Goal: Task Accomplishment & Management: Use online tool/utility

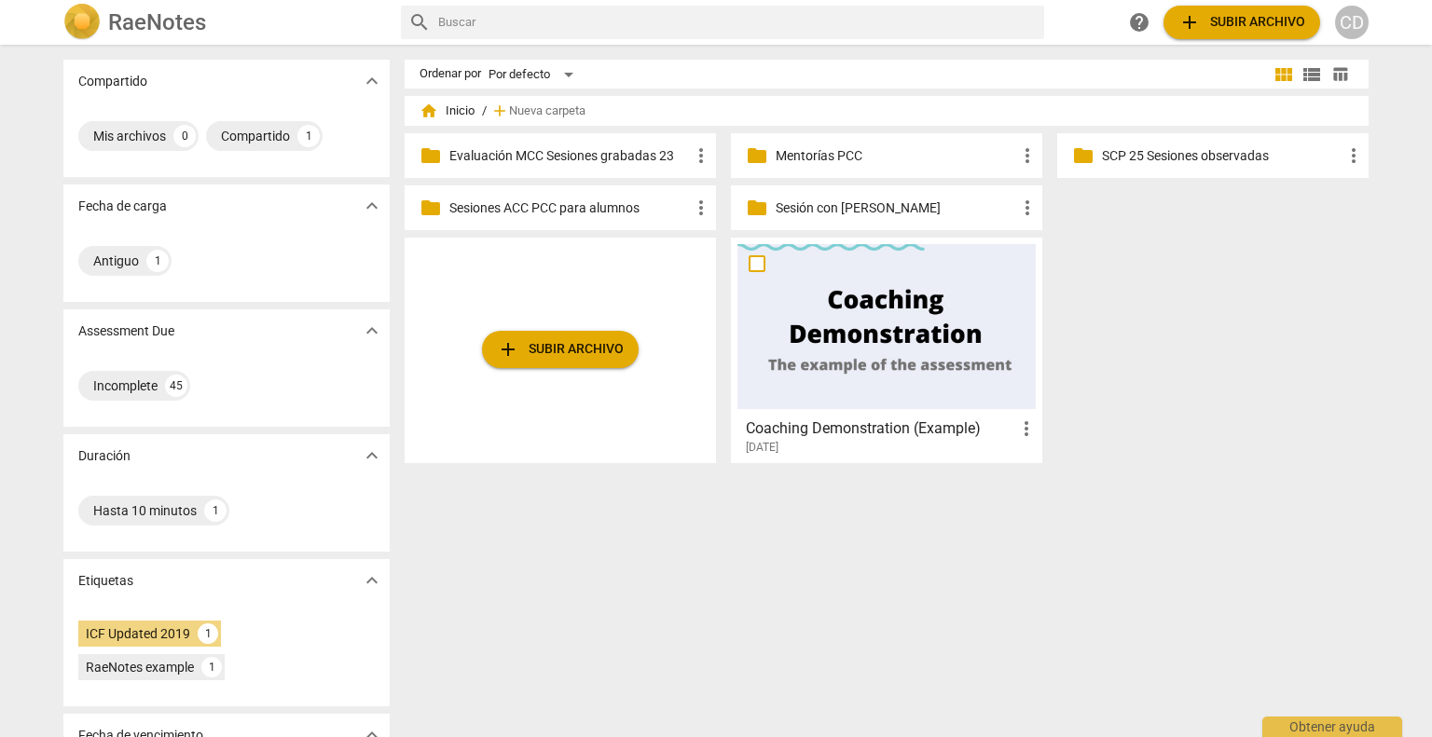
click at [844, 159] on p "Mentorías PCC" at bounding box center [895, 156] width 240 height 20
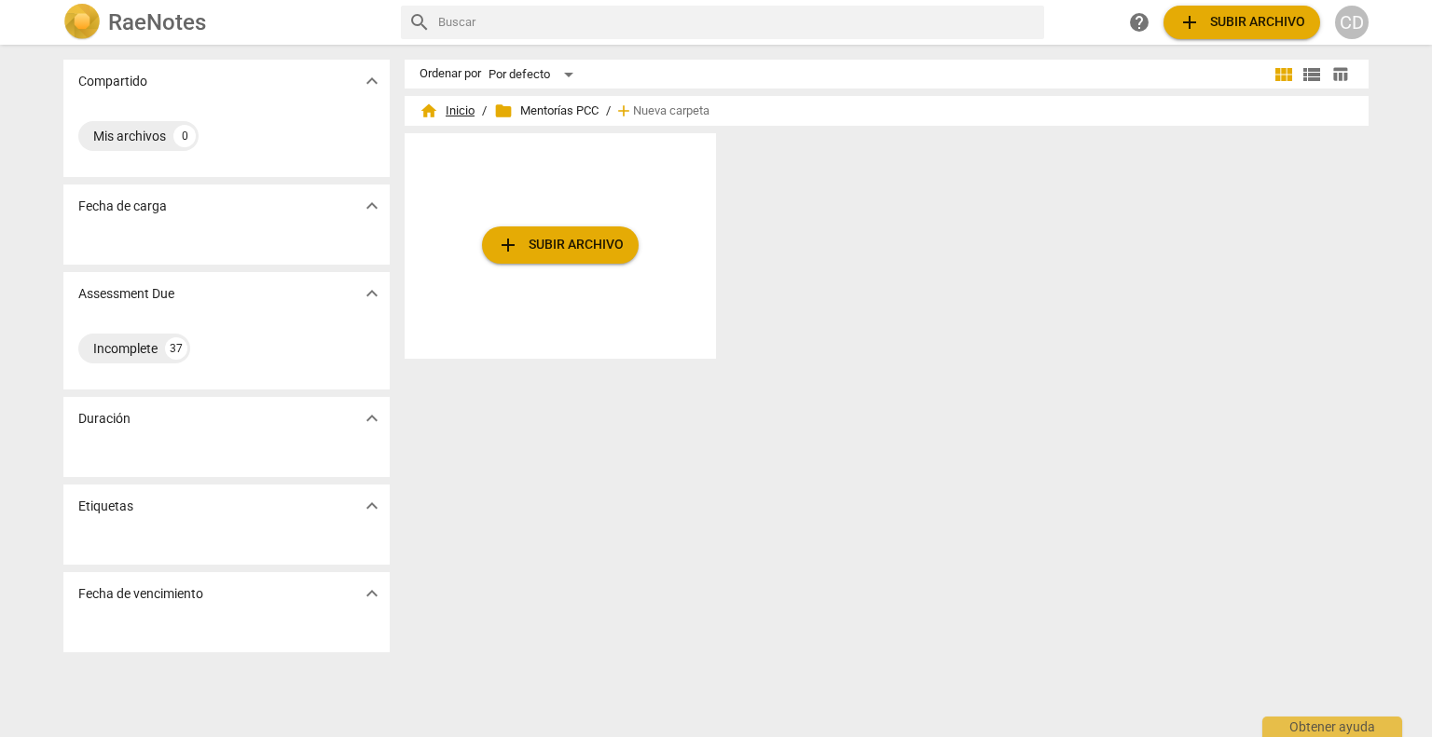
click at [461, 117] on span "home Inicio" at bounding box center [446, 111] width 55 height 19
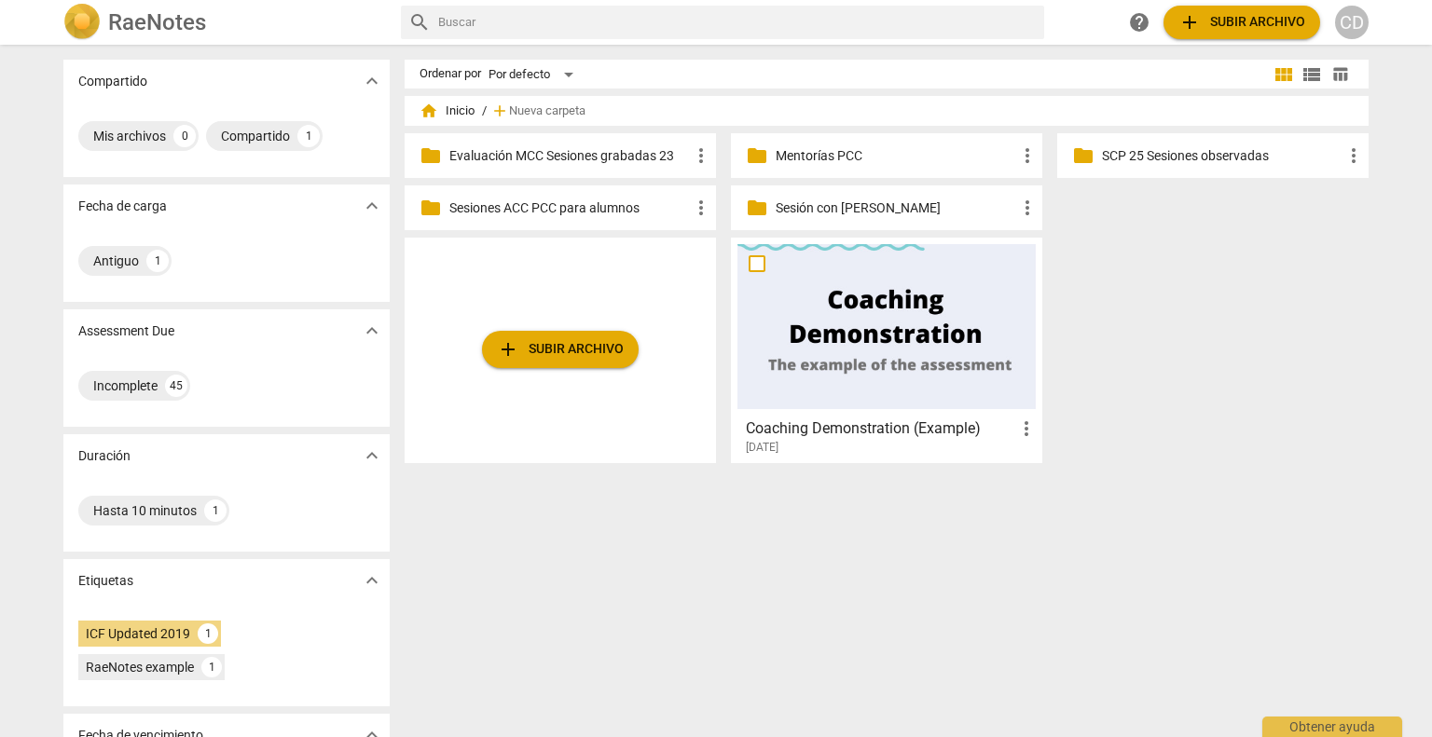
click at [548, 221] on div "folder Sesiones ACC PCC para alumnos more_vert" at bounding box center [560, 207] width 311 height 45
click at [419, 208] on span "folder" at bounding box center [430, 208] width 22 height 22
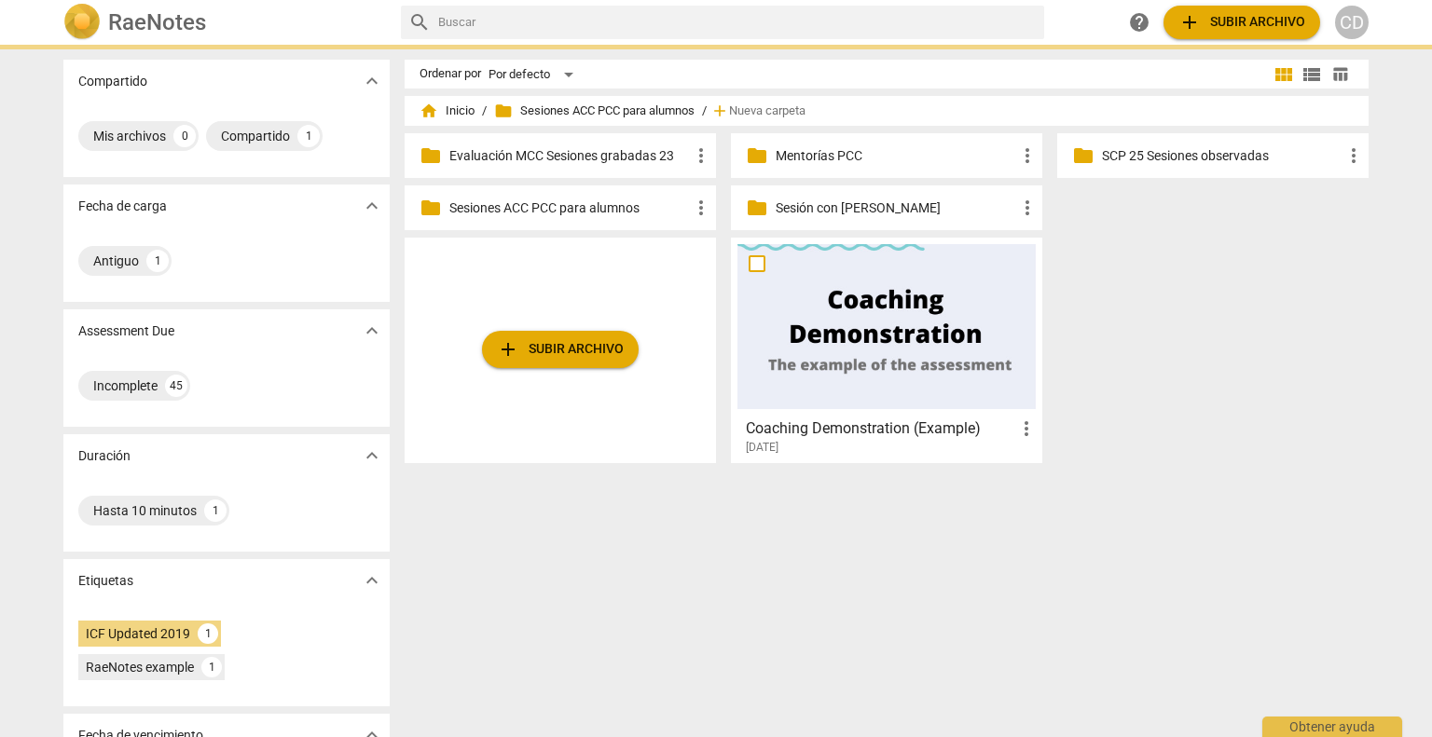
click at [419, 208] on span "folder" at bounding box center [430, 208] width 22 height 22
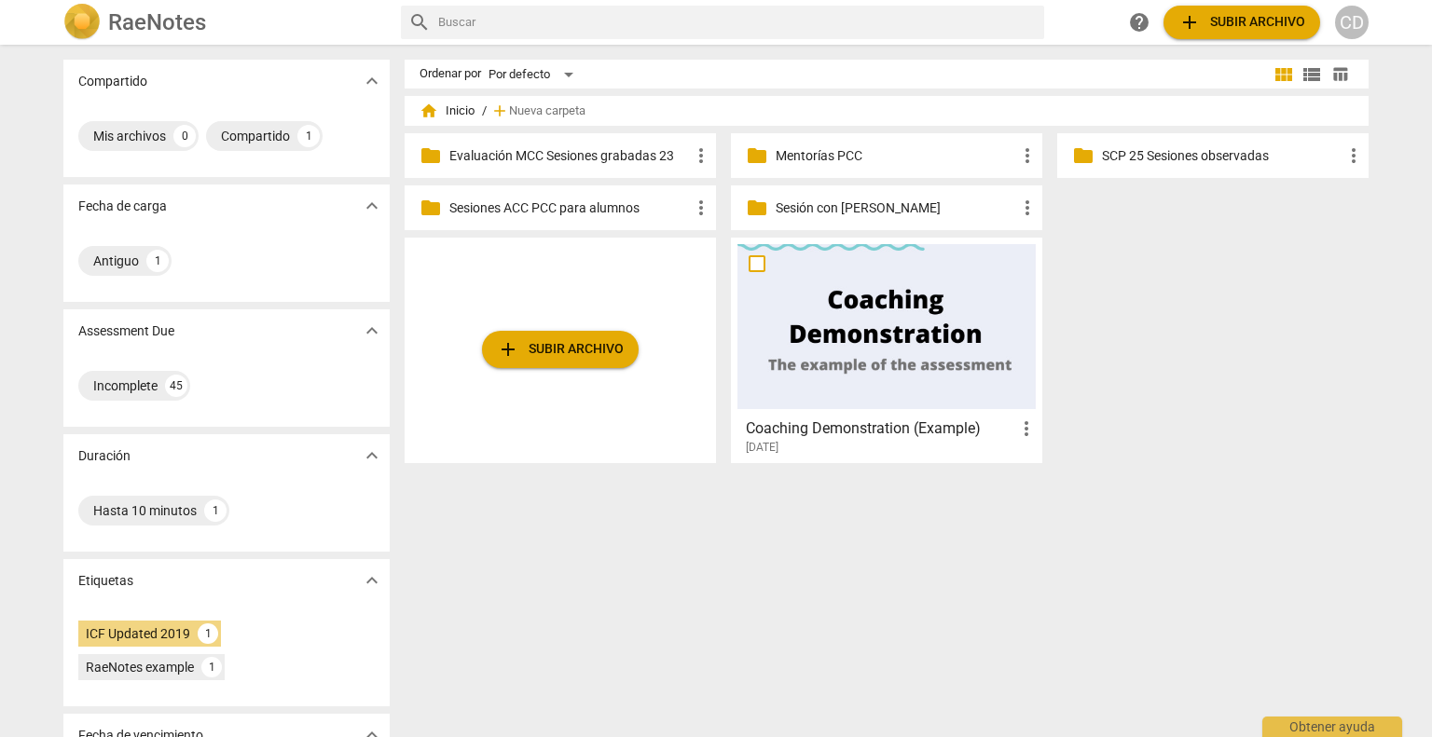
click at [545, 225] on div "folder Sesiones ACC PCC para alumnos more_vert" at bounding box center [560, 207] width 311 height 45
click at [433, 207] on span "folder" at bounding box center [430, 208] width 22 height 22
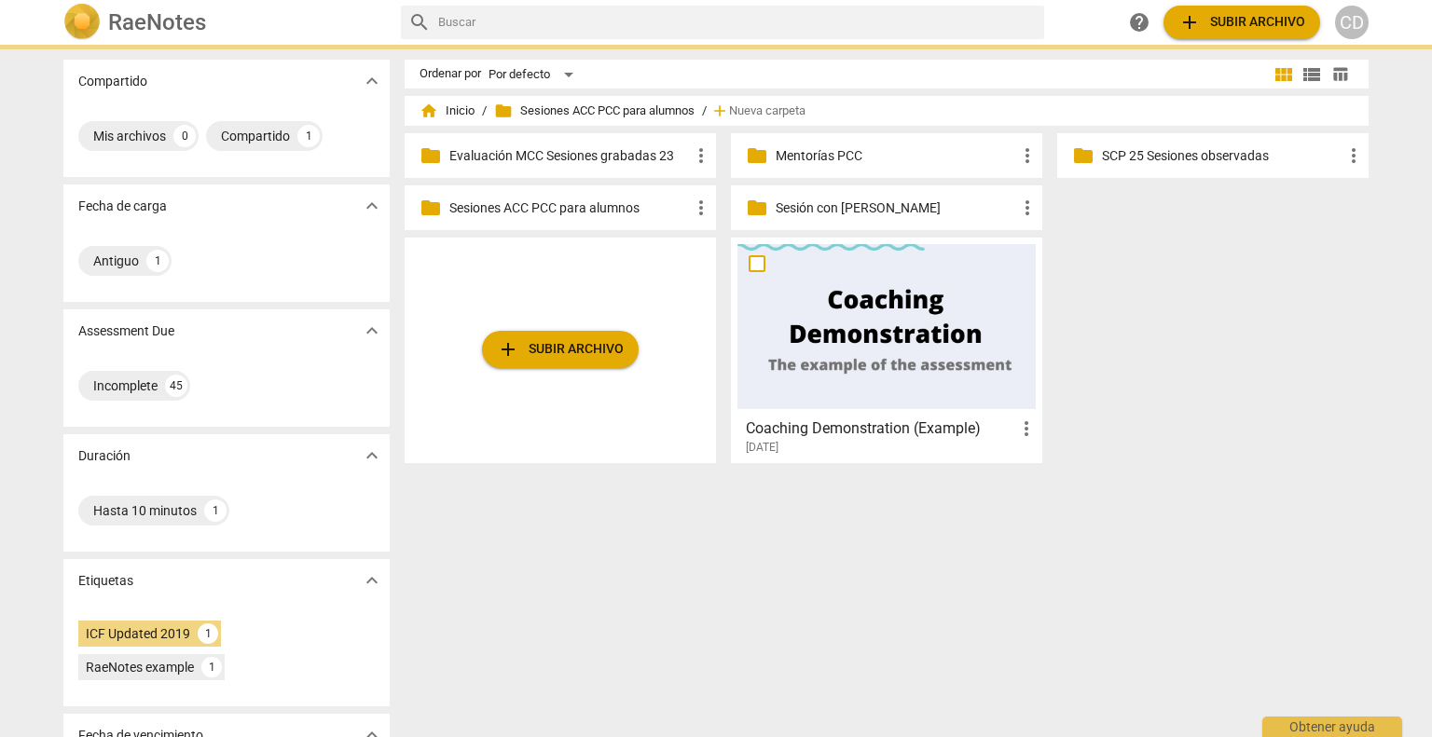
click at [433, 207] on span "folder" at bounding box center [430, 208] width 22 height 22
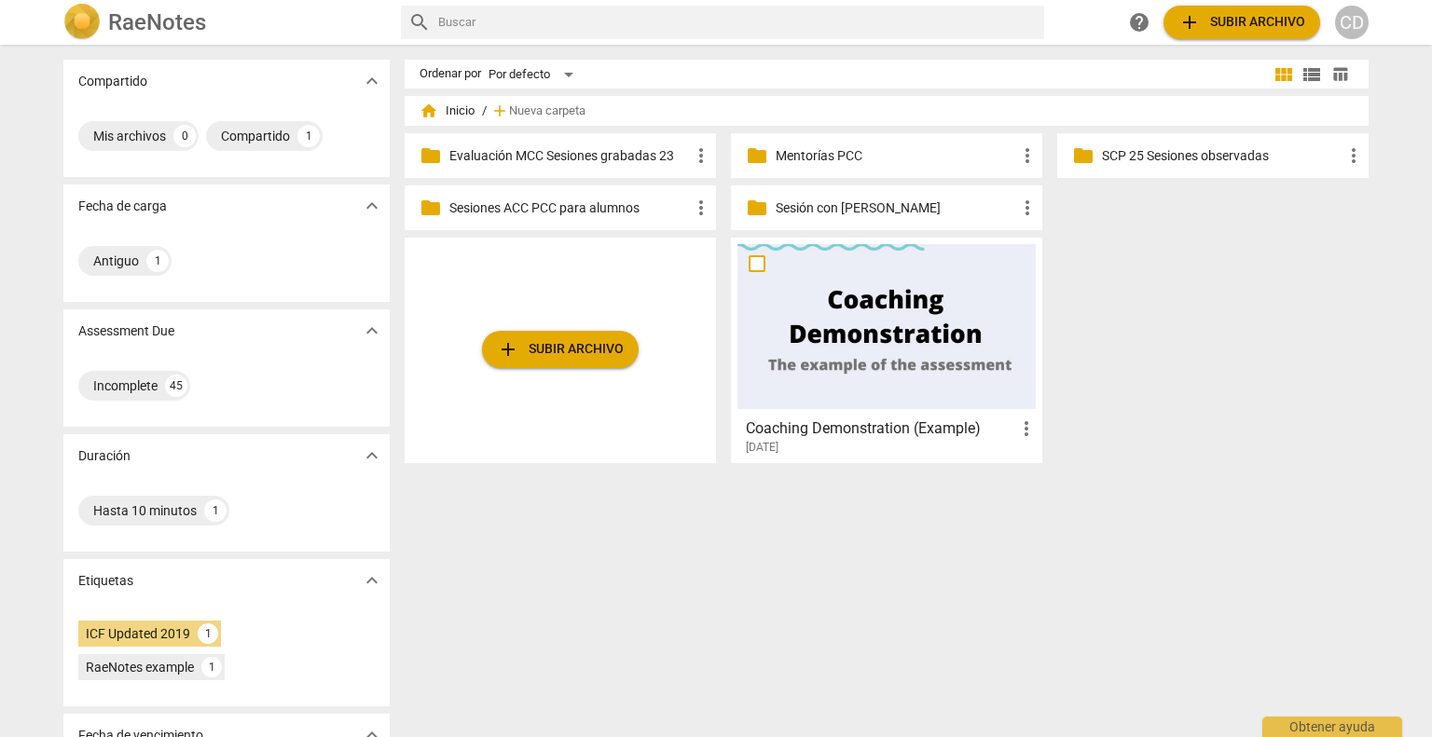
click at [828, 157] on p "Mentorías PCC" at bounding box center [895, 156] width 240 height 20
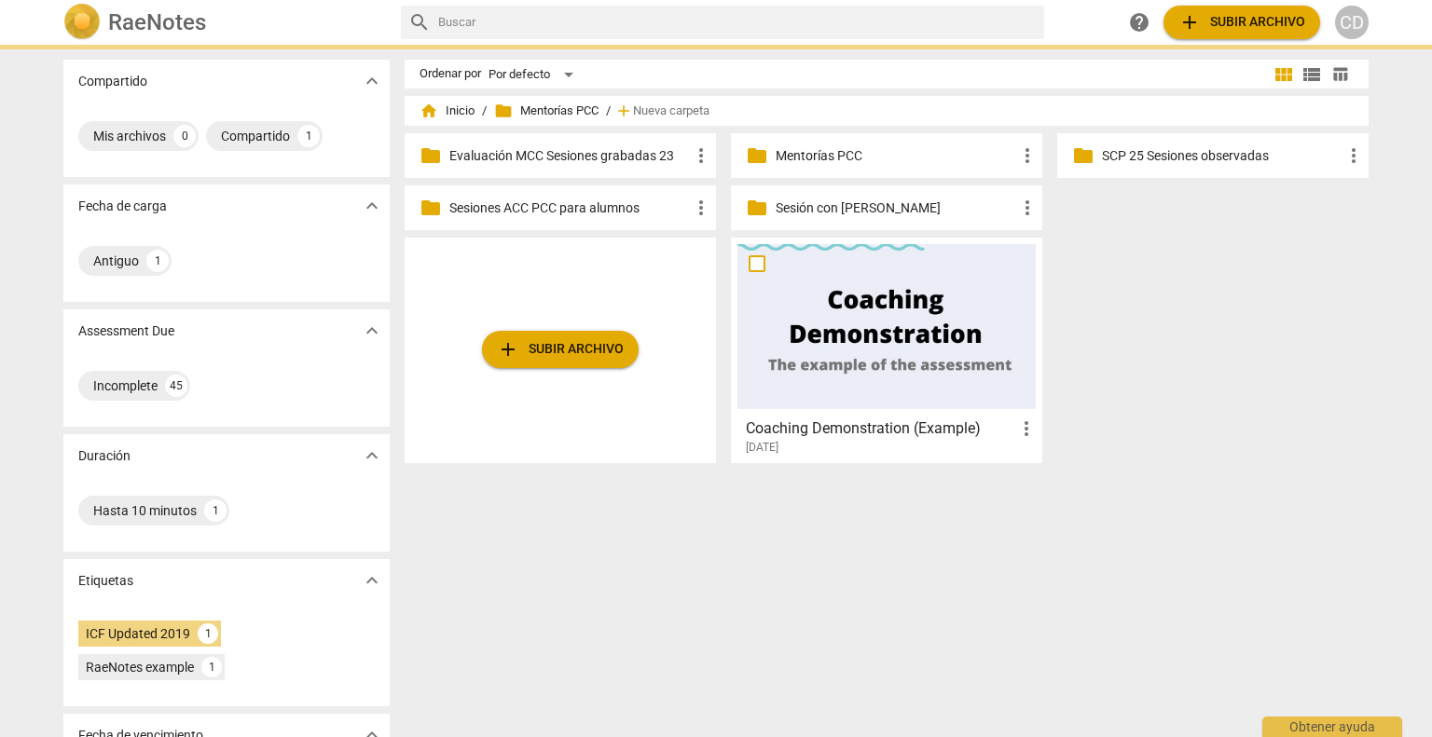
click at [828, 157] on p "Mentorías PCC" at bounding box center [895, 156] width 240 height 20
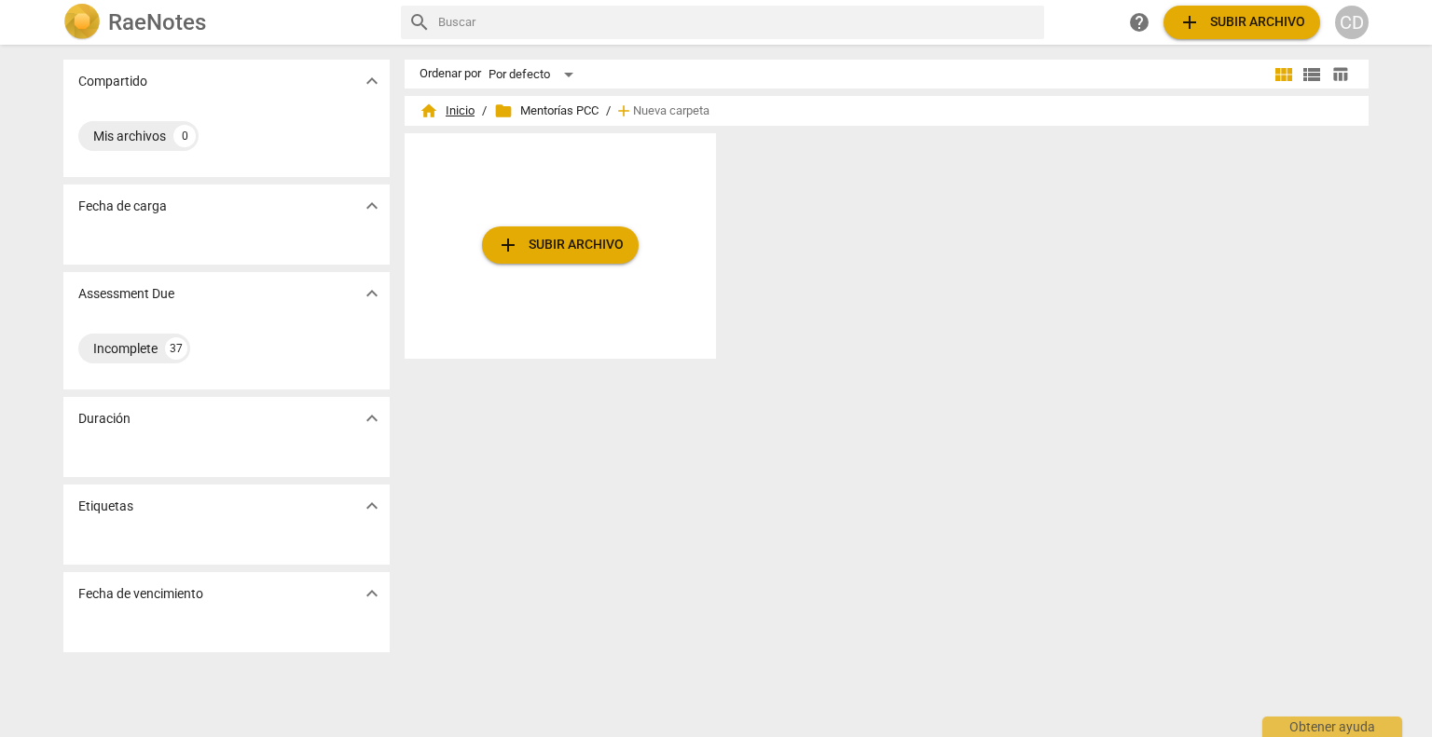
click at [457, 115] on span "home Inicio" at bounding box center [446, 111] width 55 height 19
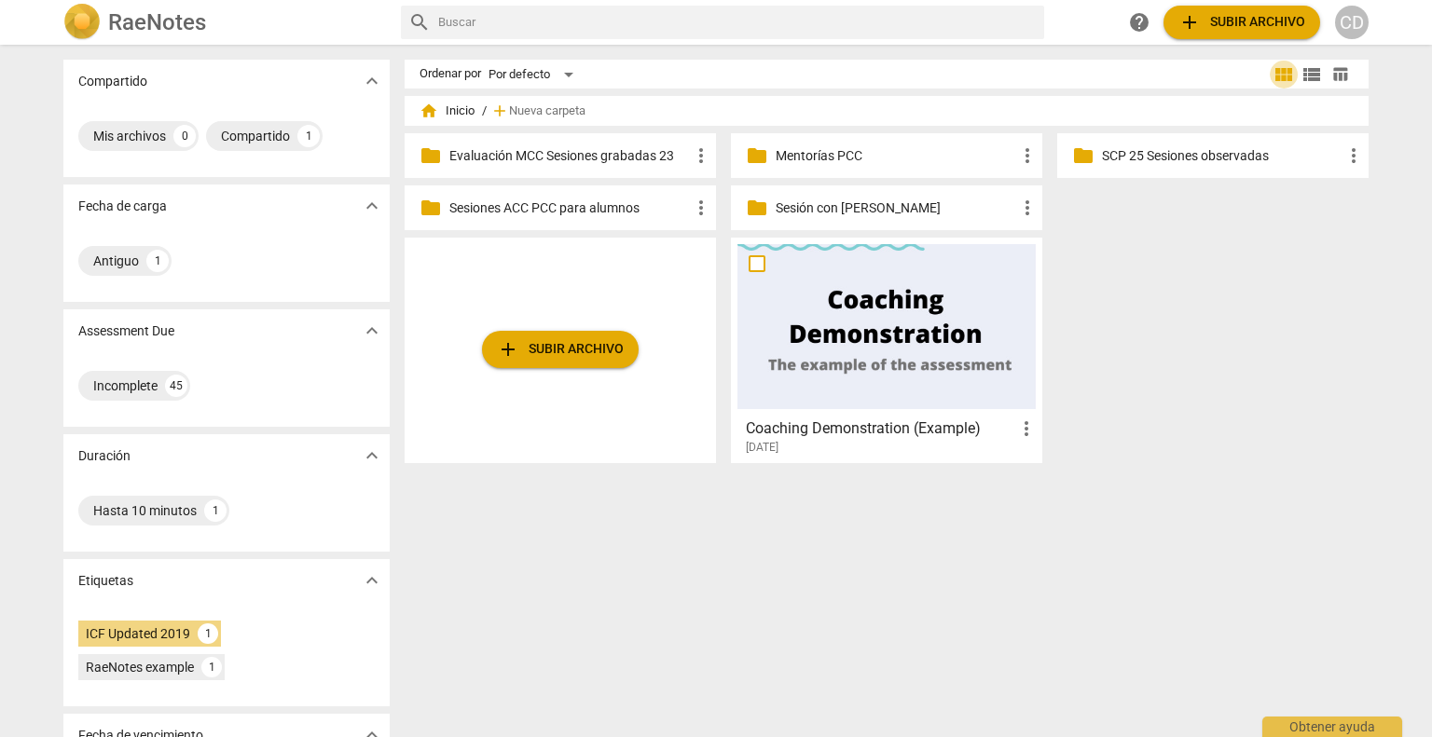
click at [1272, 77] on span "view_module" at bounding box center [1283, 74] width 22 height 22
click at [1305, 79] on span "view_list" at bounding box center [1311, 74] width 22 height 22
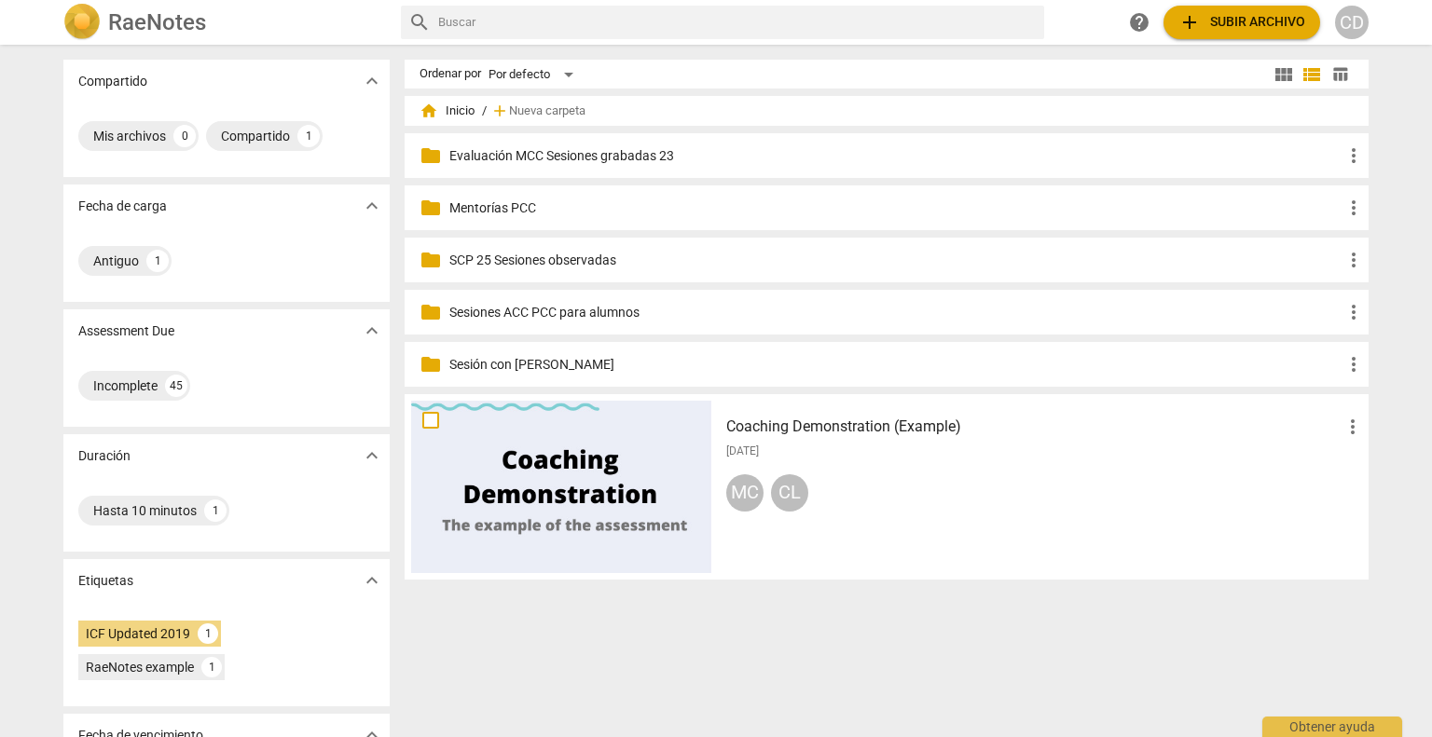
click at [1337, 68] on span "table_chart" at bounding box center [1340, 74] width 18 height 18
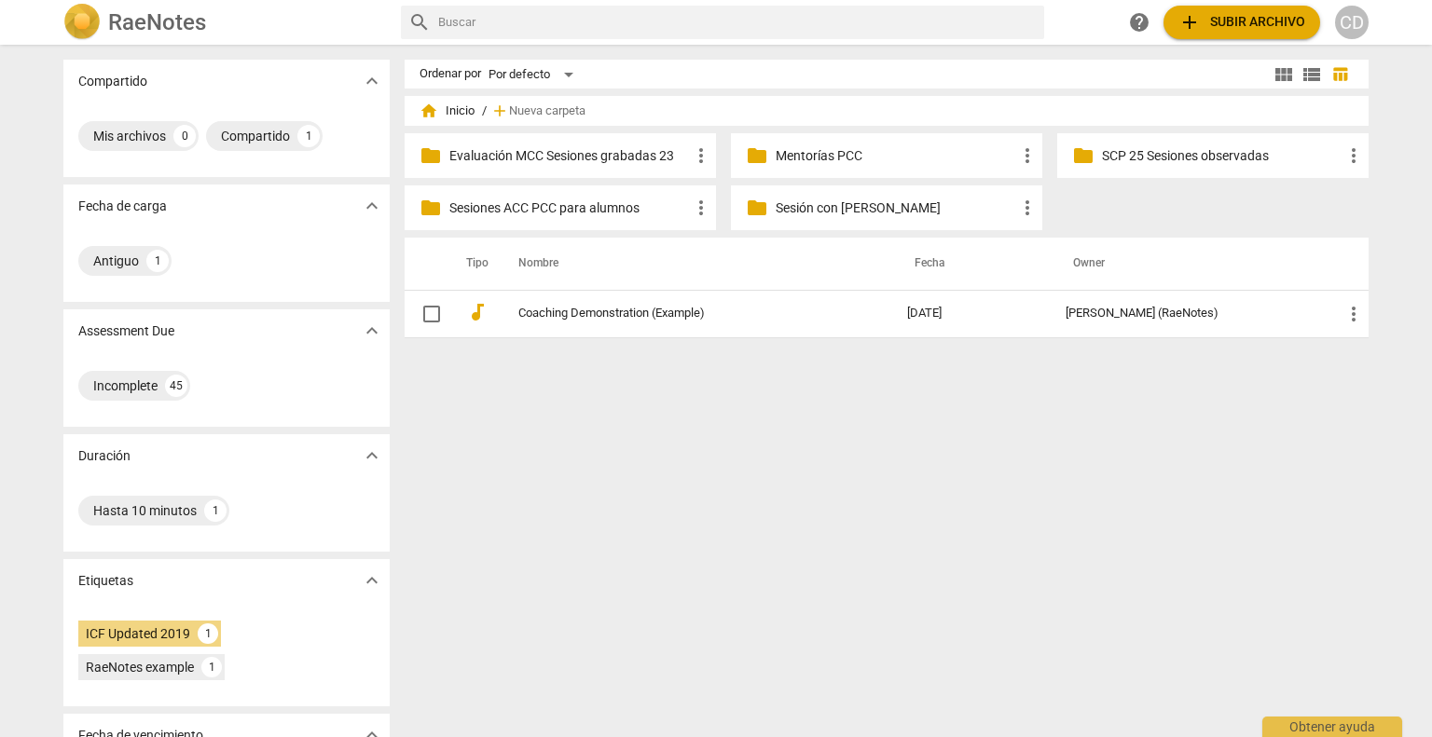
click at [1190, 158] on p "SCP 25 Sesiones observadas" at bounding box center [1222, 156] width 240 height 20
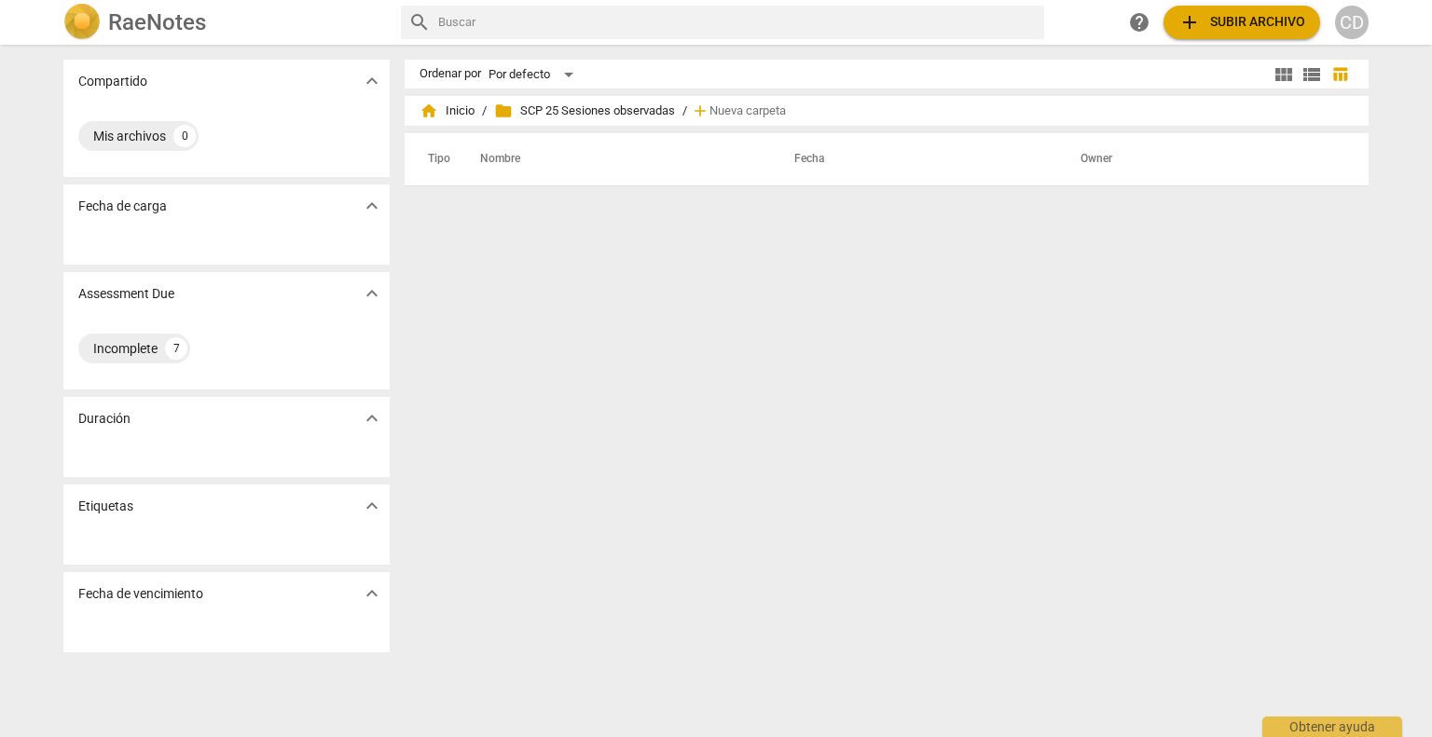
click at [1190, 158] on th "Owner" at bounding box center [1203, 159] width 291 height 52
click at [457, 115] on span "home Inicio" at bounding box center [446, 111] width 55 height 19
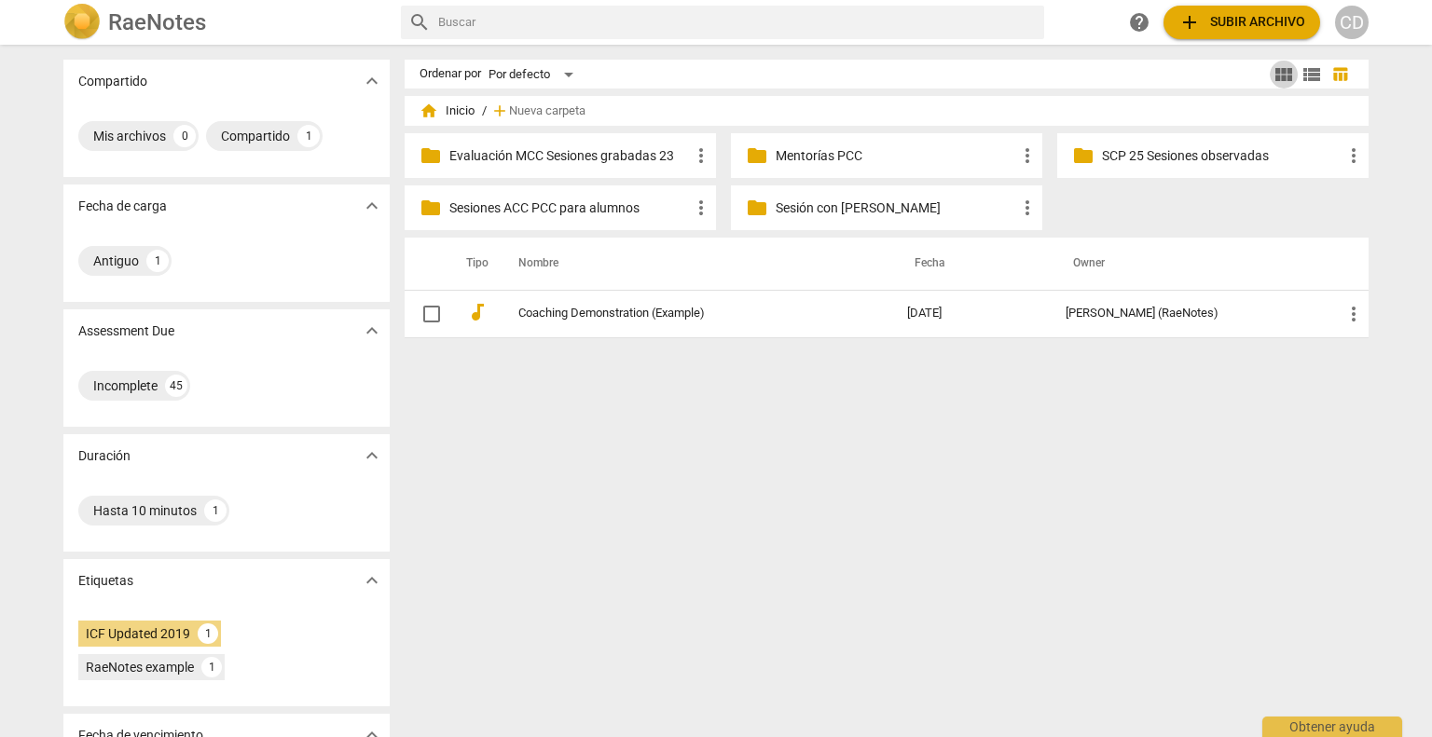
click at [1279, 73] on span "view_module" at bounding box center [1283, 74] width 22 height 22
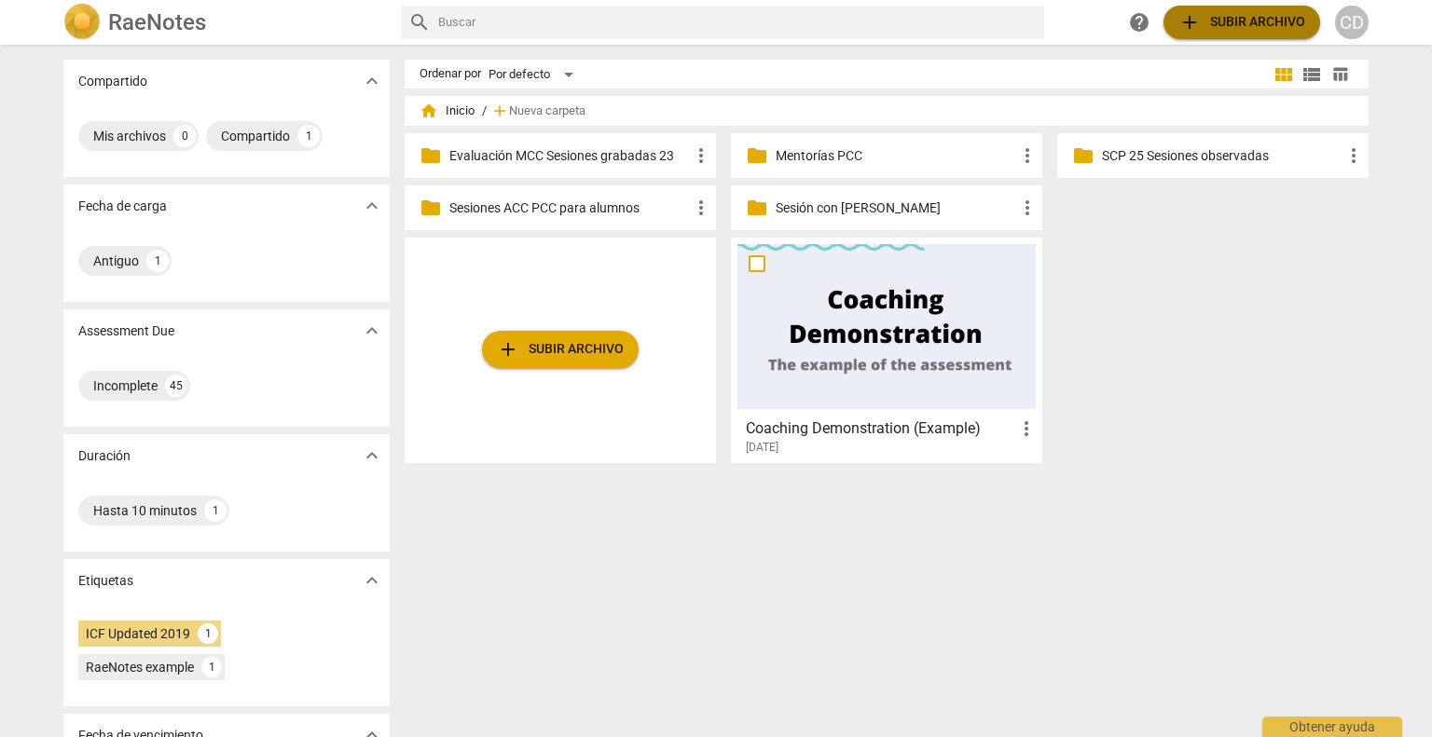
click at [1238, 25] on span "add Subir archivo" at bounding box center [1241, 22] width 127 height 22
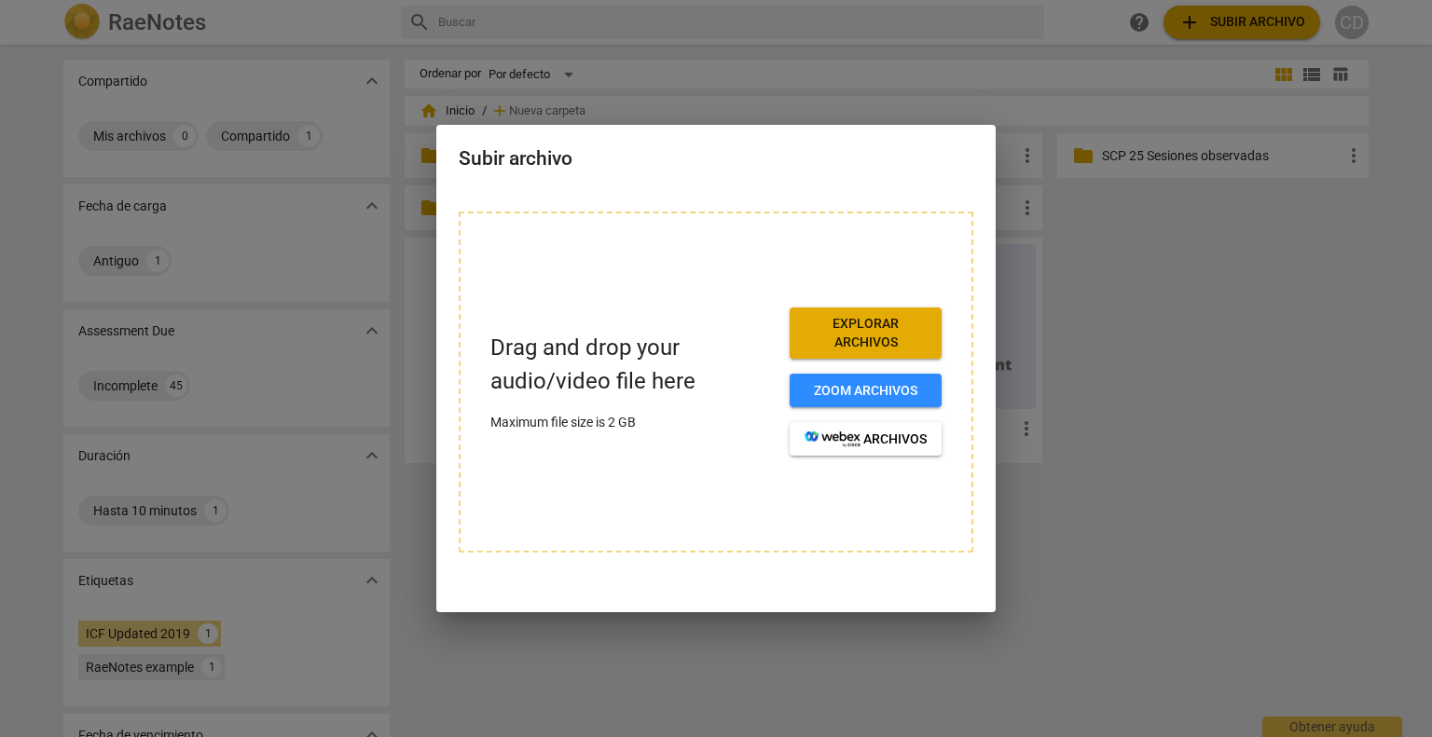
click at [830, 320] on span "Explorar archivos" at bounding box center [865, 333] width 122 height 36
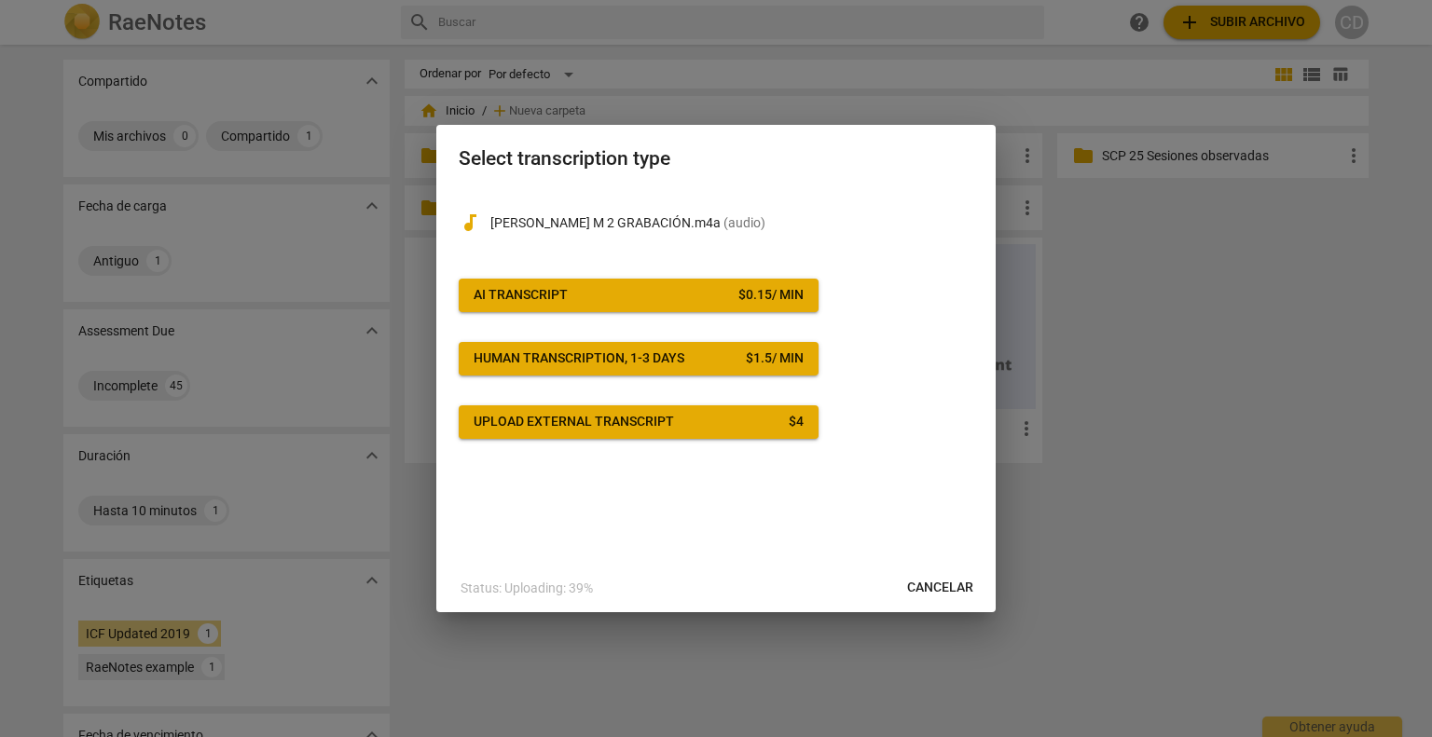
click at [646, 308] on button "AI Transcript $ 0.15 / min" at bounding box center [639, 296] width 360 height 34
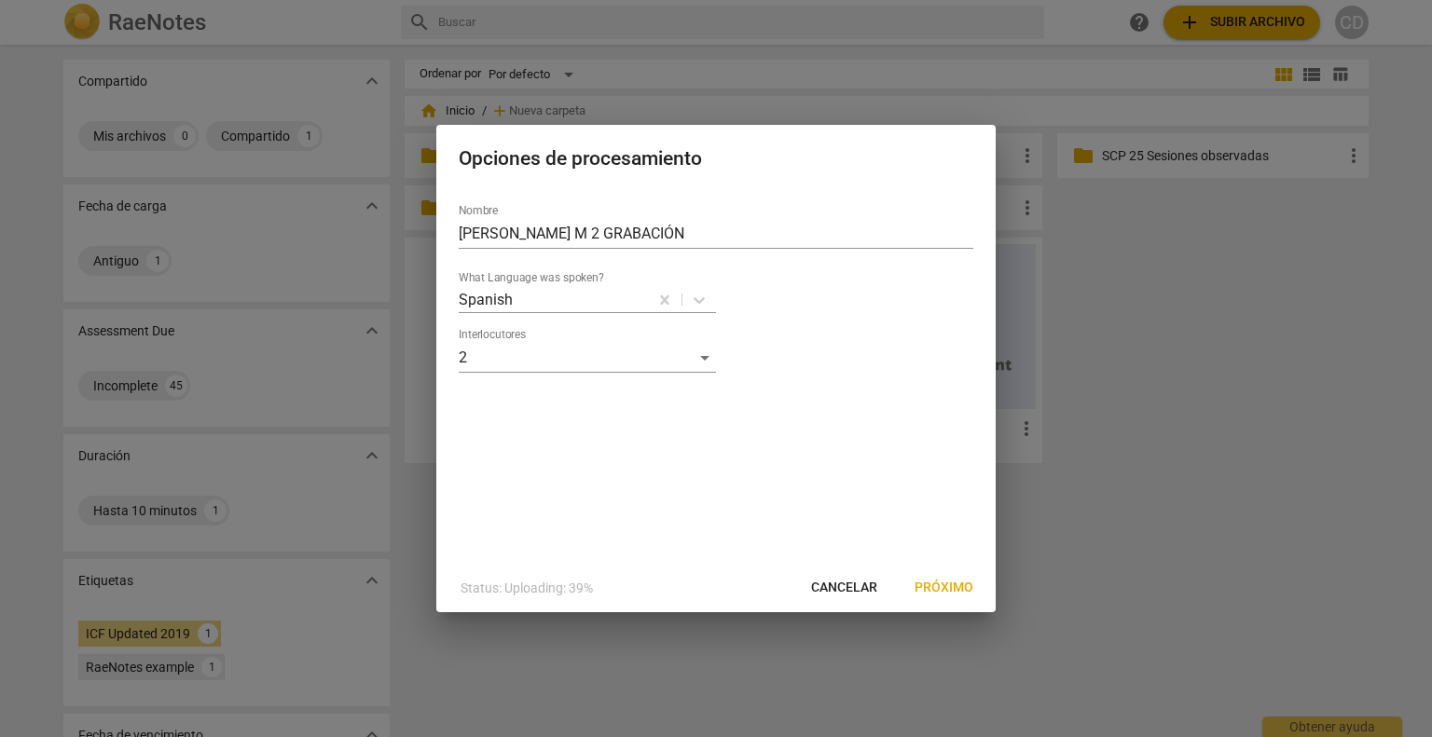
click at [926, 583] on span "Próximo" at bounding box center [943, 588] width 59 height 19
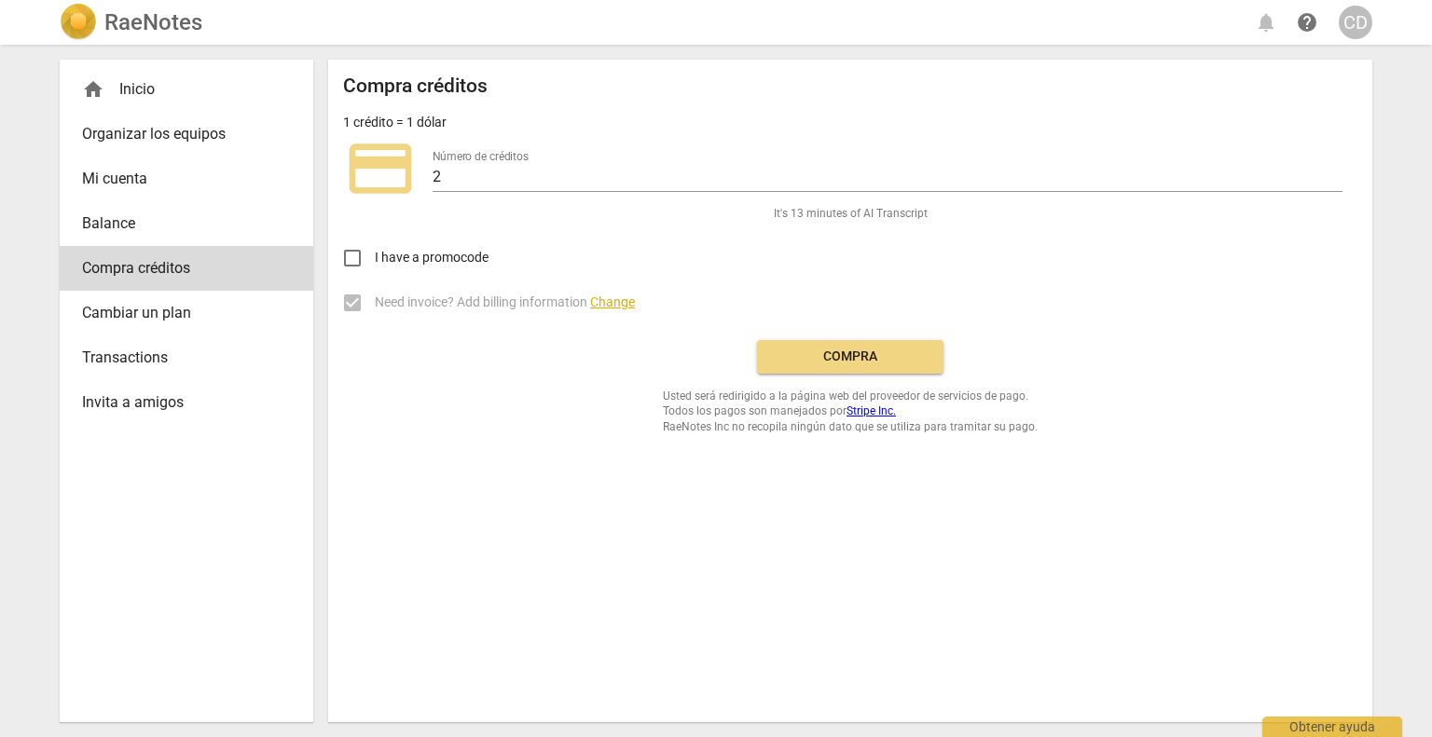
click at [824, 355] on span "Compra" at bounding box center [850, 357] width 157 height 19
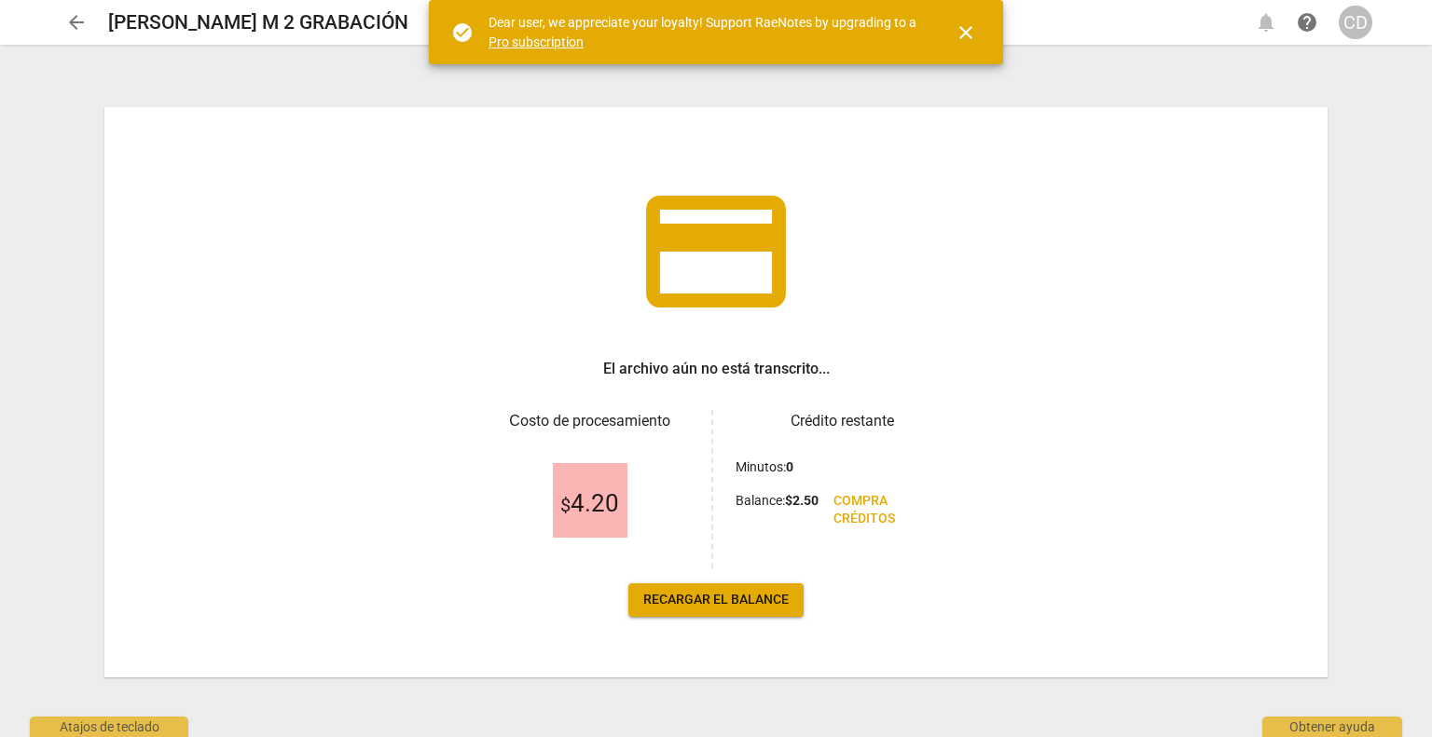
click at [734, 604] on span "Recargar el balance" at bounding box center [715, 600] width 145 height 19
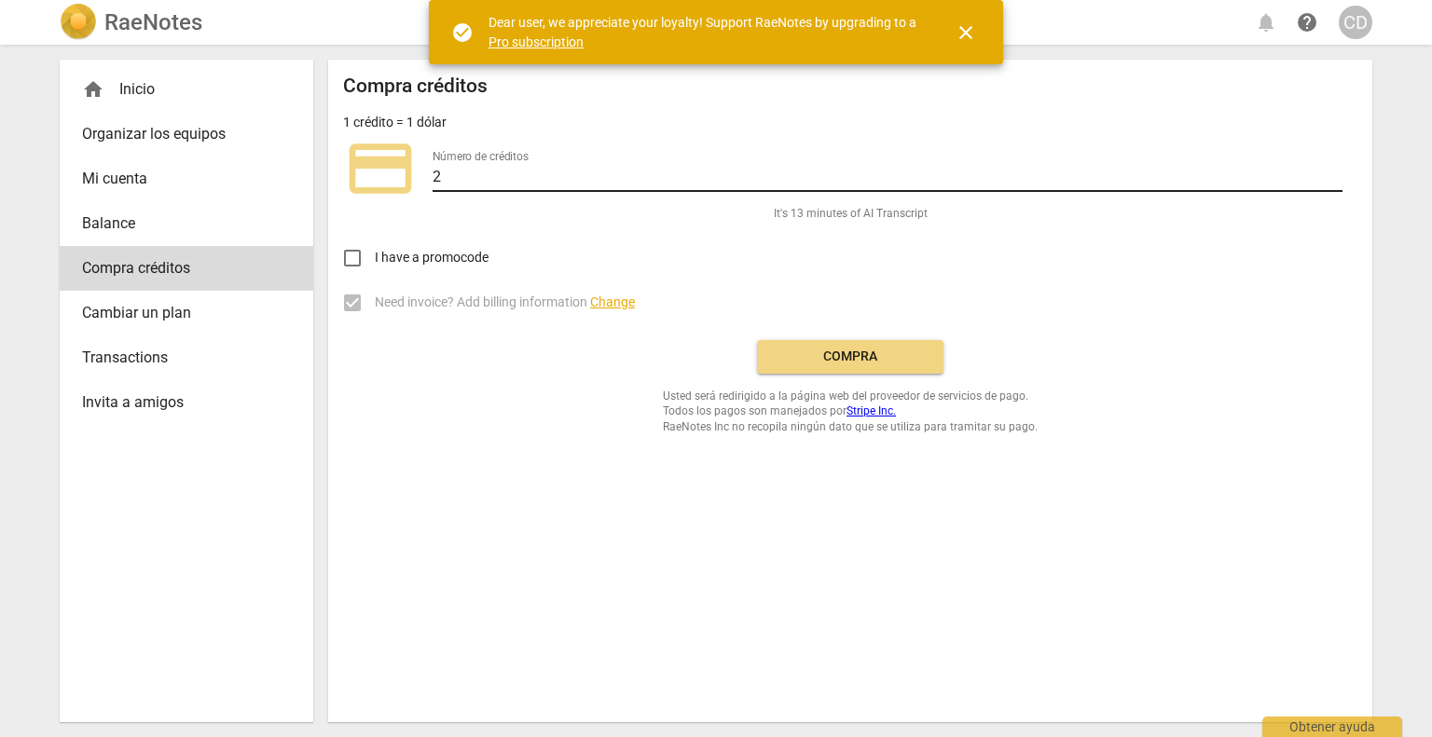
click at [442, 170] on input "2" at bounding box center [887, 178] width 910 height 27
type input "25"
drag, startPoint x: 350, startPoint y: 253, endPoint x: 710, endPoint y: 330, distance: 368.9
click at [350, 253] on input "I have a promocode" at bounding box center [352, 258] width 45 height 45
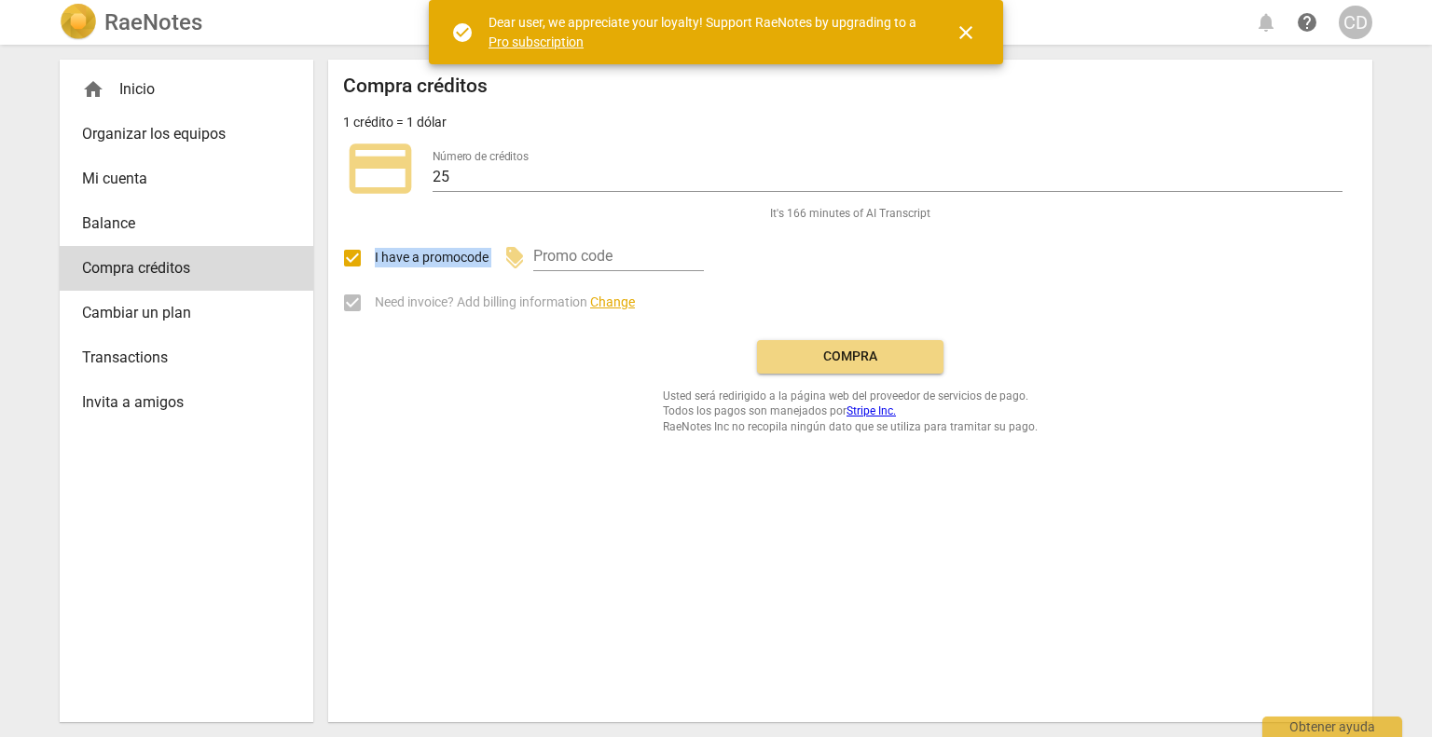
drag, startPoint x: 501, startPoint y: 259, endPoint x: 373, endPoint y: 251, distance: 128.0
click at [373, 251] on div "I have a promocode discount Promo code" at bounding box center [850, 251] width 1014 height 59
copy div "I have a promocode discount"
click at [354, 261] on input "I have a promocode" at bounding box center [352, 258] width 45 height 45
checkbox input "false"
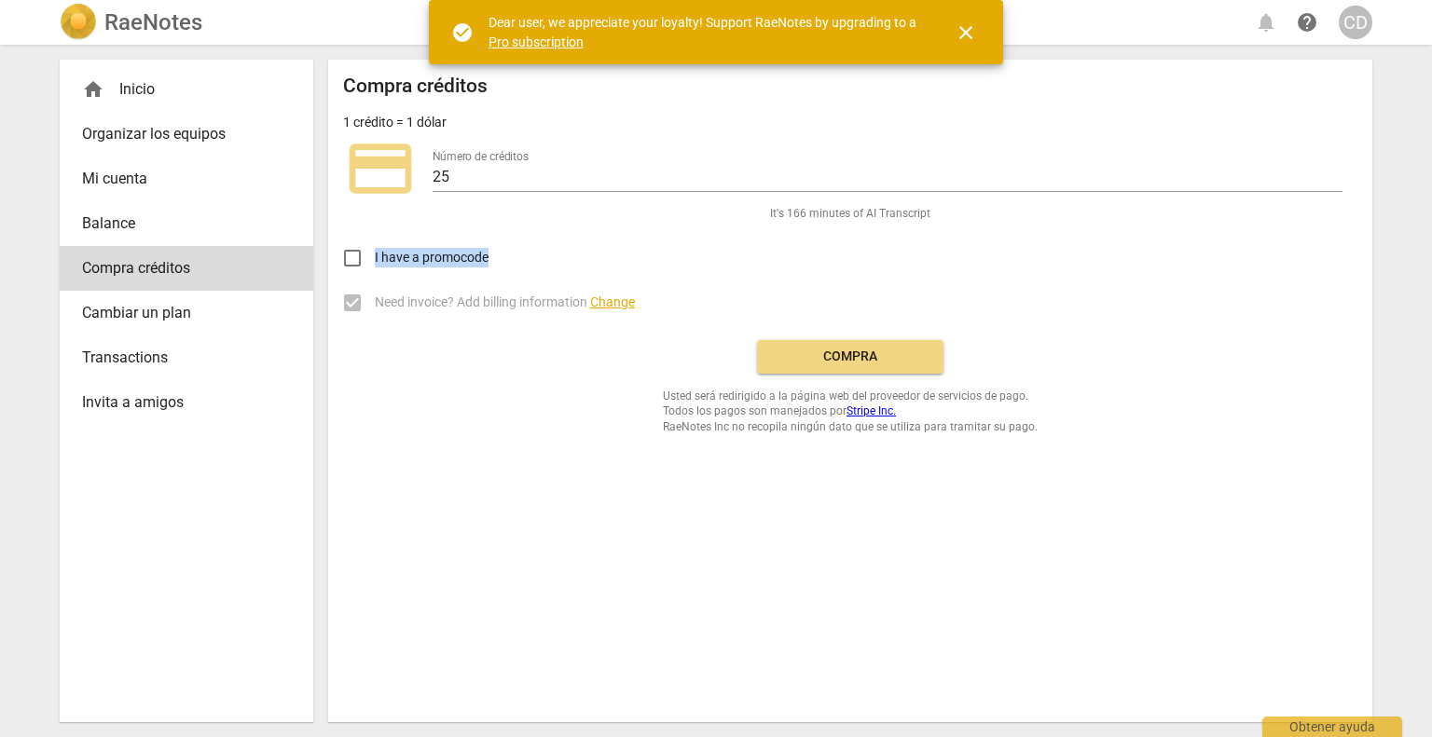
click at [849, 359] on span "Compra" at bounding box center [850, 357] width 157 height 19
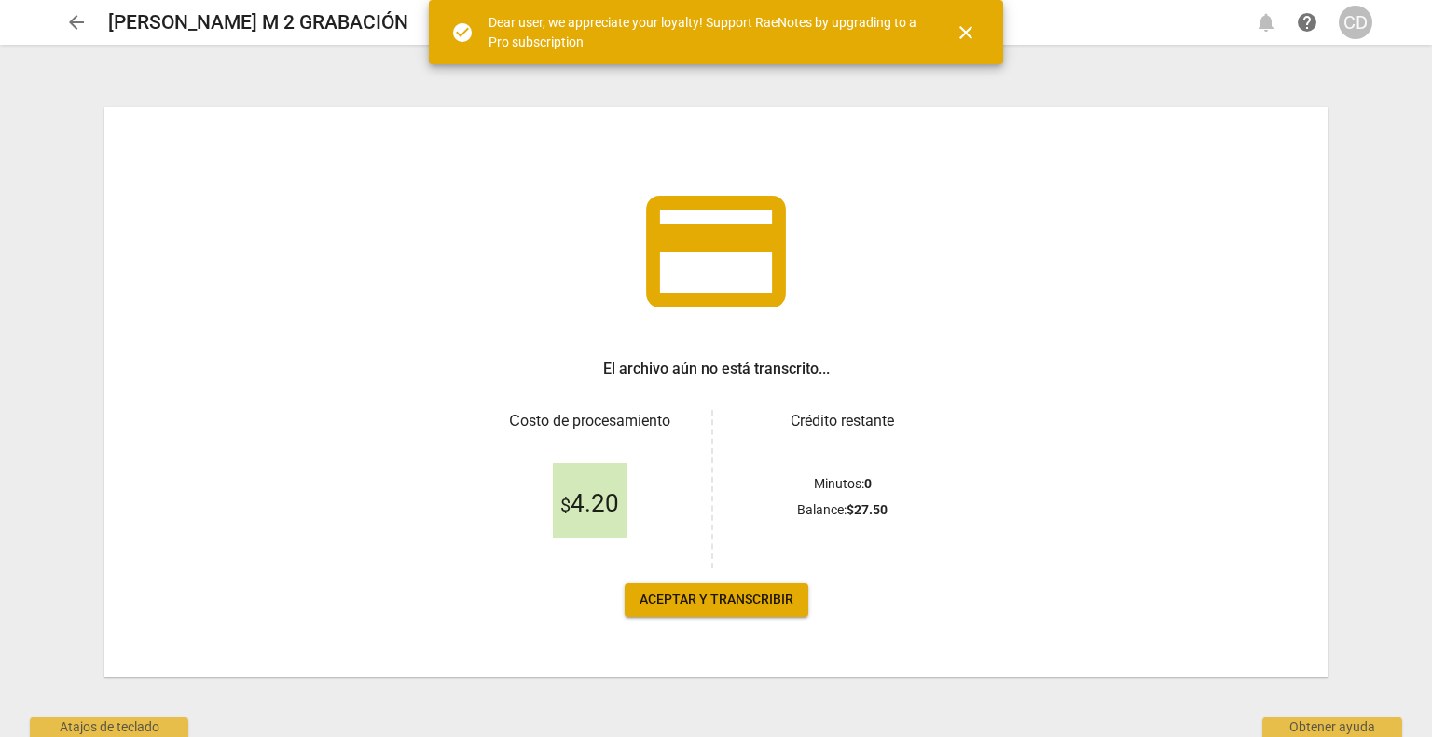
click at [749, 607] on span "Aceptar y transcribir" at bounding box center [716, 600] width 154 height 19
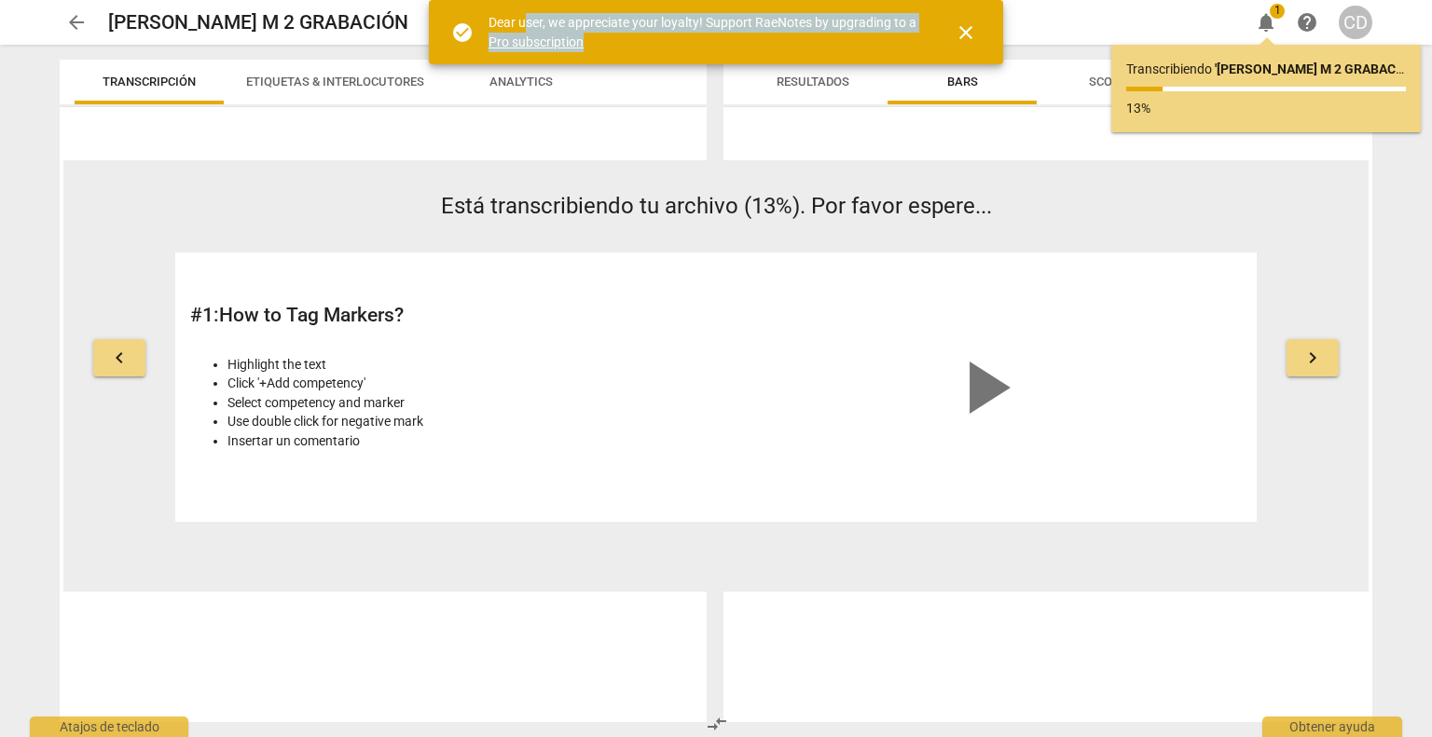
drag, startPoint x: 600, startPoint y: 50, endPoint x: 519, endPoint y: 21, distance: 86.1
click at [522, 23] on div "Dear user, we appreciate your loyalty! Support RaeNotes by upgrading to a Pro s…" at bounding box center [704, 32] width 432 height 38
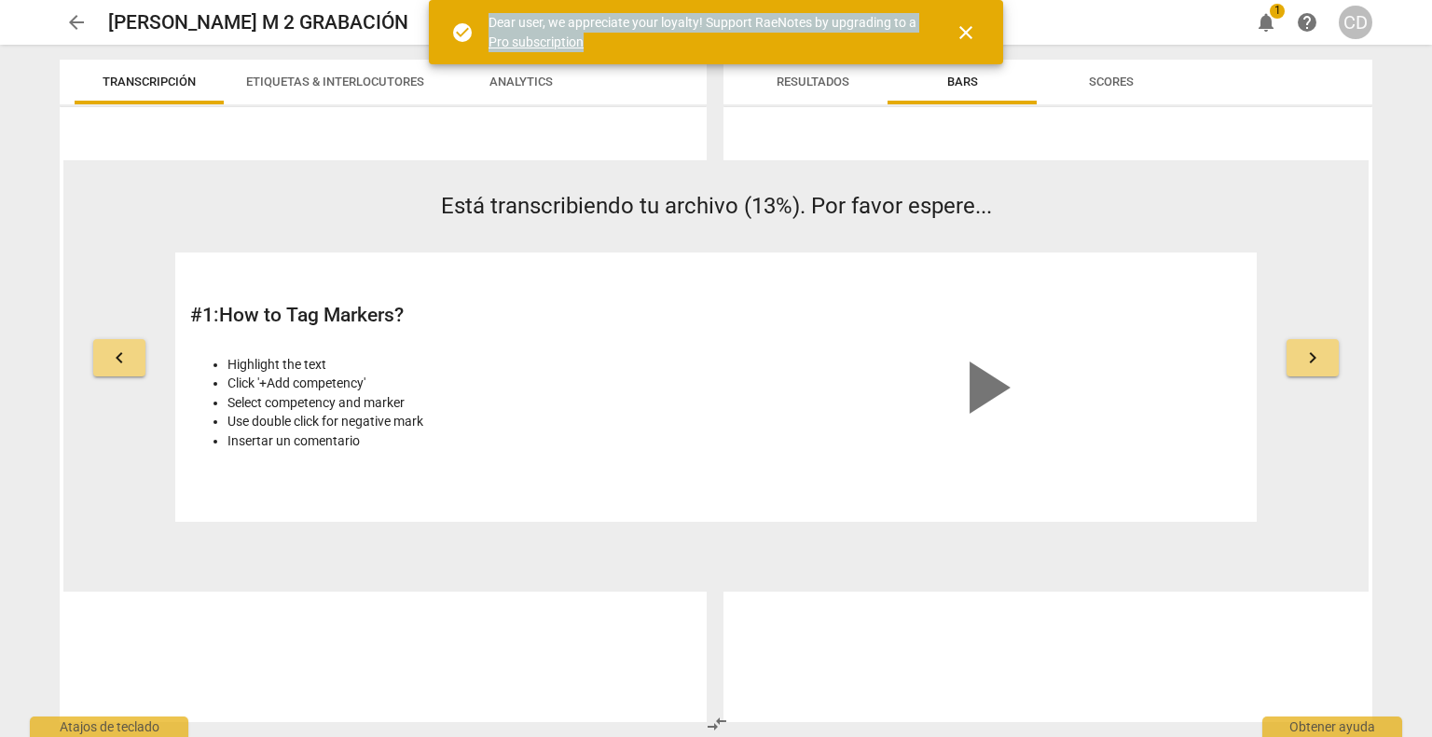
drag, startPoint x: 487, startPoint y: 18, endPoint x: 635, endPoint y: 62, distance: 153.6
click at [635, 62] on div "check_circle Dear user, we appreciate your loyalty! Support RaeNotes by upgradi…" at bounding box center [716, 32] width 574 height 64
click at [773, 41] on div "Dear user, we appreciate your loyalty! Support RaeNotes by upgrading to a Pro s…" at bounding box center [704, 32] width 432 height 38
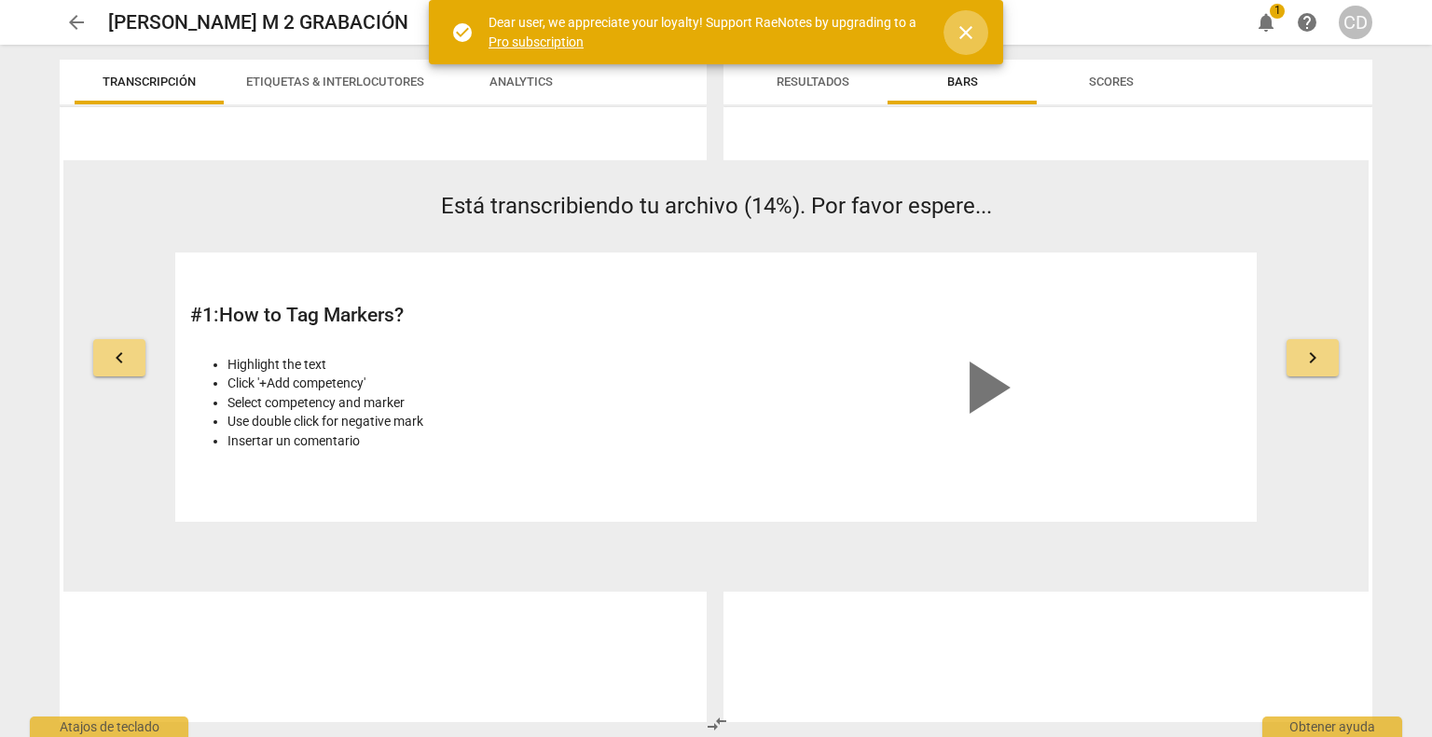
click at [958, 34] on span "close" at bounding box center [965, 32] width 22 height 22
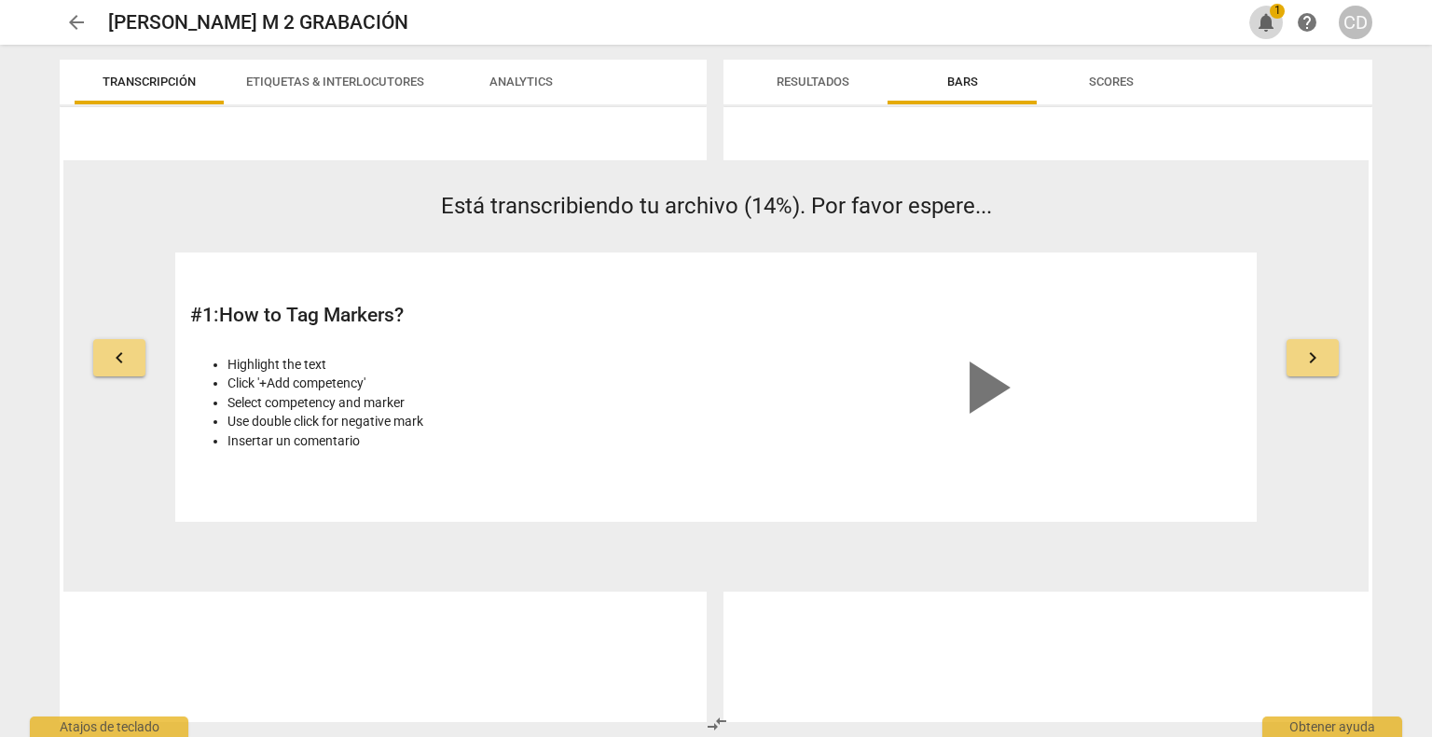
click at [1263, 25] on span "notifications" at bounding box center [1266, 22] width 22 height 22
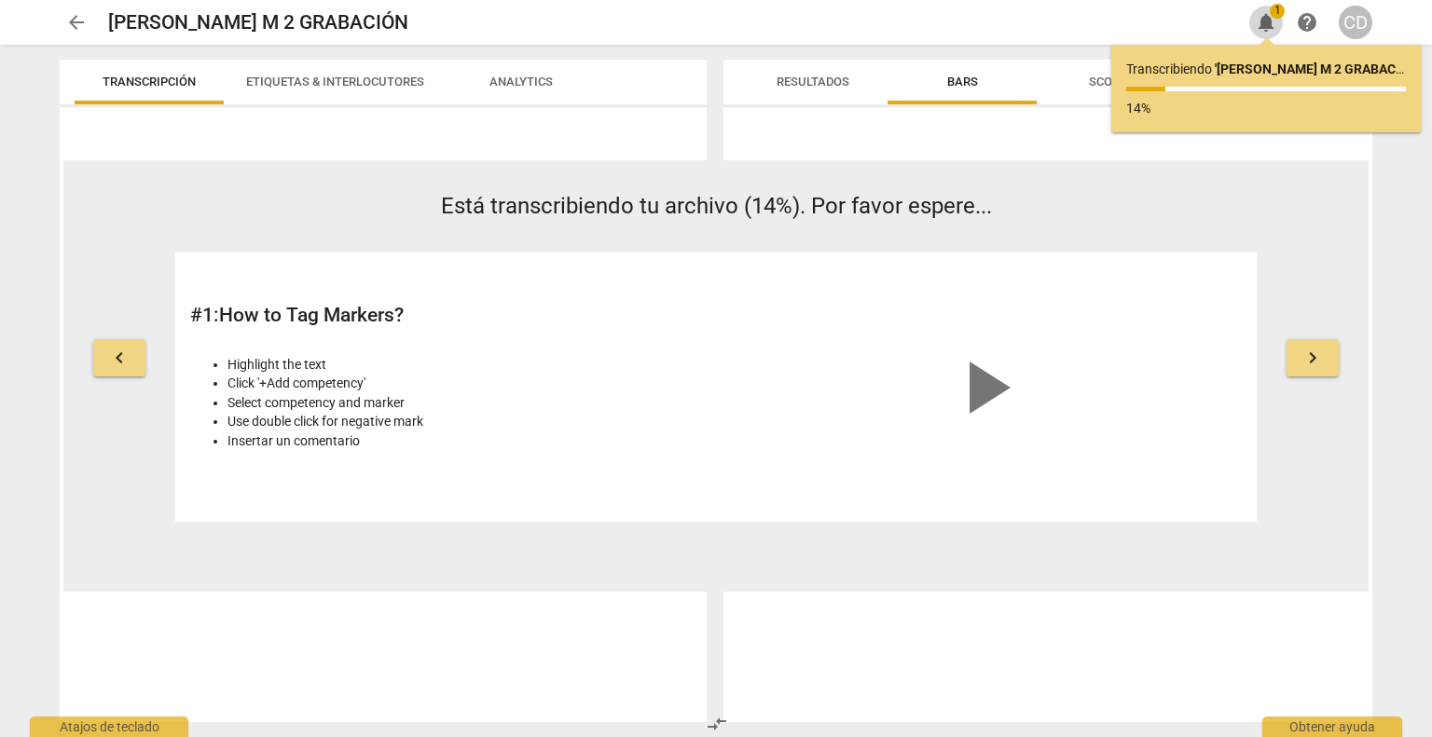
click at [1263, 25] on span "notifications" at bounding box center [1266, 22] width 22 height 22
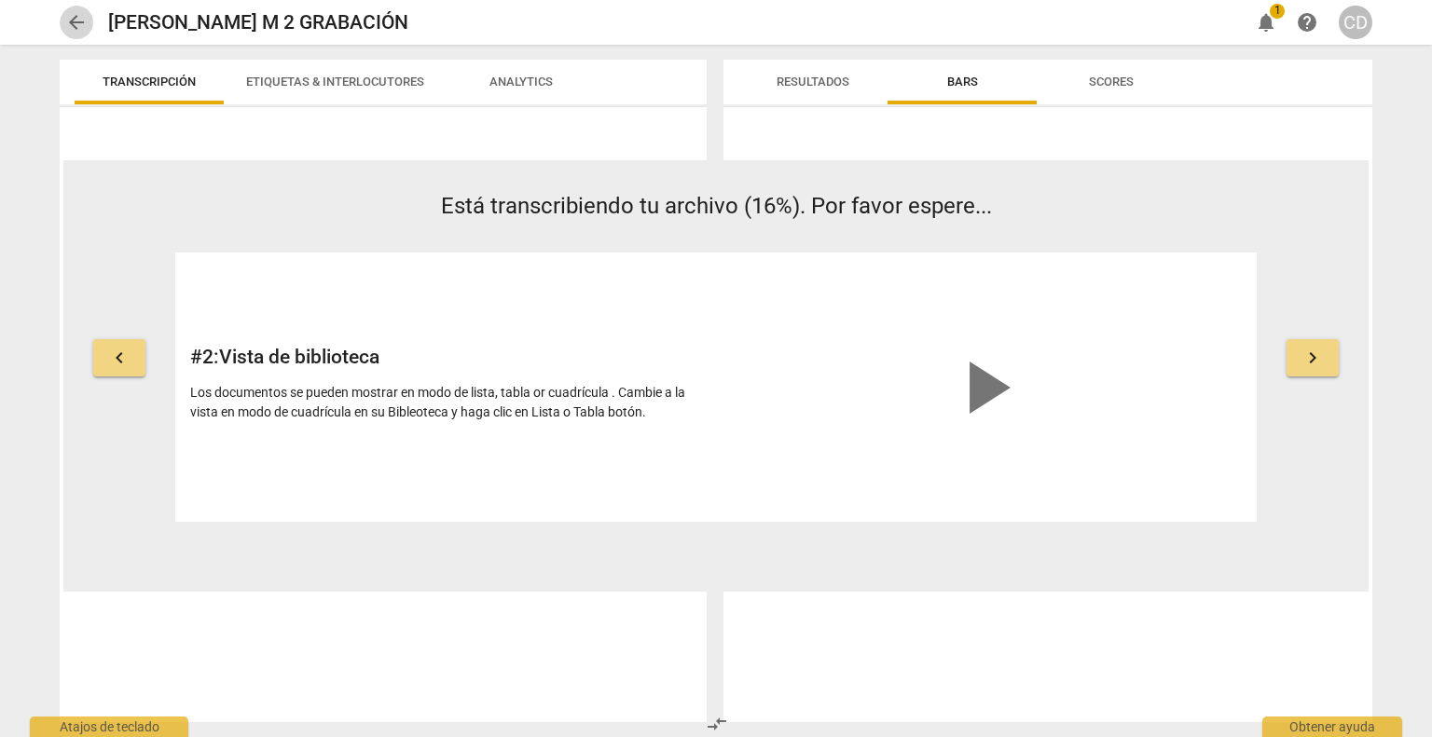
click at [76, 8] on button "arrow_back" at bounding box center [77, 23] width 34 height 34
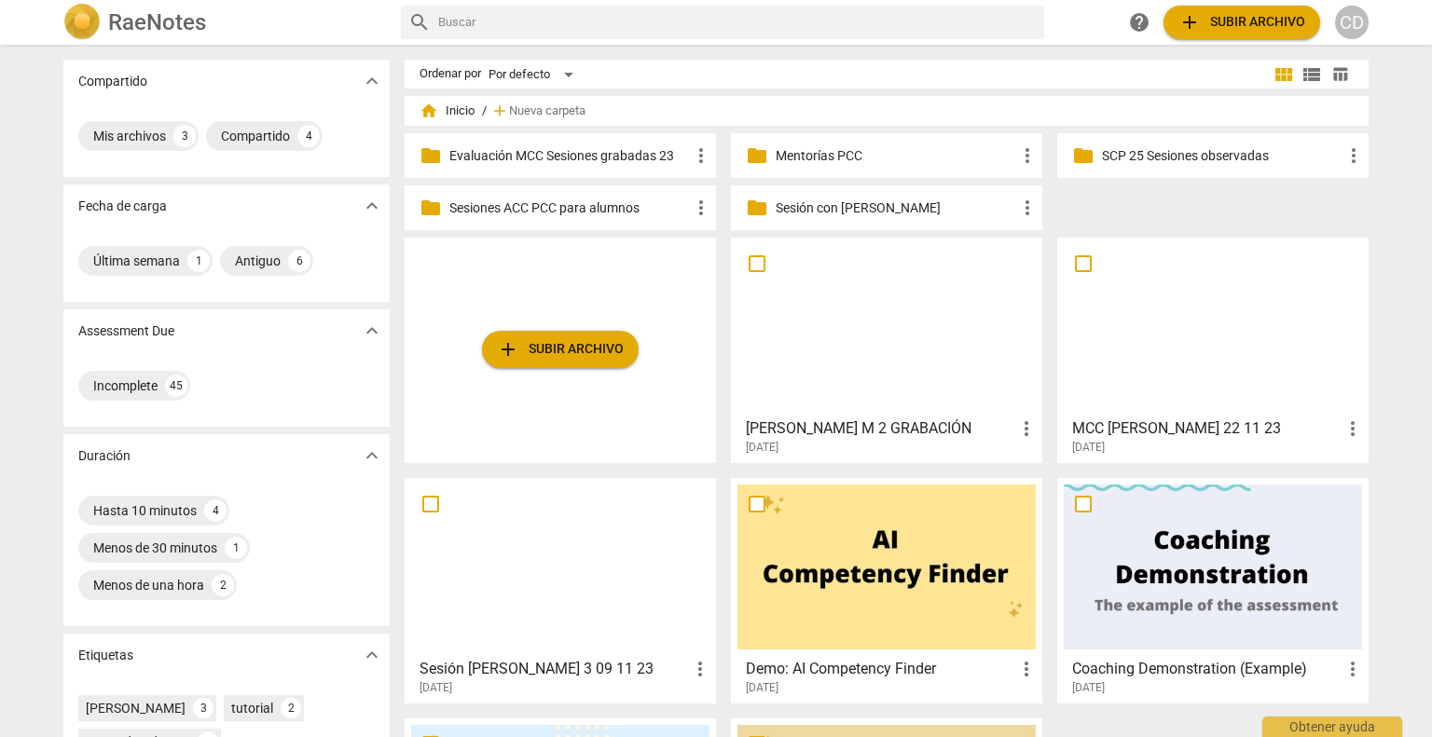
click at [582, 215] on p "Sesiones ACC PCC para alumnos" at bounding box center [569, 209] width 240 height 20
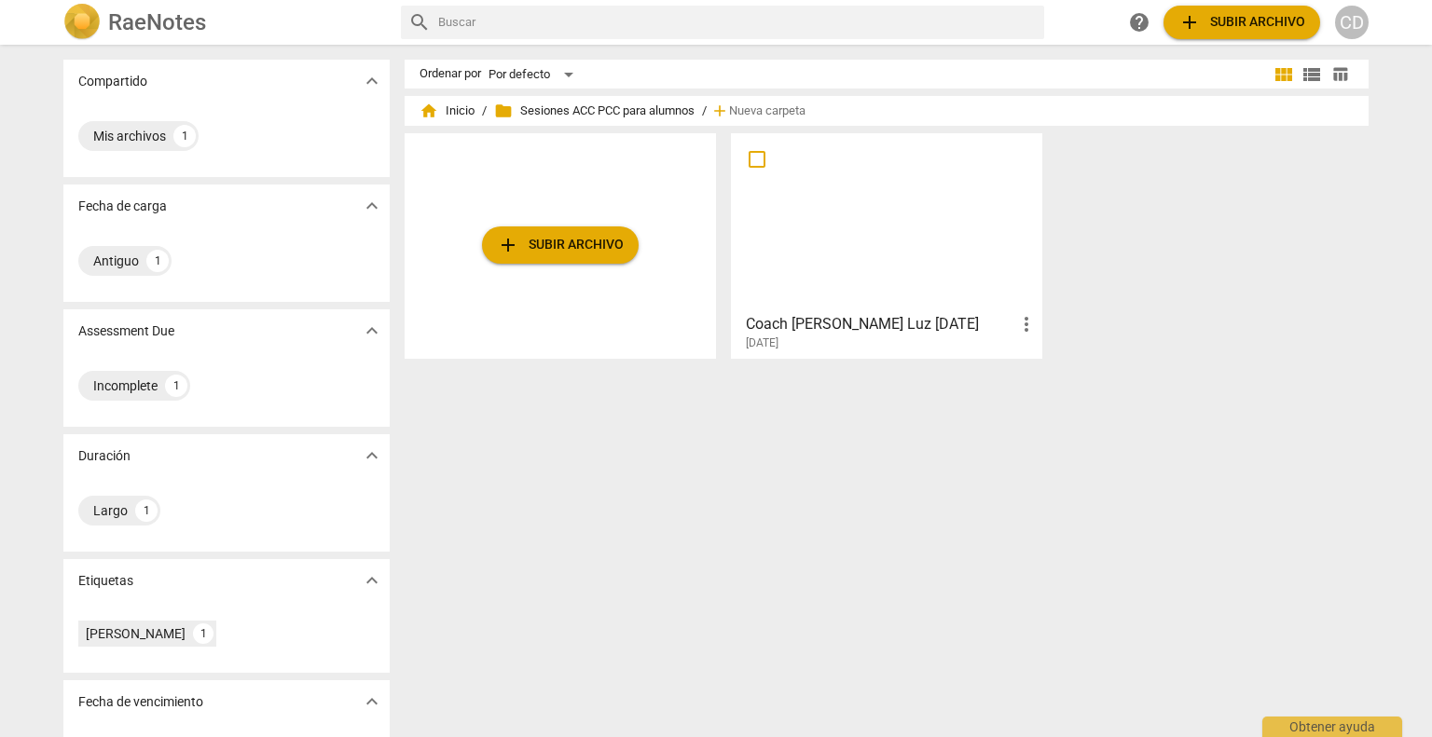
click at [544, 113] on span "folder Sesiones ACC PCC para alumnos" at bounding box center [594, 111] width 200 height 19
click at [118, 143] on div "Mis archivos" at bounding box center [129, 136] width 73 height 19
click at [463, 126] on div "home Inicio / folder Sesiones ACC PCC para alumnos / add Nueva carpeta add Subi…" at bounding box center [894, 238] width 979 height 270
click at [445, 110] on span "home Inicio" at bounding box center [446, 111] width 55 height 19
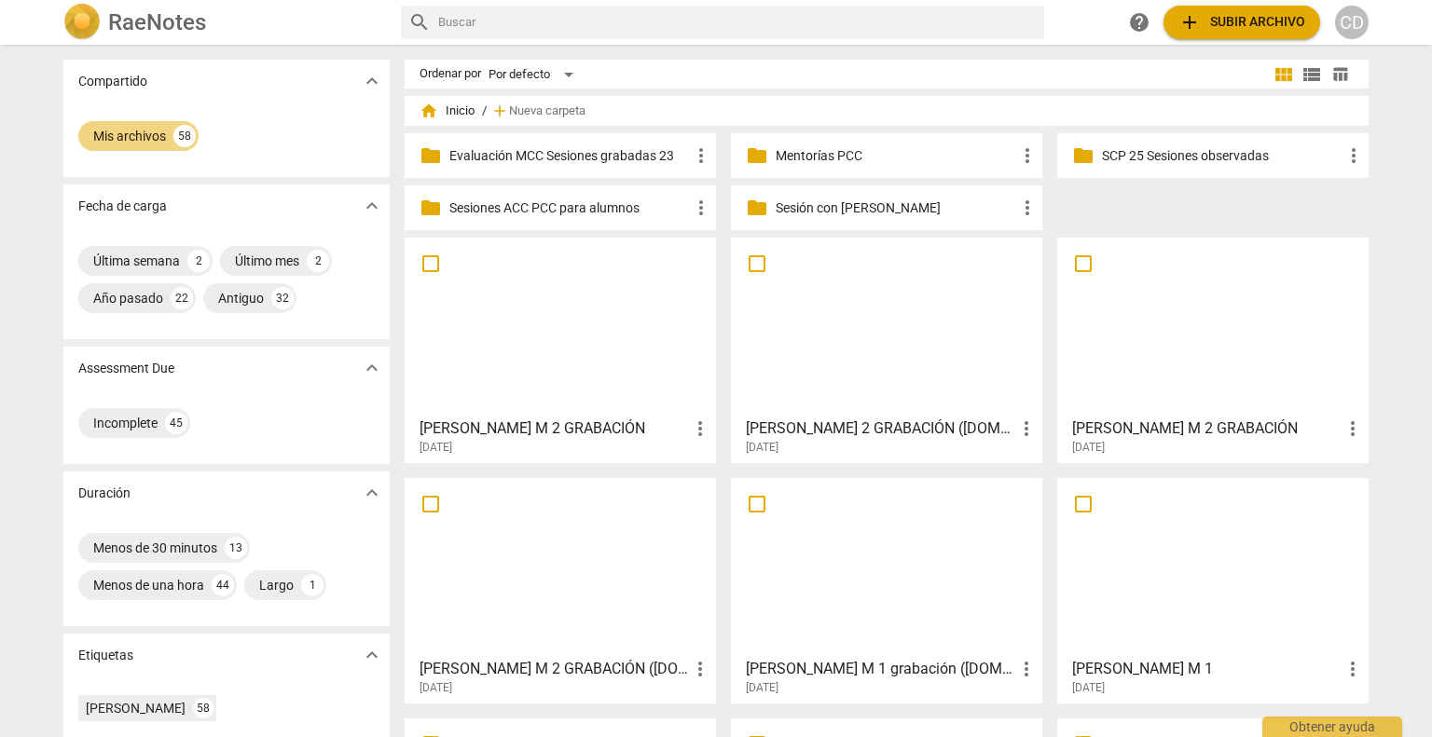
click at [580, 327] on div at bounding box center [560, 326] width 298 height 165
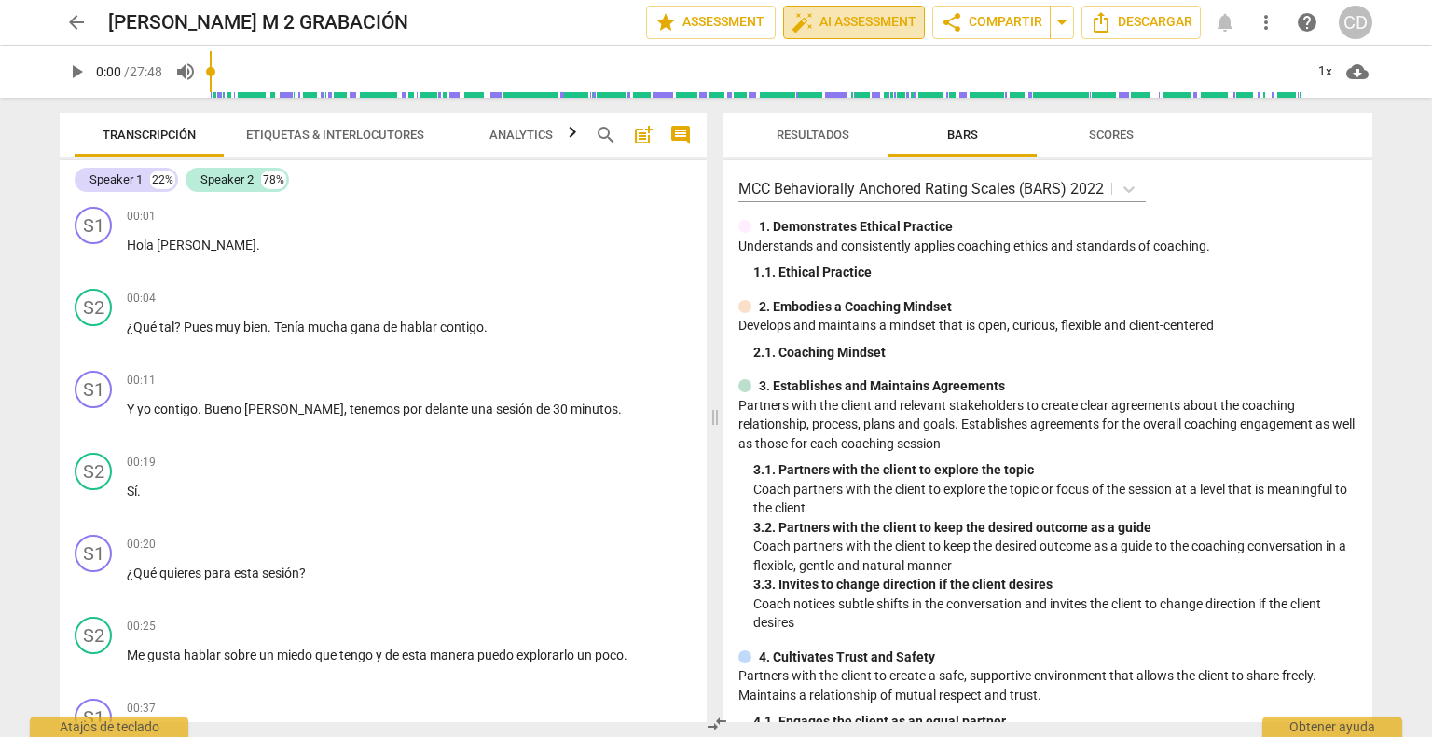
click at [844, 23] on span "auto_fix_high AI Assessment" at bounding box center [853, 22] width 125 height 22
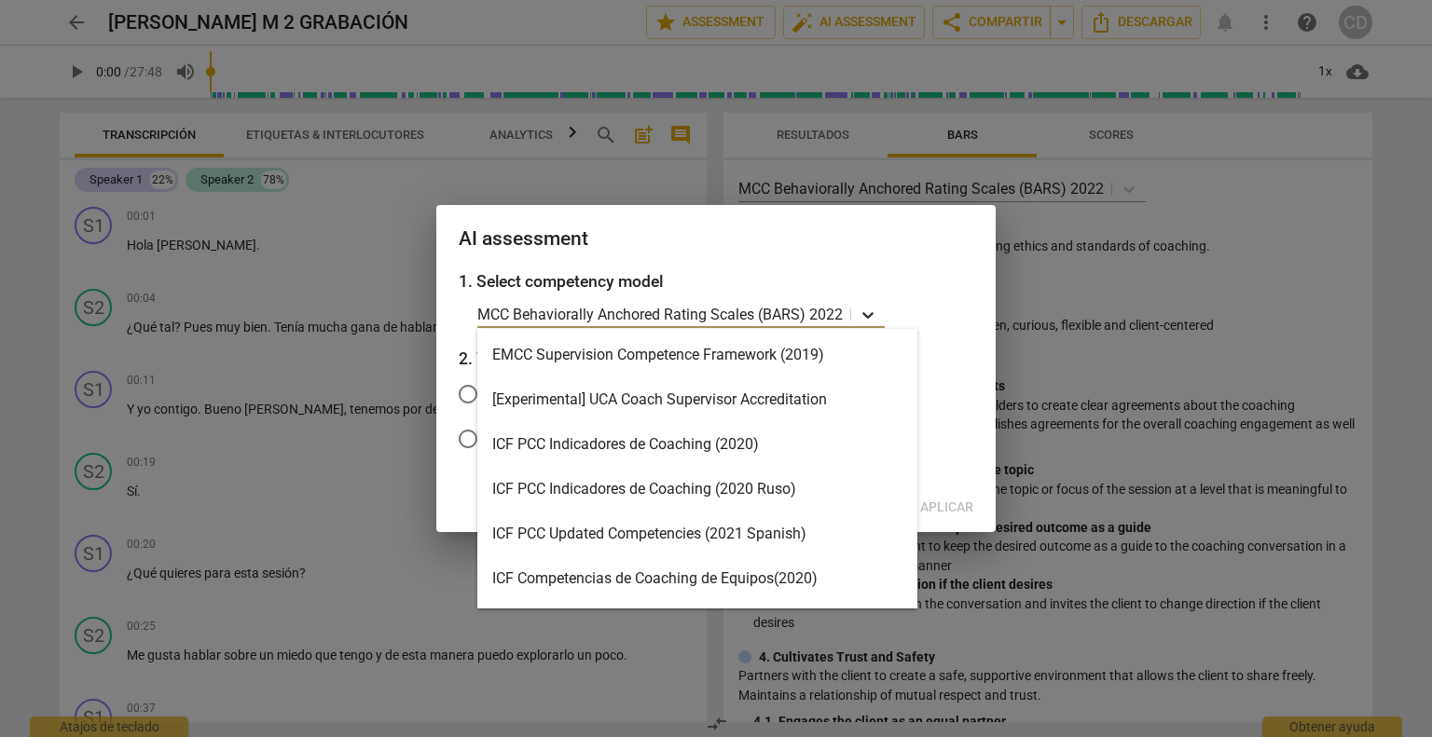
click at [872, 316] on icon at bounding box center [867, 315] width 19 height 19
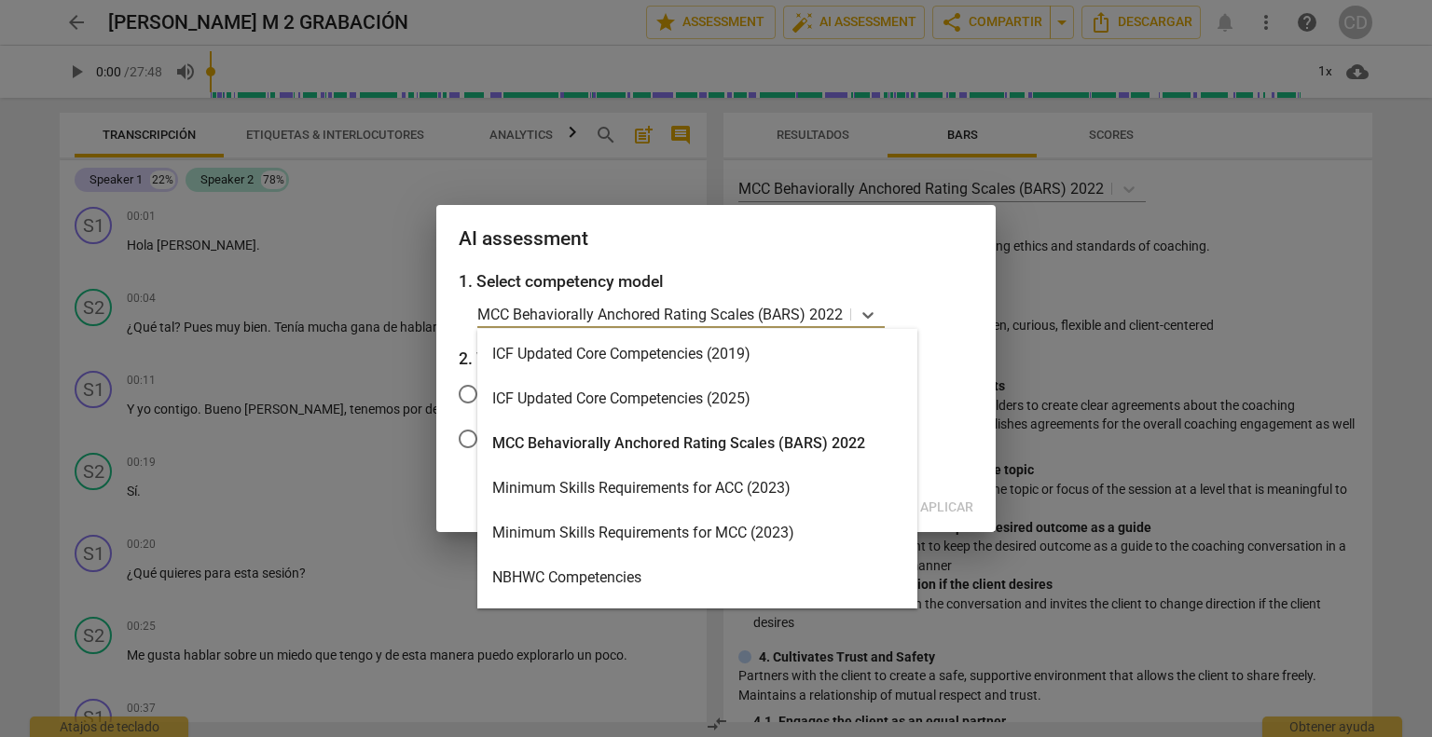
scroll to position [302, 0]
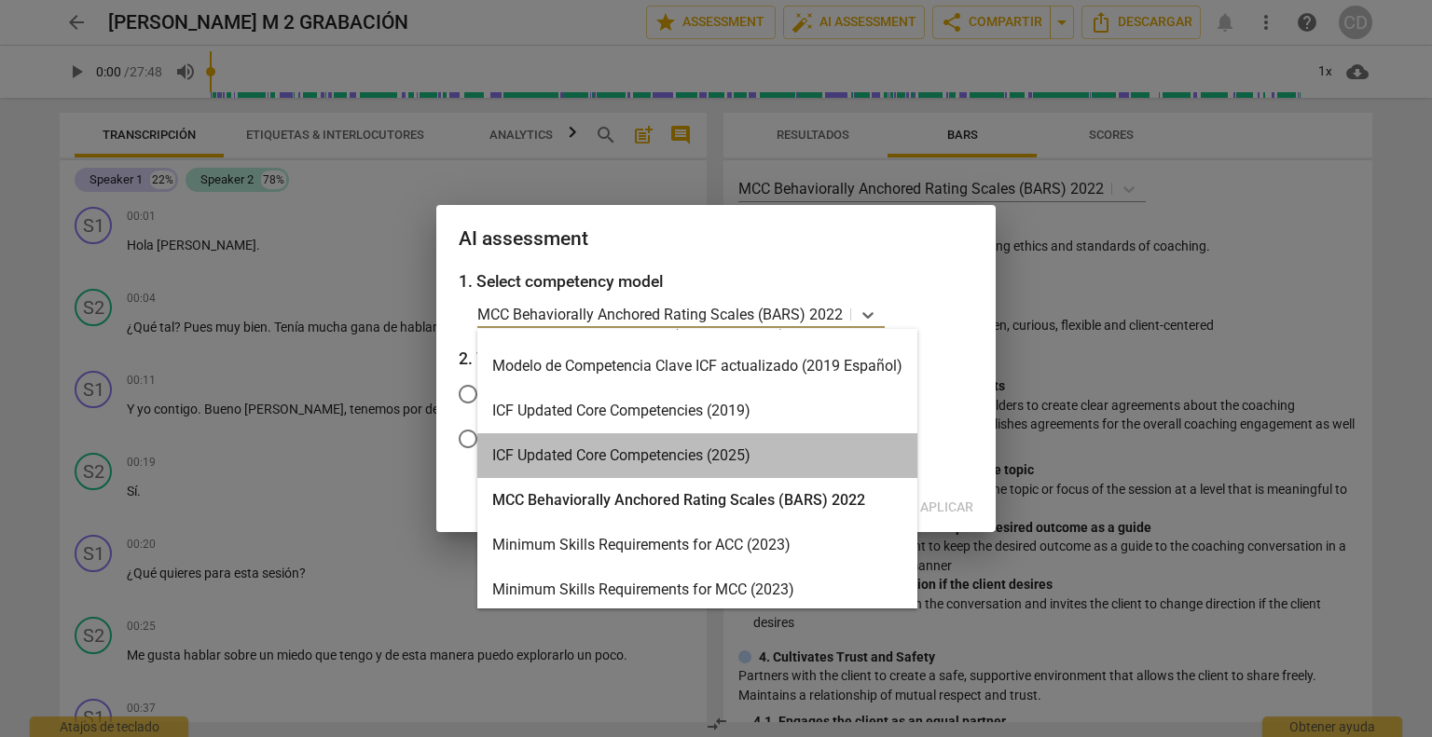
click at [581, 459] on div "ICF Updated Core Competencies (2025)" at bounding box center [697, 455] width 440 height 45
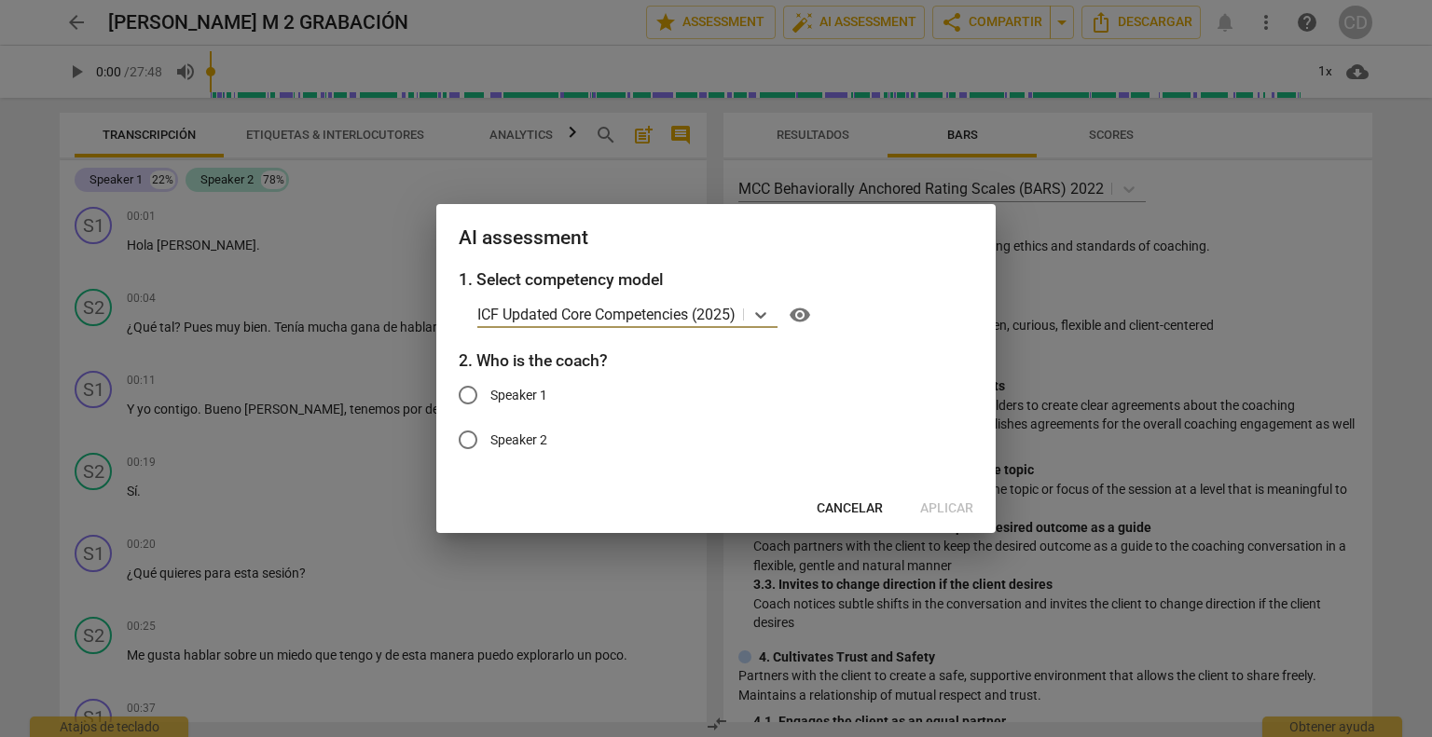
click at [467, 394] on input "Speaker 1" at bounding box center [468, 395] width 45 height 45
radio input "true"
click at [937, 506] on span "Aplicar" at bounding box center [946, 509] width 53 height 19
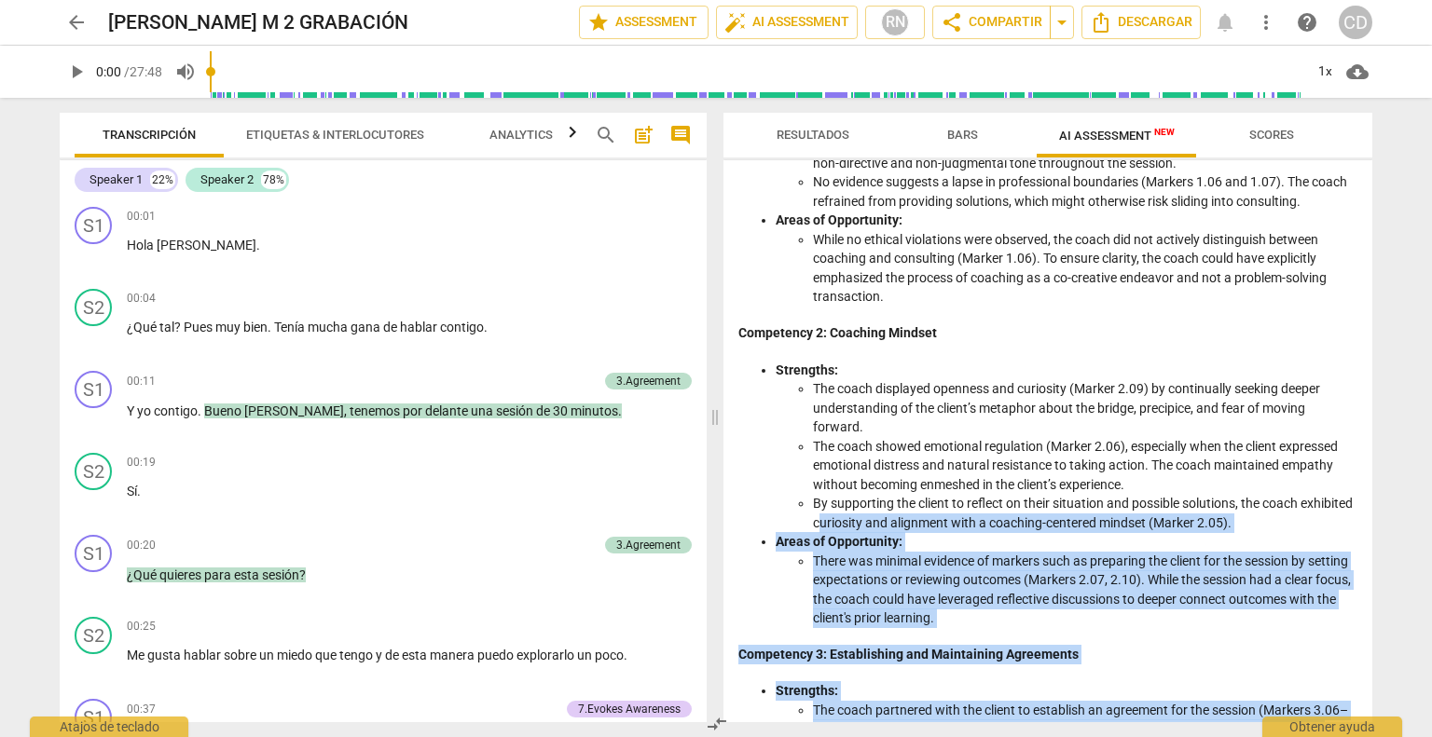
scroll to position [0, 0]
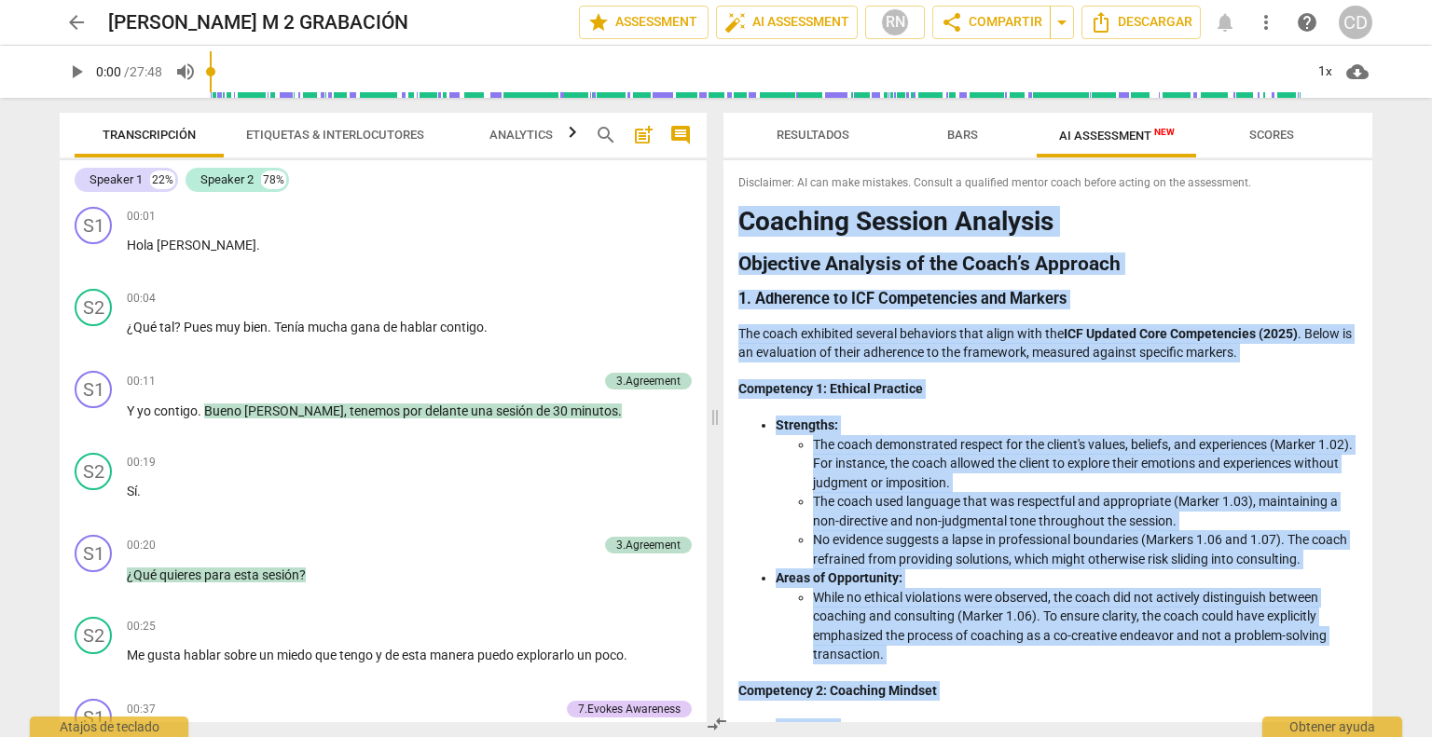
drag, startPoint x: 989, startPoint y: 701, endPoint x: 730, endPoint y: 208, distance: 557.0
click at [730, 208] on div "Disclaimer: AI can make mistakes. Consult a qualified mentor coach before actin…" at bounding box center [1047, 441] width 649 height 562
copy div "Loremips Dolorsi Ametcons Adipiscin Elitsedd ei tem Incid’u Laboreet 2. Dolorem…"
click at [1284, 134] on span "Scores" at bounding box center [1271, 135] width 45 height 14
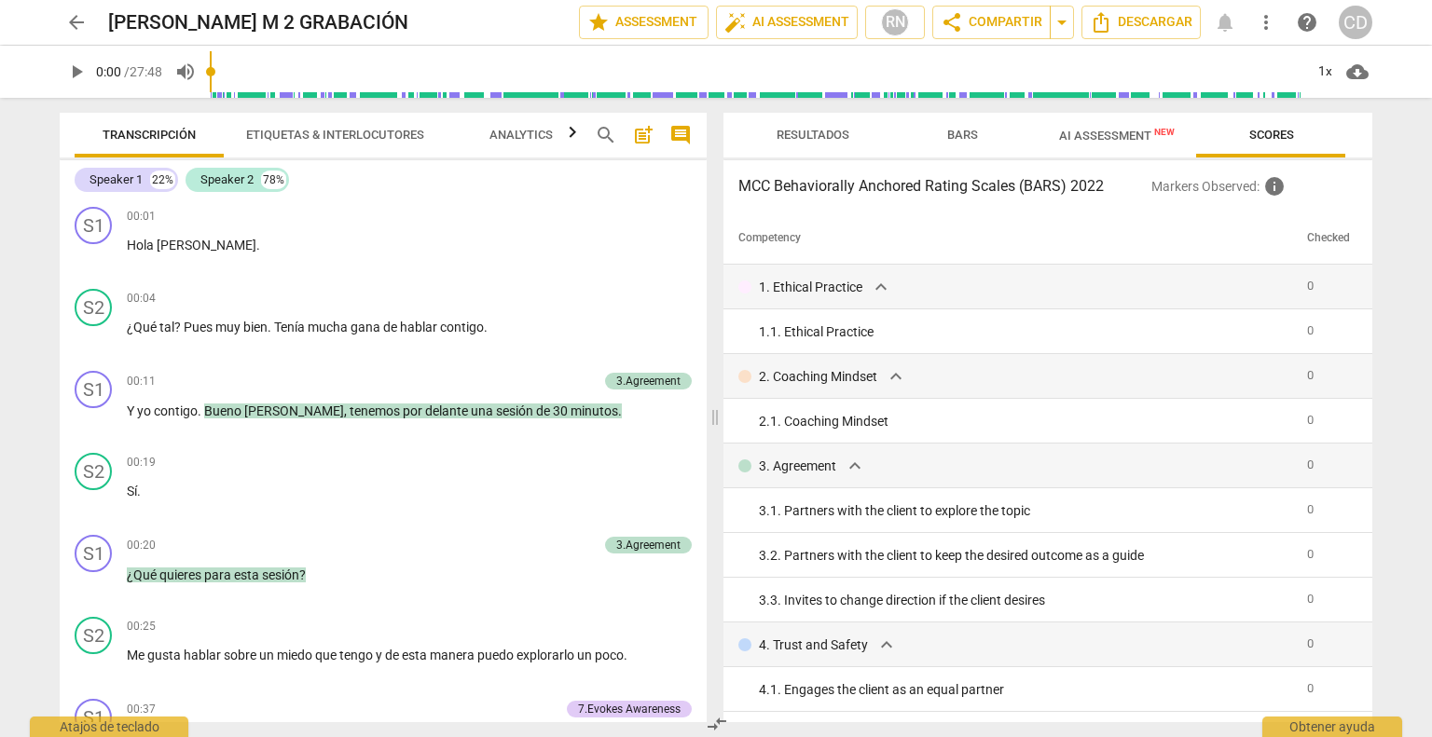
click at [963, 135] on span "Bars" at bounding box center [962, 135] width 31 height 14
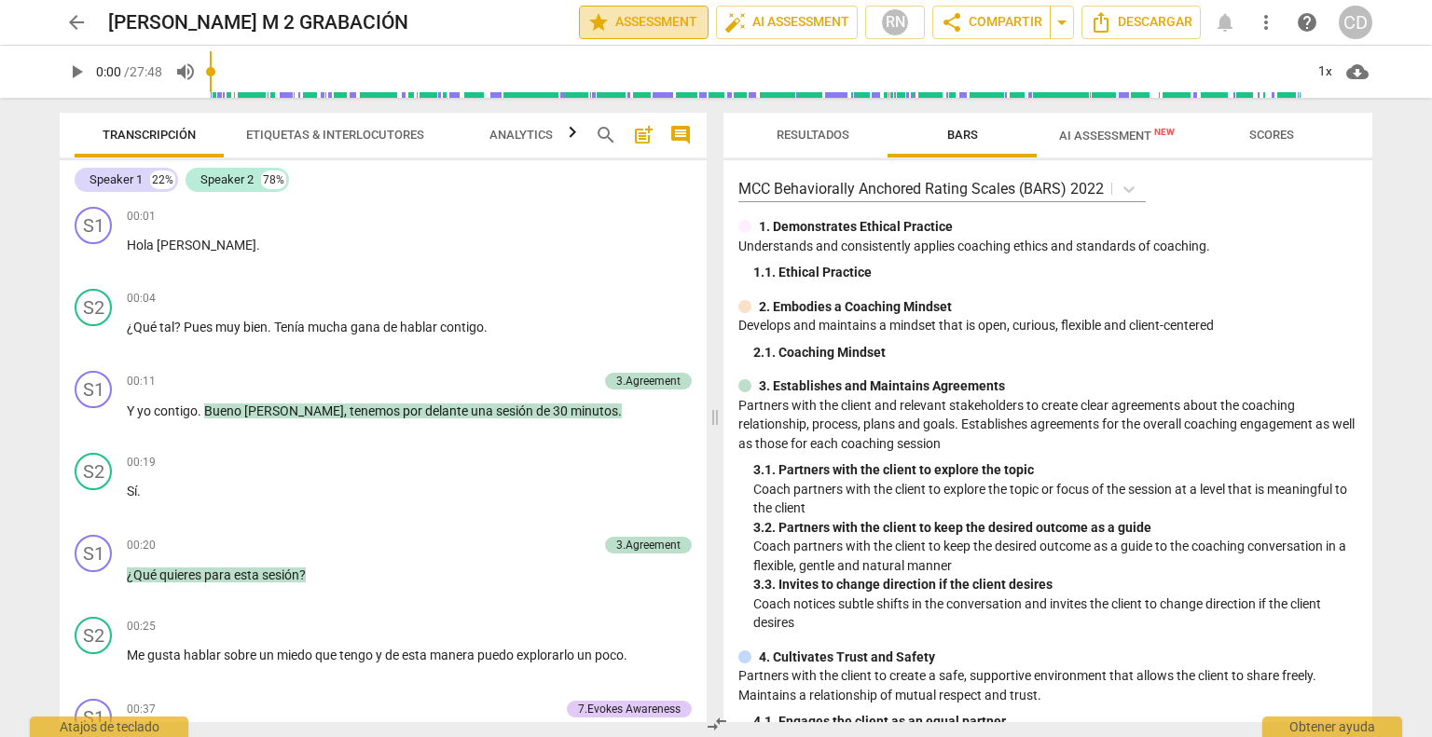
click at [641, 25] on span "star Assessment" at bounding box center [643, 22] width 113 height 22
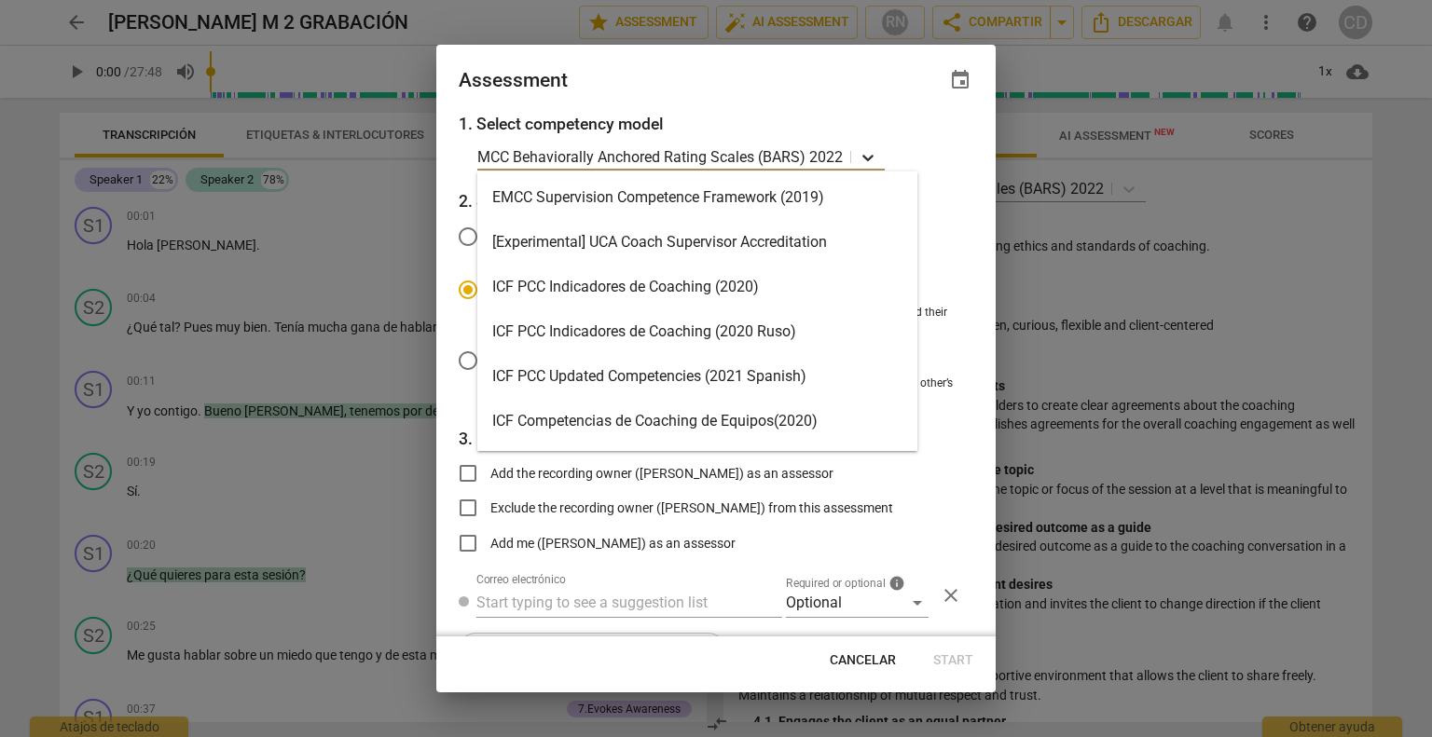
click at [869, 159] on icon at bounding box center [867, 159] width 11 height 7
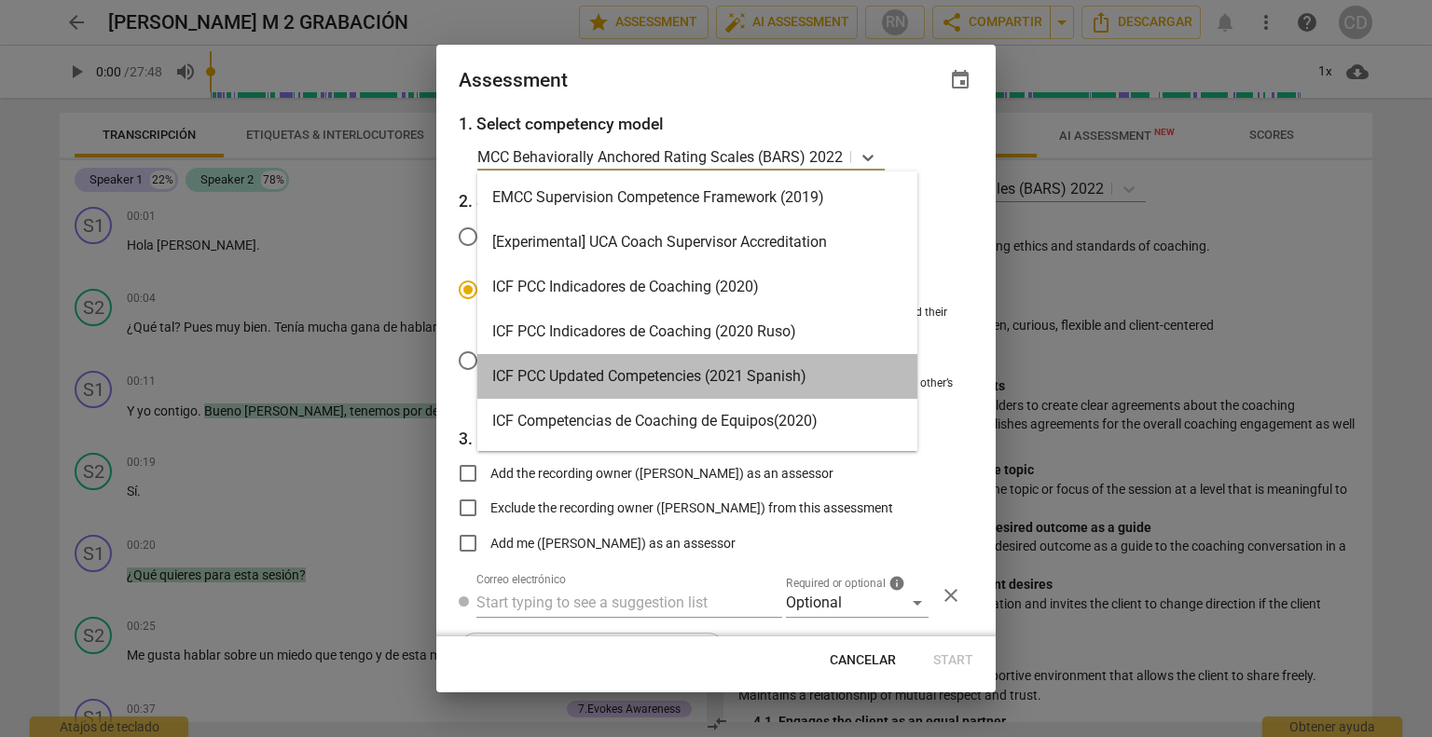
click at [742, 378] on div "ICF PCC Updated Competencies (2021 Spanish)" at bounding box center [697, 376] width 440 height 45
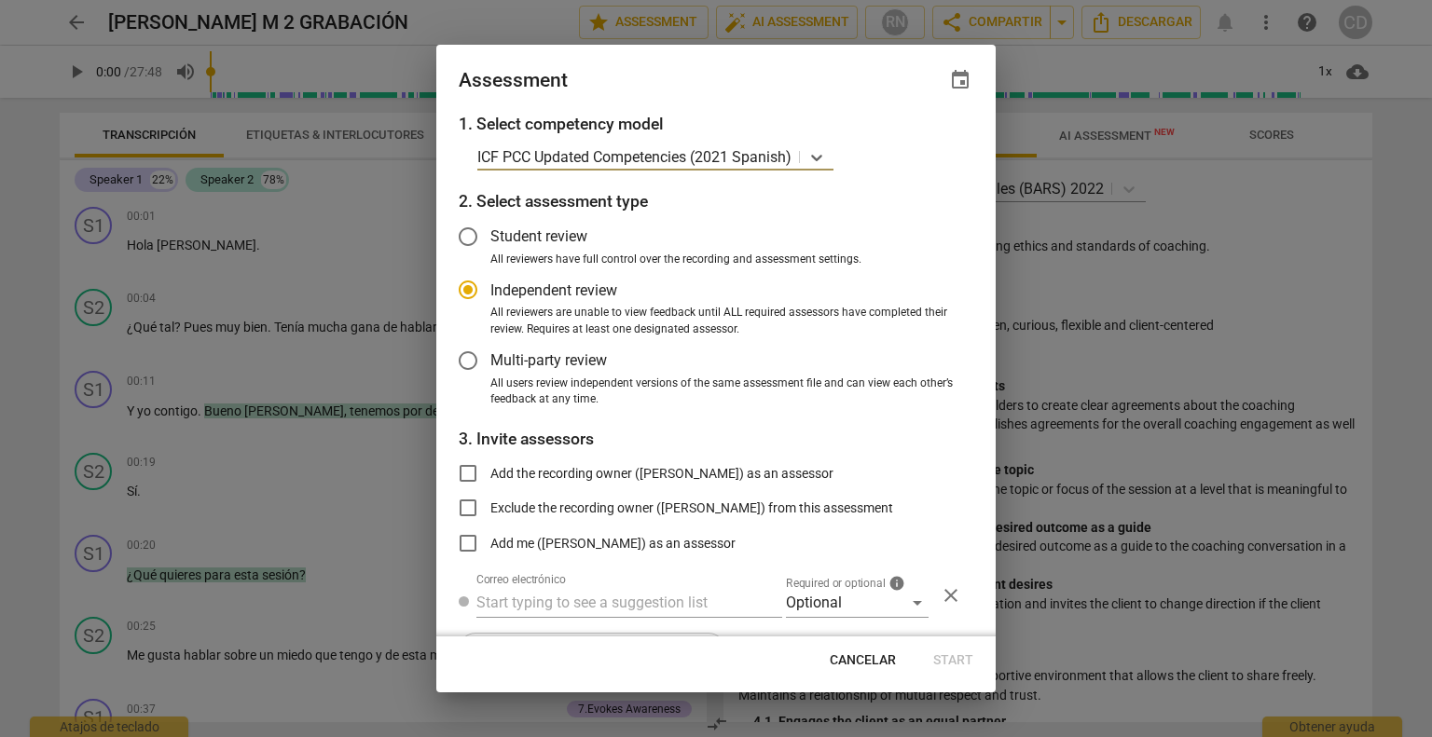
radio input "false"
click at [469, 473] on input "Add the recording owner ([PERSON_NAME]) as an assessor" at bounding box center [468, 473] width 45 height 45
checkbox input "true"
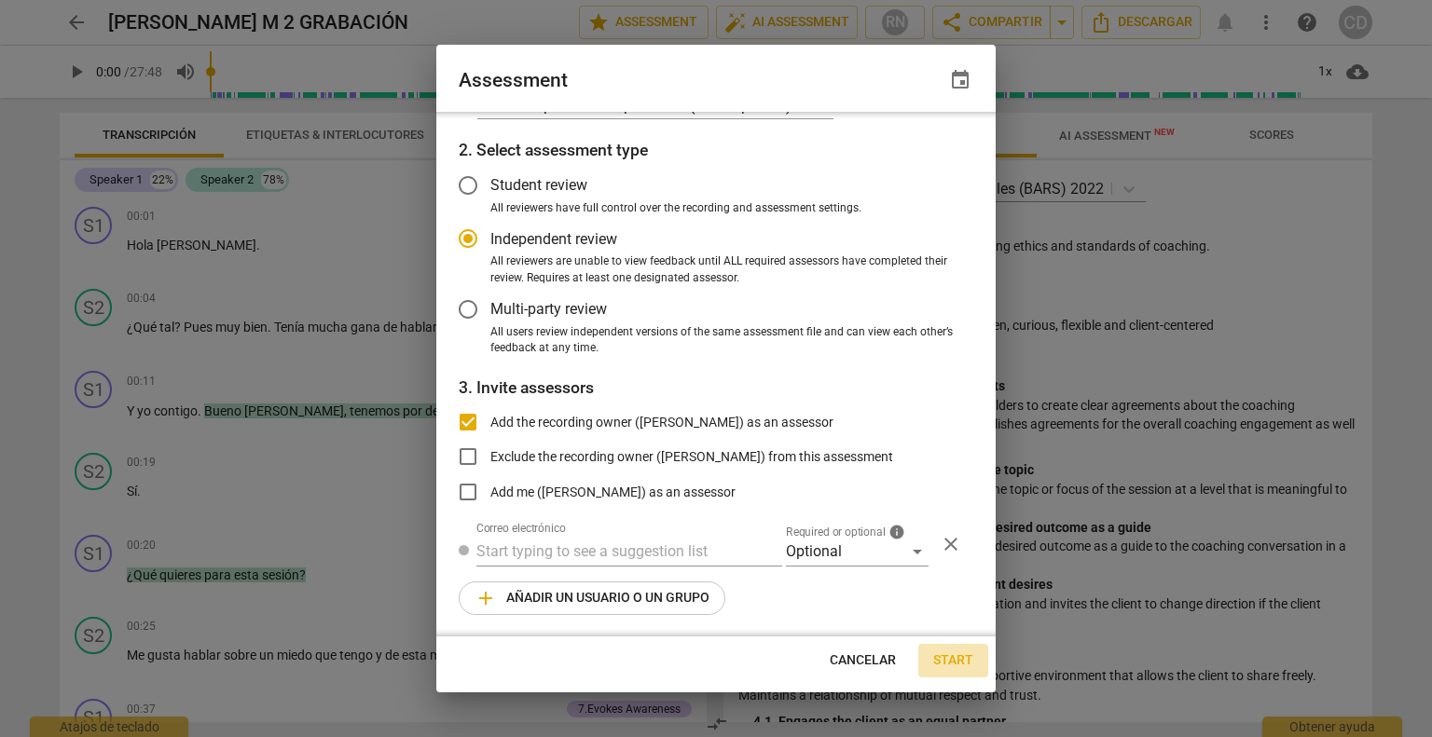
click at [948, 658] on span "Start" at bounding box center [953, 660] width 40 height 19
radio input "false"
type input "[PERSON_NAME] <[EMAIL_ADDRESS][DOMAIN_NAME]>"
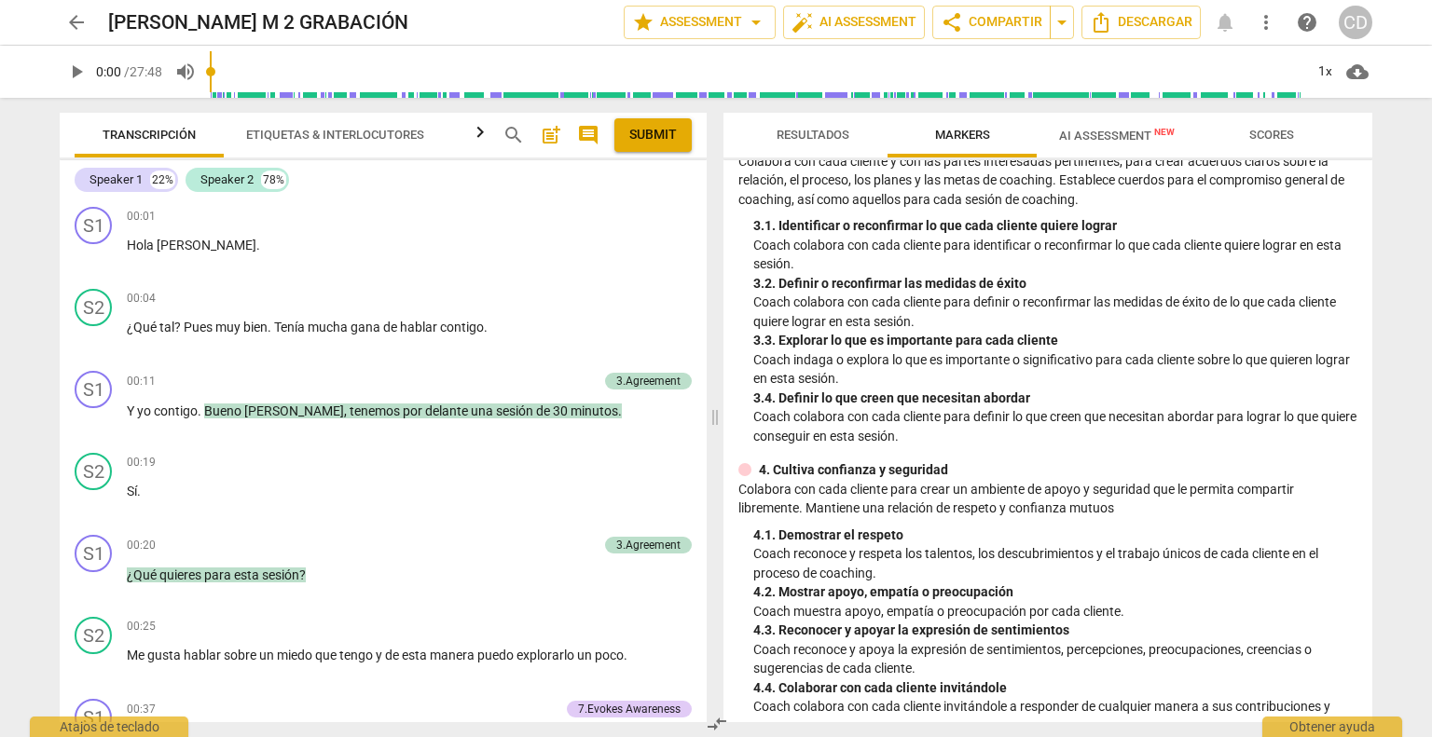
scroll to position [0, 0]
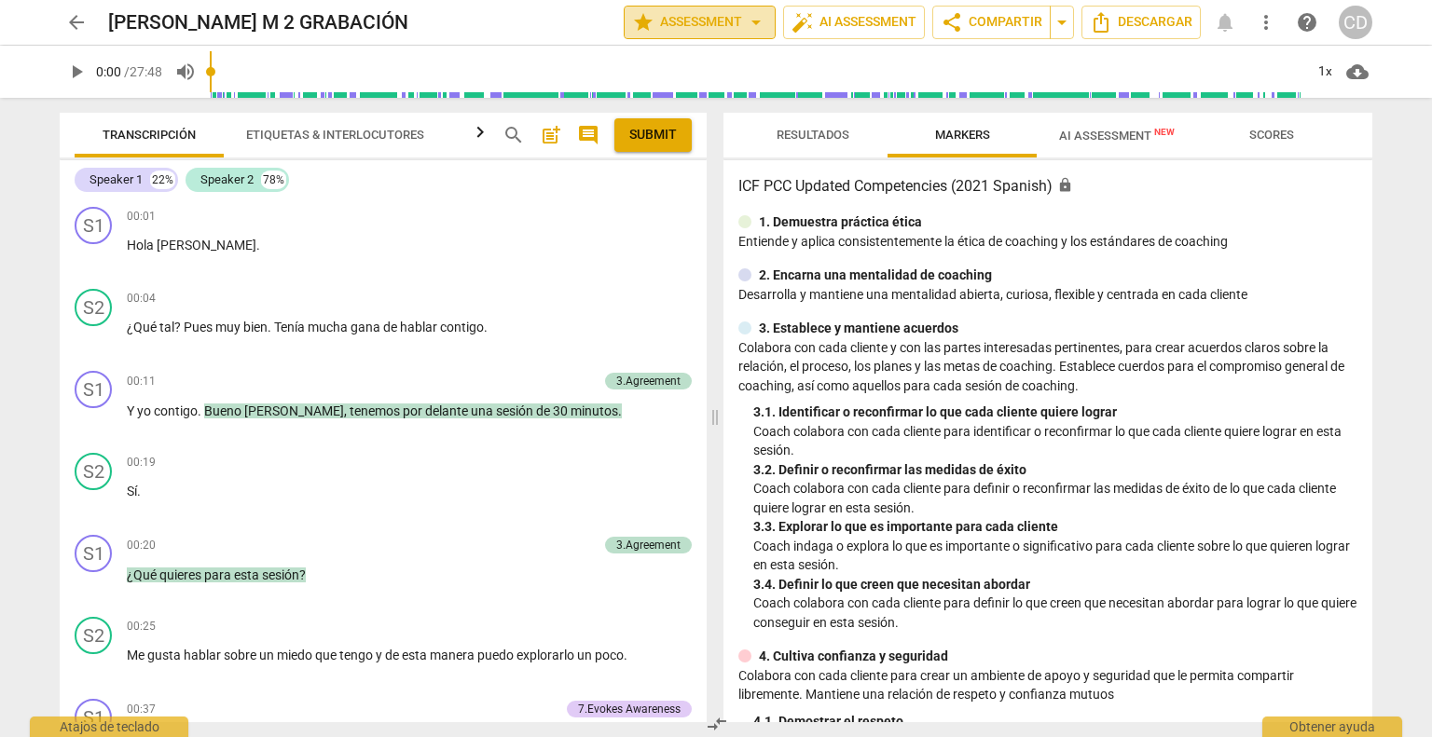
click at [758, 21] on span "arrow_drop_down" at bounding box center [756, 22] width 22 height 22
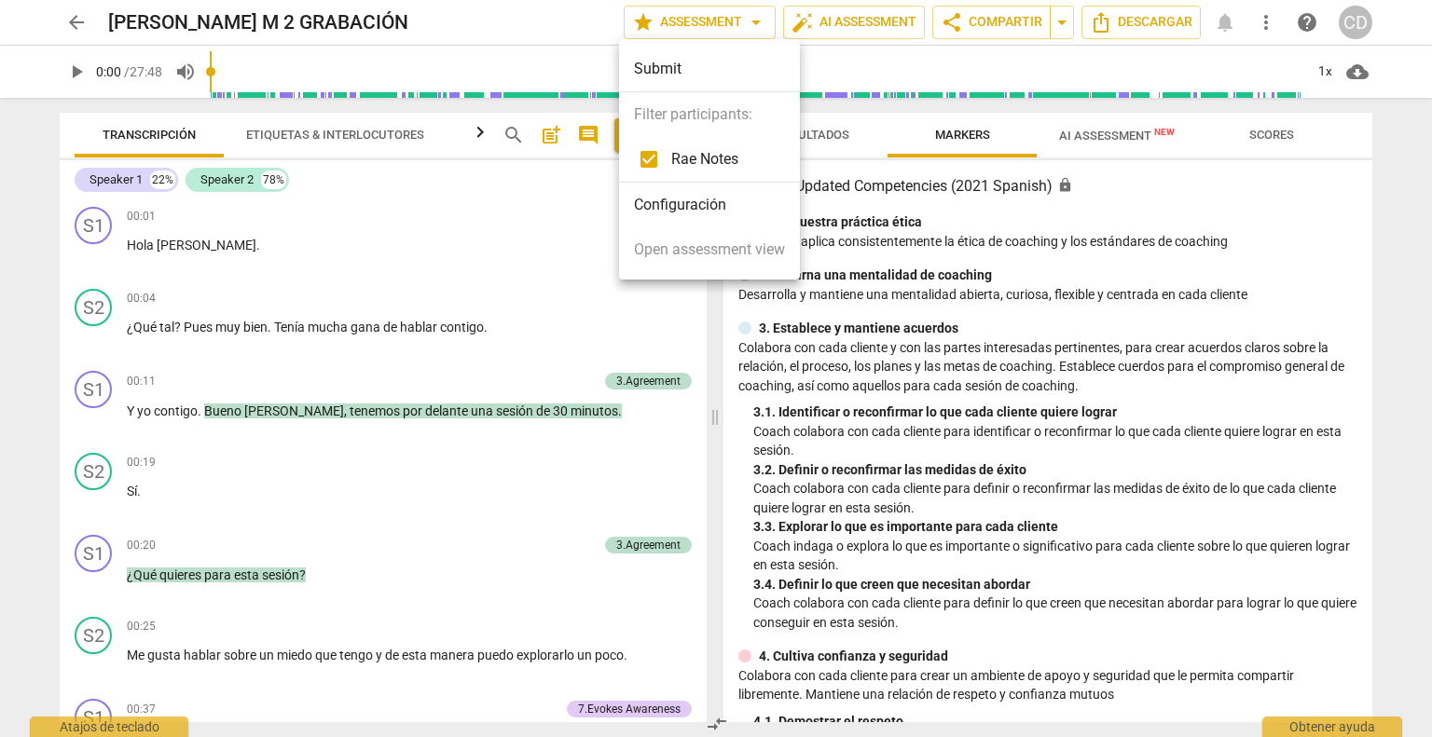
click at [760, 21] on div at bounding box center [716, 368] width 1432 height 737
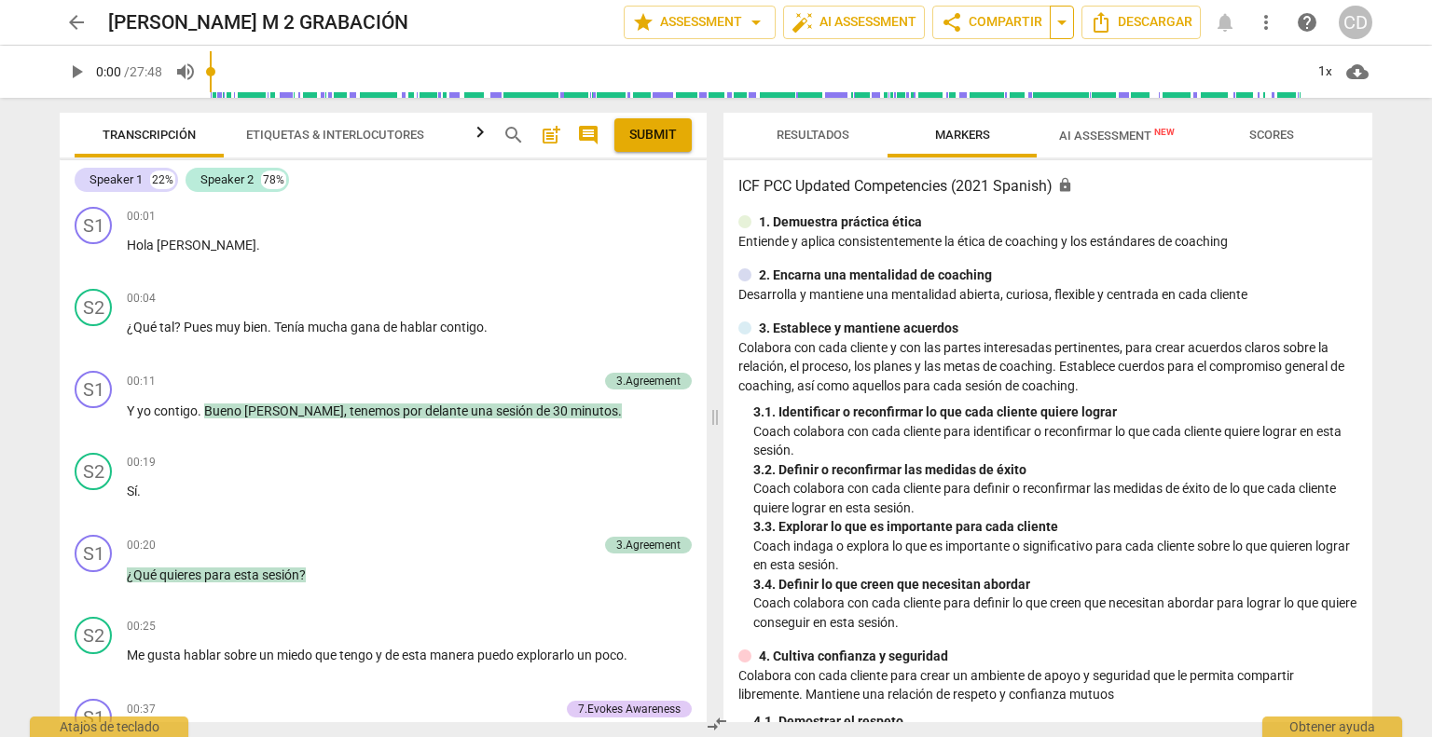
click at [1059, 29] on span "arrow_drop_down" at bounding box center [1061, 22] width 22 height 22
click at [80, 74] on span "play_arrow" at bounding box center [76, 72] width 22 height 22
click at [75, 71] on span "pause" at bounding box center [76, 72] width 22 height 22
type input "10"
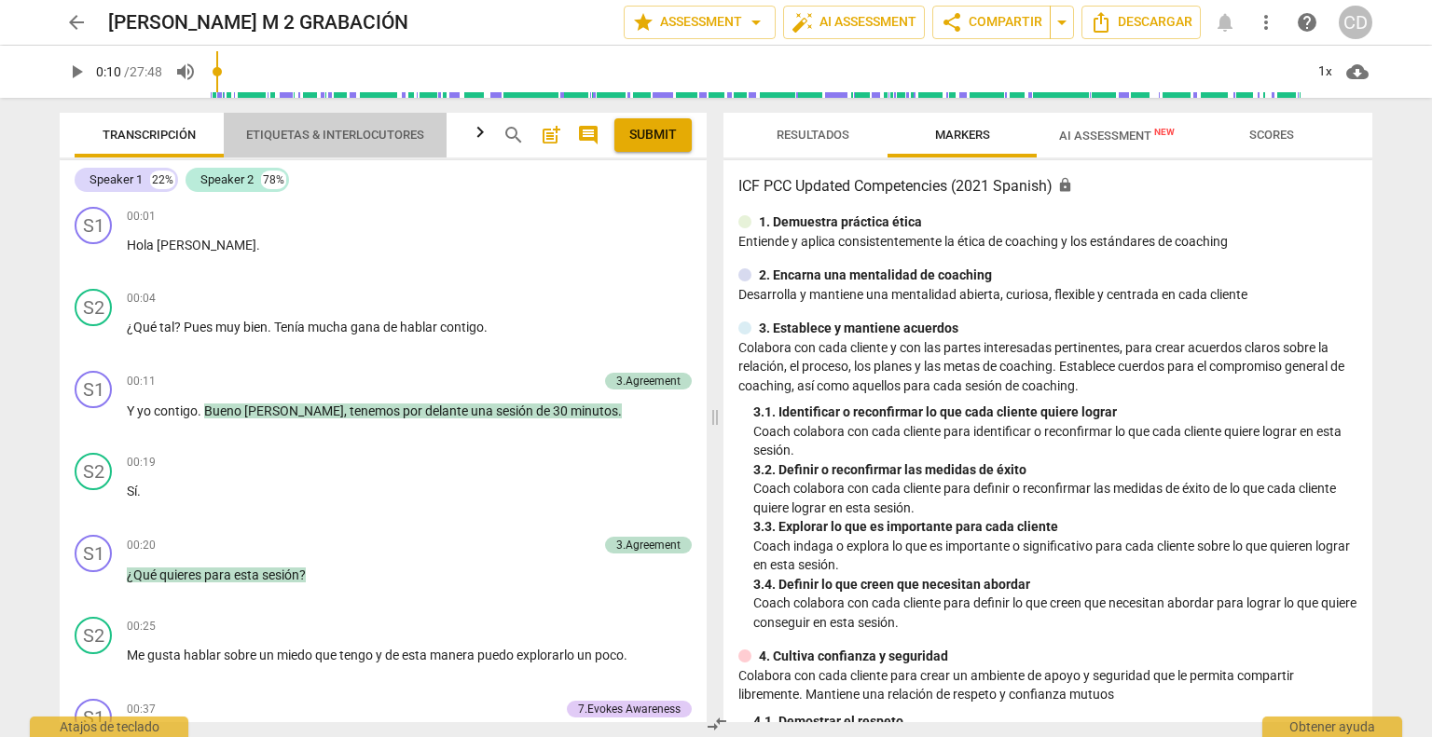
click at [298, 140] on span "Etiquetas & Interlocutores" at bounding box center [335, 135] width 178 height 14
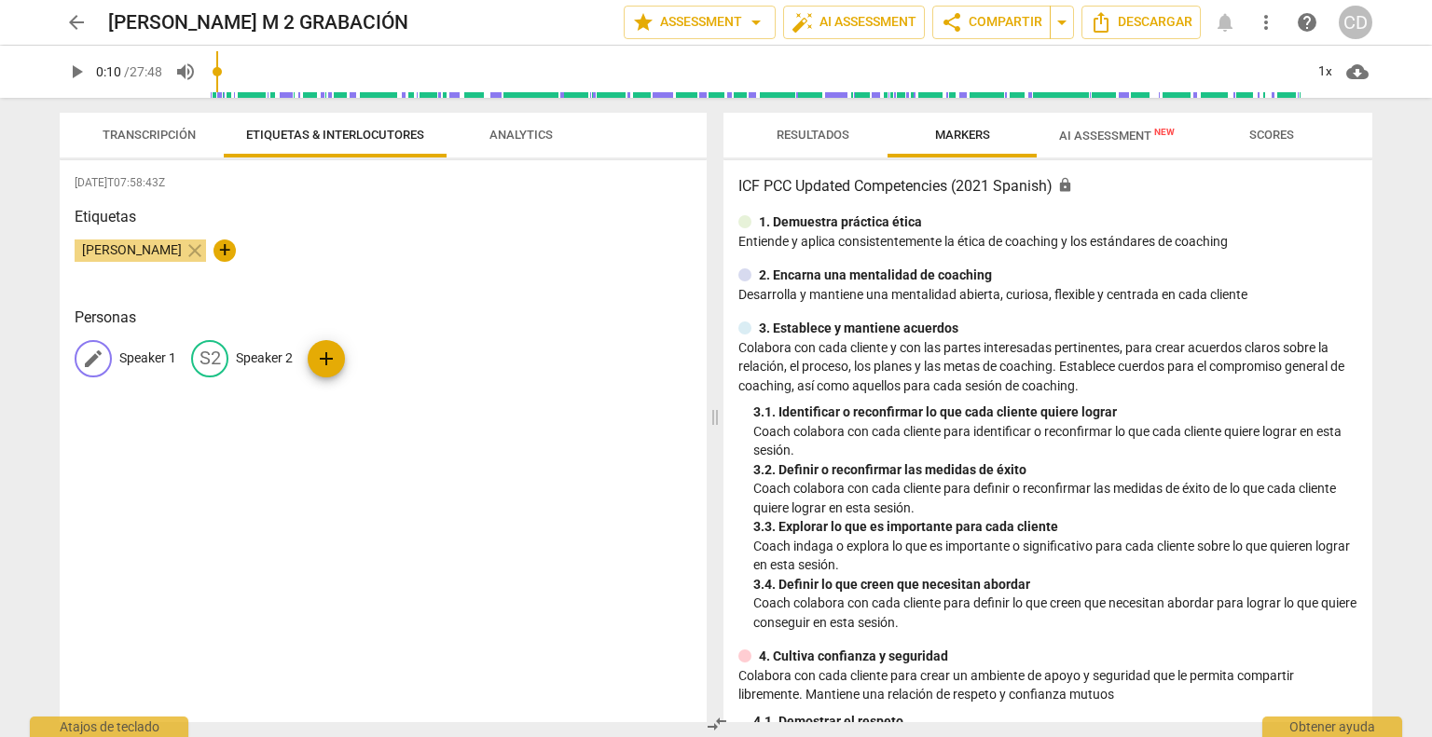
click at [144, 363] on p "Speaker 1" at bounding box center [147, 359] width 57 height 20
type input "Coach"
click at [392, 361] on p "Speaker 2" at bounding box center [385, 359] width 57 height 20
type input "Cliente"
click at [328, 528] on div "[DATE]T07:58:43Z Etiquetas [PERSON_NAME] close + Personas CO Coach edit Cliente…" at bounding box center [383, 441] width 647 height 562
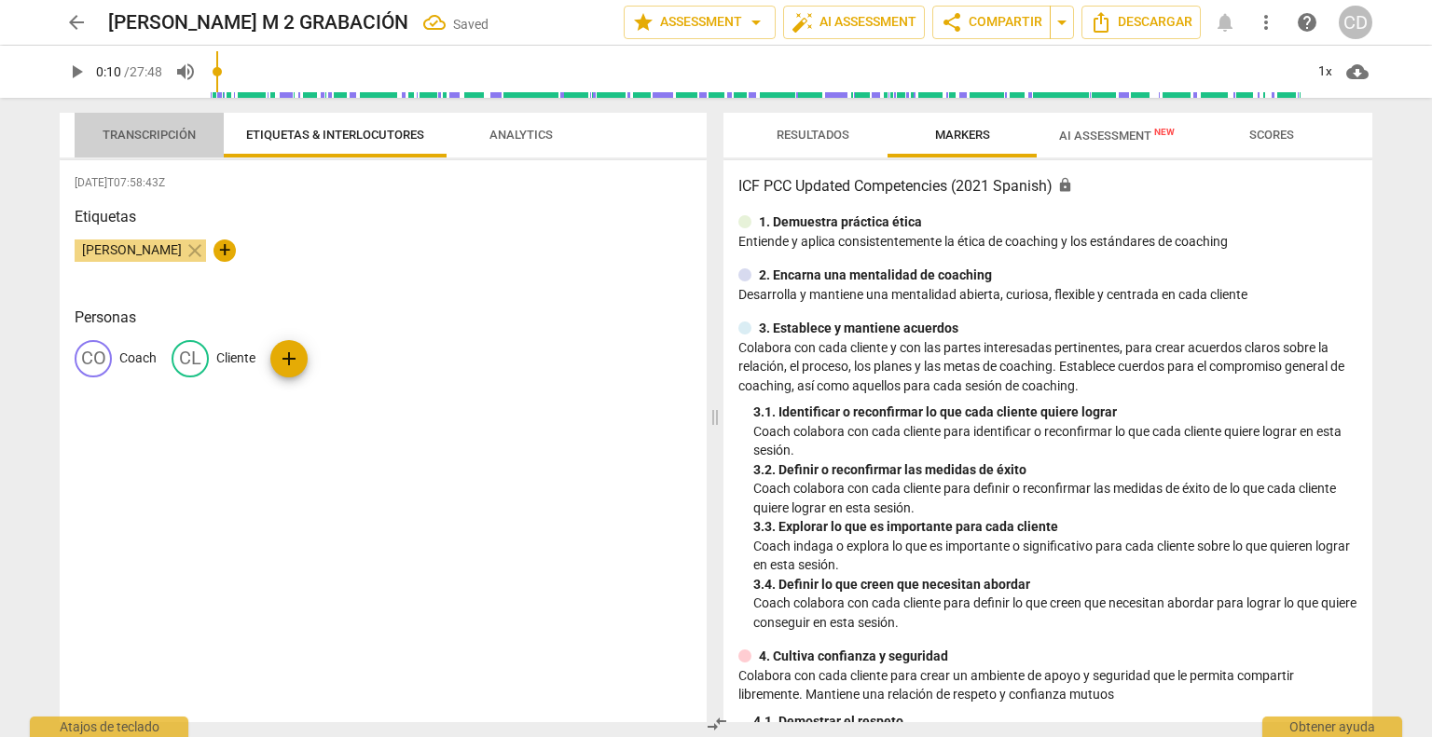
click at [169, 128] on span "Transcripción" at bounding box center [149, 135] width 93 height 14
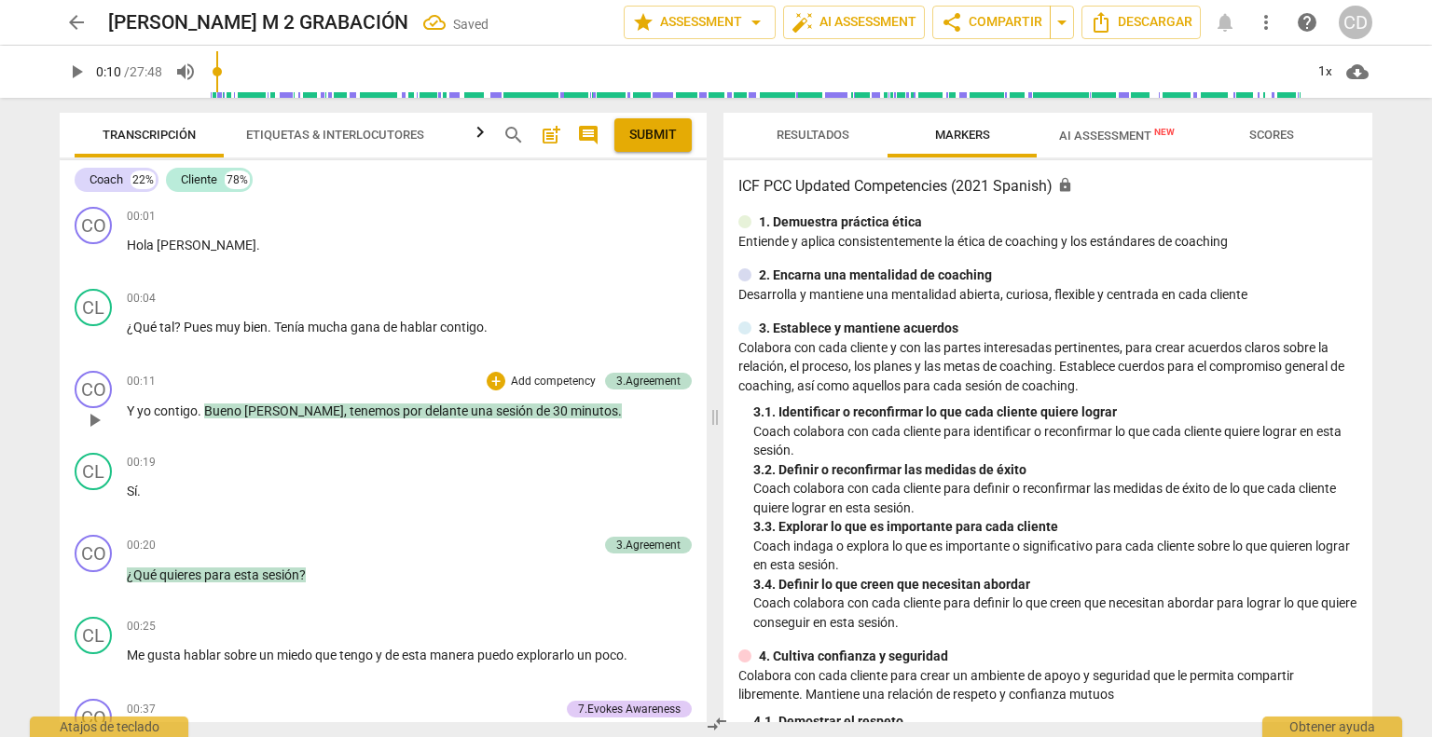
click at [94, 417] on span "play_arrow" at bounding box center [94, 420] width 22 height 22
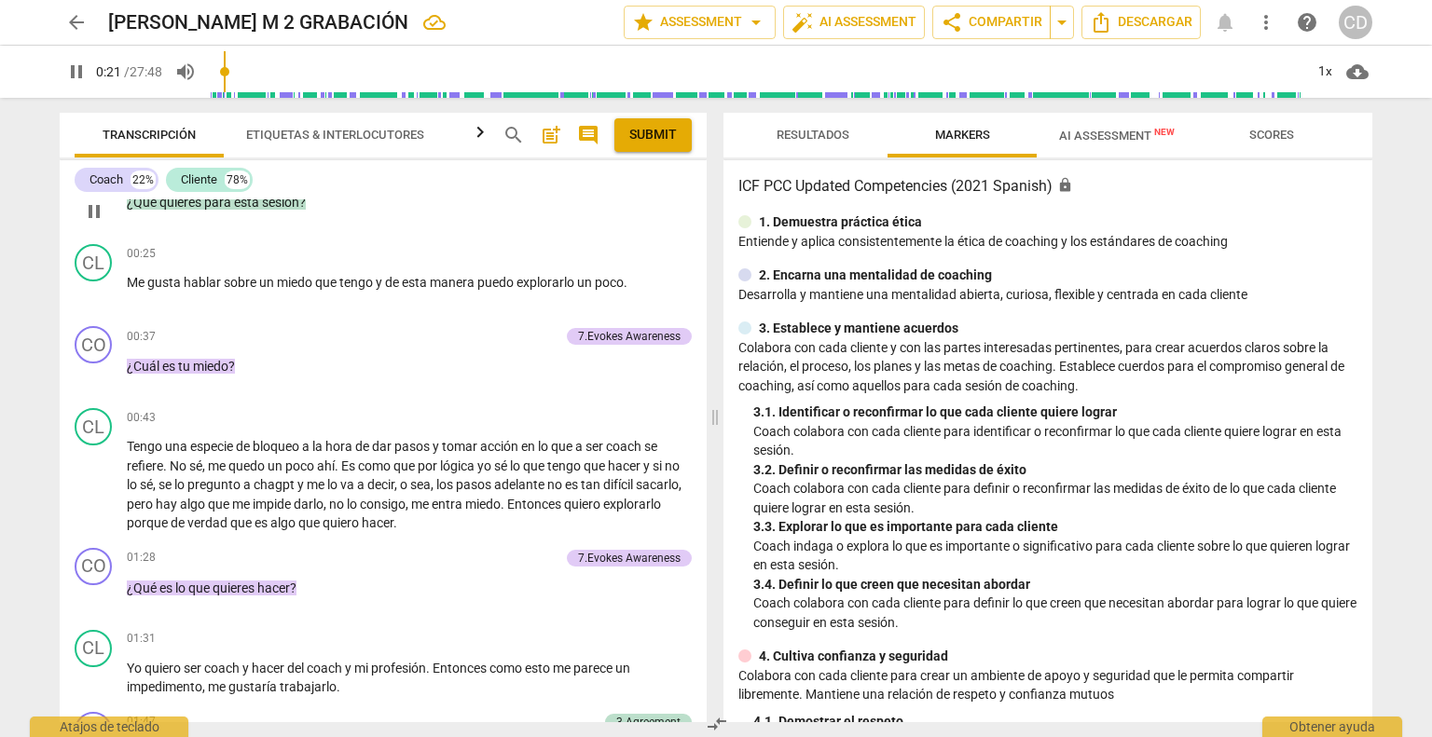
scroll to position [186, 0]
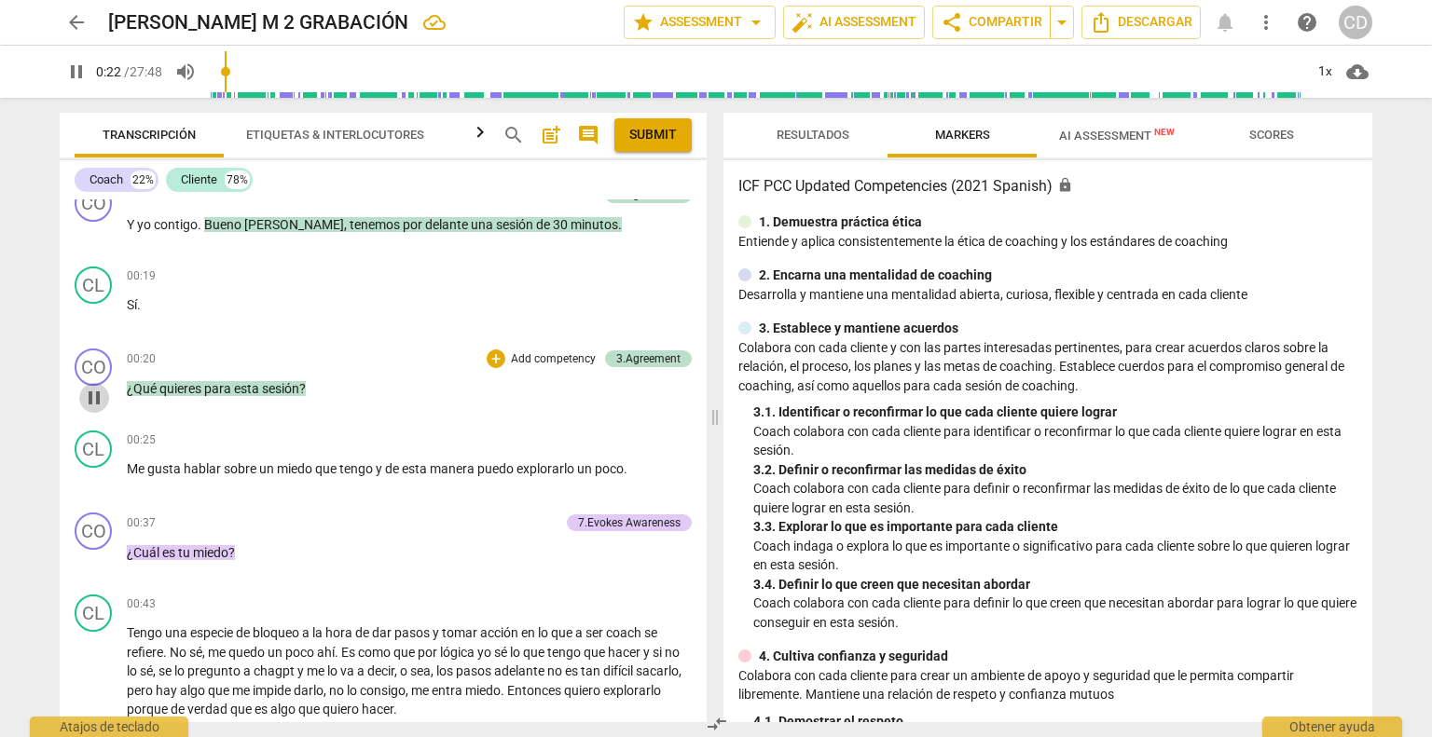
click at [89, 394] on span "pause" at bounding box center [94, 398] width 22 height 22
type input "23"
click at [498, 358] on div "+" at bounding box center [496, 359] width 19 height 19
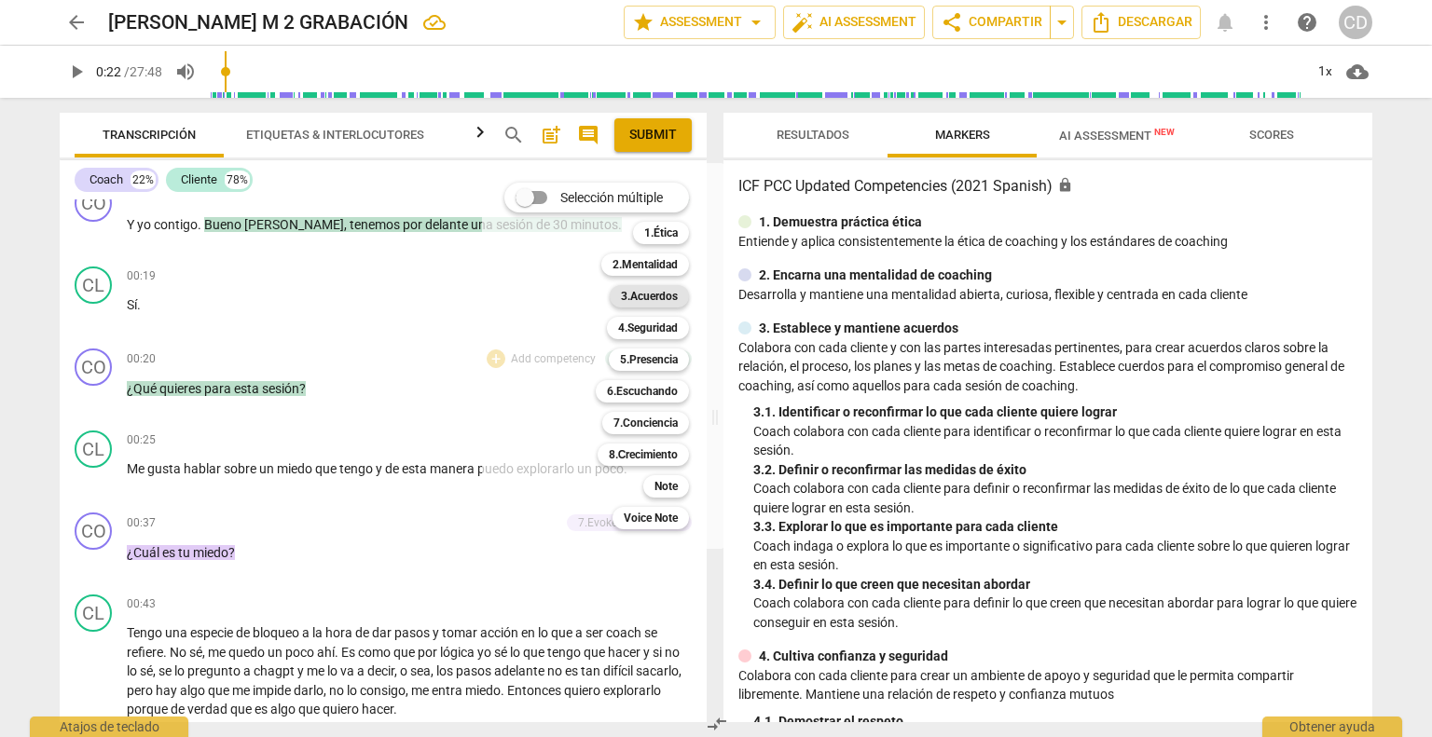
click at [652, 294] on b "3.Acuerdos" at bounding box center [649, 296] width 57 height 22
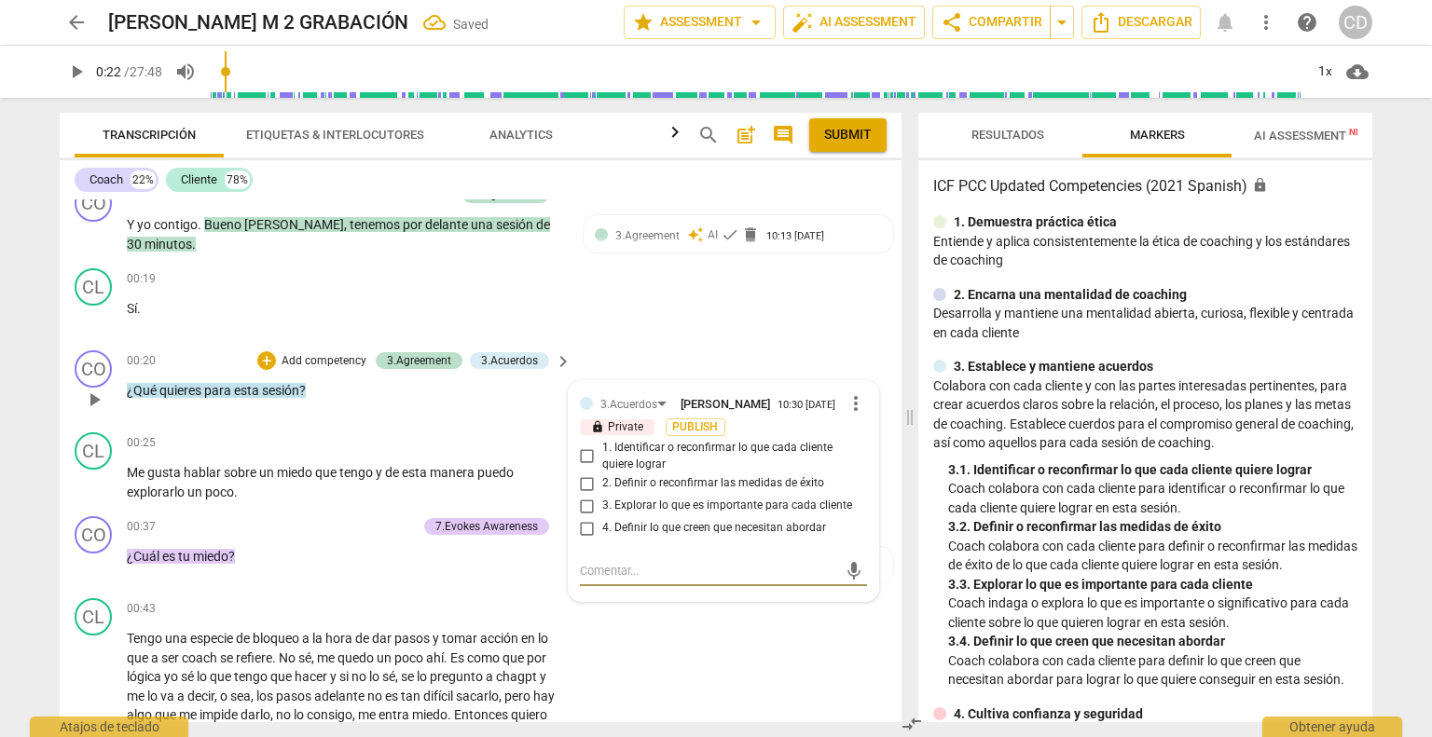
click at [585, 458] on input "1. Identificar o reconfirmar lo que cada cliente quiere lograr" at bounding box center [587, 457] width 30 height 22
checkbox input "true"
click at [653, 644] on div "CL play_arrow pause 00:43 + Add competency keyboard_arrow_right Tengo una espec…" at bounding box center [481, 671] width 842 height 160
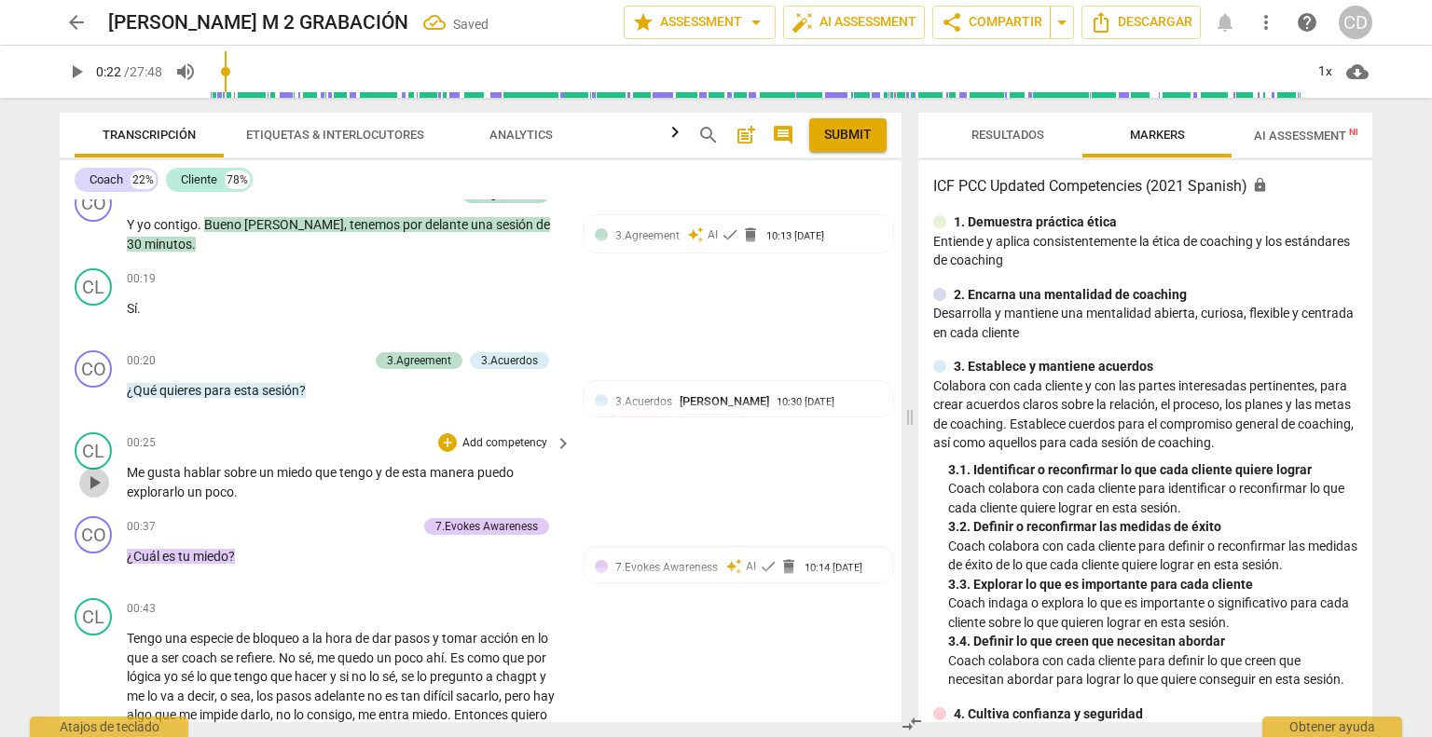
click at [101, 483] on span "play_arrow" at bounding box center [94, 483] width 22 height 22
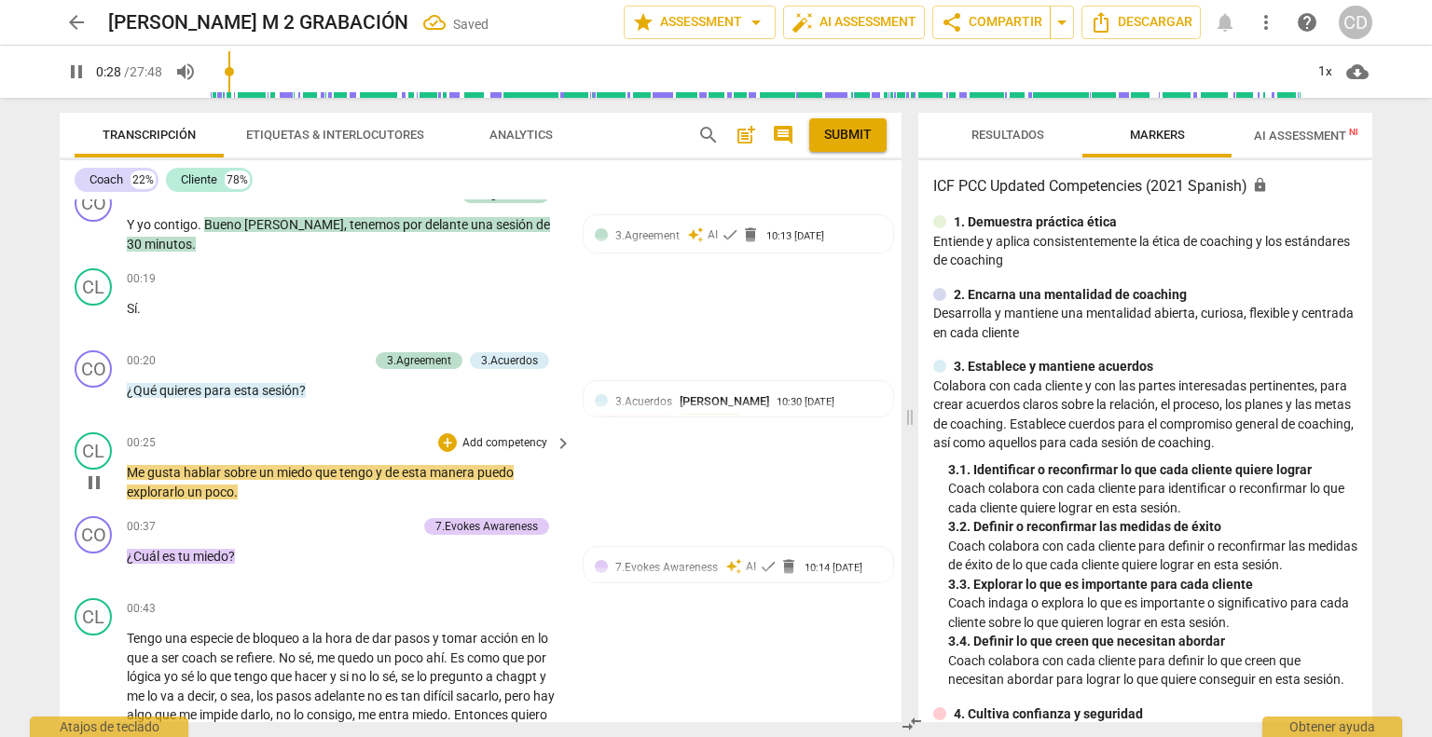
click at [180, 469] on span "gusta" at bounding box center [165, 472] width 36 height 15
type input "30"
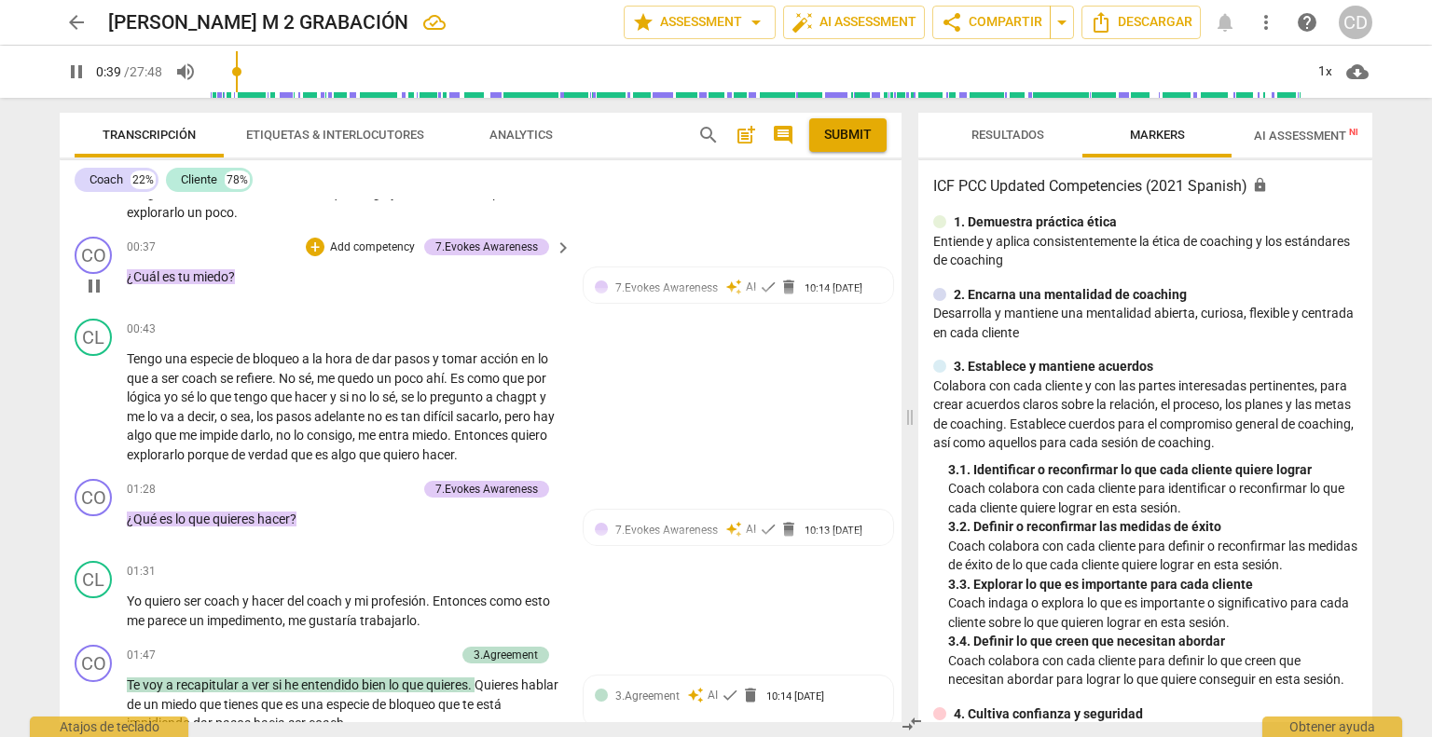
scroll to position [280, 0]
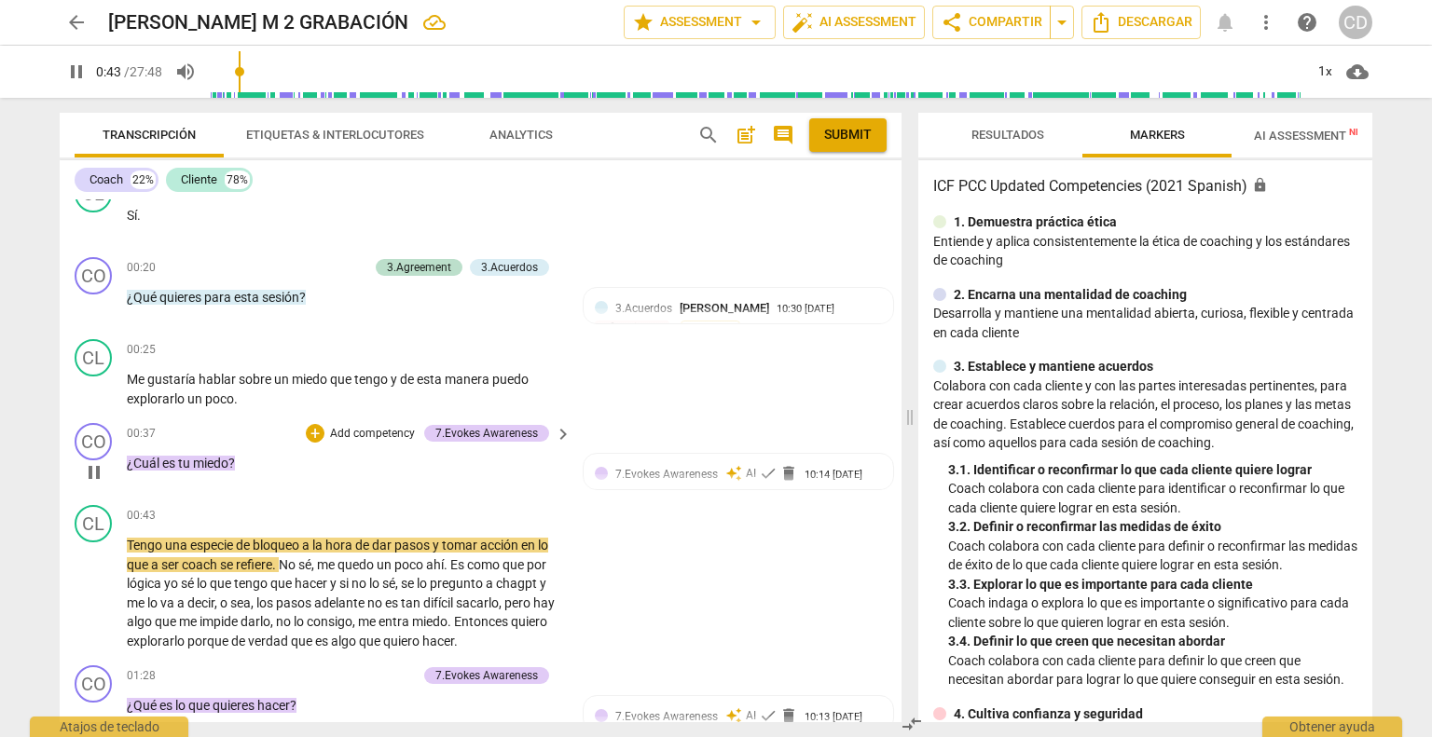
click at [78, 466] on div "CO play_arrow pause" at bounding box center [101, 456] width 52 height 67
click at [90, 470] on span "pause" at bounding box center [94, 472] width 22 height 22
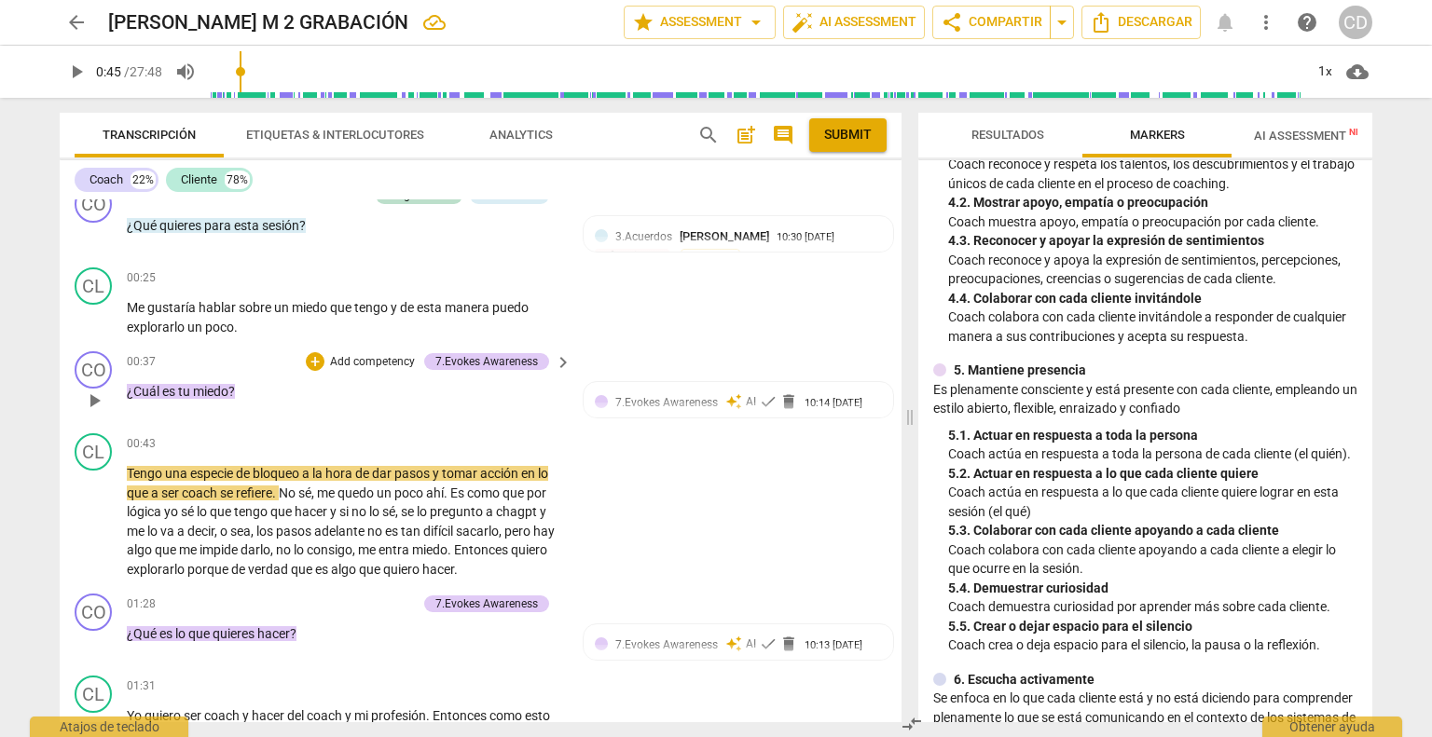
scroll to position [373, 0]
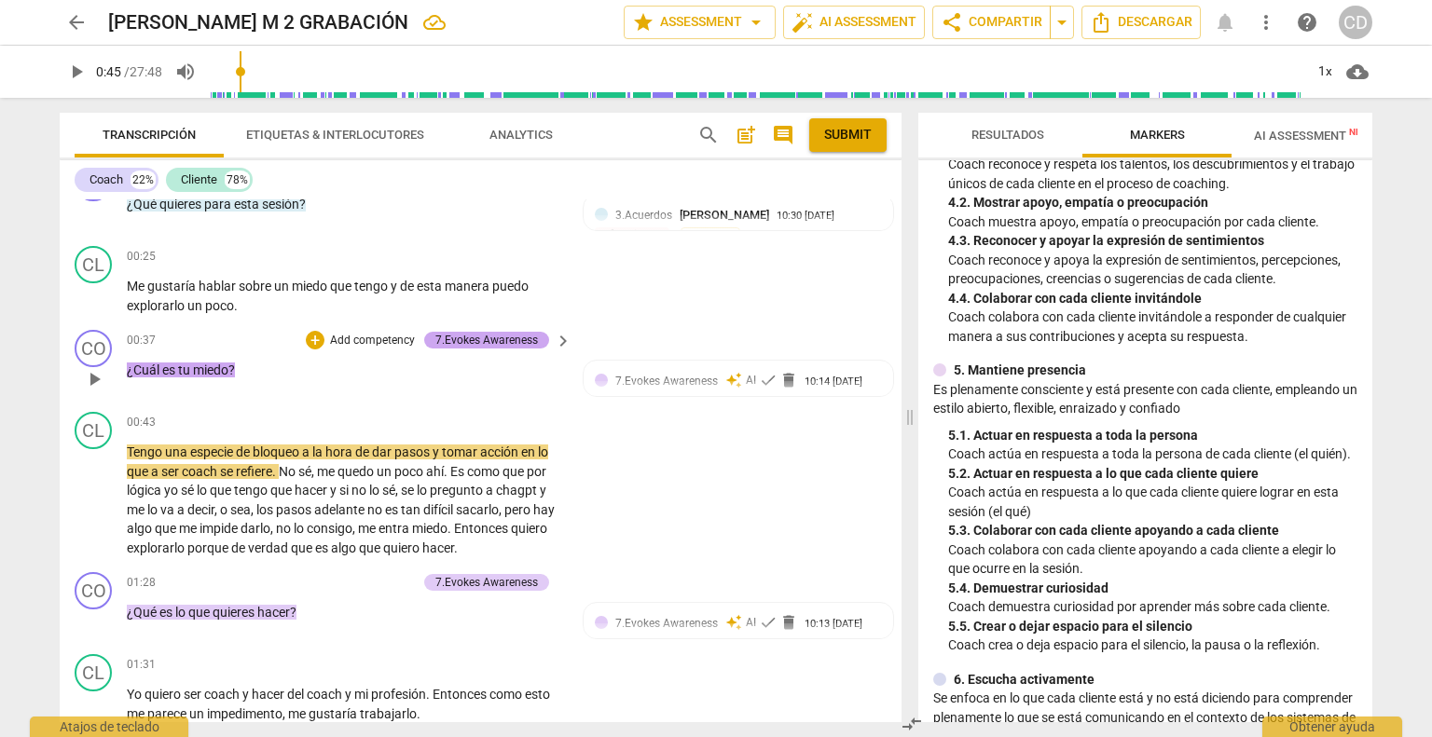
click at [517, 338] on div "7.Evokes Awareness" at bounding box center [486, 340] width 103 height 17
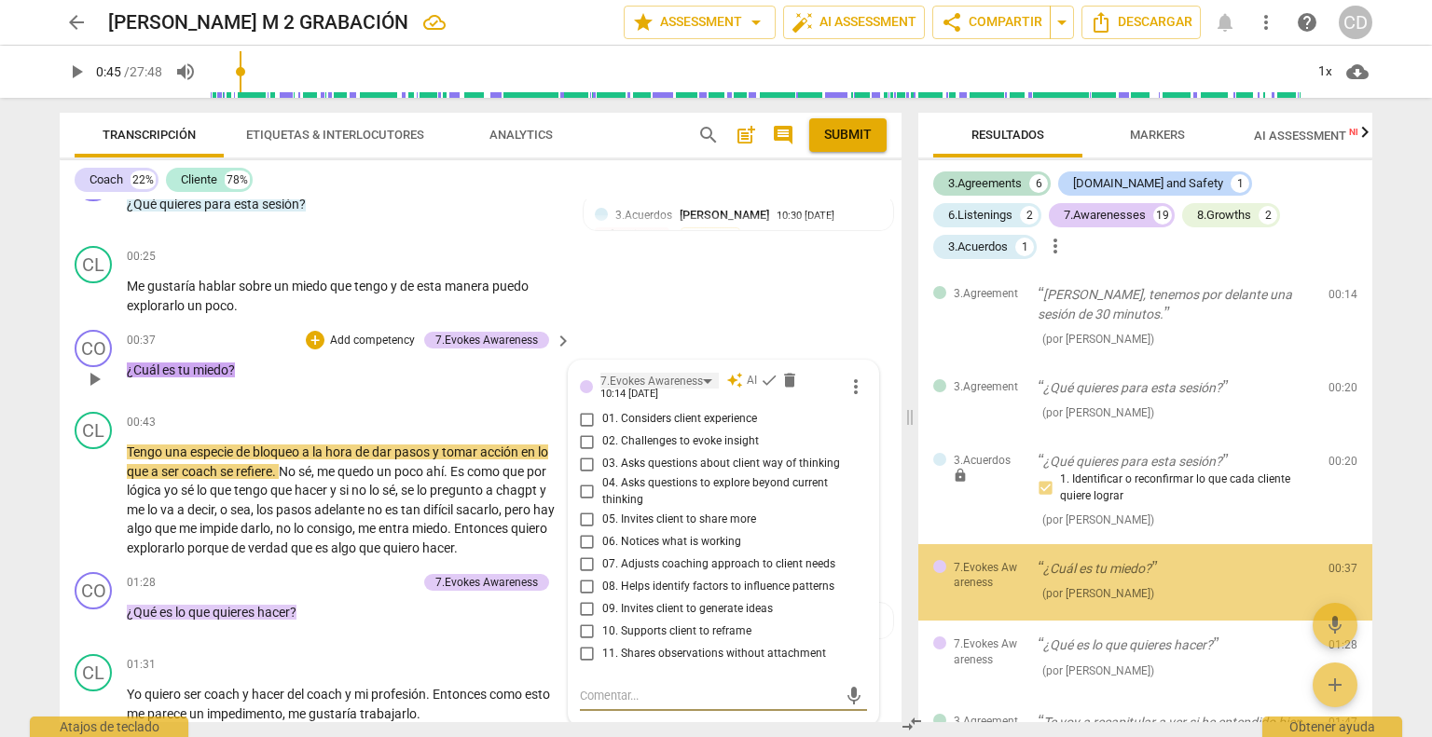
scroll to position [70, 0]
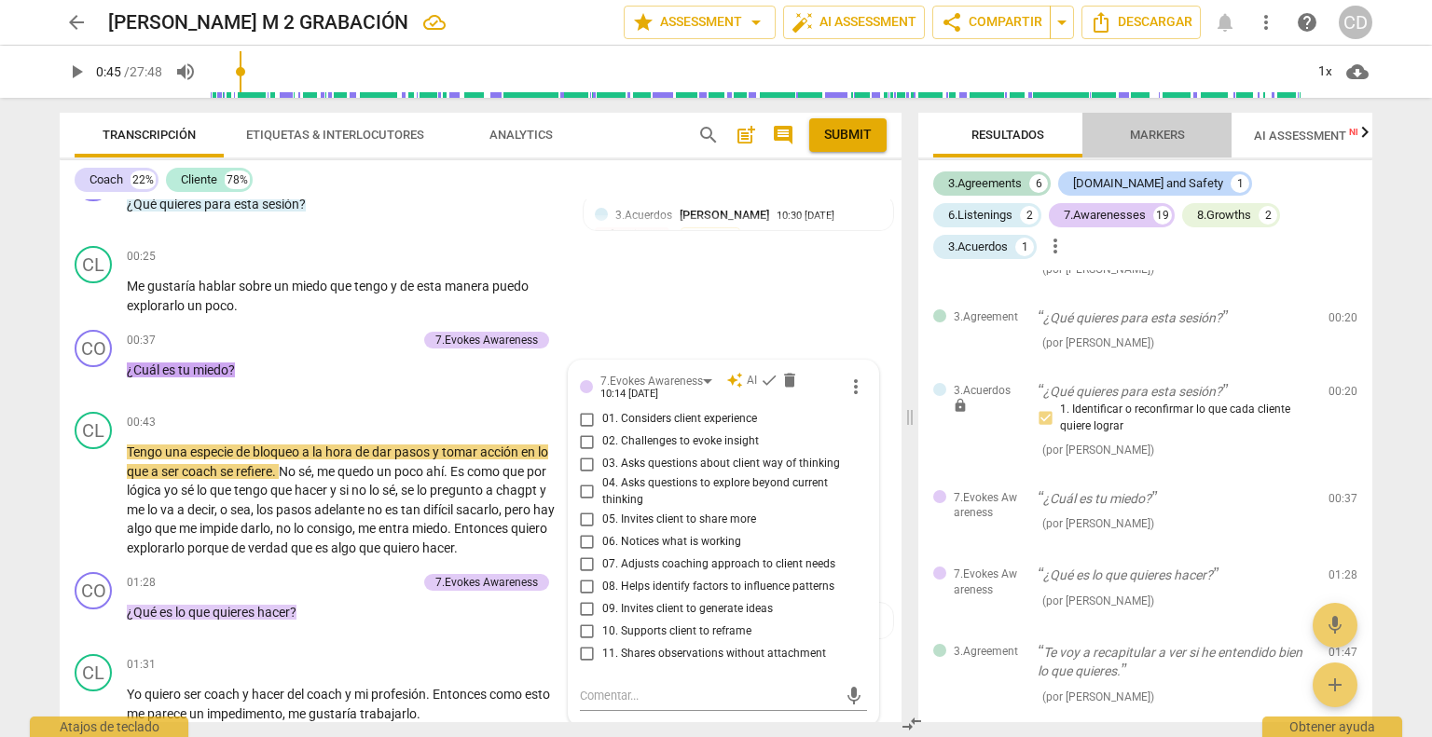
click at [1181, 128] on span "Markers" at bounding box center [1157, 135] width 55 height 14
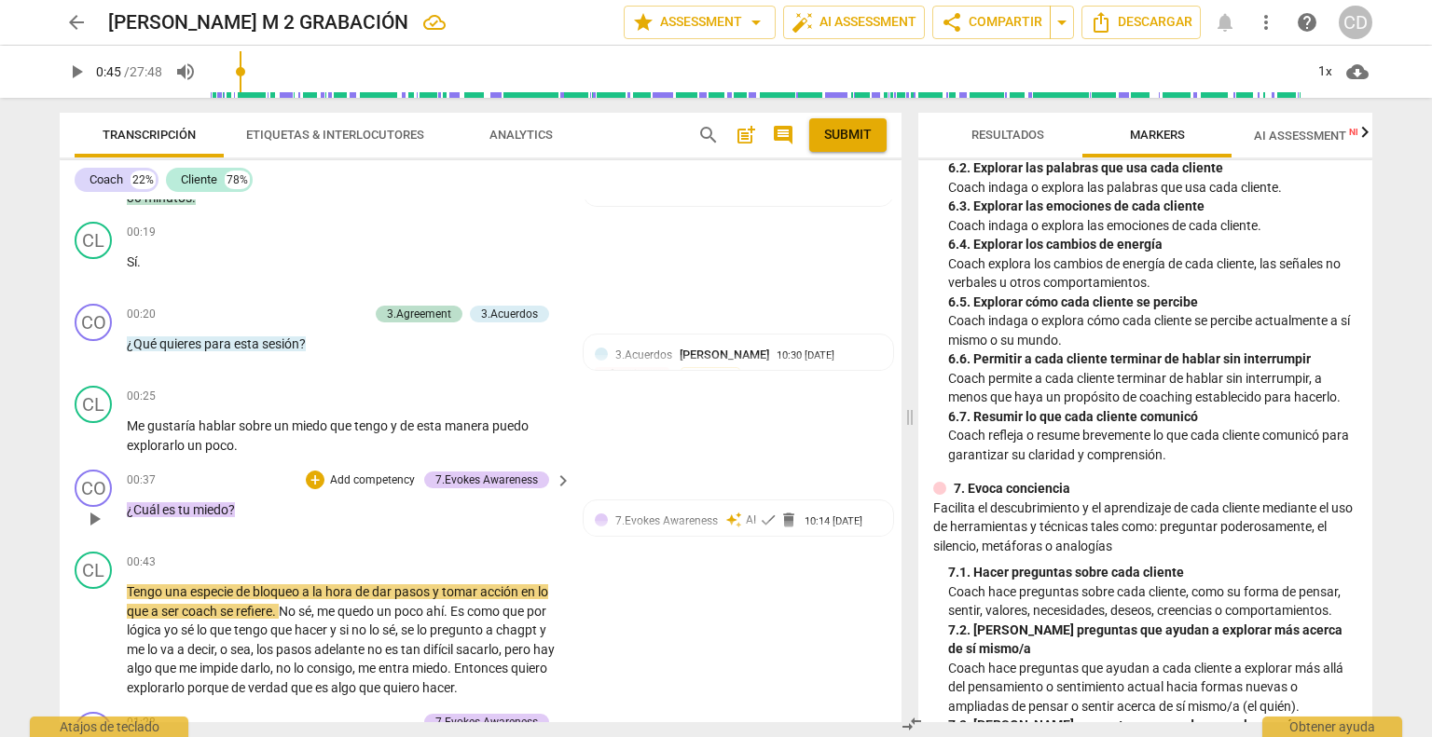
scroll to position [280, 0]
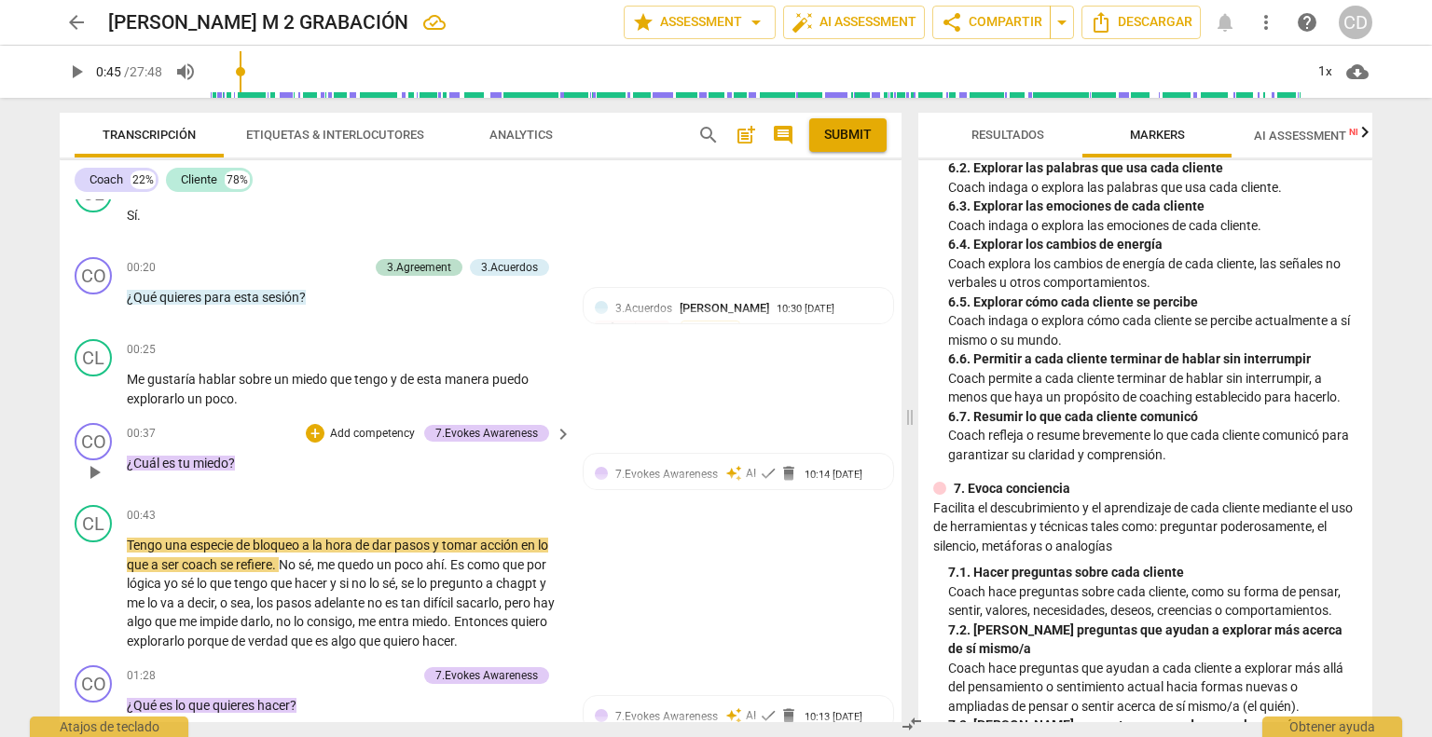
click at [97, 463] on span "play_arrow" at bounding box center [94, 472] width 22 height 22
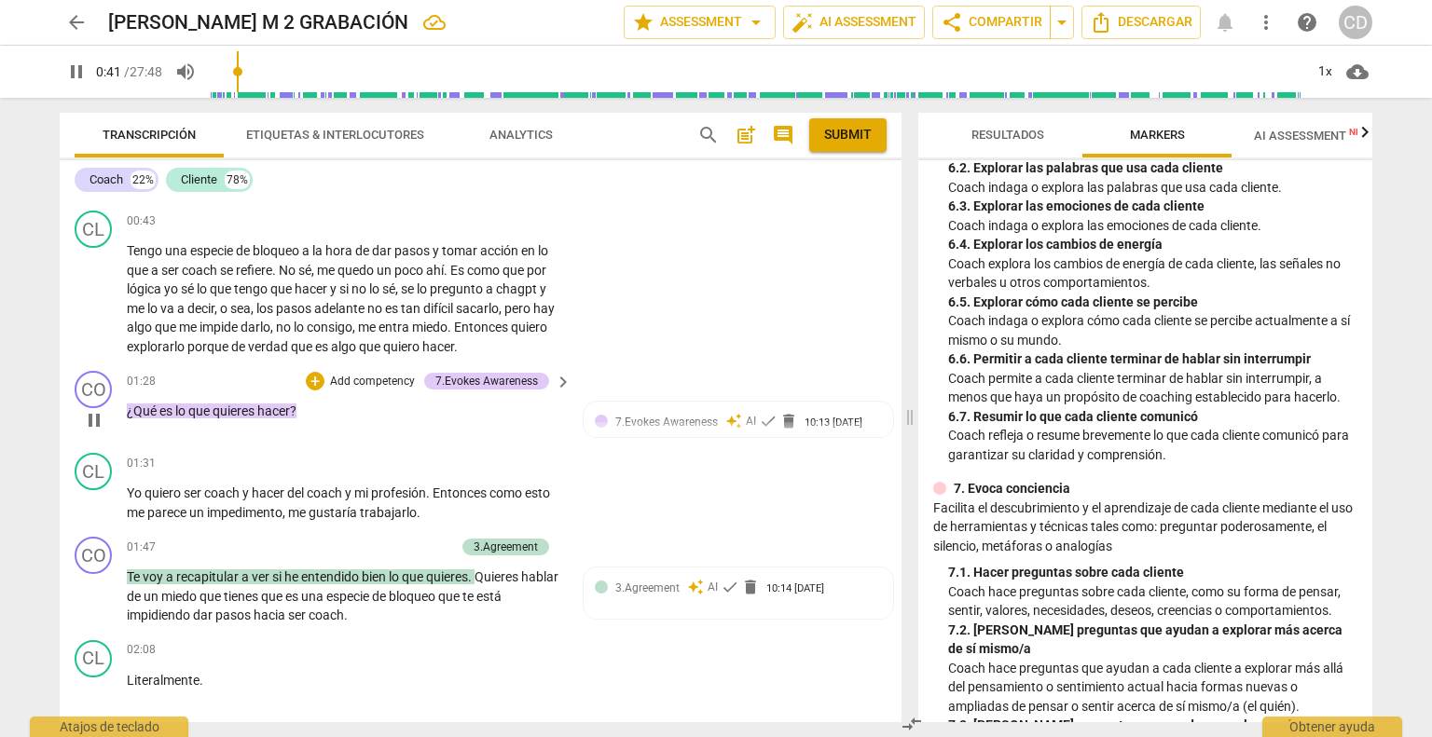
scroll to position [466, 0]
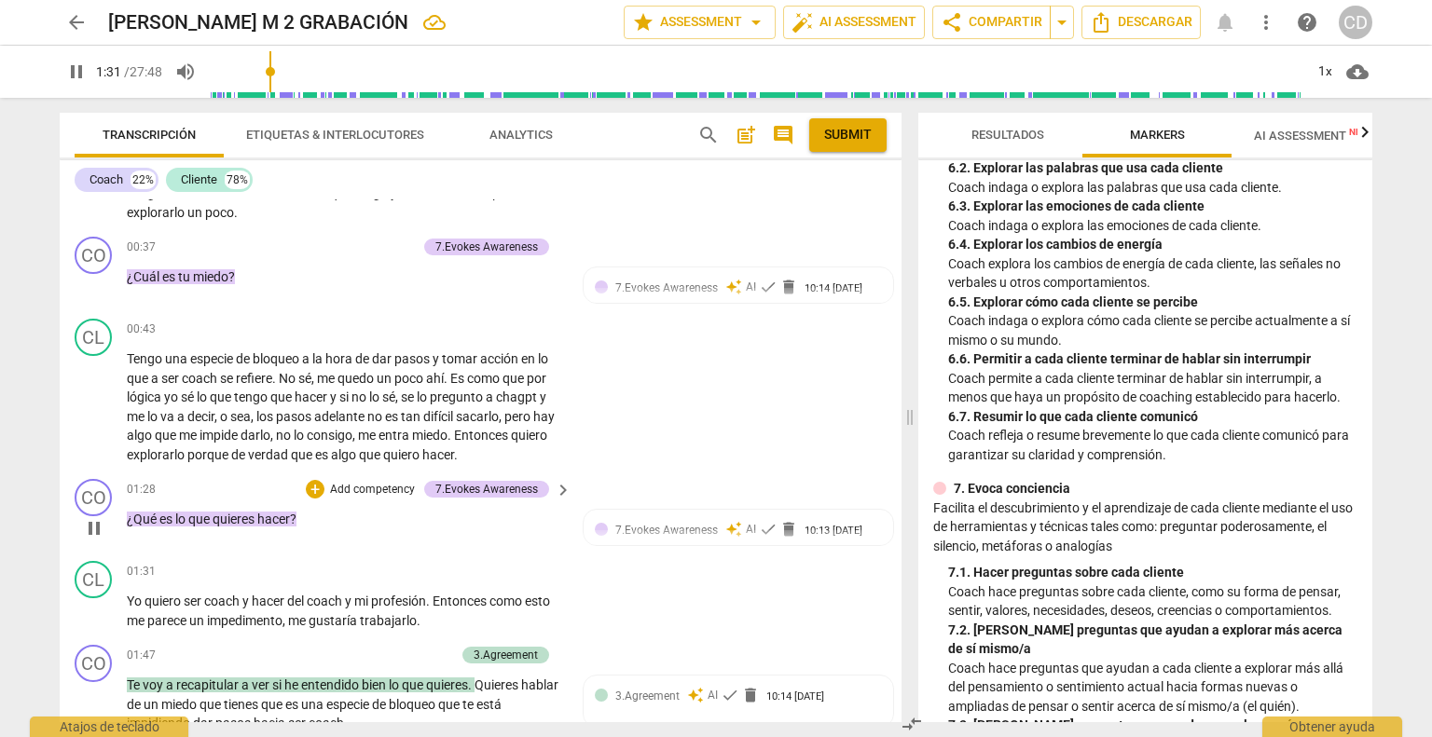
click at [90, 531] on span "pause" at bounding box center [94, 528] width 22 height 22
type input "92"
click at [499, 482] on div "7.Evokes Awareness" at bounding box center [486, 489] width 103 height 17
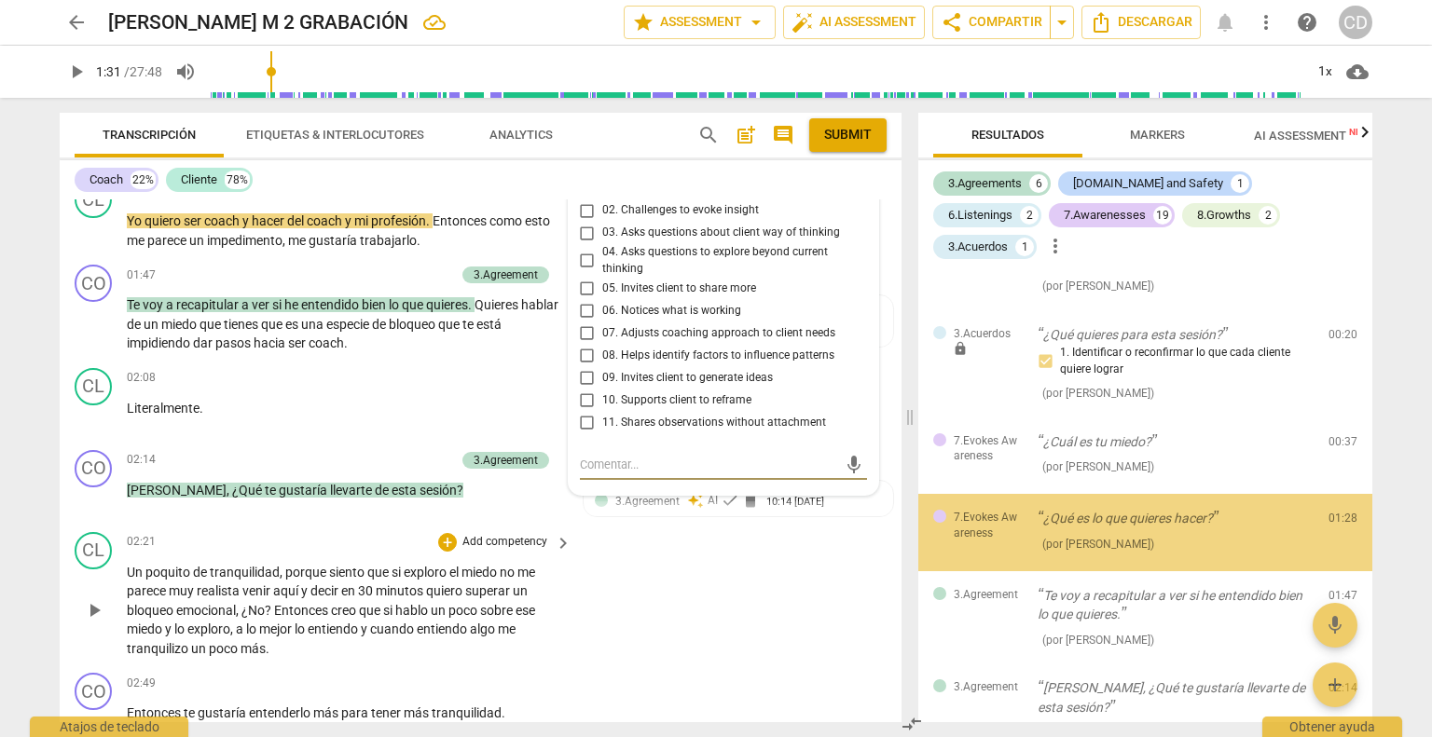
scroll to position [147, 0]
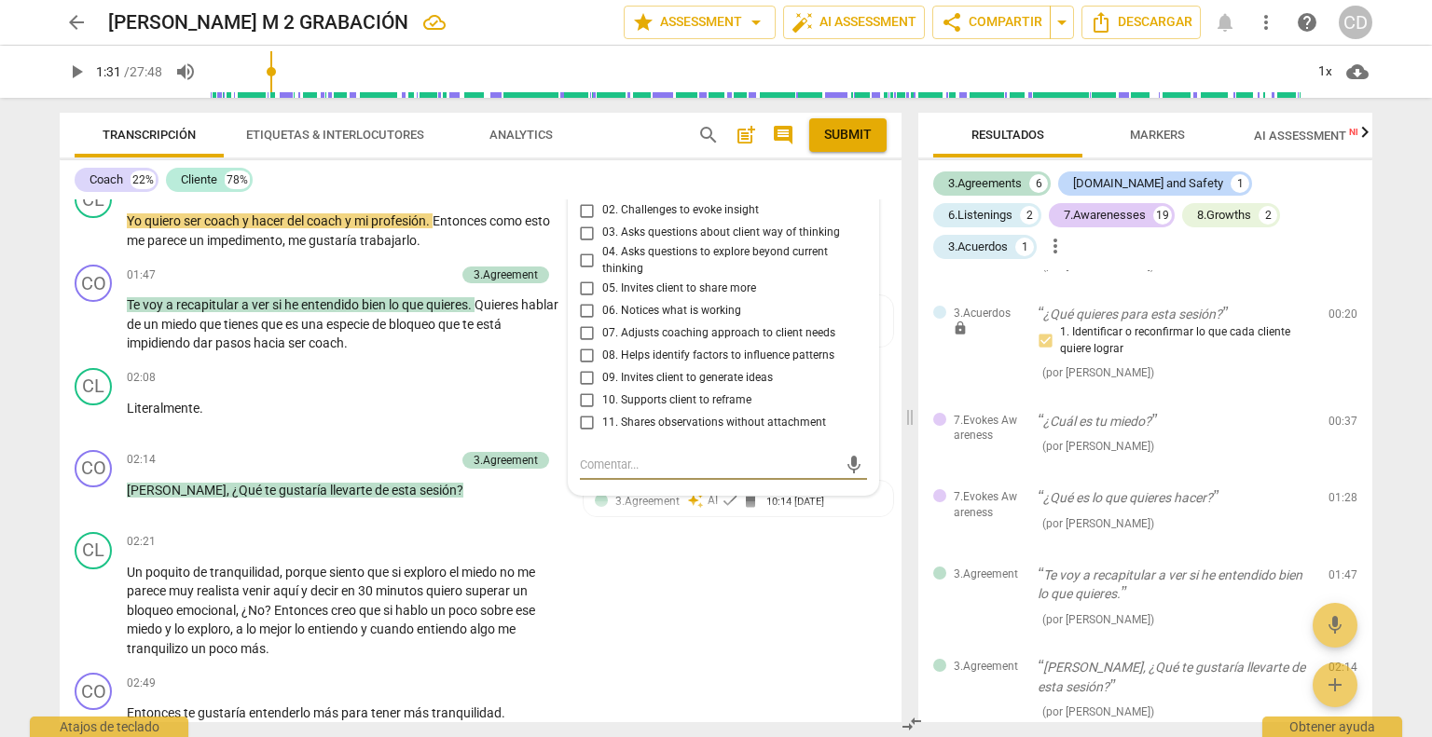
click at [1160, 123] on span "Markers" at bounding box center [1157, 135] width 100 height 25
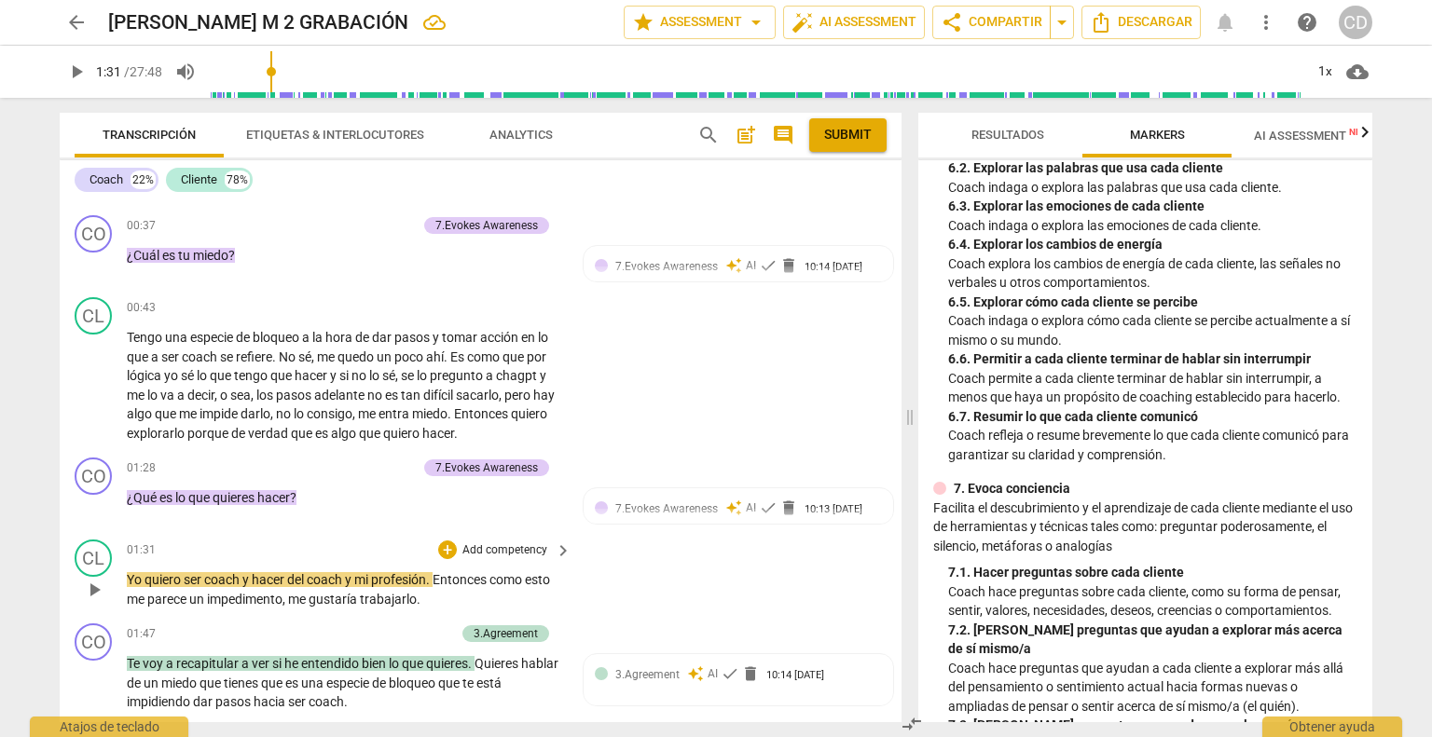
scroll to position [473, 0]
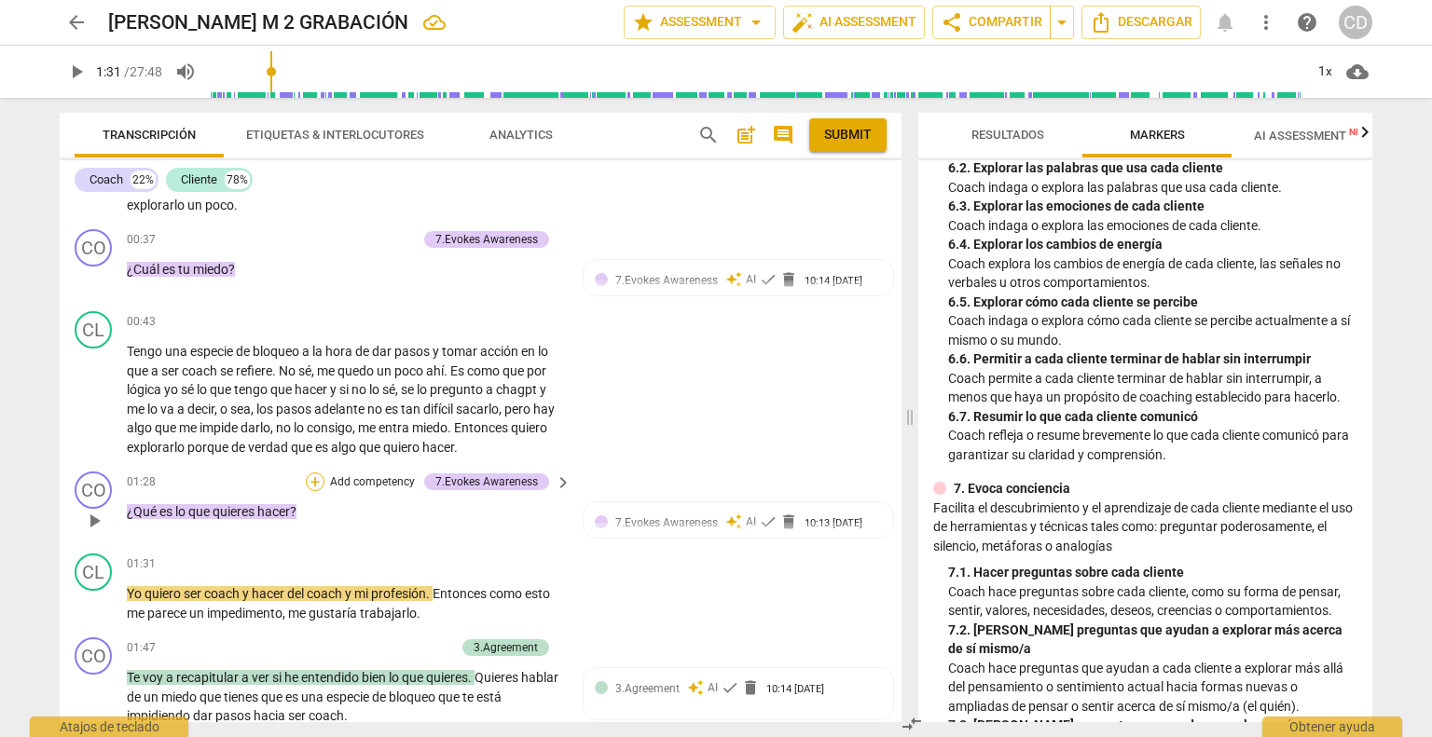
click at [318, 476] on div "+" at bounding box center [315, 482] width 19 height 19
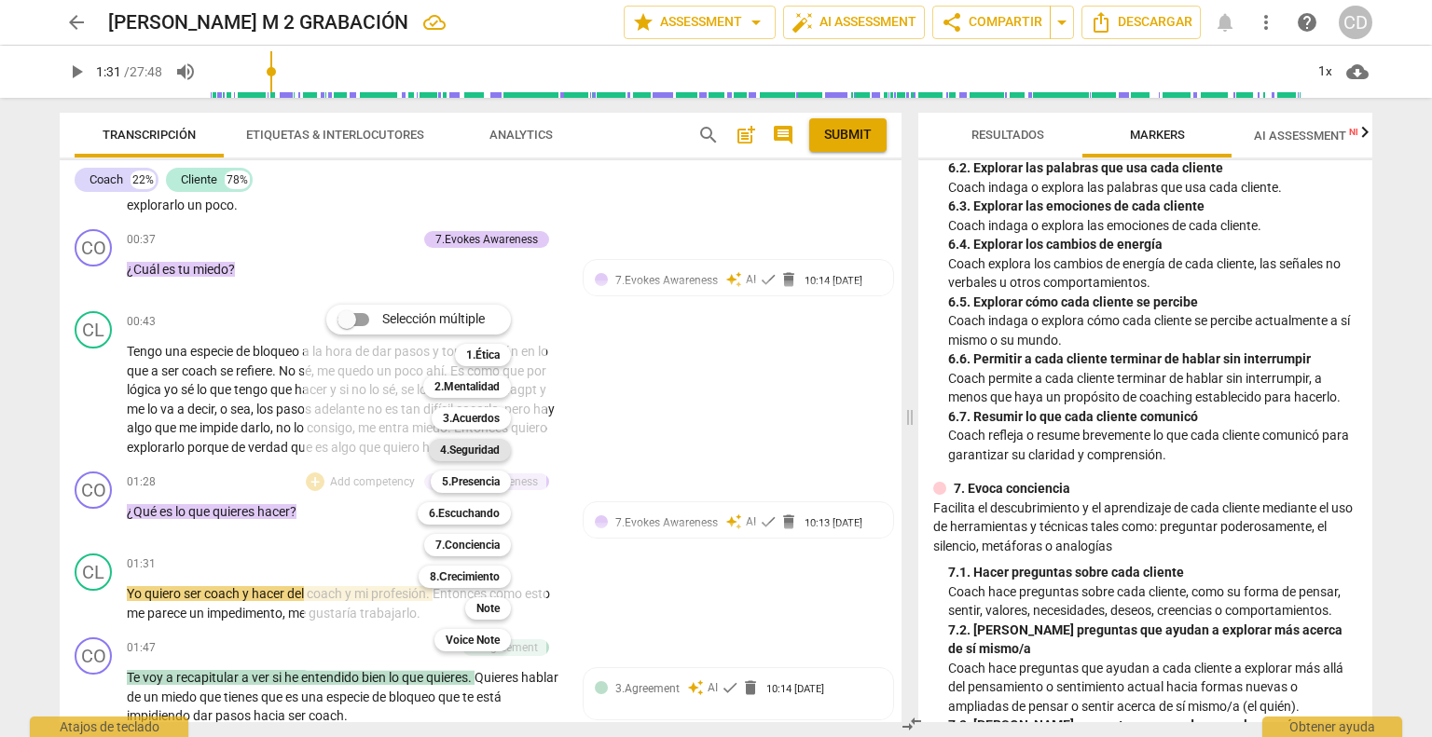
click at [477, 449] on b "4.Seguridad" at bounding box center [470, 450] width 60 height 22
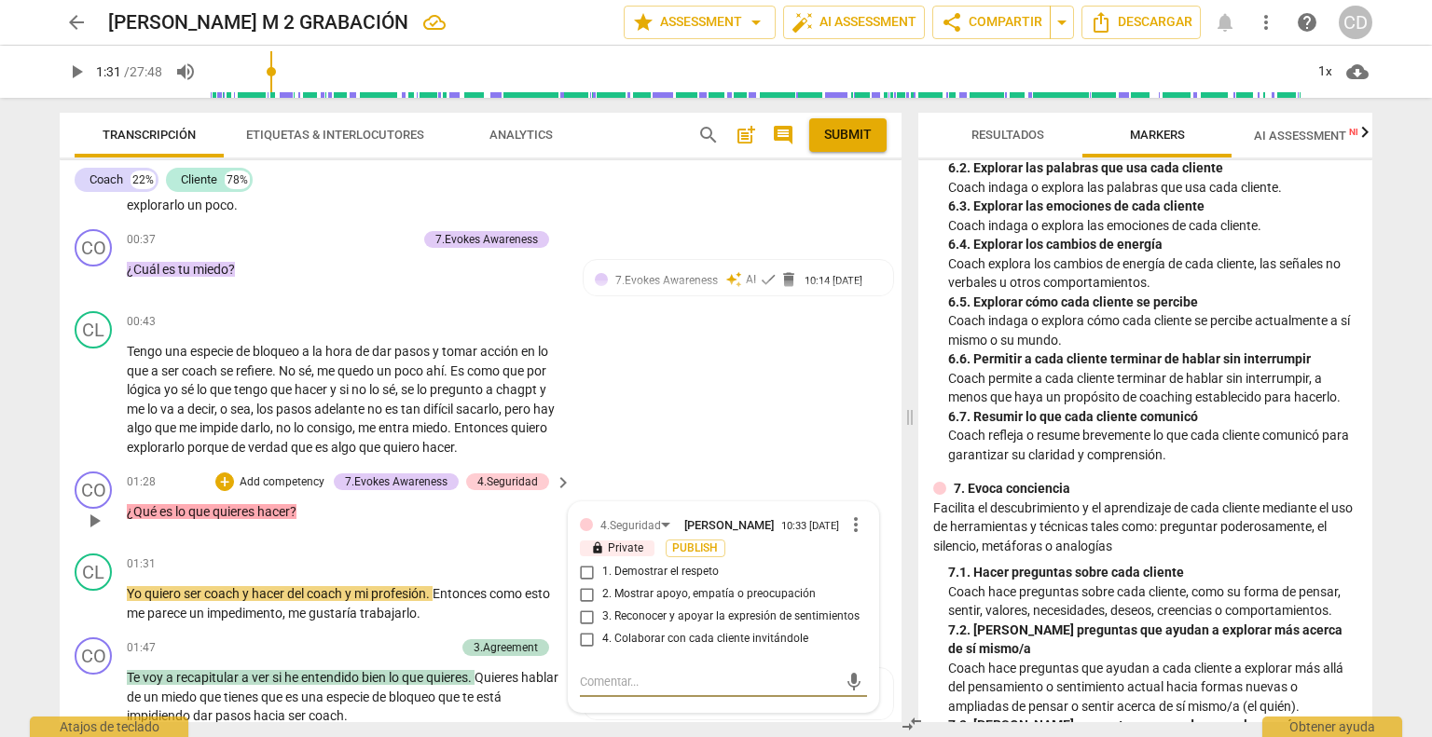
click at [850, 520] on span "more_vert" at bounding box center [855, 525] width 22 height 22
click at [857, 558] on li "Borrar" at bounding box center [871, 559] width 65 height 35
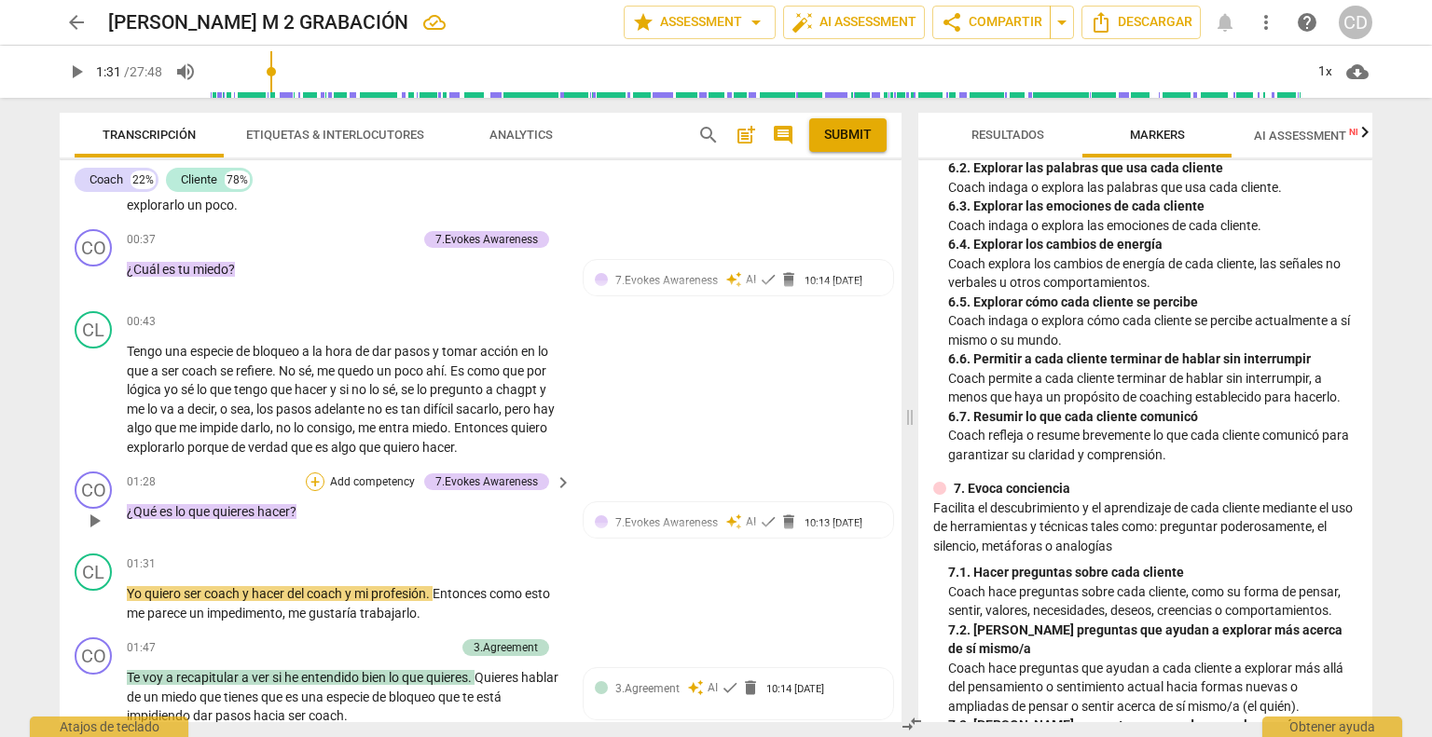
click at [313, 478] on div "+" at bounding box center [315, 482] width 19 height 19
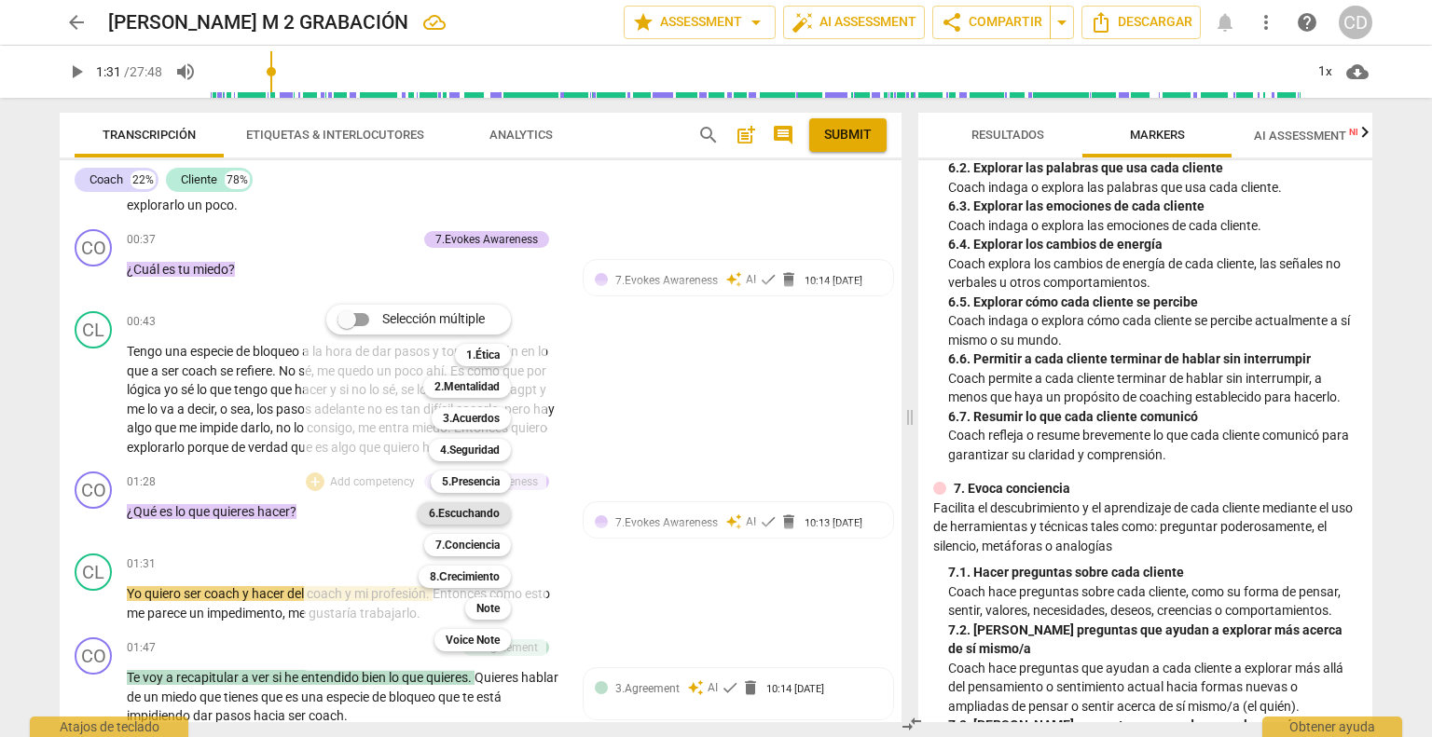
click at [462, 512] on b "6.Escuchando" at bounding box center [464, 513] width 71 height 22
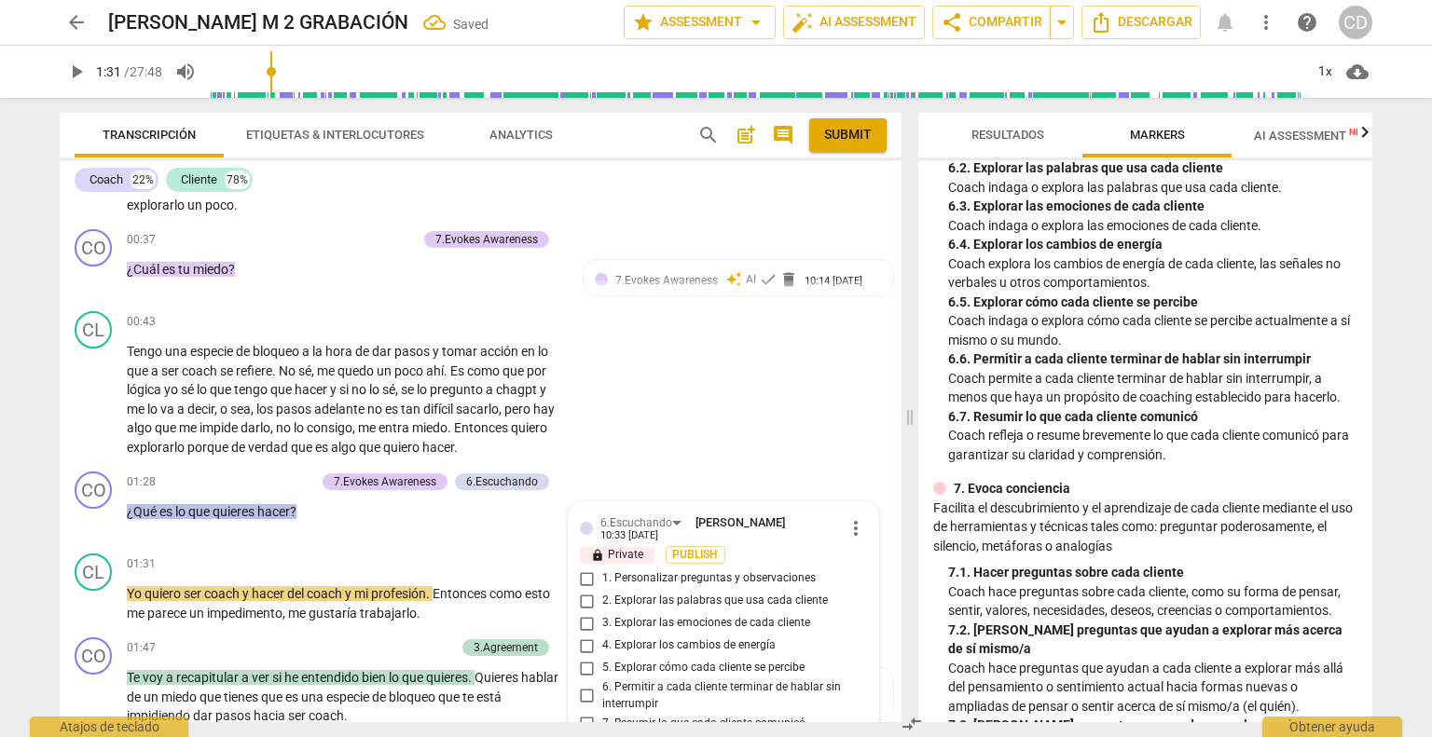
scroll to position [775, 0]
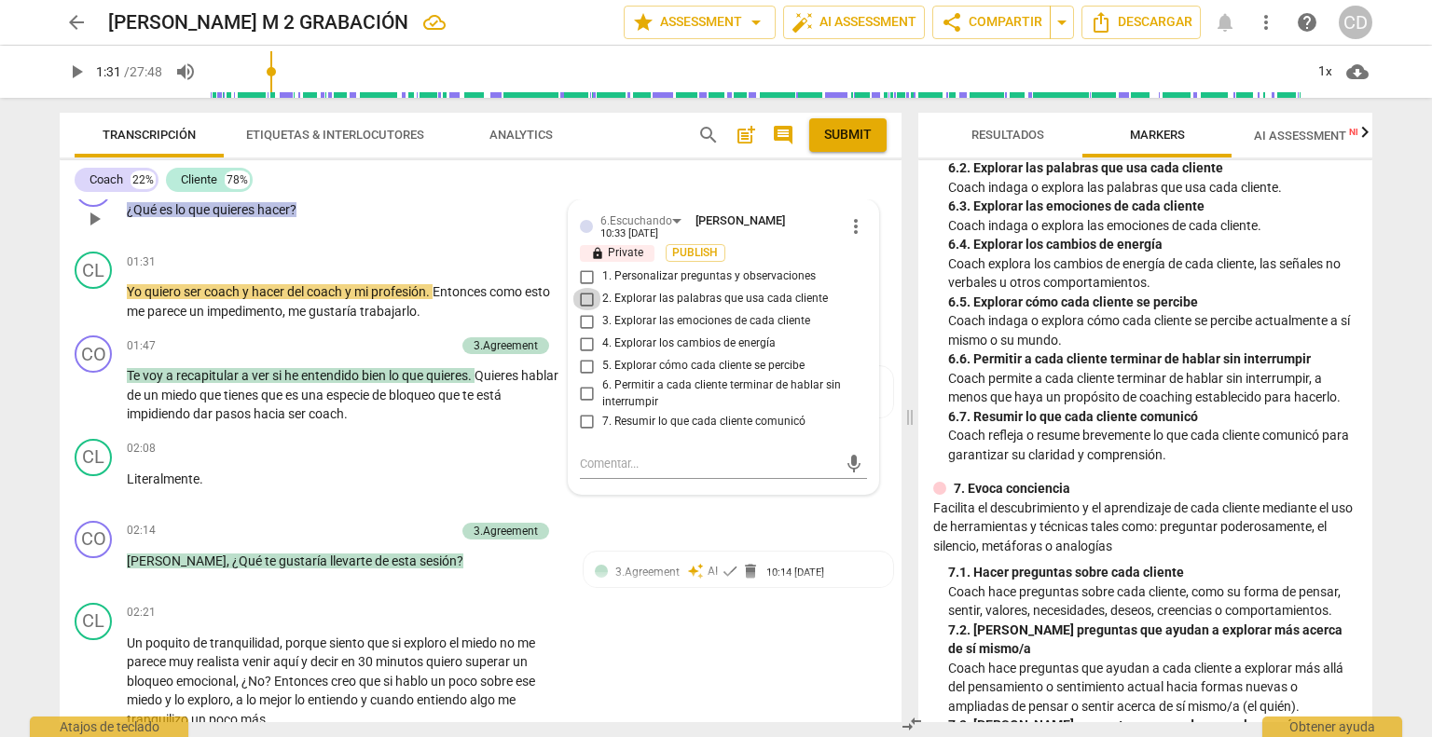
click at [587, 294] on input "2. Explorar las palabras que usa cada cliente" at bounding box center [587, 299] width 30 height 22
checkbox input "true"
drag, startPoint x: 669, startPoint y: 569, endPoint x: 449, endPoint y: 551, distance: 220.7
click at [667, 569] on span "3.Agreement" at bounding box center [647, 572] width 64 height 13
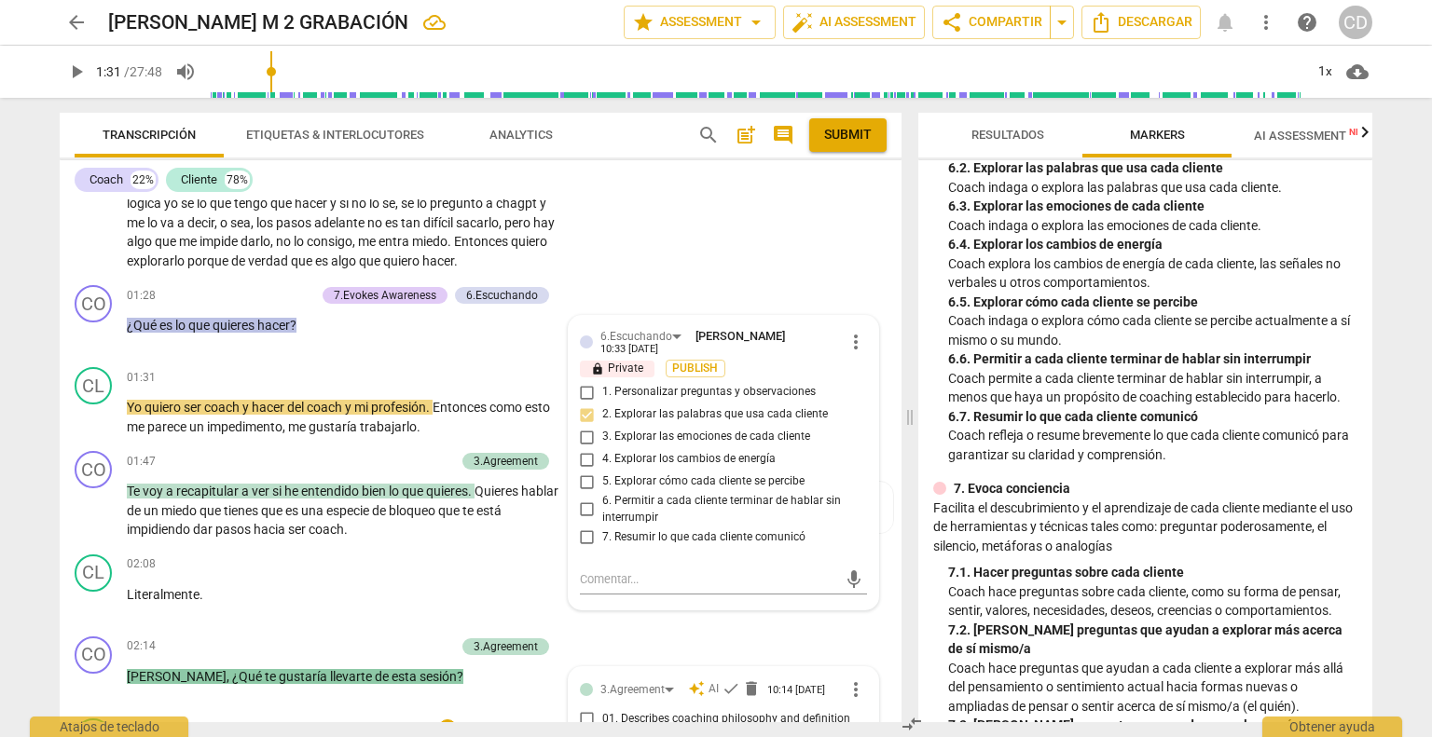
scroll to position [473, 0]
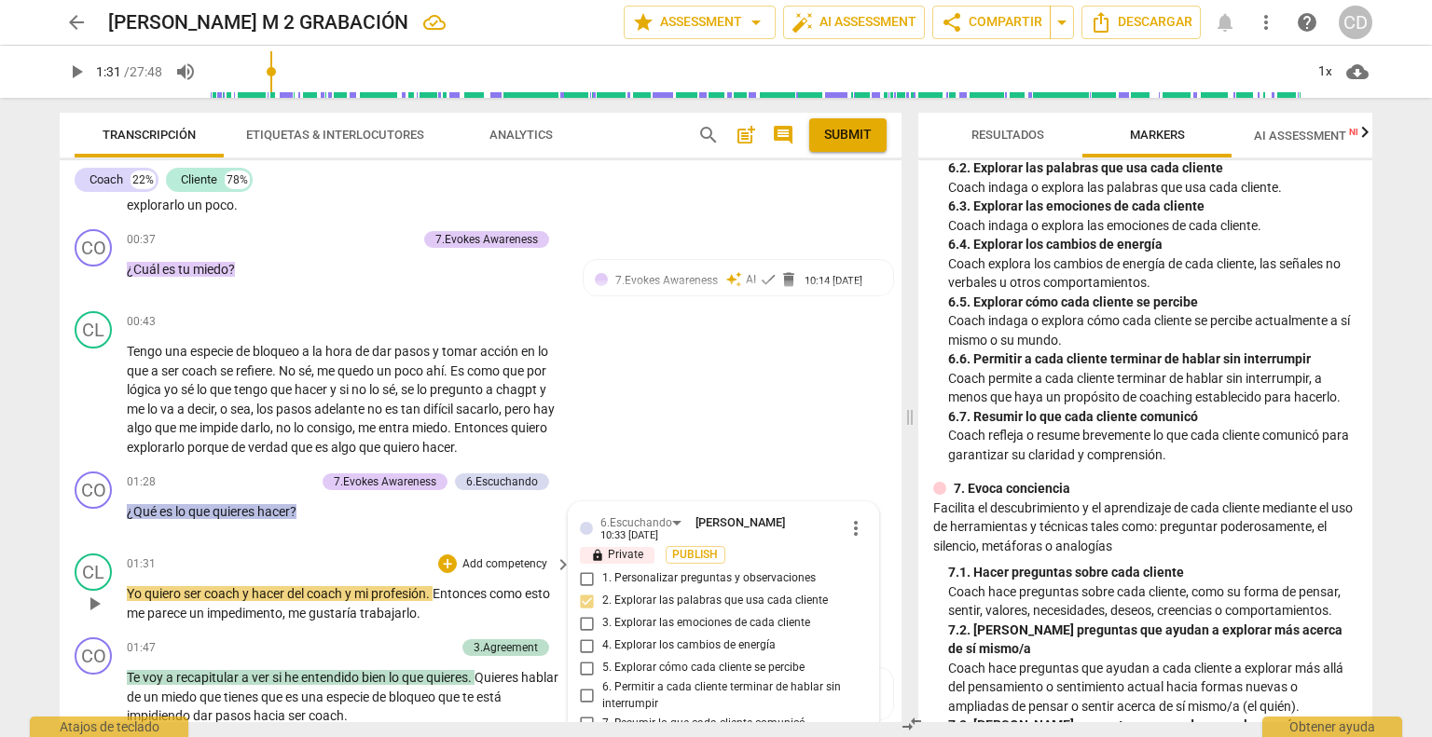
click at [98, 599] on span "play_arrow" at bounding box center [94, 604] width 22 height 22
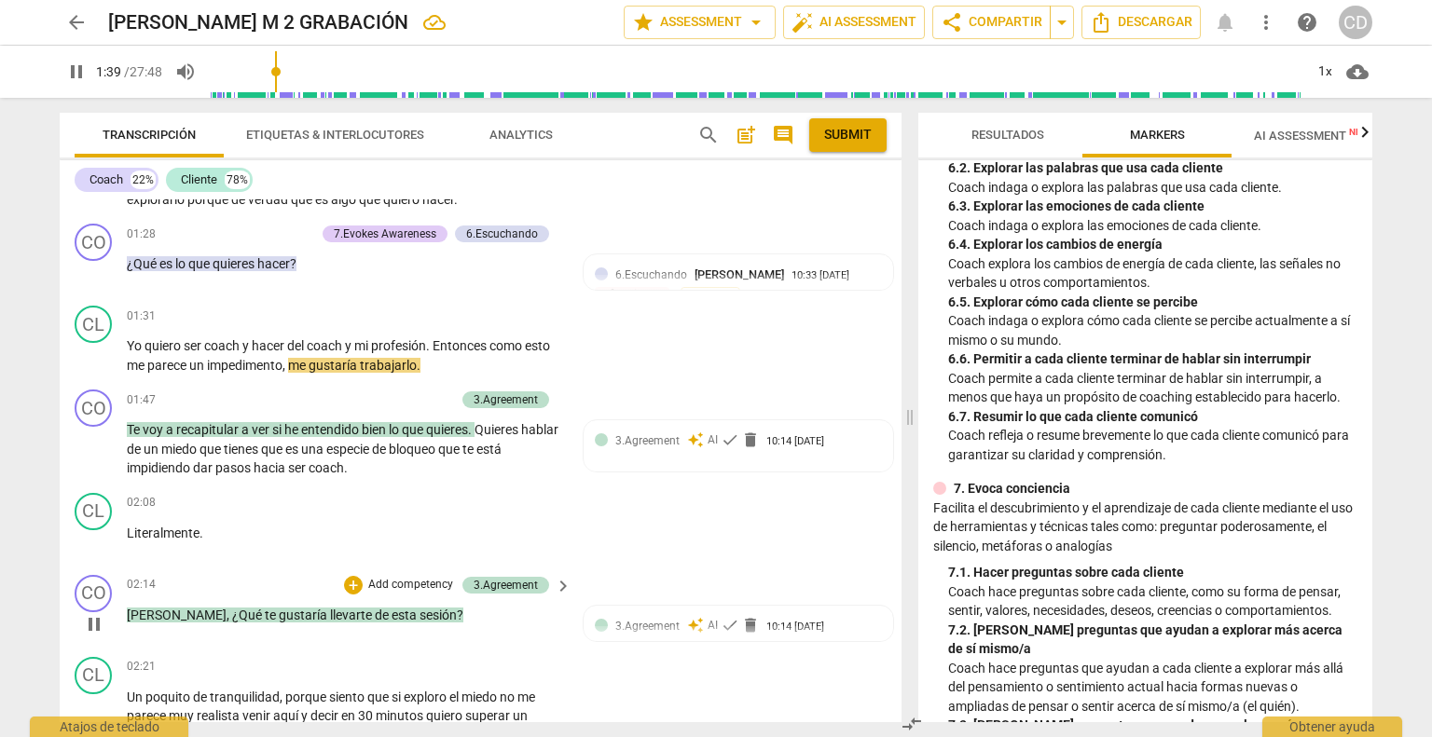
scroll to position [753, 0]
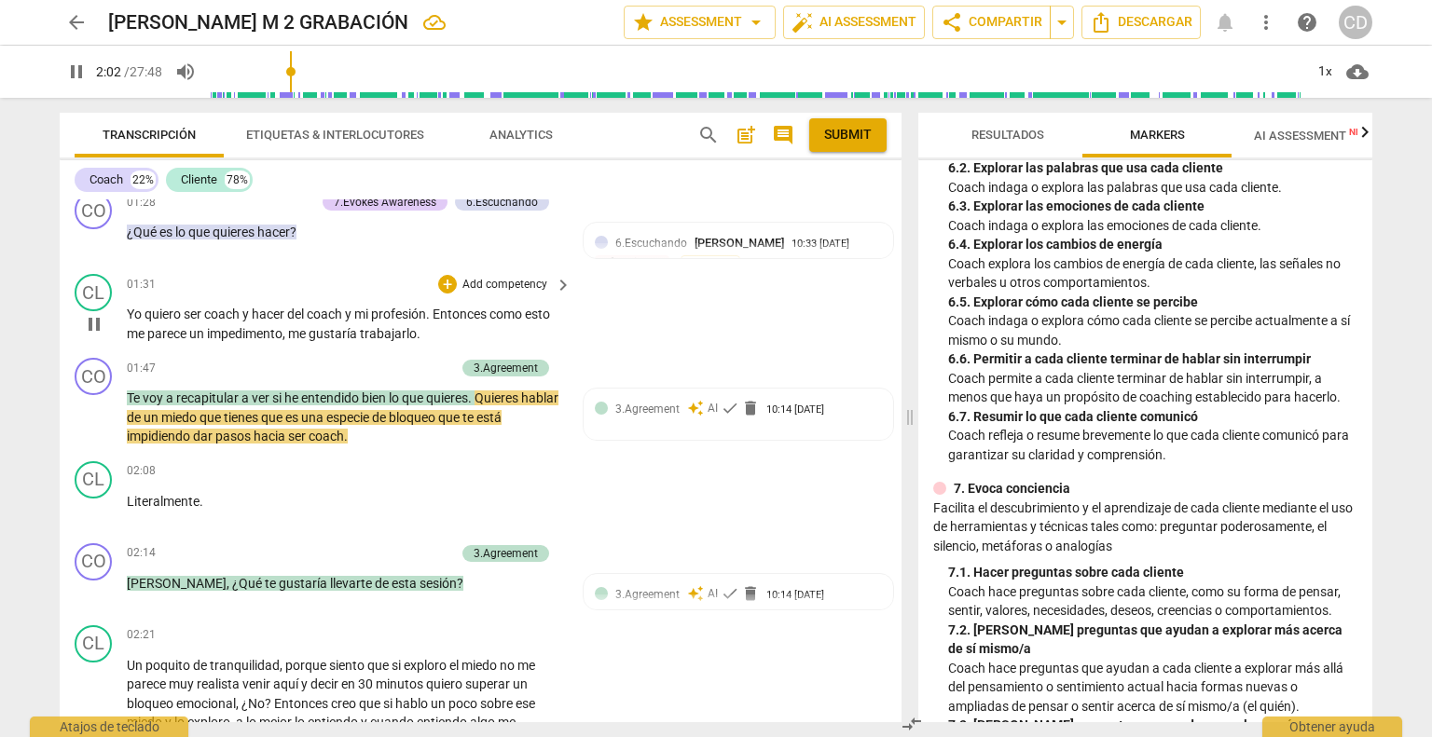
drag, startPoint x: 89, startPoint y: 417, endPoint x: 399, endPoint y: 337, distance: 319.4
click at [92, 417] on span "pause" at bounding box center [94, 417] width 22 height 22
type input "123"
click at [352, 366] on div "+" at bounding box center [353, 368] width 19 height 19
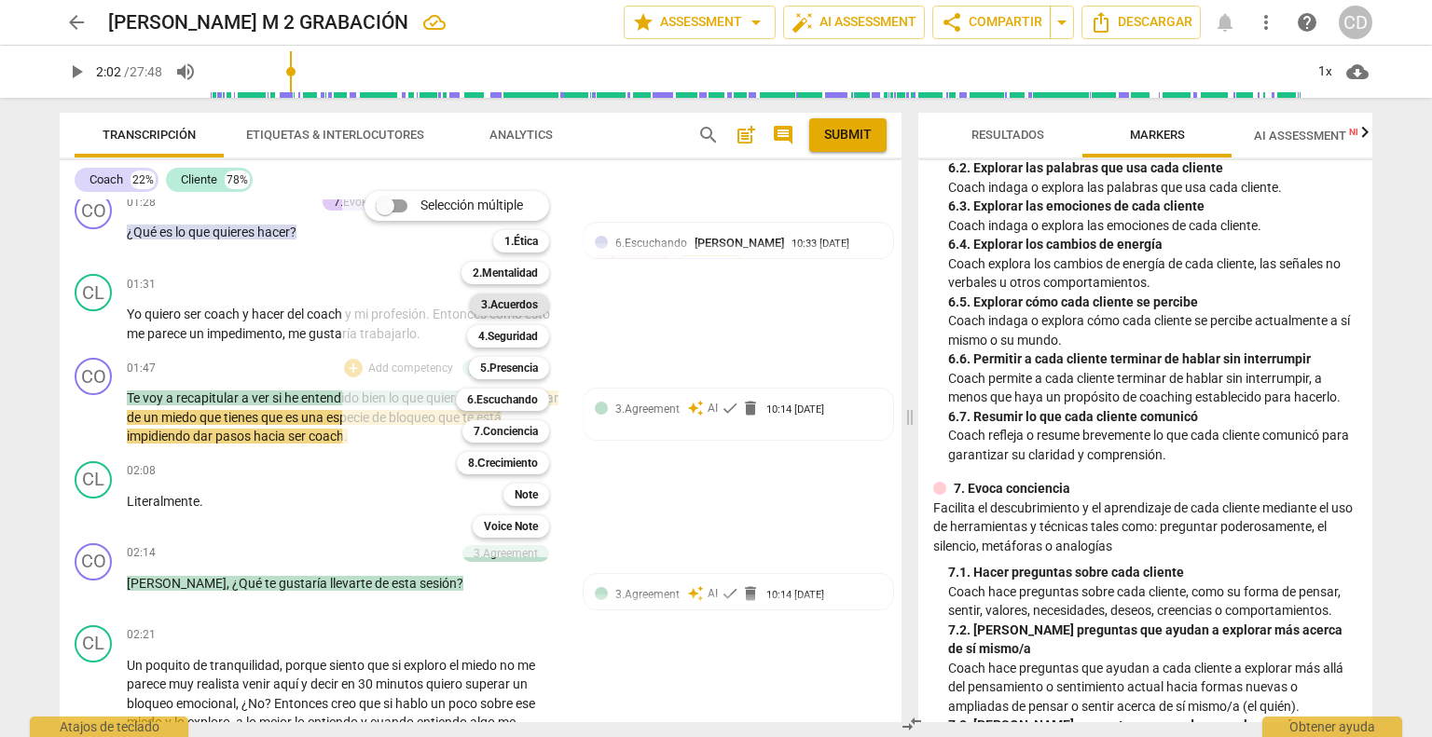
click at [495, 309] on b "3.Acuerdos" at bounding box center [509, 305] width 57 height 22
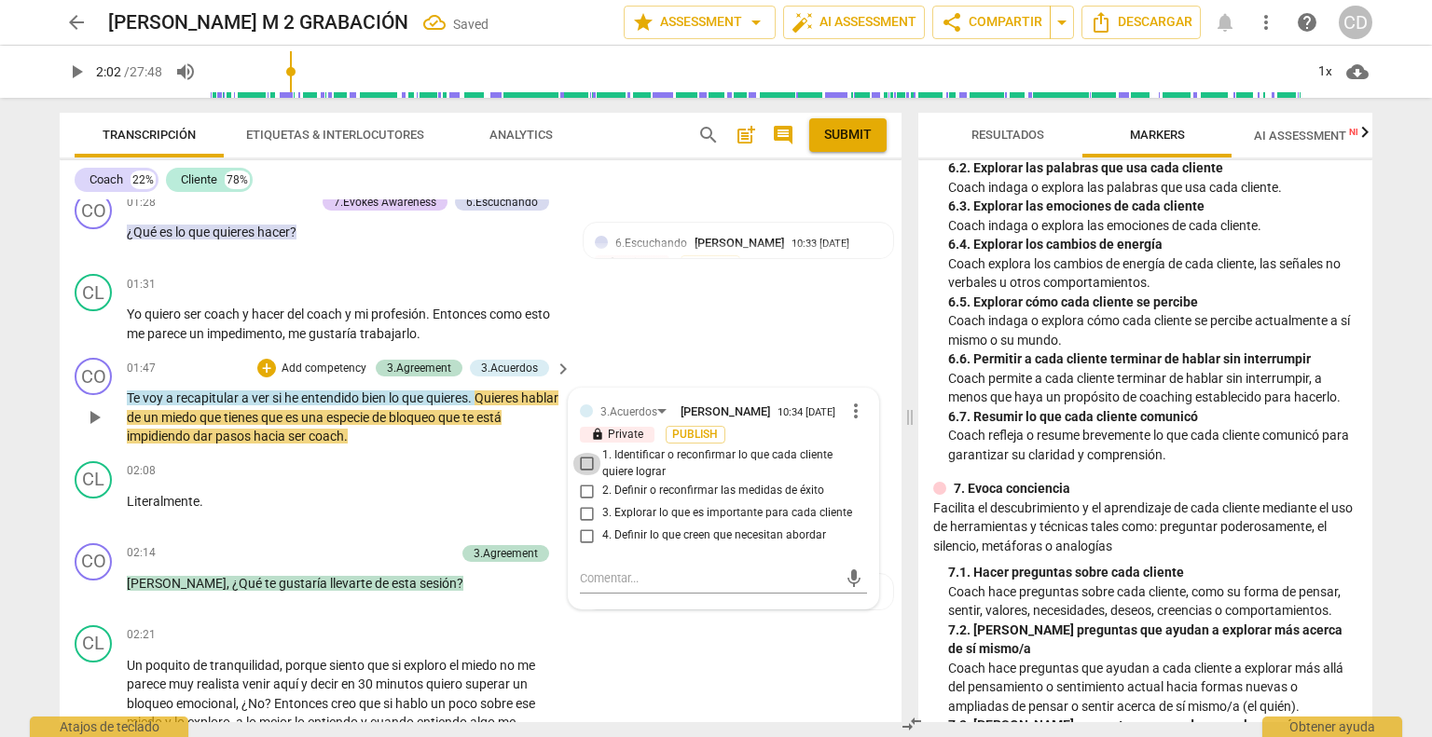
click at [582, 464] on input "1. Identificar o reconfirmar lo que cada cliente quiere lograr" at bounding box center [587, 464] width 30 height 22
checkbox input "true"
click at [270, 363] on div "+" at bounding box center [266, 368] width 19 height 19
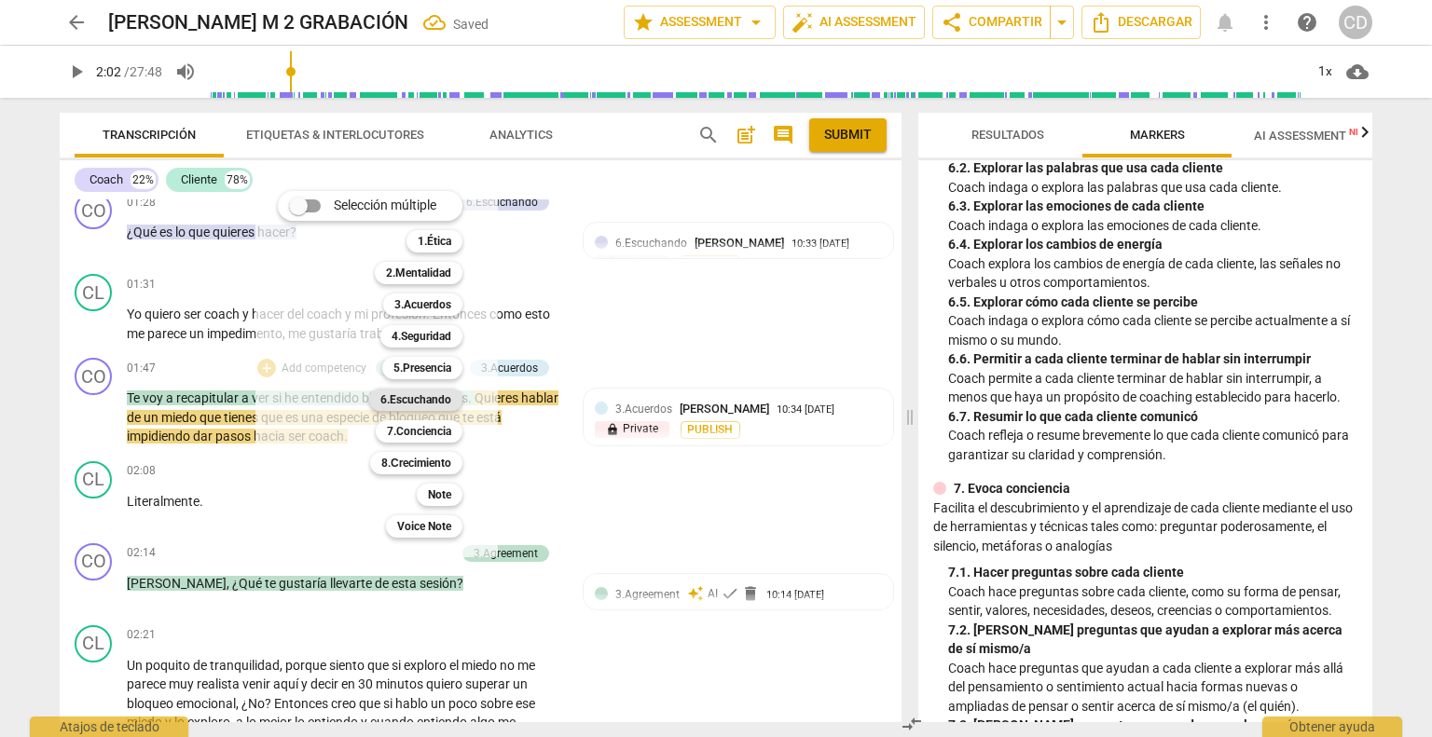
click at [443, 395] on b "6.Escuchando" at bounding box center [415, 400] width 71 height 22
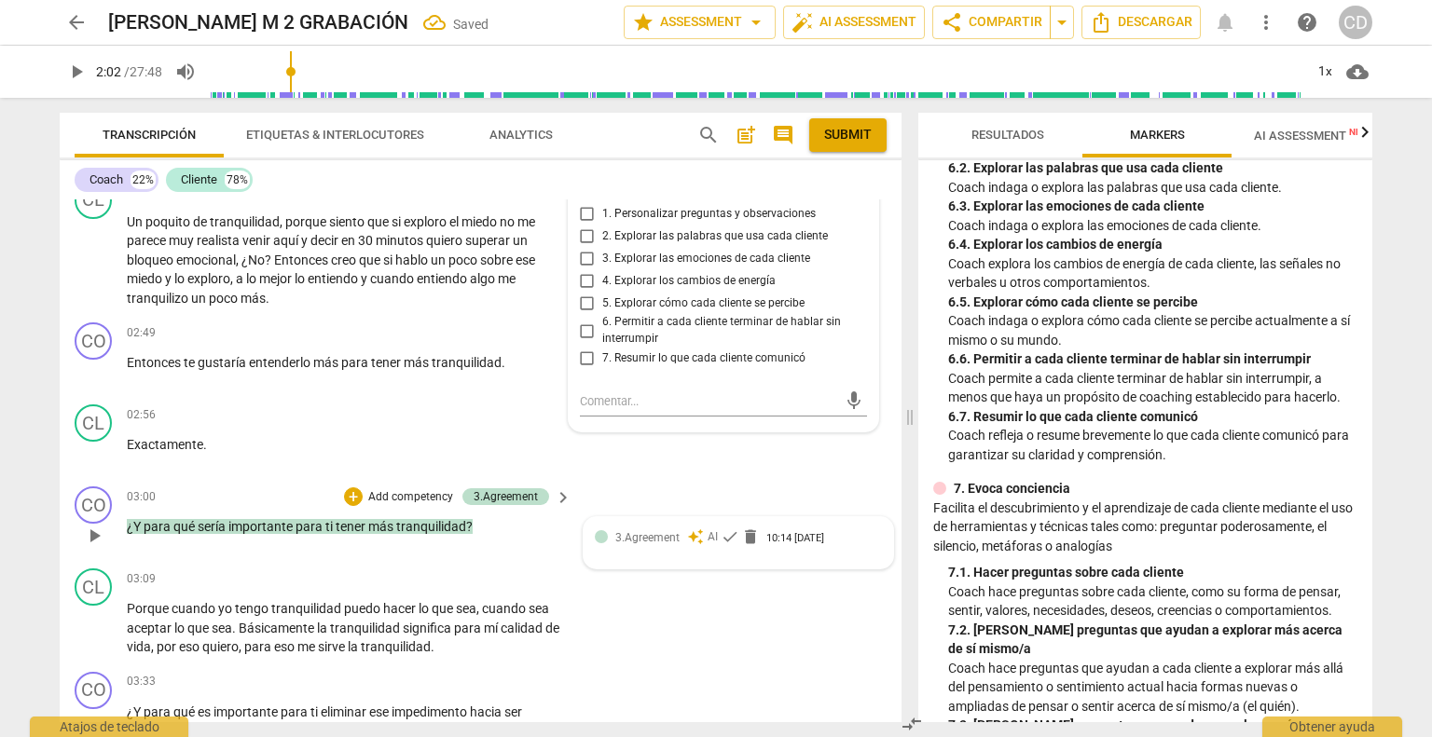
scroll to position [1219, 0]
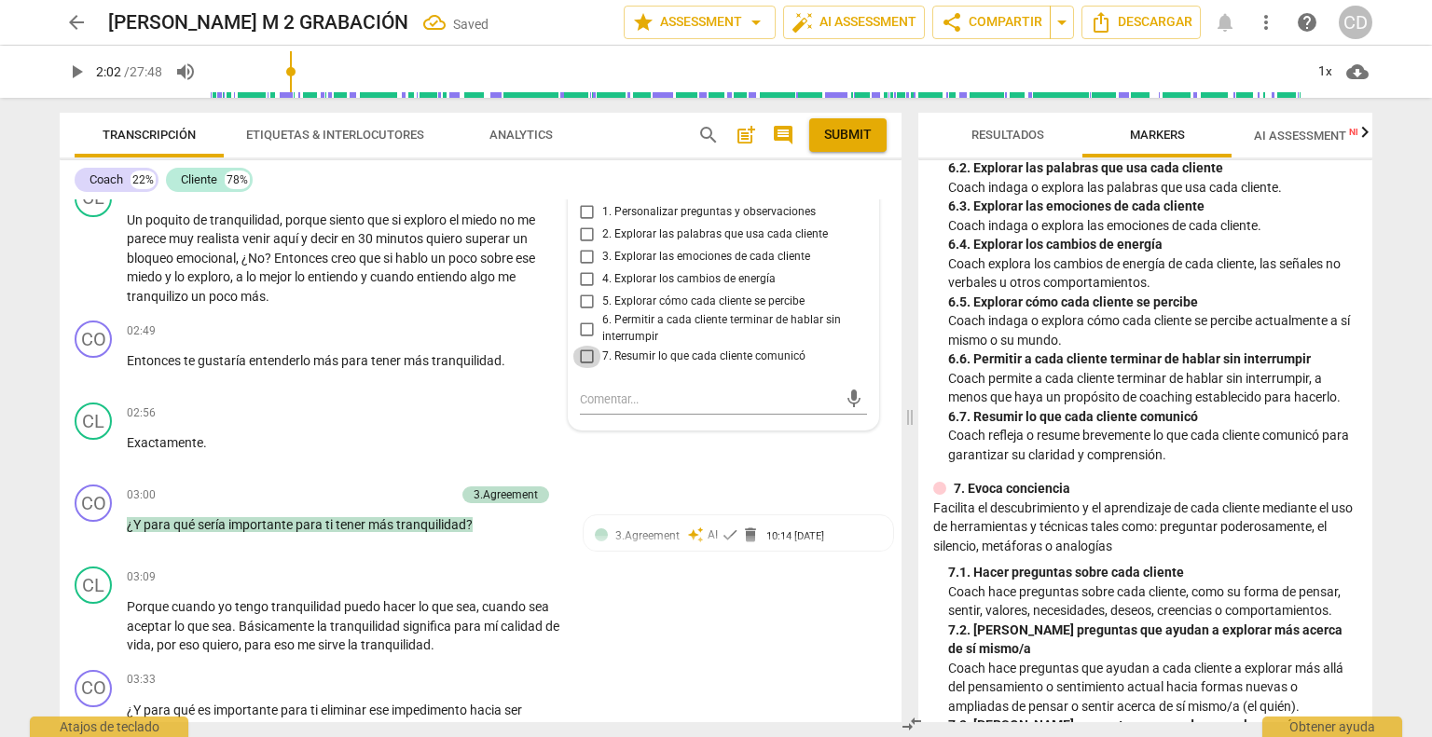
click at [587, 355] on input "7. Resumir lo que cada cliente comunicó" at bounding box center [587, 357] width 30 height 22
checkbox input "true"
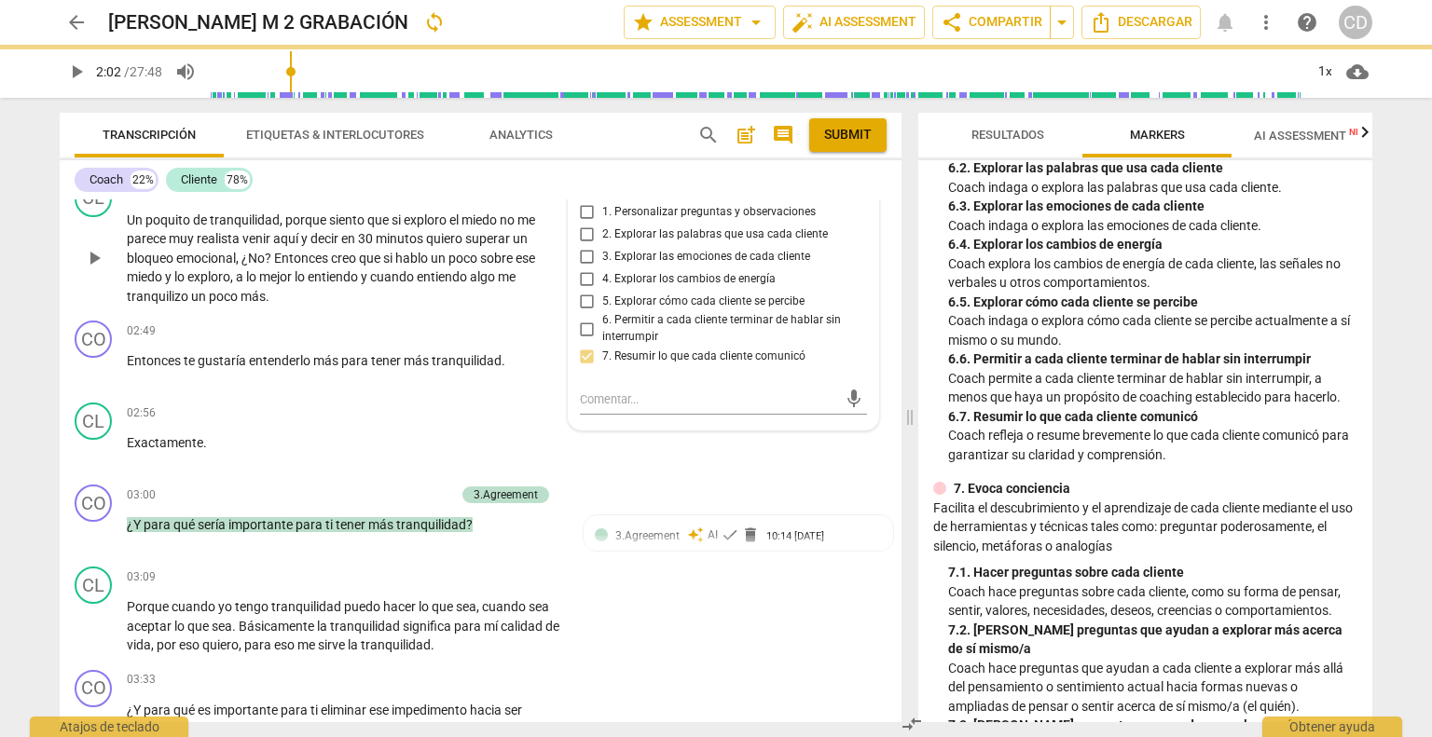
scroll to position [939, 0]
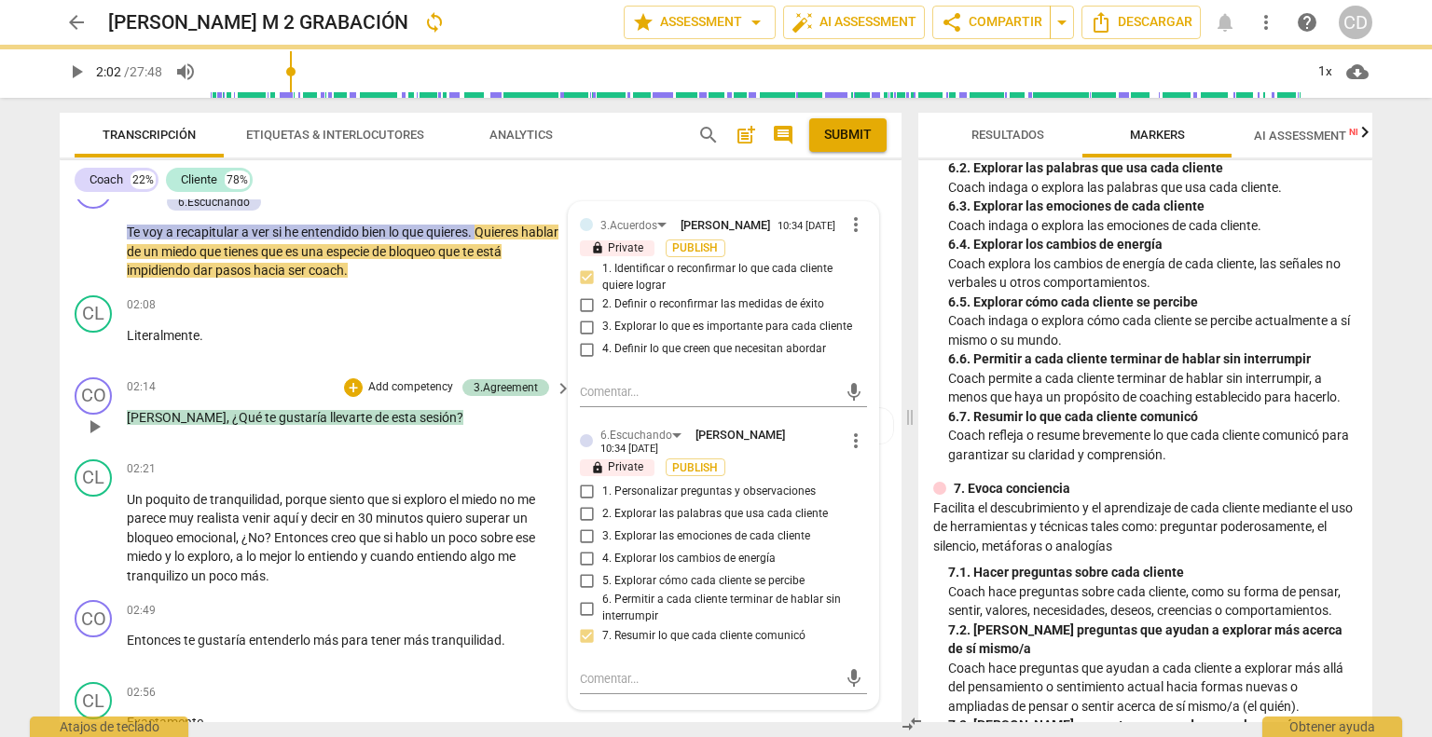
click at [443, 418] on p "[PERSON_NAME] , ¿Qué te gustaría llevarte de esta sesión ?" at bounding box center [344, 418] width 435 height 20
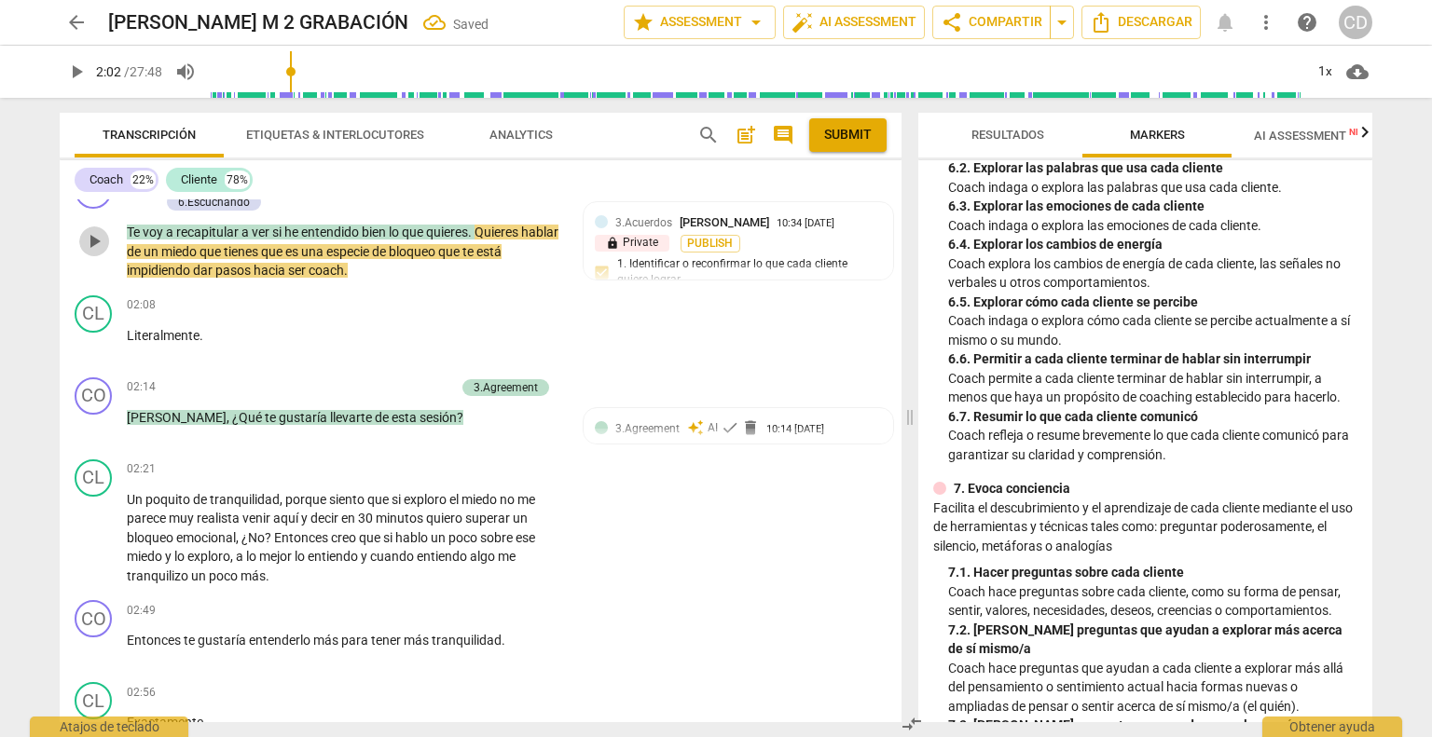
click at [95, 239] on span "play_arrow" at bounding box center [94, 241] width 22 height 22
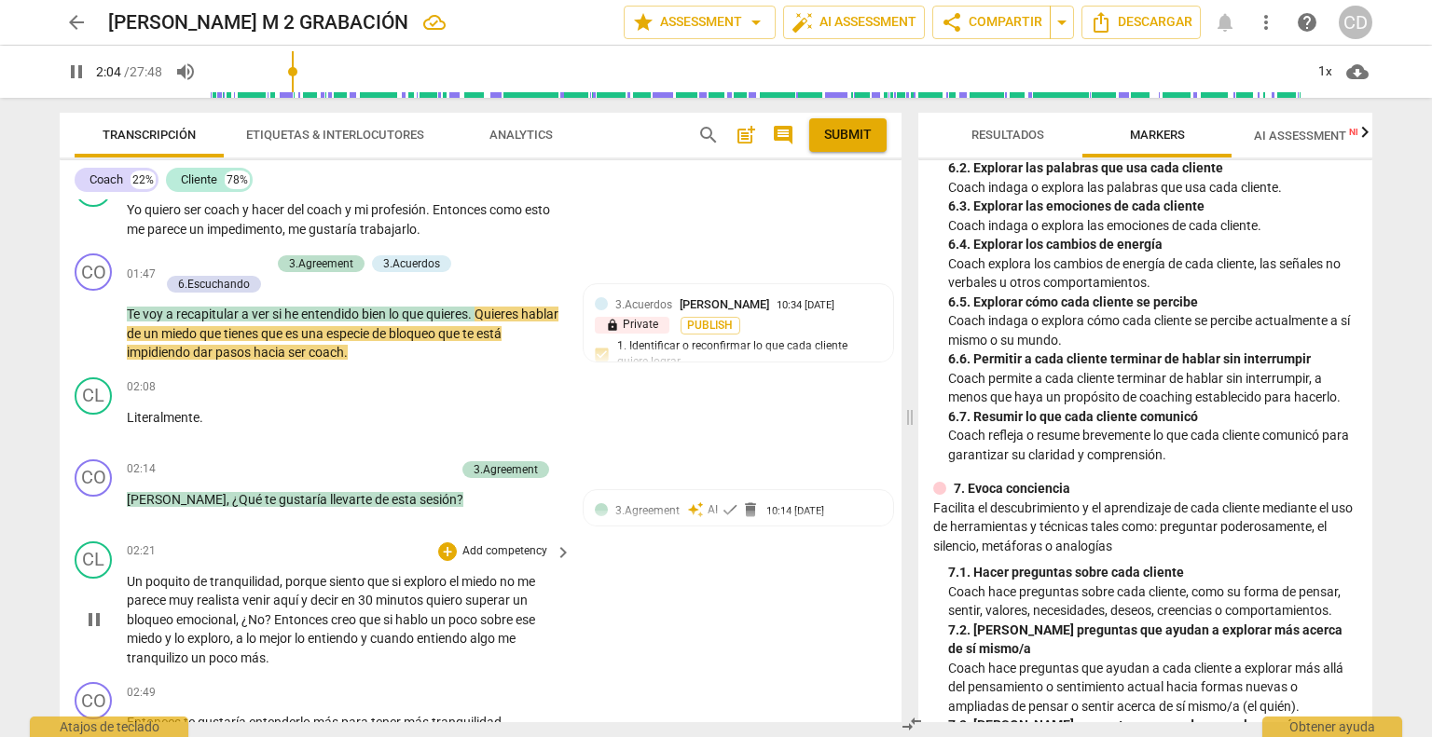
scroll to position [846, 0]
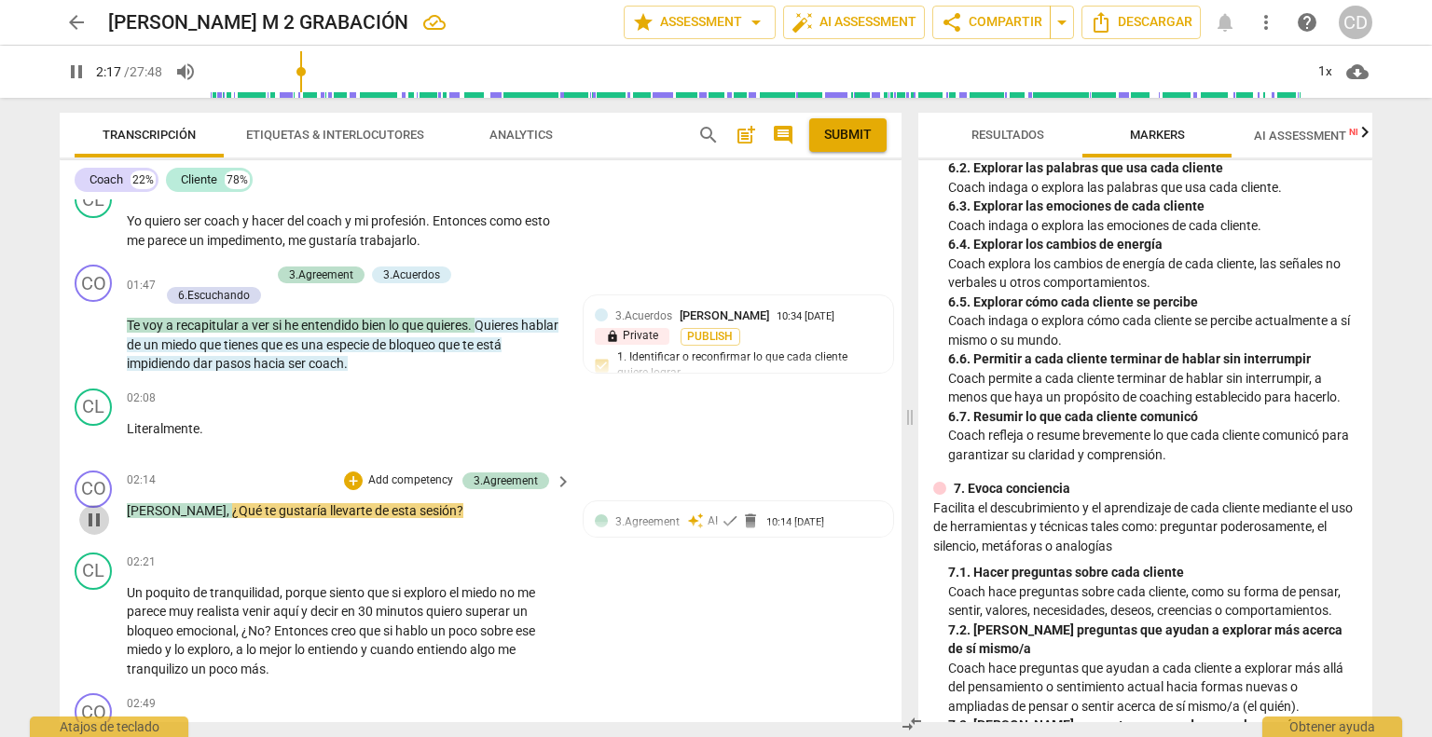
click at [89, 514] on span "pause" at bounding box center [94, 520] width 22 height 22
type input "138"
click at [349, 477] on div "+" at bounding box center [353, 481] width 19 height 19
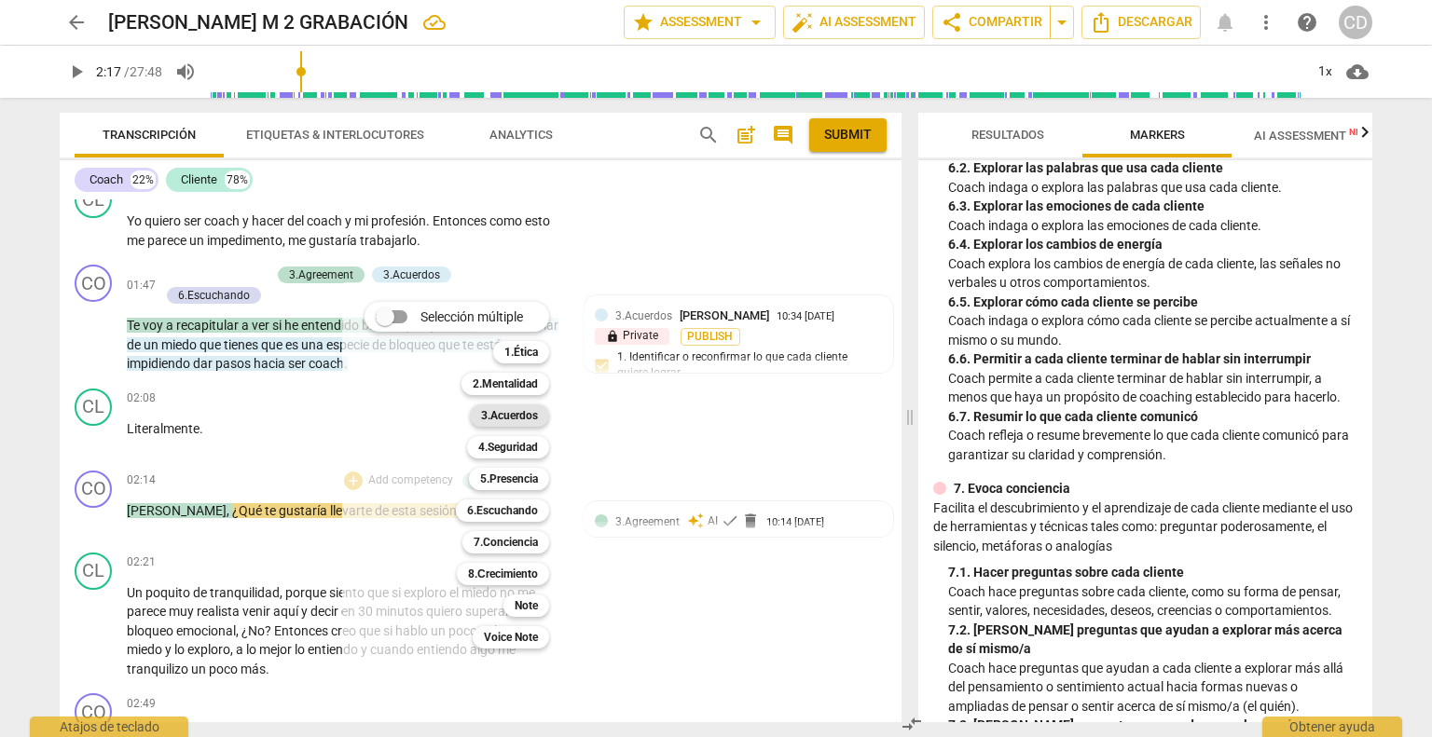
click at [511, 414] on b "3.Acuerdos" at bounding box center [509, 416] width 57 height 22
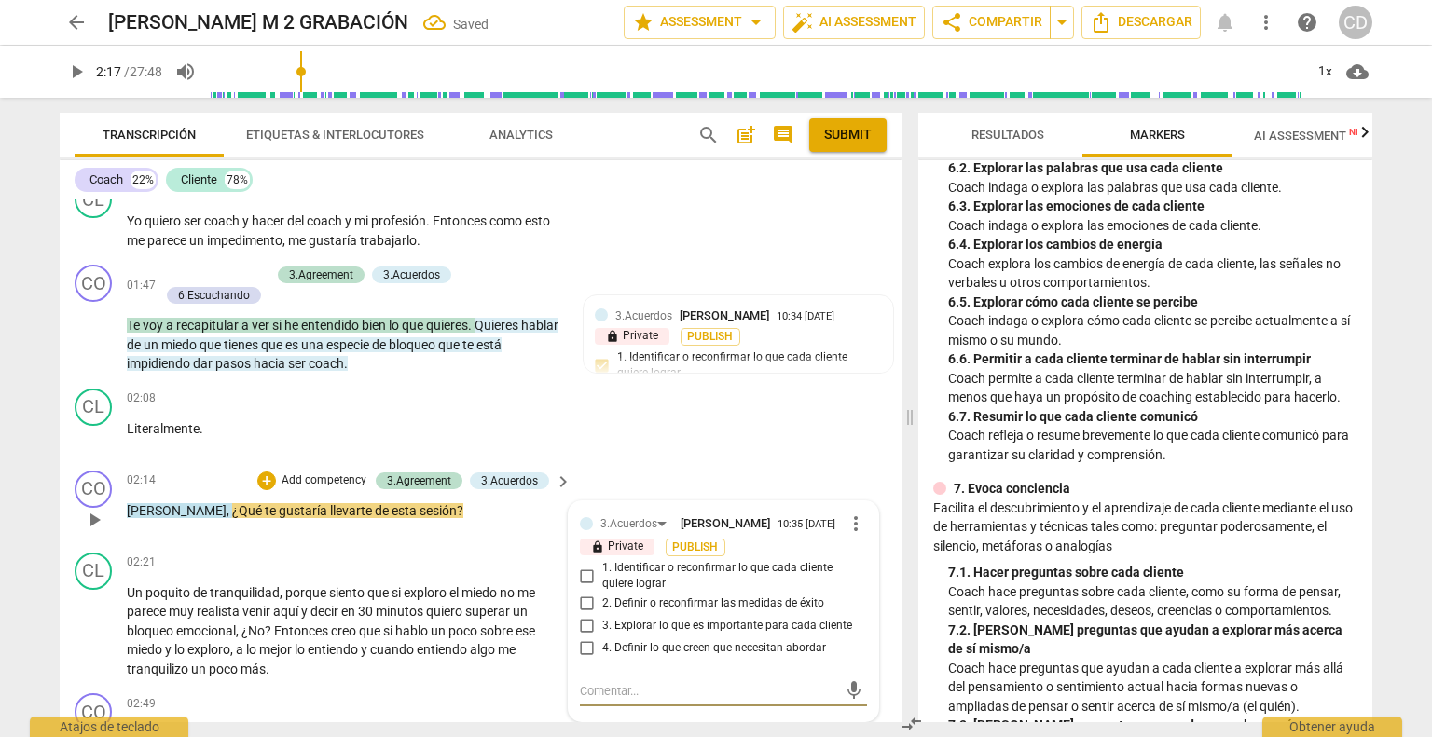
click at [580, 579] on input "1. Identificar o reconfirmar lo que cada cliente quiere lograr" at bounding box center [587, 576] width 30 height 22
checkbox input "true"
click at [249, 432] on p "Literalmente ." at bounding box center [344, 429] width 435 height 20
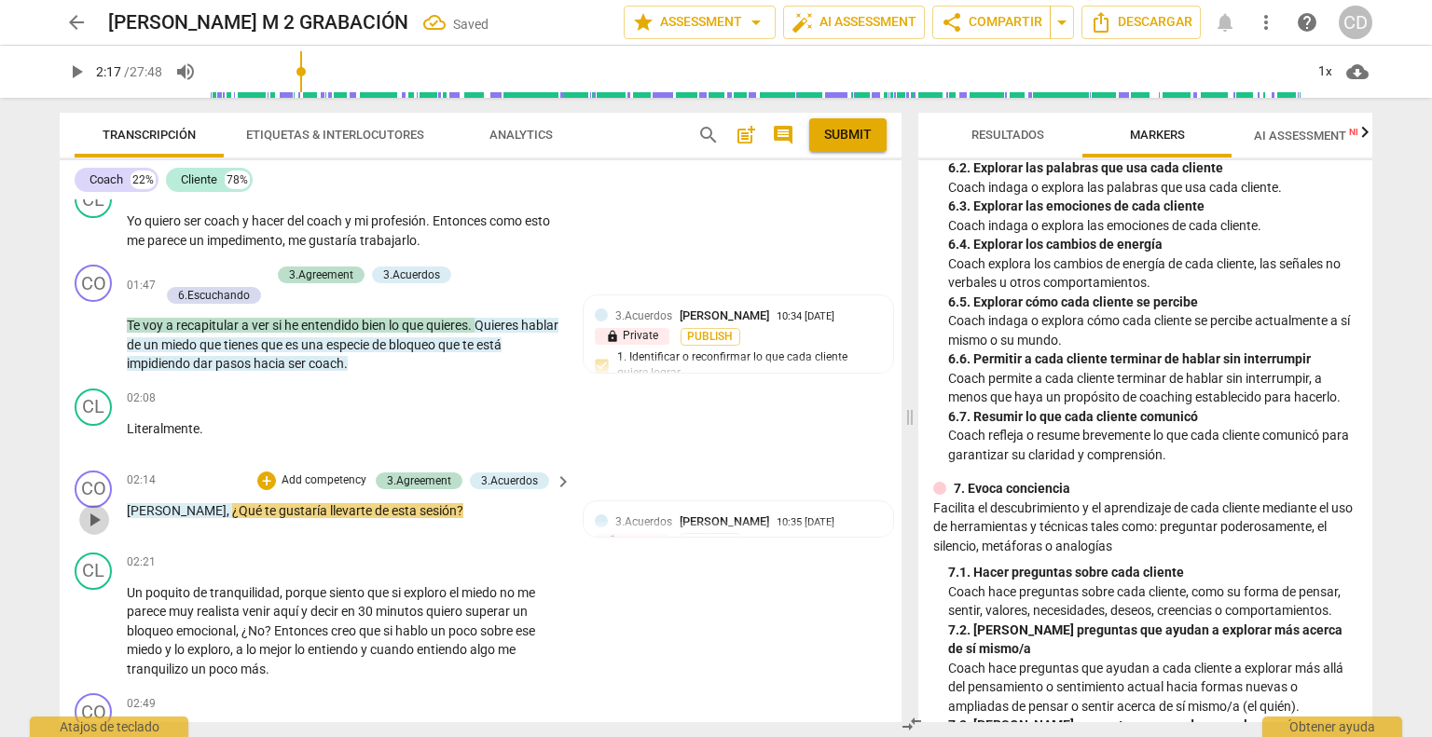
click at [93, 511] on span "play_arrow" at bounding box center [94, 520] width 22 height 22
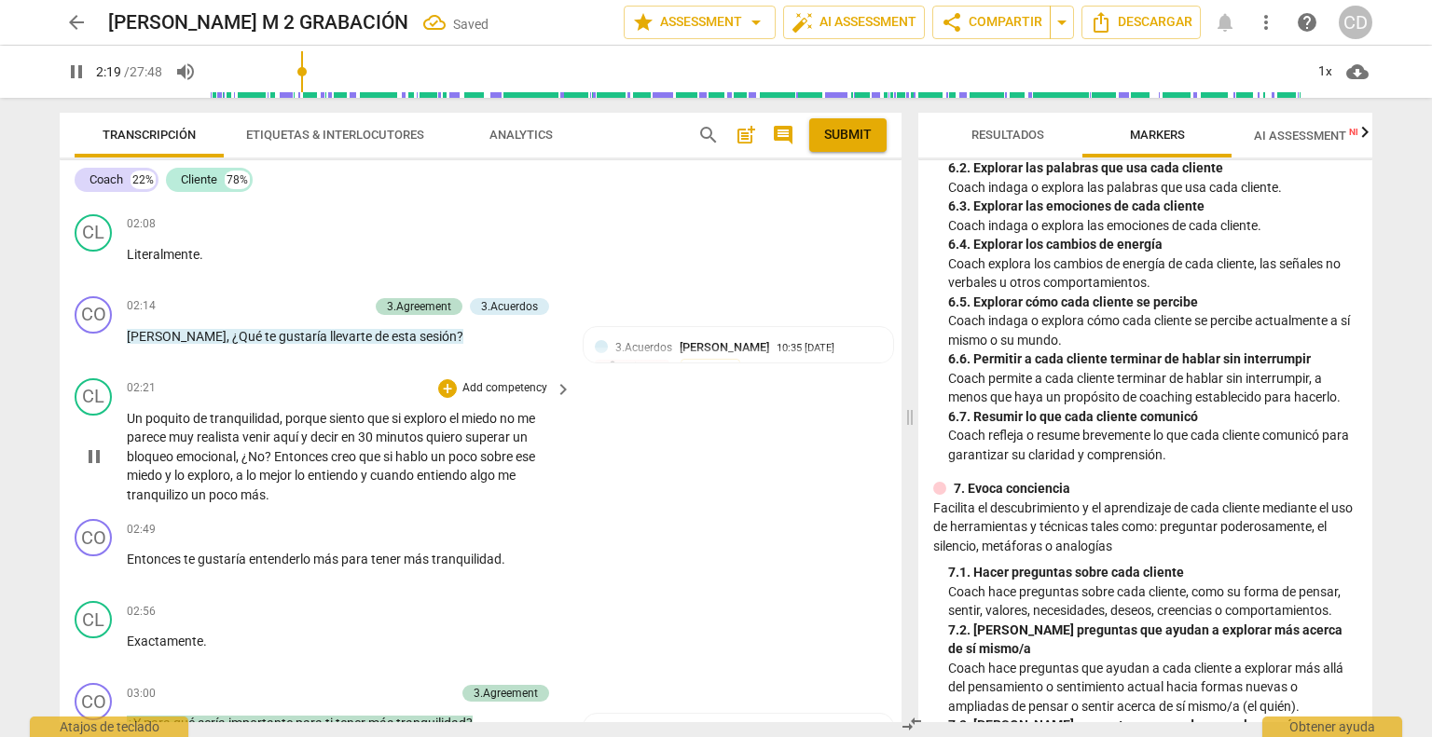
scroll to position [1033, 0]
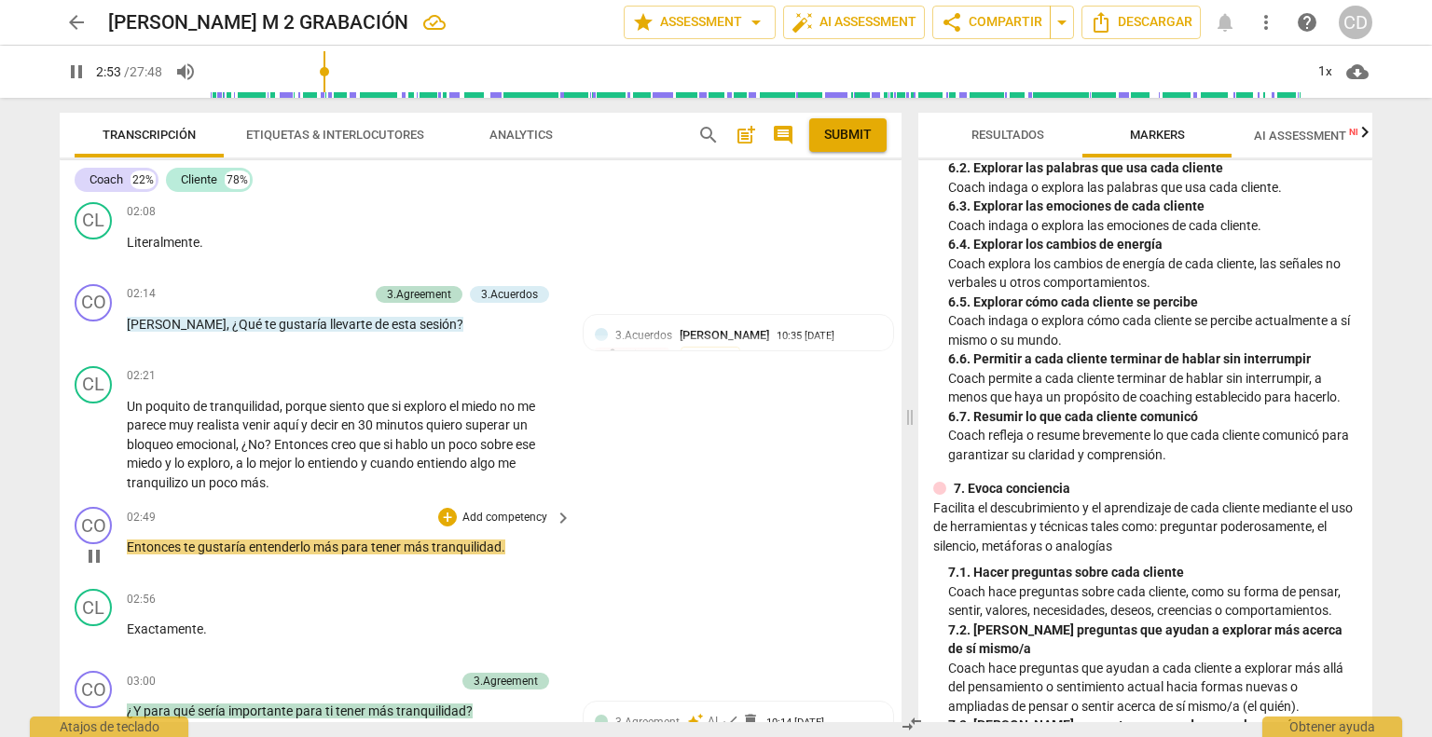
drag, startPoint x: 93, startPoint y: 553, endPoint x: 138, endPoint y: 556, distance: 44.9
click at [93, 553] on span "pause" at bounding box center [94, 556] width 22 height 22
type input "174"
click at [452, 511] on div "+" at bounding box center [447, 517] width 19 height 19
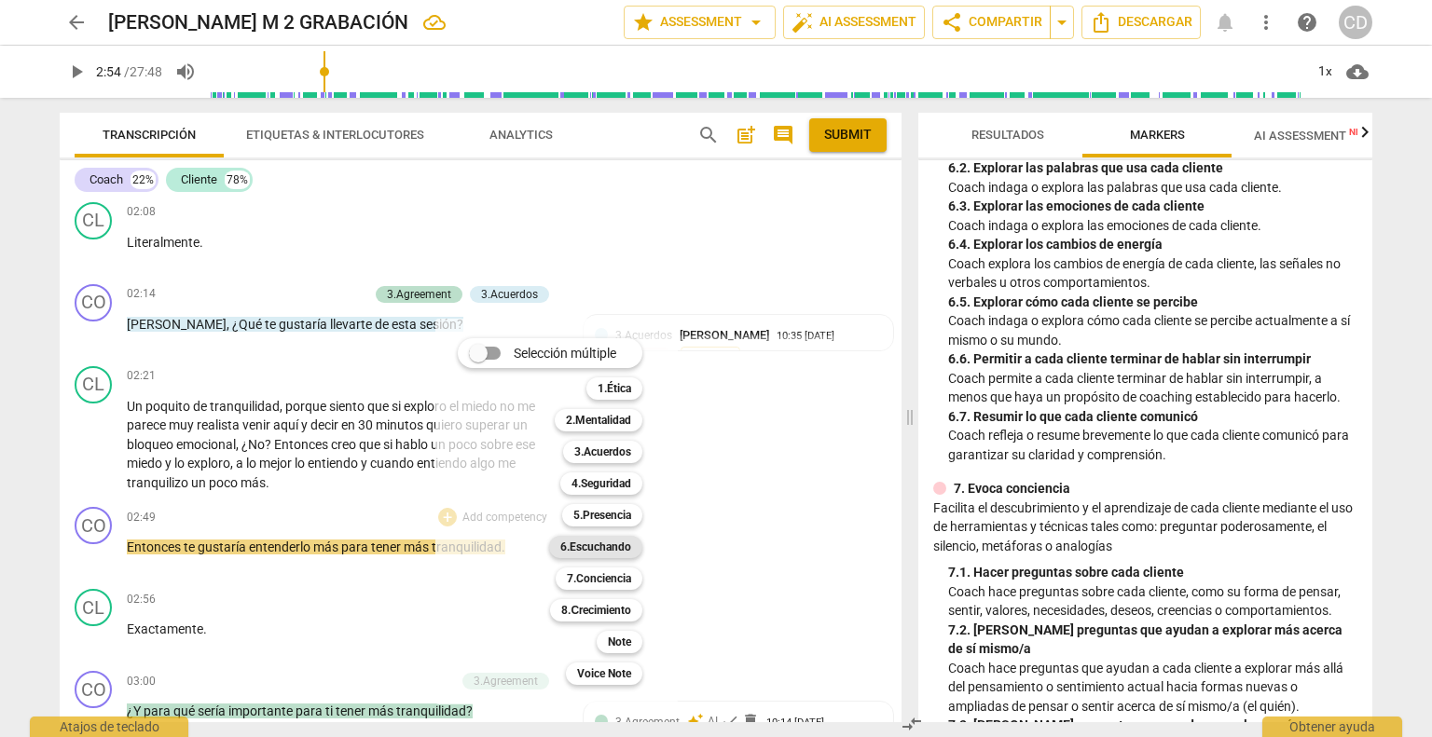
click at [606, 553] on b "6.Escuchando" at bounding box center [595, 547] width 71 height 22
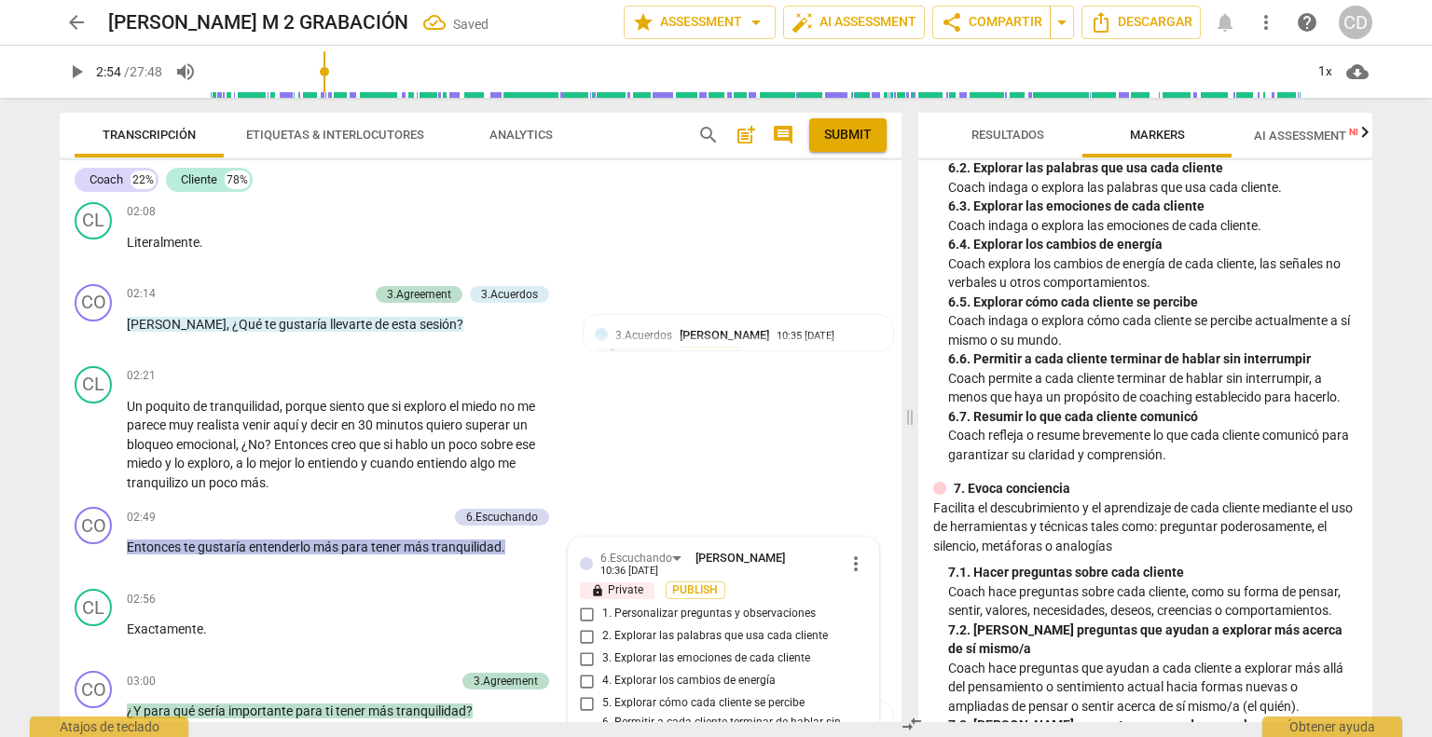
scroll to position [1367, 0]
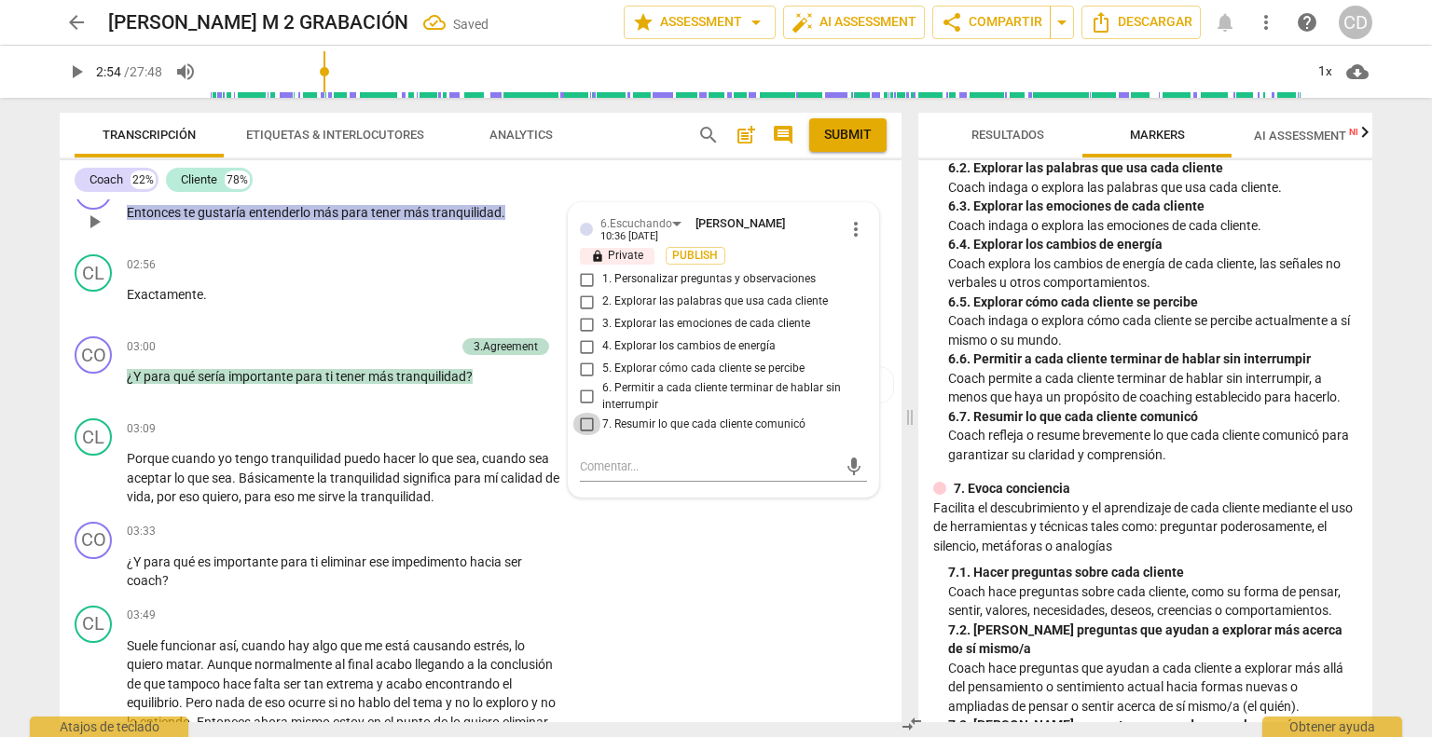
click at [585, 418] on input "7. Resumir lo que cada cliente comunicó" at bounding box center [587, 424] width 30 height 22
checkbox input "true"
drag, startPoint x: 652, startPoint y: 562, endPoint x: 445, endPoint y: 569, distance: 207.9
click at [652, 562] on div "CO play_arrow pause 03:33 + Add competency keyboard_arrow_right ¿Y para qué es …" at bounding box center [481, 556] width 842 height 84
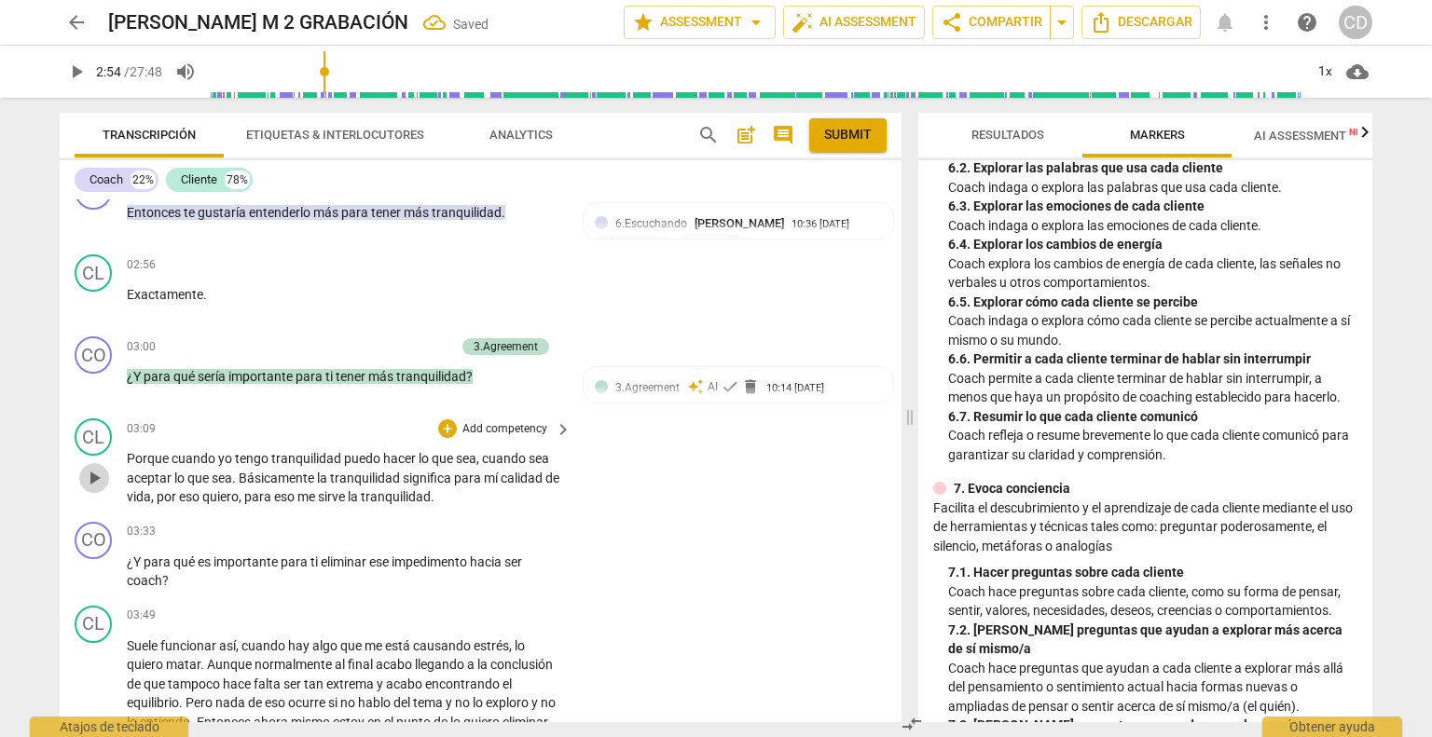
click at [97, 472] on span "play_arrow" at bounding box center [94, 478] width 22 height 22
click at [444, 523] on div "+" at bounding box center [447, 532] width 19 height 19
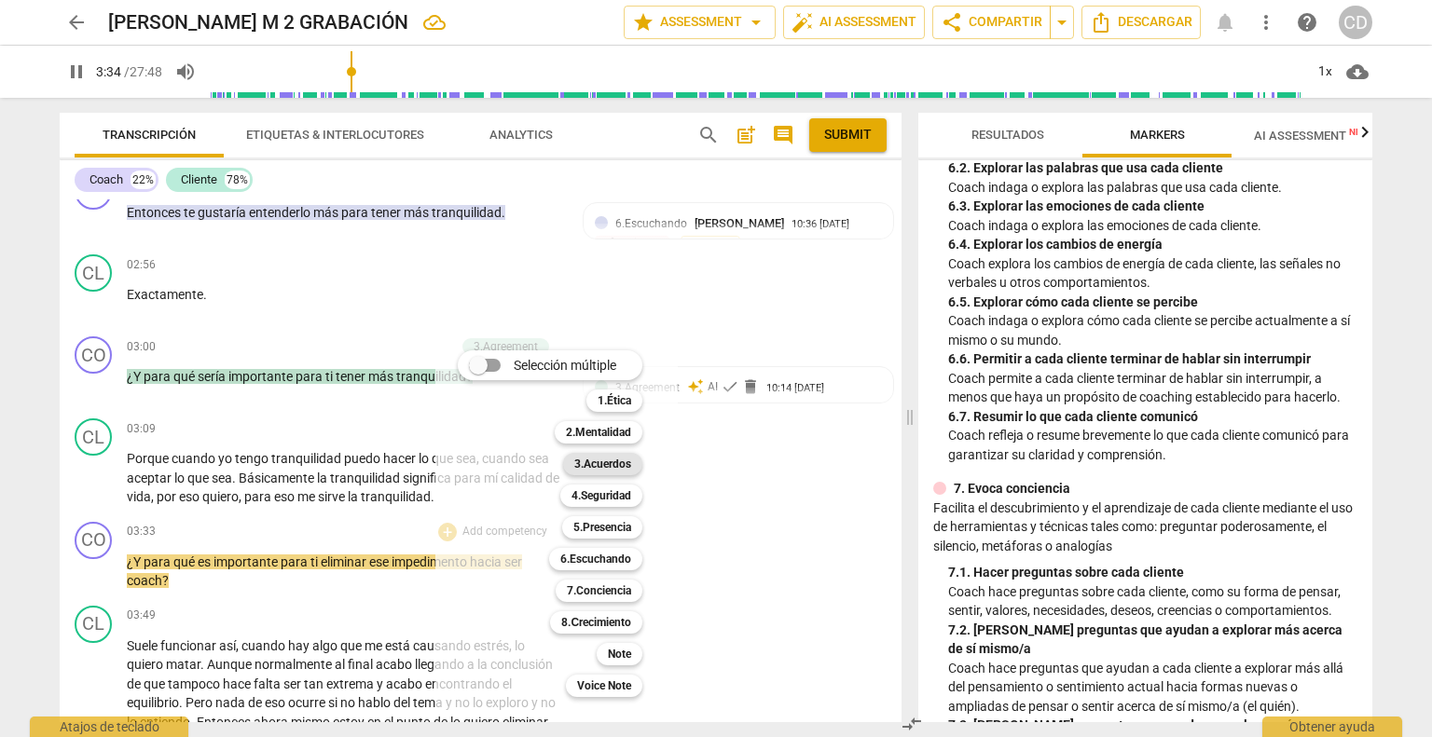
click at [603, 467] on b "3.Acuerdos" at bounding box center [602, 464] width 57 height 22
type input "215"
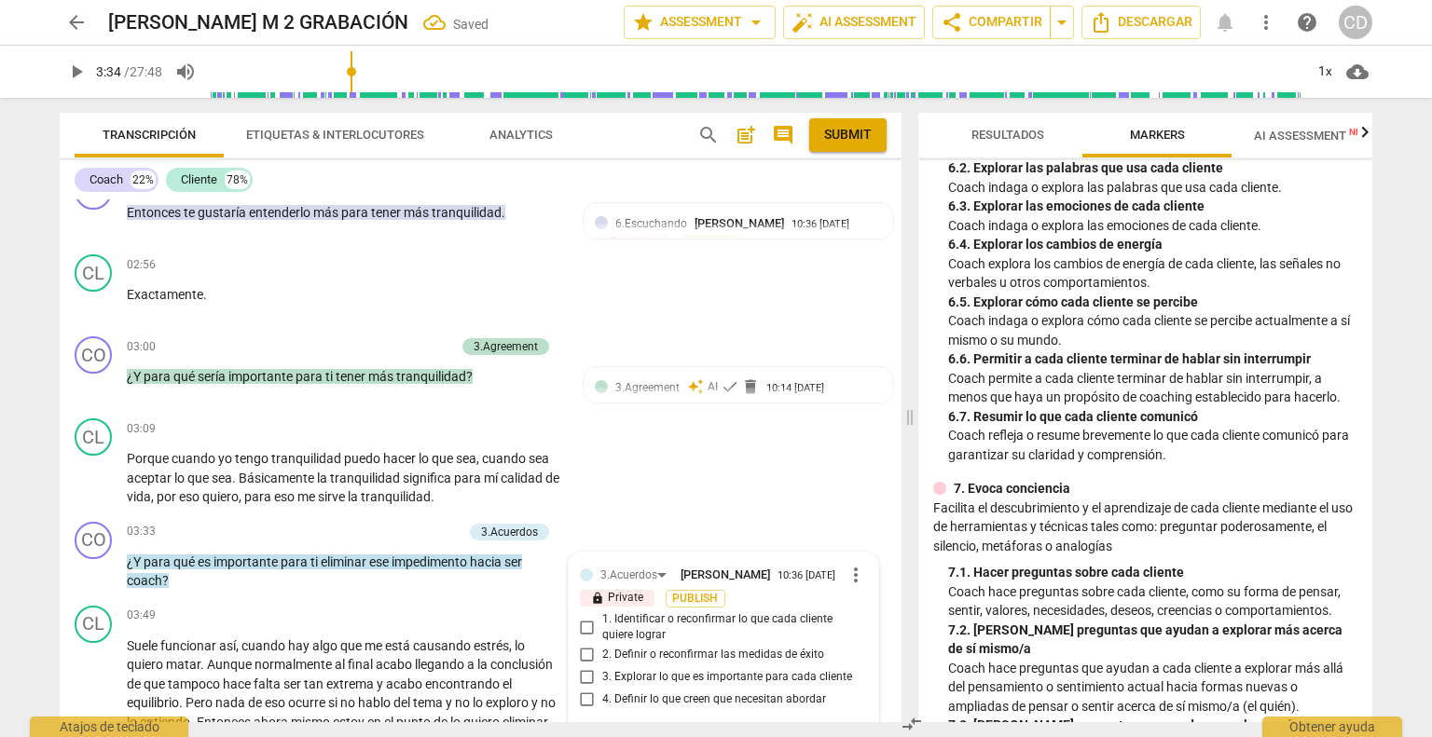
scroll to position [1648, 0]
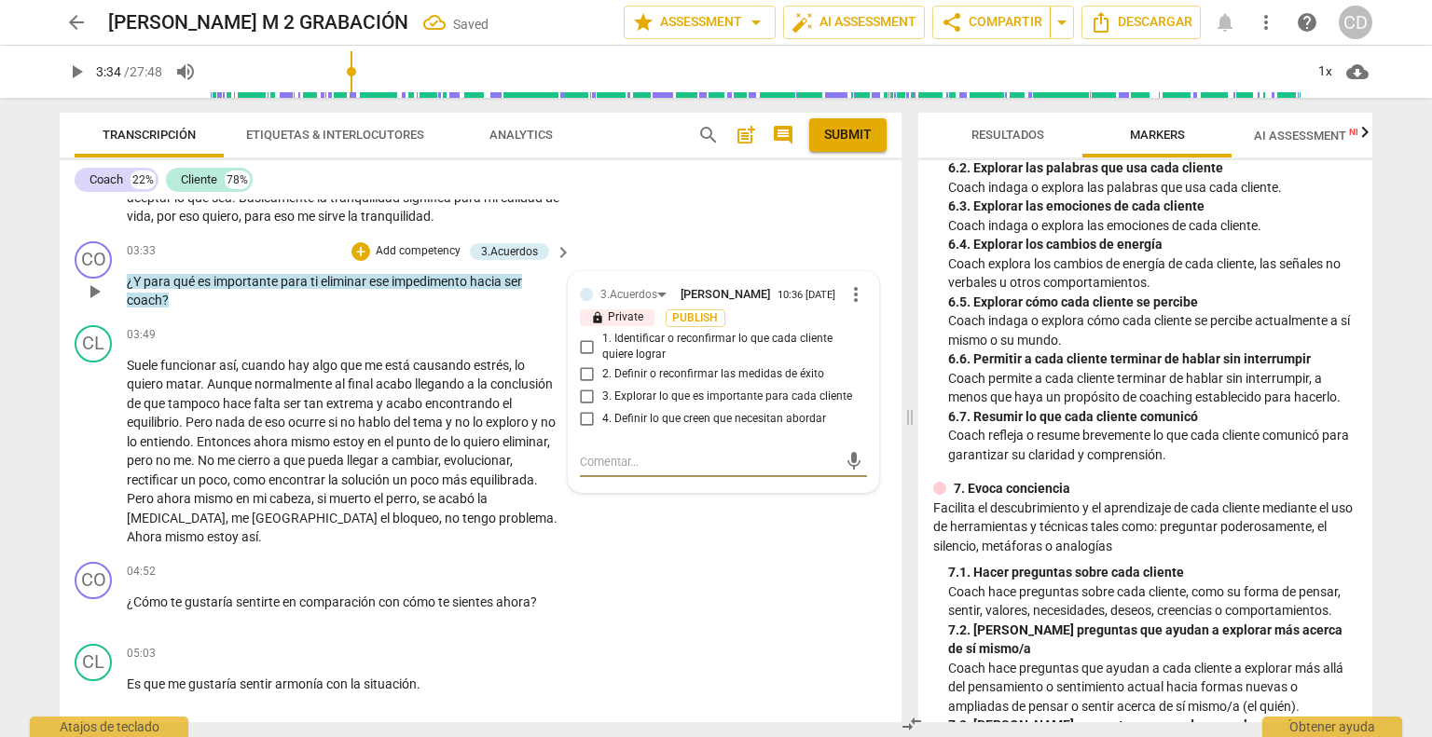
click at [582, 398] on input "3. Explorar lo que es importante para cada cliente" at bounding box center [587, 397] width 30 height 22
checkbox input "true"
click at [660, 587] on div "CO play_arrow pause 04:52 + Add competency keyboard_arrow_right ¿Cómo te gustar…" at bounding box center [481, 596] width 842 height 82
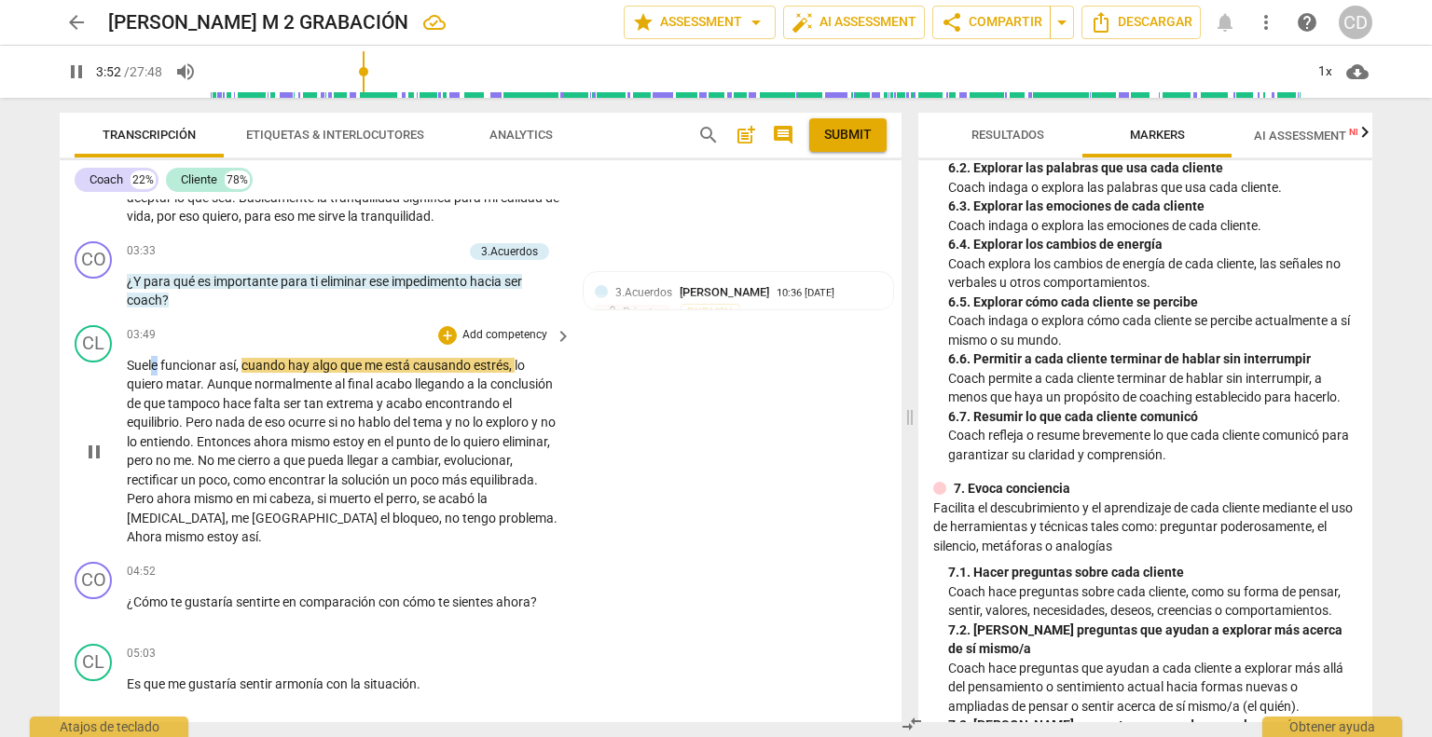
click at [150, 358] on span "Suele" at bounding box center [144, 365] width 34 height 15
type input "234"
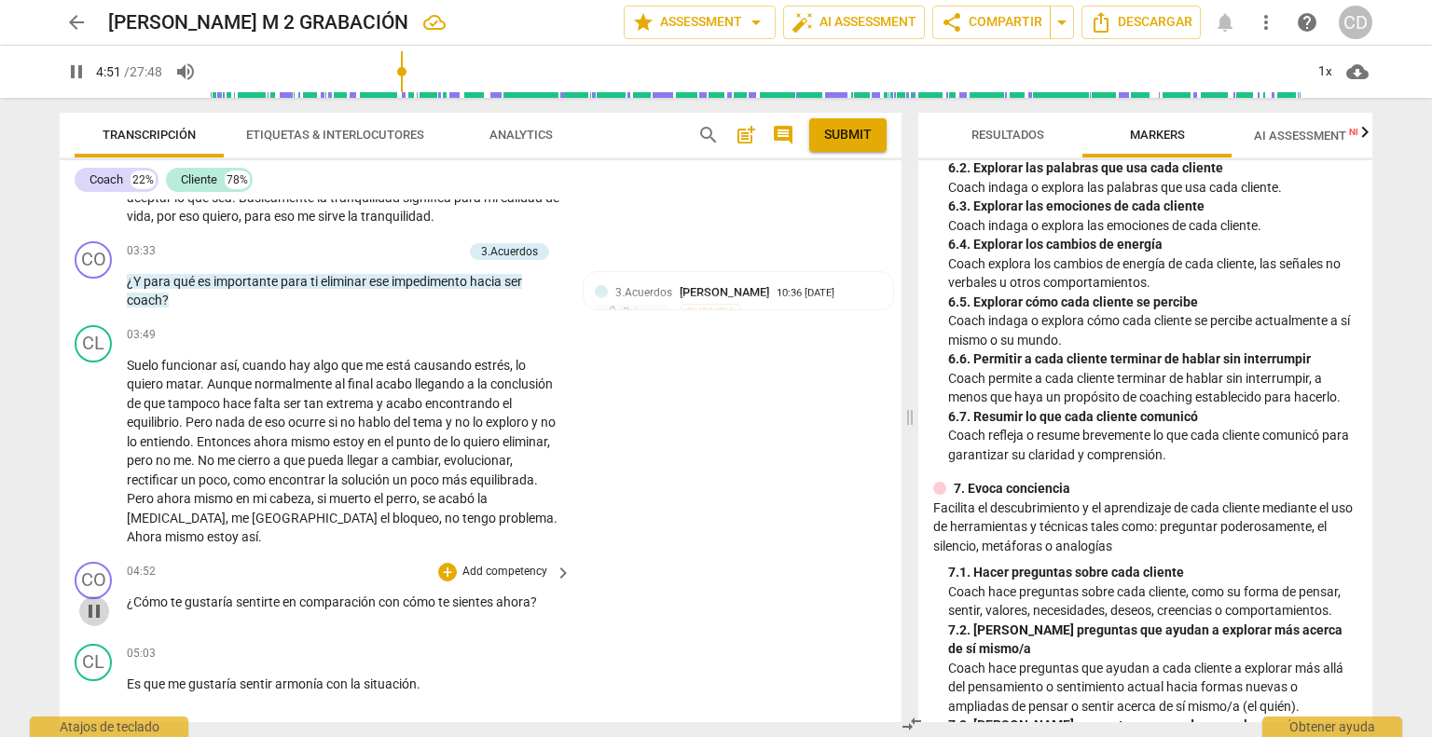
click at [104, 600] on span "pause" at bounding box center [94, 611] width 22 height 22
click at [447, 563] on div "+" at bounding box center [447, 572] width 19 height 19
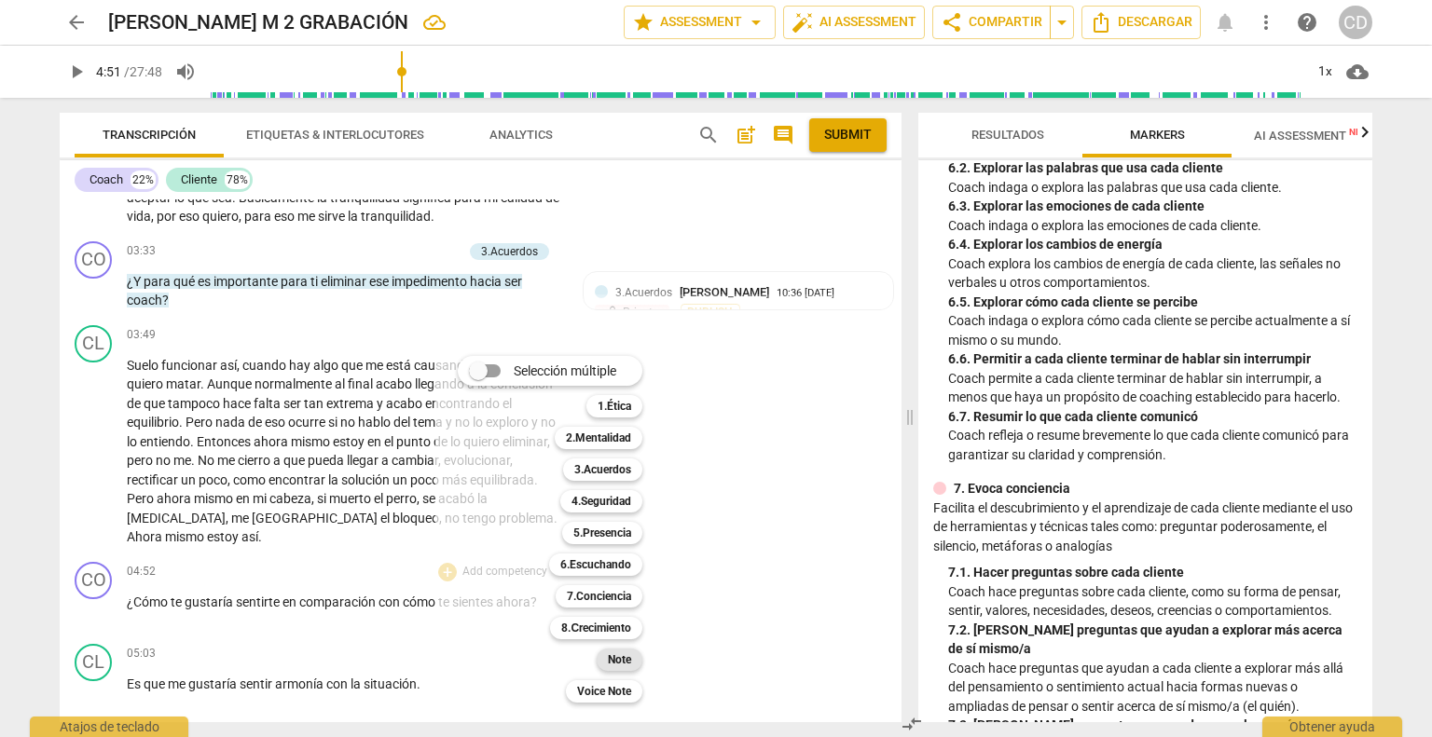
click at [624, 662] on b "Note" at bounding box center [619, 660] width 23 height 22
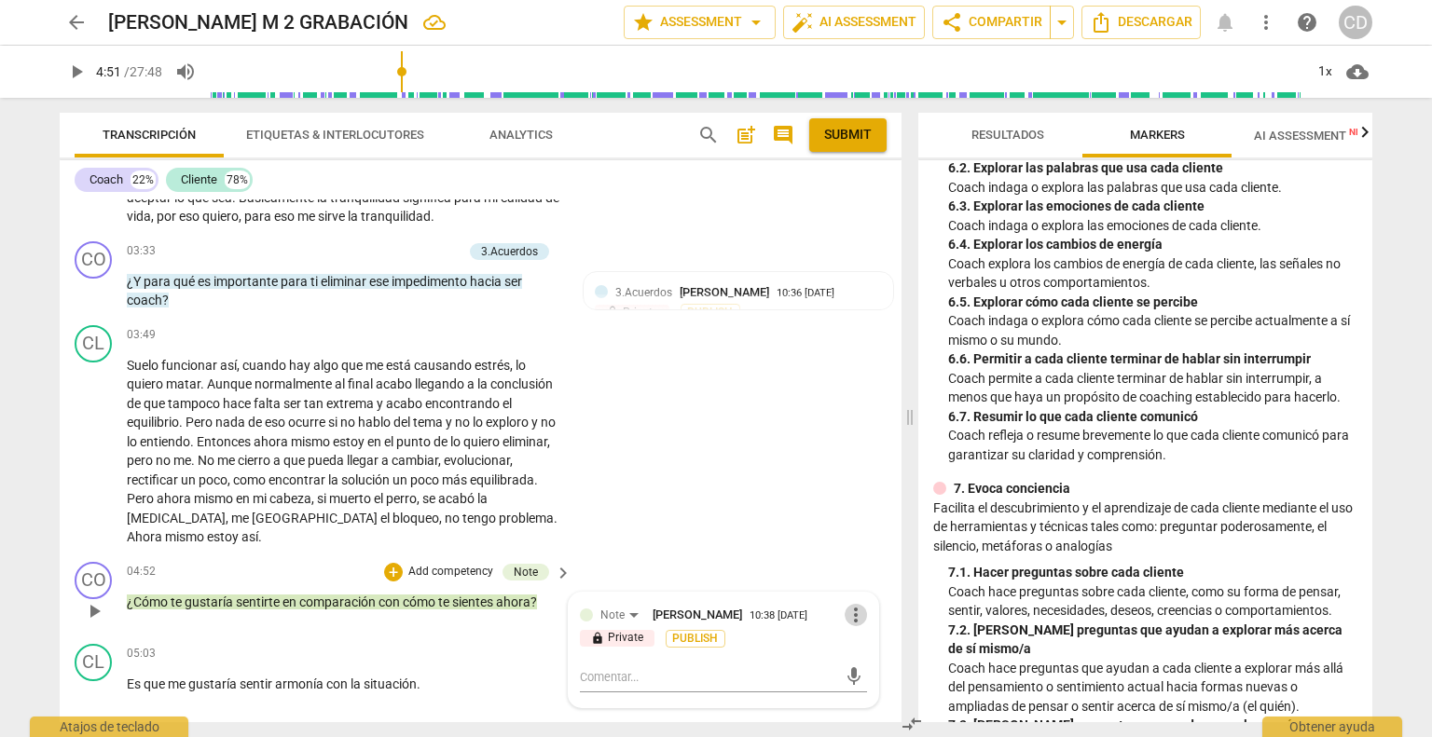
click at [847, 604] on span "more_vert" at bounding box center [855, 615] width 22 height 22
click at [853, 613] on li "Borrar" at bounding box center [871, 622] width 65 height 35
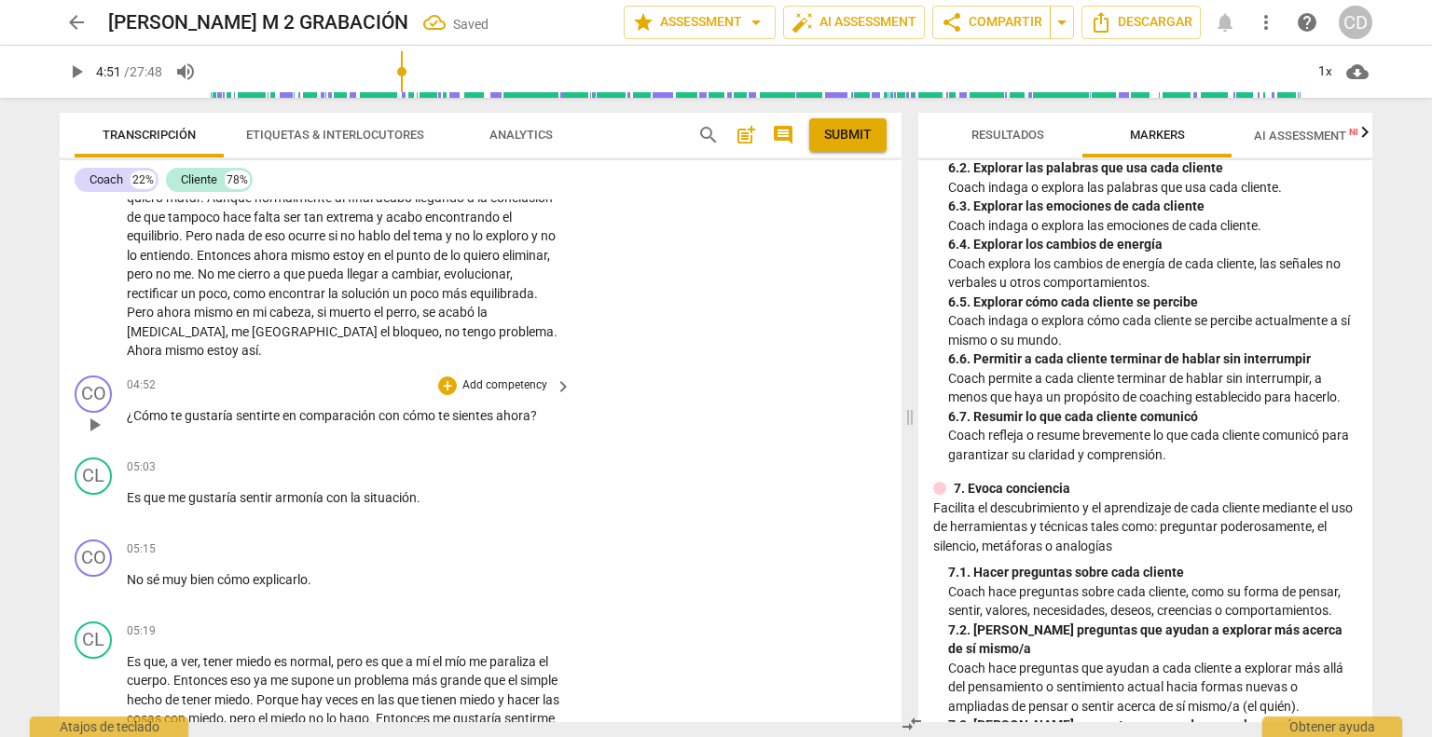
scroll to position [1927, 0]
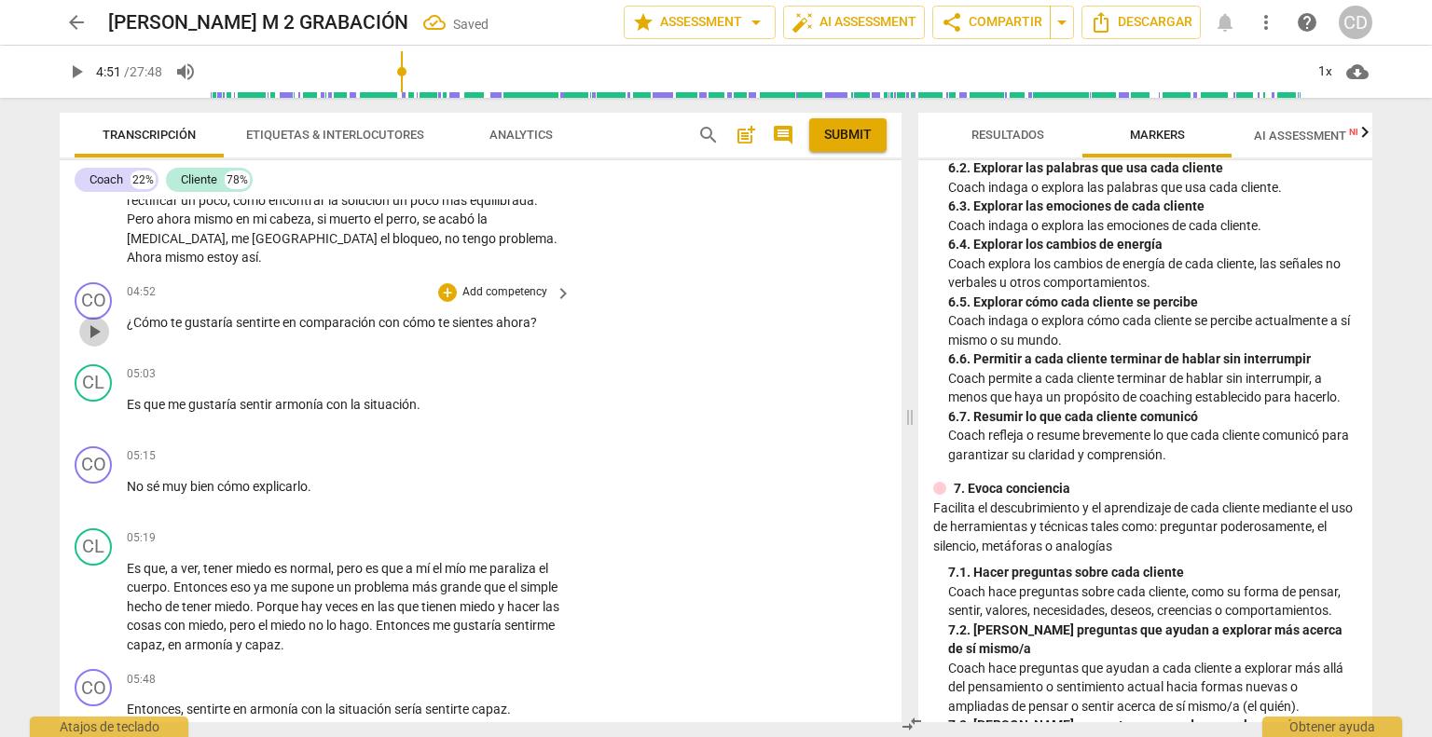
click at [93, 321] on span "play_arrow" at bounding box center [94, 332] width 22 height 22
click at [93, 321] on span "pause" at bounding box center [94, 332] width 22 height 22
type input "300"
click at [444, 283] on div "+" at bounding box center [447, 292] width 19 height 19
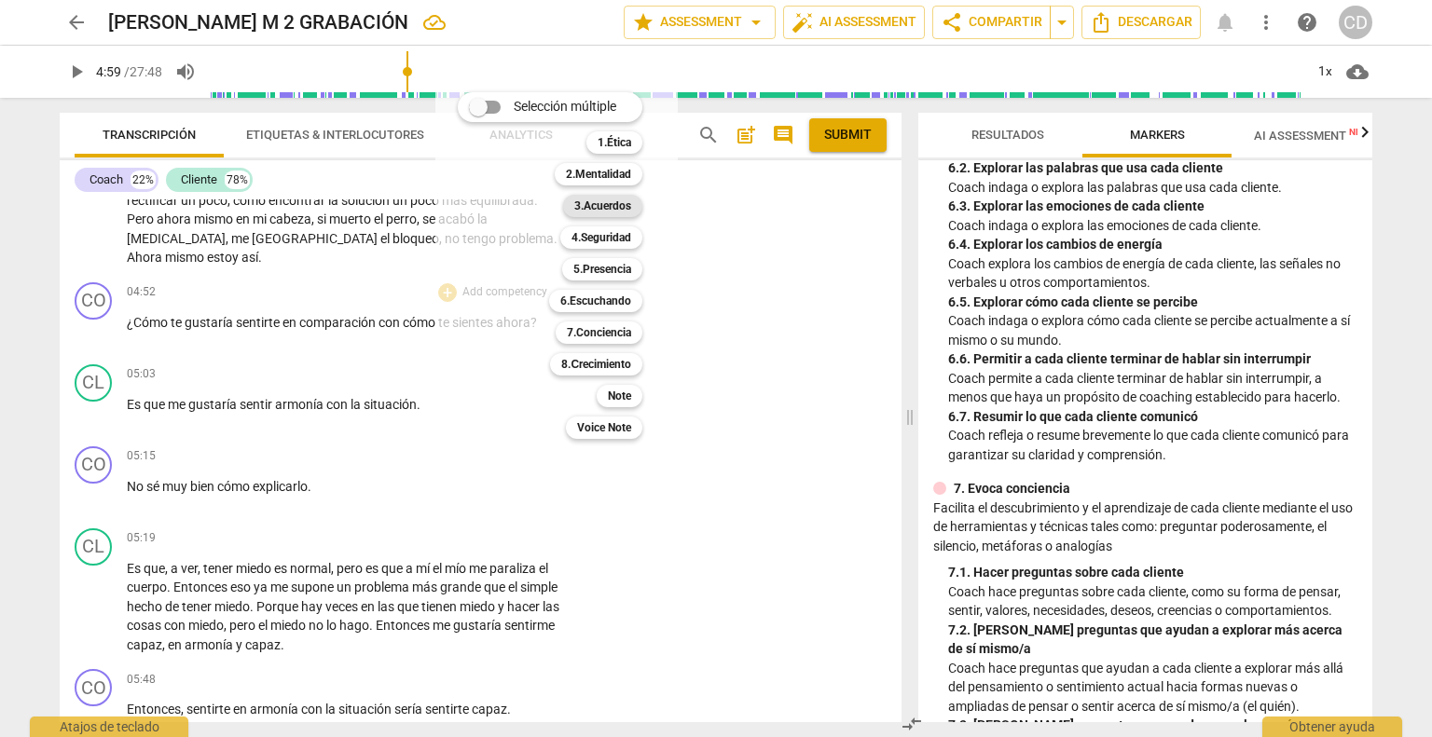
click at [617, 203] on b "3.Acuerdos" at bounding box center [602, 206] width 57 height 22
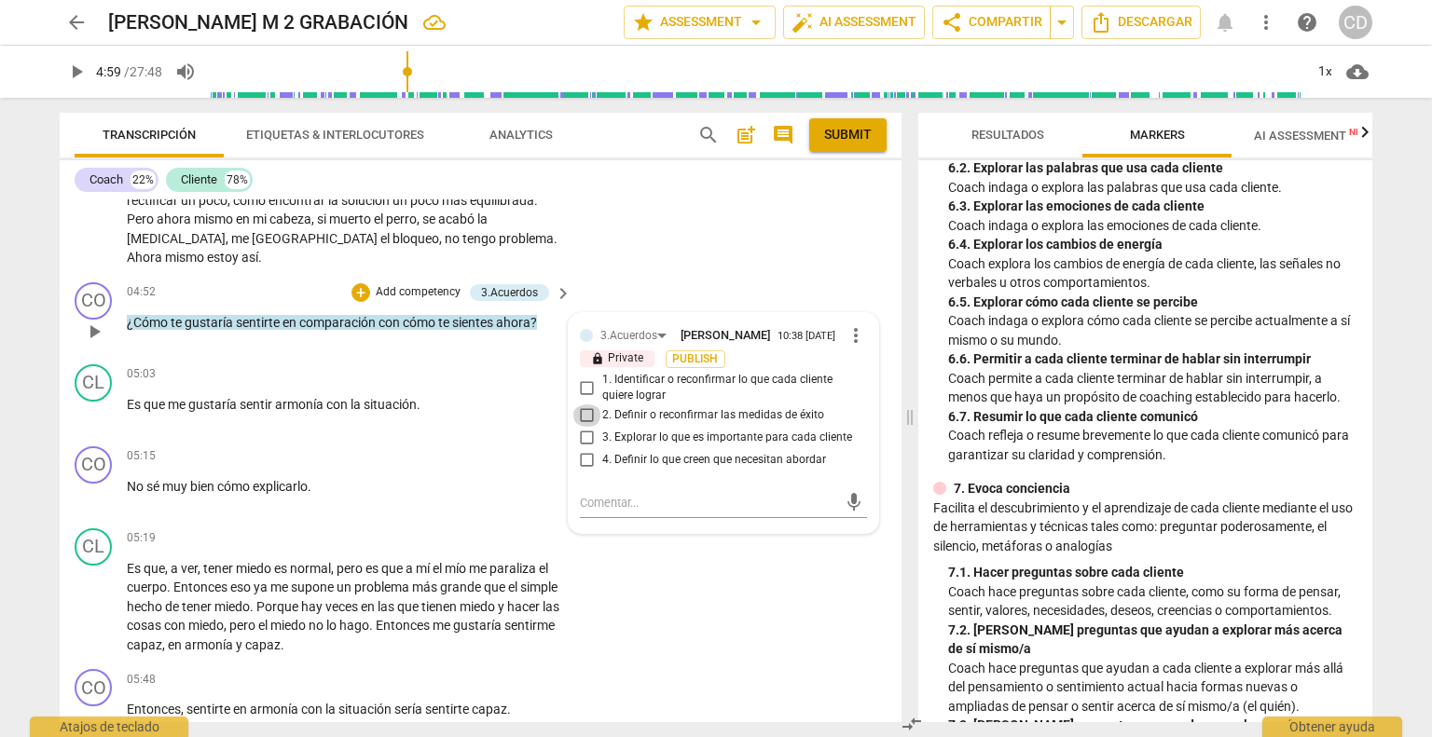
click at [584, 405] on input "2. Definir o reconfirmar las medidas de éxito" at bounding box center [587, 416] width 30 height 22
checkbox input "true"
click at [100, 321] on span "play_arrow" at bounding box center [94, 332] width 22 height 22
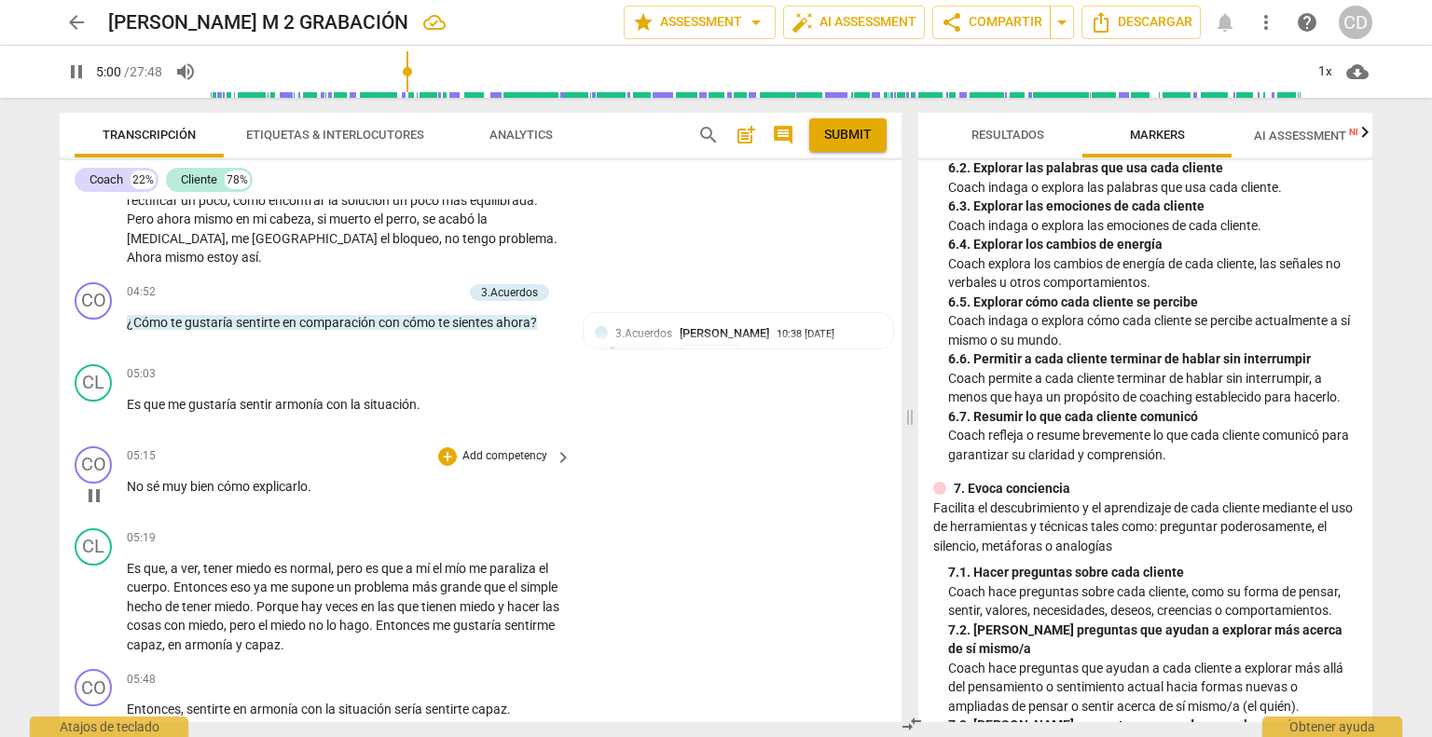
click at [134, 469] on div "05:15 + Add competency keyboard_arrow_right No sé muy bien cómo explicarlo ." at bounding box center [350, 479] width 446 height 67
click at [130, 452] on div "CO play_arrow pause 05:15 + Add competency keyboard_arrow_right No sé muy bien …" at bounding box center [481, 480] width 842 height 82
click at [130, 479] on span "No" at bounding box center [137, 486] width 20 height 15
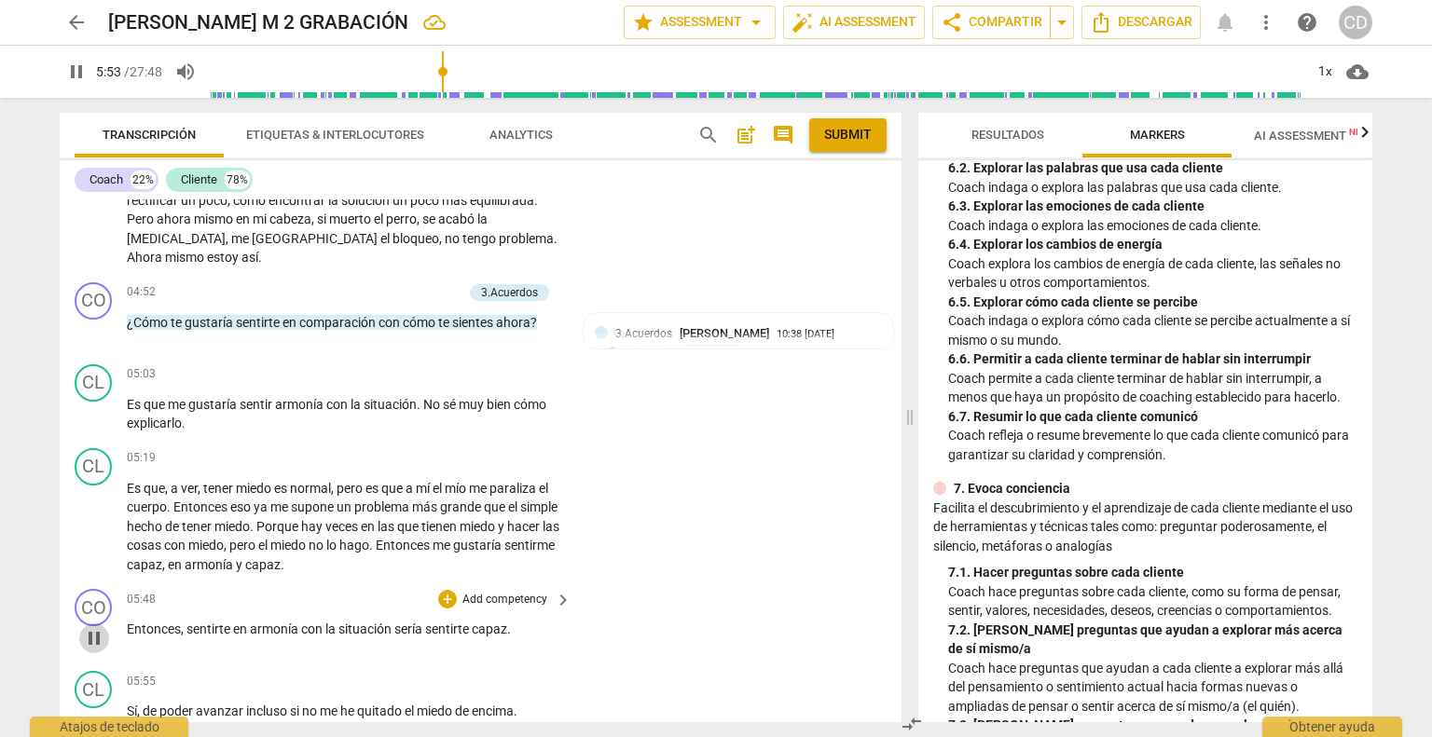
click at [97, 627] on span "pause" at bounding box center [94, 638] width 22 height 22
type input "354"
click at [446, 590] on div "+" at bounding box center [447, 599] width 19 height 19
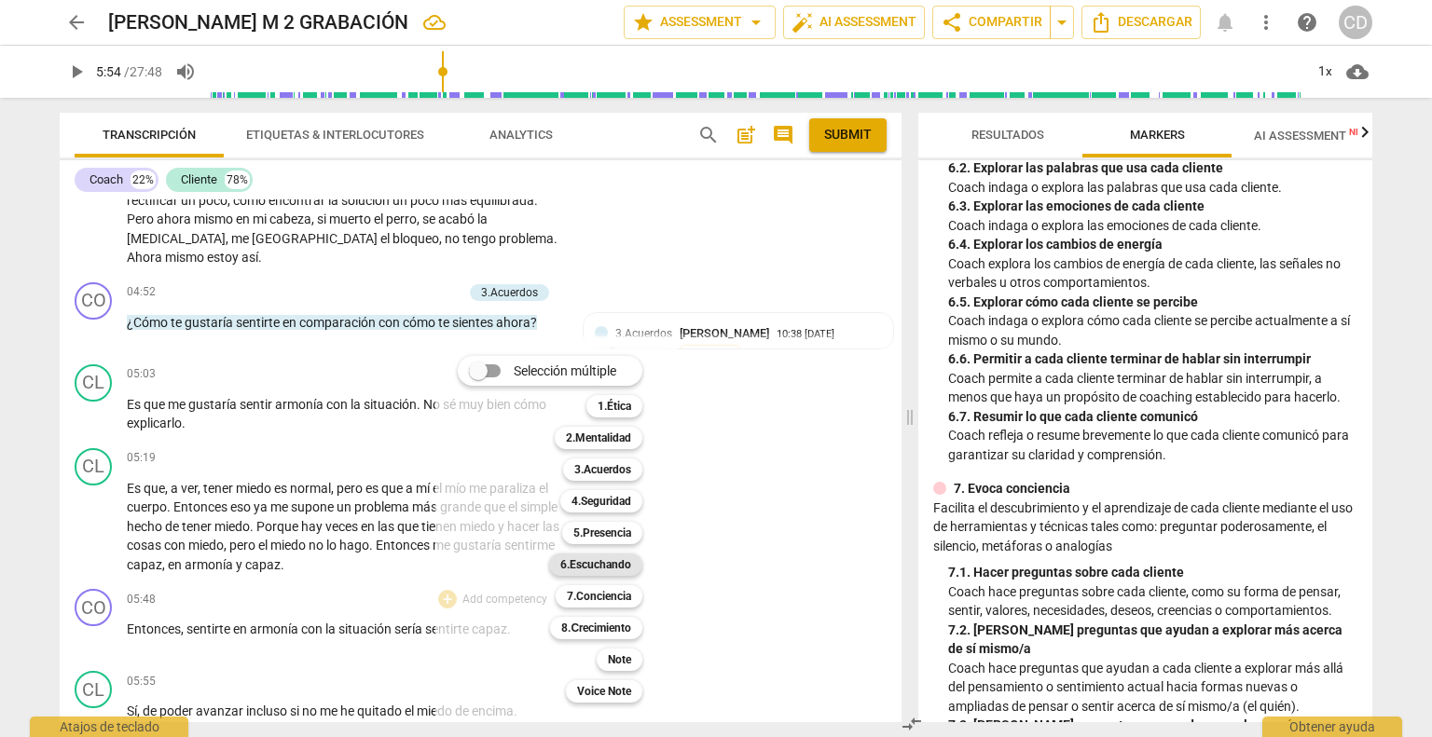
click at [578, 569] on b "6.Escuchando" at bounding box center [595, 565] width 71 height 22
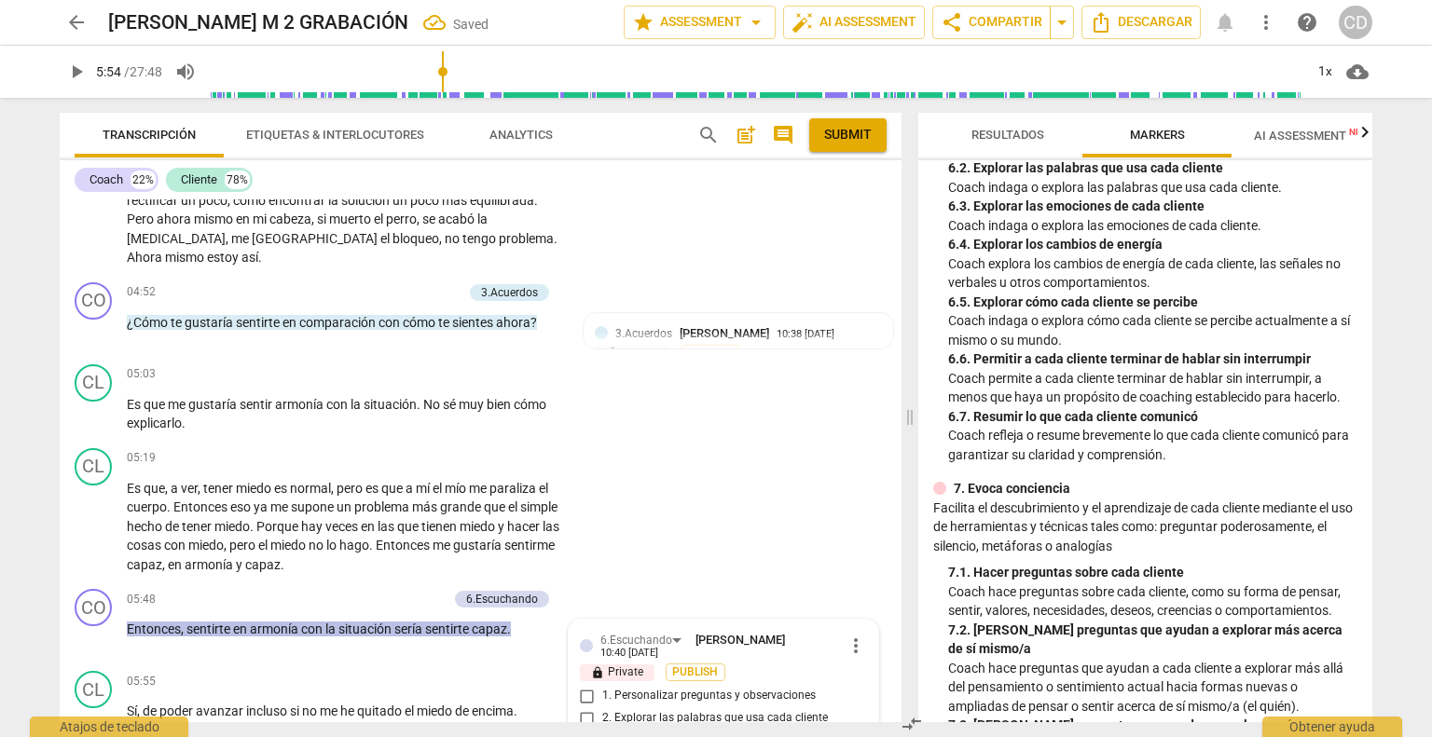
scroll to position [2323, 0]
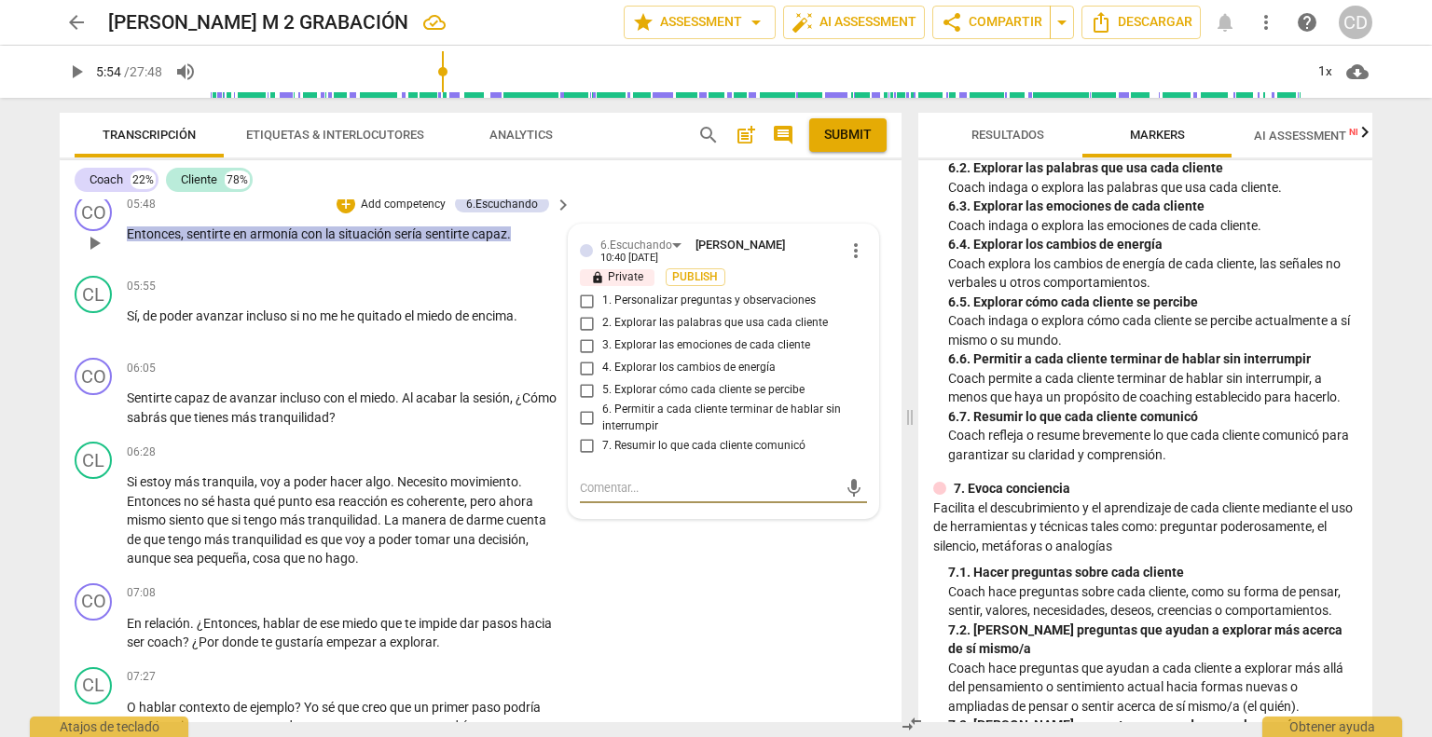
click at [580, 379] on input "5. Explorar cómo cada cliente se percibe" at bounding box center [587, 390] width 30 height 22
checkbox input "true"
click at [691, 538] on div "CL play_arrow pause 06:28 + Add competency keyboard_arrow_right Si estoy más tr…" at bounding box center [481, 505] width 842 height 142
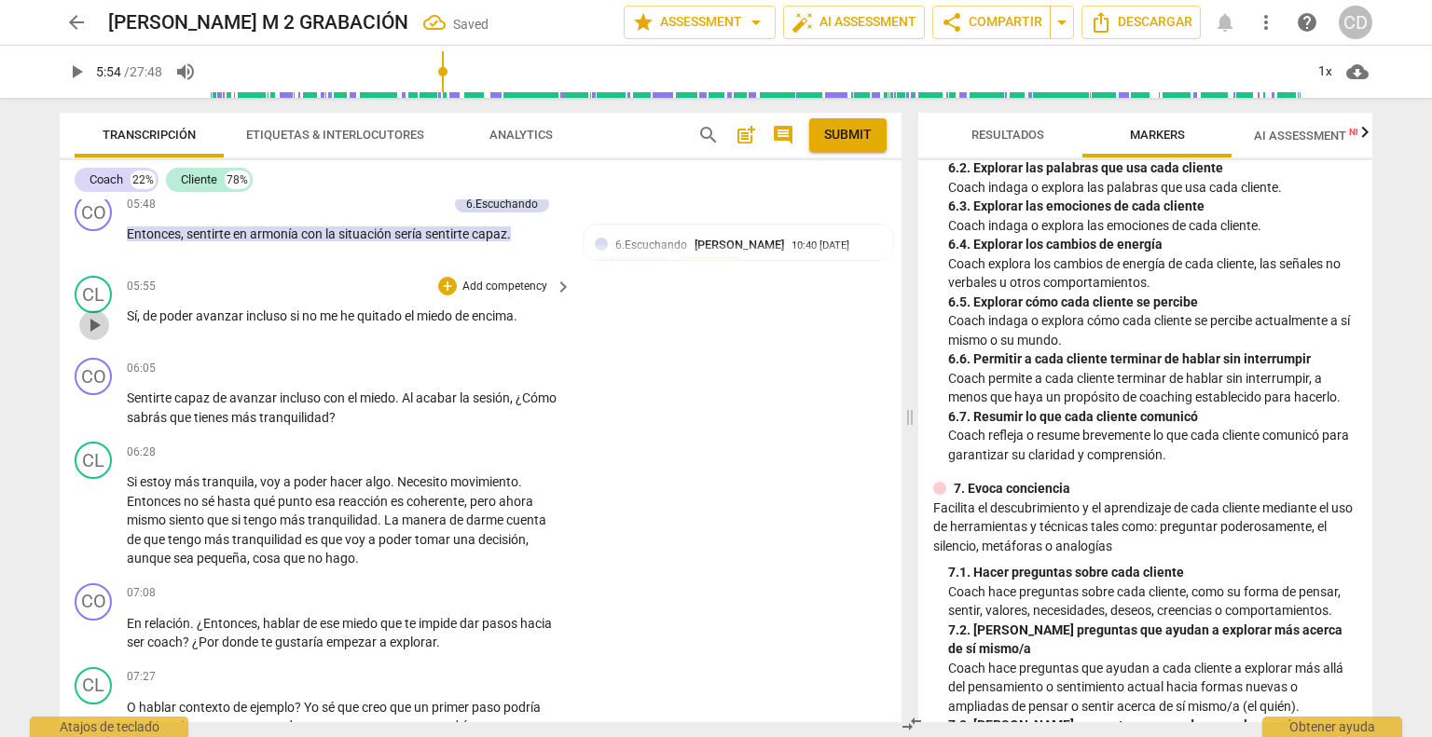
click at [91, 314] on span "play_arrow" at bounding box center [94, 325] width 22 height 22
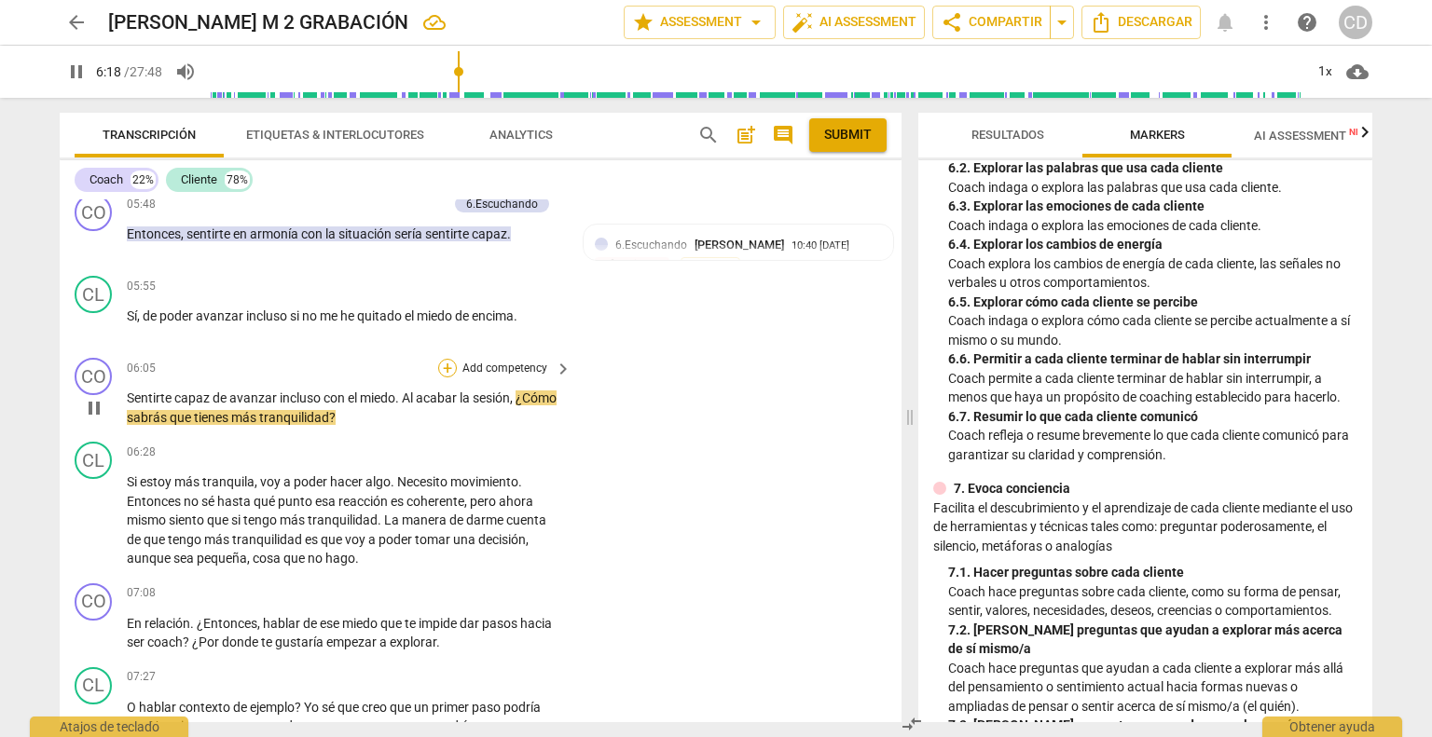
click at [447, 359] on div "+" at bounding box center [447, 368] width 19 height 19
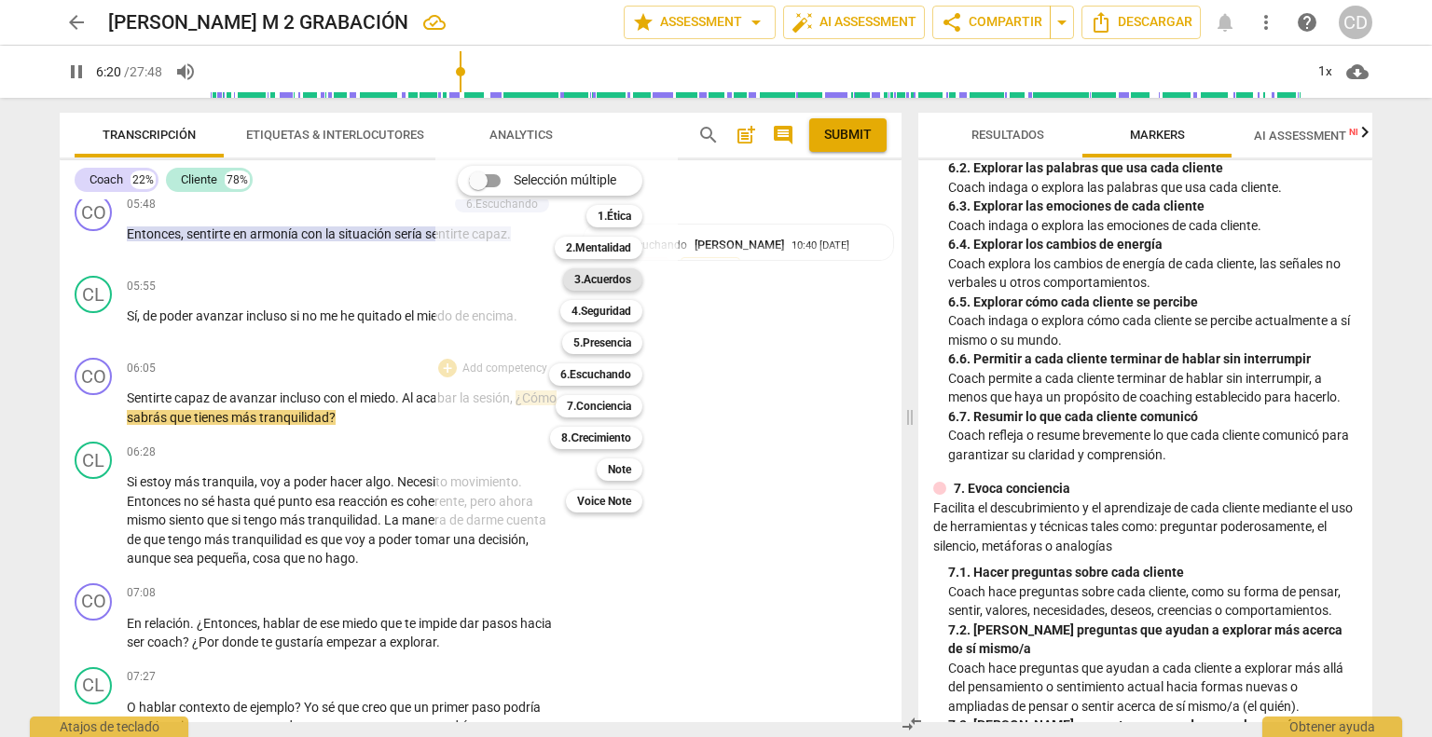
click at [626, 283] on b "3.Acuerdos" at bounding box center [602, 279] width 57 height 22
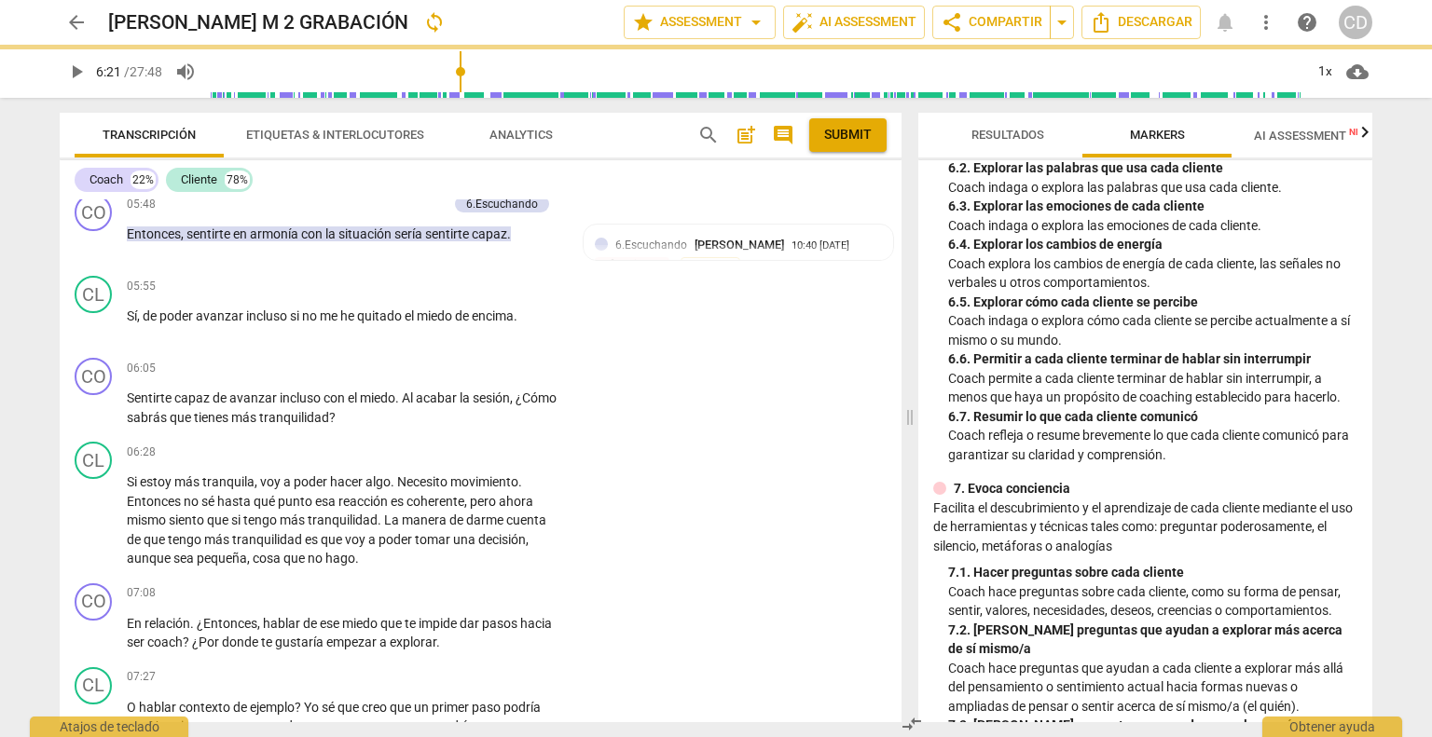
type input "381"
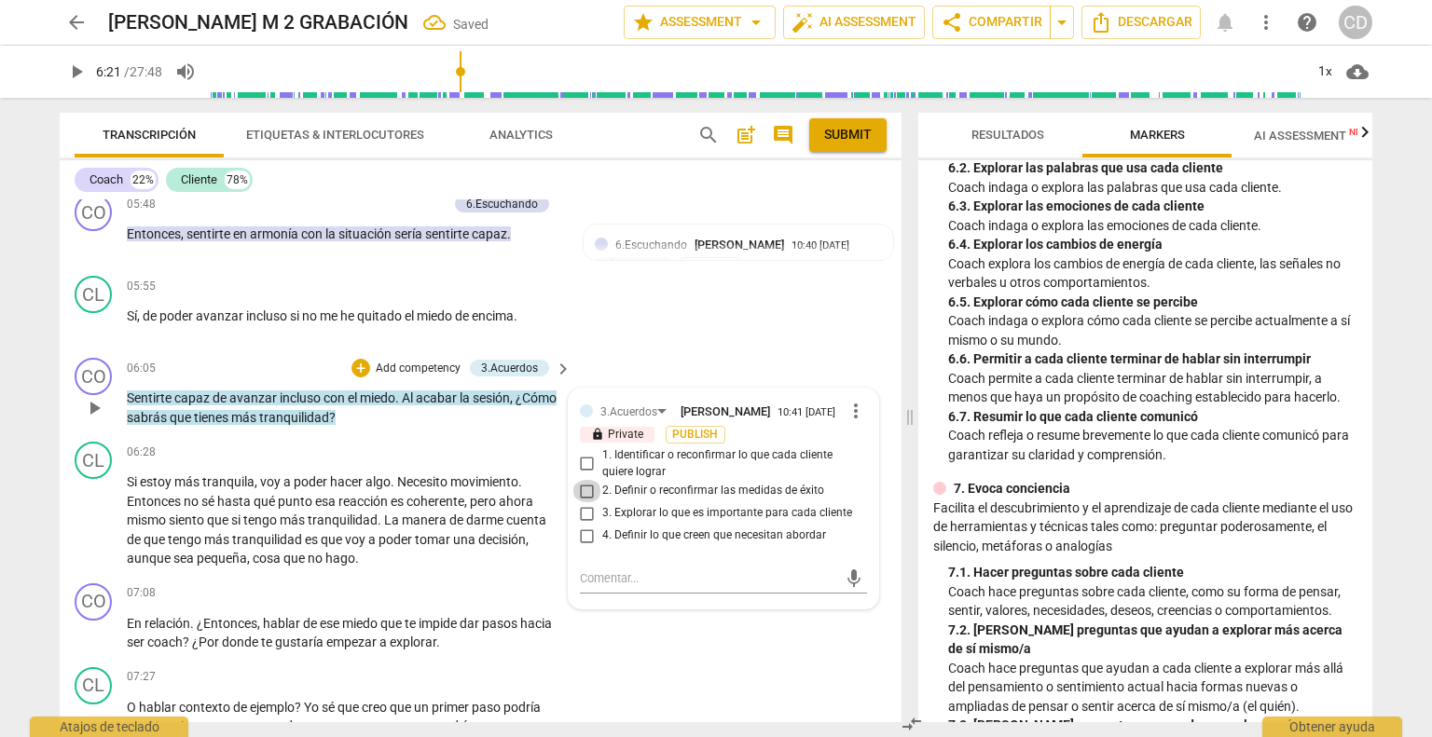
click at [583, 480] on input "2. Definir o reconfirmar las medidas de éxito" at bounding box center [587, 491] width 30 height 22
checkbox input "true"
click at [95, 510] on span "play_arrow" at bounding box center [94, 521] width 22 height 22
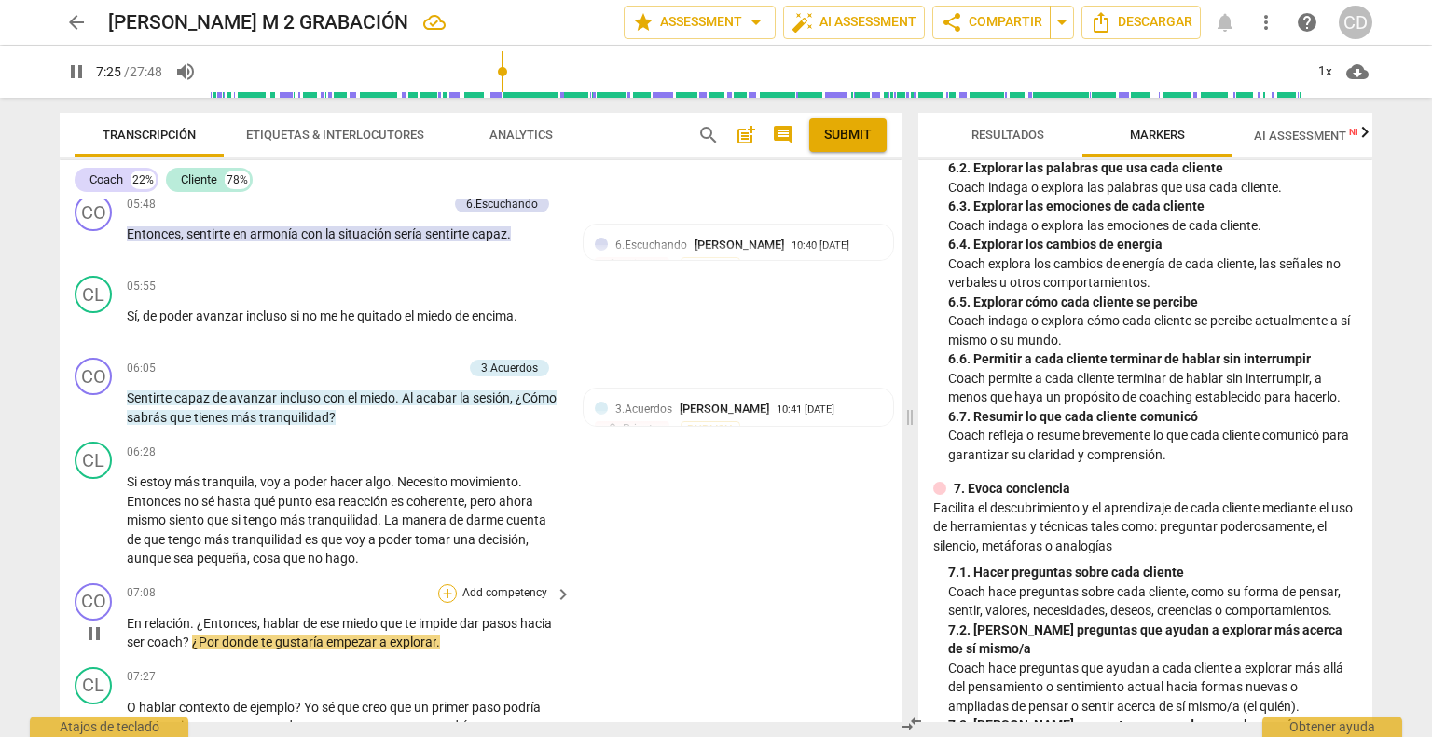
click at [447, 584] on div "+" at bounding box center [447, 593] width 19 height 19
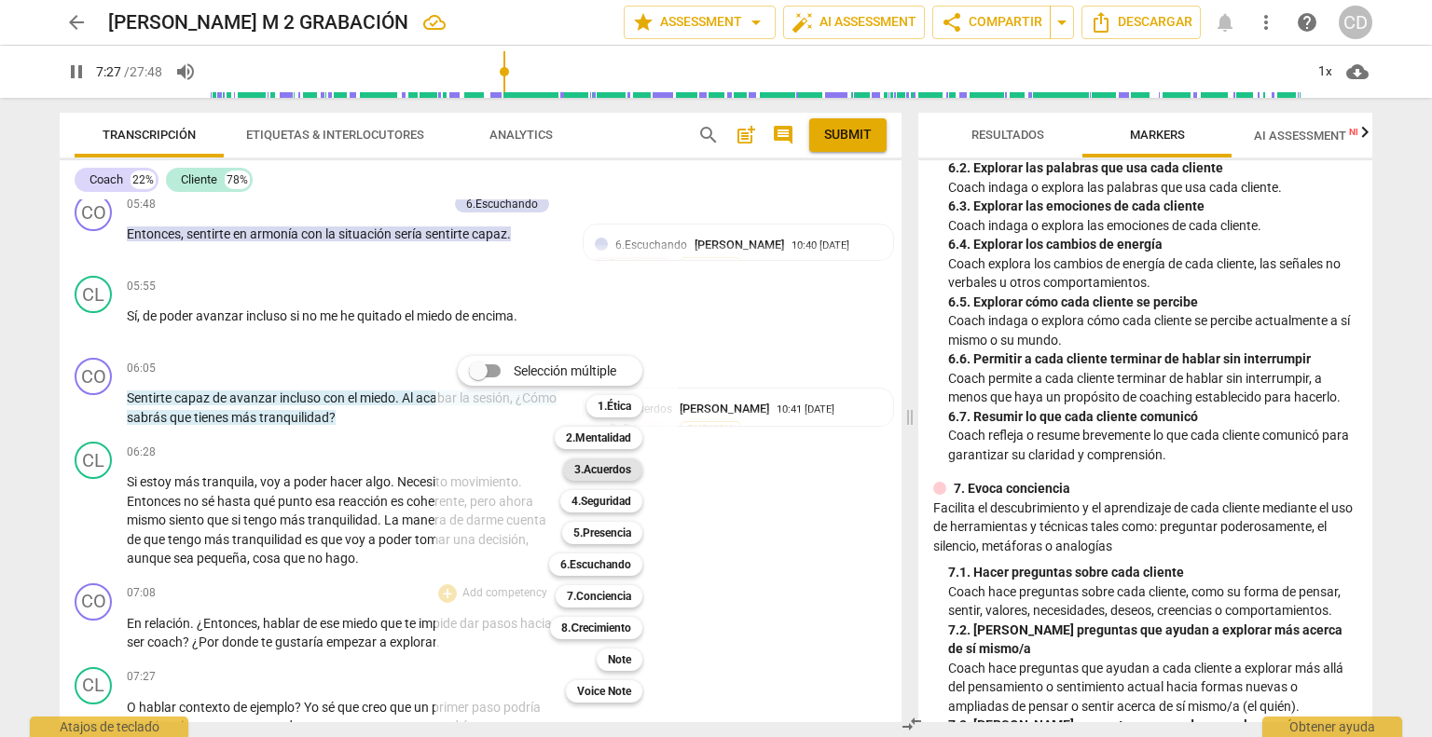
click at [624, 470] on b "3.Acuerdos" at bounding box center [602, 470] width 57 height 22
type input "448"
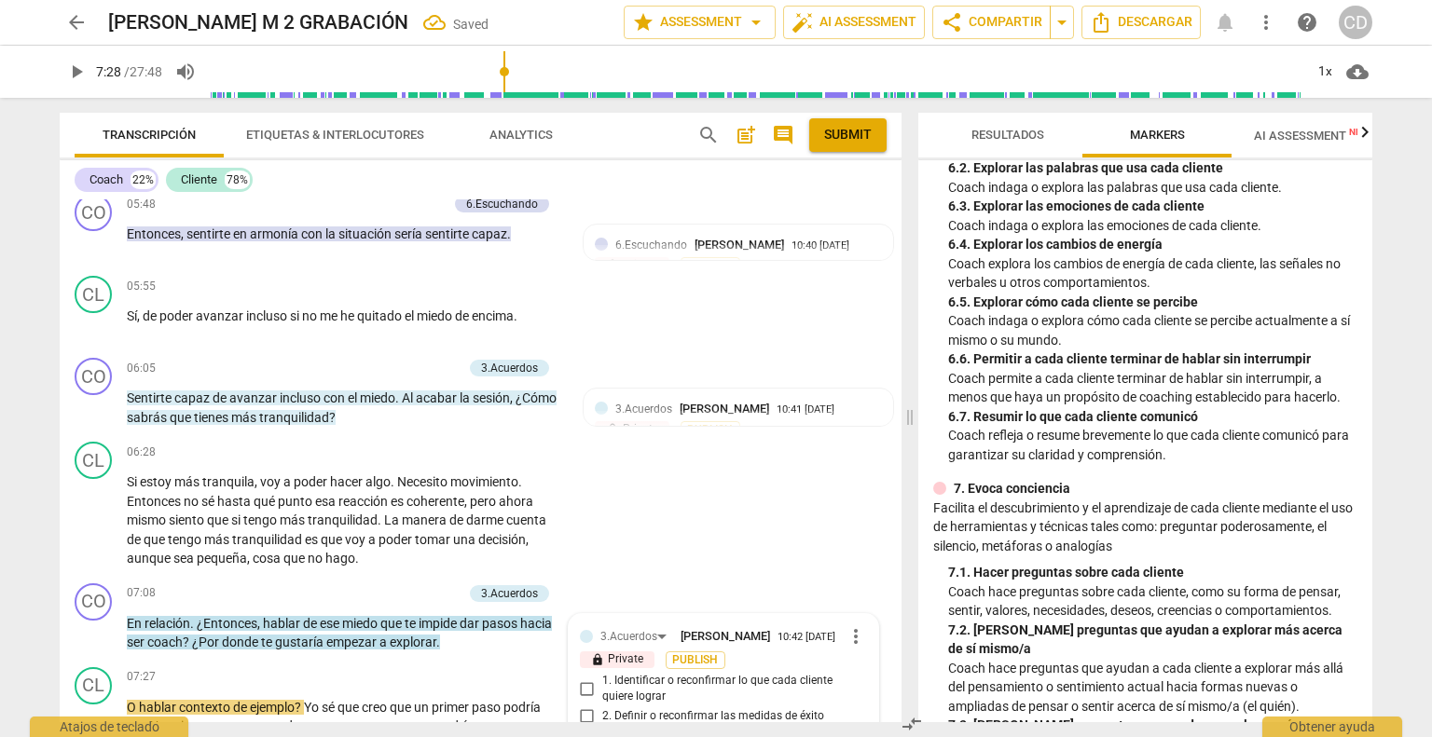
scroll to position [2643, 0]
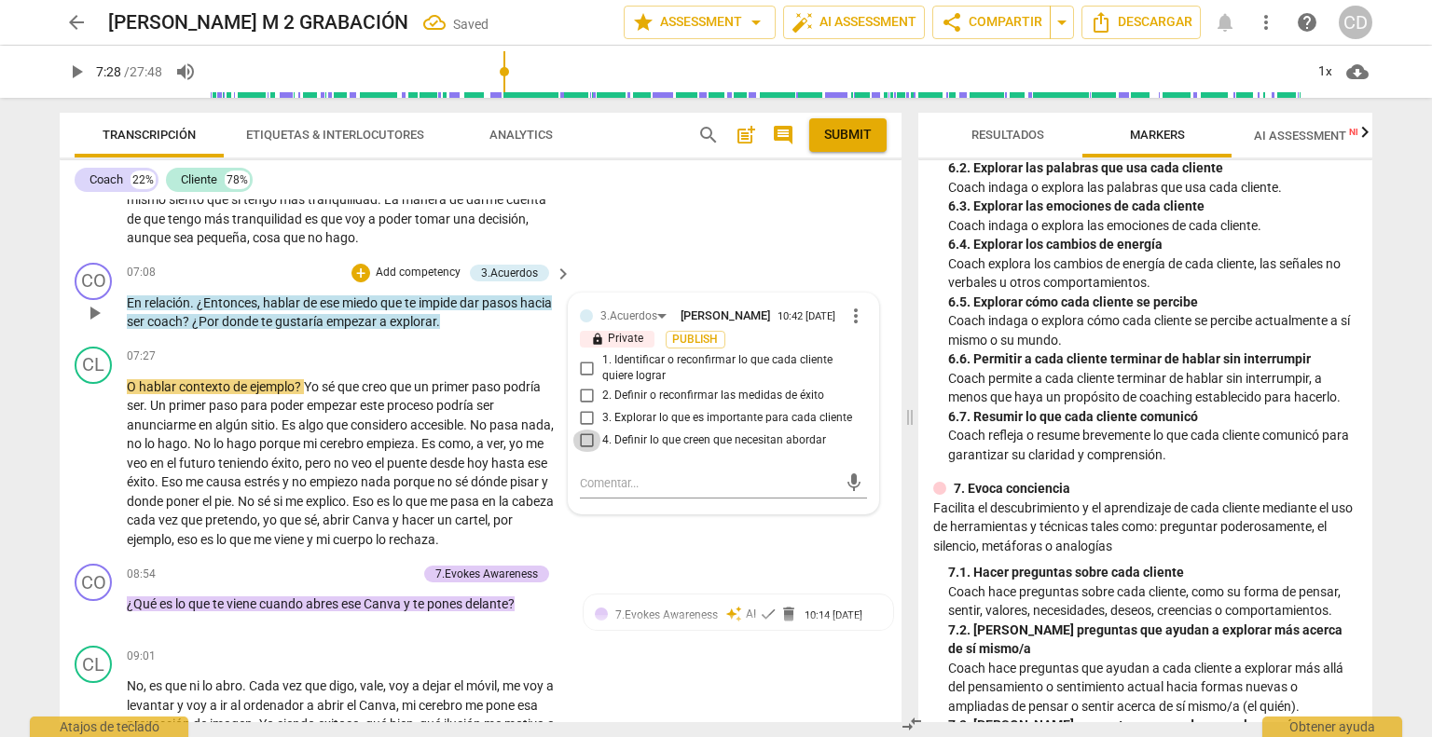
click at [584, 430] on input "4. Definir lo que creen que necesitan abordar" at bounding box center [587, 441] width 30 height 22
checkbox input "true"
click at [668, 556] on div "CO play_arrow pause 08:54 + Add competency 7.Evokes Awareness keyboard_arrow_ri…" at bounding box center [481, 597] width 842 height 82
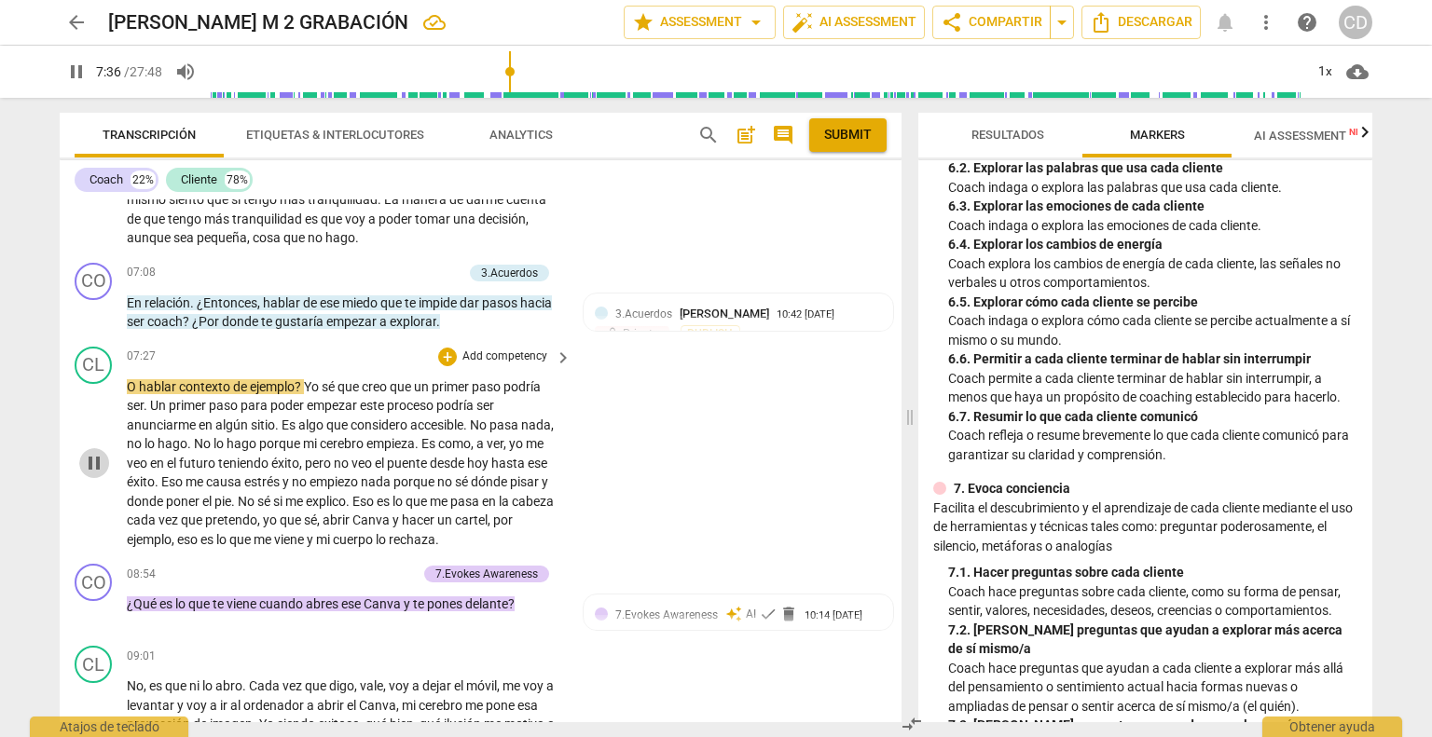
click at [93, 452] on span "pause" at bounding box center [94, 463] width 22 height 22
click at [97, 452] on span "play_arrow" at bounding box center [94, 463] width 22 height 22
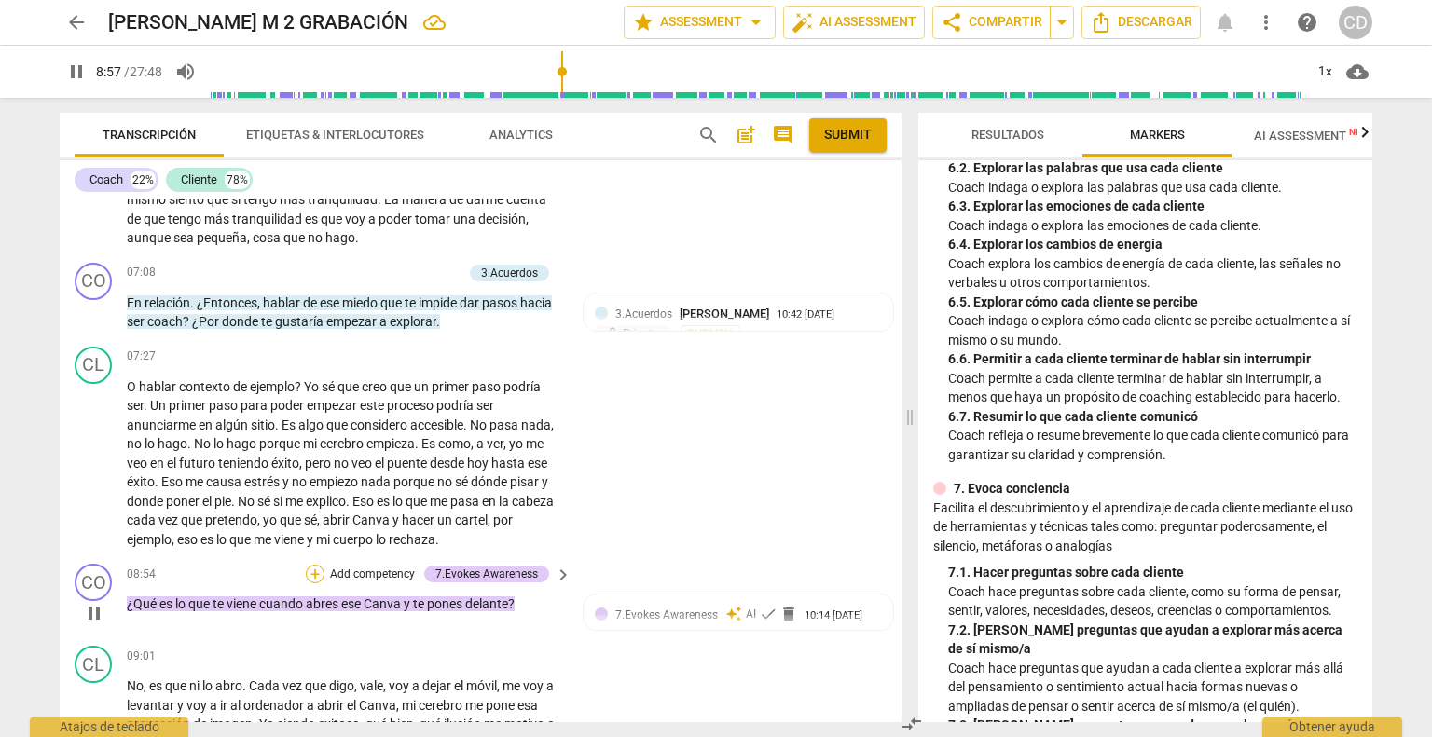
click at [314, 565] on div "+" at bounding box center [315, 574] width 19 height 19
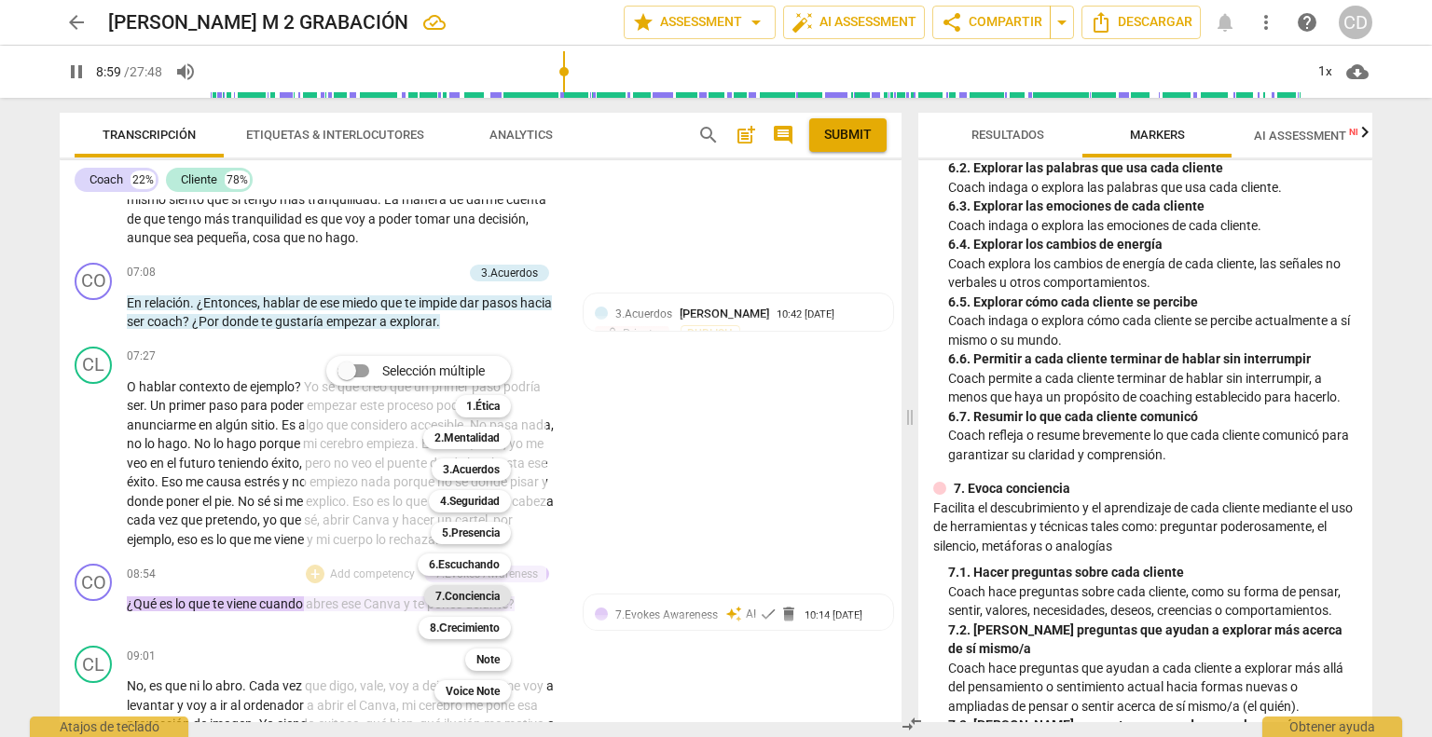
click at [474, 592] on b "7.Conciencia" at bounding box center [467, 596] width 64 height 22
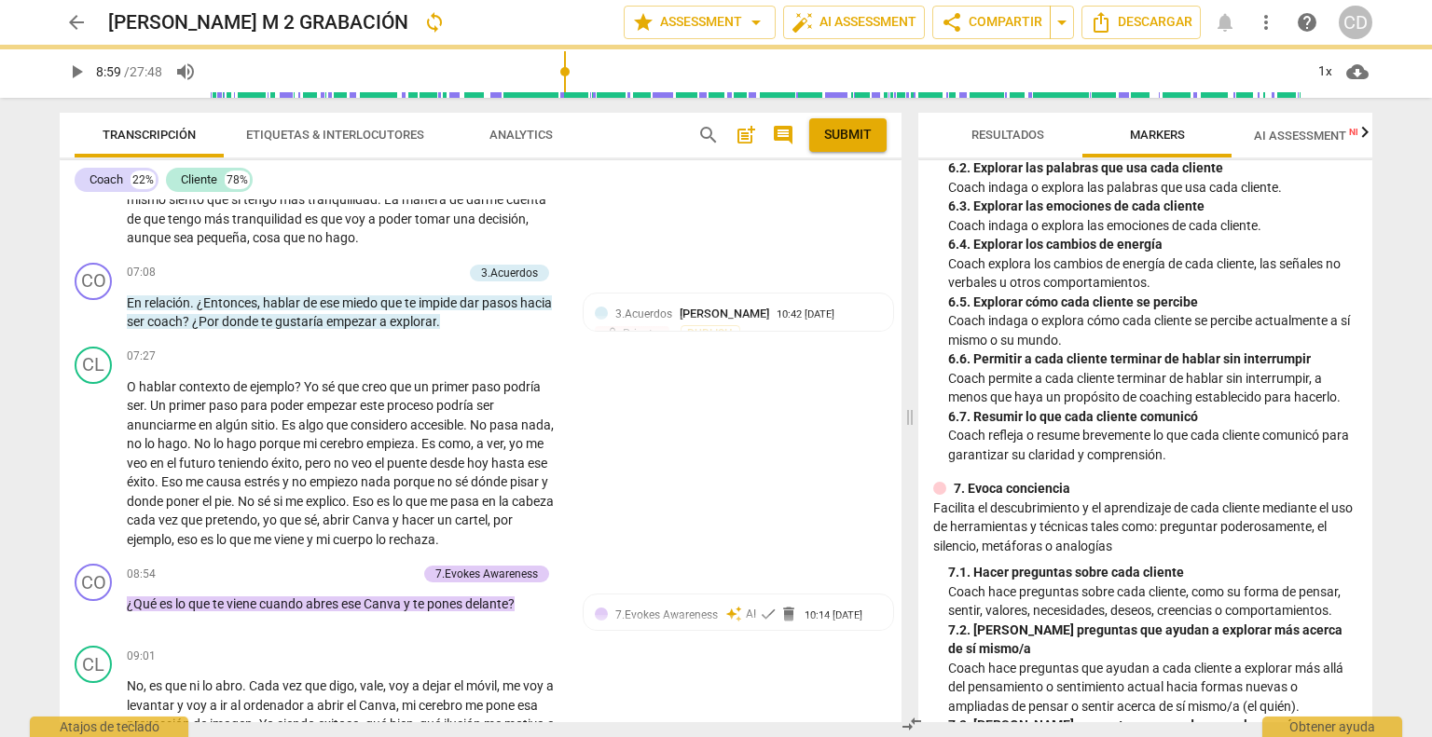
type input "540"
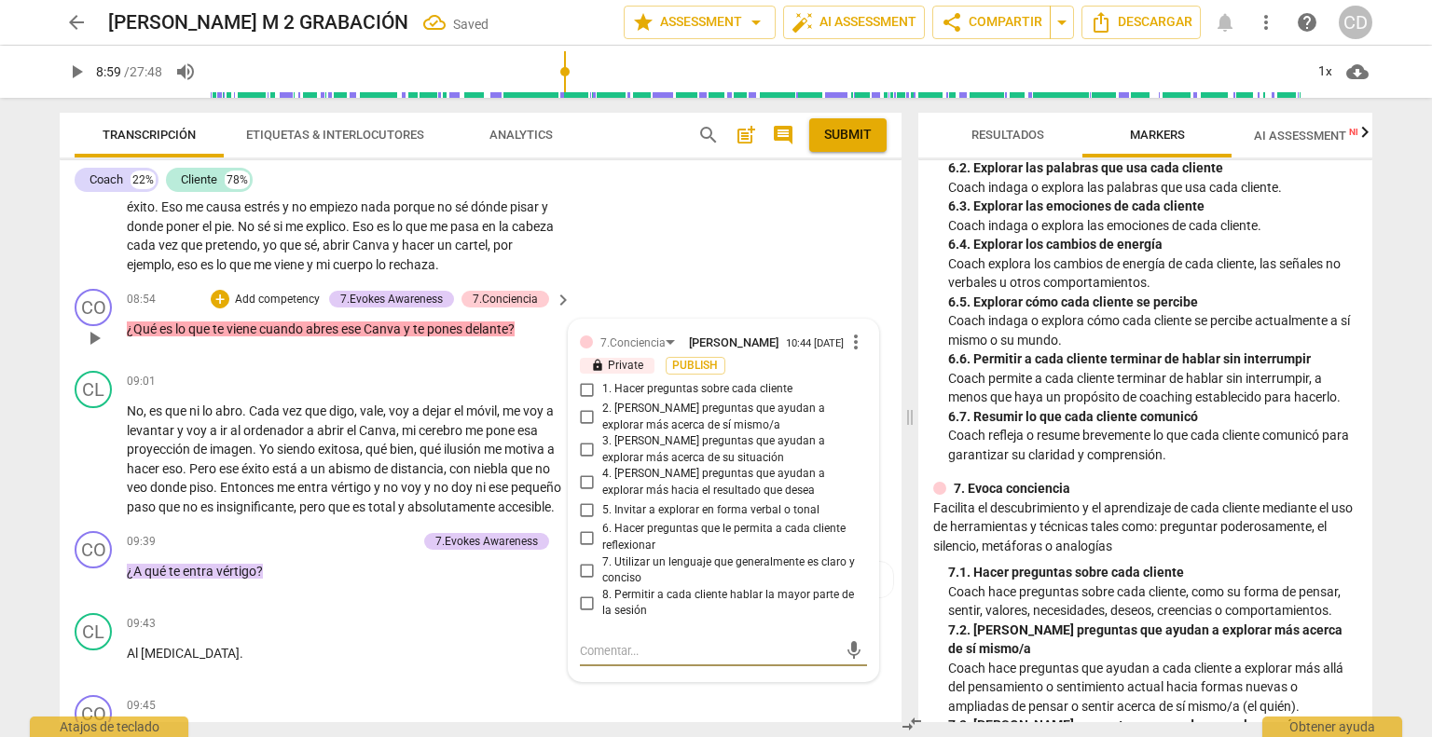
scroll to position [2900, 0]
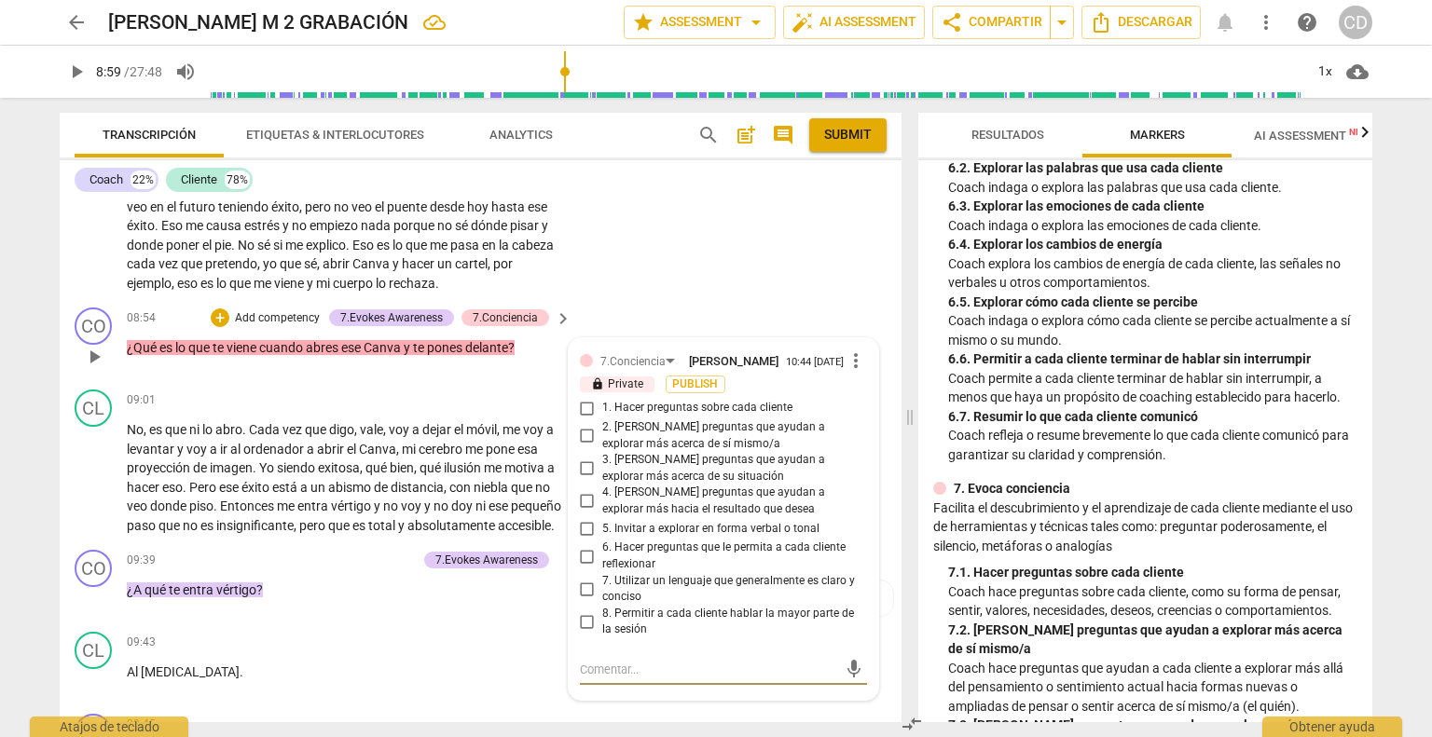
click at [582, 397] on input "1. Hacer preguntas sobre cada cliente" at bounding box center [587, 408] width 30 height 22
checkbox input "true"
click at [491, 347] on div "CO play_arrow pause 08:54 + Add competency 7.Evokes Awareness 7.Conciencia keyb…" at bounding box center [481, 341] width 842 height 82
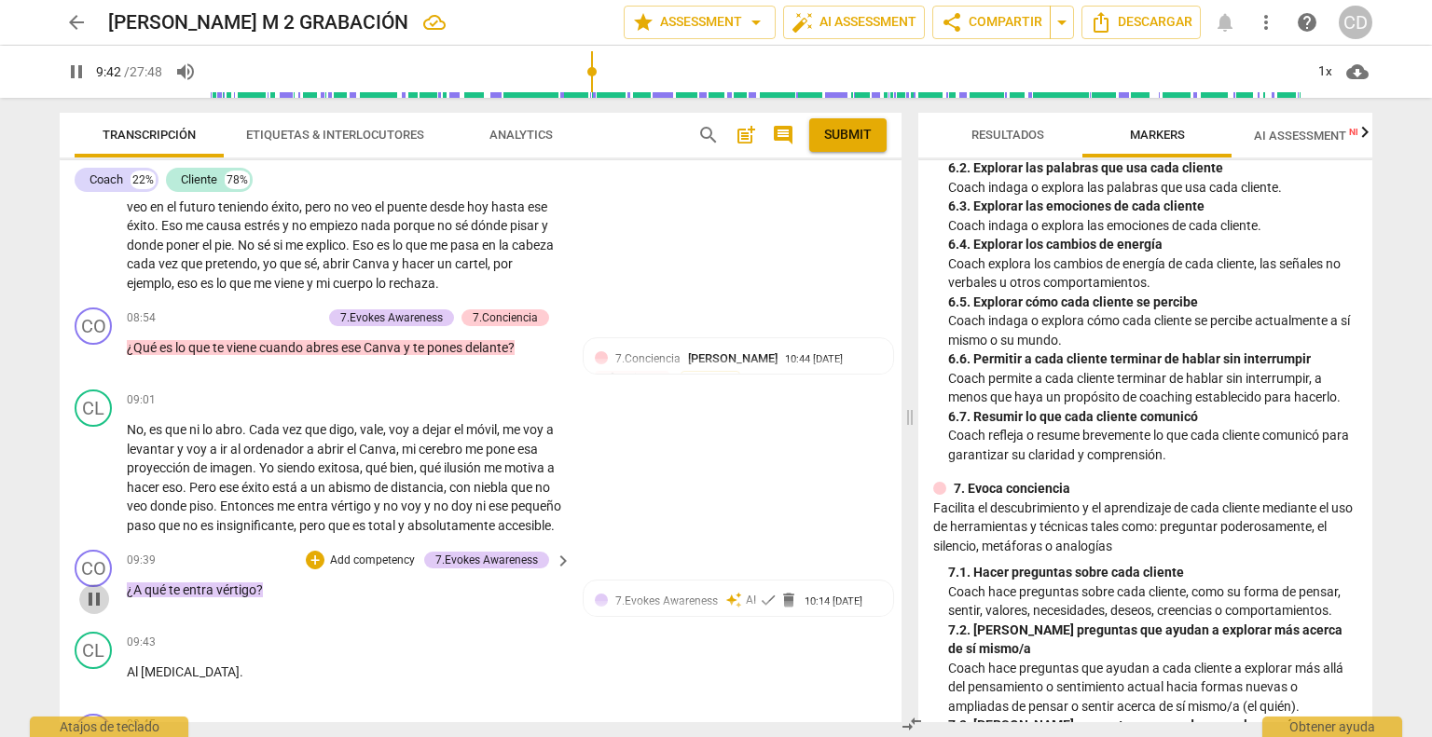
click at [95, 598] on button "pause" at bounding box center [94, 599] width 30 height 30
type input "583"
click at [312, 551] on div "+" at bounding box center [315, 560] width 19 height 19
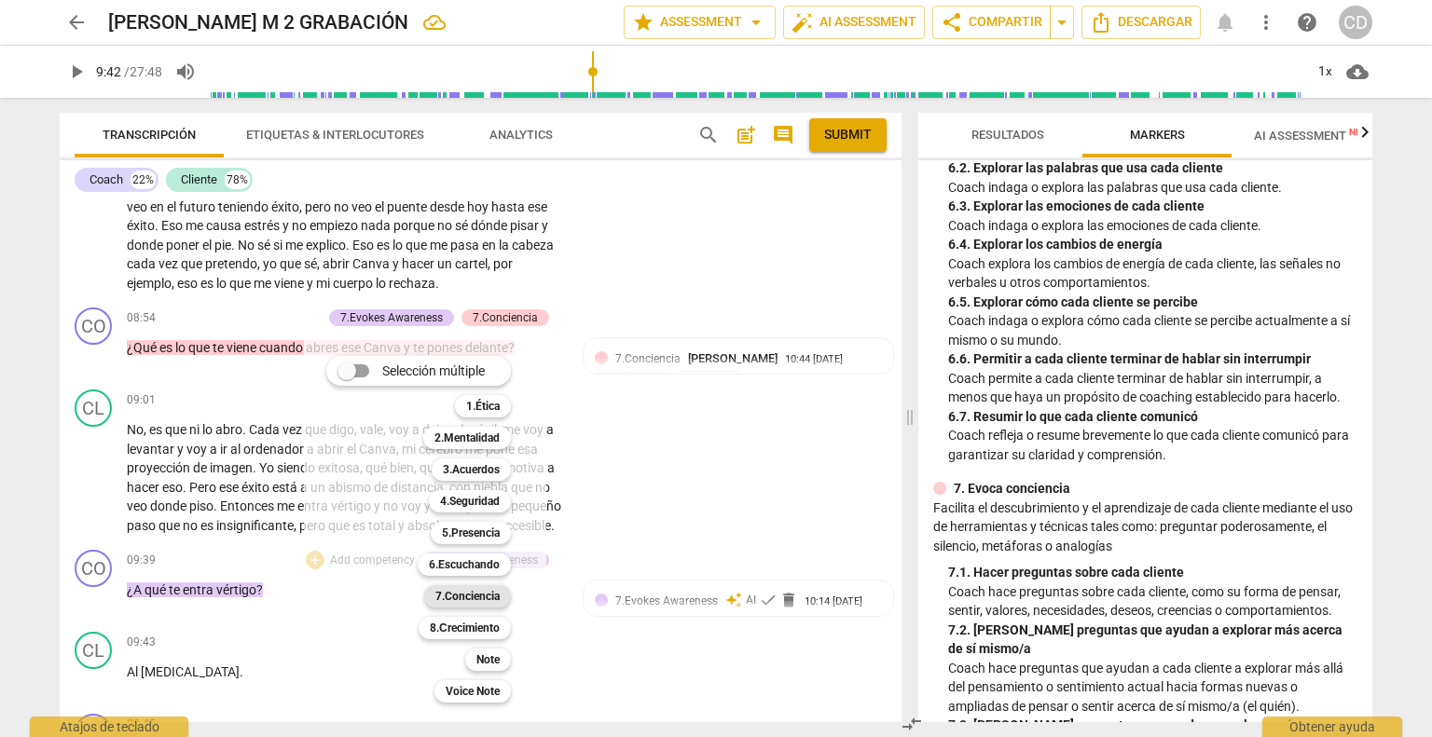
click at [458, 595] on b "7.Conciencia" at bounding box center [467, 596] width 64 height 22
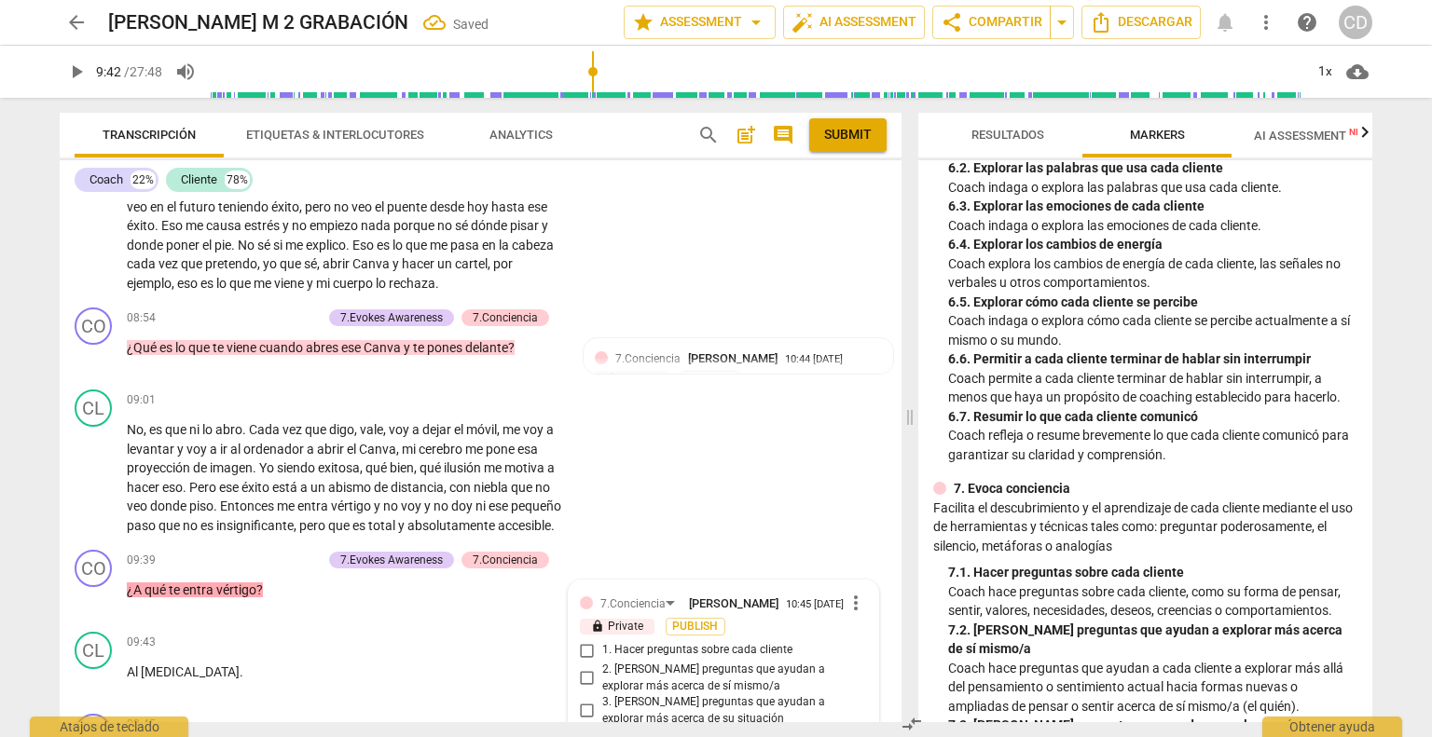
scroll to position [3346, 0]
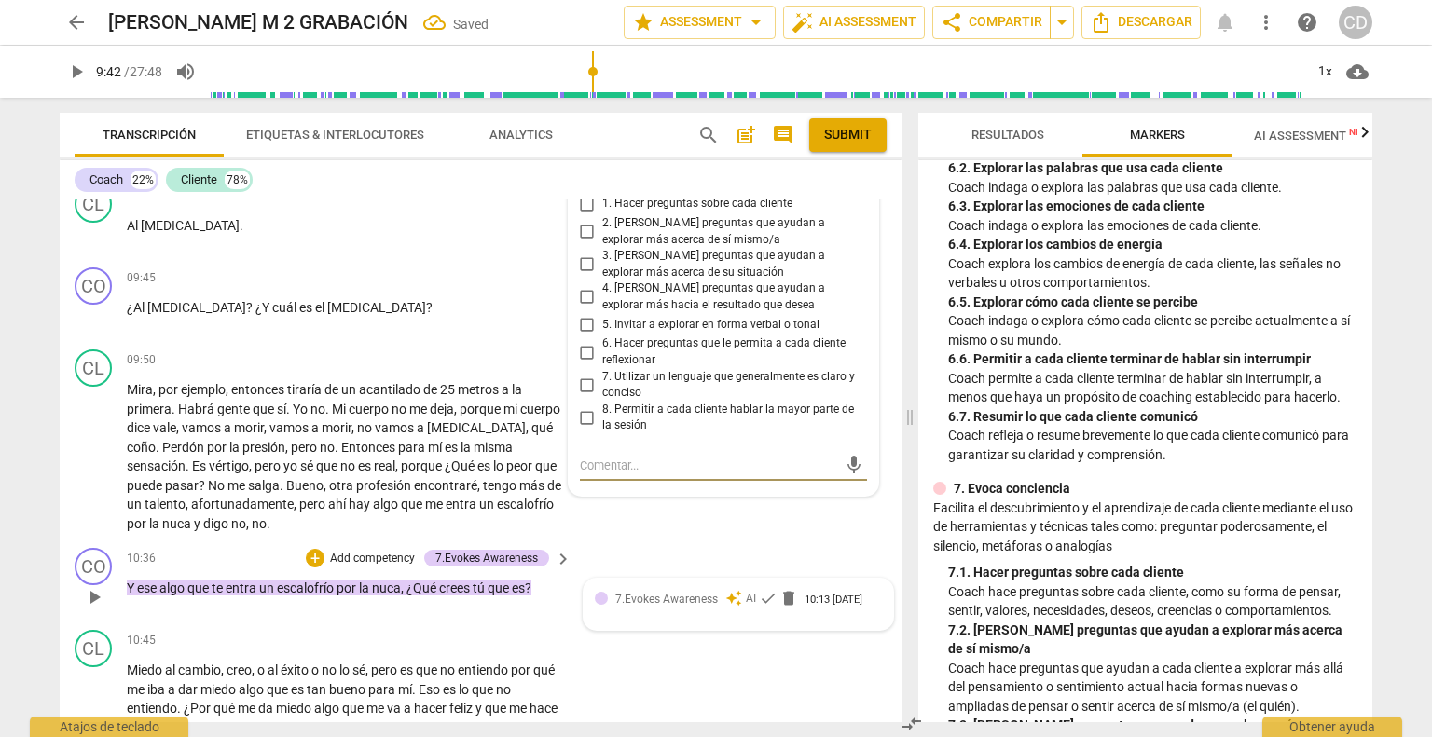
click at [804, 596] on div "10:13 [DATE]" at bounding box center [833, 601] width 58 height 12
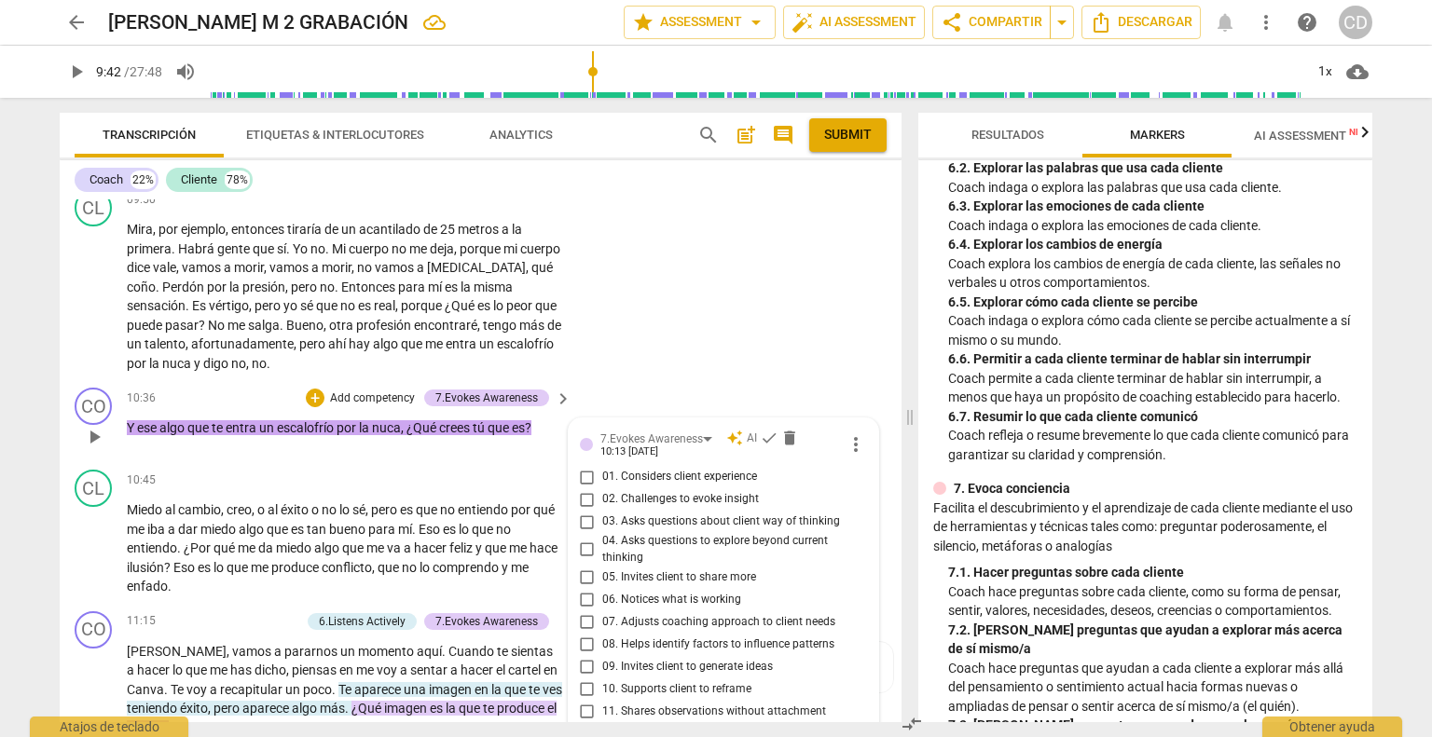
scroll to position [3600, 0]
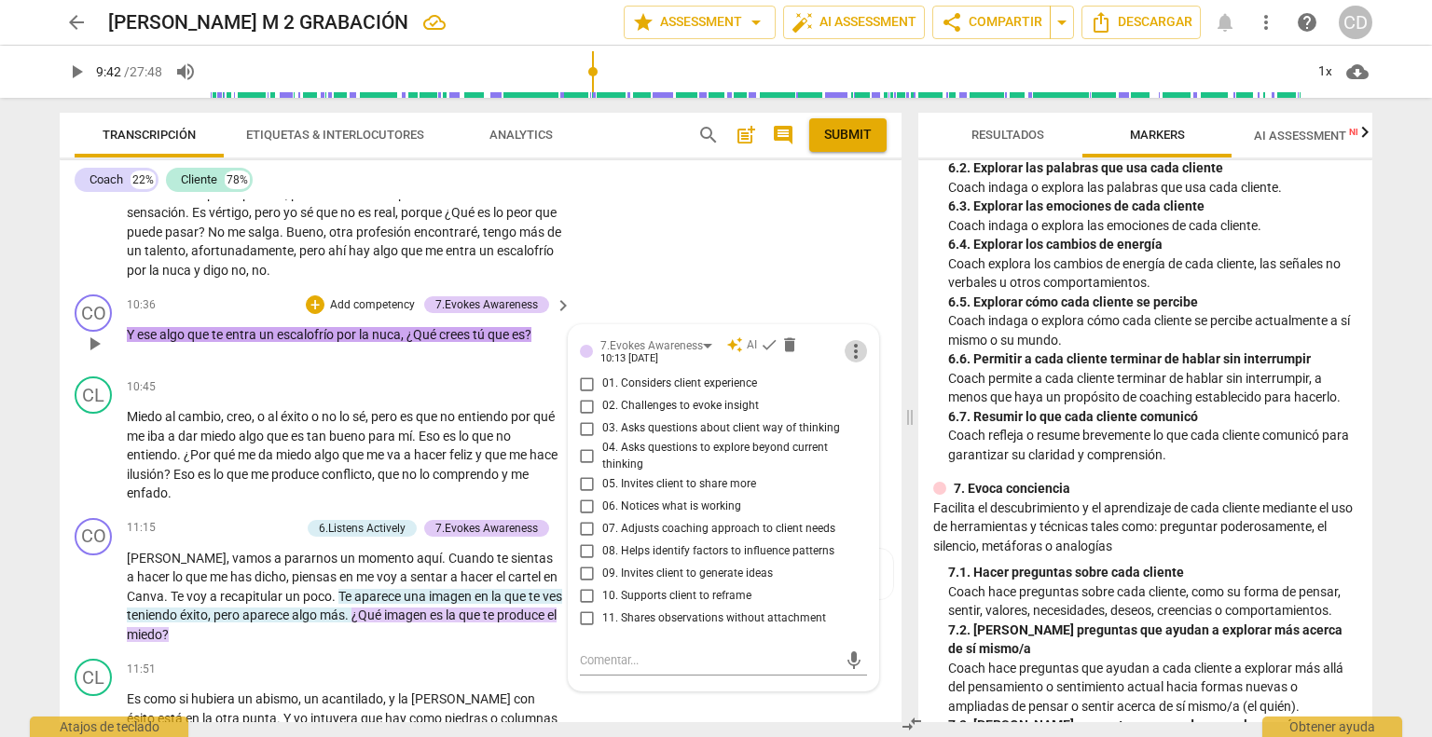
click at [844, 340] on span "more_vert" at bounding box center [855, 351] width 22 height 22
click at [787, 285] on div at bounding box center [716, 368] width 1432 height 737
click at [795, 256] on div "CL play_arrow pause 09:50 + Add competency keyboard_arrow_right Mira , por ejem…" at bounding box center [481, 188] width 842 height 199
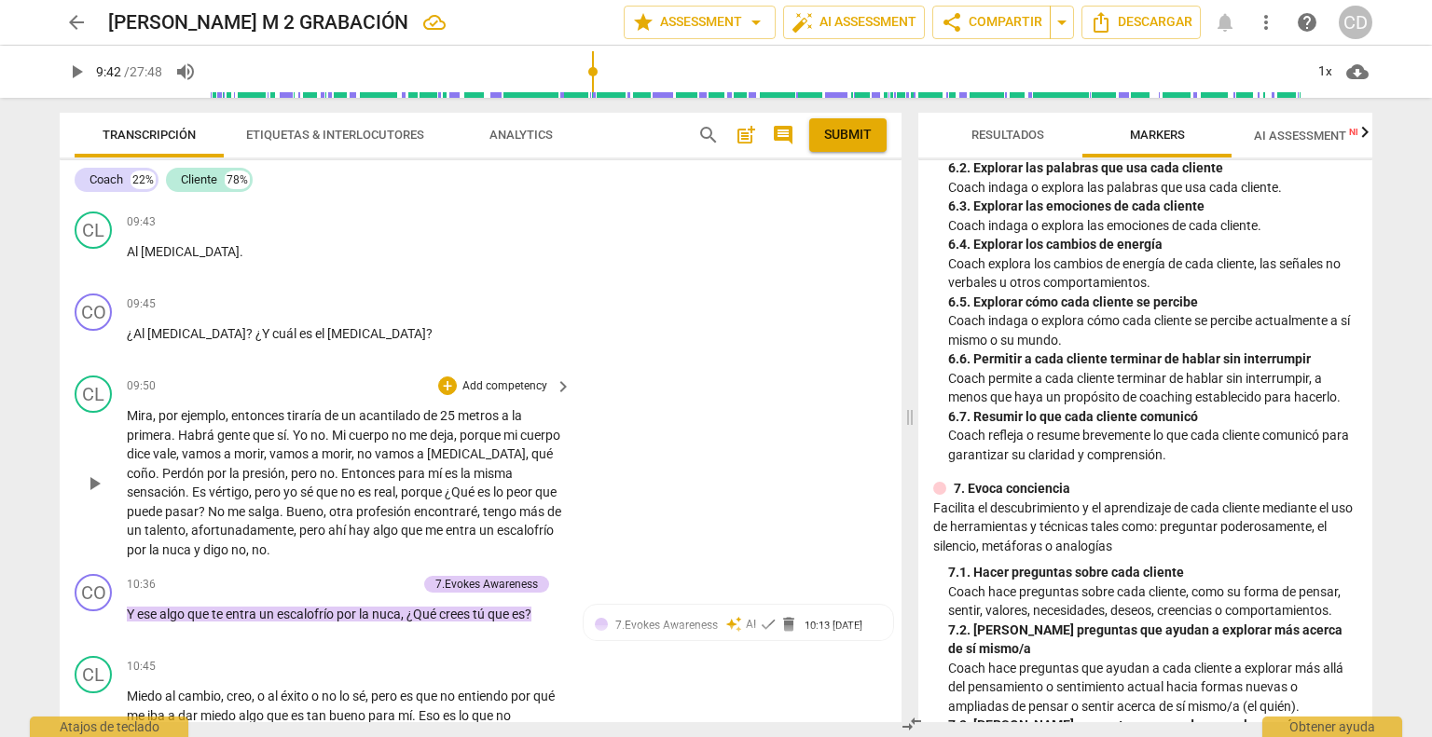
scroll to position [2947, 0]
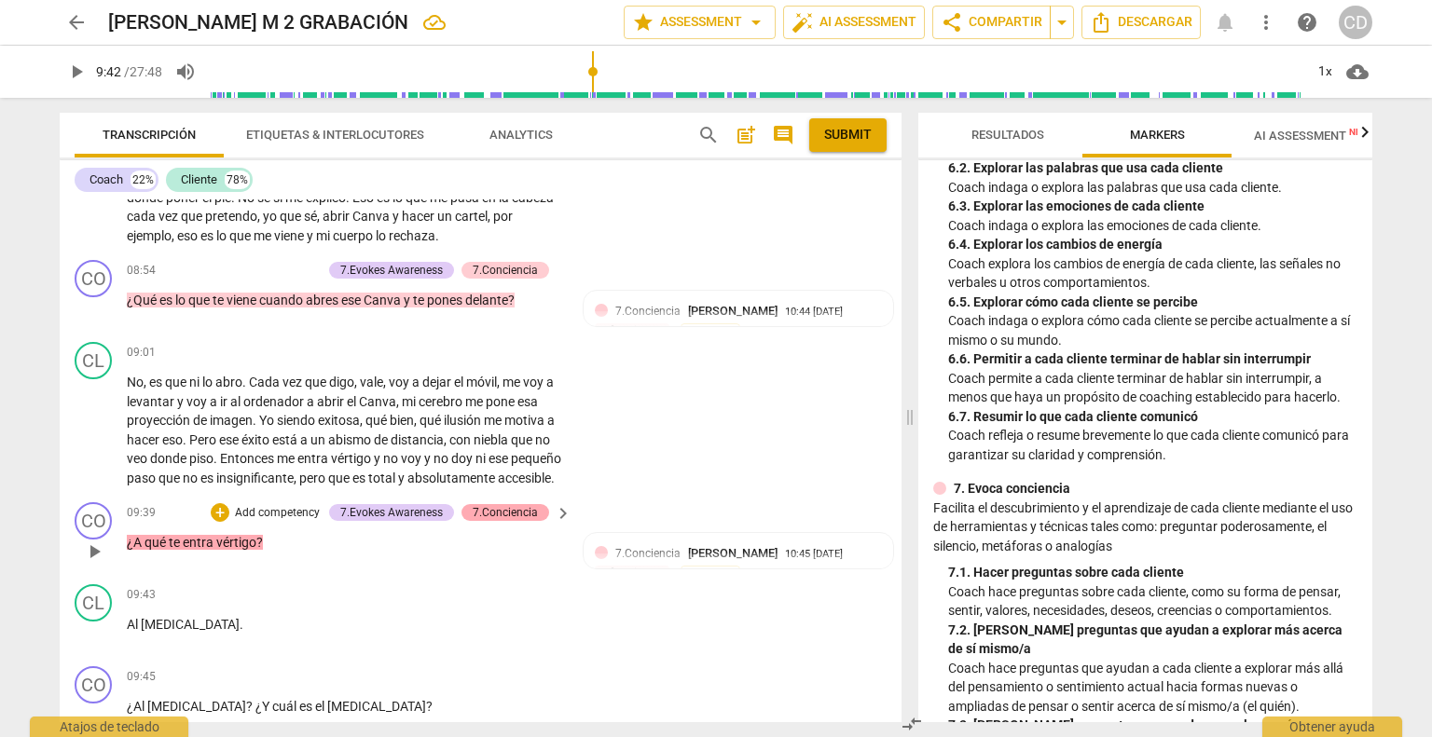
click at [513, 504] on div "7.Conciencia" at bounding box center [505, 512] width 65 height 17
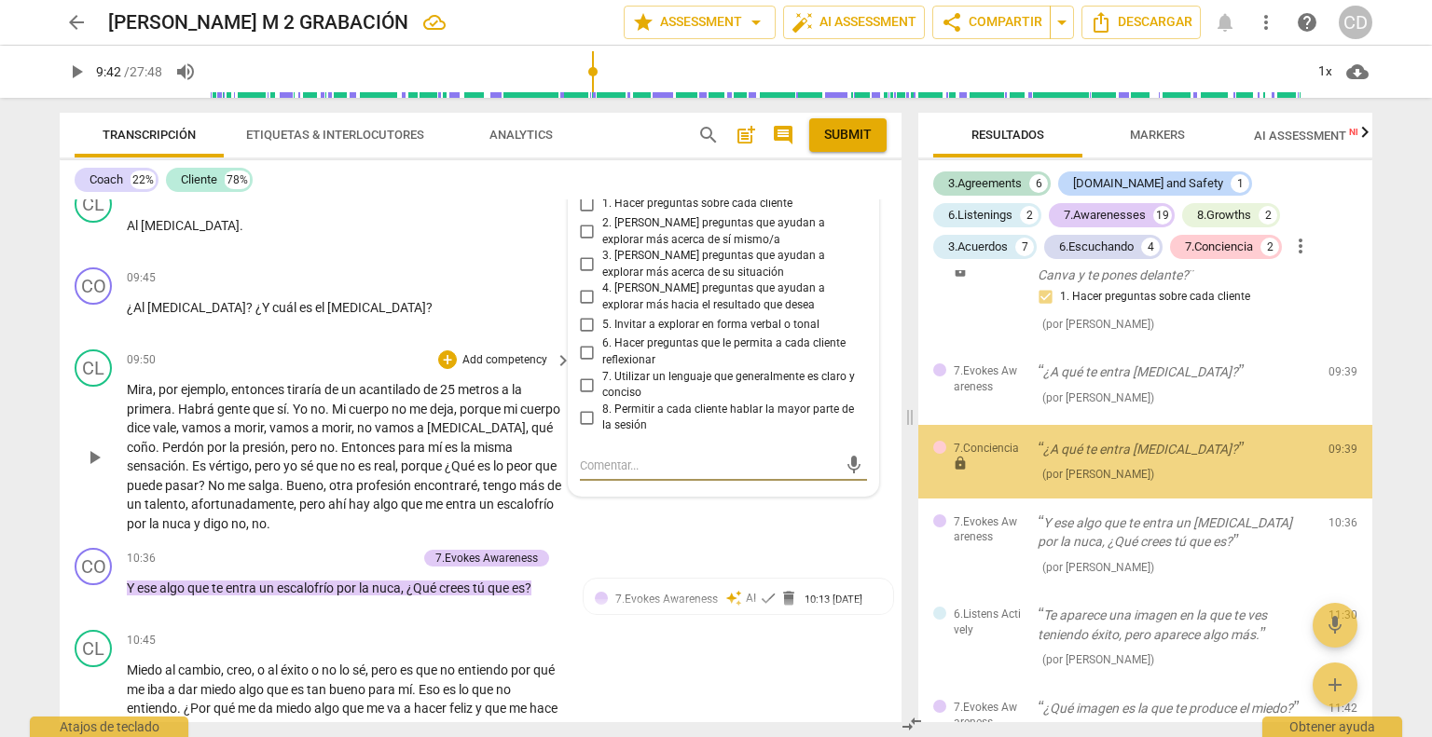
scroll to position [2127, 0]
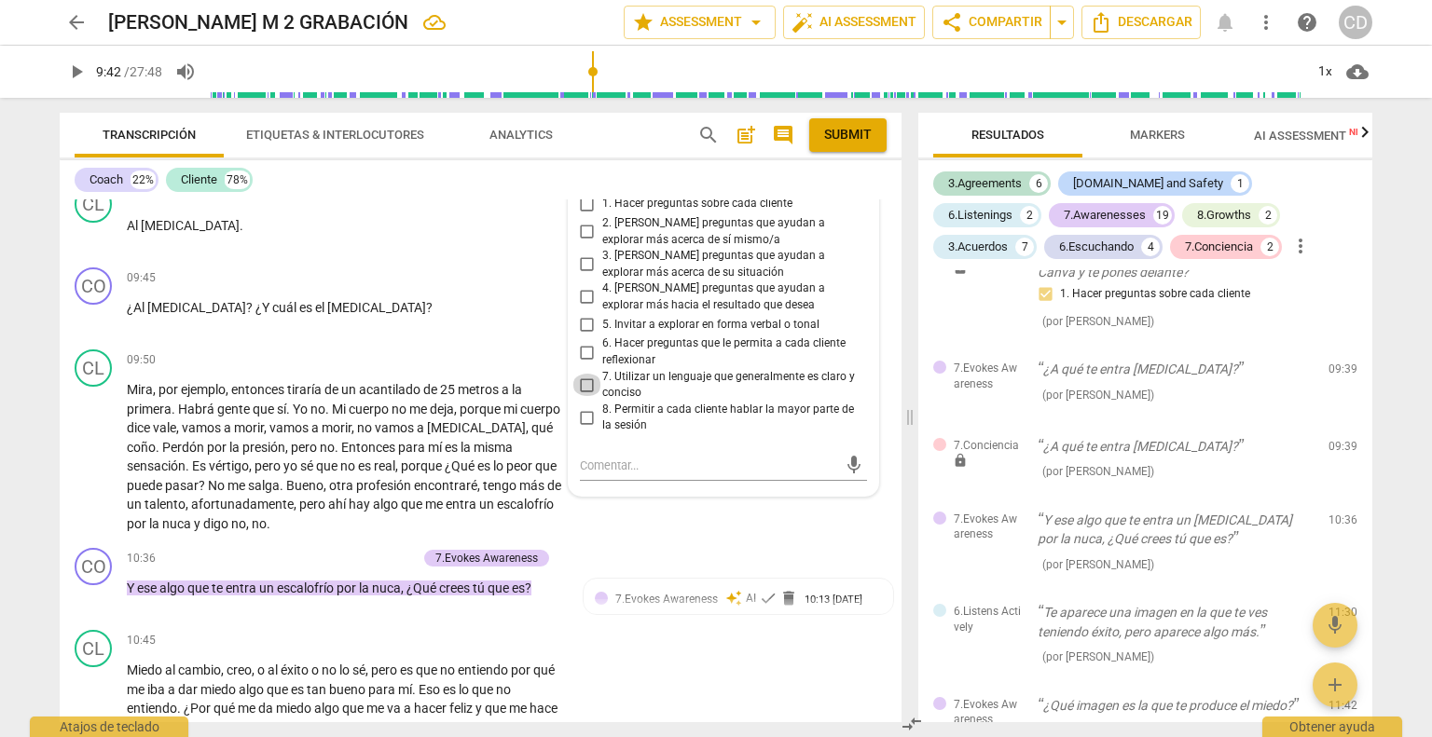
click at [583, 376] on input "7. Utilizar un lenguaje que generalmente es claro y conciso" at bounding box center [587, 385] width 30 height 22
checkbox input "true"
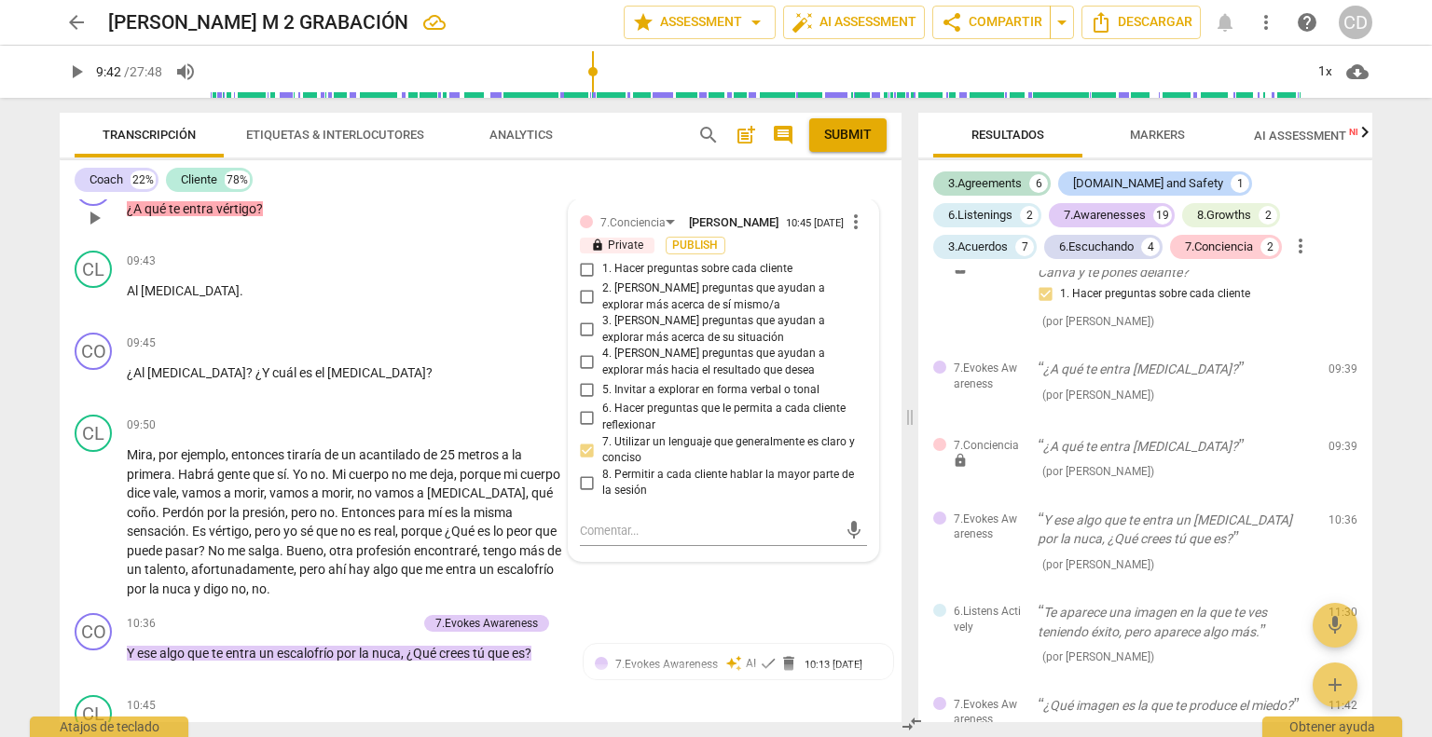
scroll to position [3066, 0]
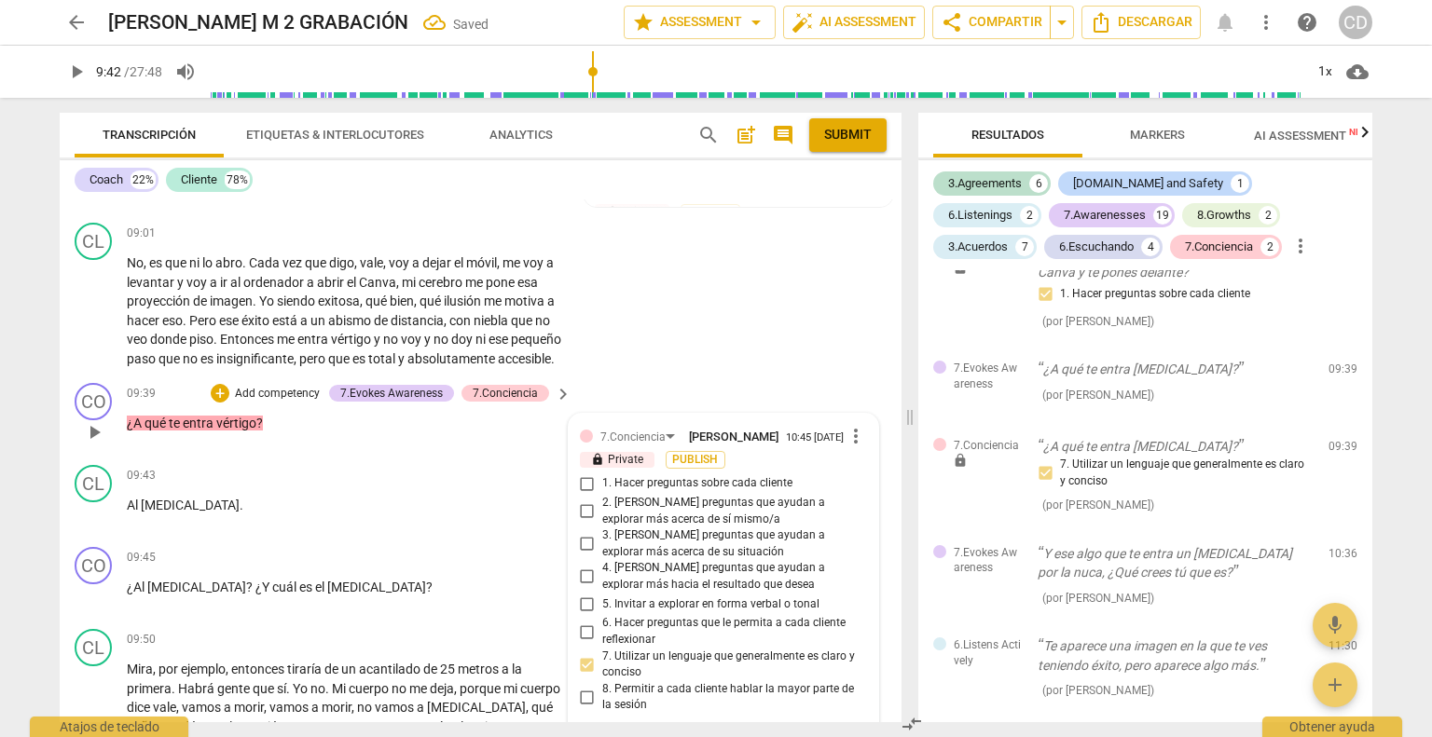
click at [585, 510] on input "2. [PERSON_NAME] preguntas que ayudan a explorar más acerca de sí mismo/a" at bounding box center [587, 512] width 30 height 22
checkbox input "true"
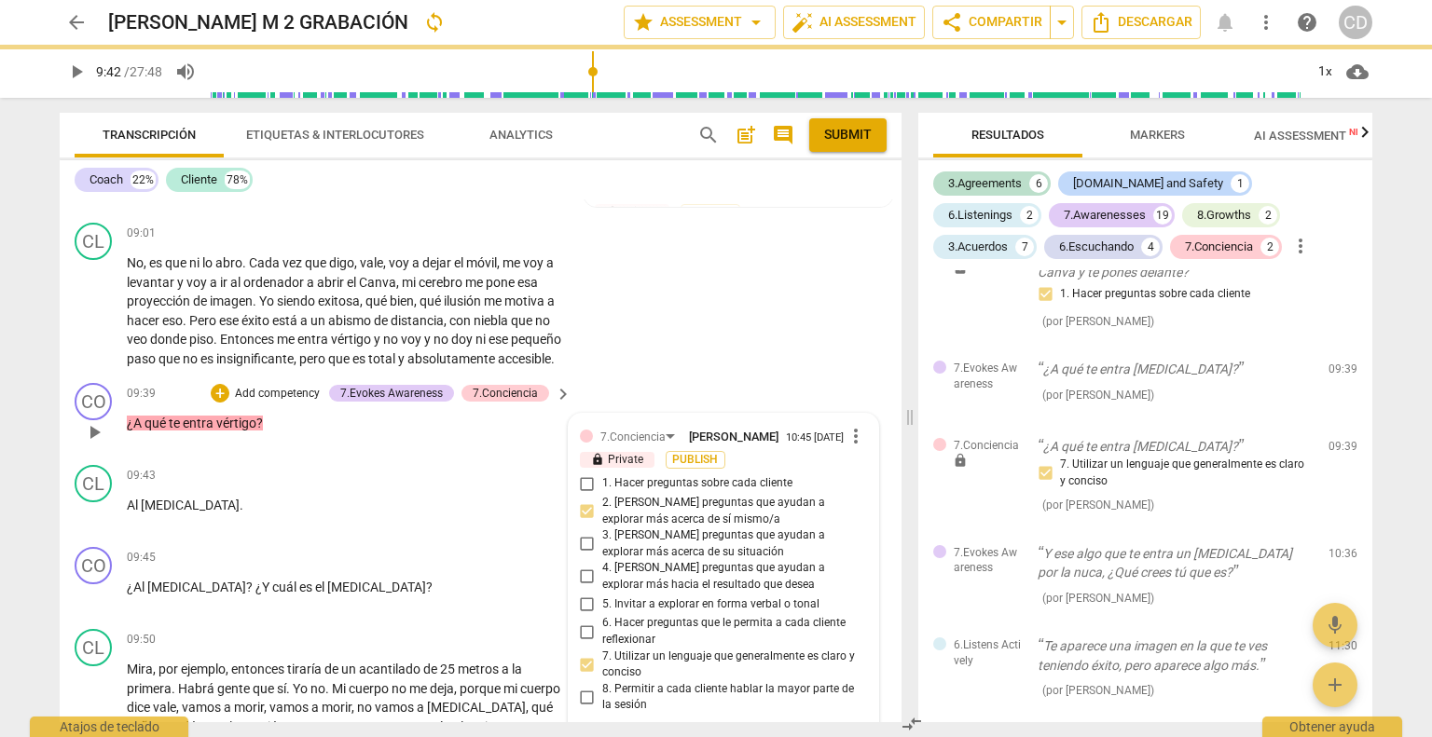
click at [580, 538] on input "3. [PERSON_NAME] preguntas que ayudan a explorar más acerca de su situación" at bounding box center [587, 544] width 30 height 22
checkbox input "true"
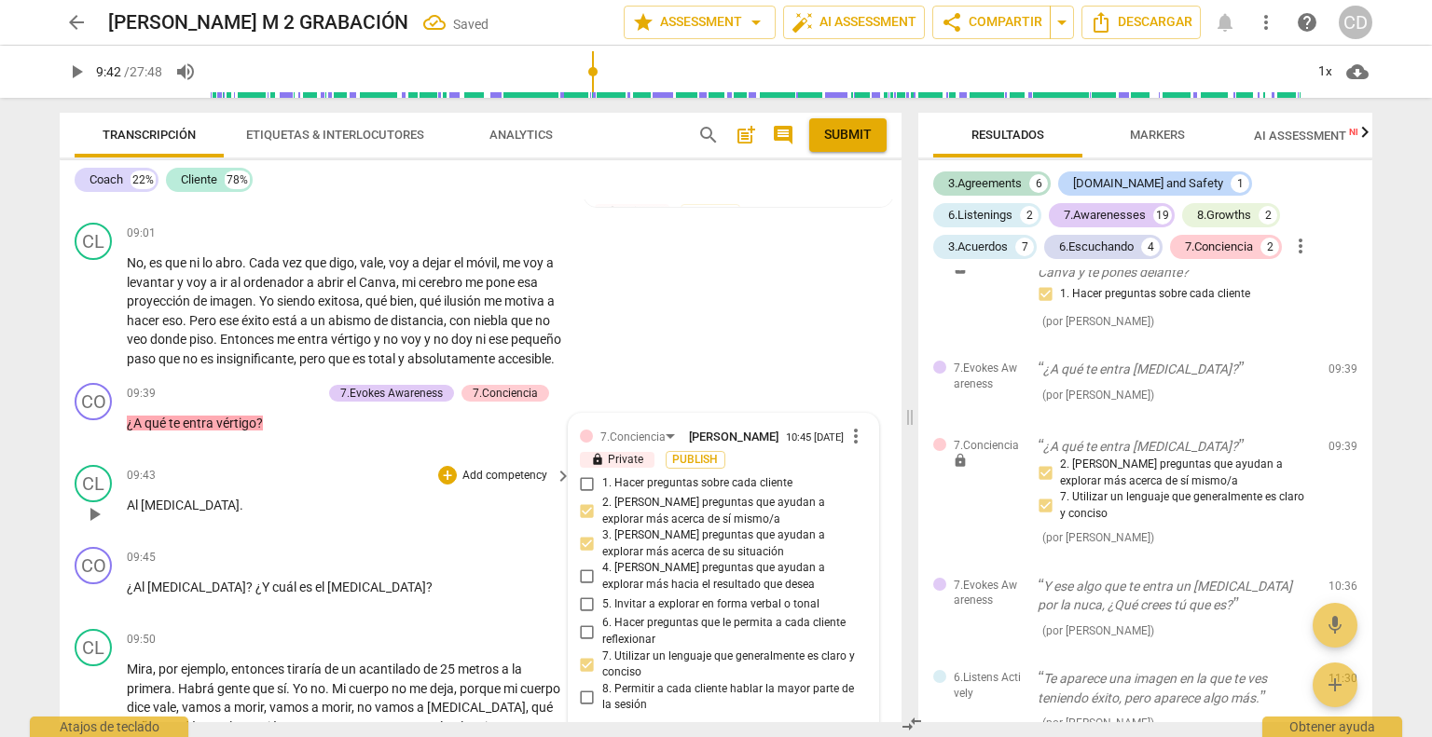
click at [329, 496] on p "Al [MEDICAL_DATA] ." at bounding box center [344, 506] width 435 height 20
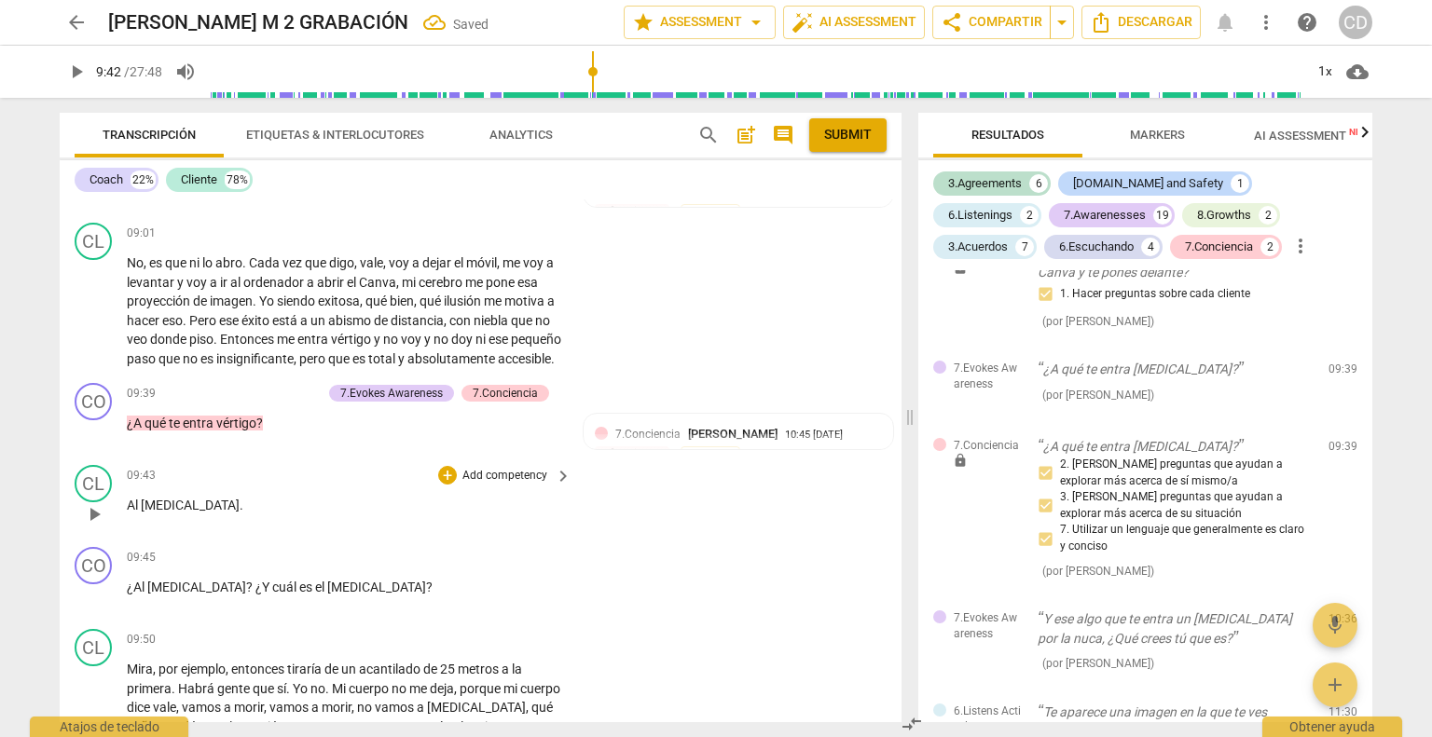
click at [83, 503] on span "play_arrow" at bounding box center [94, 514] width 22 height 22
click at [450, 548] on div "+" at bounding box center [447, 557] width 19 height 19
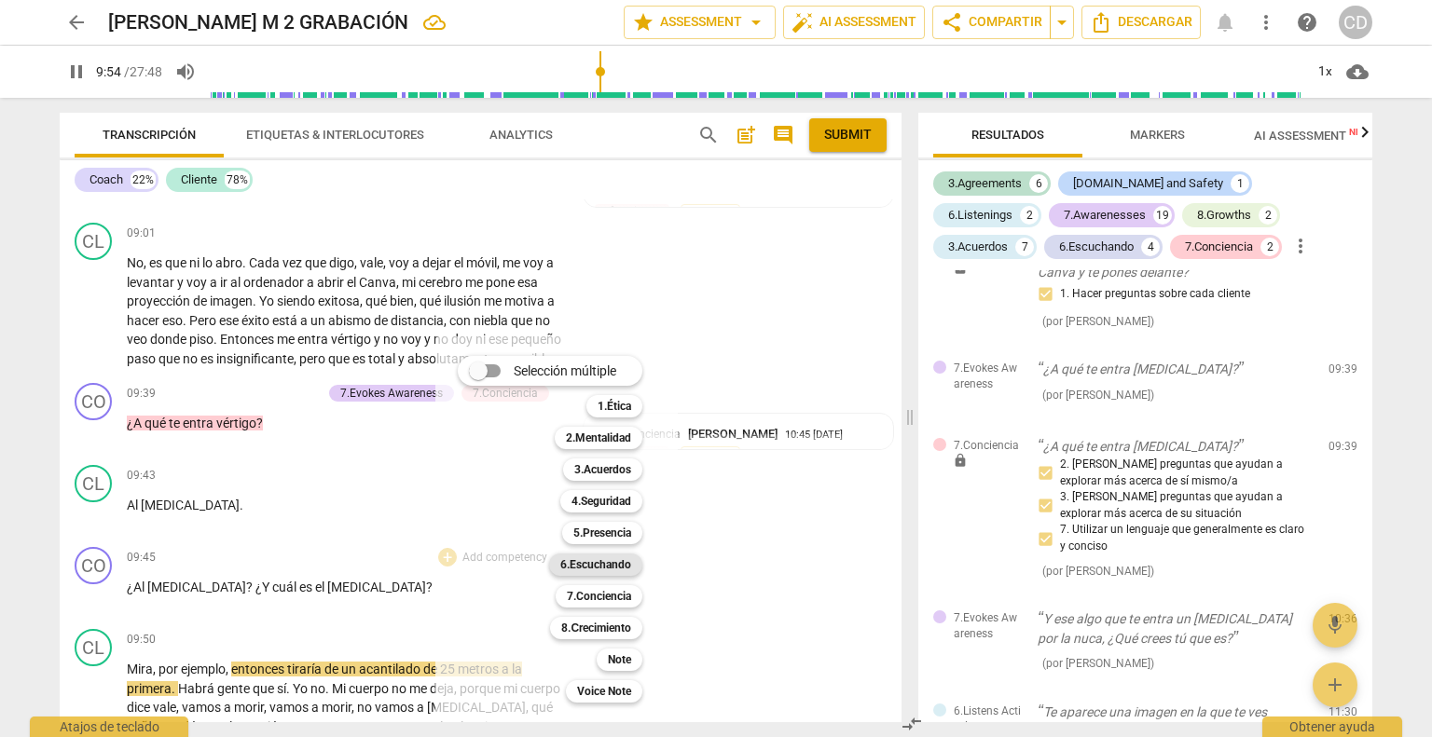
click at [618, 559] on b "6.Escuchando" at bounding box center [595, 565] width 71 height 22
type input "595"
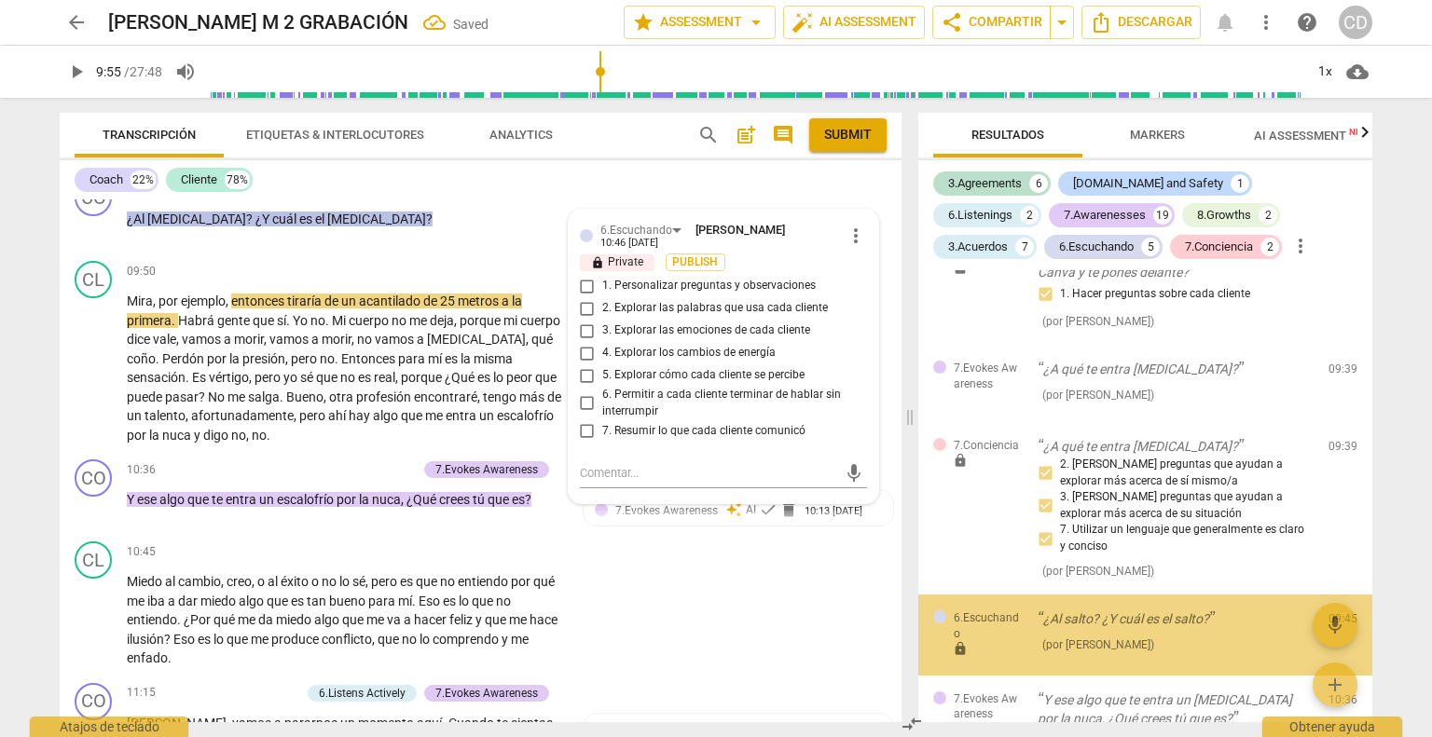
scroll to position [2304, 0]
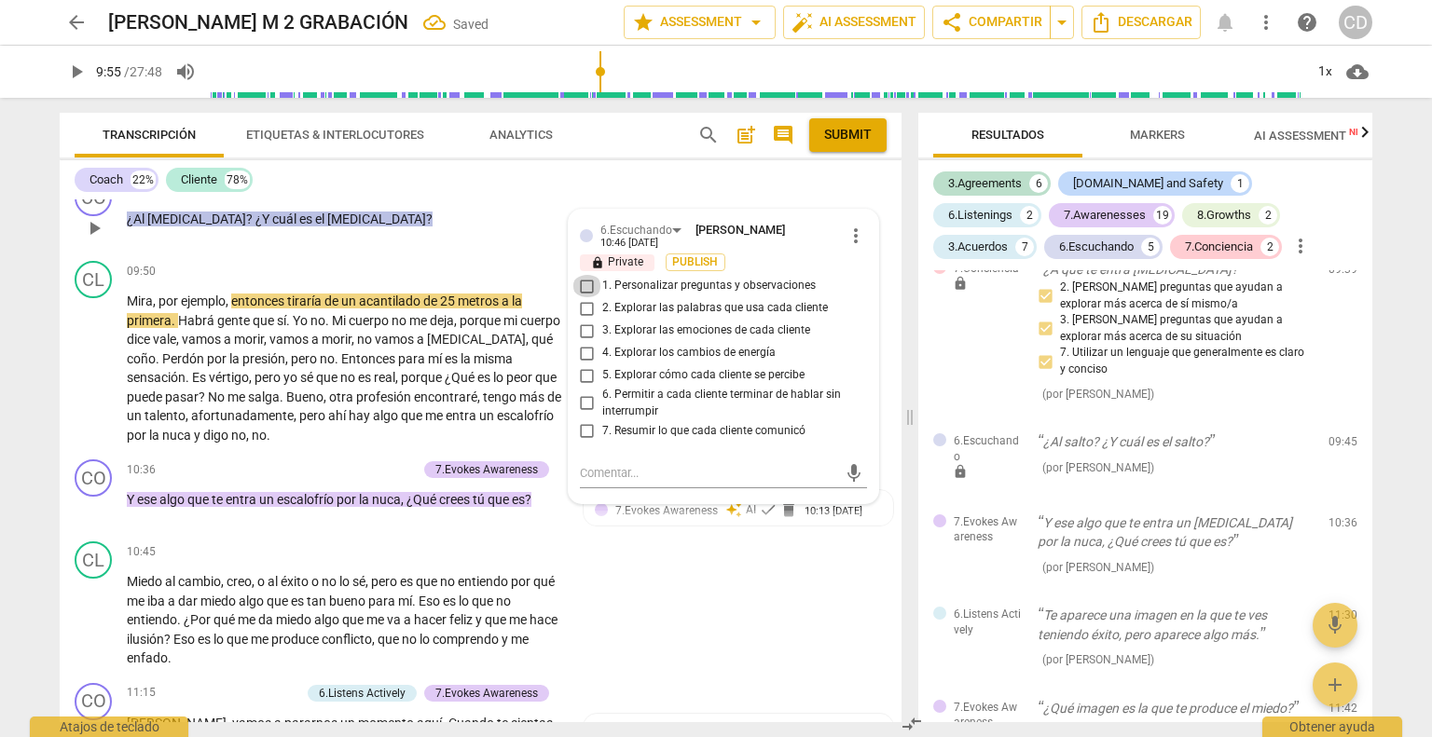
click at [583, 275] on input "1. Personalizar preguntas y observaciones" at bounding box center [587, 286] width 30 height 22
checkbox input "true"
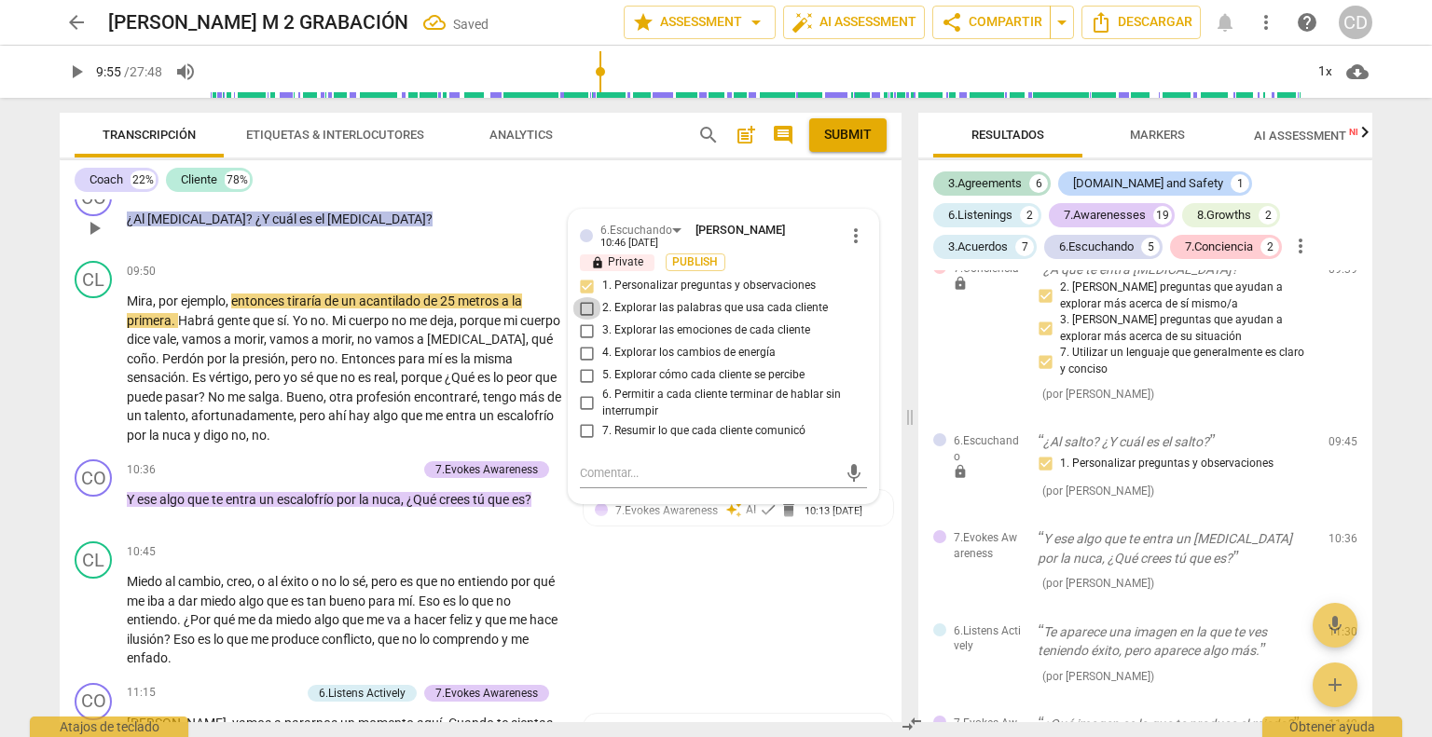
click at [585, 297] on input "2. Explorar las palabras que usa cada cliente" at bounding box center [587, 308] width 30 height 22
checkbox input "true"
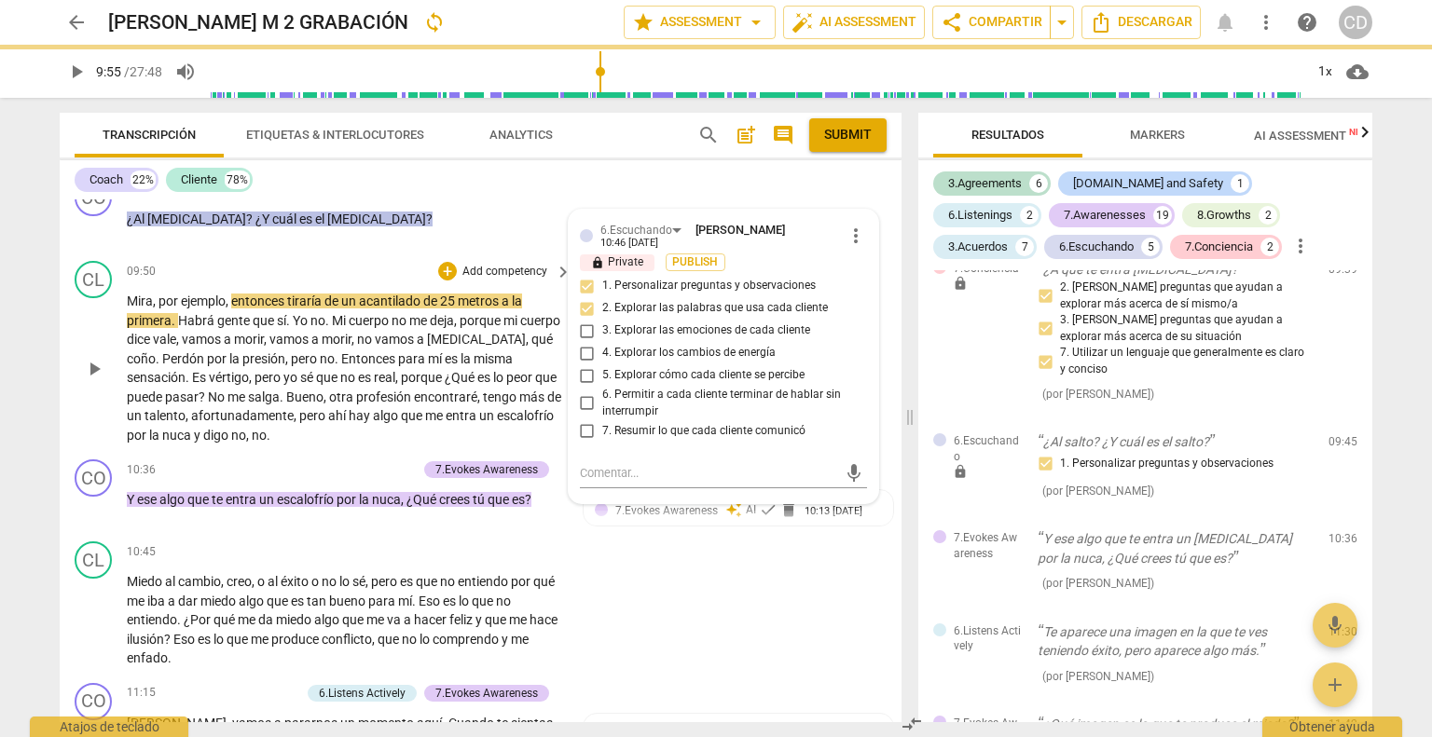
scroll to position [3341, 0]
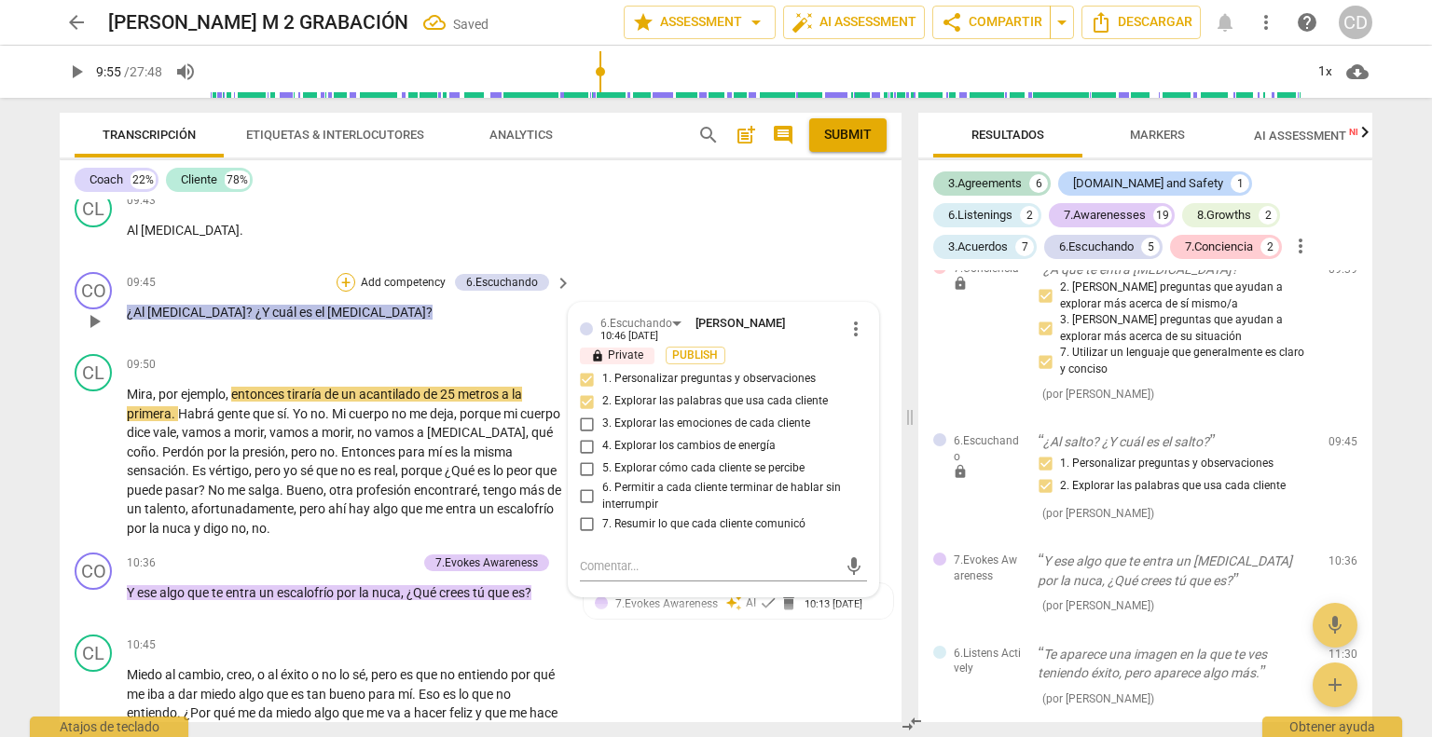
click at [342, 275] on div "+" at bounding box center [345, 282] width 19 height 19
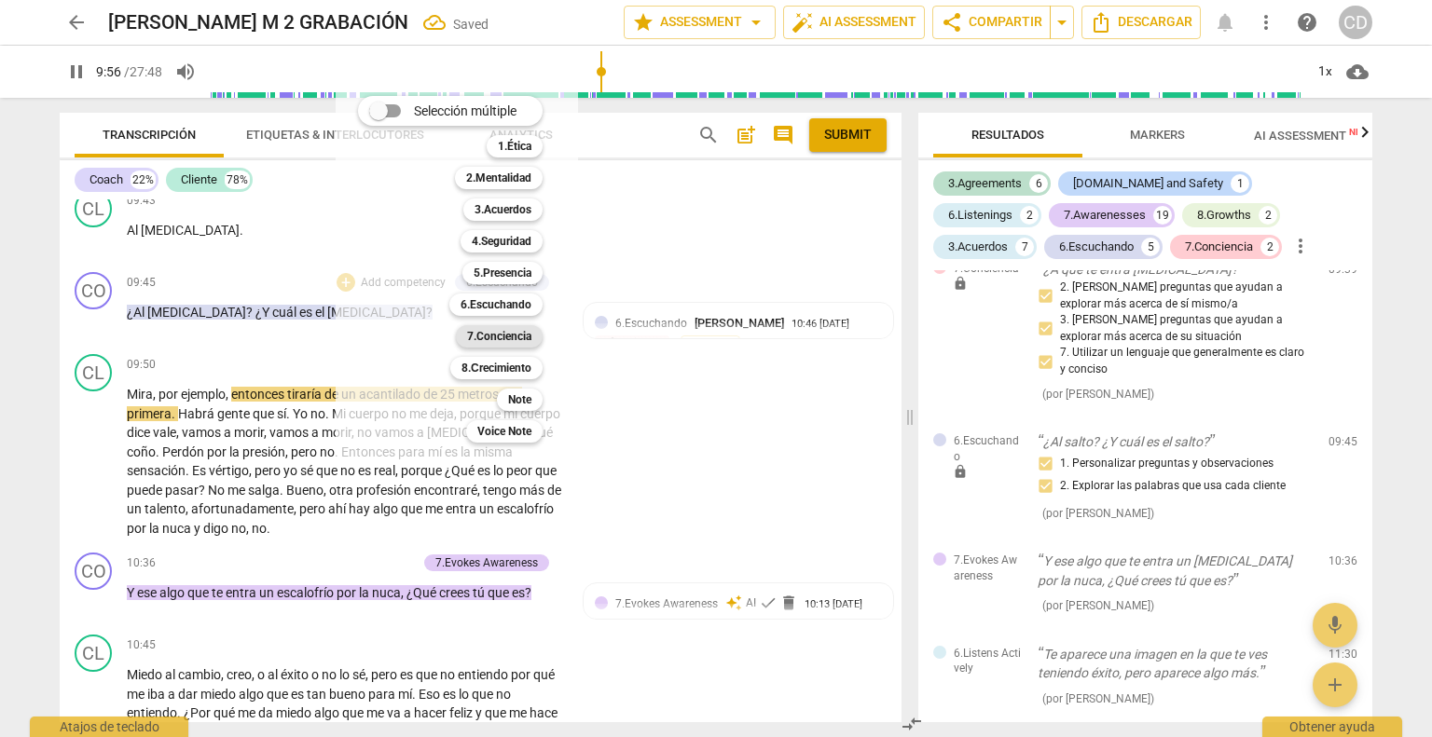
click at [494, 344] on b "7.Conciencia" at bounding box center [499, 336] width 64 height 22
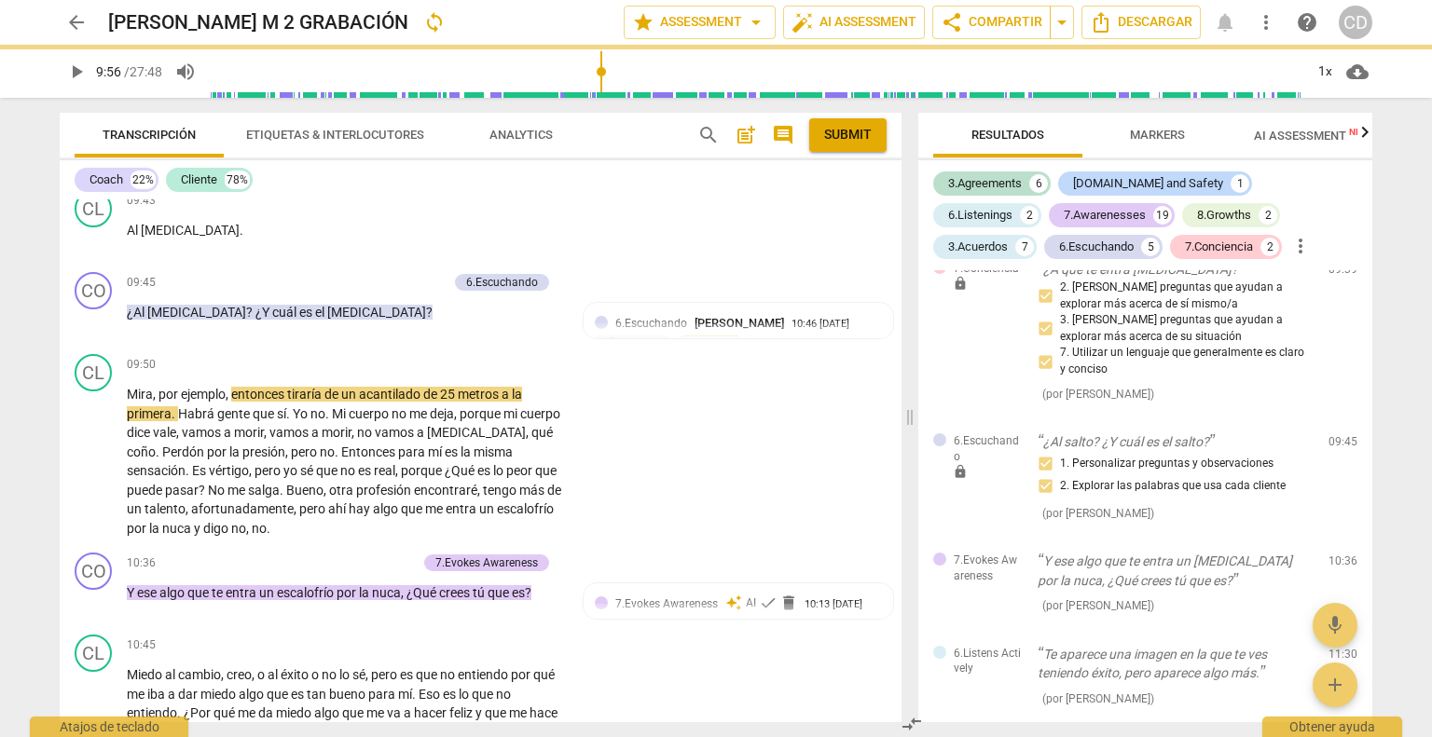
type input "597"
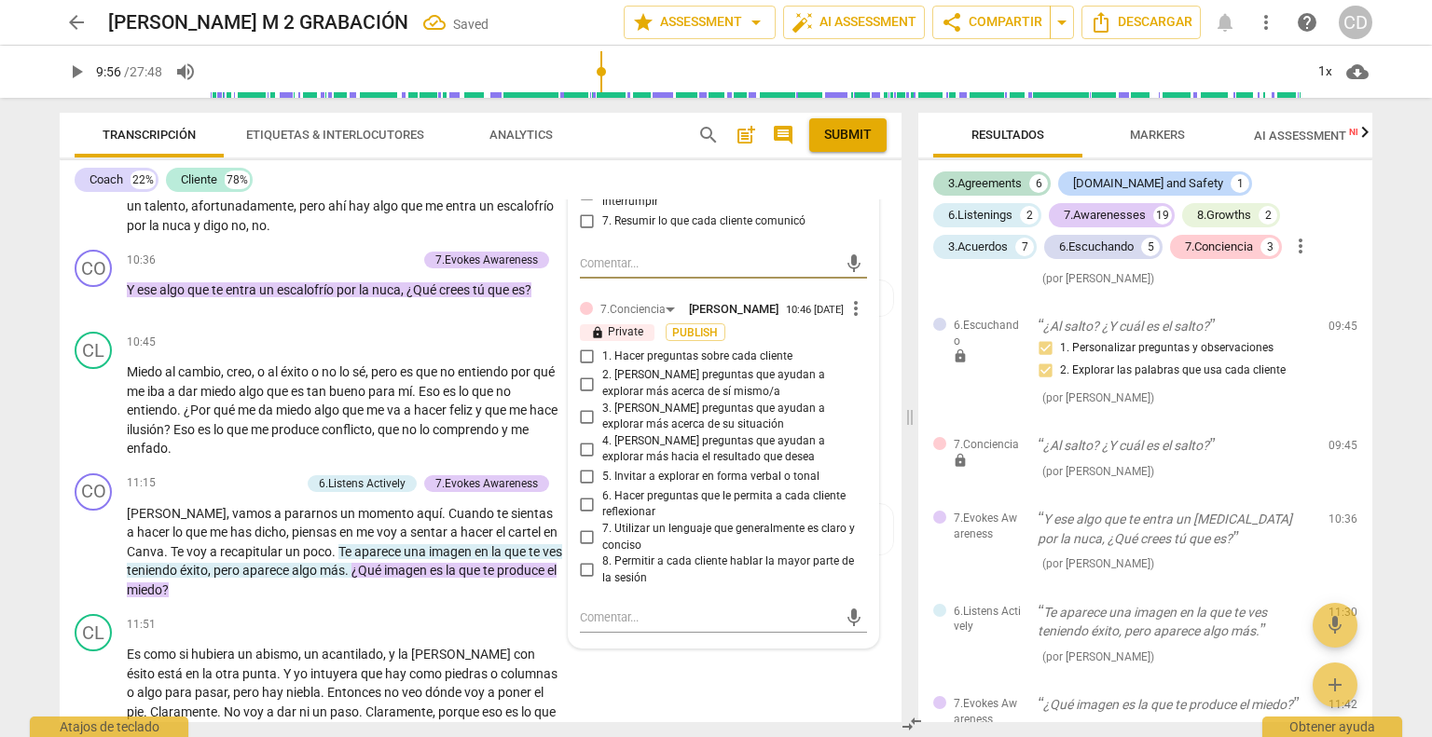
scroll to position [3714, 0]
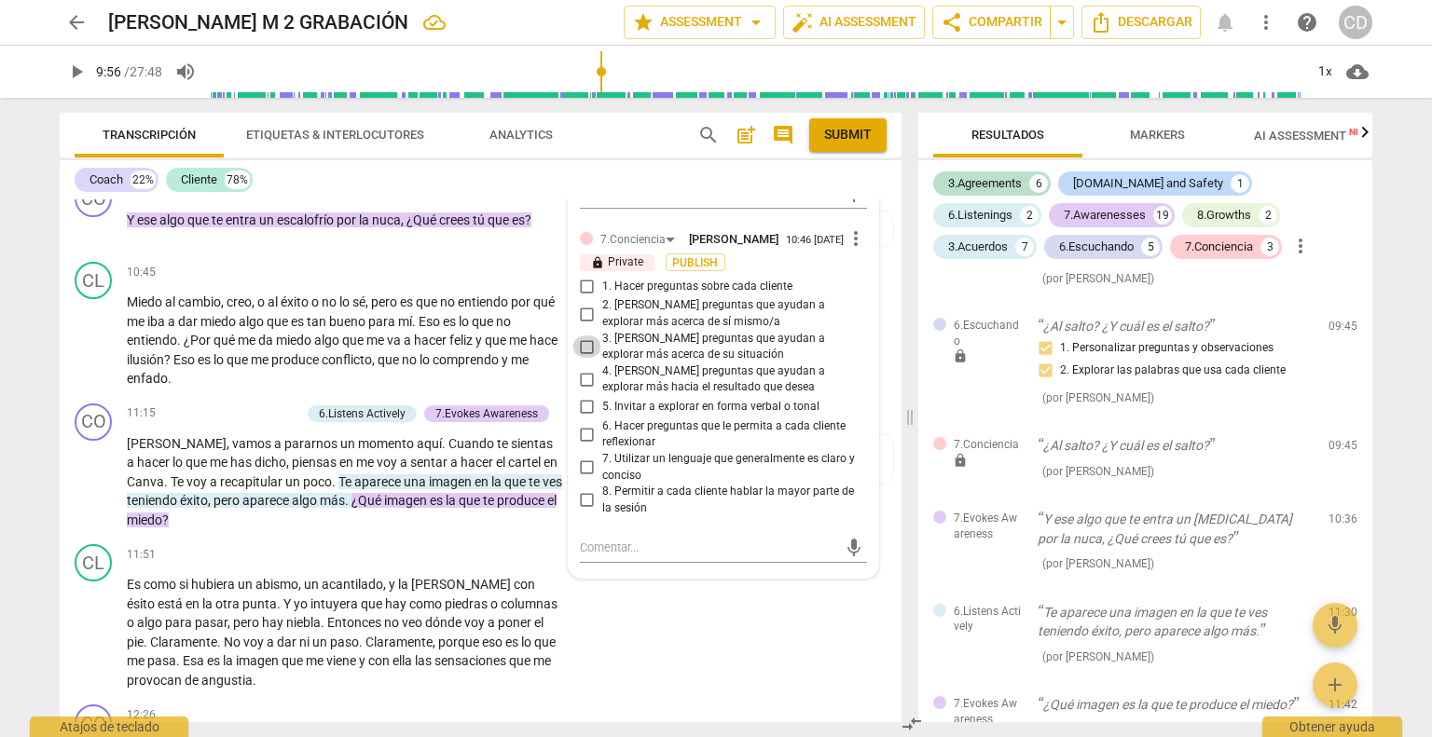
click at [584, 338] on input "3. [PERSON_NAME] preguntas que ayudan a explorar más acerca de su situación" at bounding box center [587, 347] width 30 height 22
checkbox input "true"
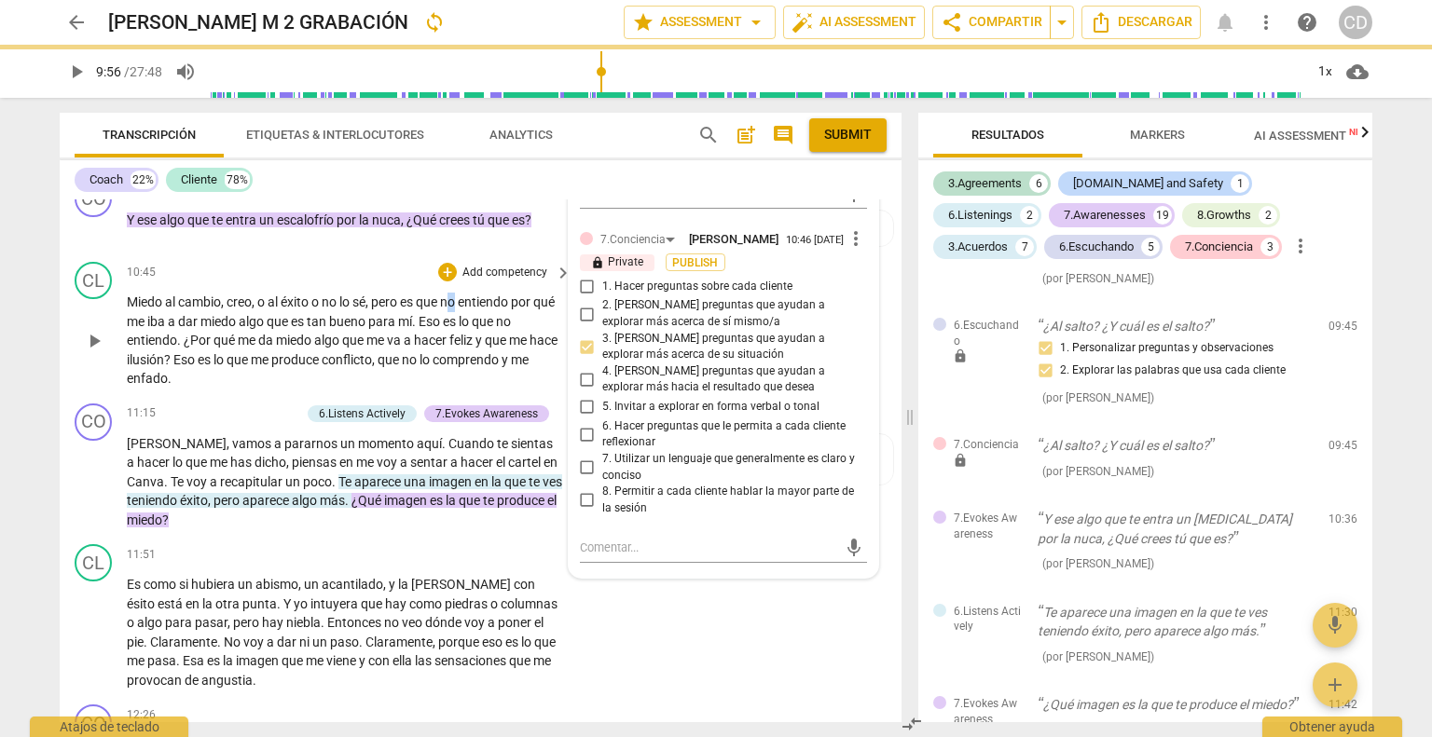
click at [458, 295] on span "no" at bounding box center [449, 302] width 18 height 15
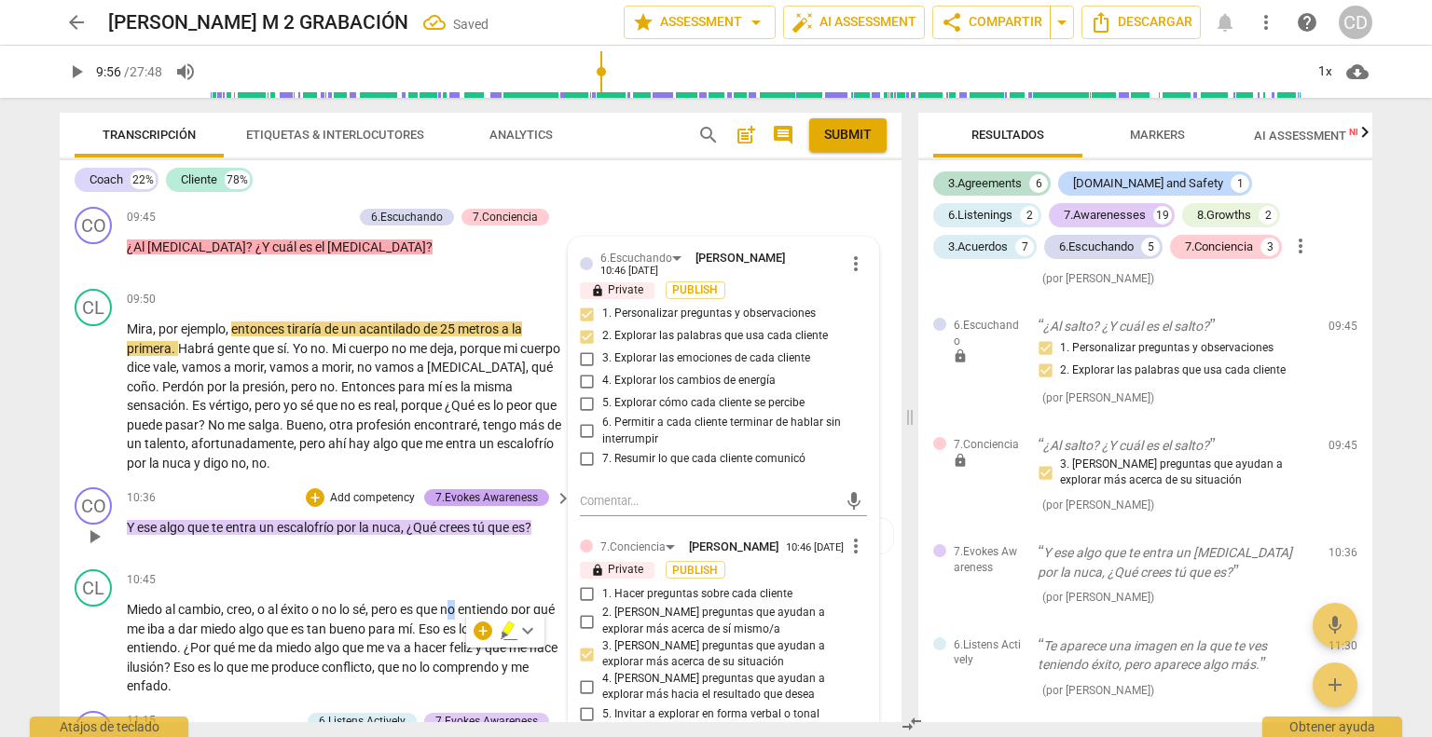
scroll to position [3248, 0]
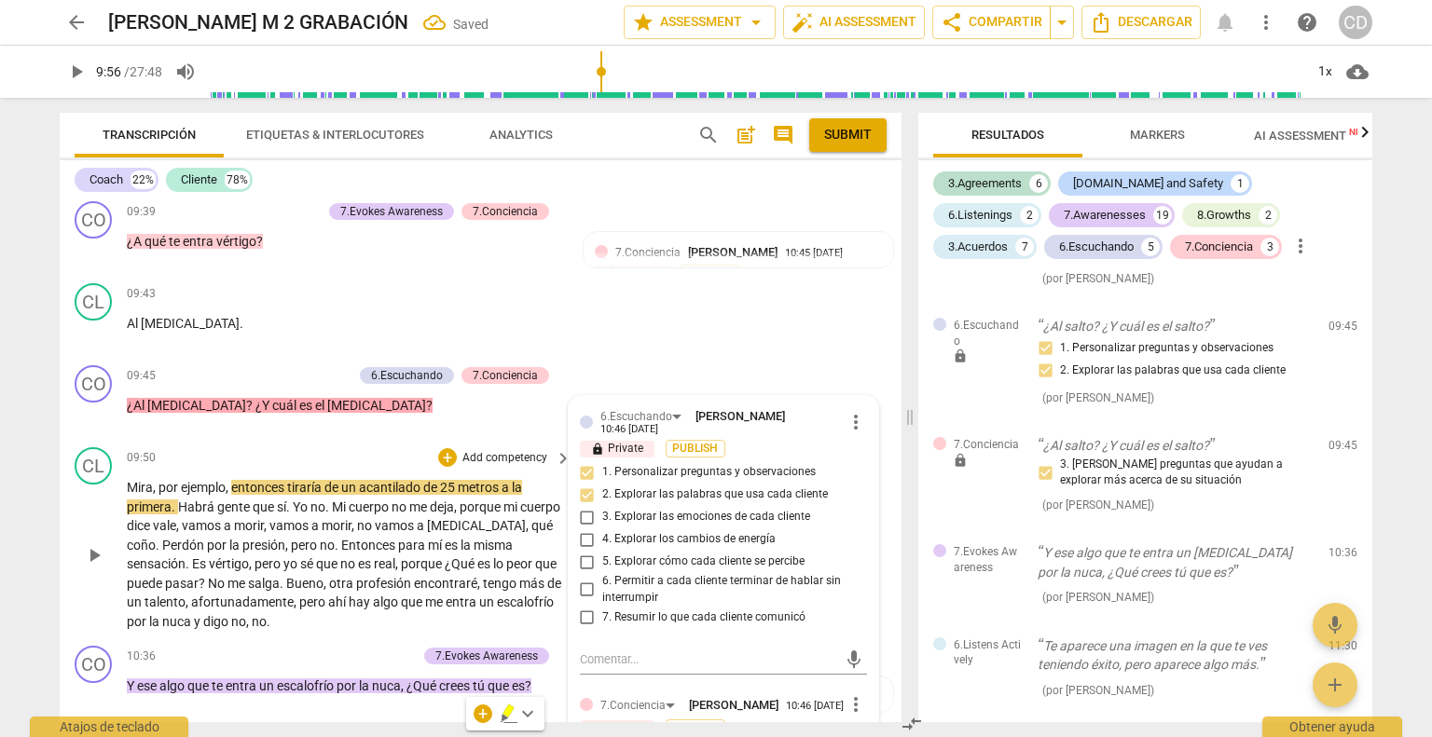
click at [89, 544] on span "play_arrow" at bounding box center [94, 555] width 22 height 22
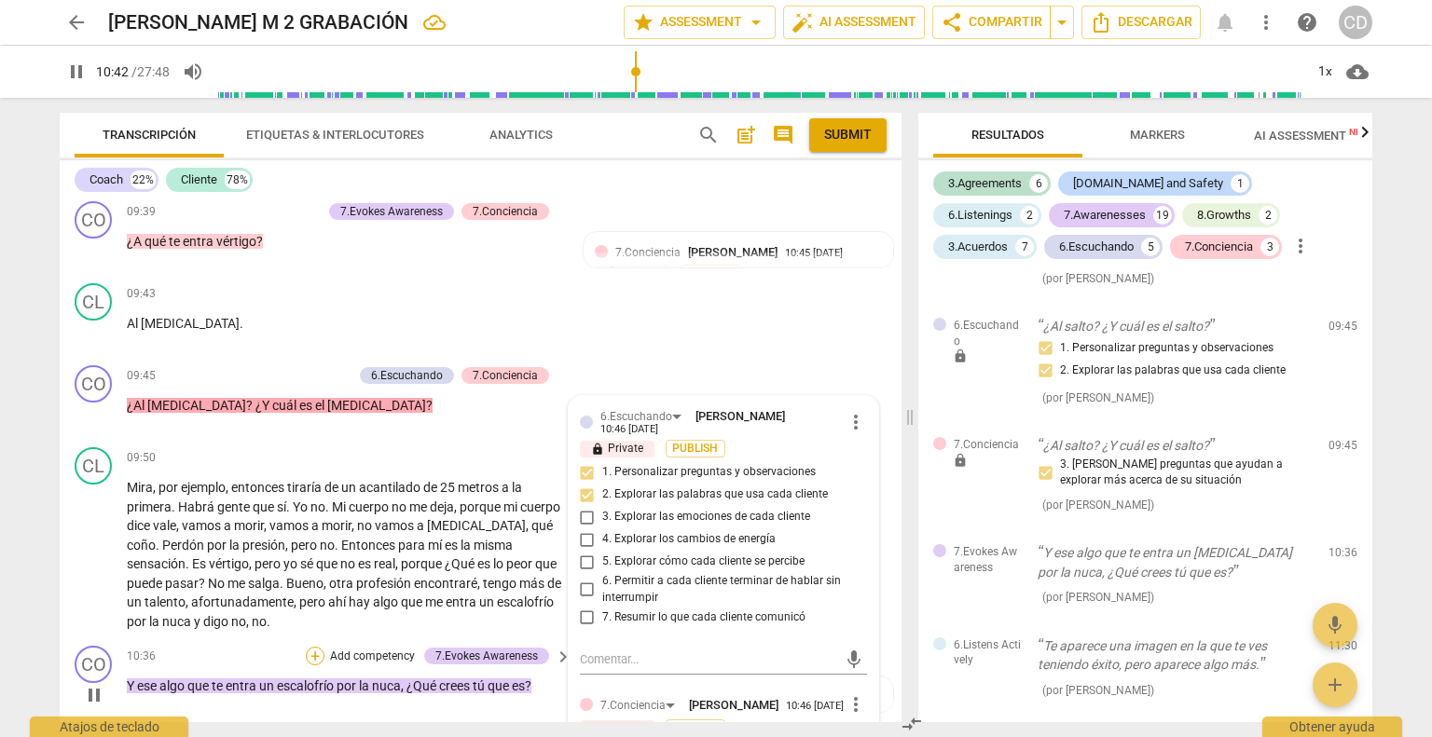
click at [315, 647] on div "+" at bounding box center [315, 656] width 19 height 19
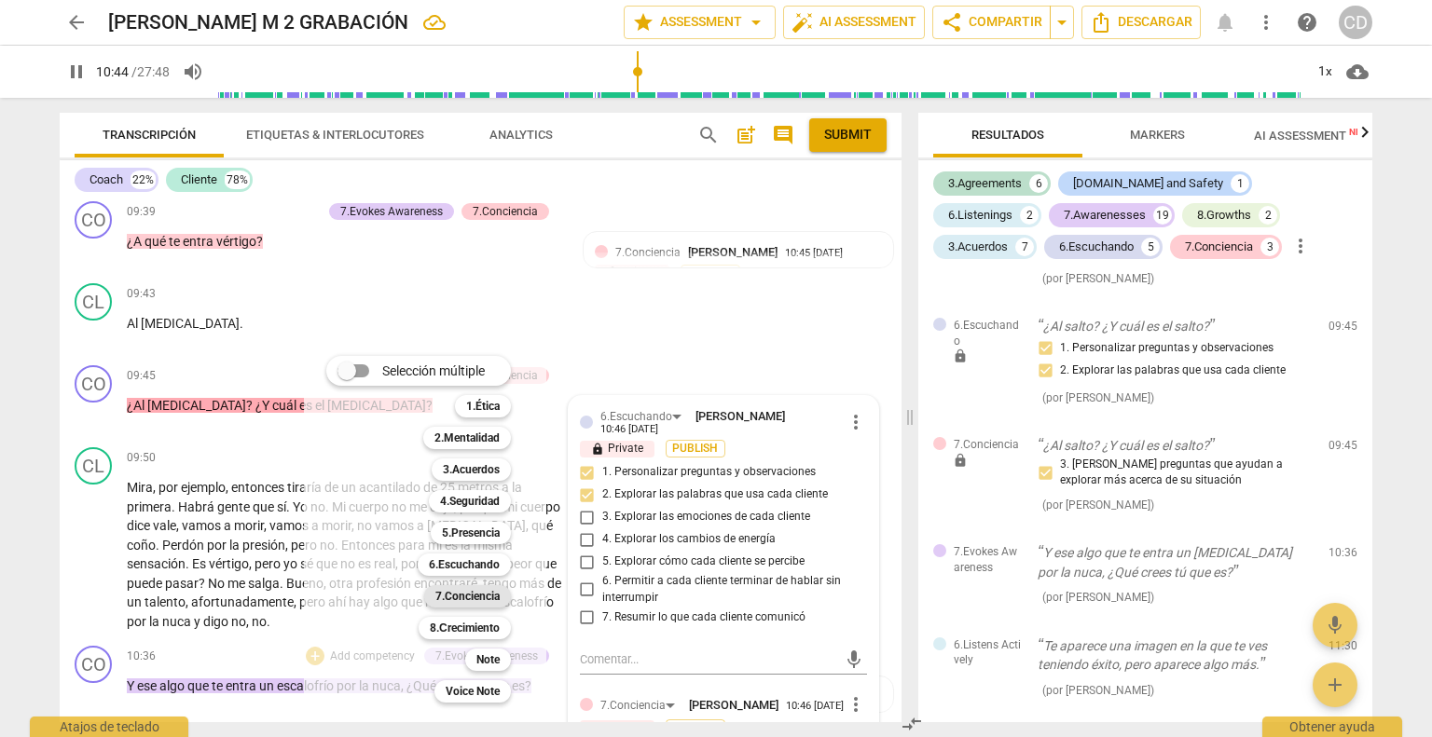
click at [481, 603] on b "7.Conciencia" at bounding box center [467, 596] width 64 height 22
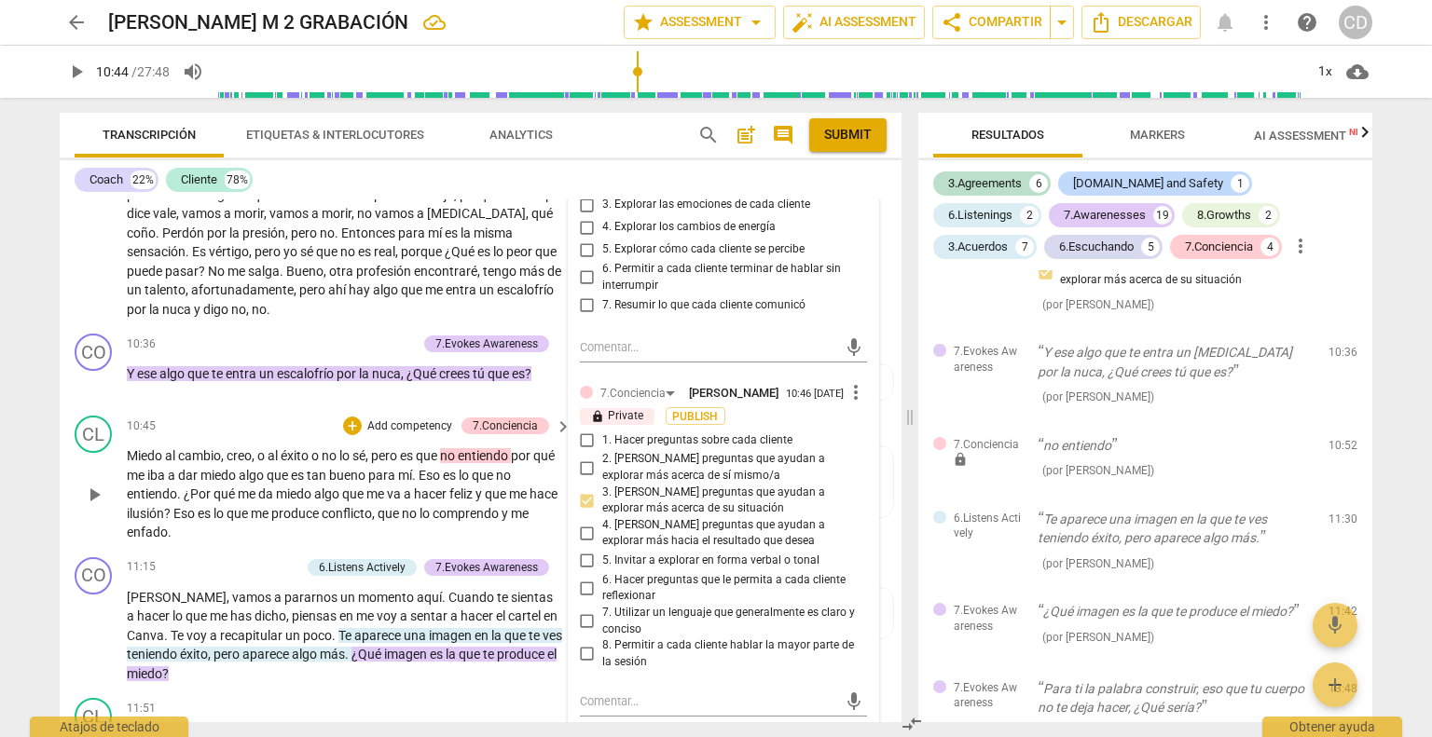
scroll to position [3528, 0]
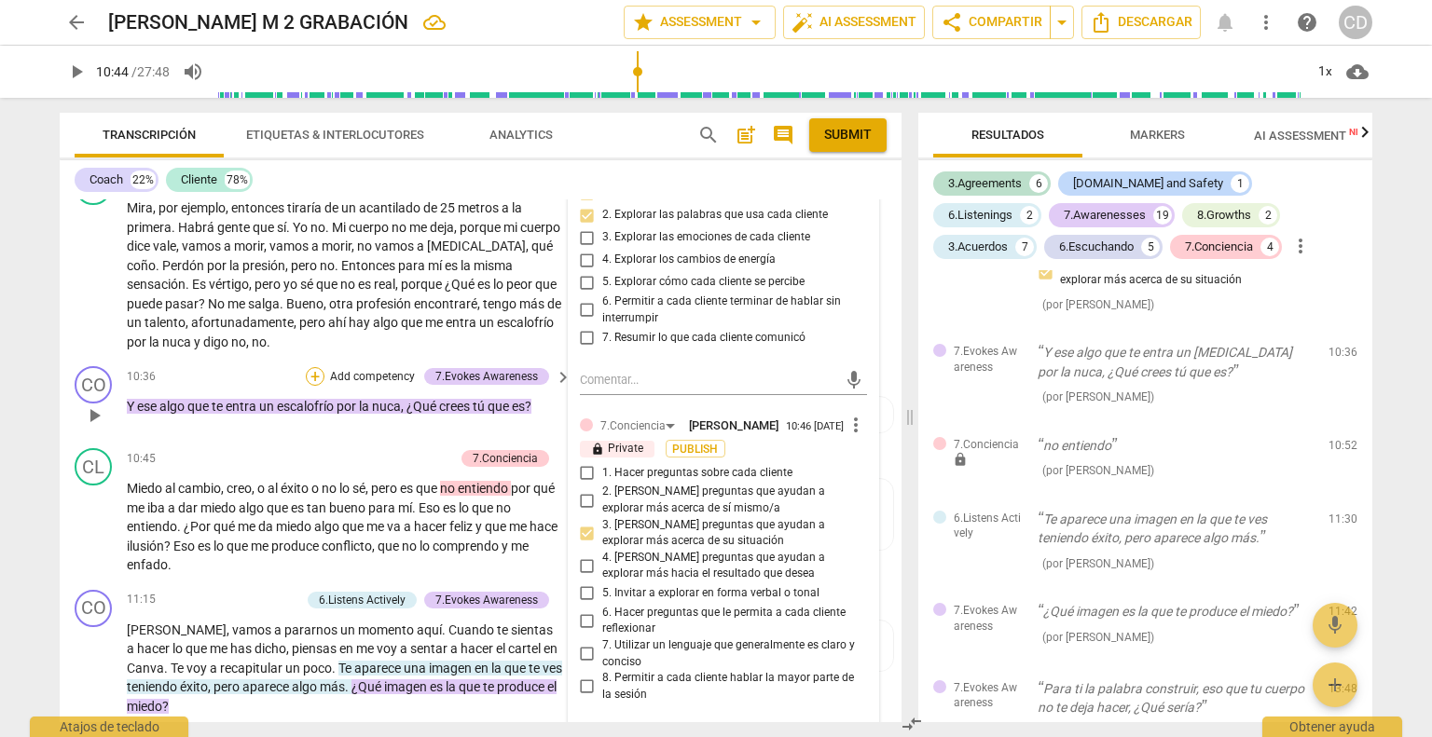
click at [310, 367] on div "+" at bounding box center [315, 376] width 19 height 19
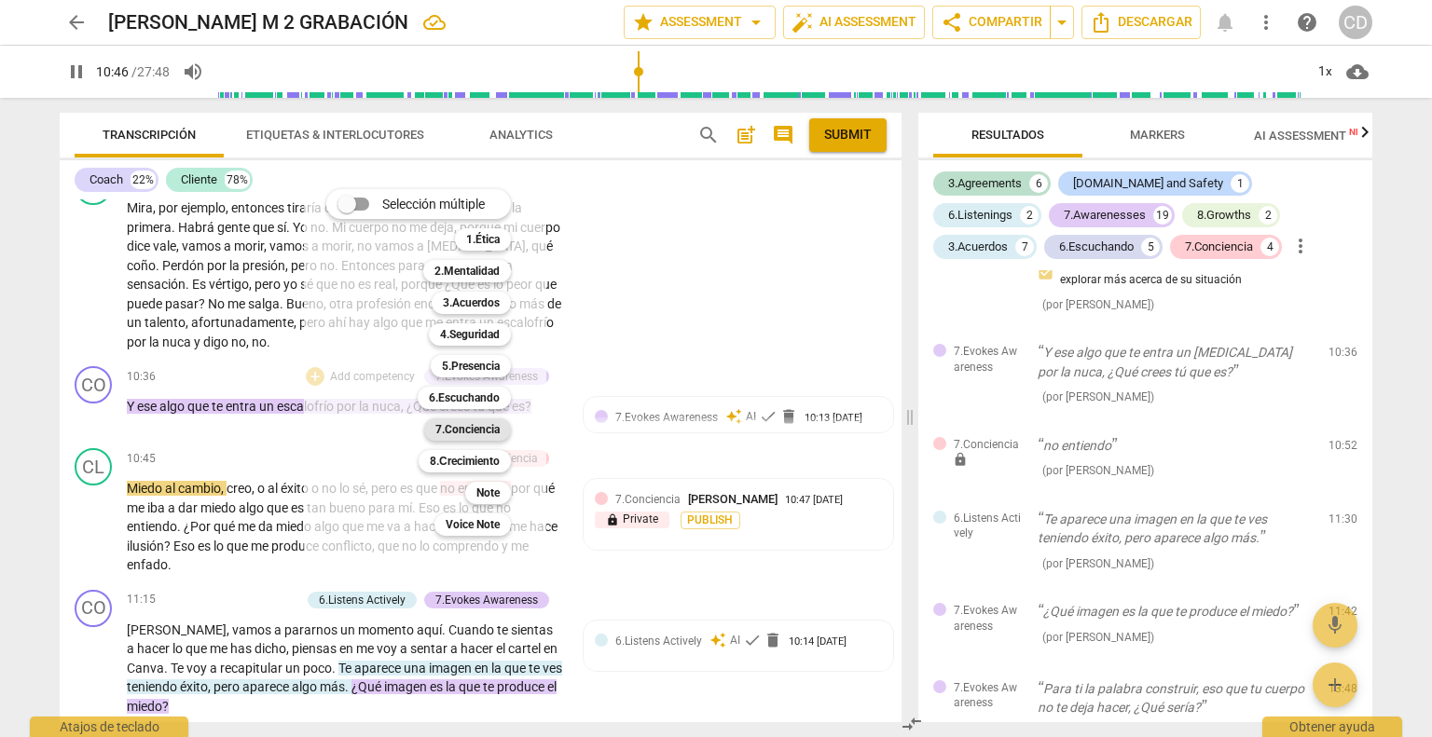
click at [459, 430] on b "7.Conciencia" at bounding box center [467, 429] width 64 height 22
type input "647"
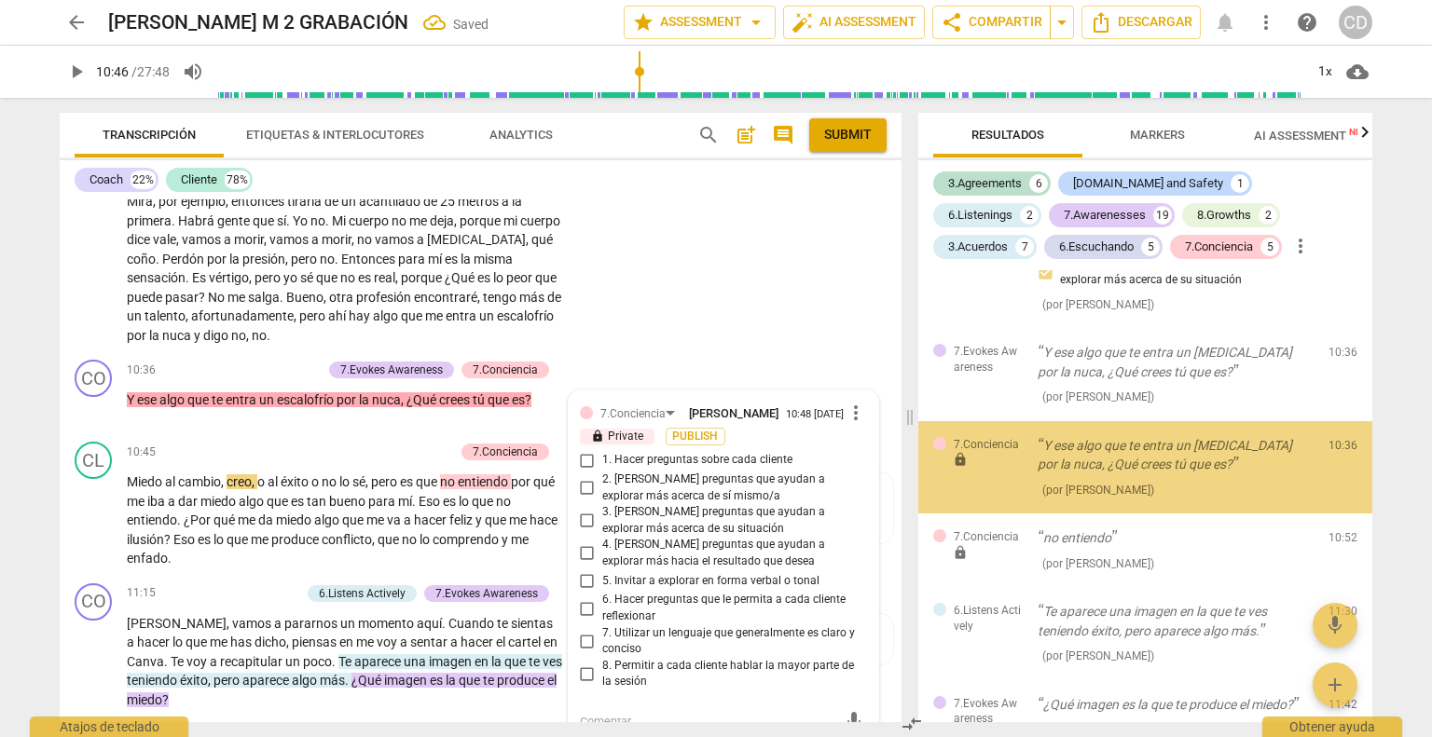
scroll to position [2628, 0]
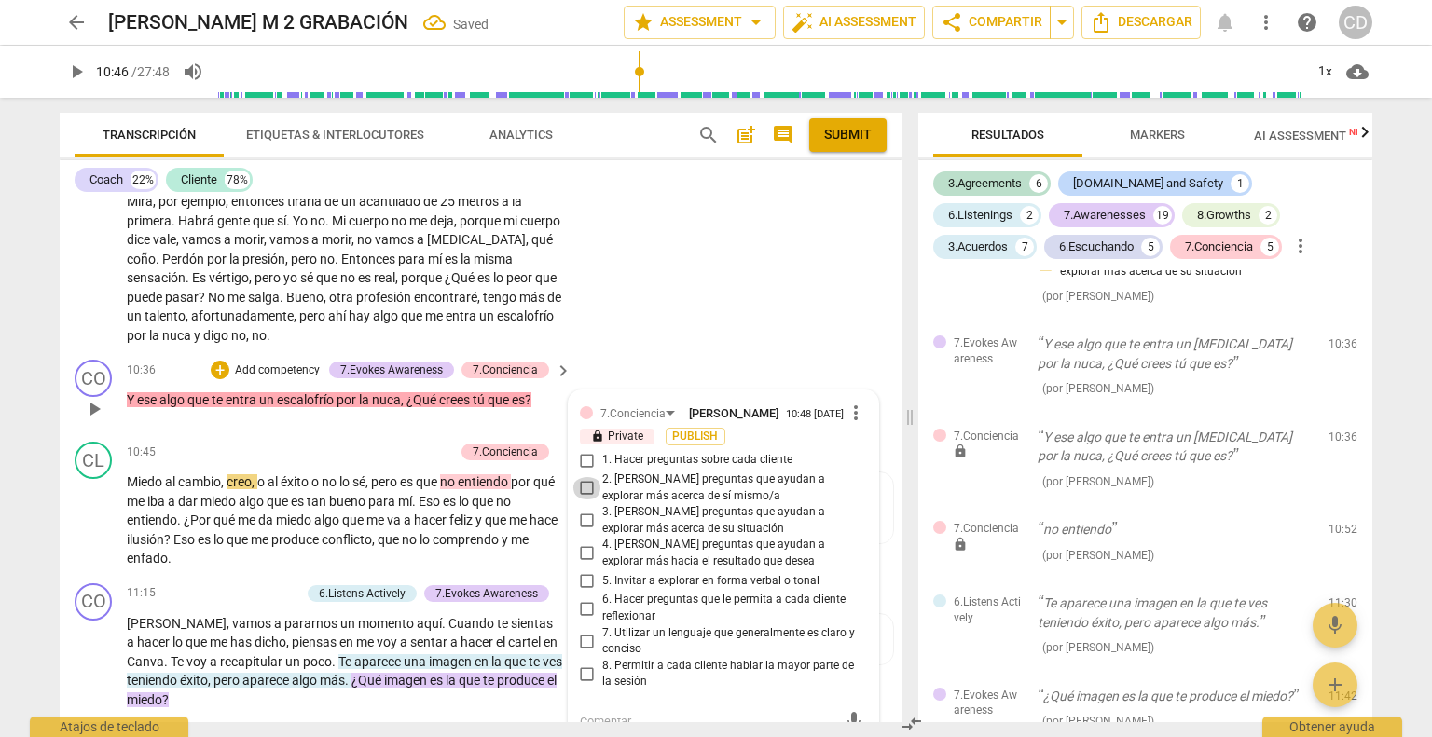
click at [583, 480] on input "2. [PERSON_NAME] preguntas que ayudan a explorar más acerca de sí mismo/a" at bounding box center [587, 488] width 30 height 22
checkbox input "true"
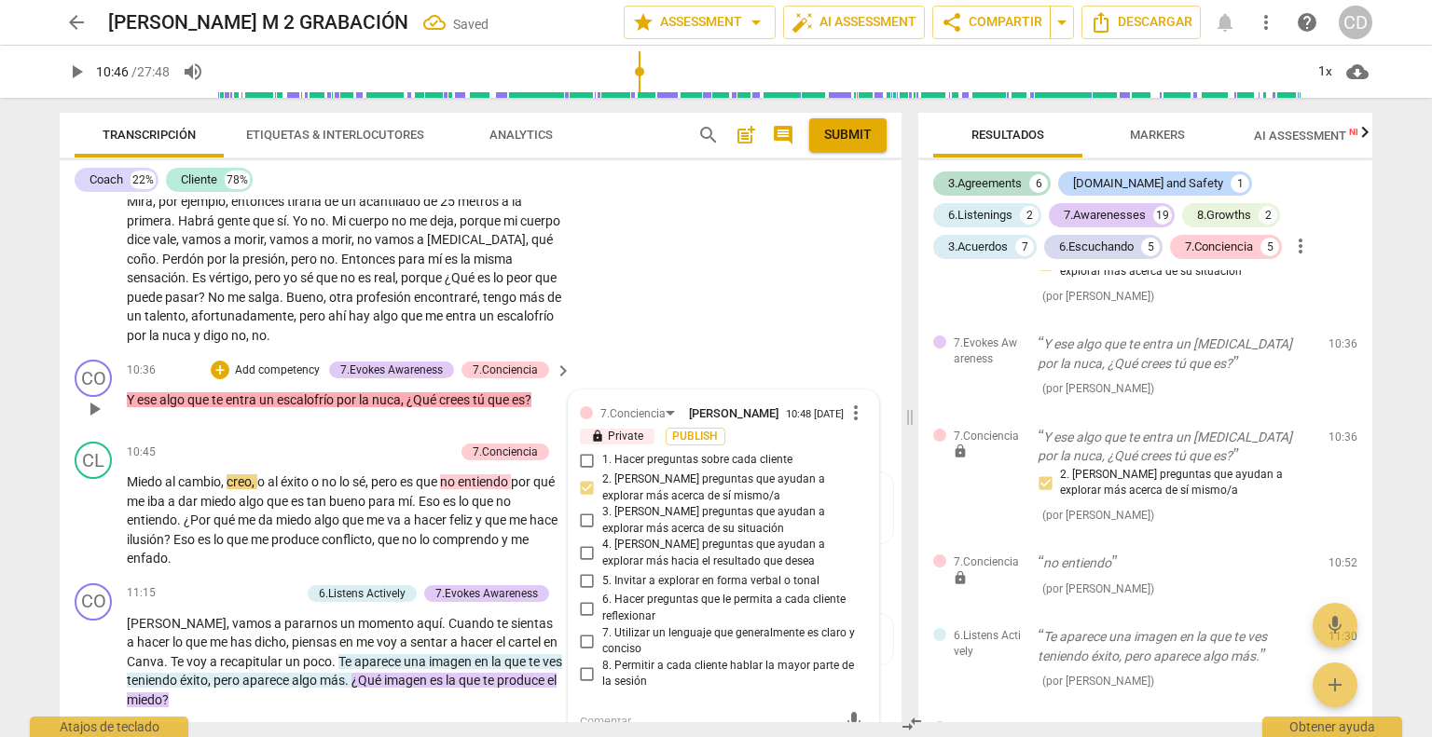
click at [255, 413] on div "CO play_arrow pause 10:36 + Add competency 7.Evokes Awareness 7.Conciencia keyb…" at bounding box center [481, 393] width 842 height 82
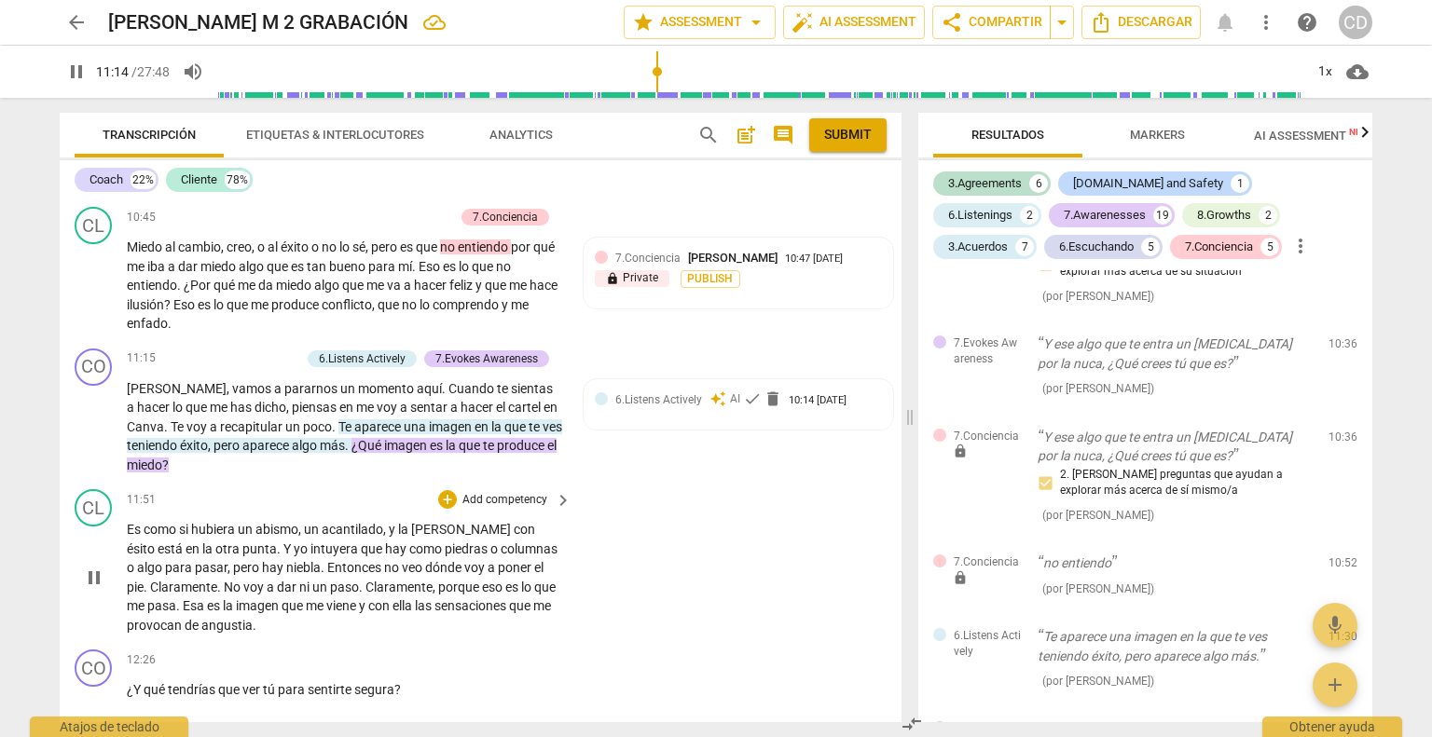
scroll to position [3814, 0]
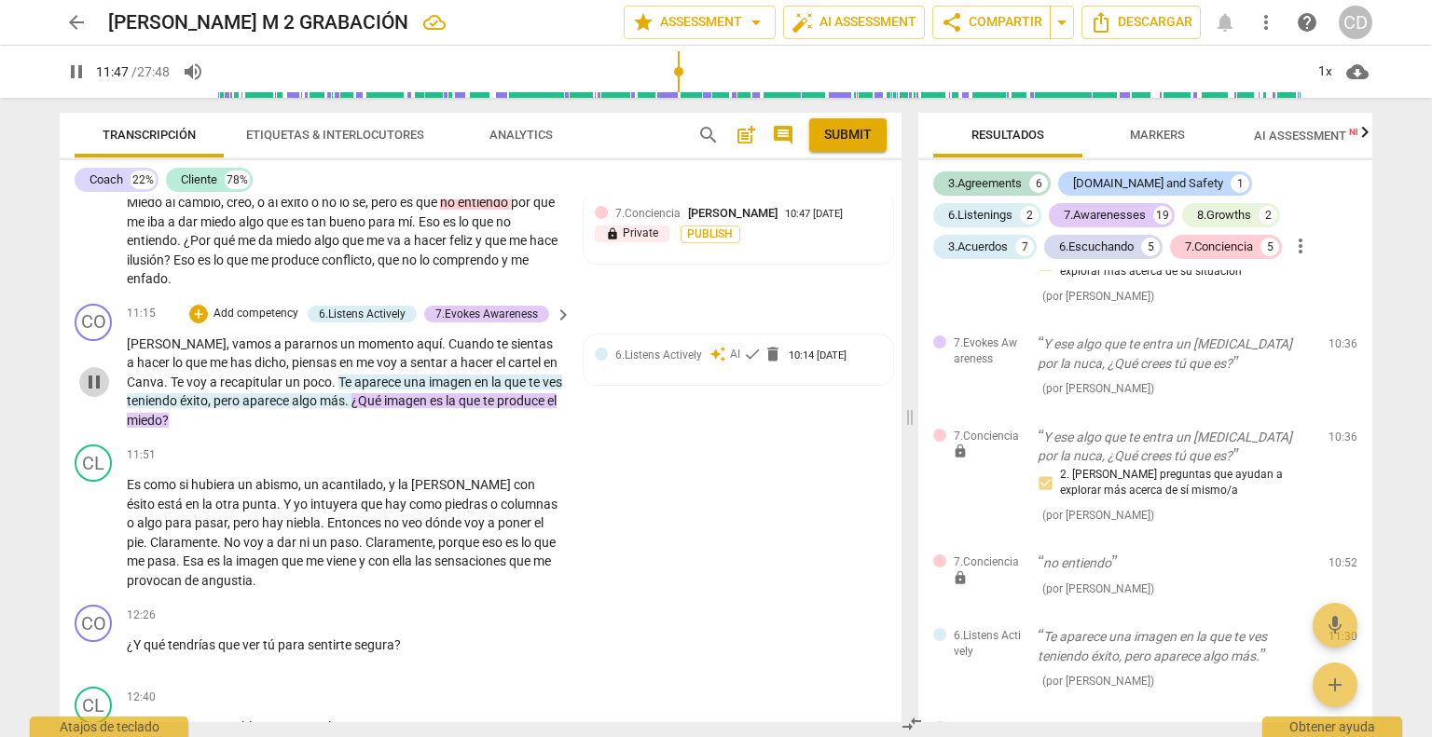
click at [99, 371] on span "pause" at bounding box center [94, 382] width 22 height 22
type input "708"
click at [1323, 135] on span "AI Assessment New" at bounding box center [1312, 136] width 116 height 14
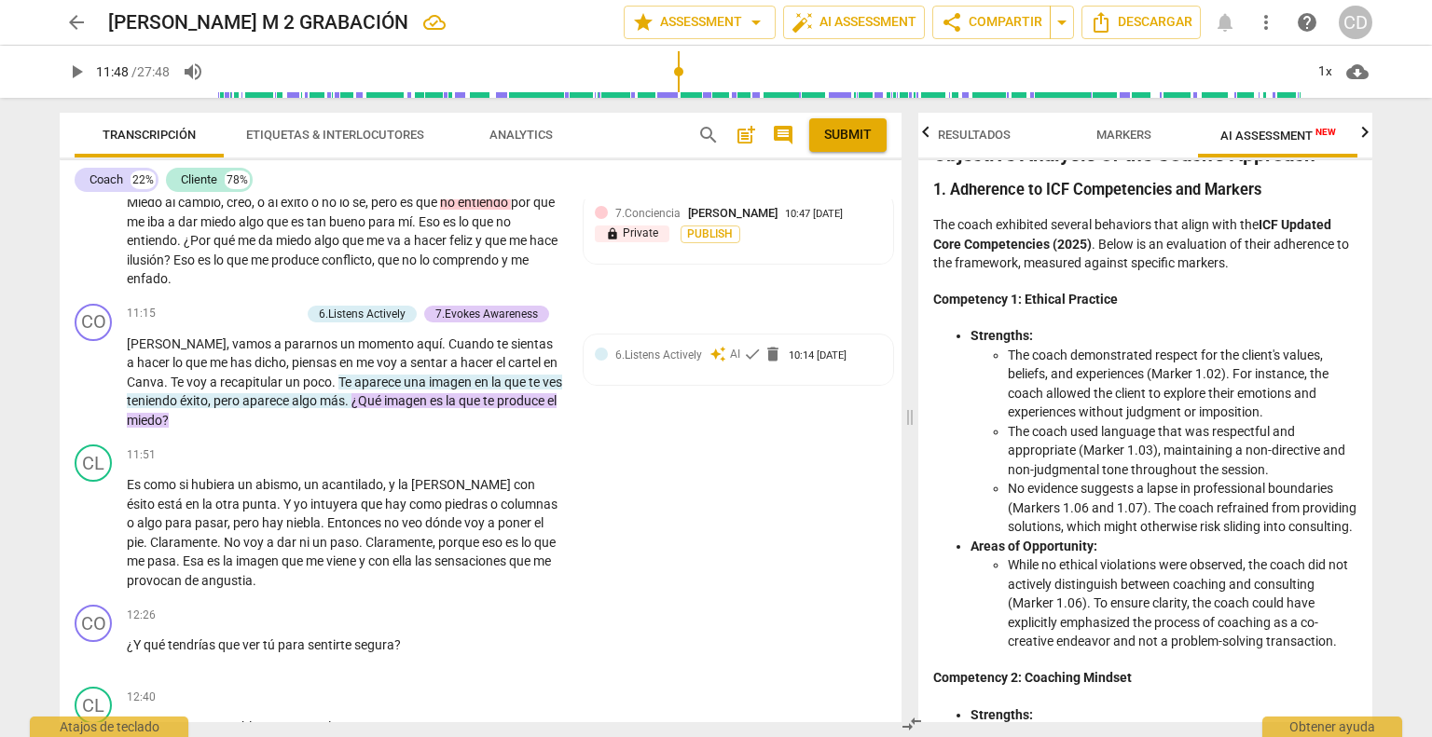
scroll to position [0, 0]
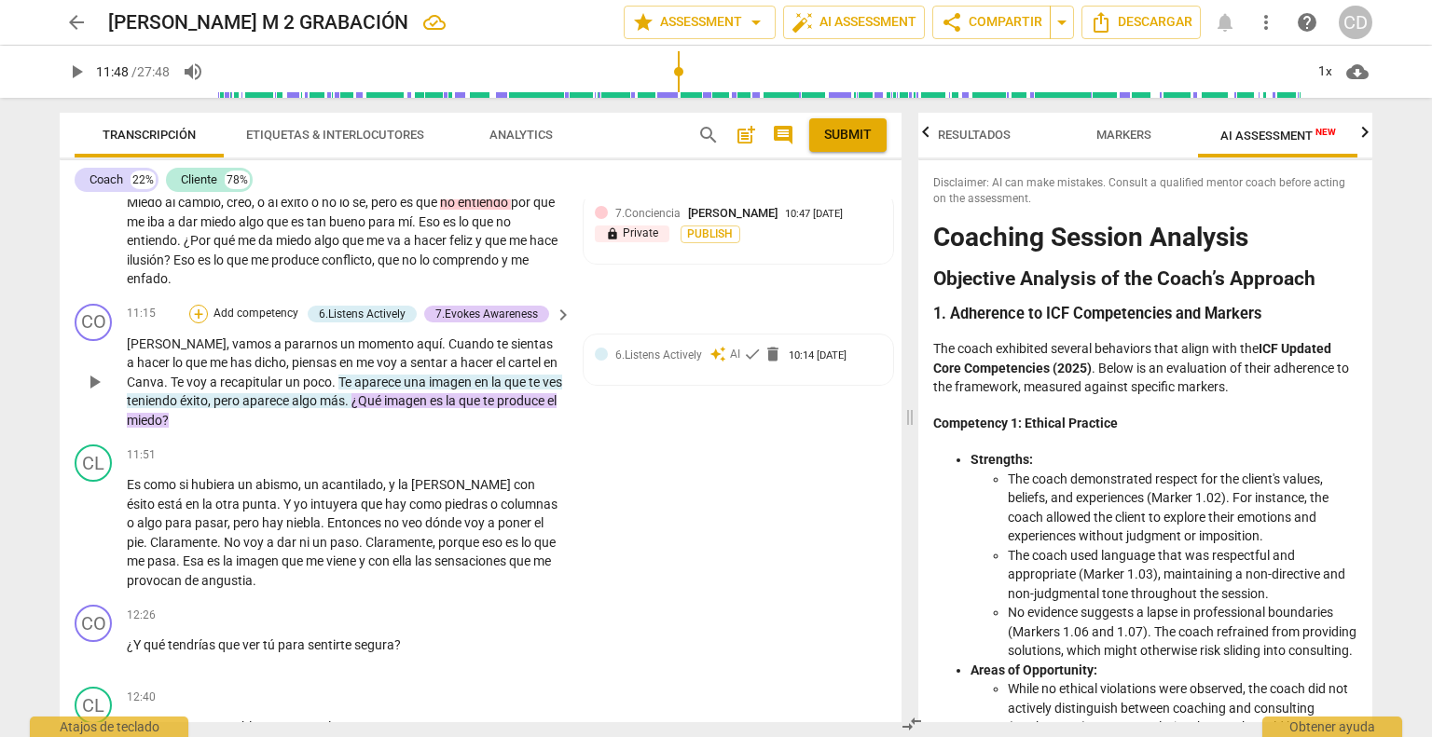
click at [200, 305] on div "+" at bounding box center [198, 314] width 19 height 19
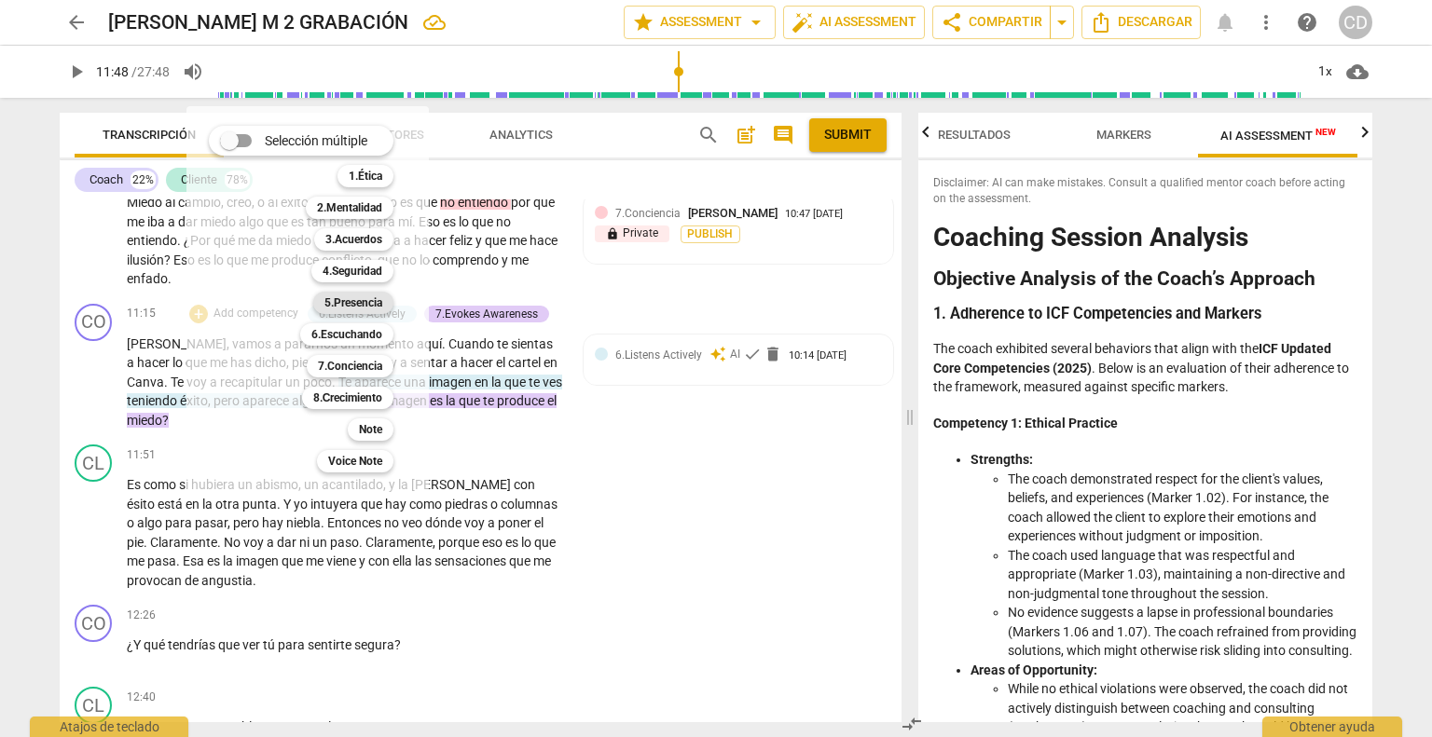
click at [378, 302] on b "5.Presencia" at bounding box center [353, 303] width 58 height 22
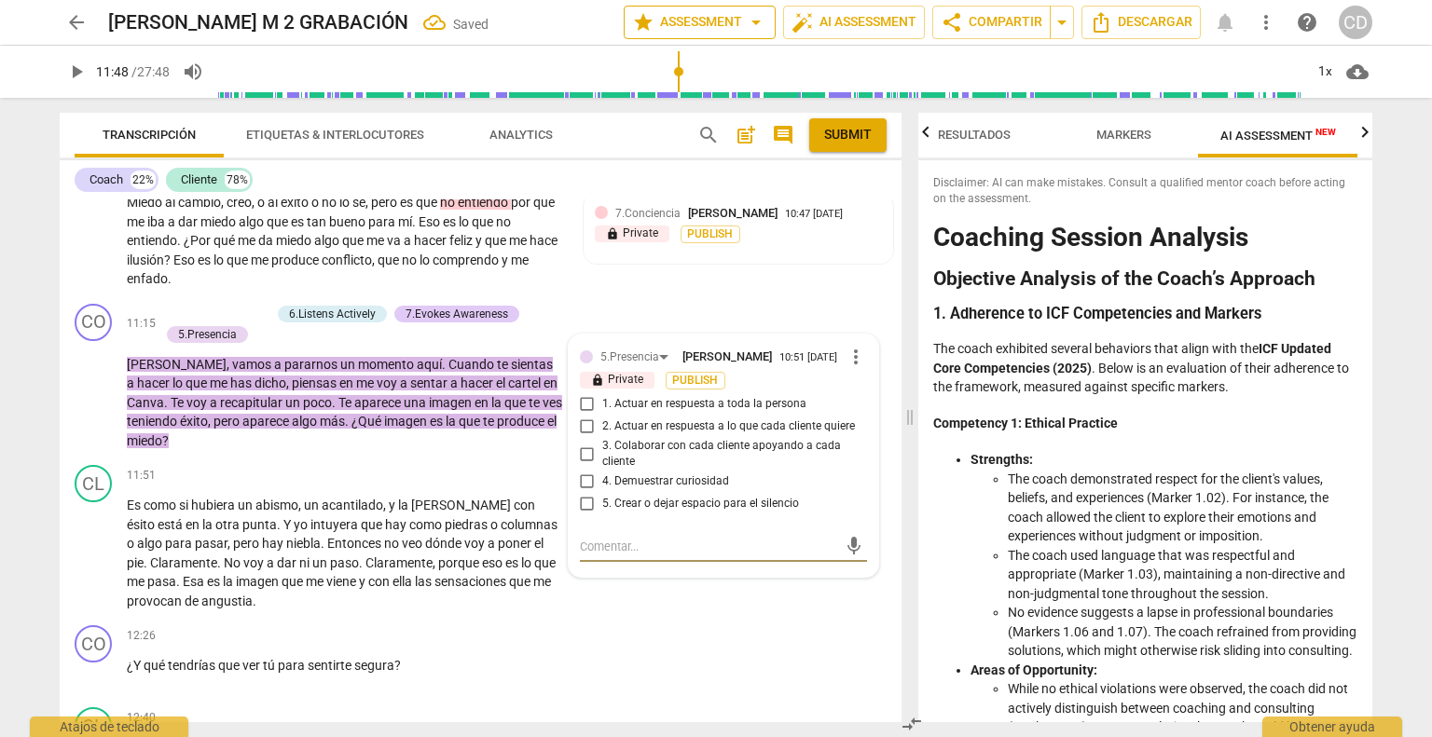
click at [661, 27] on span "star Assessment arrow_drop_down" at bounding box center [699, 22] width 135 height 22
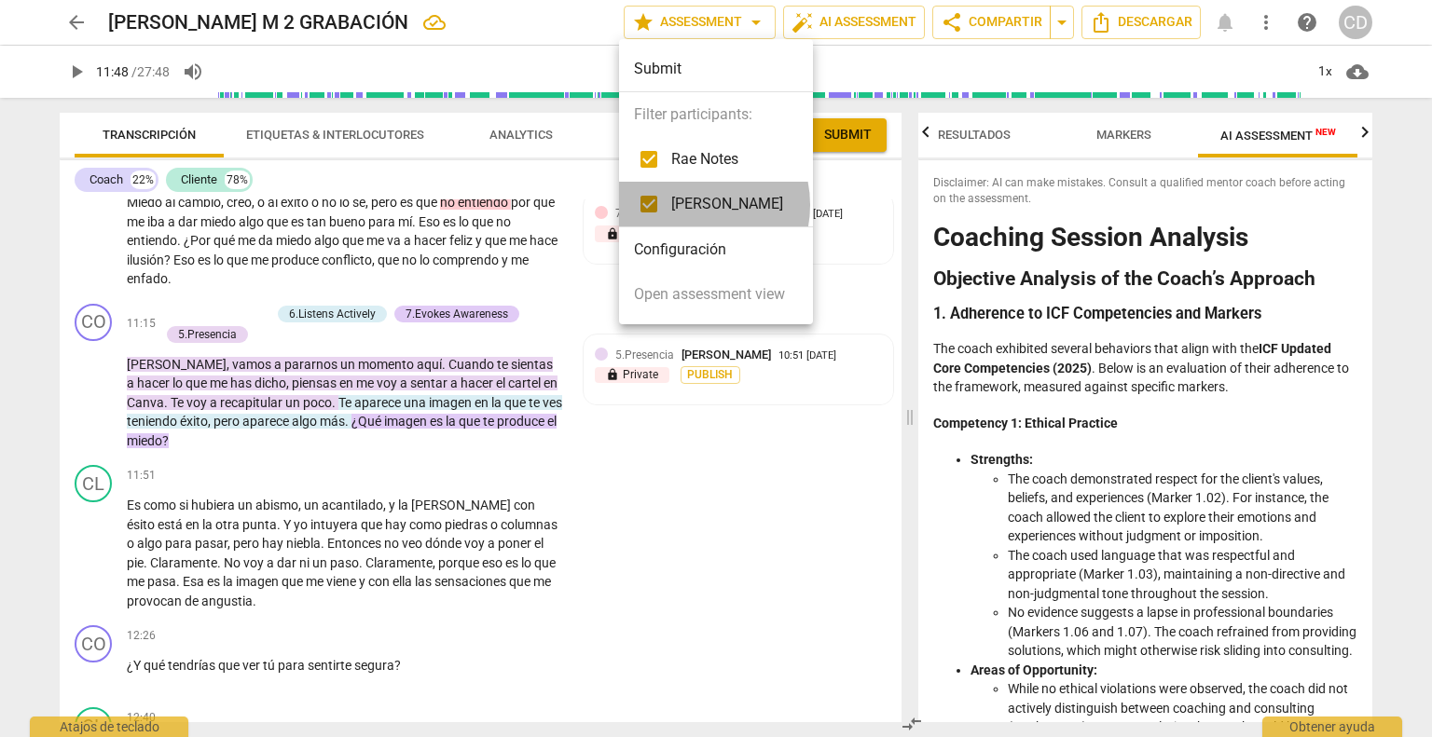
click at [693, 205] on span "[PERSON_NAME]" at bounding box center [727, 204] width 112 height 22
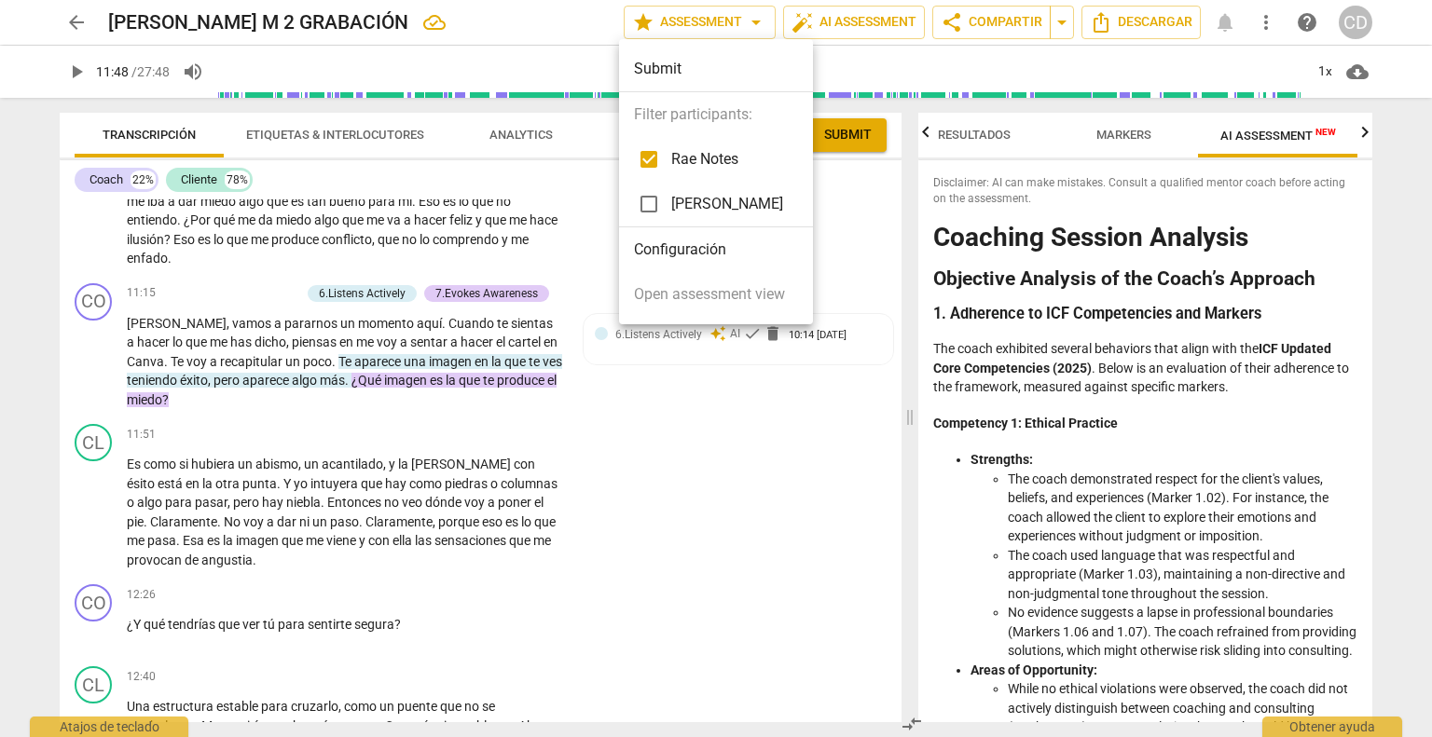
scroll to position [3793, 0]
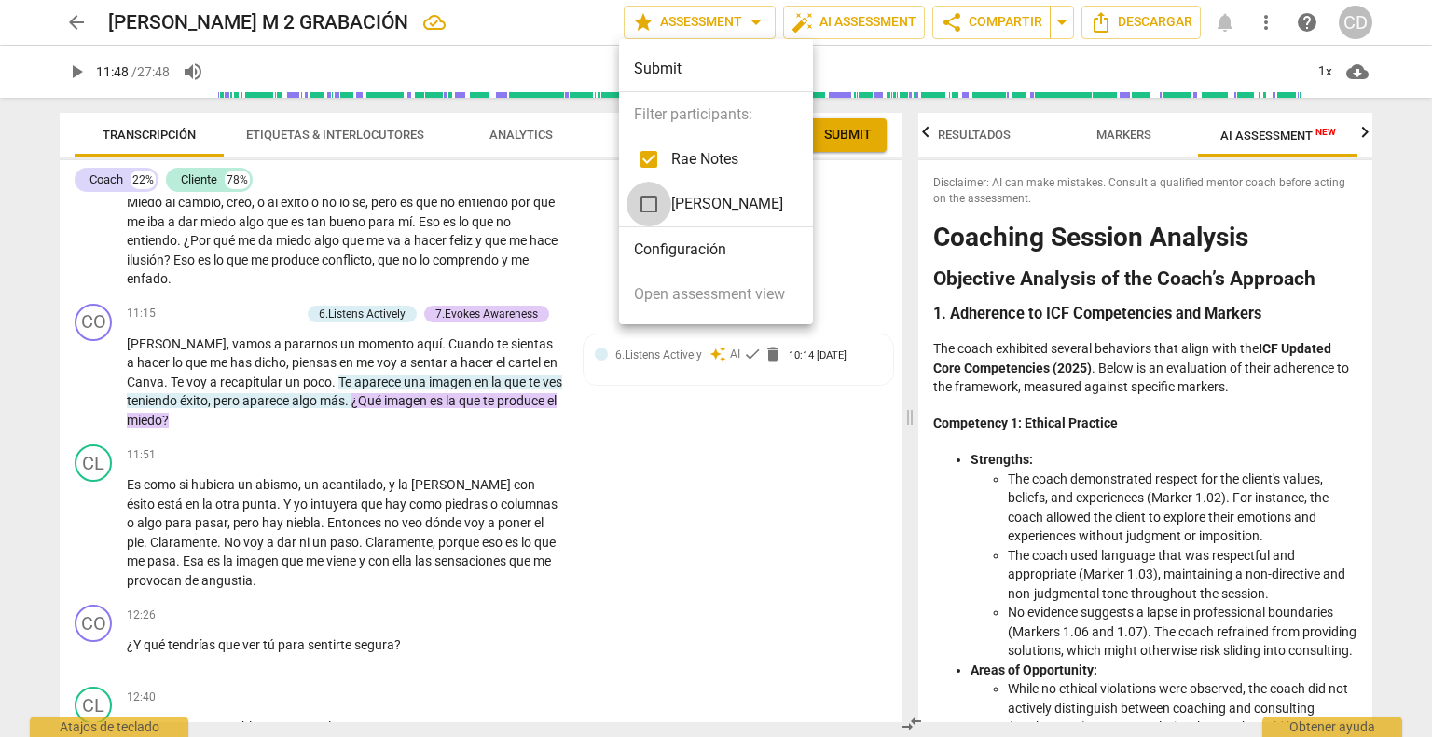
click at [645, 209] on input "checkbox" at bounding box center [648, 204] width 45 height 45
checkbox input "true"
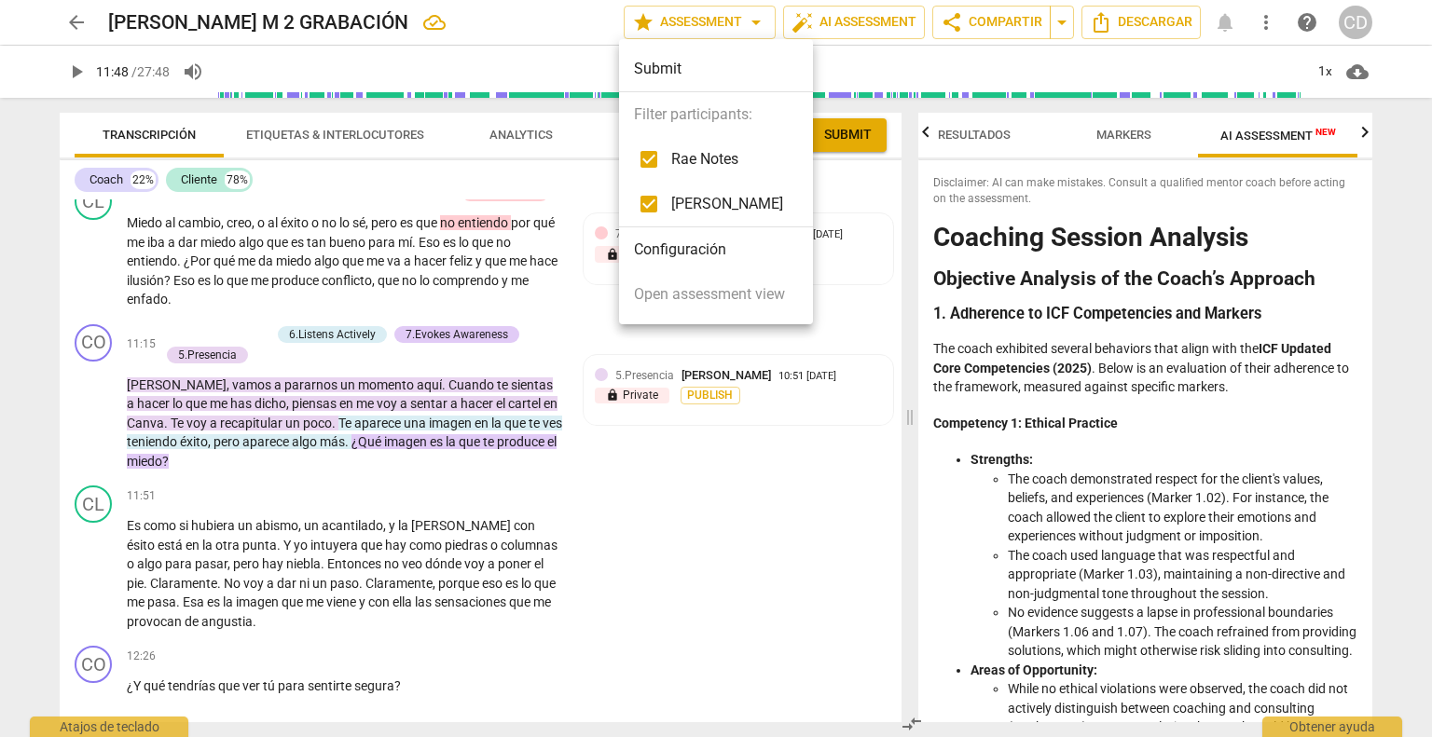
scroll to position [3814, 0]
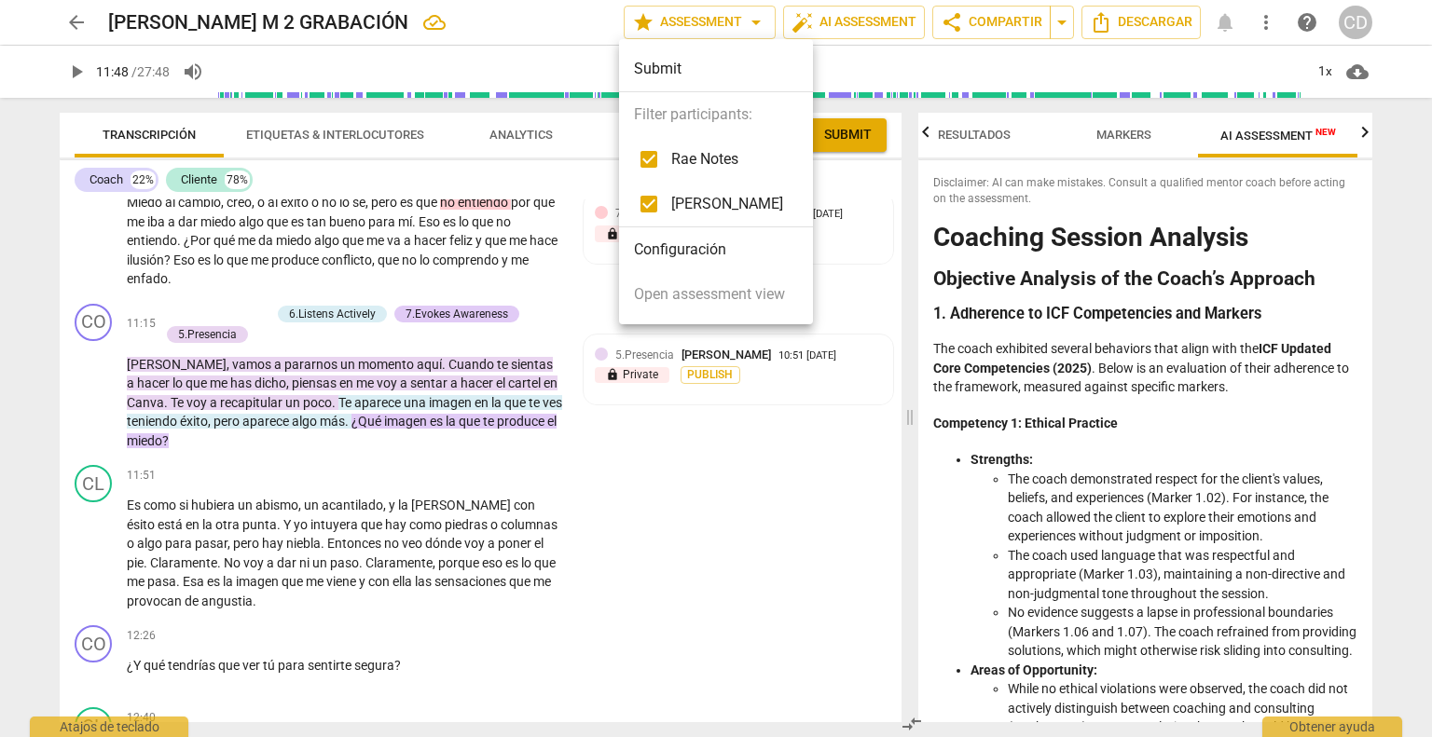
click at [896, 185] on div at bounding box center [716, 368] width 1432 height 737
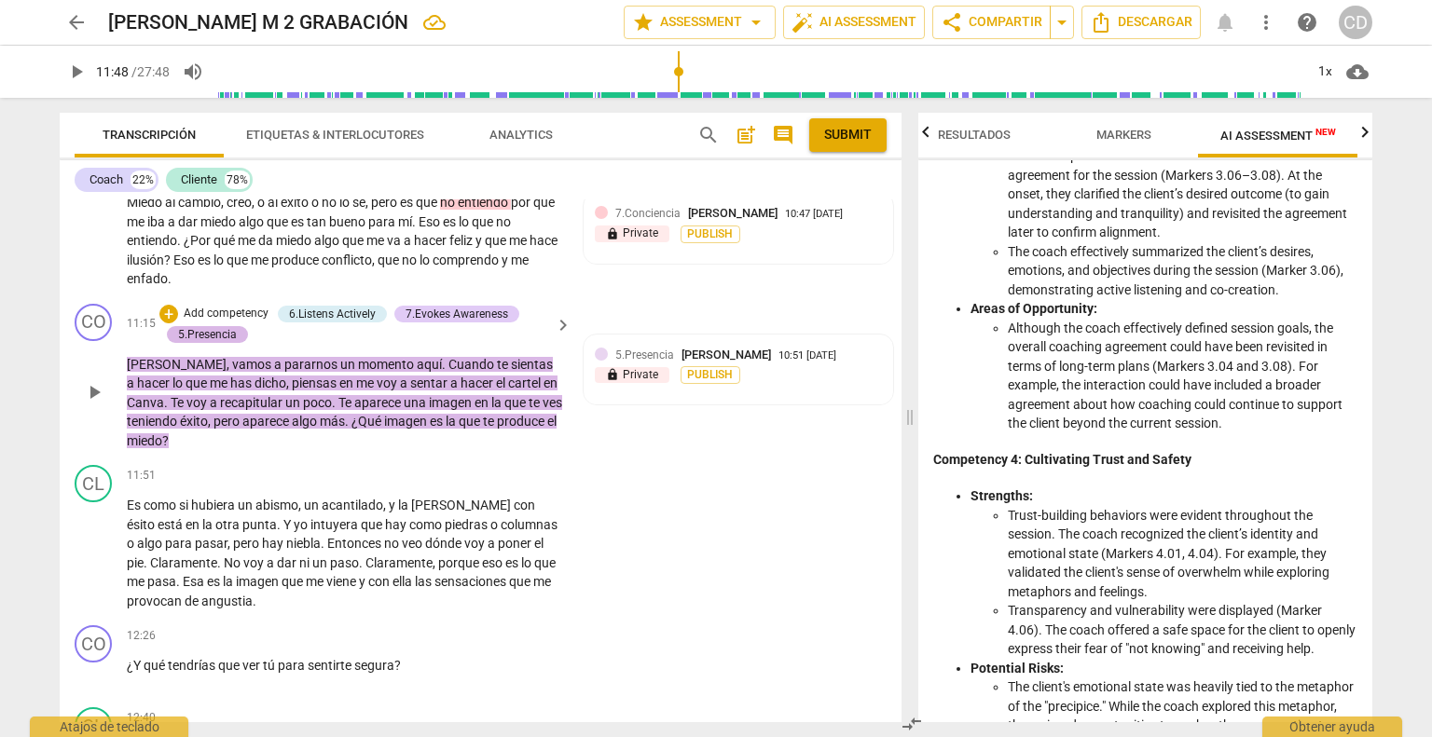
click at [216, 326] on div "5.Presencia" at bounding box center [207, 334] width 59 height 17
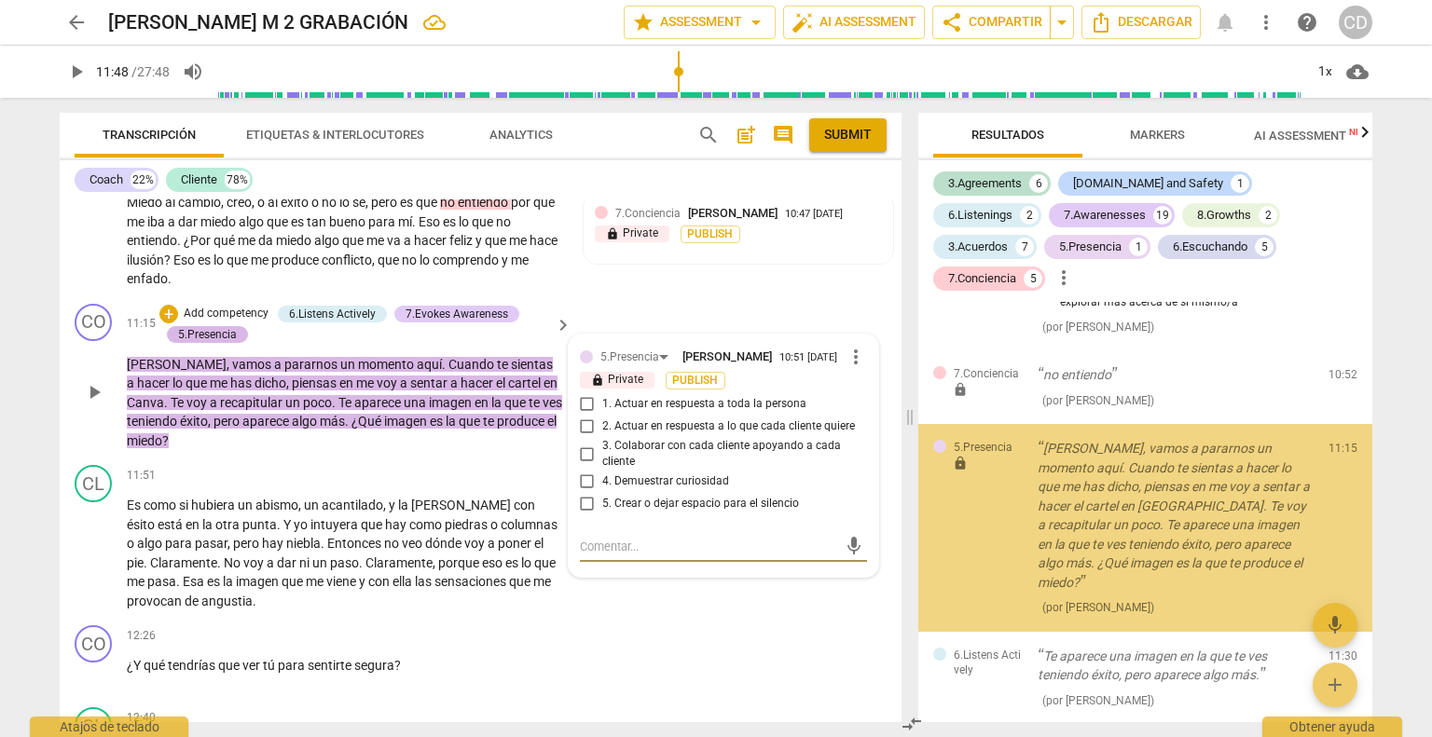
scroll to position [2877, 0]
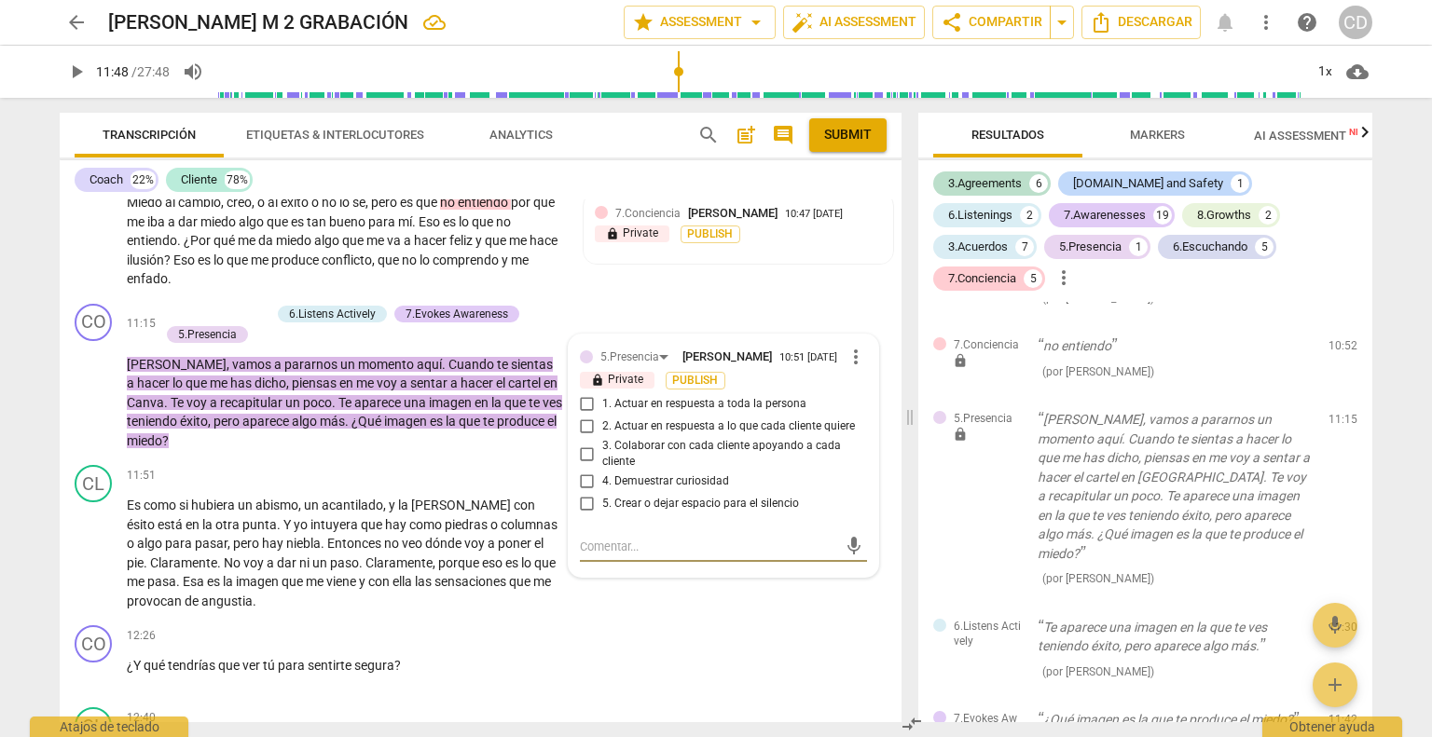
click at [1189, 137] on span "Markers" at bounding box center [1157, 135] width 100 height 25
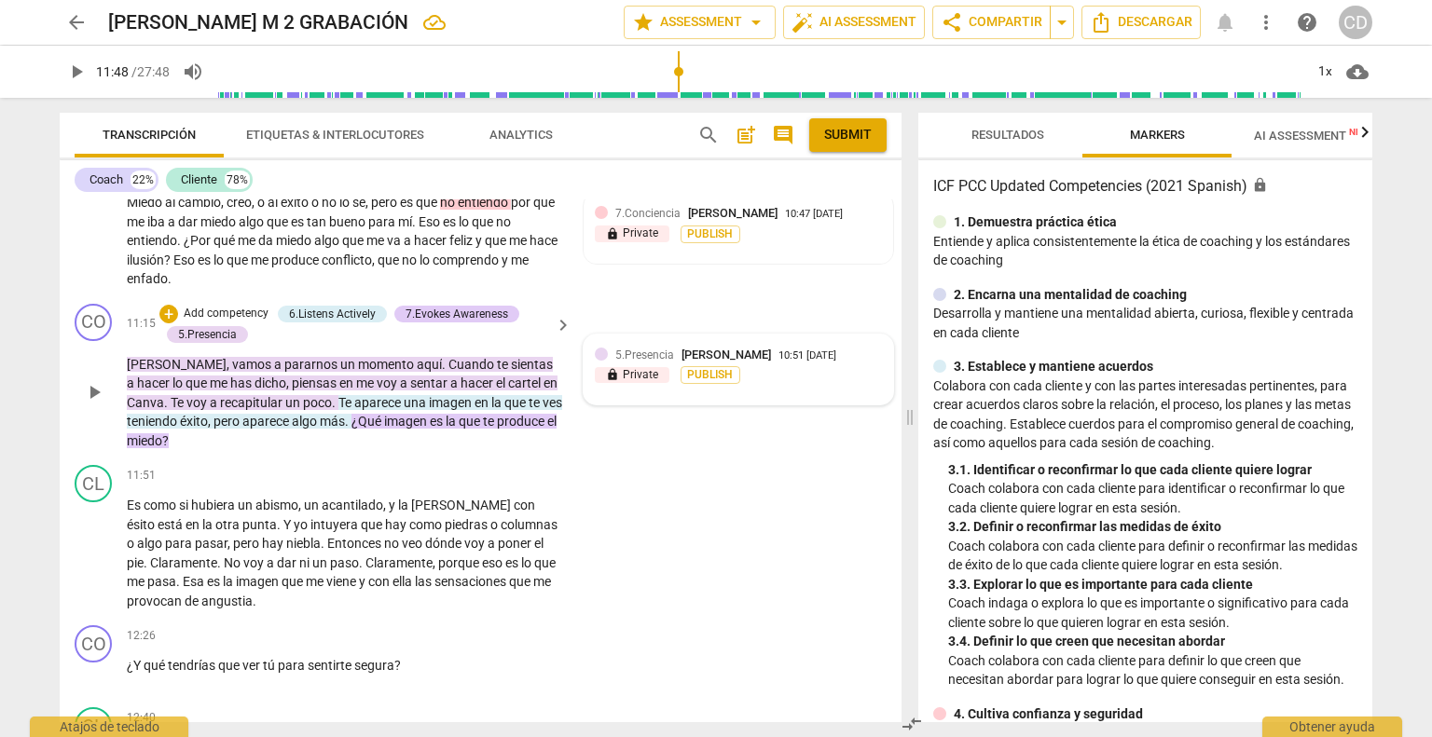
click at [638, 349] on span "5.Presencia" at bounding box center [644, 355] width 59 height 13
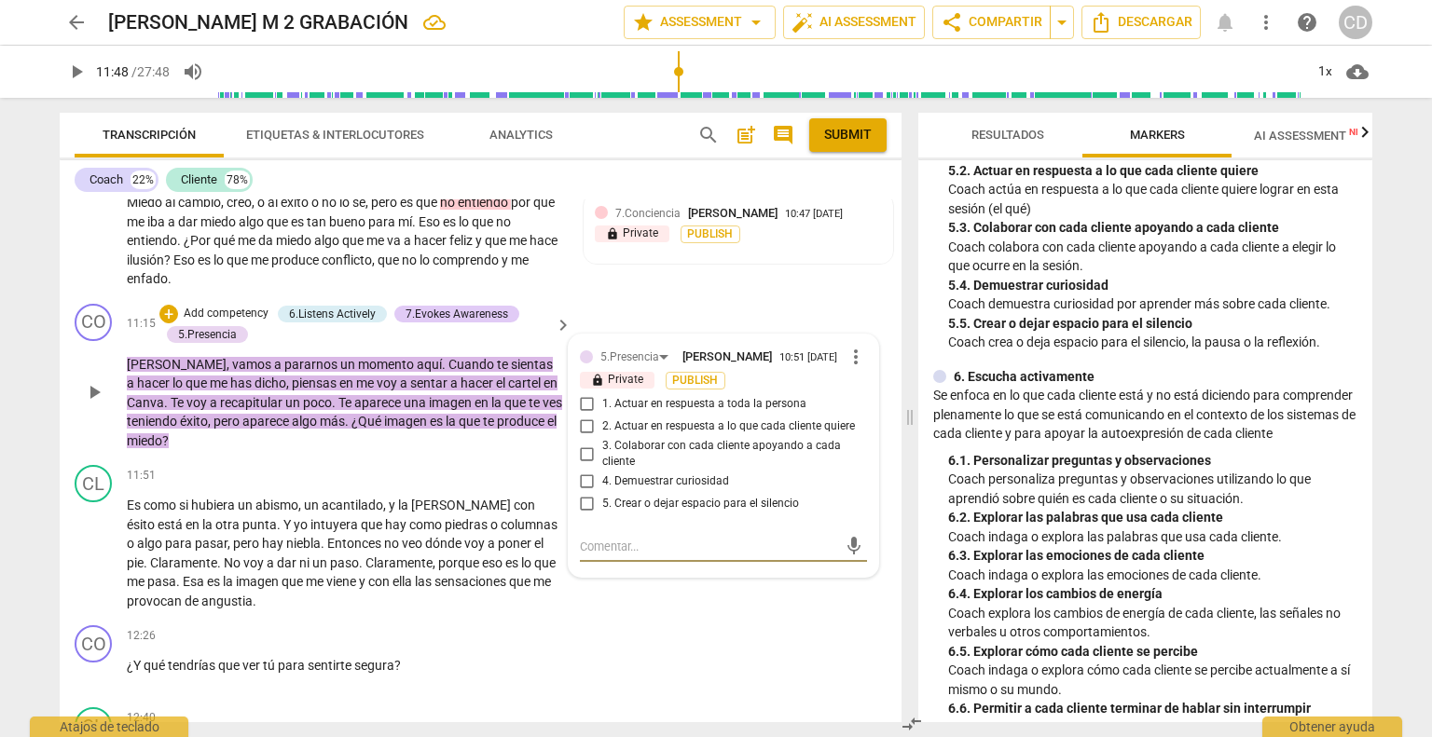
scroll to position [1025, 0]
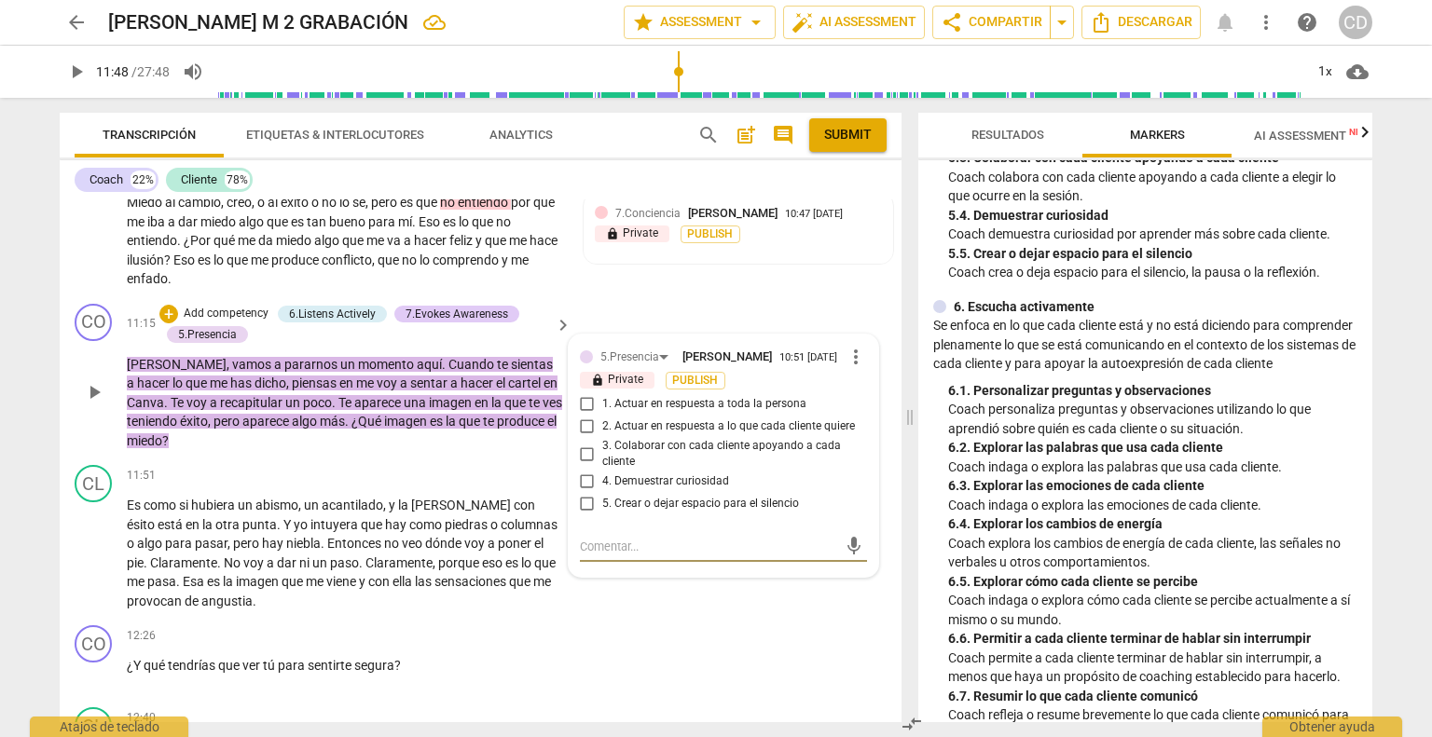
click at [582, 393] on input "1. Actuar en respuesta a toda la persona" at bounding box center [587, 404] width 30 height 22
checkbox input "true"
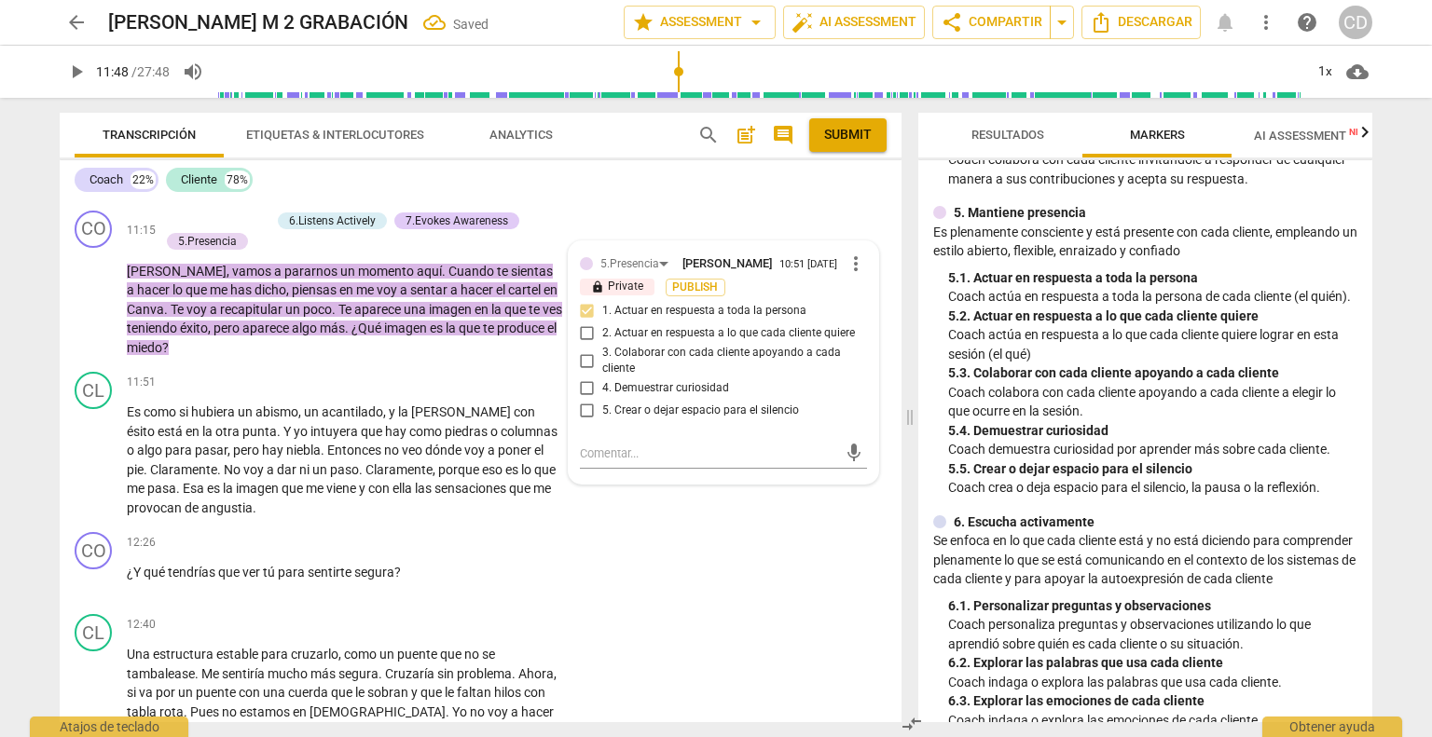
scroll to position [746, 0]
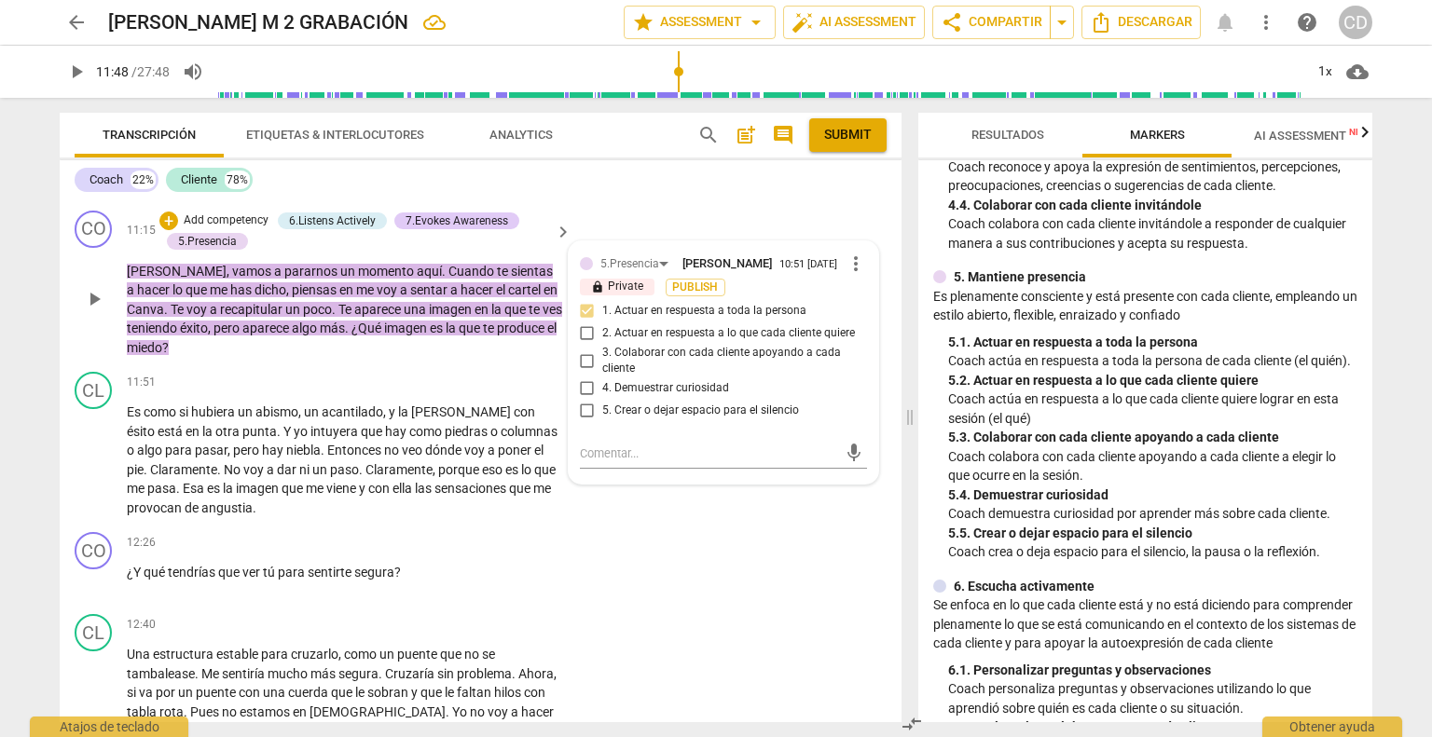
click at [580, 327] on input "2. Actuar en respuesta a lo que cada cliente quiere" at bounding box center [587, 333] width 30 height 22
checkbox input "true"
click at [587, 377] on input "4. Demuestrar curiosidad" at bounding box center [587, 388] width 30 height 22
checkbox input "true"
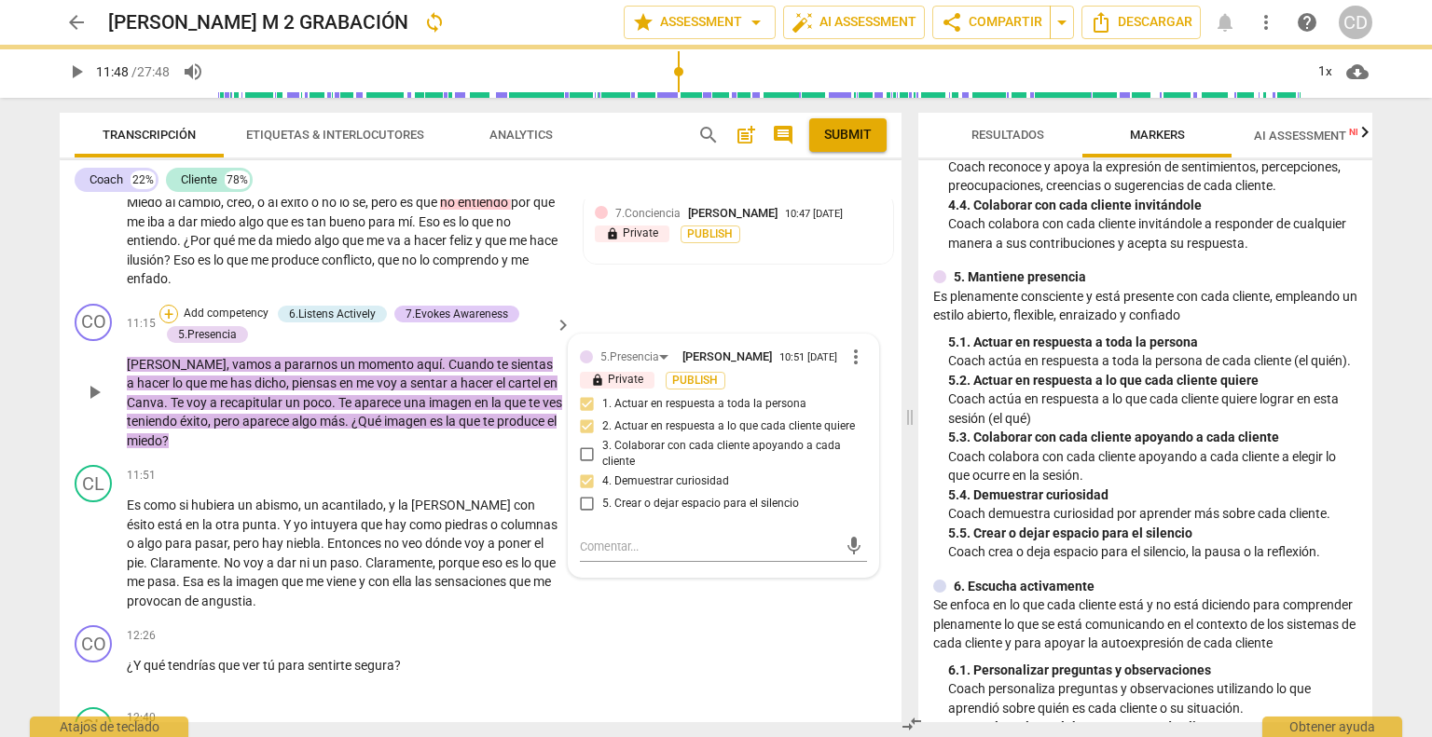
click at [162, 305] on div "+" at bounding box center [168, 314] width 19 height 19
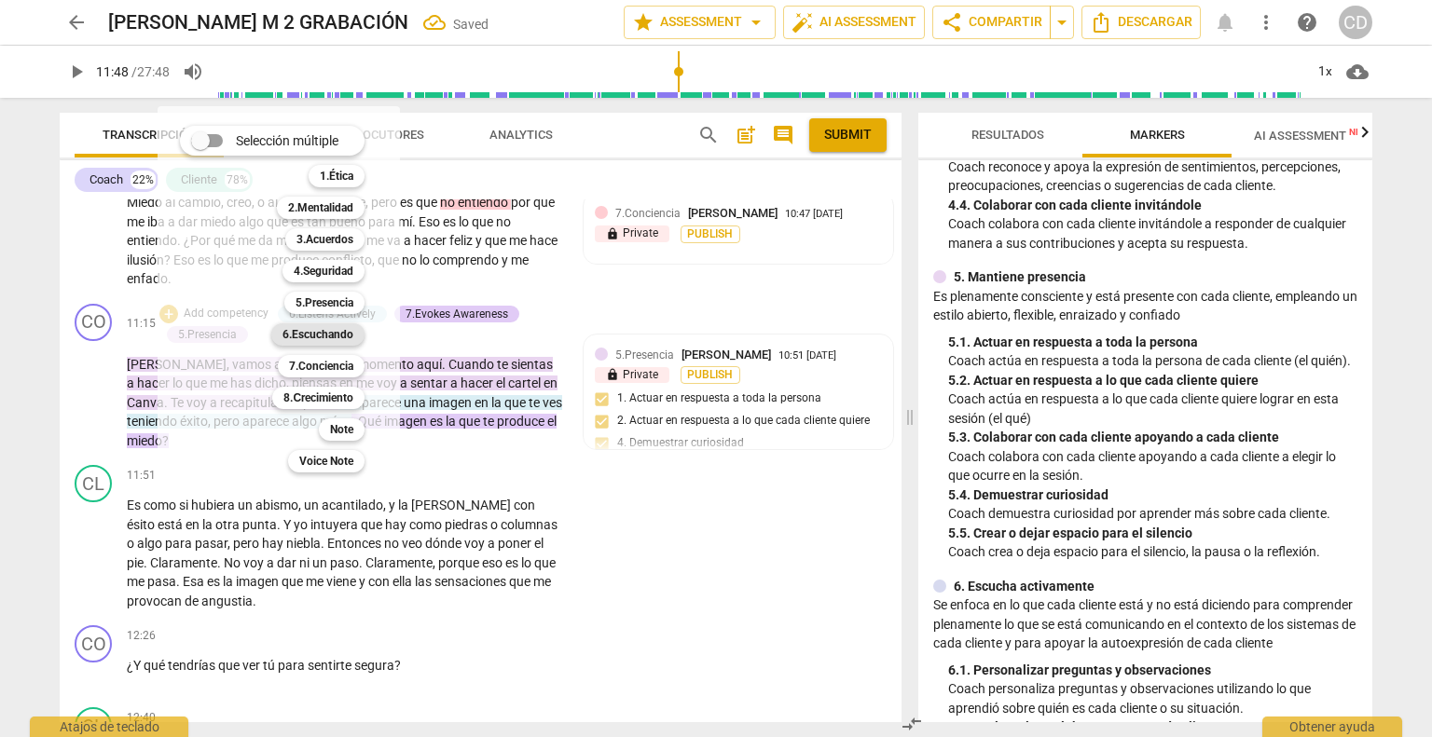
click at [332, 338] on b "6.Escuchando" at bounding box center [317, 334] width 71 height 22
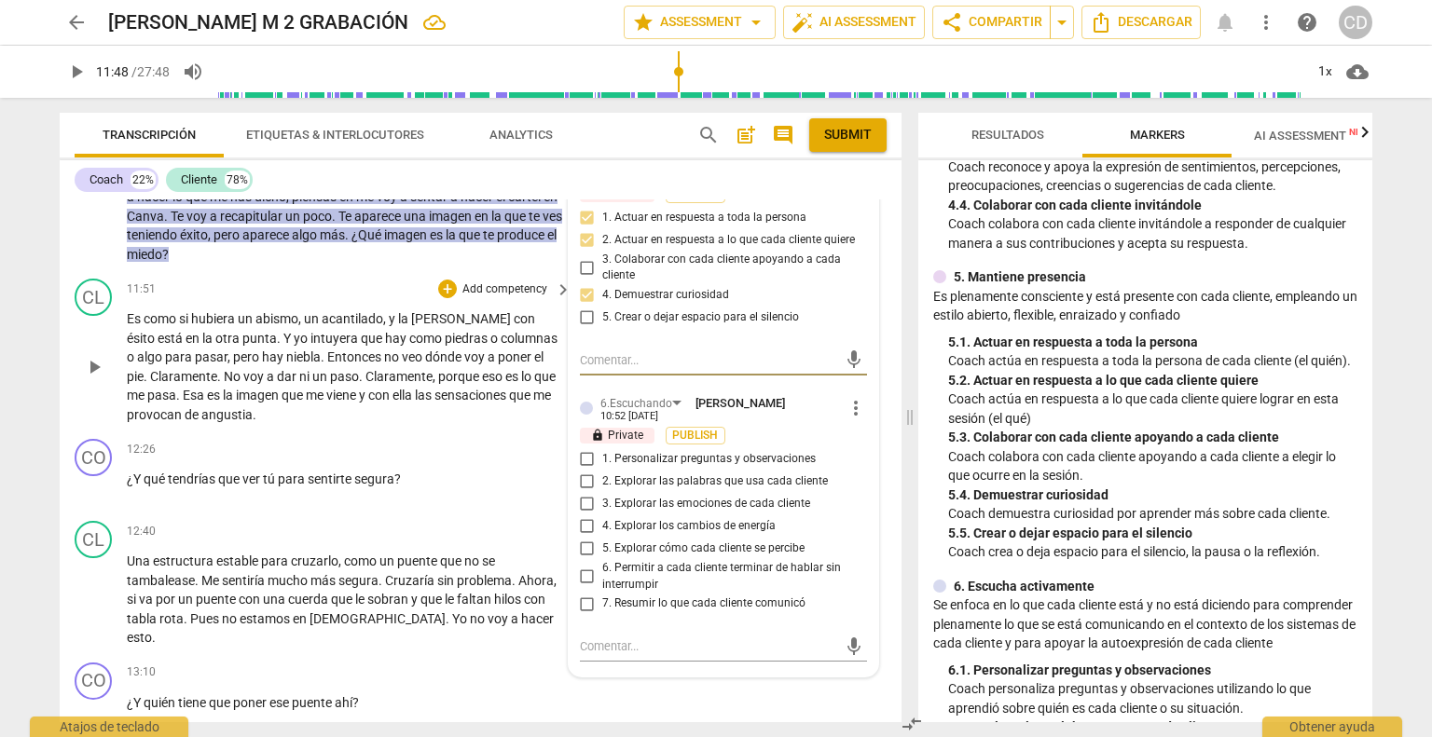
scroll to position [3907, 0]
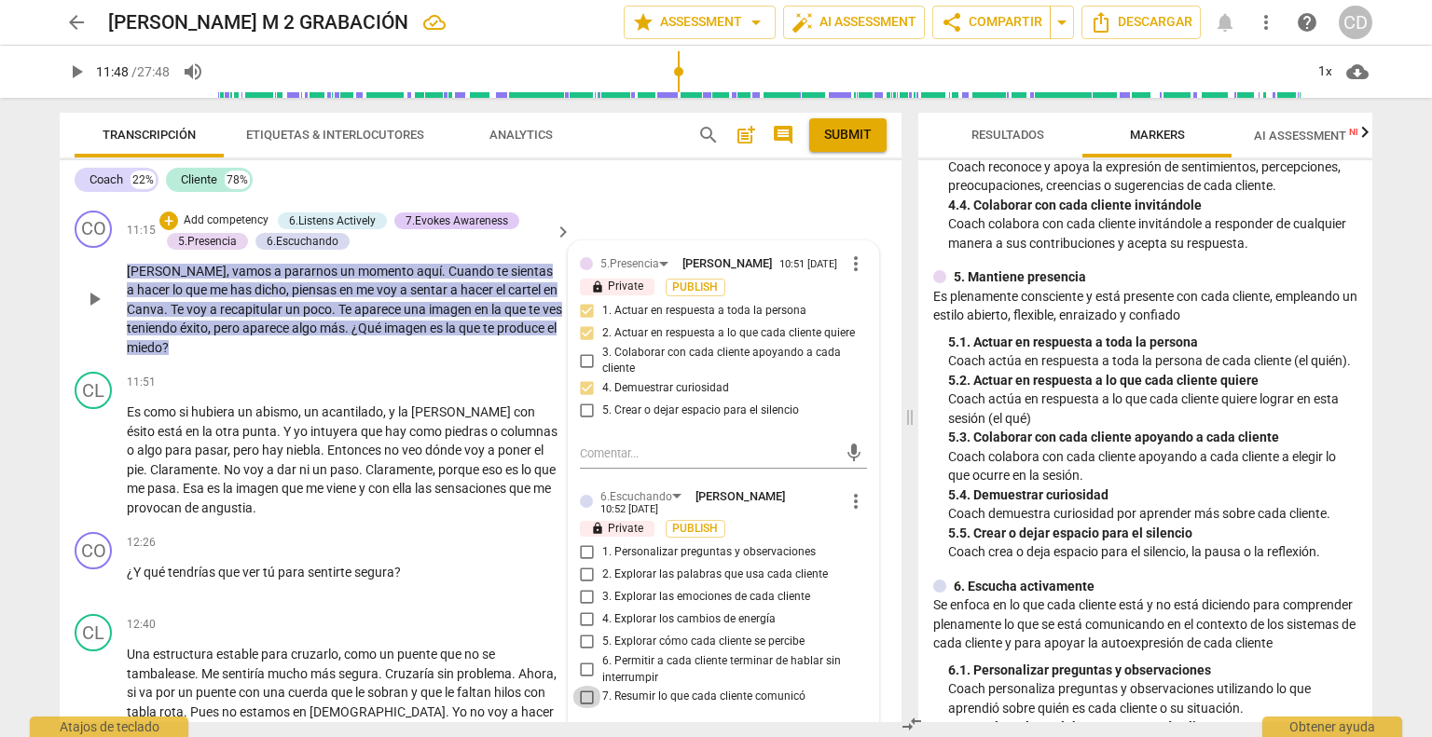
click at [589, 686] on input "7. Resumir lo que cada cliente comunicó" at bounding box center [587, 697] width 30 height 22
checkbox input "true"
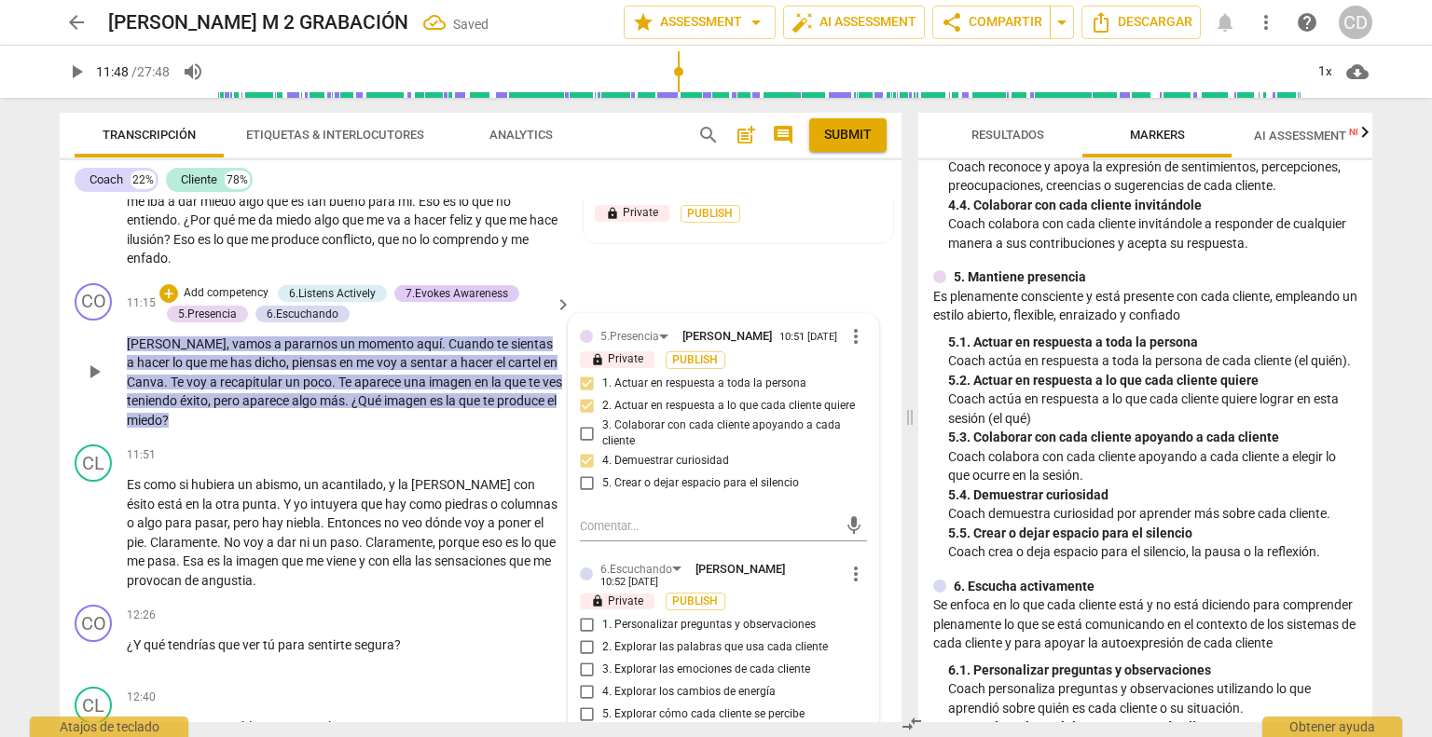
scroll to position [3814, 0]
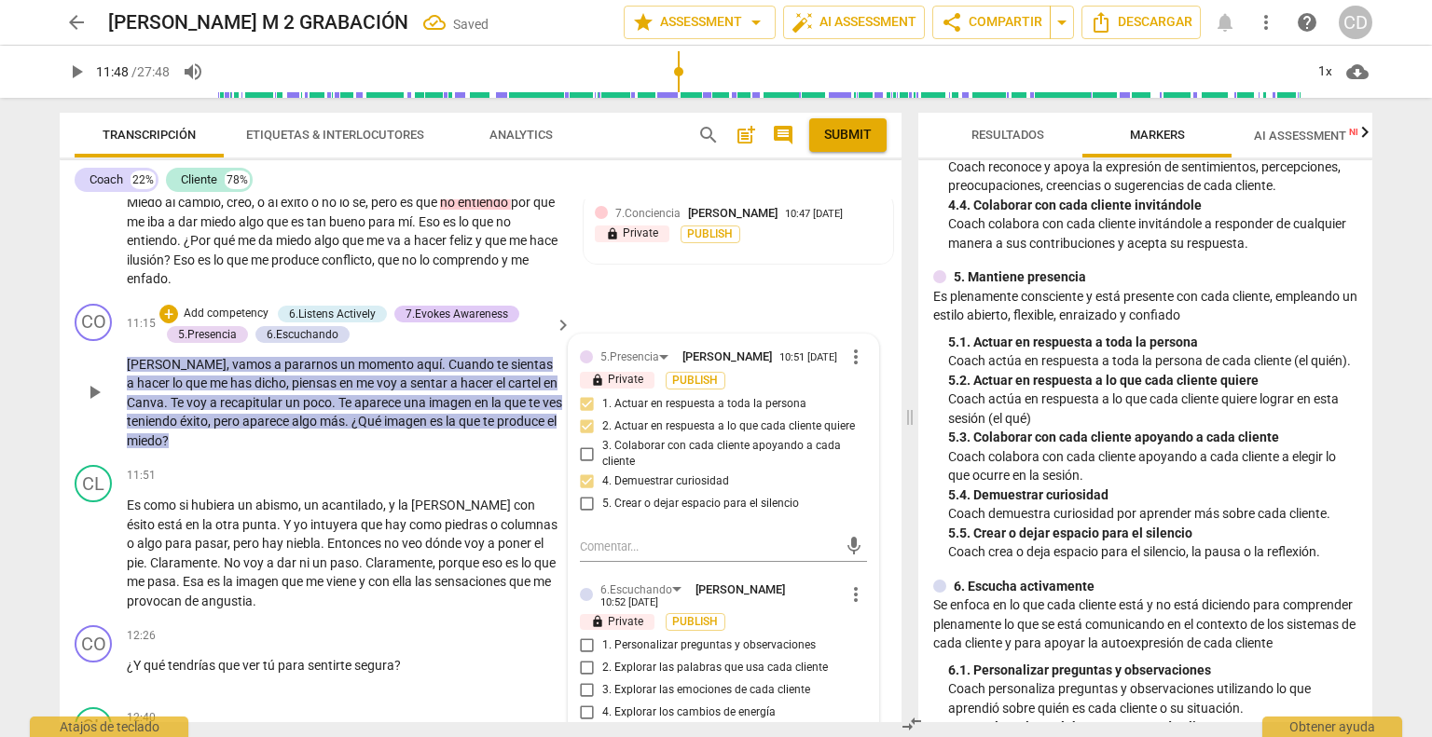
click at [224, 306] on p "Add competency" at bounding box center [226, 314] width 89 height 17
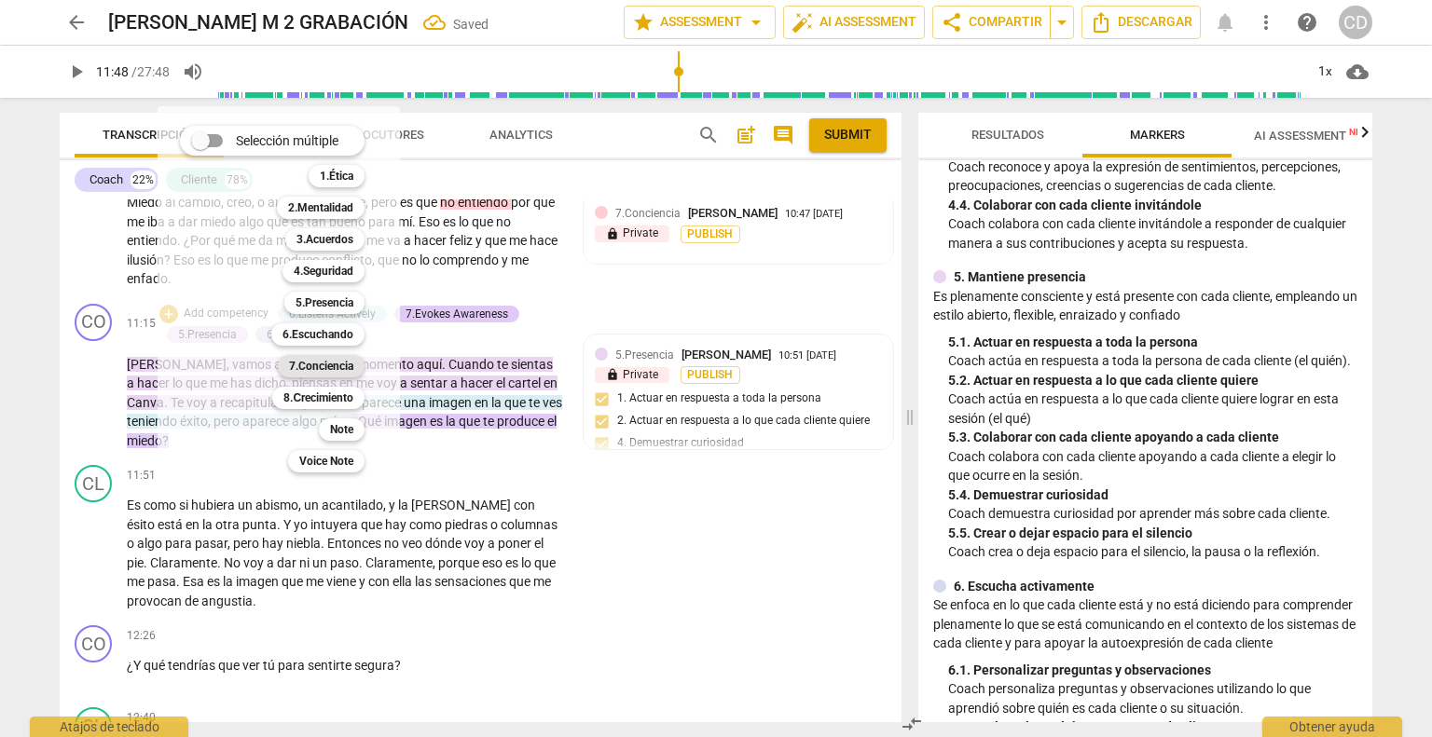
click at [309, 364] on b "7.Conciencia" at bounding box center [321, 366] width 64 height 22
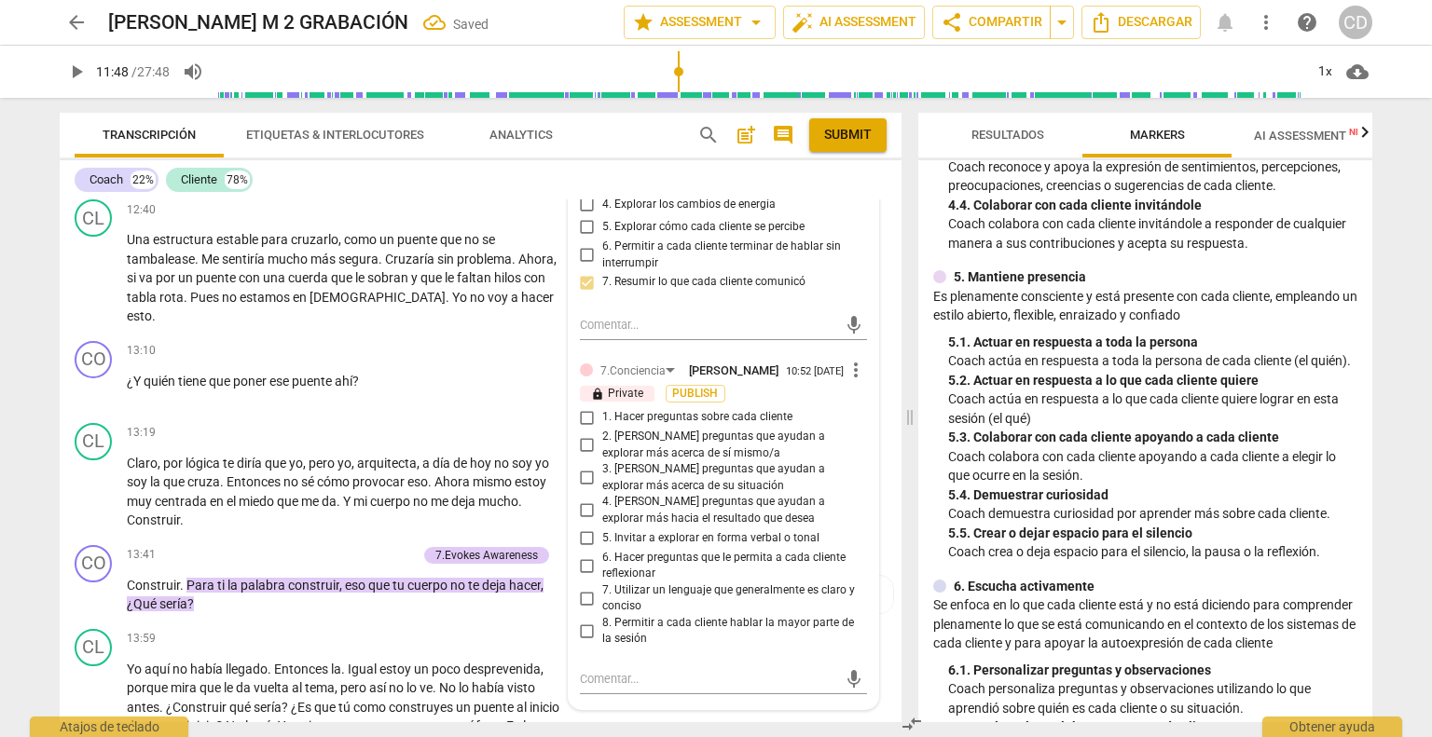
scroll to position [4373, 0]
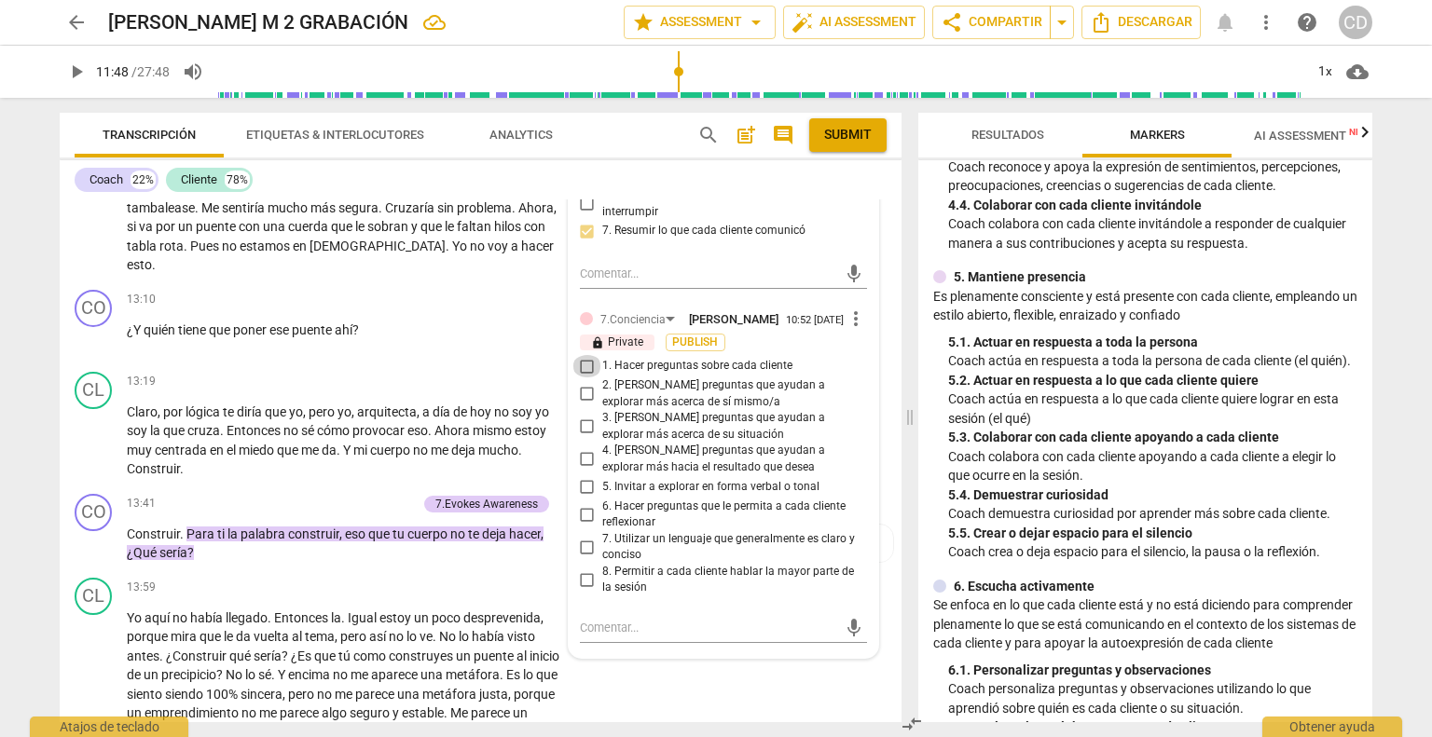
click at [587, 365] on input "1. Hacer preguntas sobre cada cliente" at bounding box center [587, 366] width 30 height 22
checkbox input "true"
click at [579, 517] on input "6. Hacer preguntas que le permita a cada cliente reflexionar" at bounding box center [587, 514] width 30 height 22
checkbox input "true"
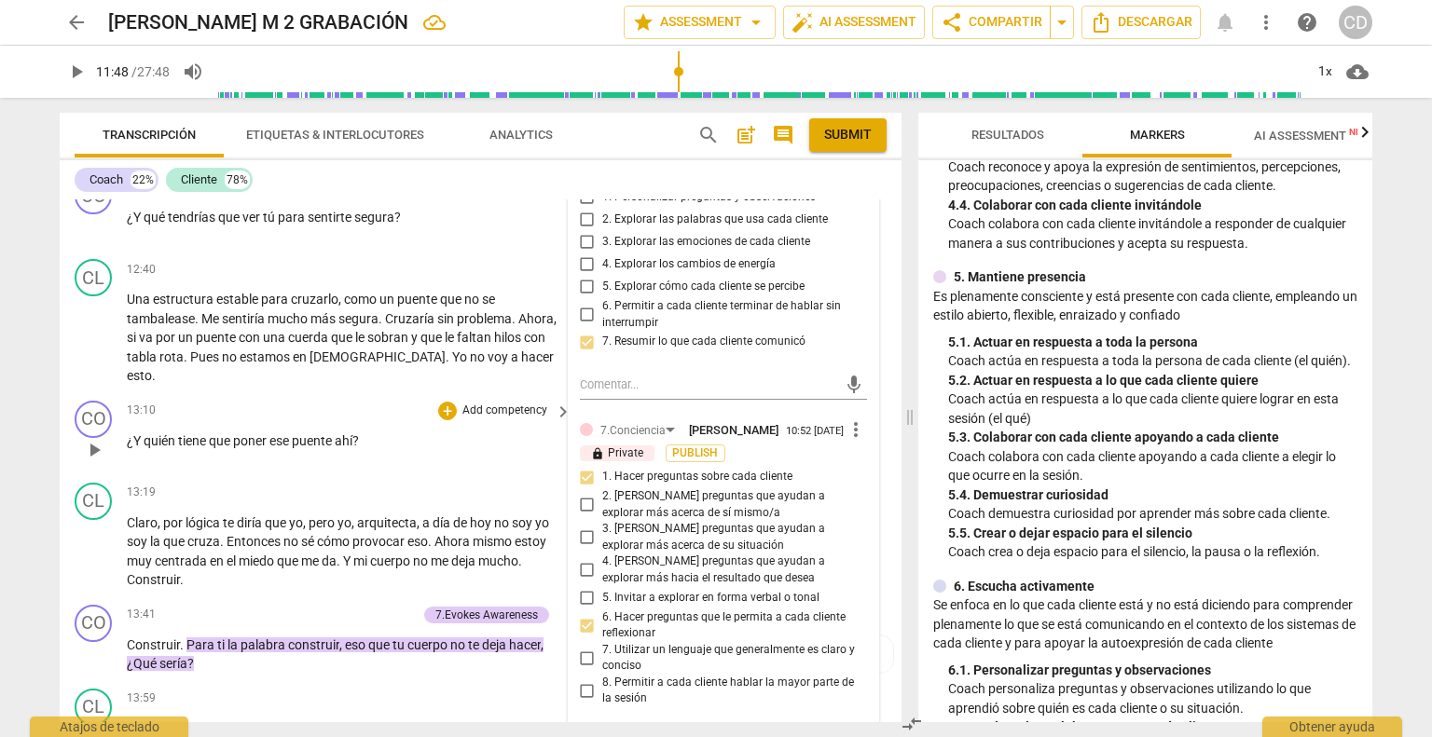
scroll to position [4094, 0]
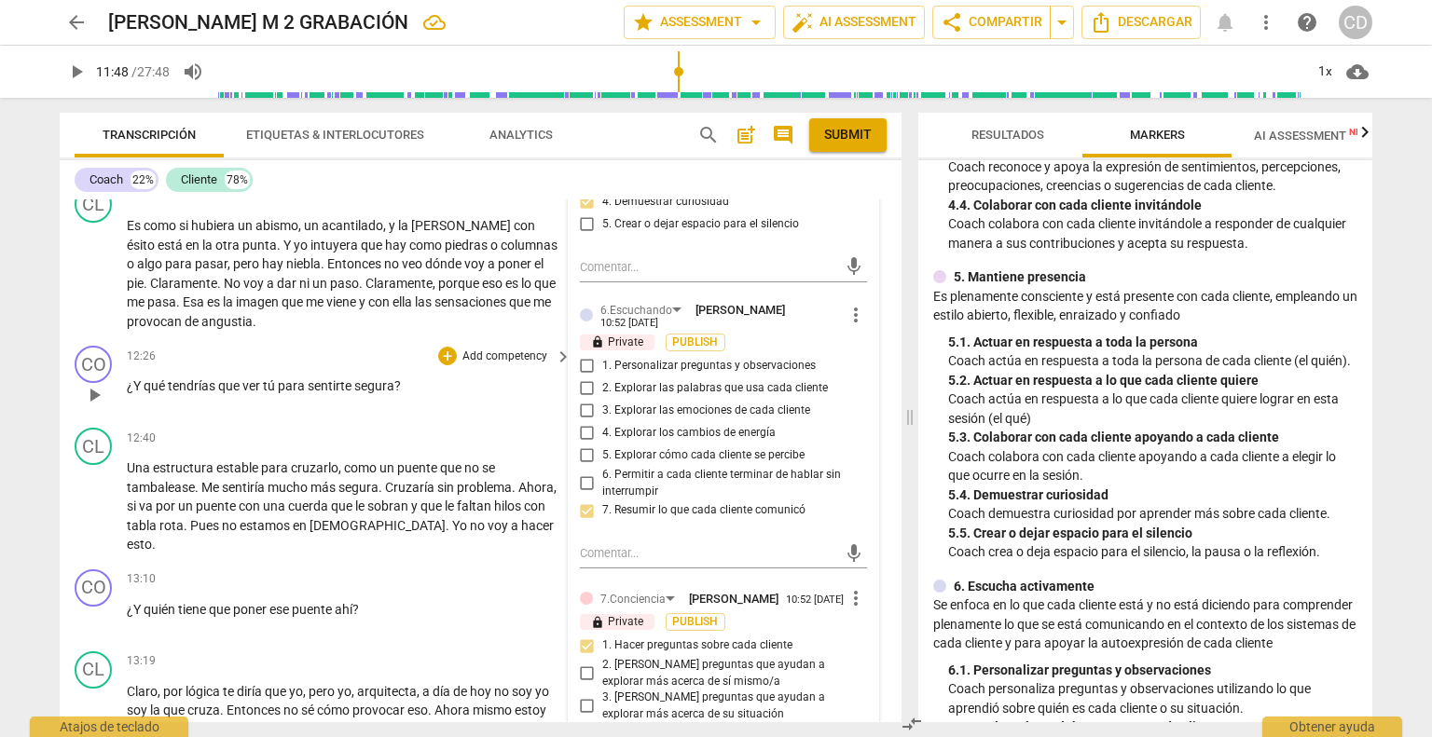
click at [366, 346] on div "12:26 + Add competency keyboard_arrow_right" at bounding box center [350, 356] width 446 height 21
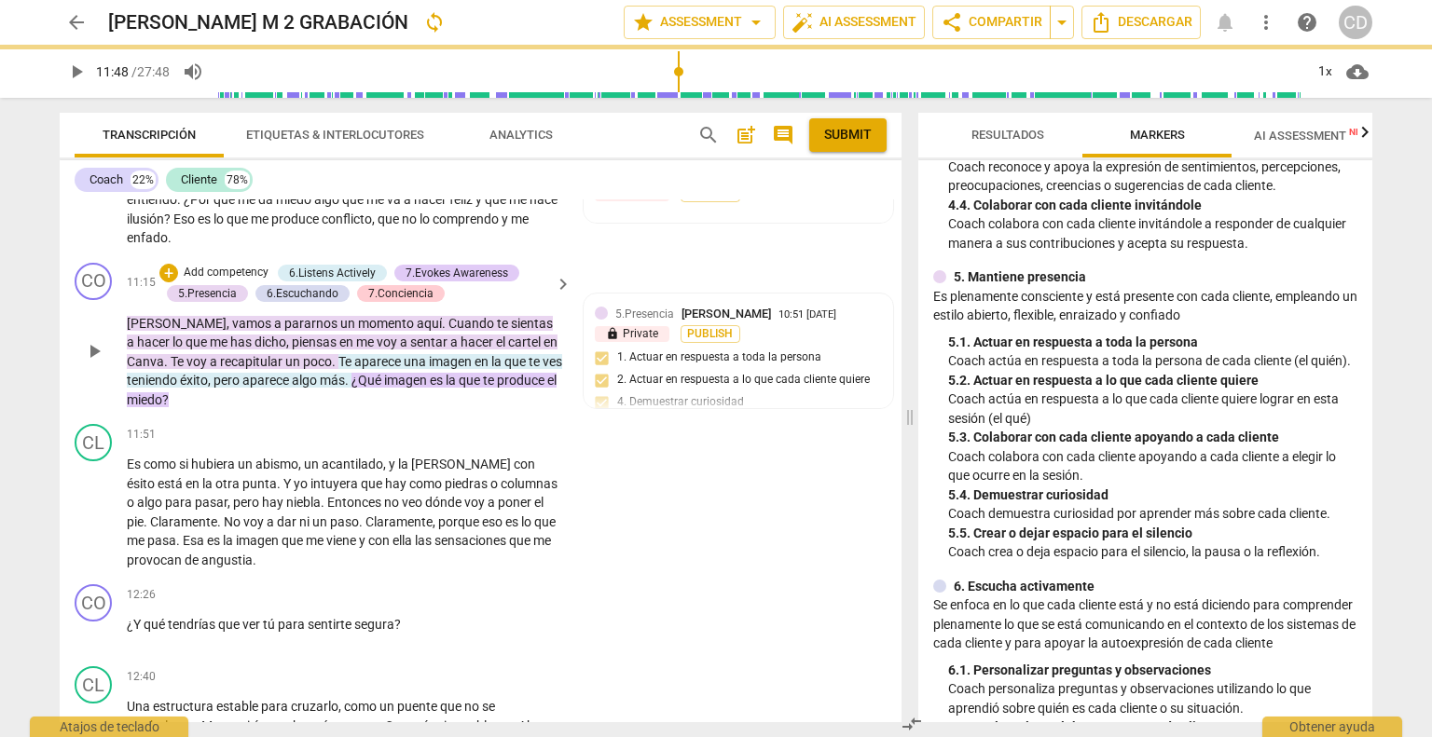
scroll to position [3814, 0]
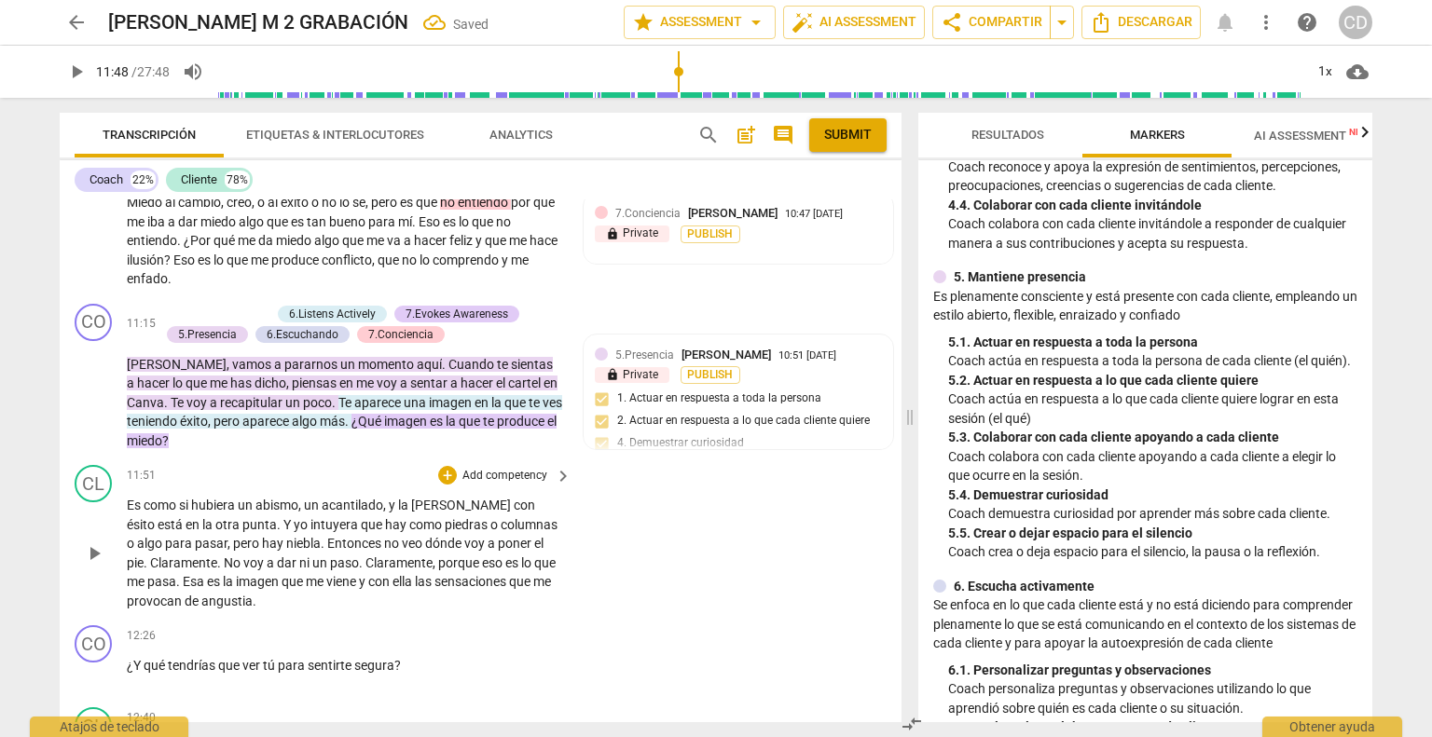
drag, startPoint x: 107, startPoint y: 541, endPoint x: 194, endPoint y: 499, distance: 96.3
click at [107, 542] on span "play_arrow" at bounding box center [94, 553] width 30 height 22
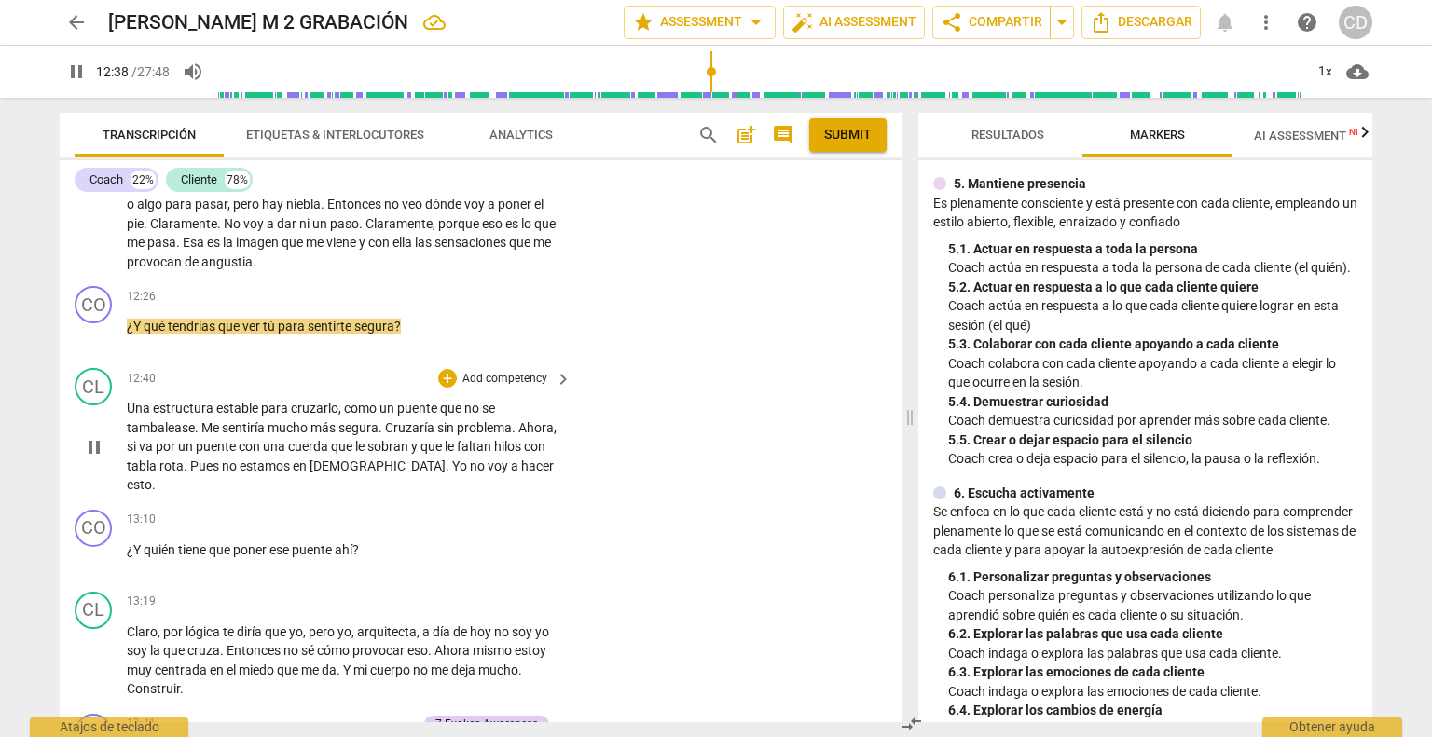
scroll to position [4094, 0]
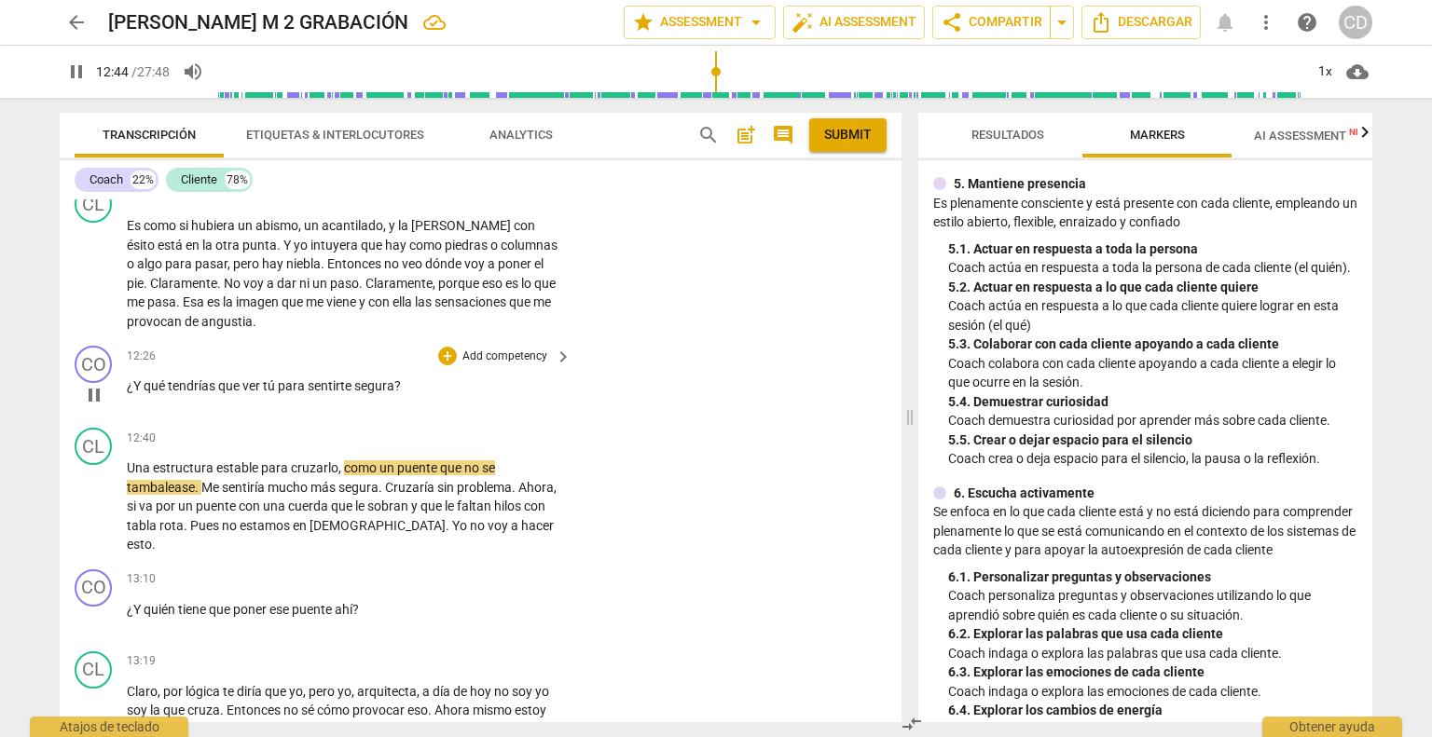
click at [455, 347] on div "+ Add competency" at bounding box center [493, 356] width 111 height 19
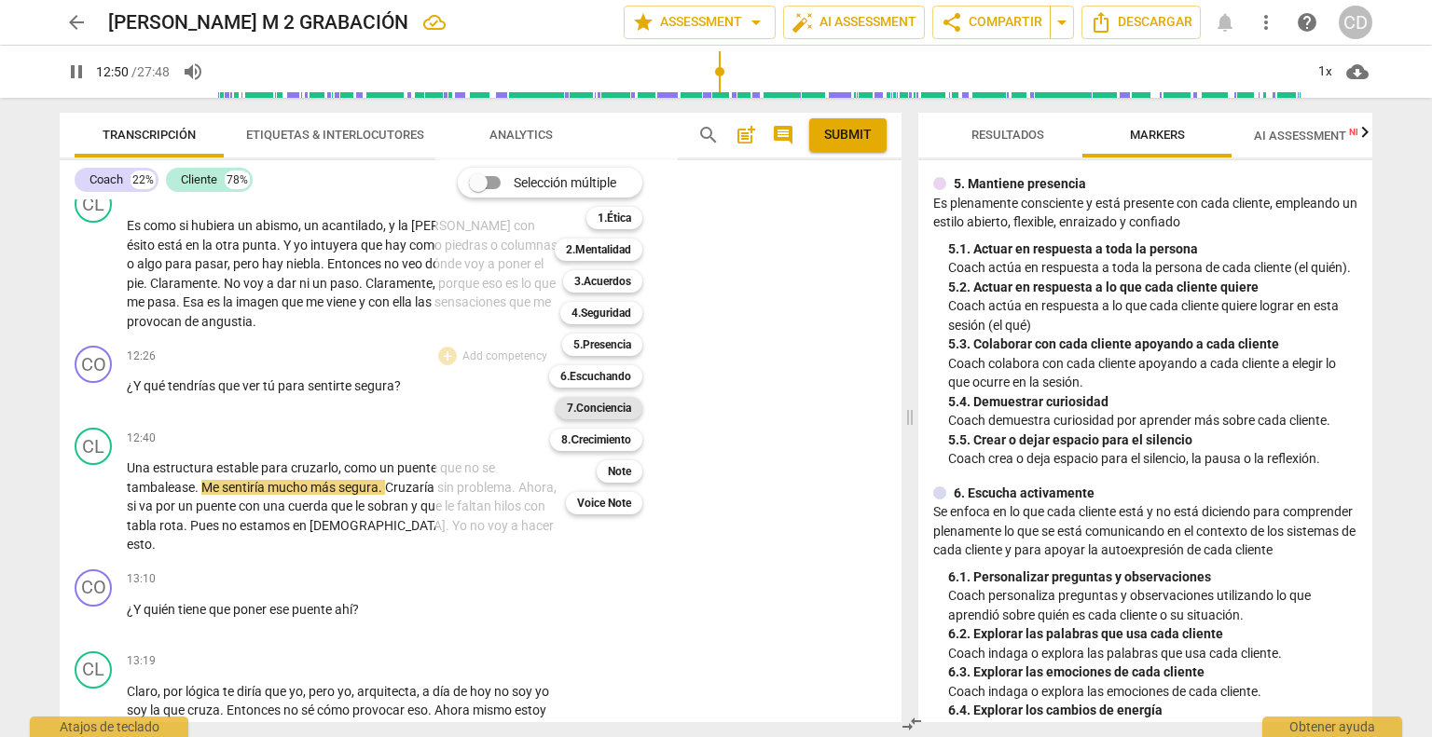
click at [608, 415] on b "7.Conciencia" at bounding box center [599, 408] width 64 height 22
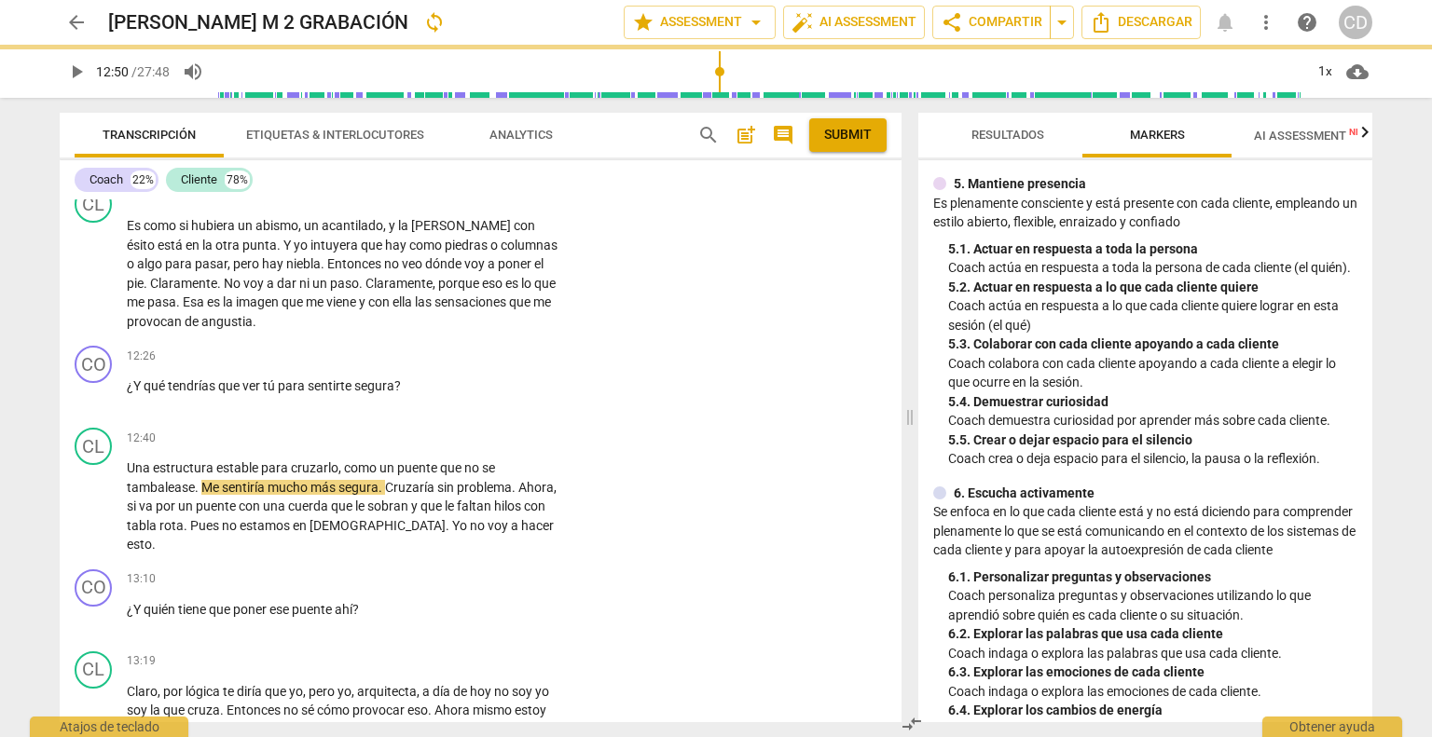
type input "771"
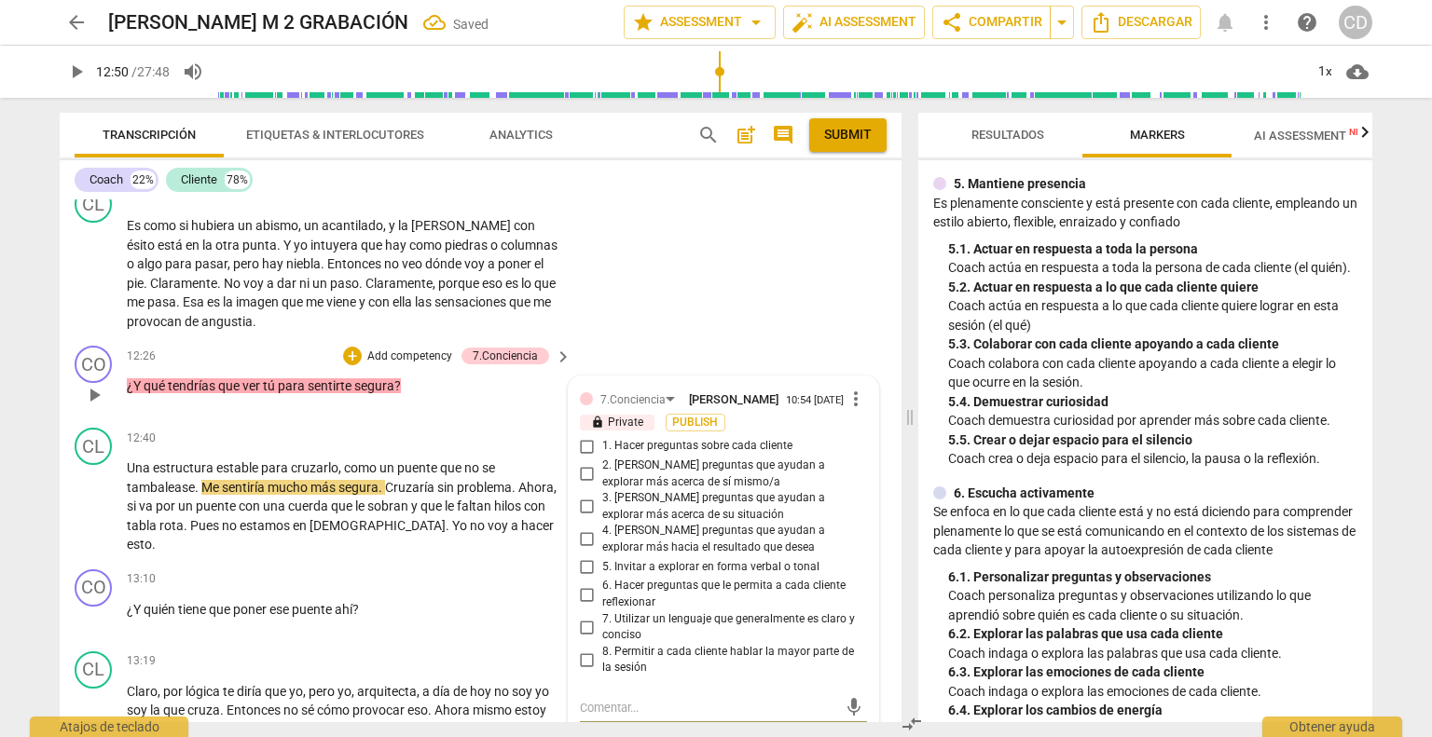
click at [587, 535] on input "4. [PERSON_NAME] preguntas que ayudan a explorar más hacia el resultado que des…" at bounding box center [587, 539] width 30 height 22
checkbox input "true"
click at [91, 496] on span "play_arrow" at bounding box center [94, 507] width 22 height 22
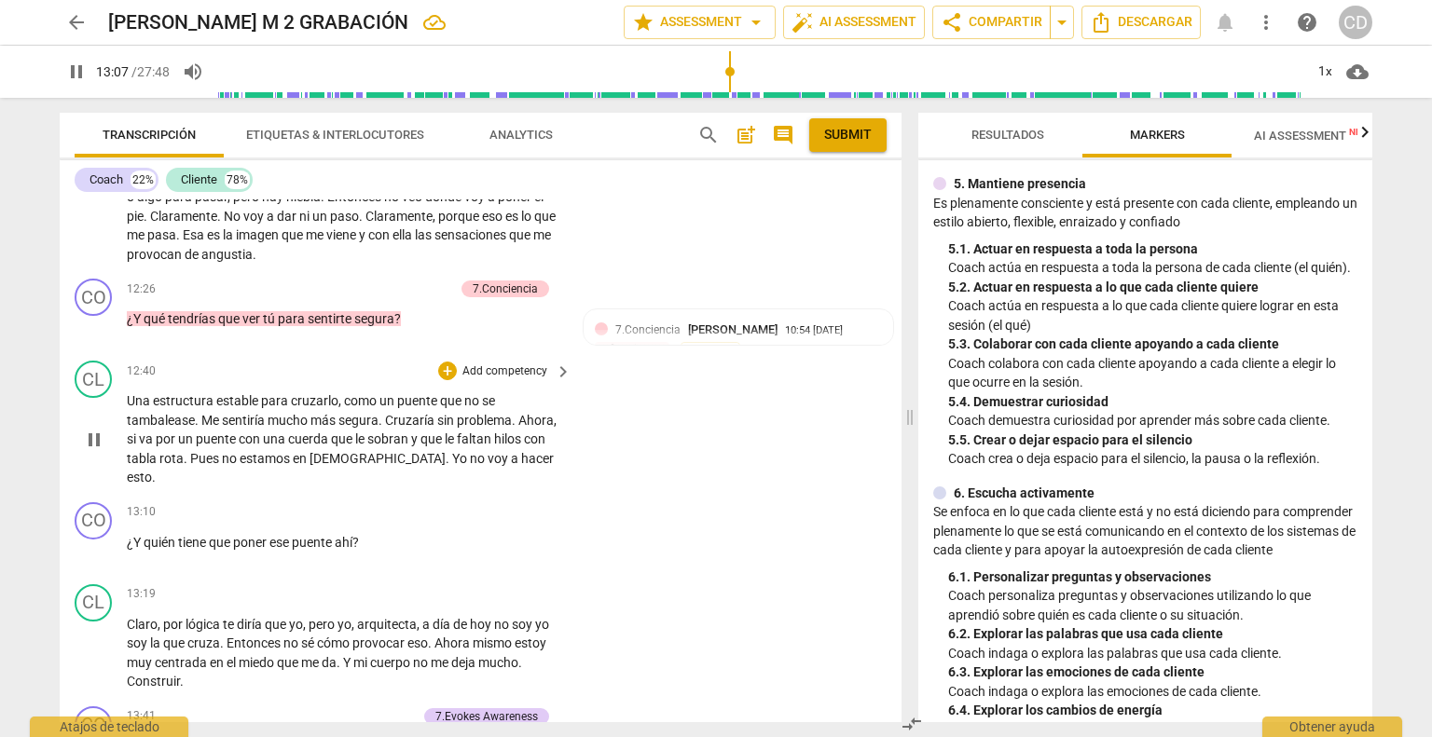
scroll to position [4373, 0]
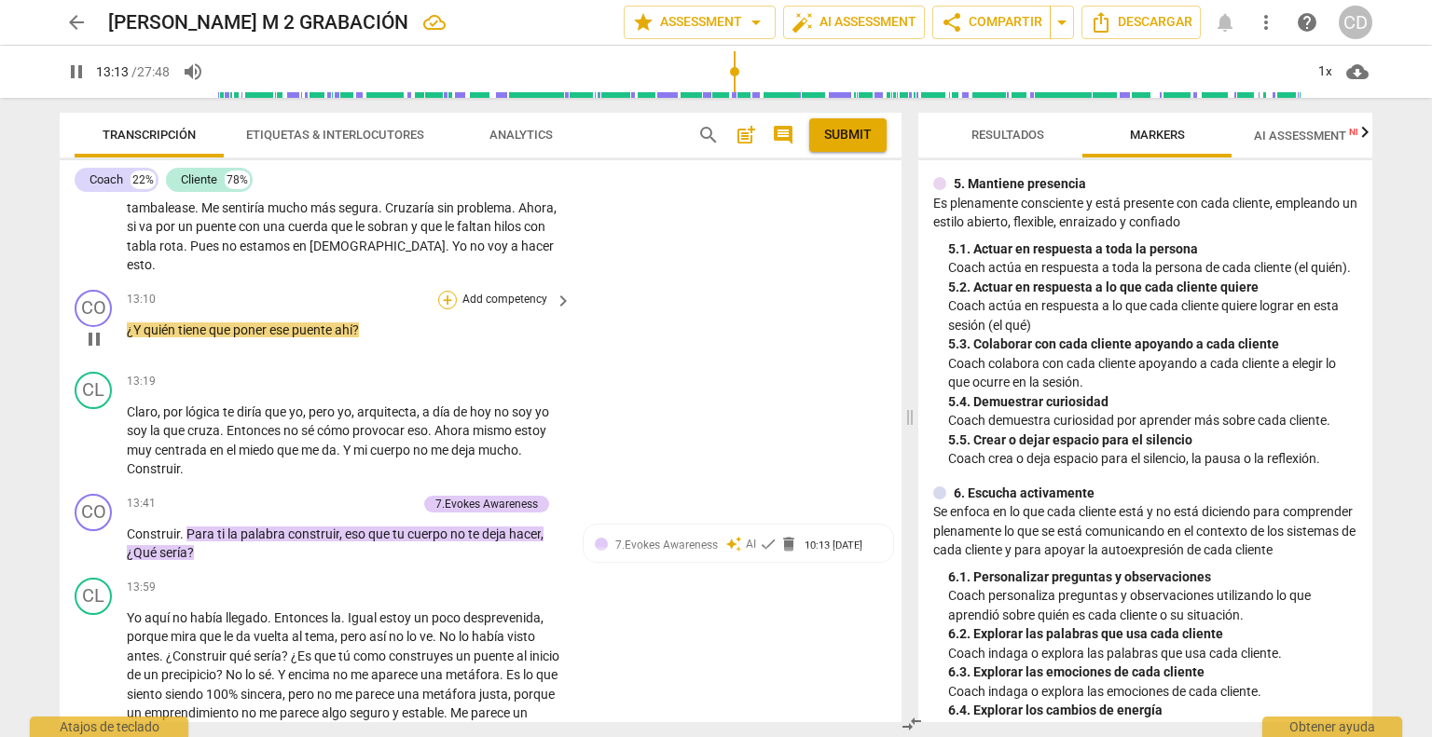
click at [446, 291] on div "+" at bounding box center [447, 300] width 19 height 19
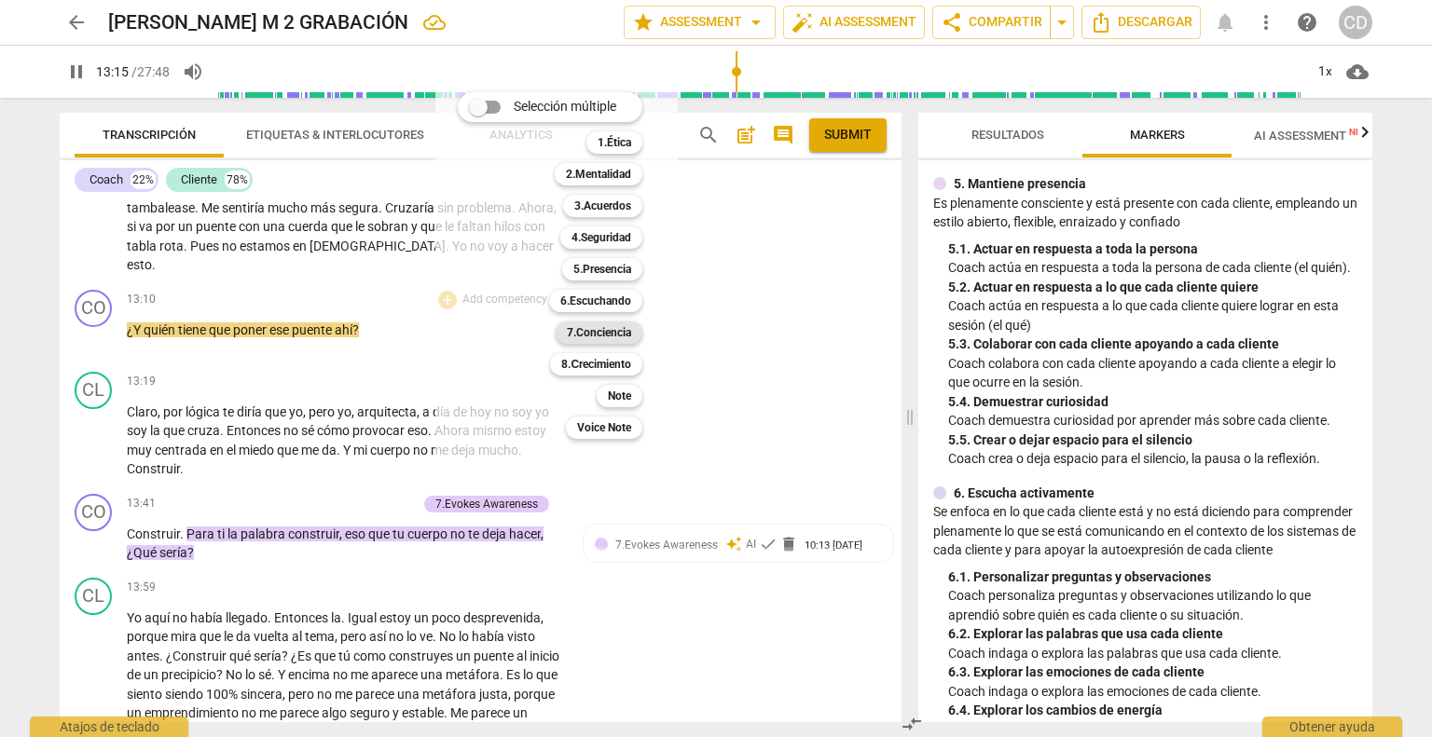
click at [619, 335] on b "7.Conciencia" at bounding box center [599, 333] width 64 height 22
type input "796"
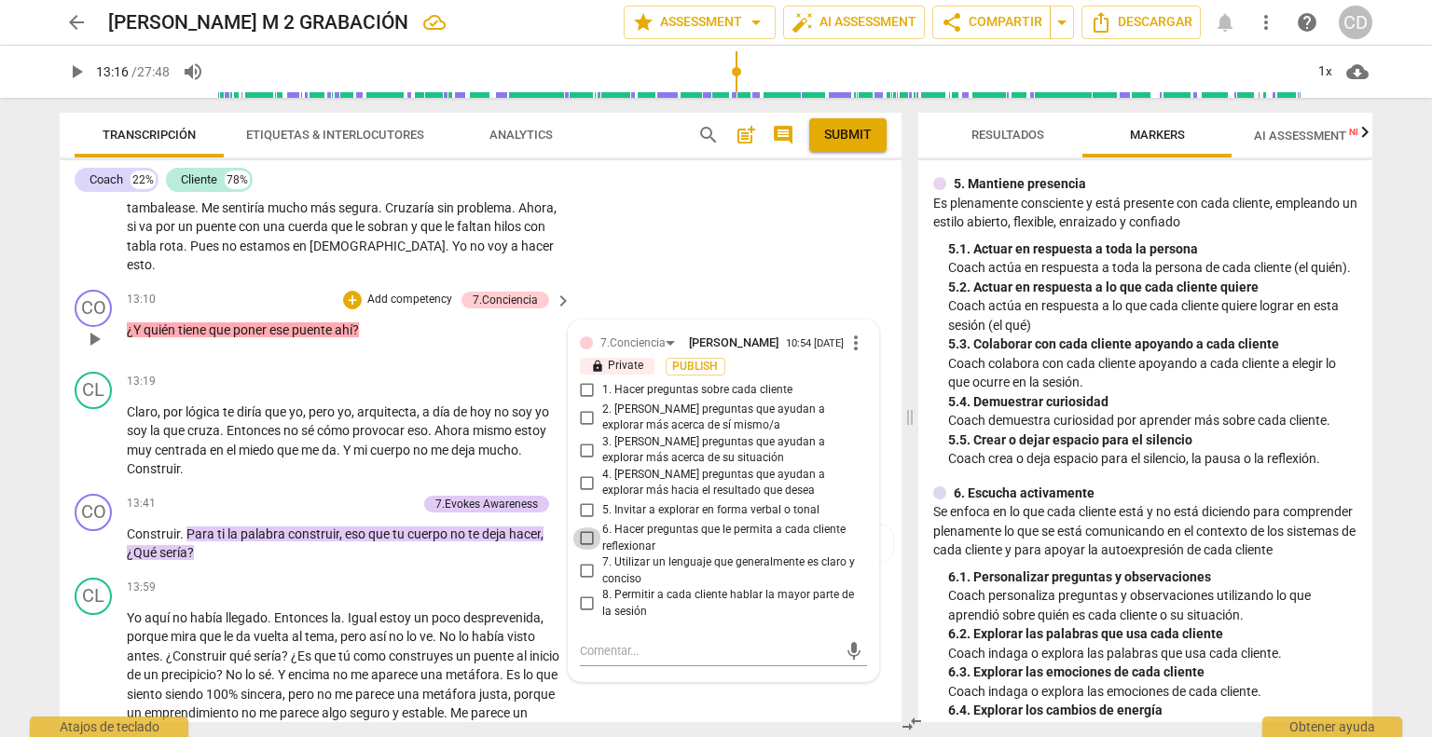
click at [579, 528] on input "6. Hacer preguntas que le permita a cada cliente reflexionar" at bounding box center [587, 539] width 30 height 22
checkbox input "true"
click at [88, 430] on span "play_arrow" at bounding box center [94, 441] width 22 height 22
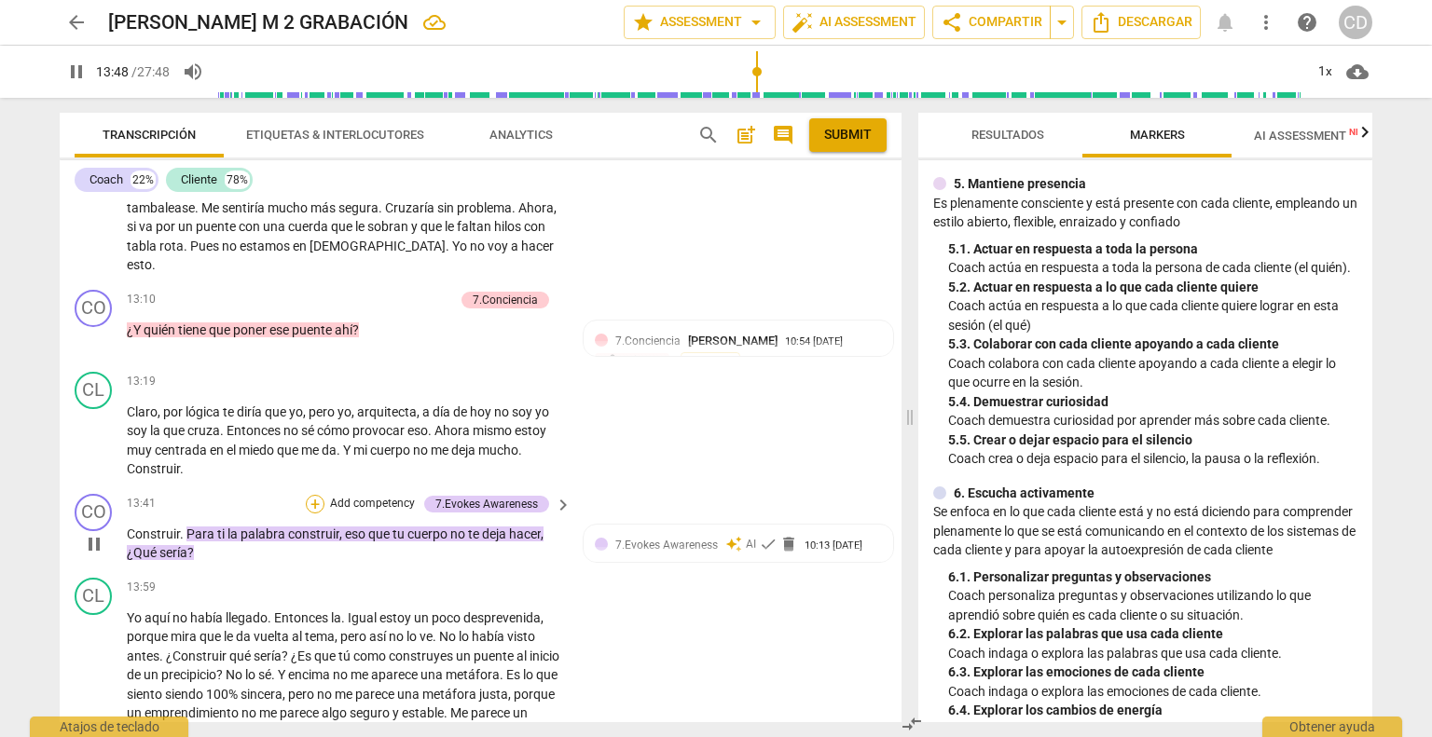
click at [316, 495] on div "+" at bounding box center [315, 504] width 19 height 19
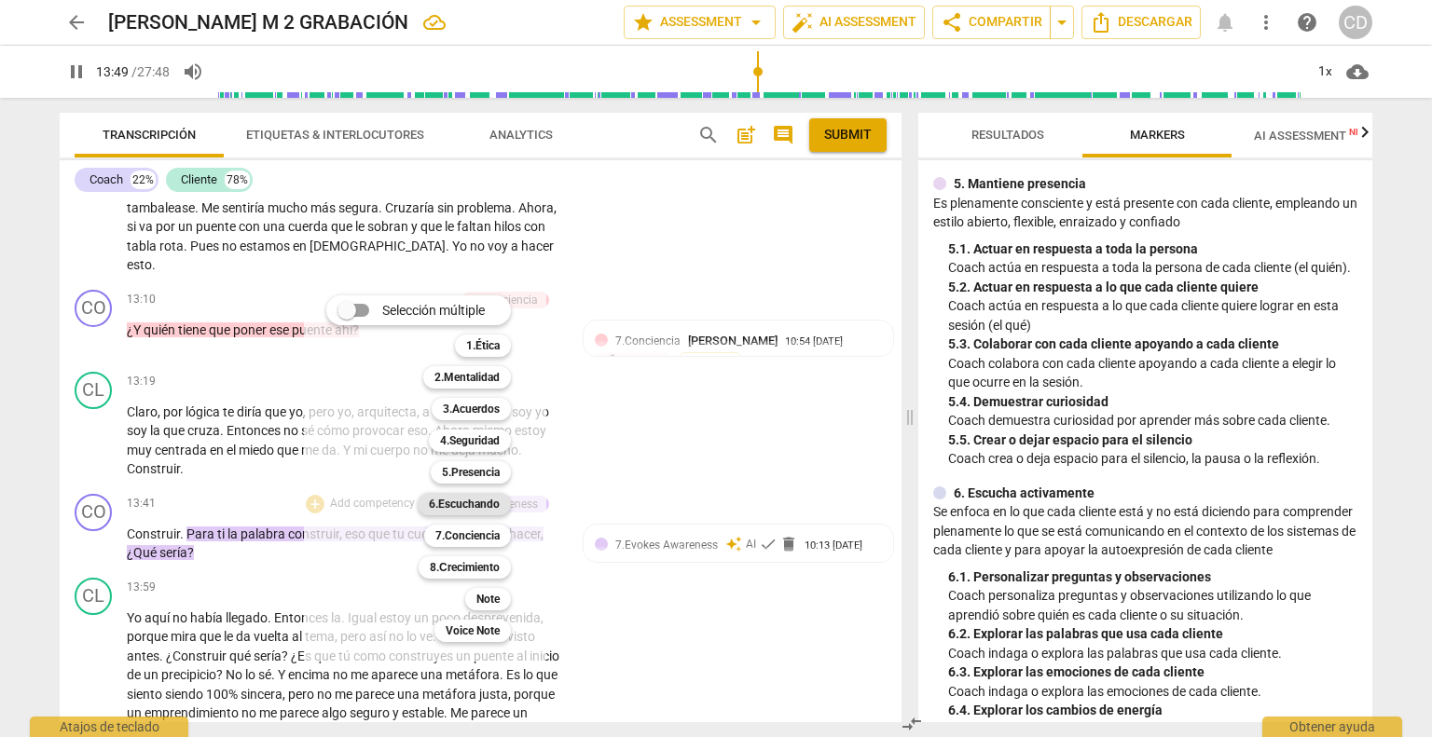
click at [495, 506] on b "6.Escuchando" at bounding box center [464, 504] width 71 height 22
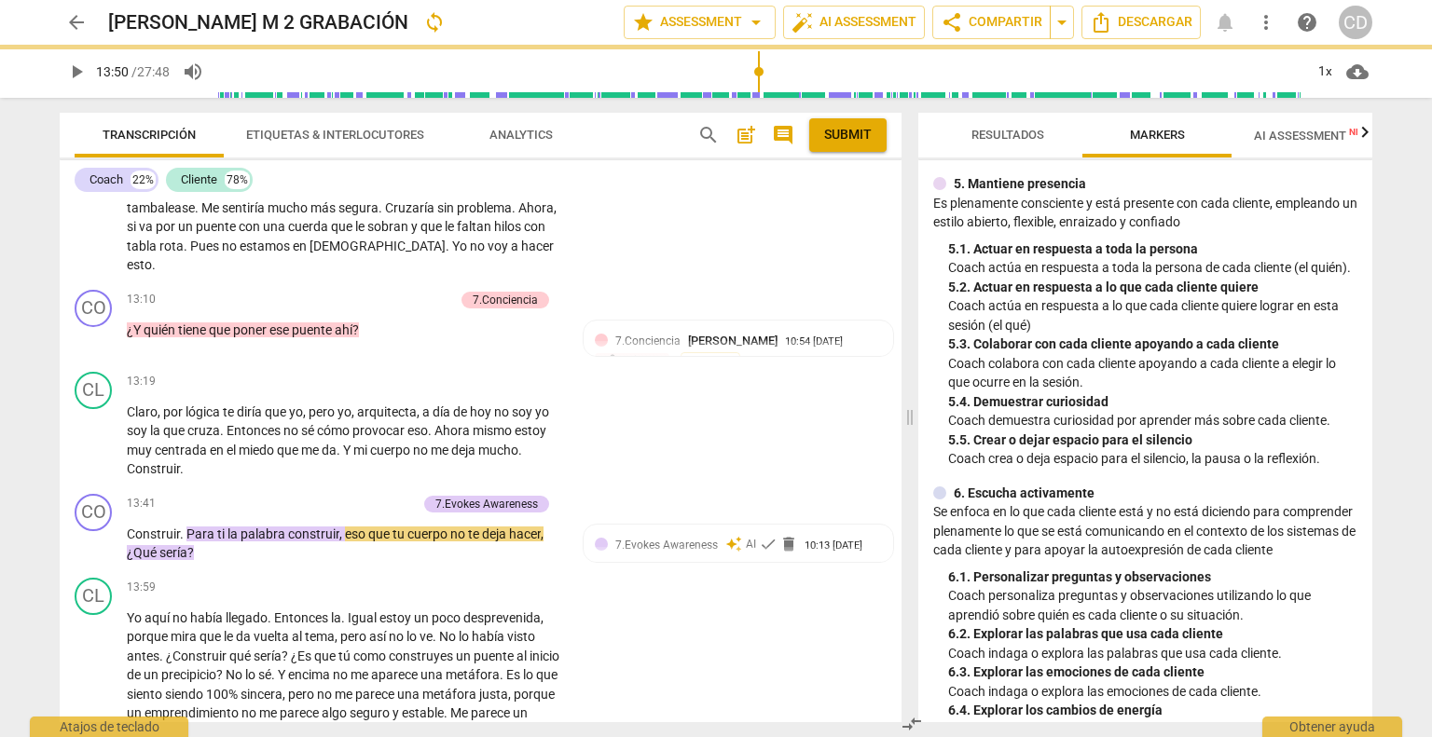
type input "830"
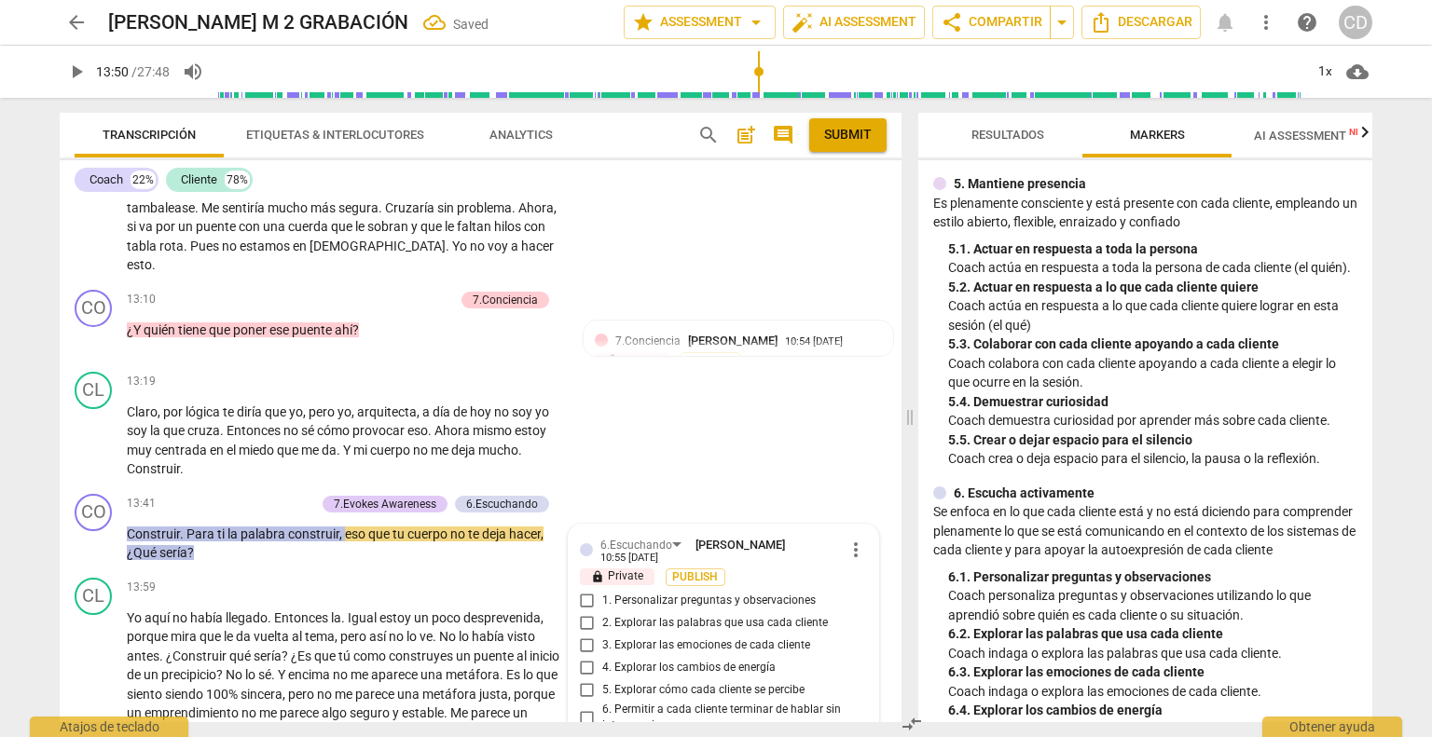
scroll to position [4666, 0]
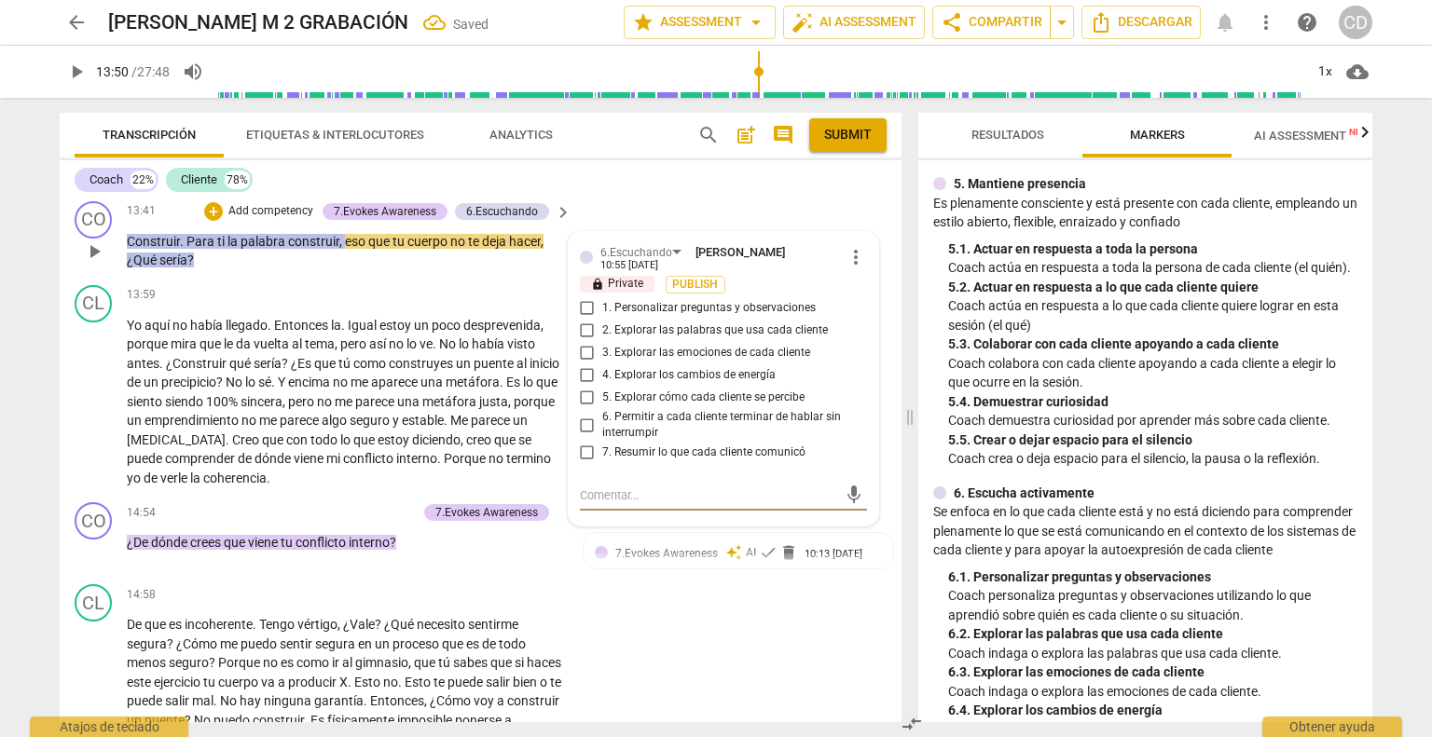
click at [585, 320] on input "2. Explorar las palabras que usa cada cliente" at bounding box center [587, 331] width 30 height 22
checkbox input "true"
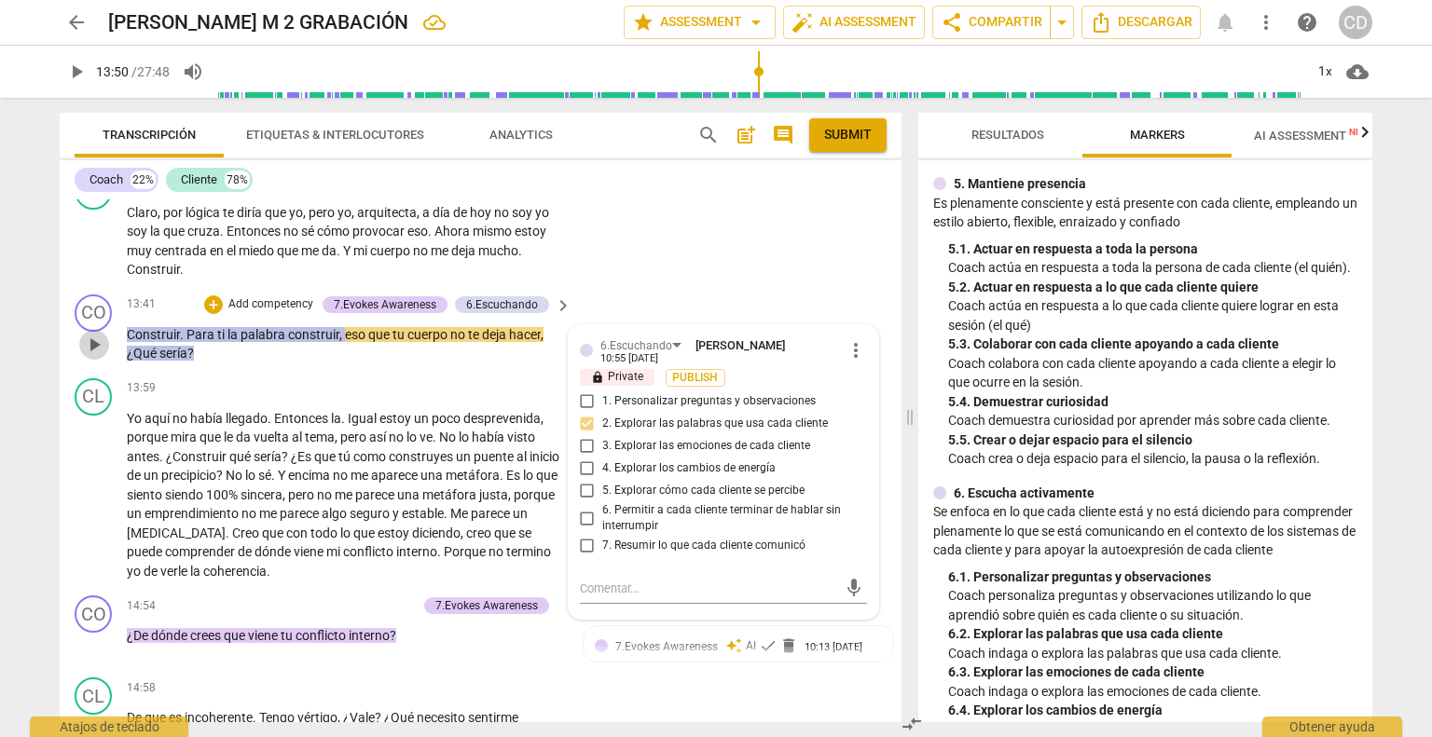
click at [101, 334] on span "play_arrow" at bounding box center [94, 345] width 22 height 22
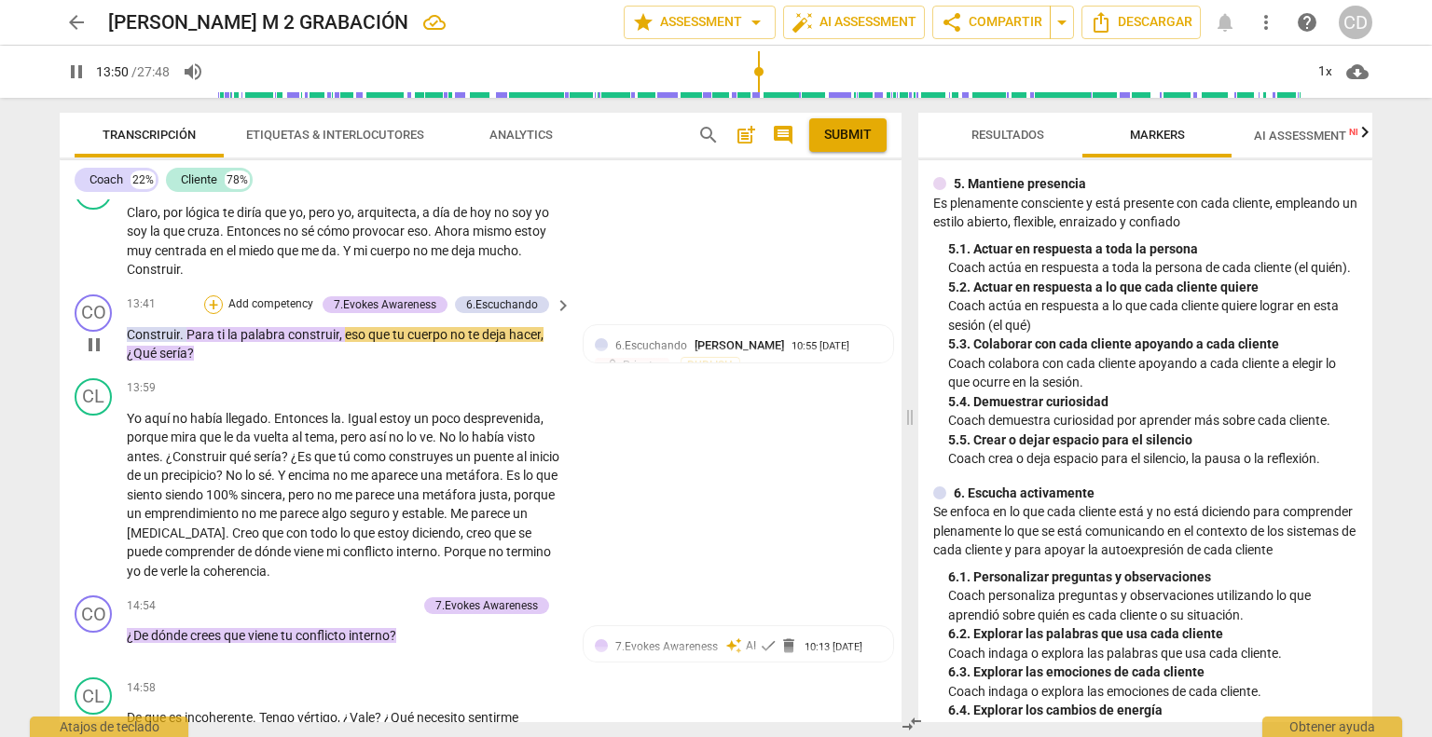
click at [216, 295] on div "+" at bounding box center [213, 304] width 19 height 19
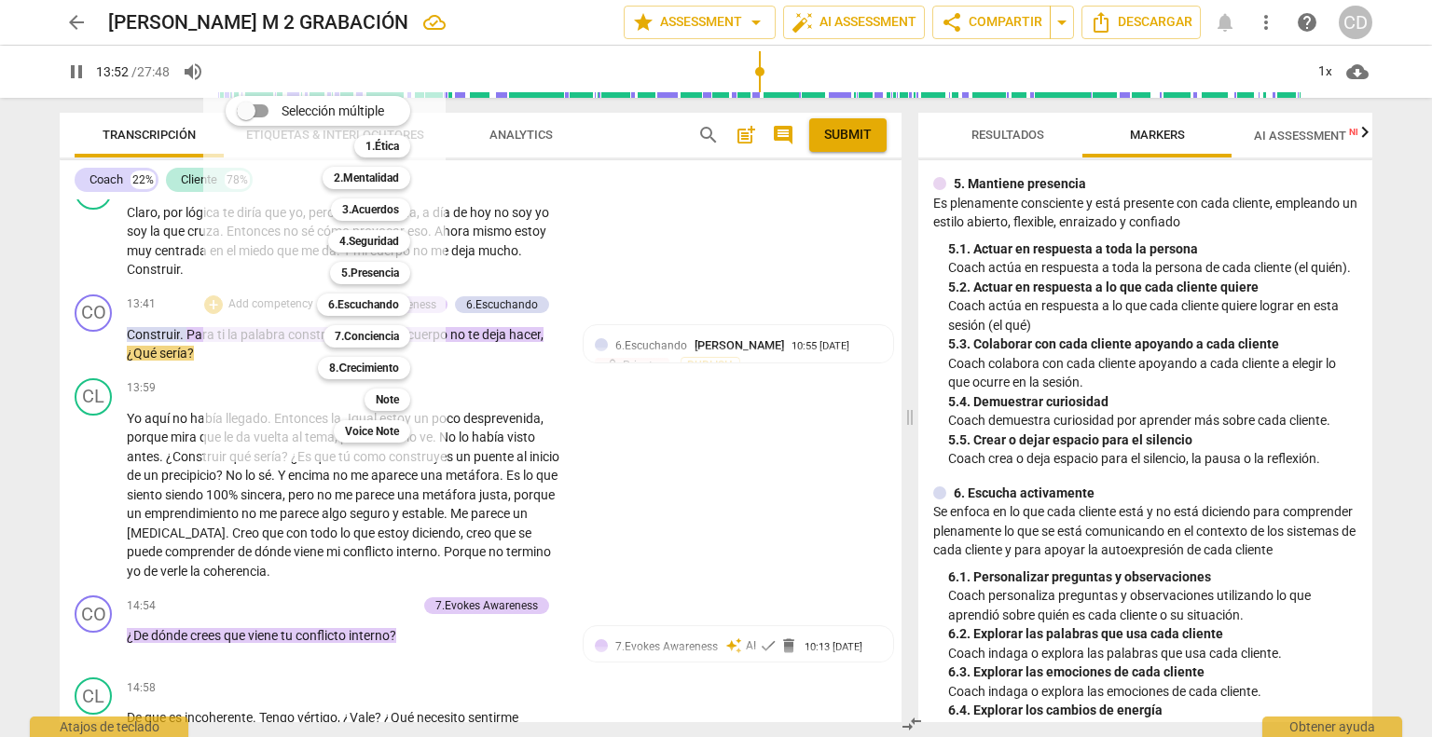
click at [362, 342] on b "7.Conciencia" at bounding box center [367, 336] width 64 height 22
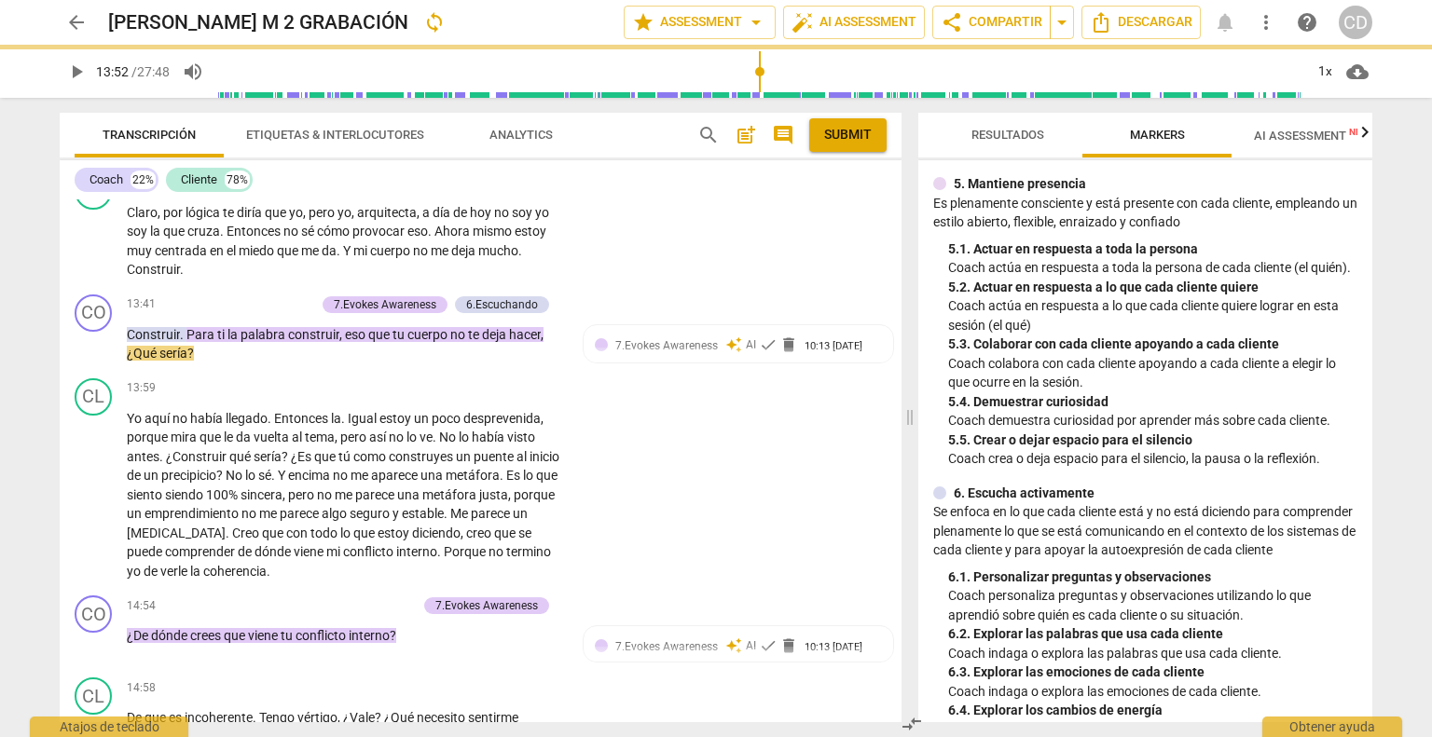
type input "833"
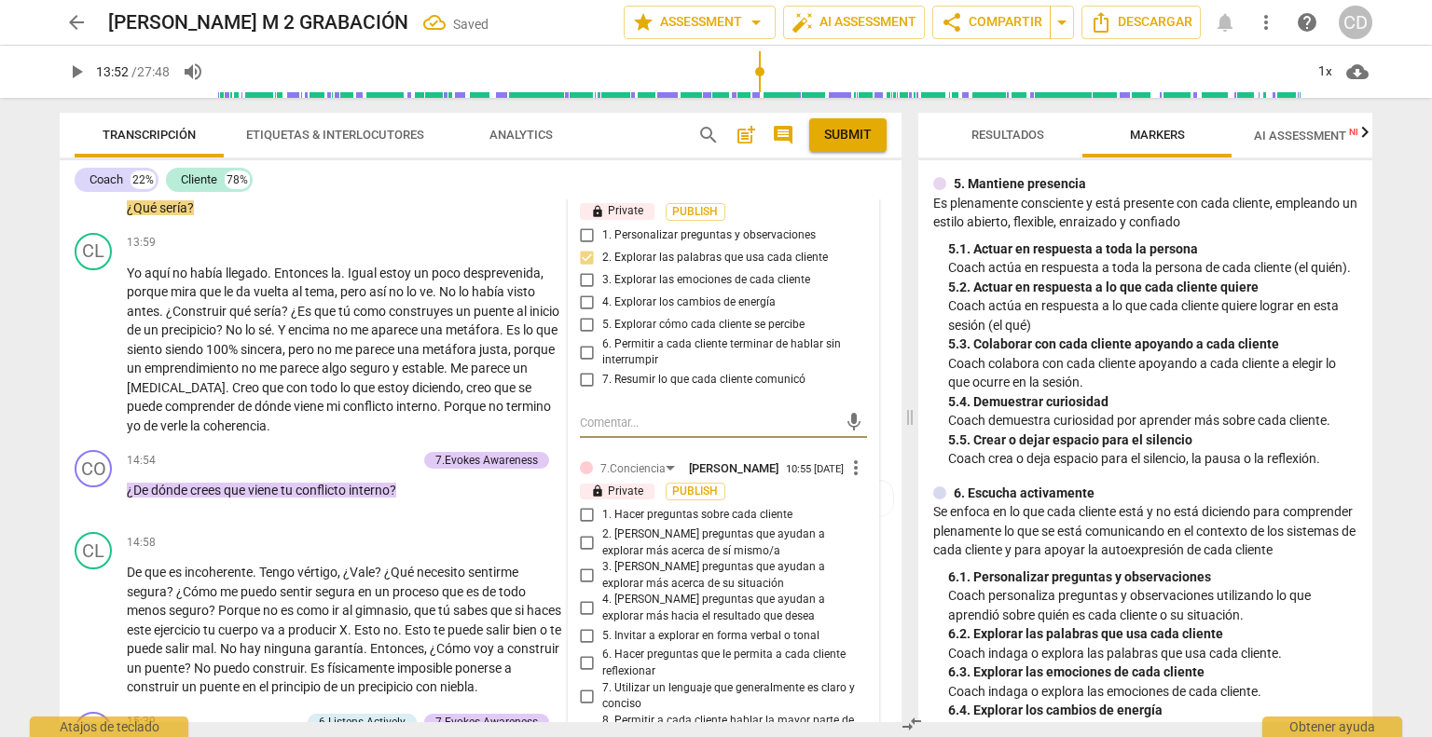
scroll to position [4759, 0]
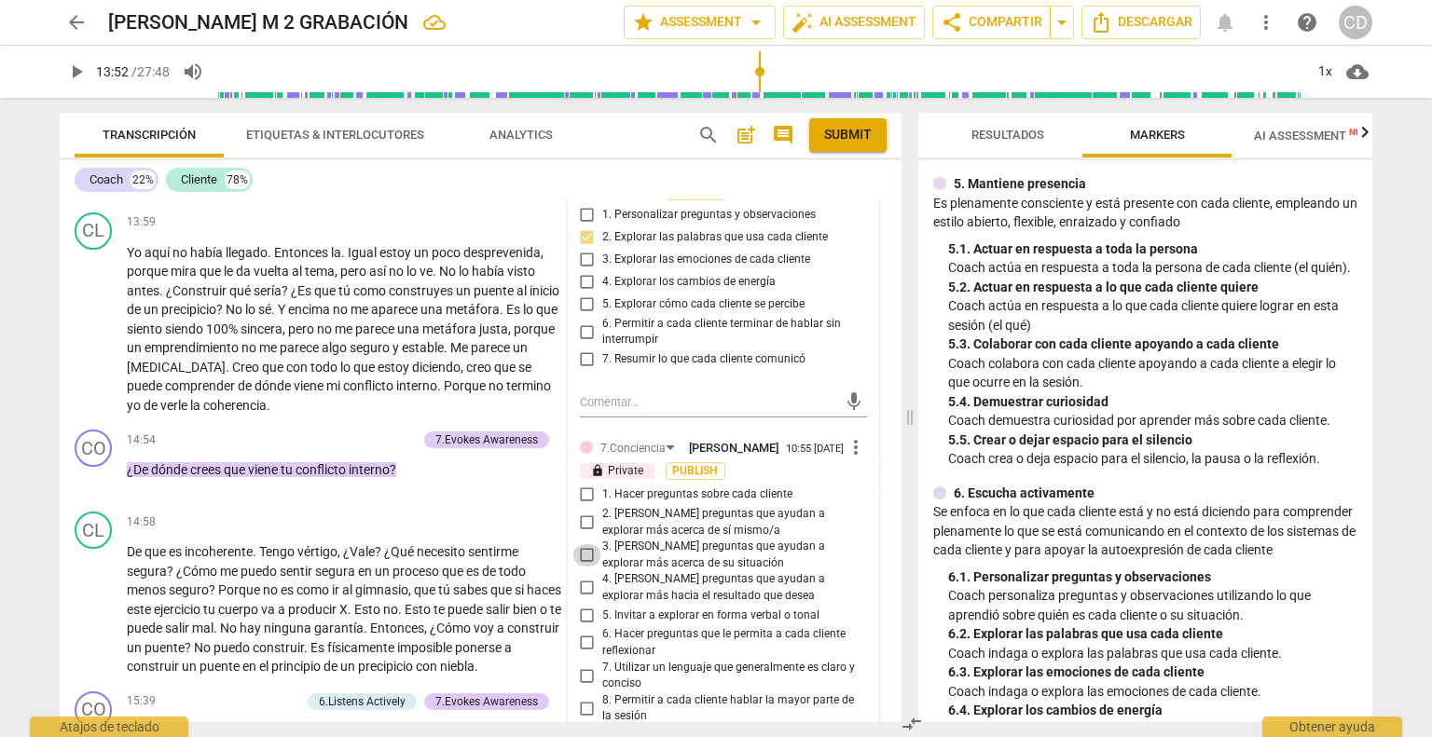
click at [582, 544] on input "3. [PERSON_NAME] preguntas que ayudan a explorar más acerca de su situación" at bounding box center [587, 555] width 30 height 22
checkbox input "true"
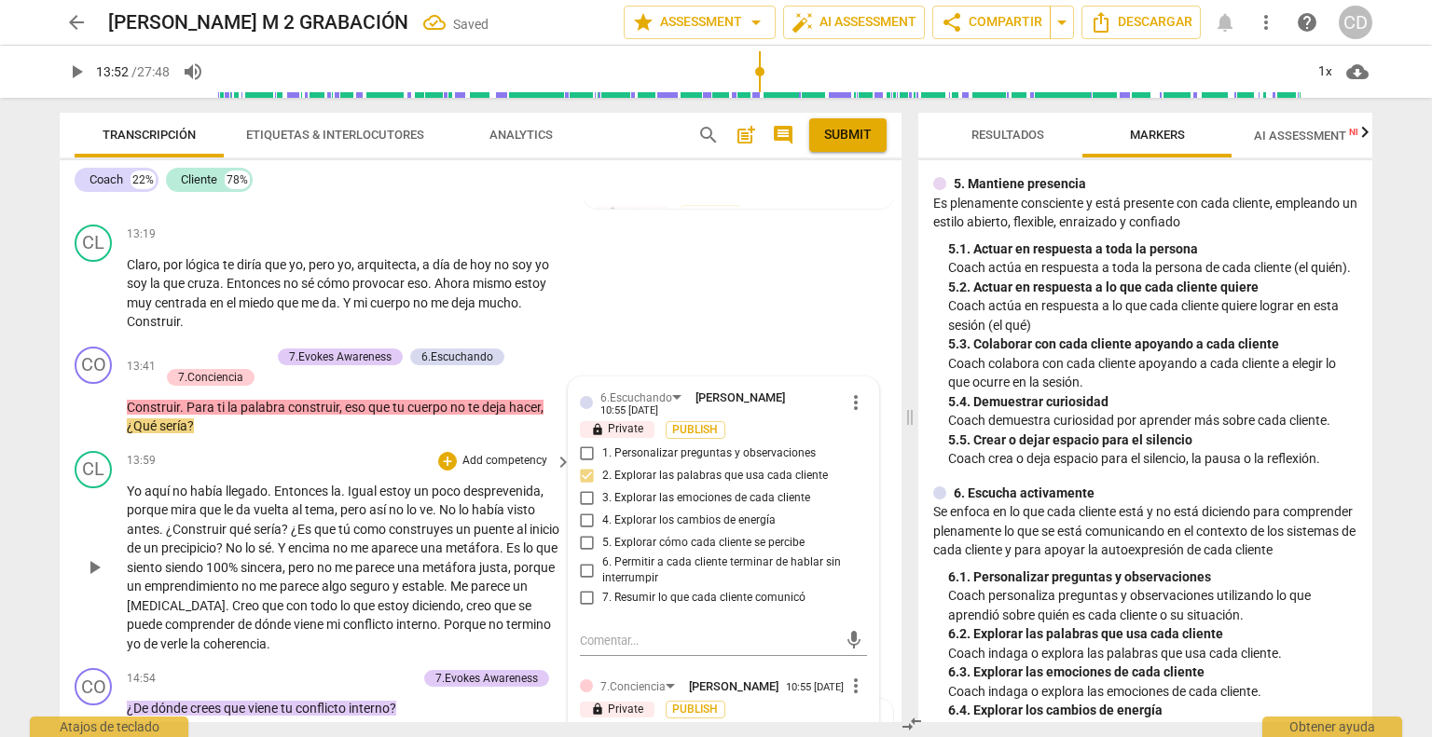
scroll to position [4479, 0]
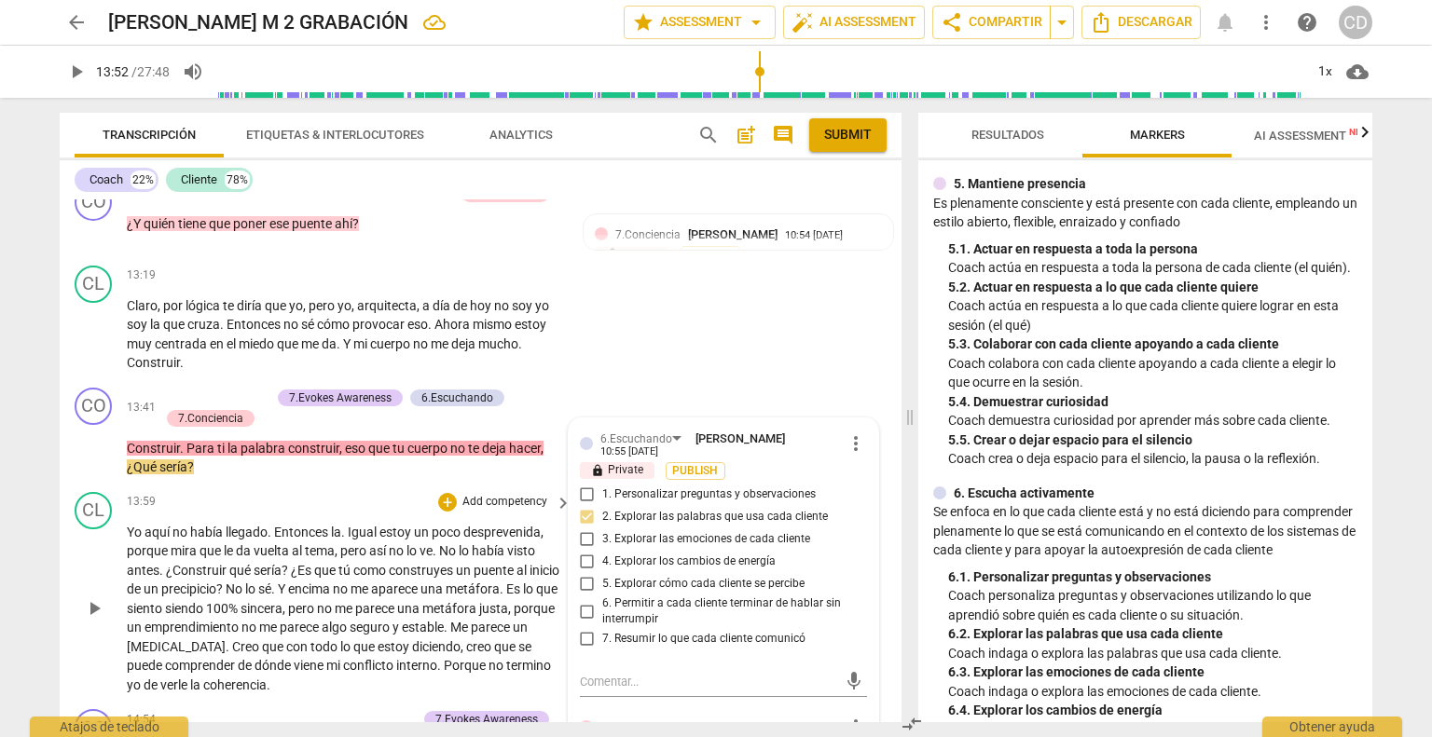
click at [90, 597] on span "play_arrow" at bounding box center [94, 608] width 22 height 22
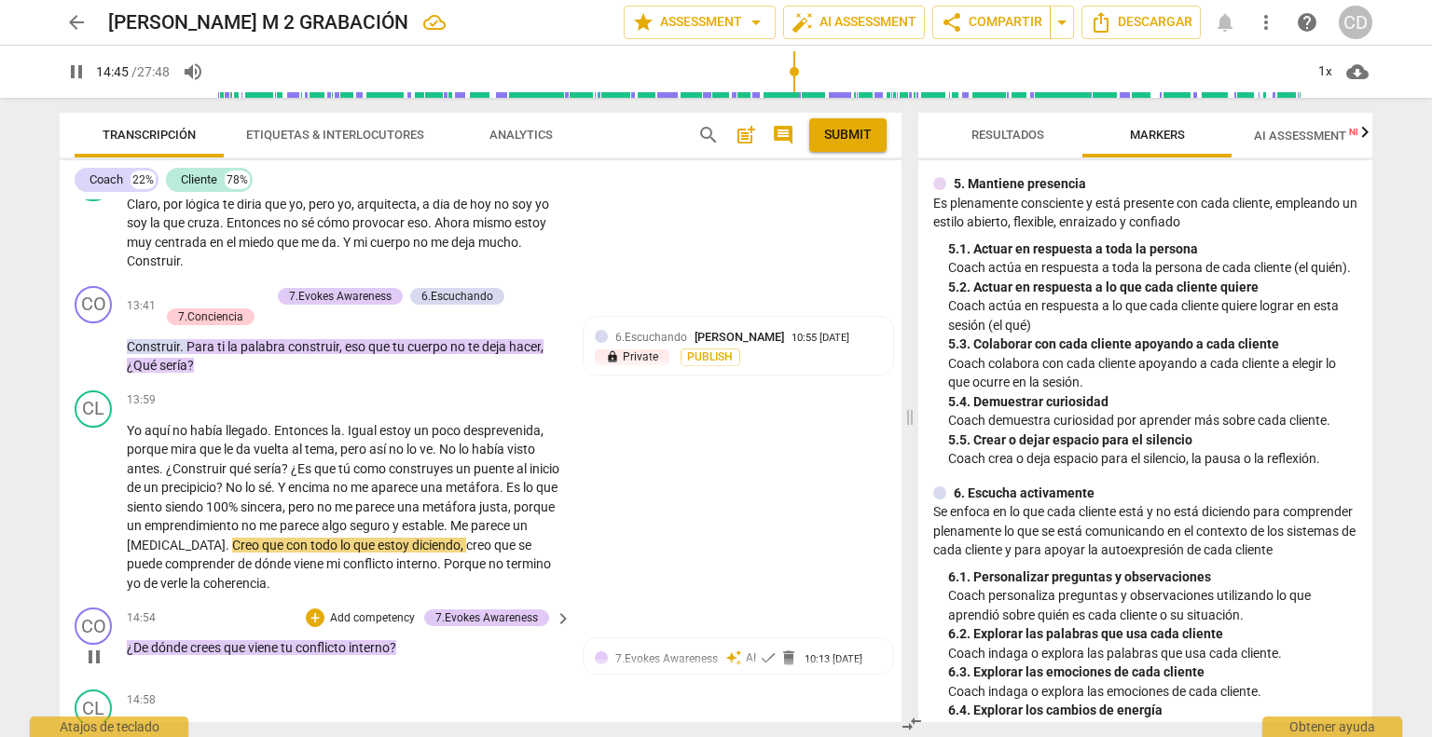
scroll to position [4666, 0]
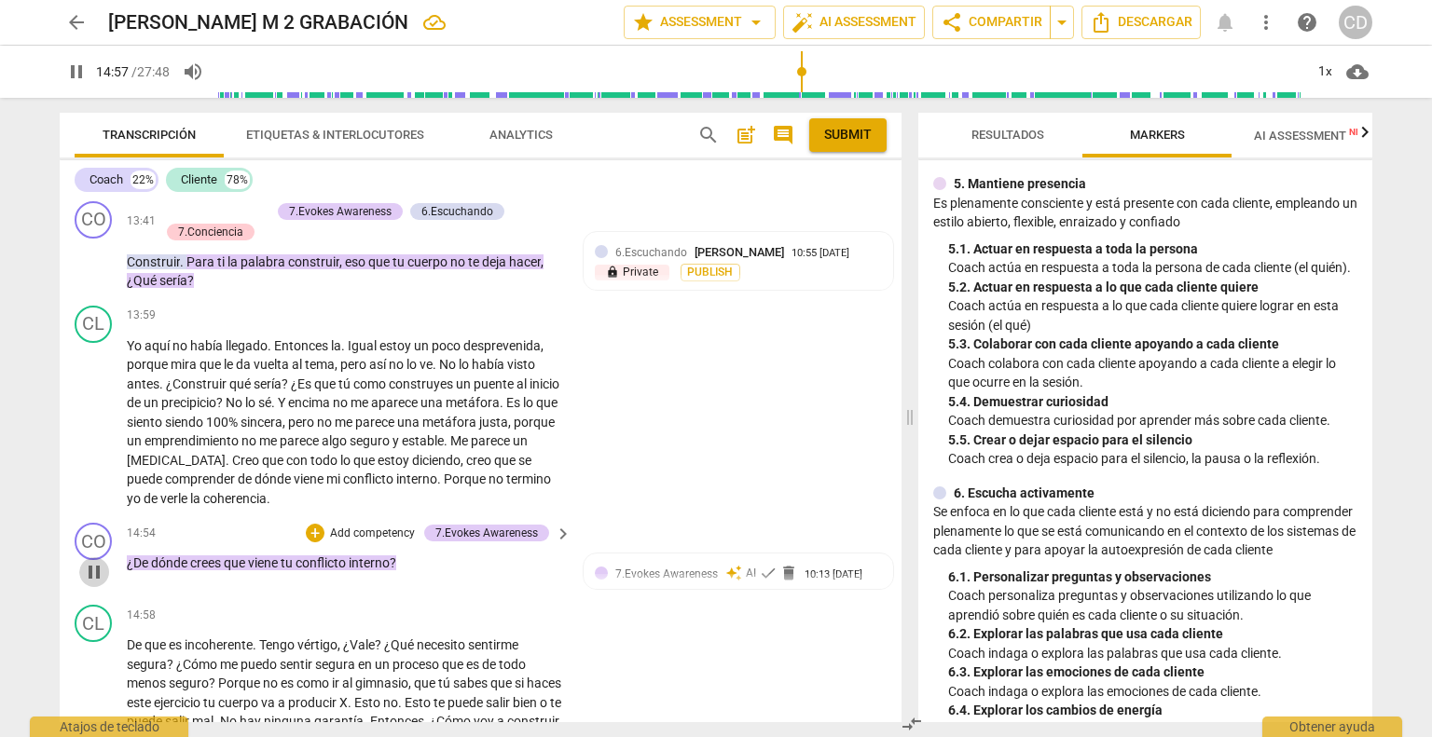
click at [92, 561] on span "pause" at bounding box center [94, 572] width 22 height 22
type input "897"
click at [321, 524] on div "+" at bounding box center [315, 533] width 19 height 19
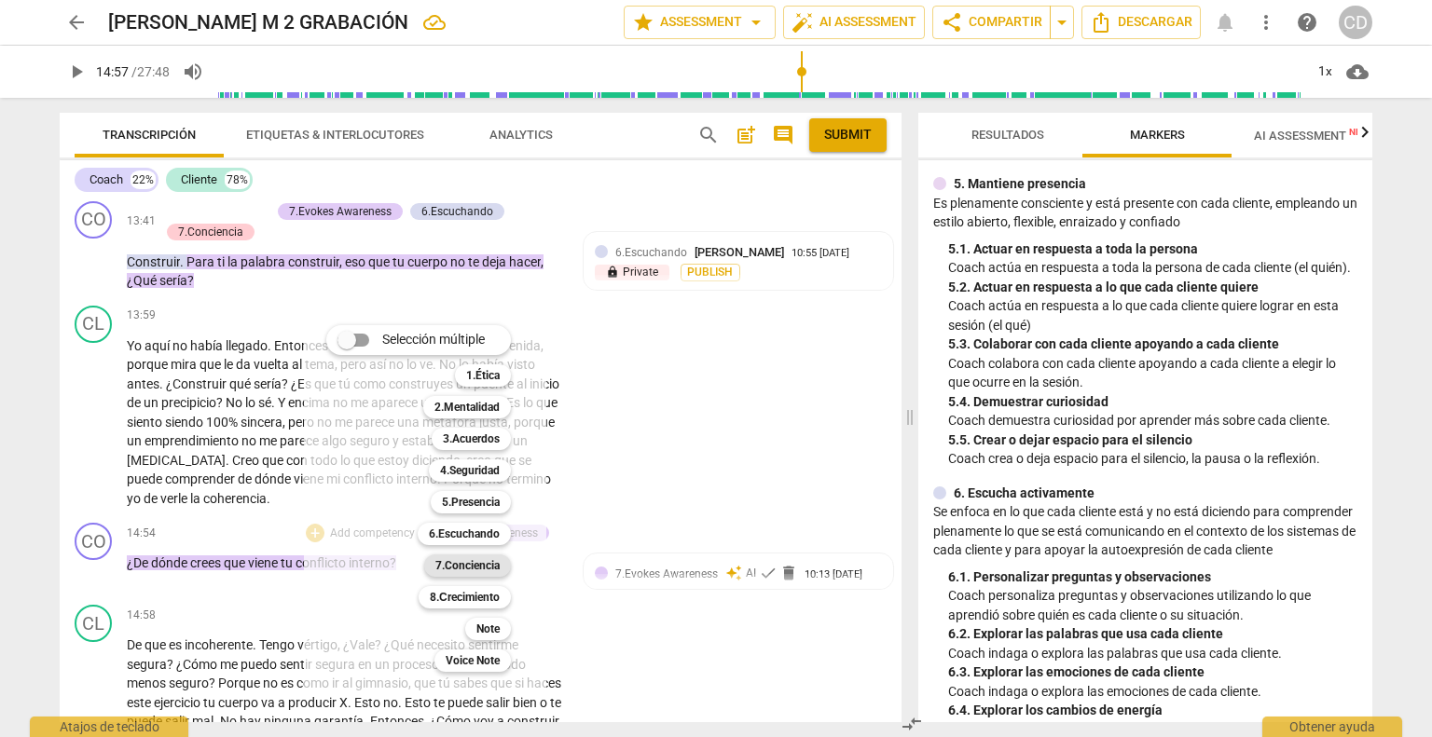
click at [496, 568] on b "7.Conciencia" at bounding box center [467, 566] width 64 height 22
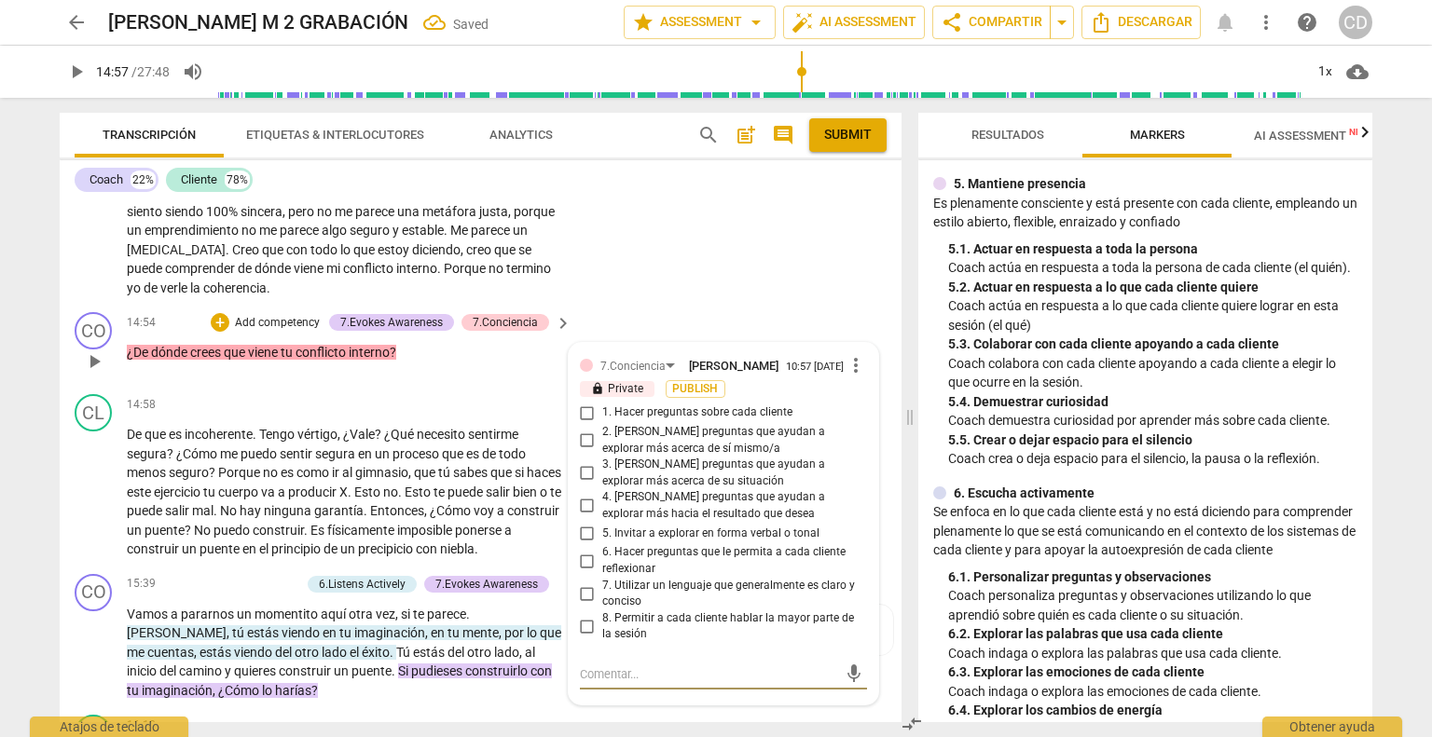
scroll to position [4875, 0]
click at [584, 431] on input "2. [PERSON_NAME] preguntas que ayudan a explorar más acerca de sí mismo/a" at bounding box center [587, 442] width 30 height 22
checkbox input "true"
click at [104, 351] on span "play_arrow" at bounding box center [94, 362] width 22 height 22
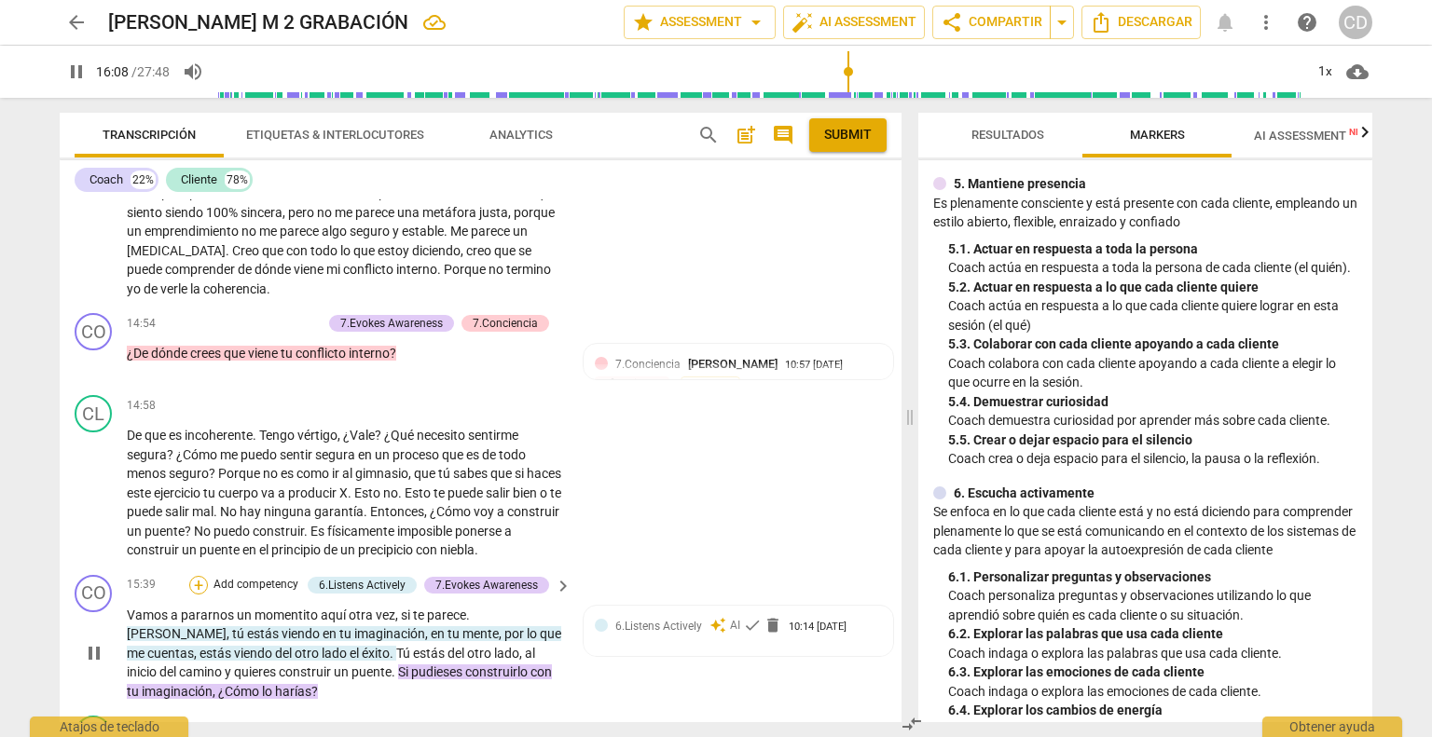
click at [198, 576] on div "+" at bounding box center [198, 585] width 19 height 19
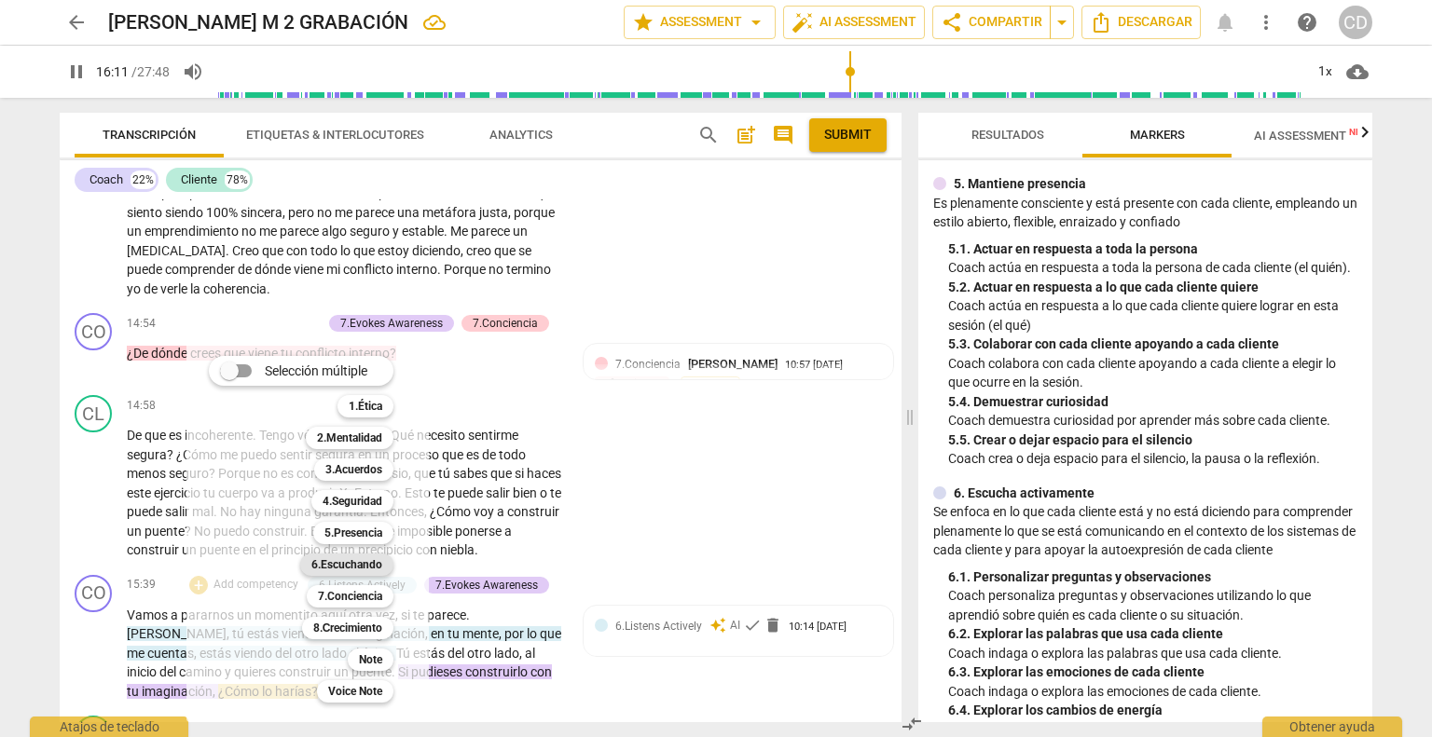
click at [351, 569] on b "6.Escuchando" at bounding box center [346, 565] width 71 height 22
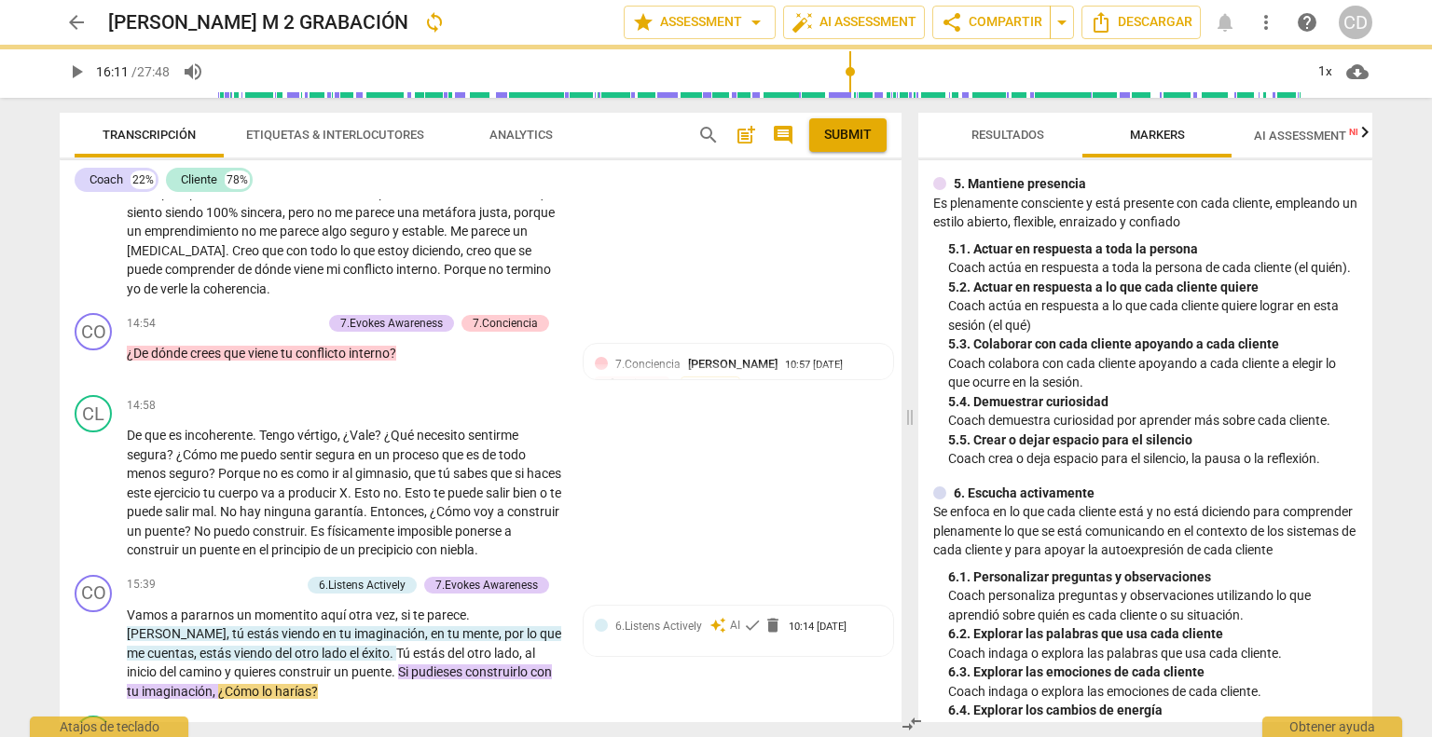
type input "972"
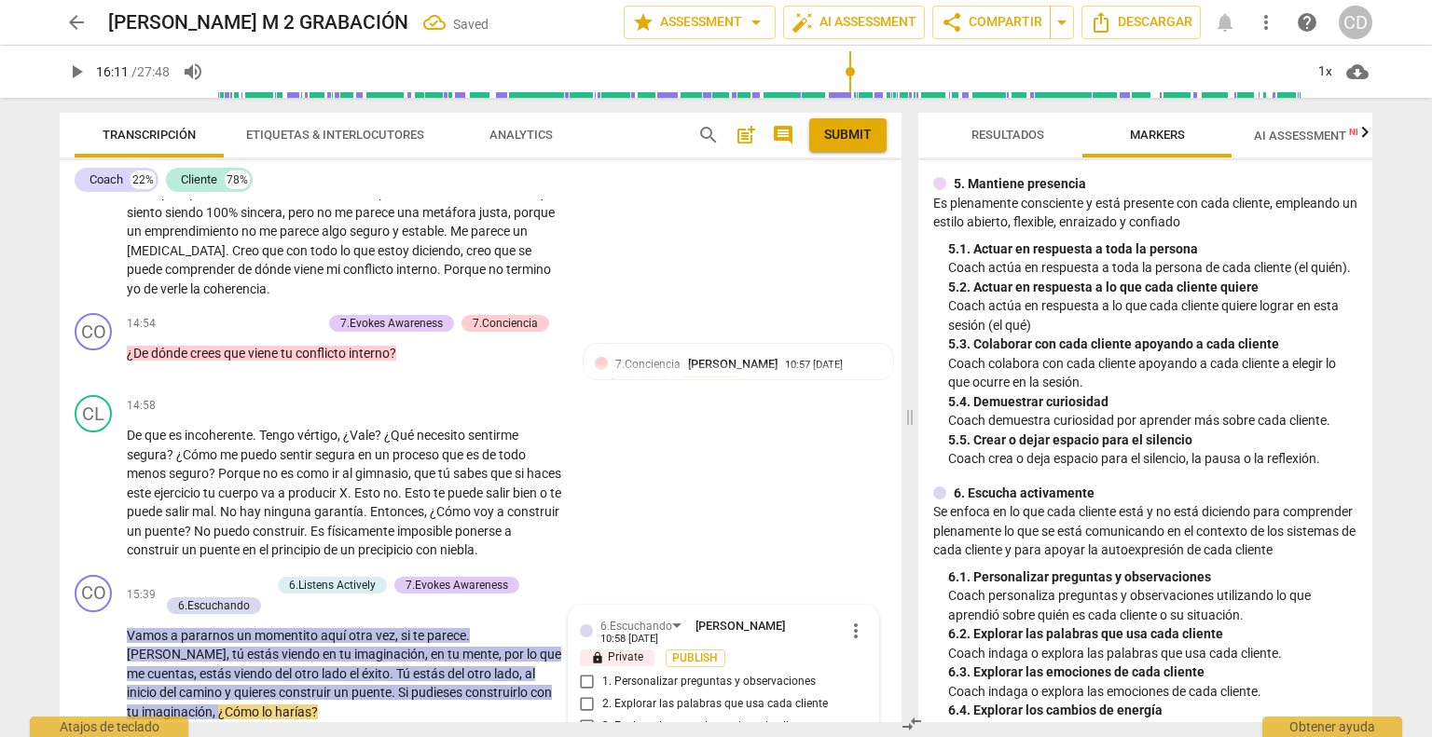
scroll to position [5248, 0]
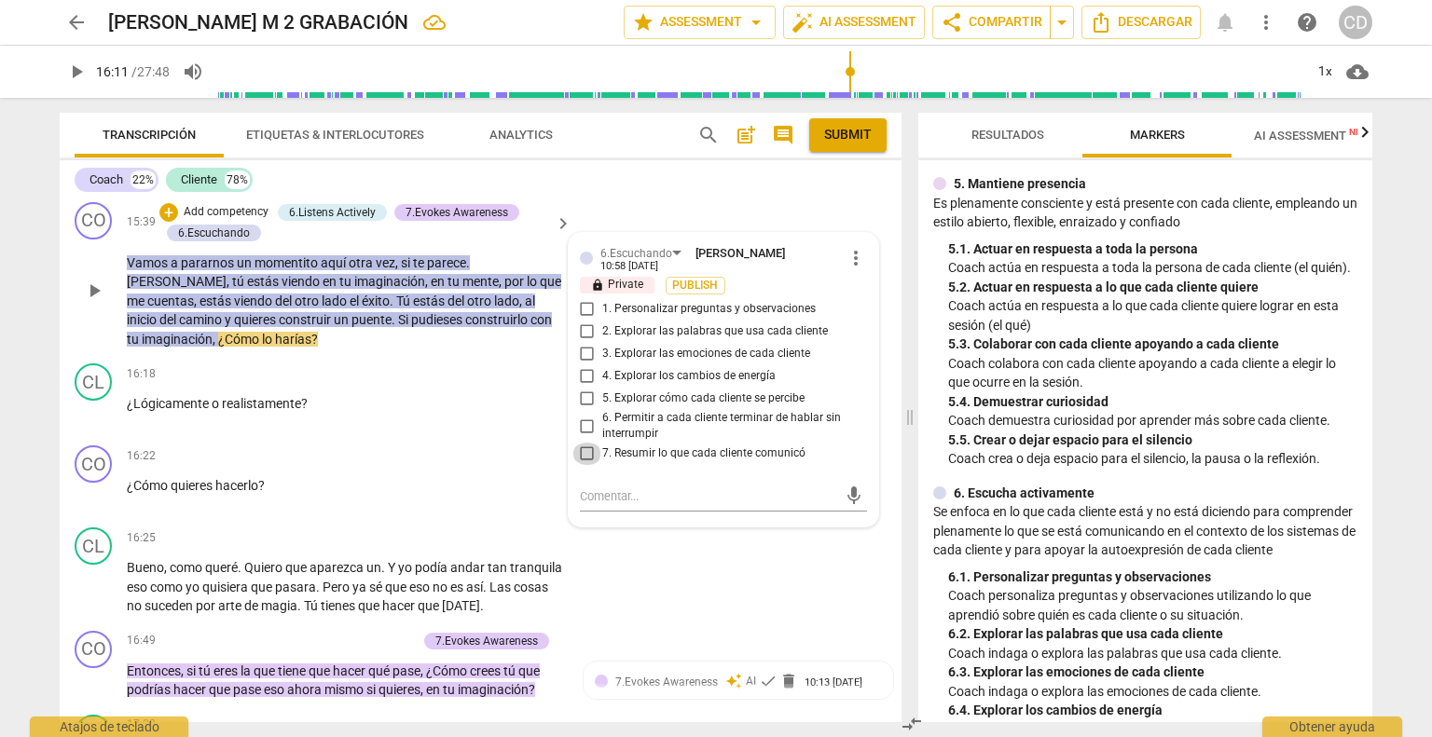
click at [589, 443] on input "7. Resumir lo que cada cliente comunicó" at bounding box center [587, 454] width 30 height 22
checkbox input "true"
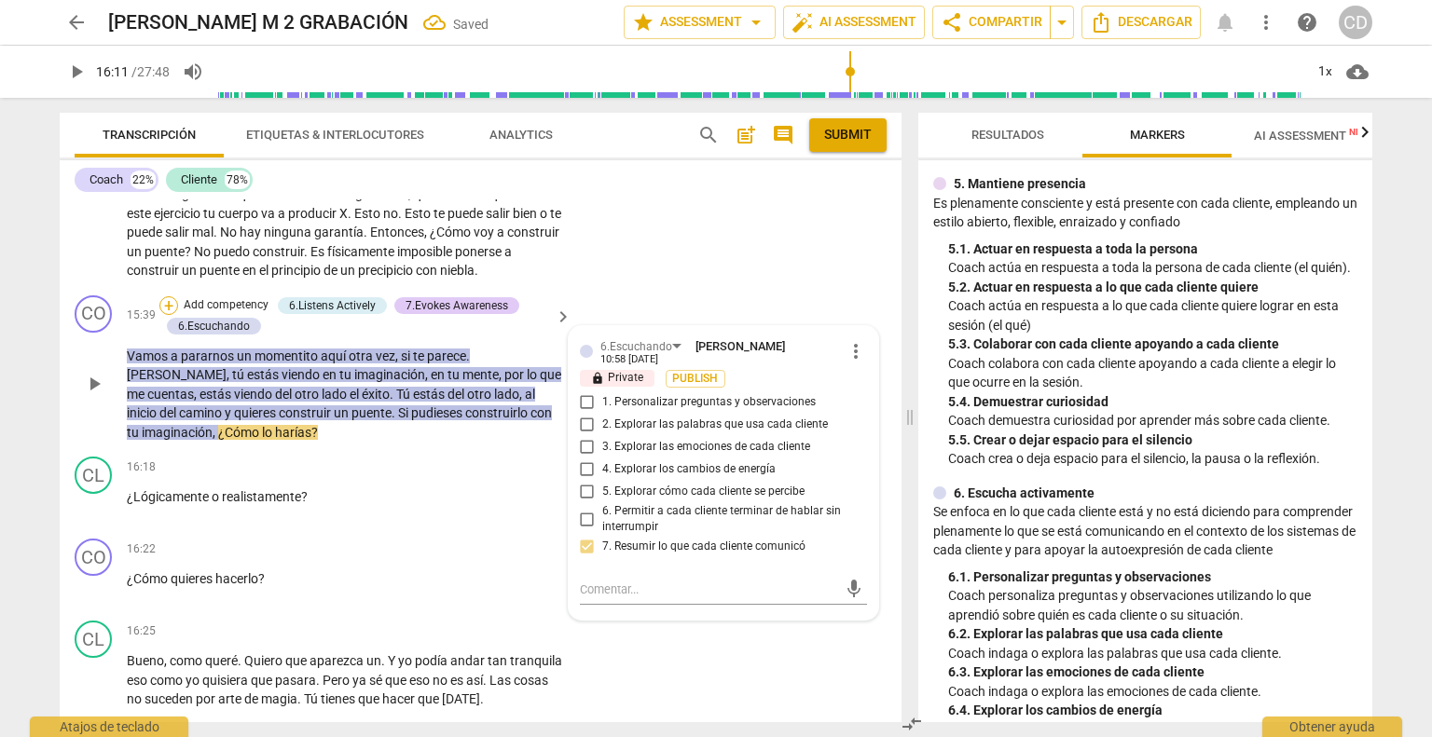
click at [171, 296] on div "+" at bounding box center [168, 305] width 19 height 19
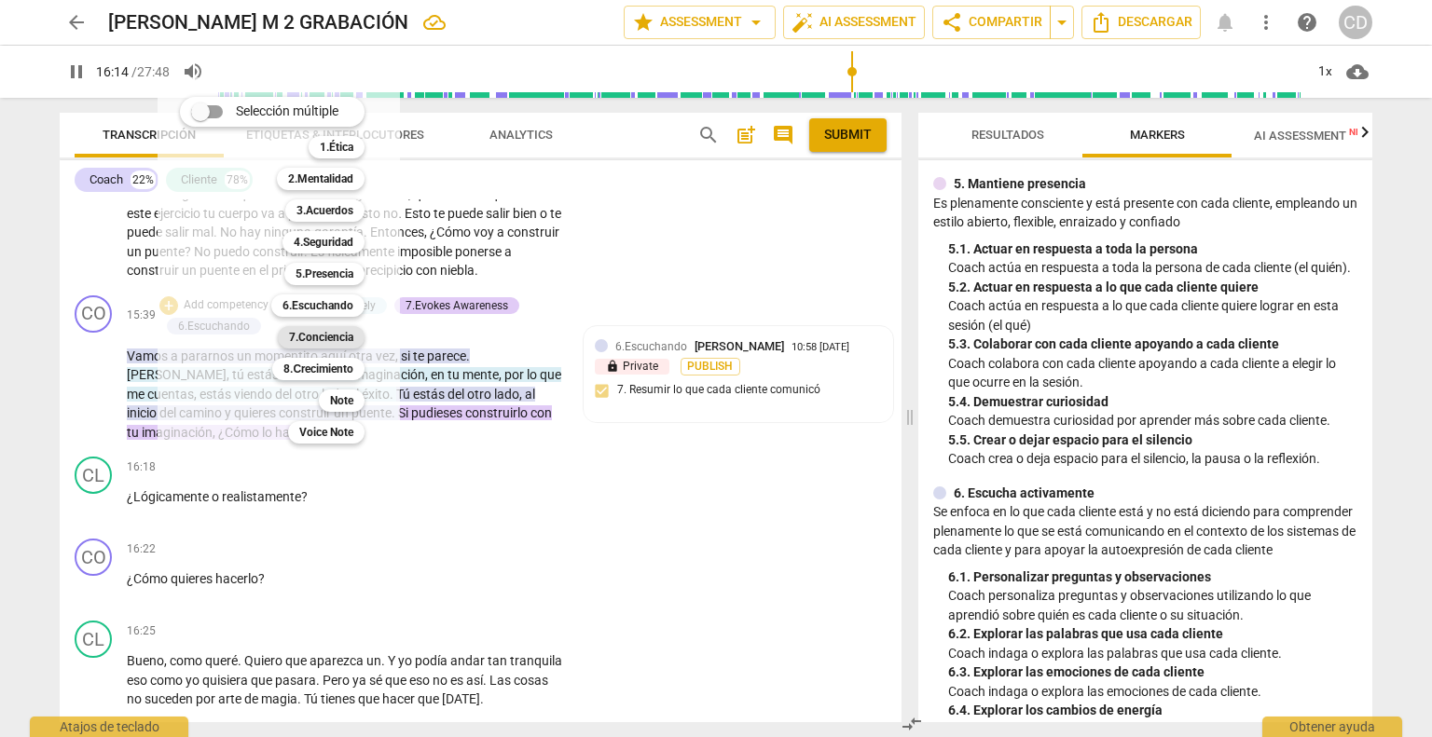
click at [322, 339] on b "7.Conciencia" at bounding box center [321, 337] width 64 height 22
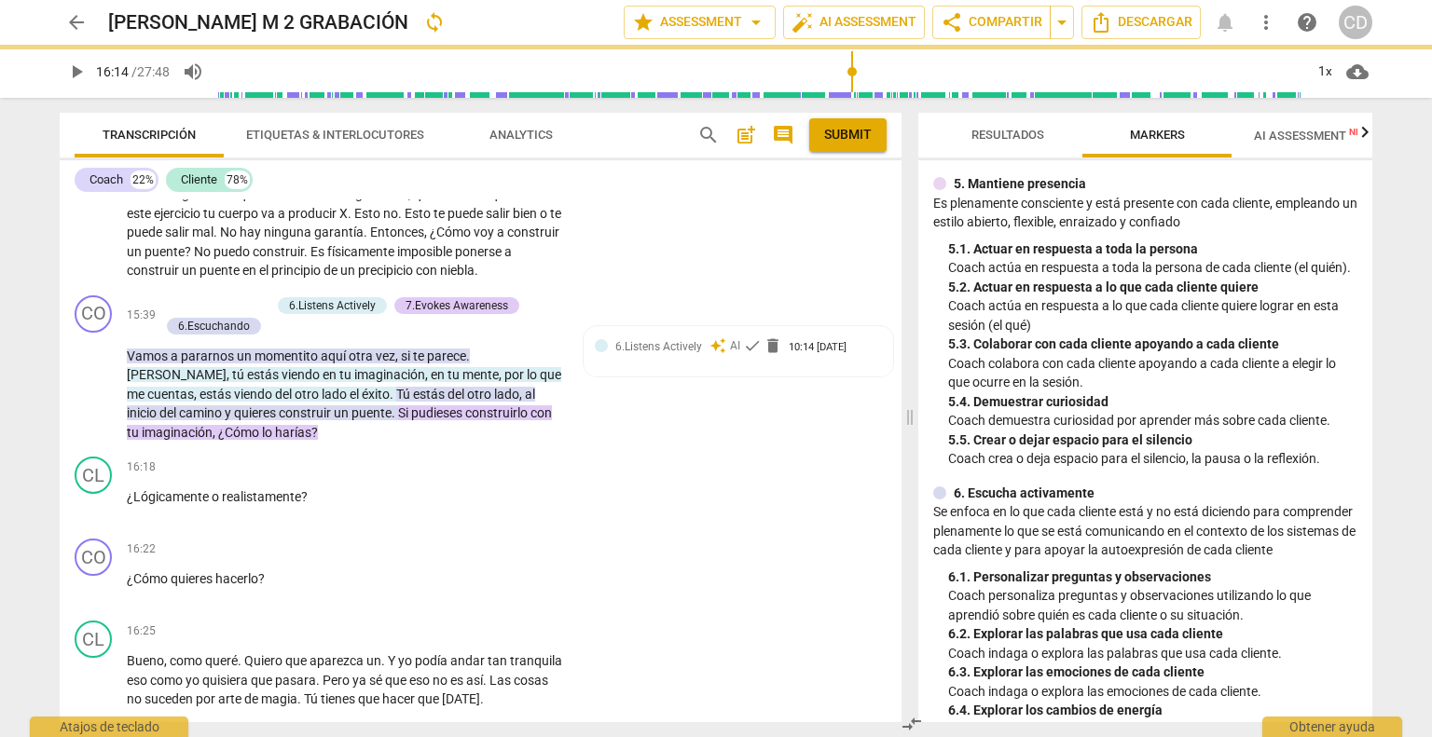
type input "975"
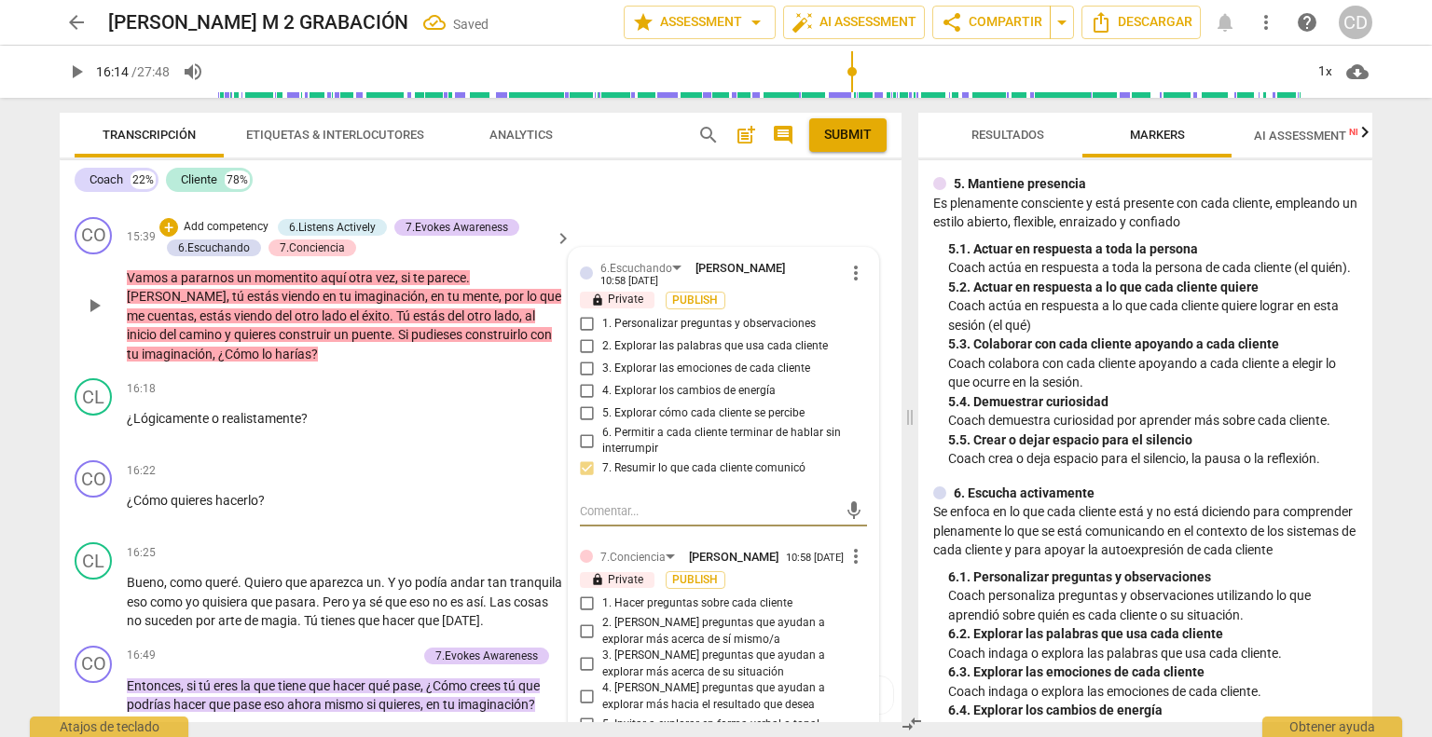
scroll to position [5435, 0]
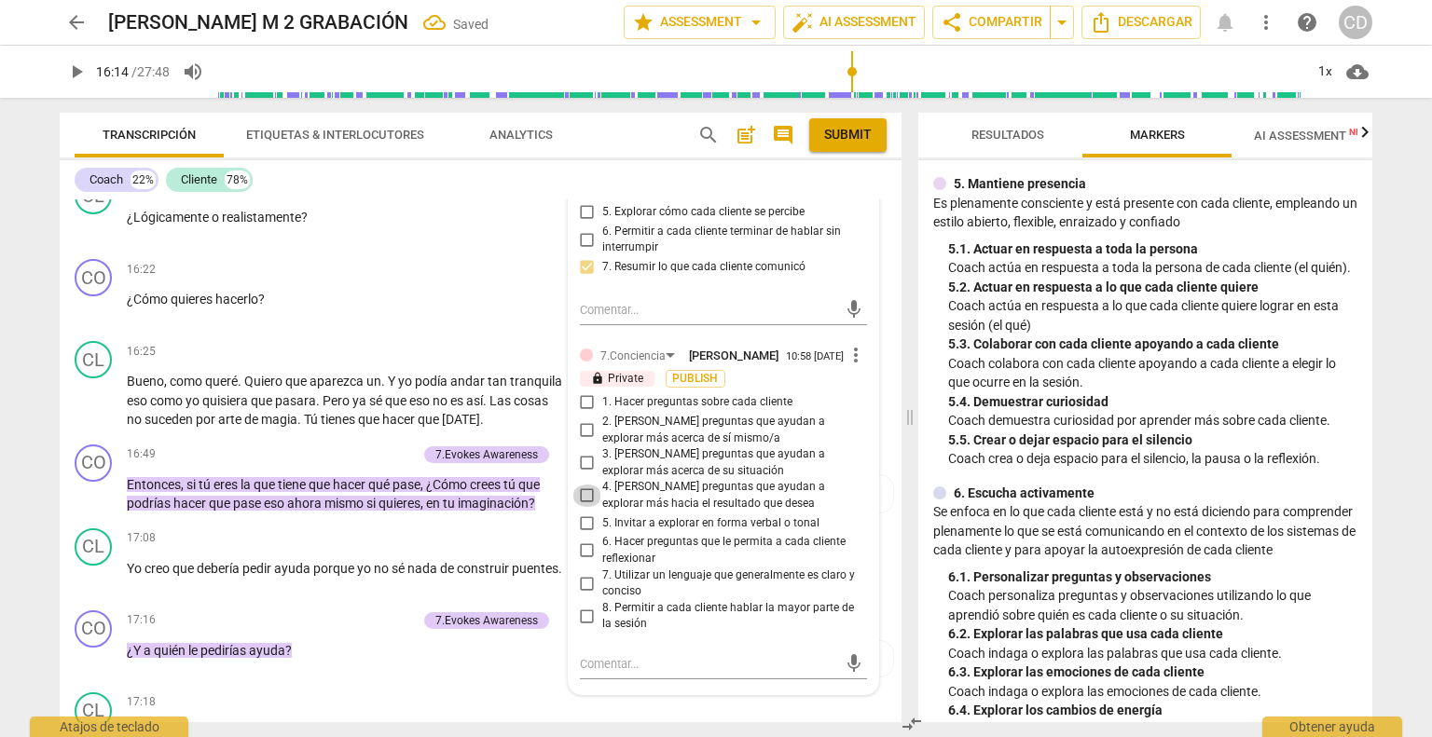
click at [586, 485] on input "4. [PERSON_NAME] preguntas que ayudan a explorar más hacia el resultado que des…" at bounding box center [587, 496] width 30 height 22
checkbox input "true"
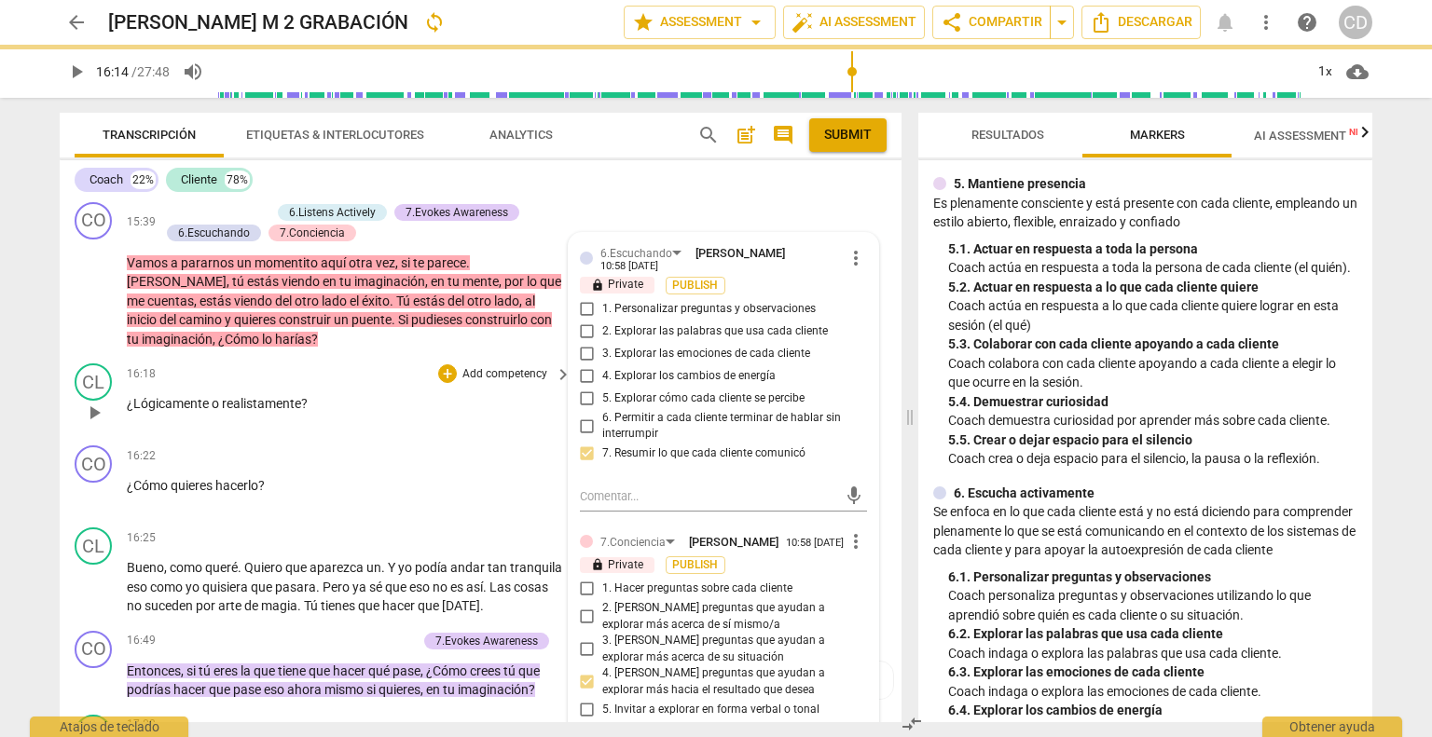
scroll to position [5155, 0]
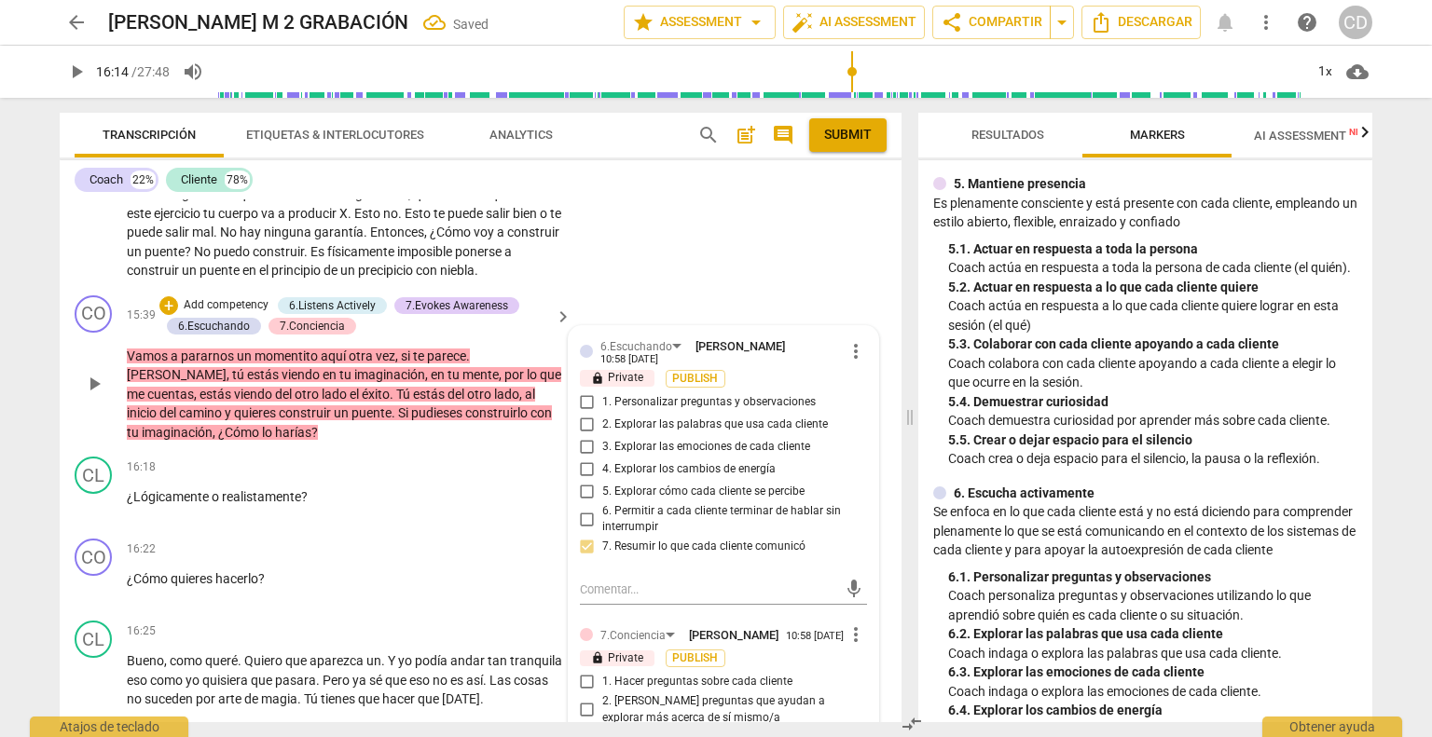
click at [414, 395] on p "Vamos a pararnos un momentito aquí otra vez , si te parece . [PERSON_NAME] , tú…" at bounding box center [344, 395] width 435 height 96
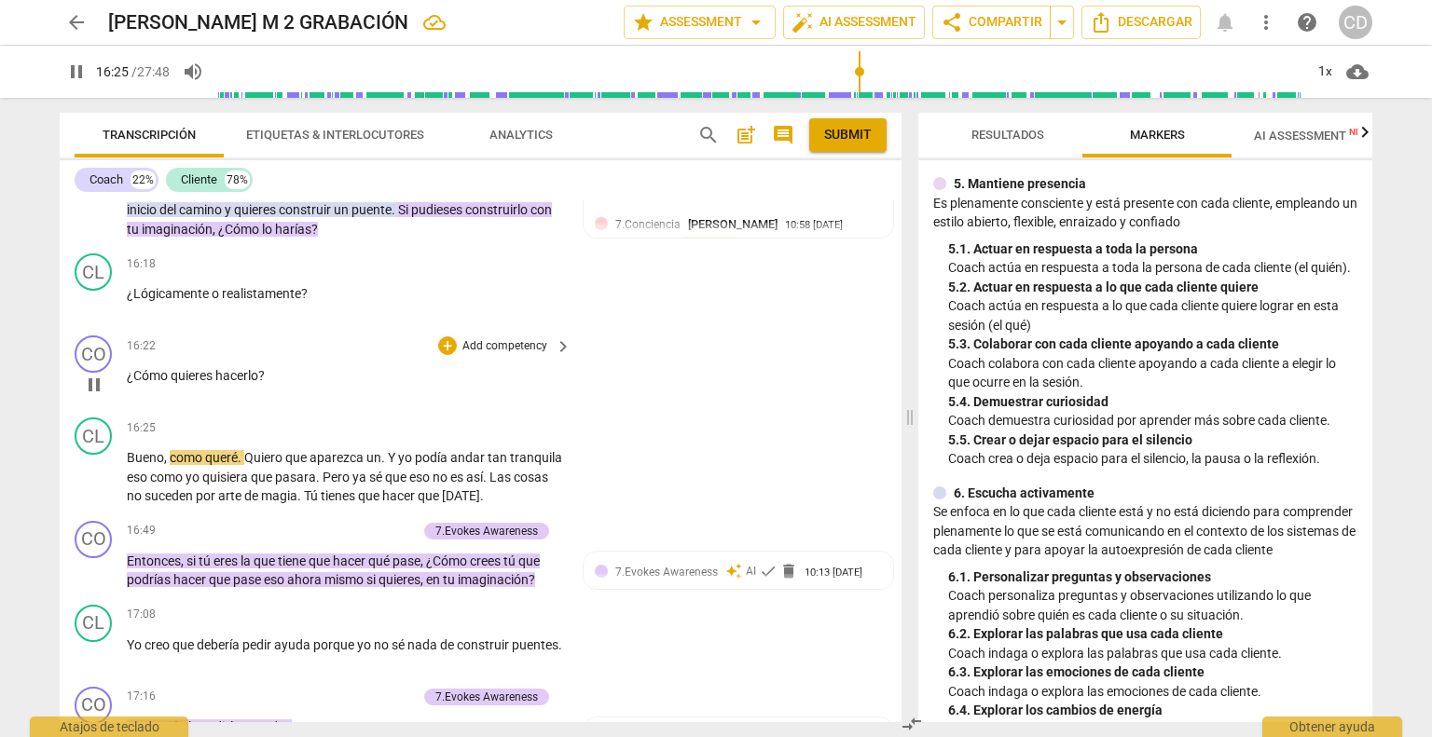
scroll to position [5435, 0]
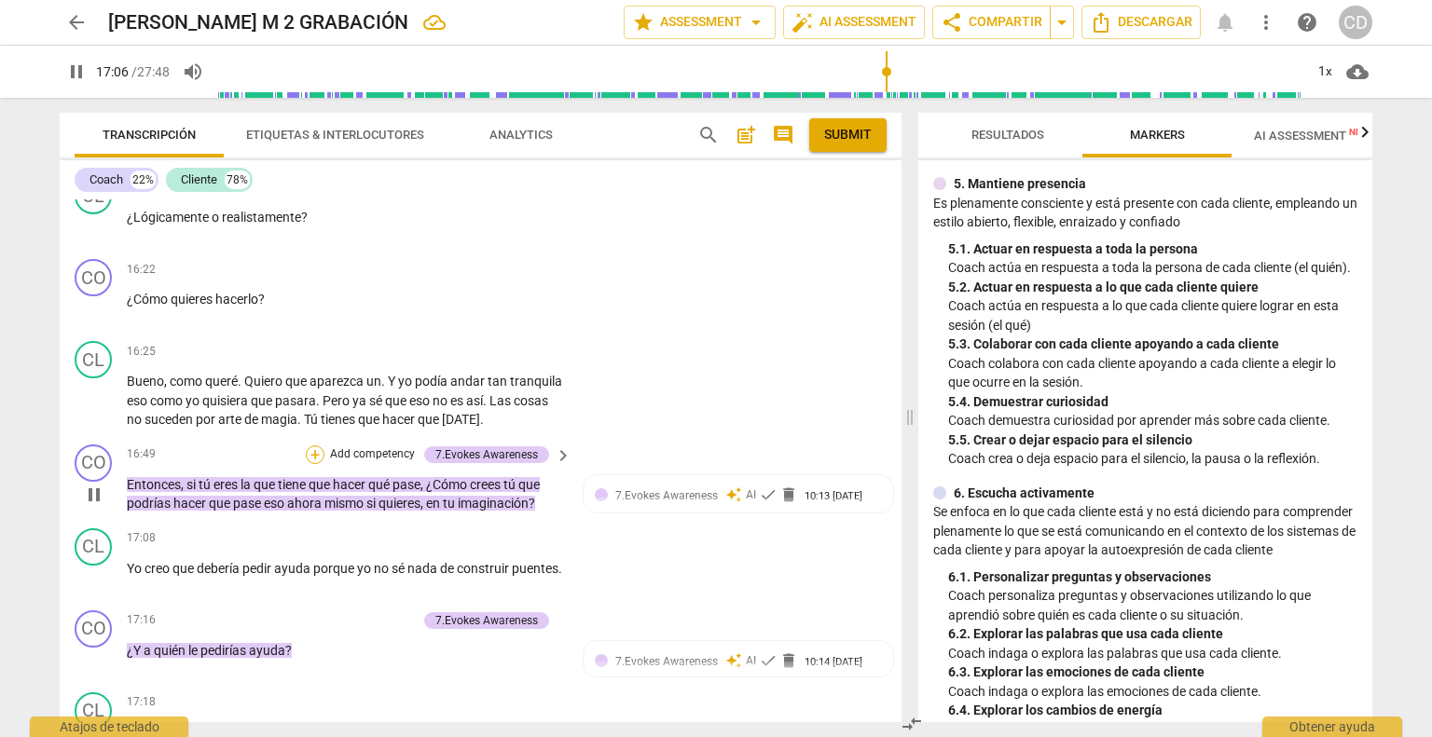
click at [316, 446] on div "+" at bounding box center [315, 455] width 19 height 19
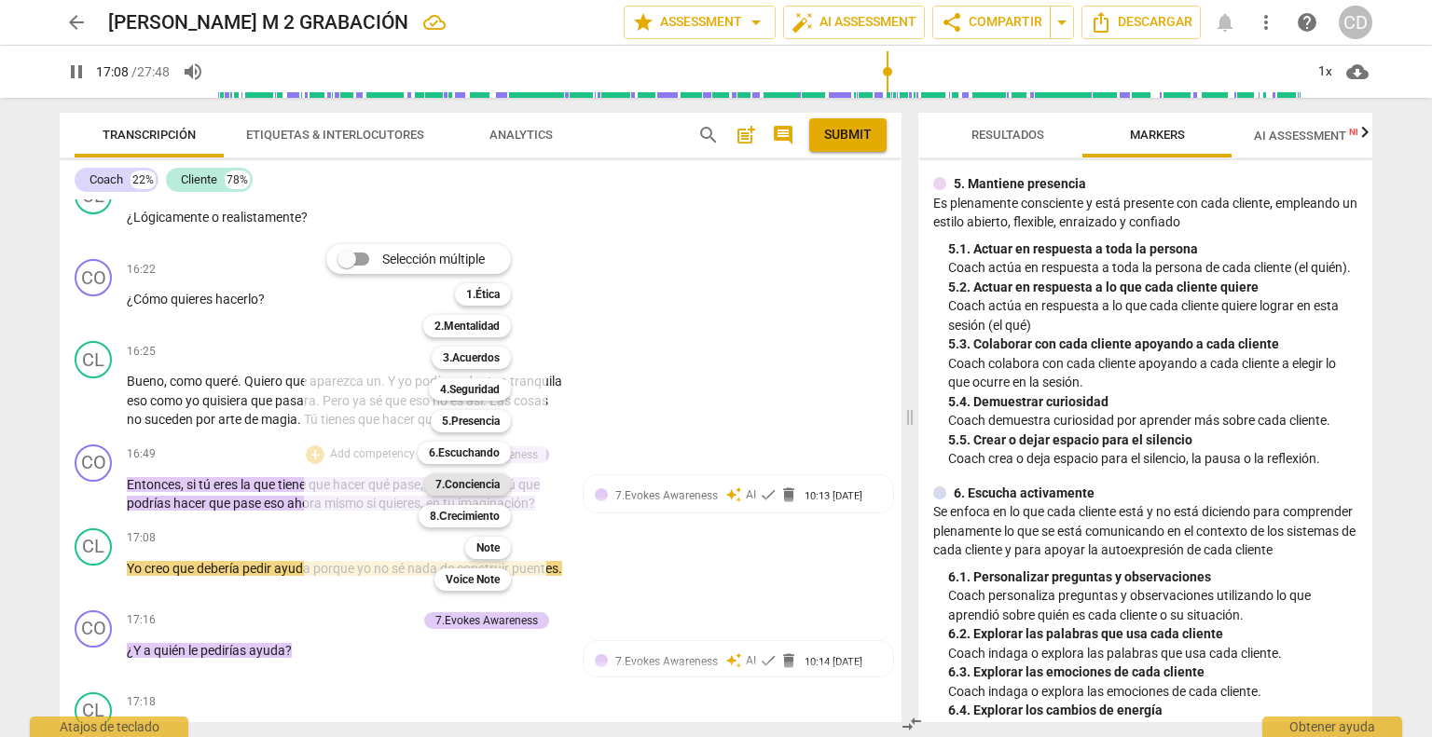
click at [491, 473] on b "7.Conciencia" at bounding box center [467, 484] width 64 height 22
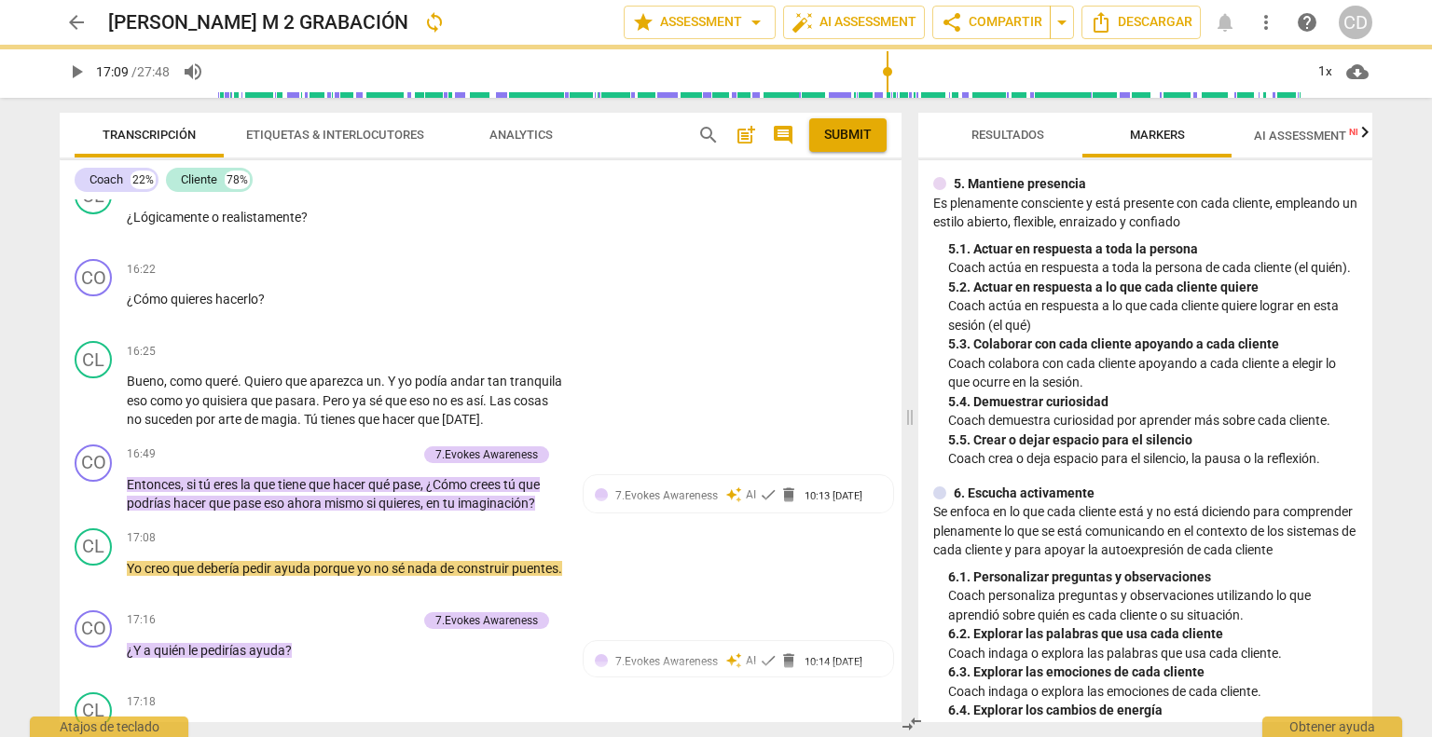
type input "1029"
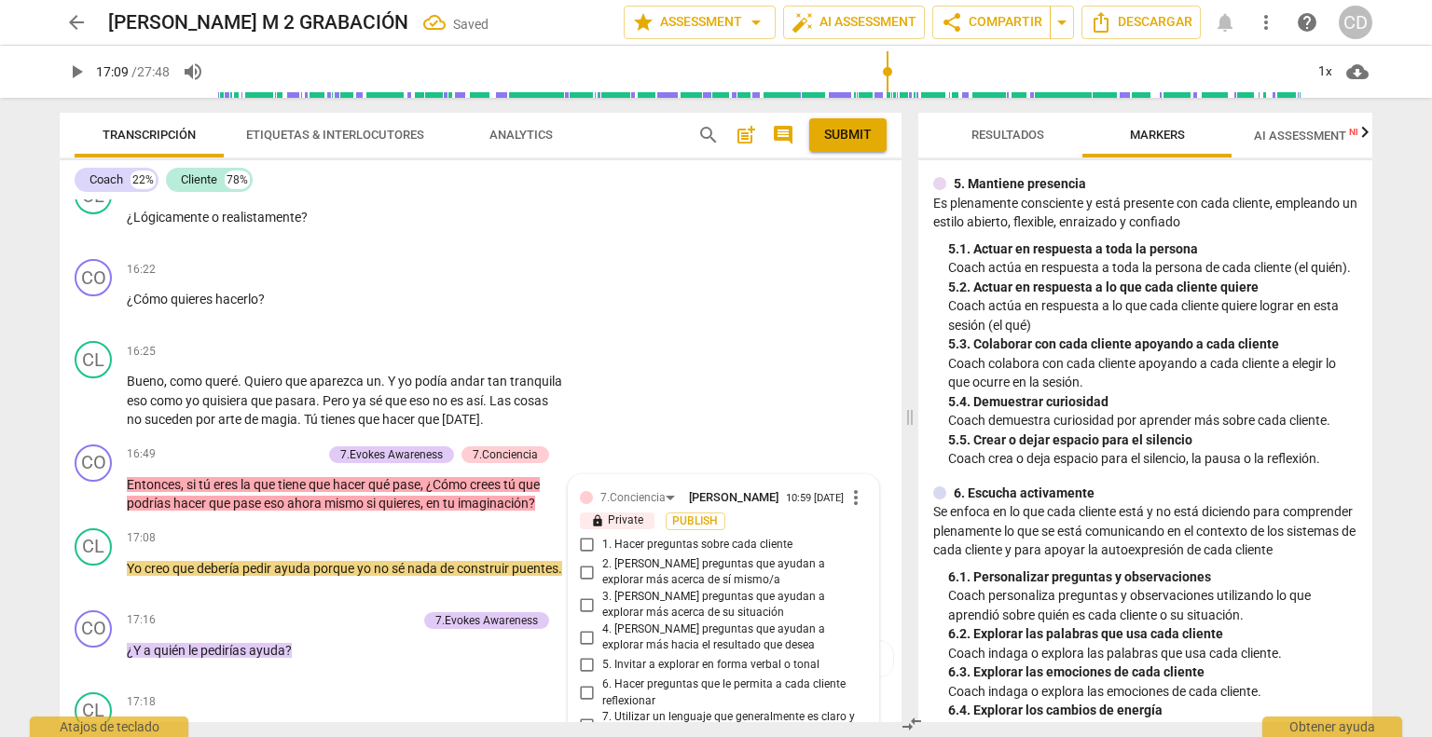
scroll to position [5750, 0]
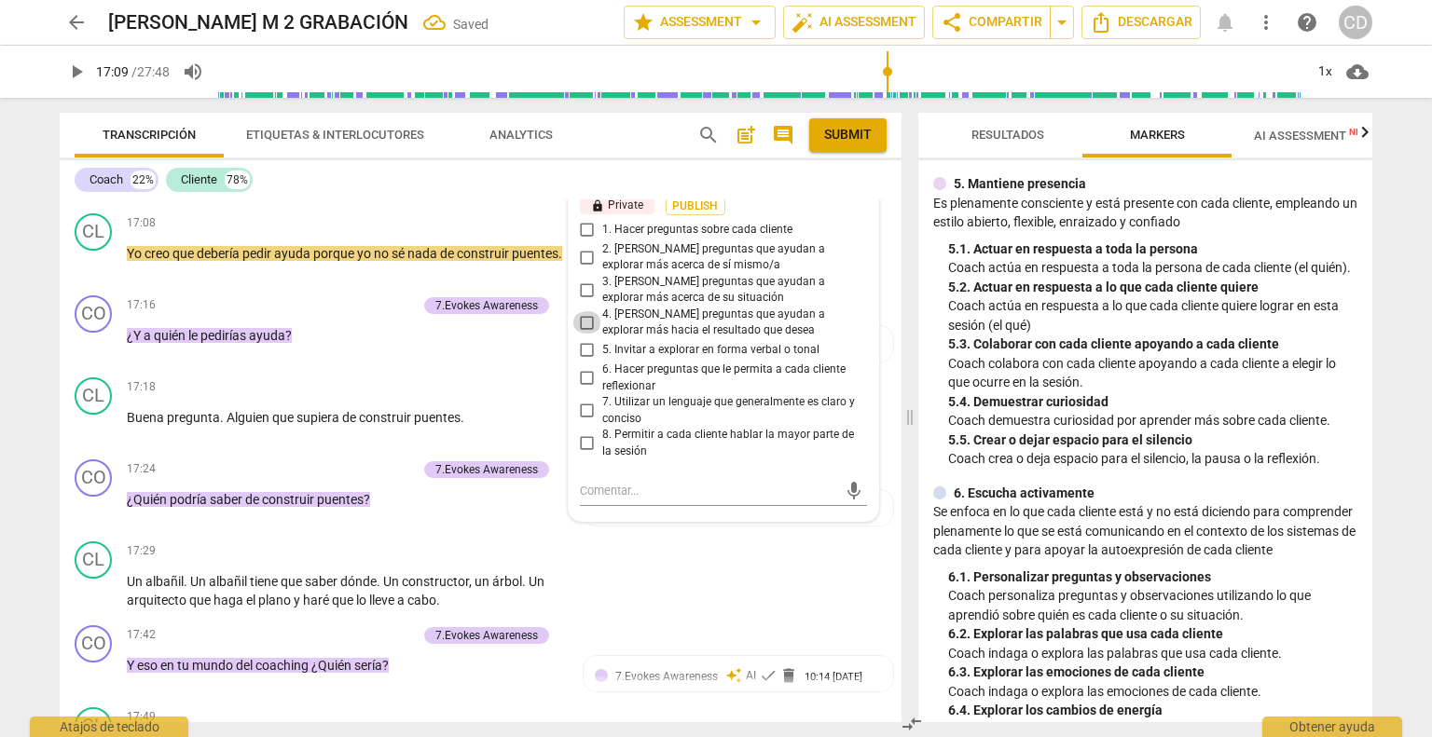
click at [583, 311] on input "4. [PERSON_NAME] preguntas que ayudan a explorar más hacia el resultado que des…" at bounding box center [587, 322] width 30 height 22
checkbox input "true"
click at [587, 400] on input "7. Utilizar un lenguaje que generalmente es claro y conciso" at bounding box center [587, 411] width 30 height 22
checkbox input "true"
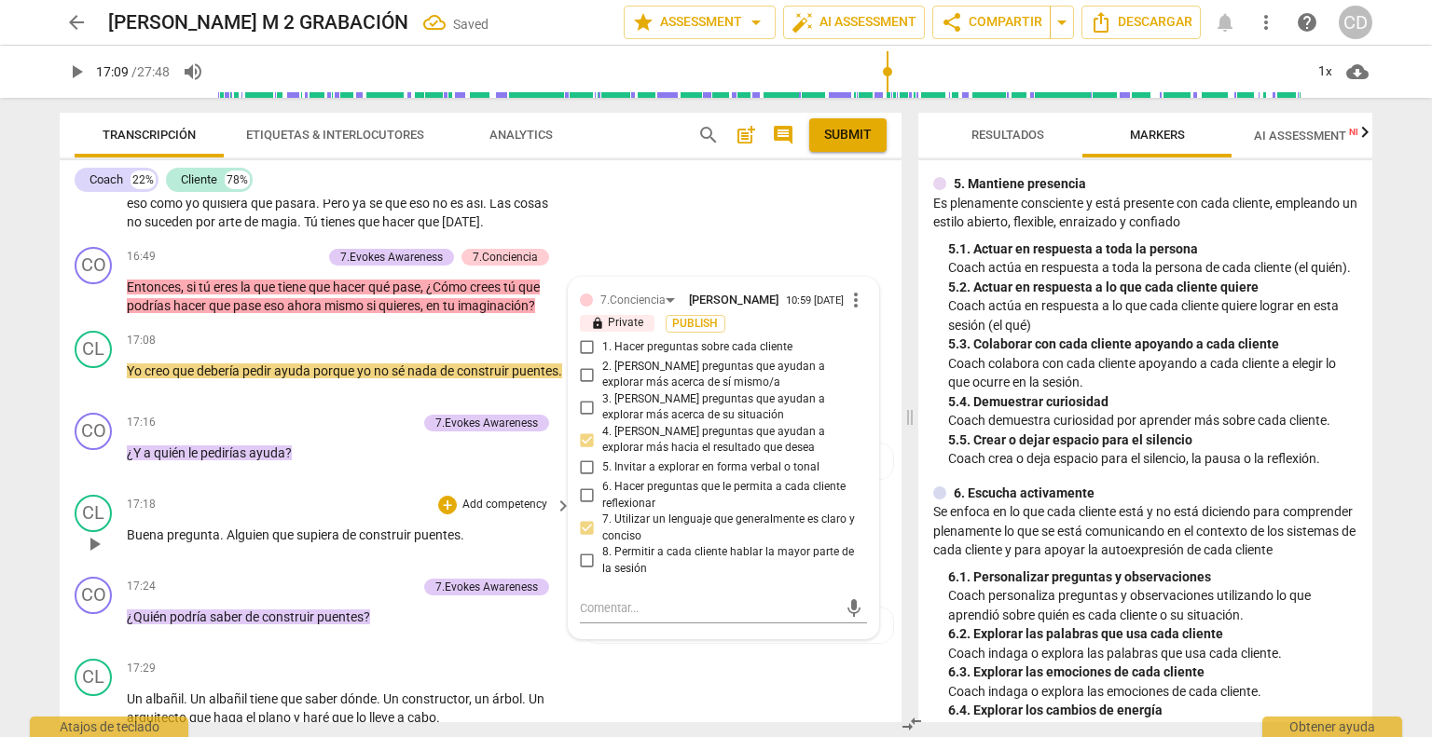
scroll to position [5563, 0]
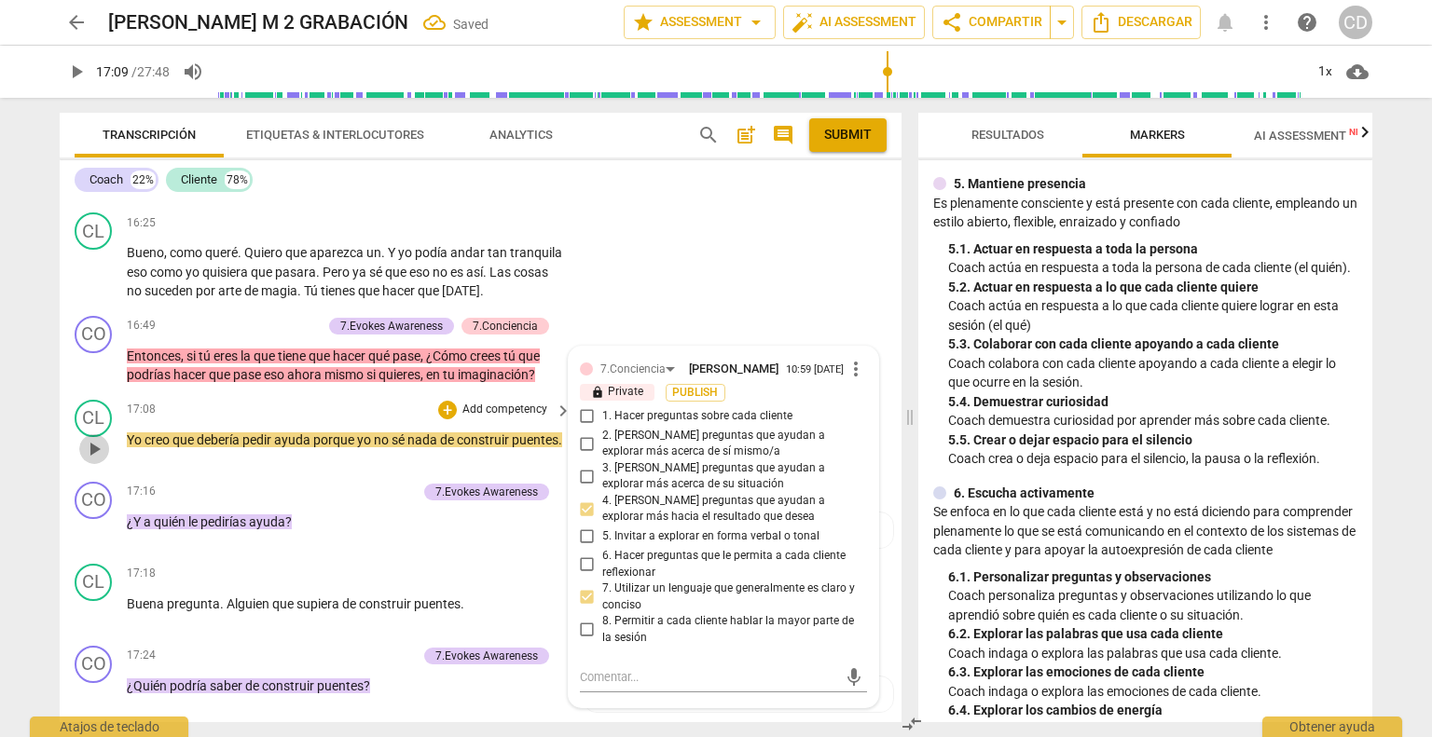
click at [91, 438] on span "play_arrow" at bounding box center [94, 449] width 22 height 22
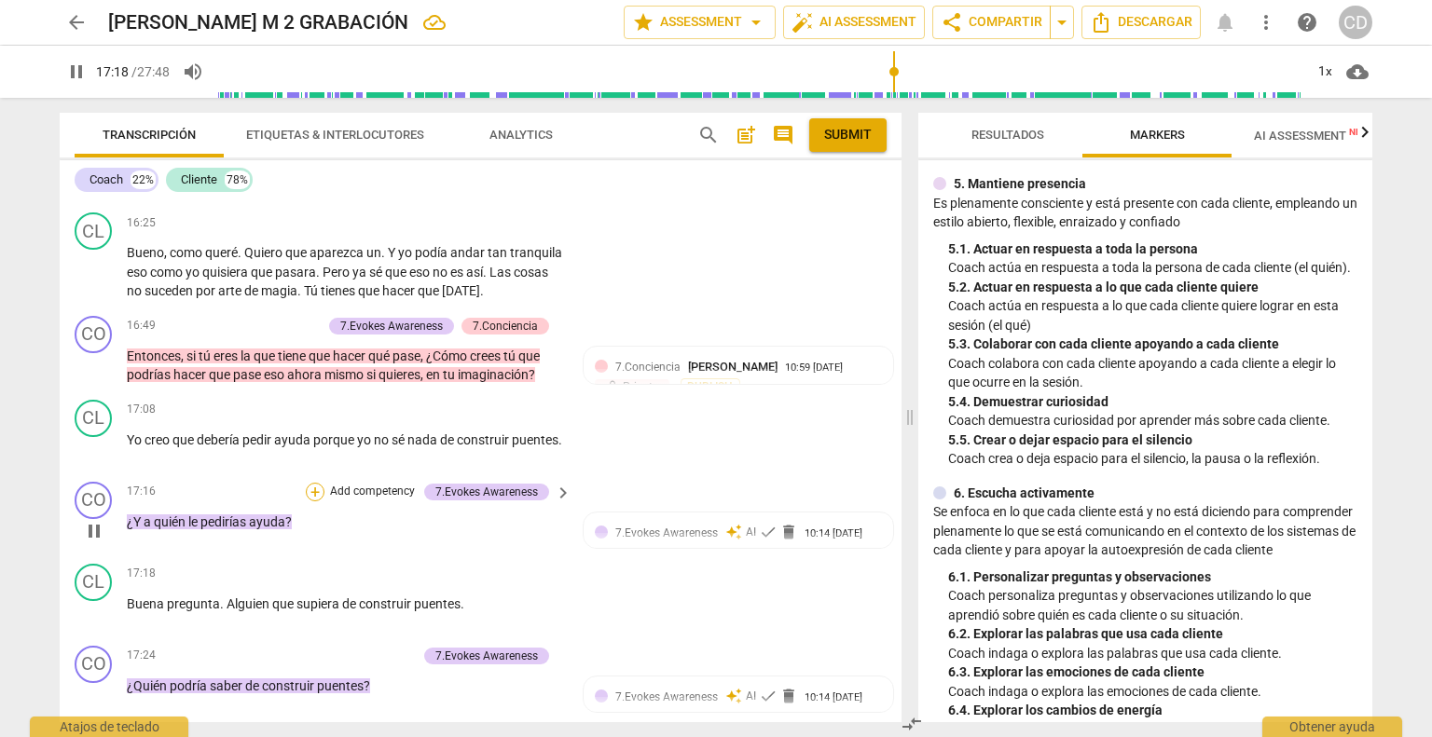
click at [318, 483] on div "+" at bounding box center [315, 492] width 19 height 19
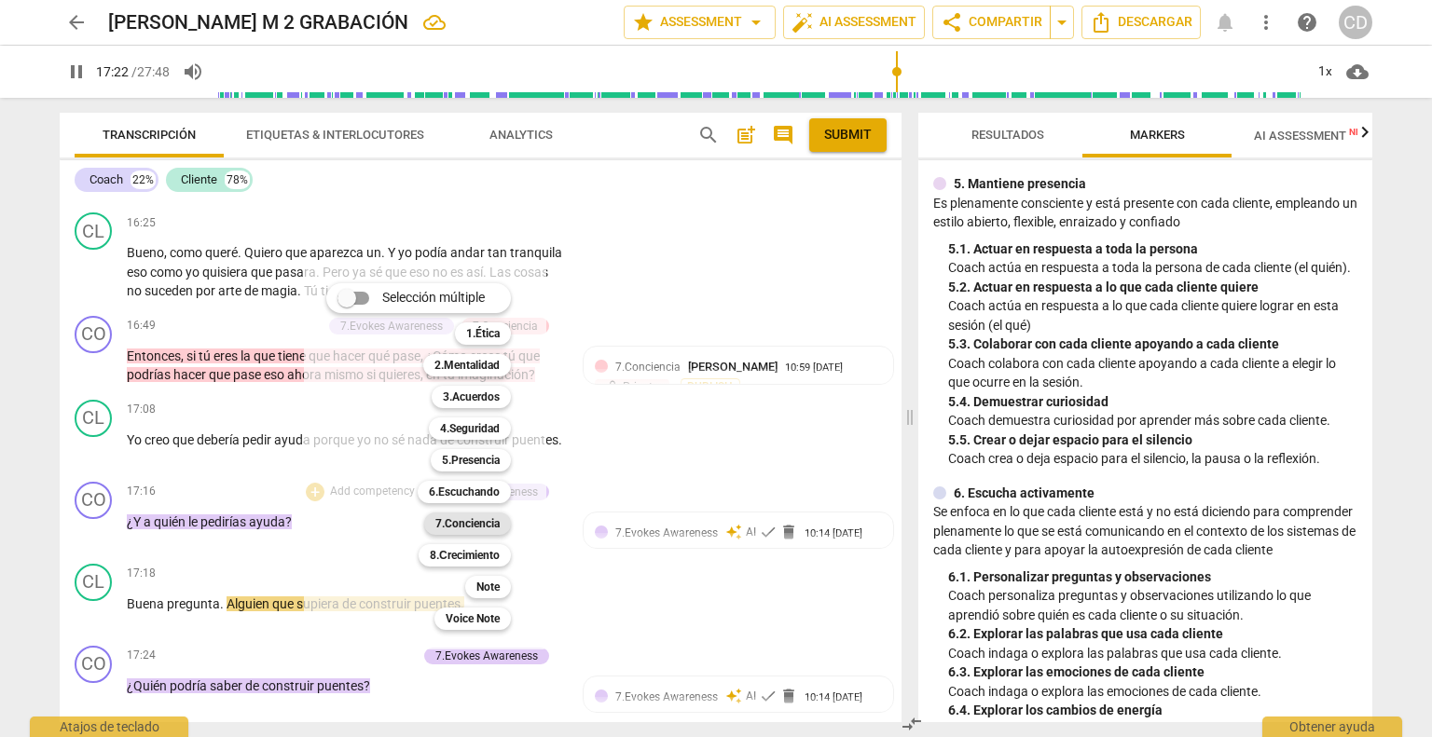
click at [459, 521] on b "7.Conciencia" at bounding box center [467, 524] width 64 height 22
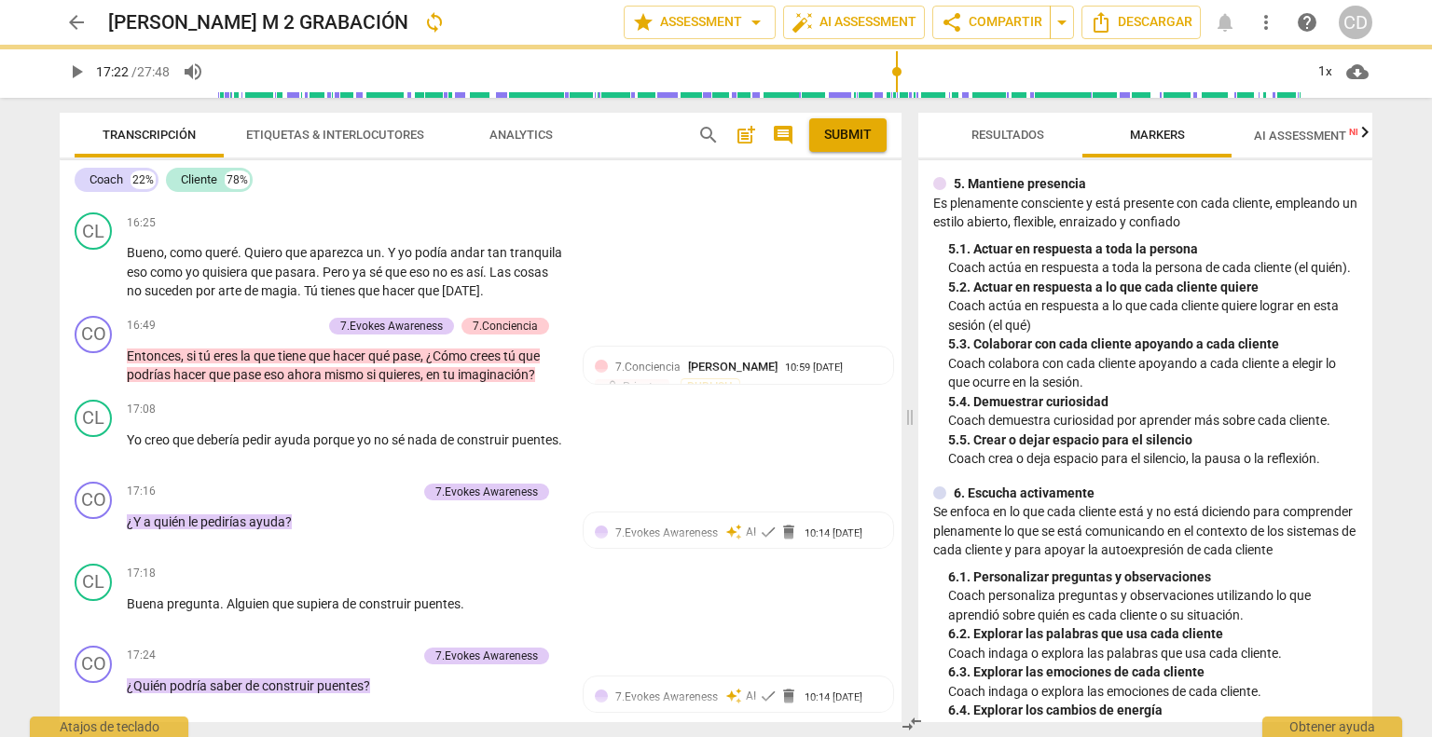
type input "1043"
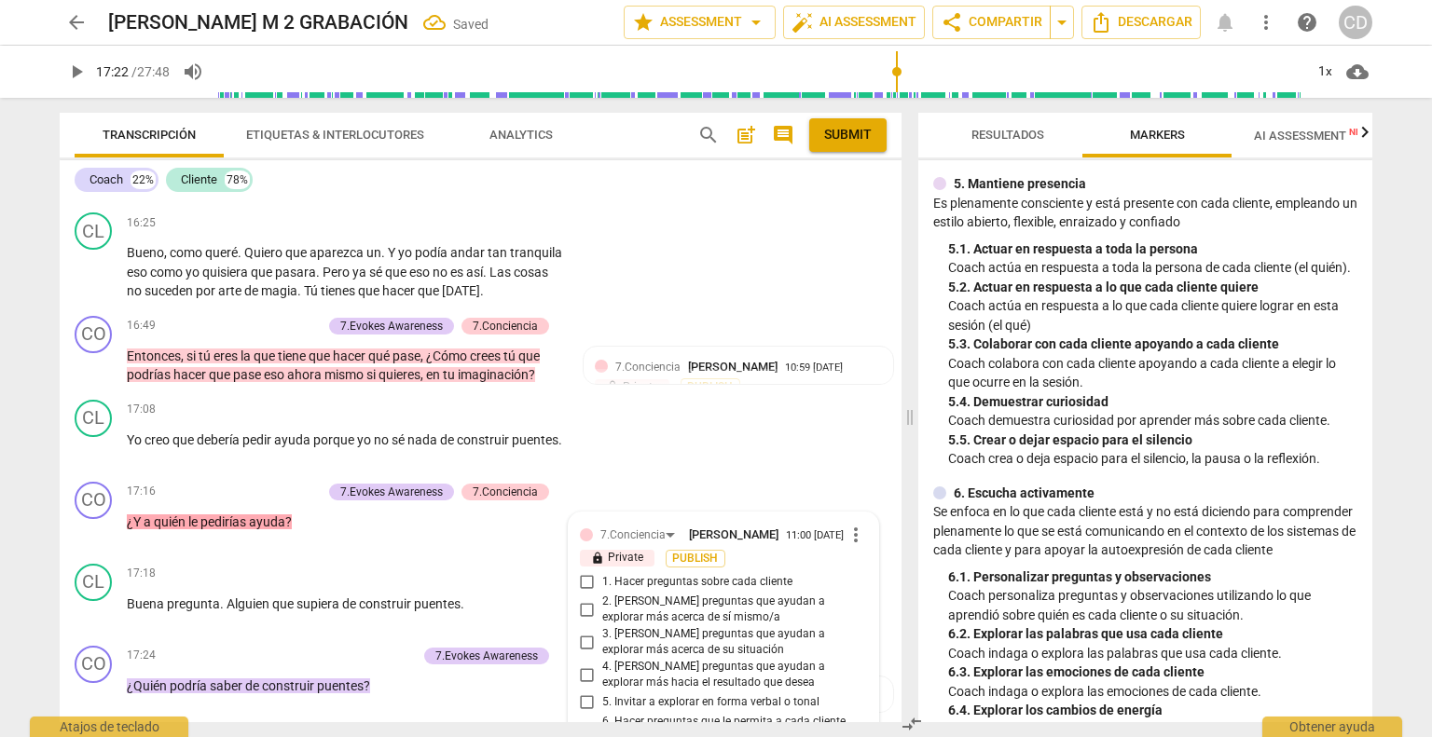
scroll to position [5918, 0]
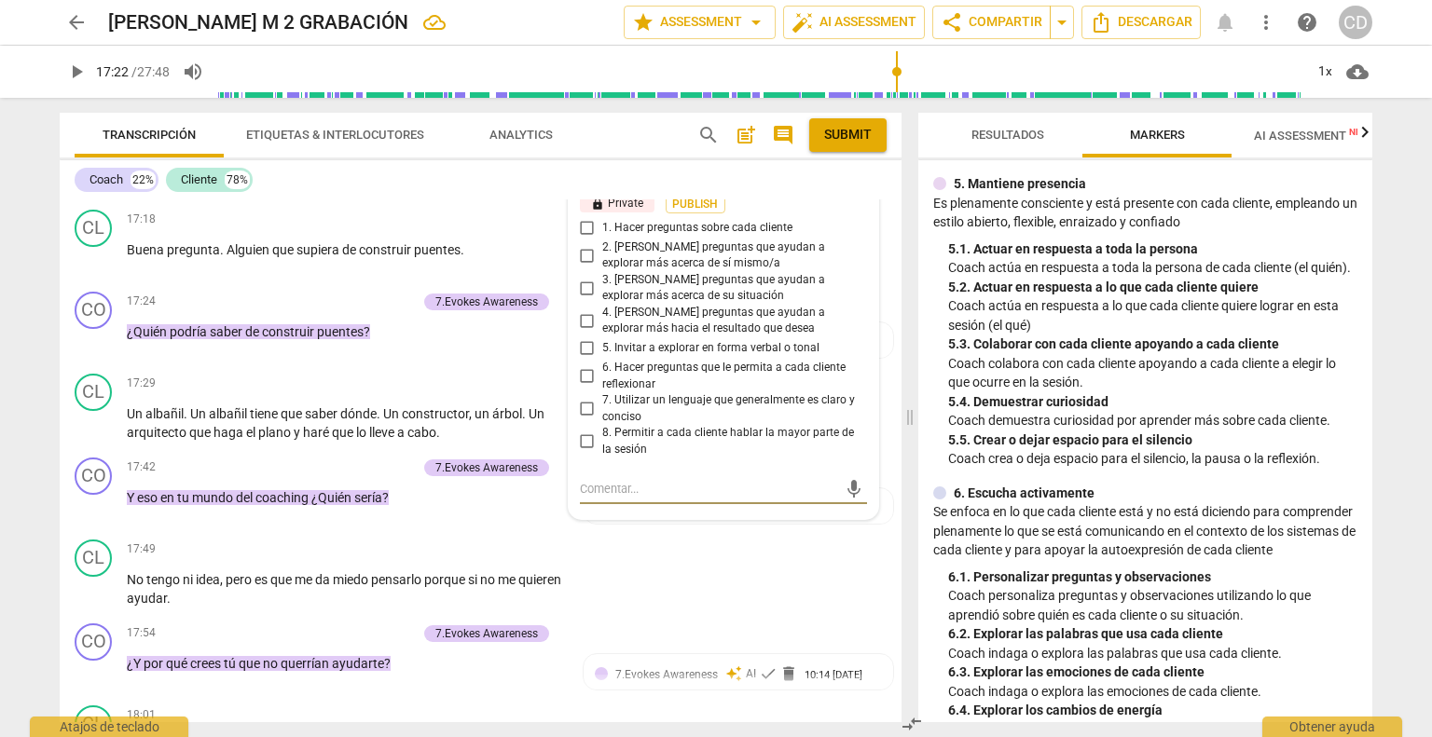
click at [585, 309] on input "4. [PERSON_NAME] preguntas que ayudan a explorar más hacia el resultado que des…" at bounding box center [587, 320] width 30 height 22
checkbox input "true"
click at [97, 413] on span "play_arrow" at bounding box center [94, 424] width 22 height 22
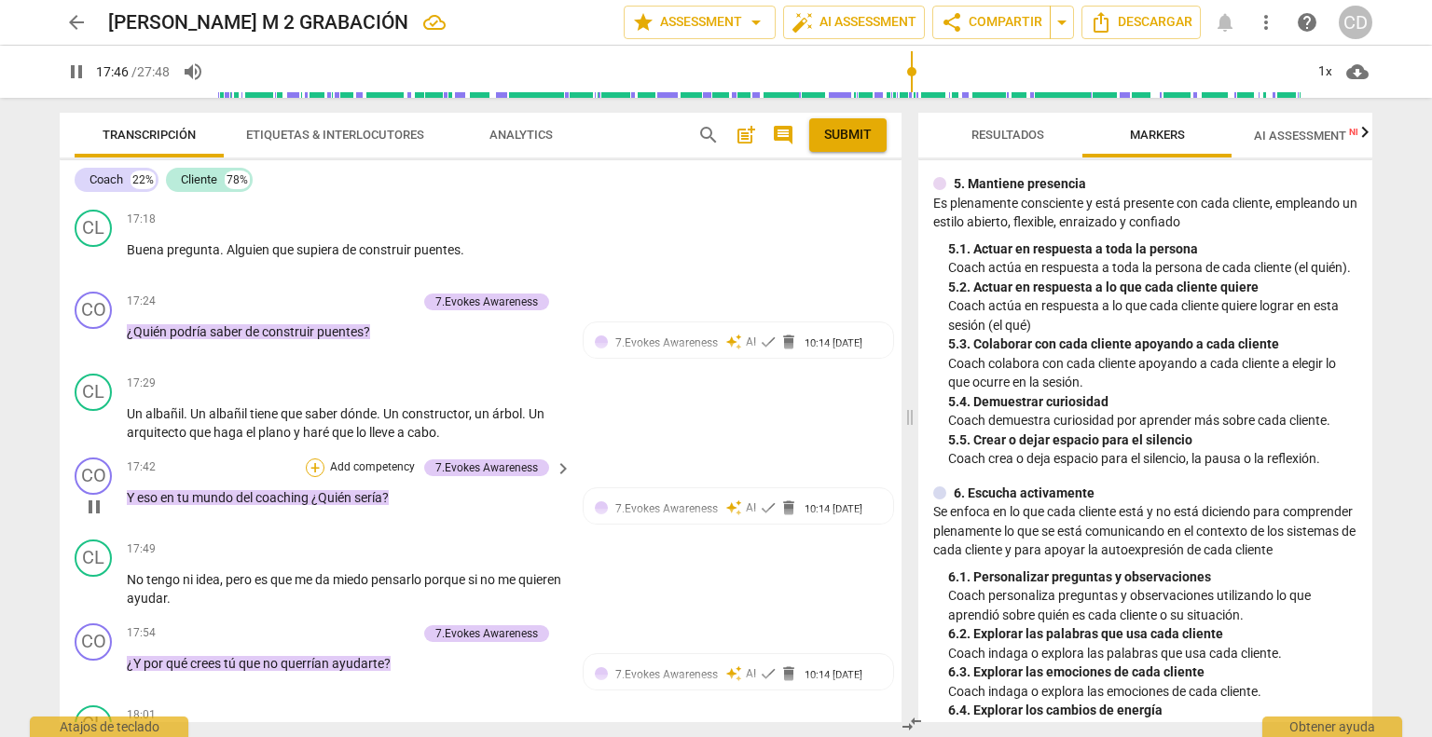
click at [313, 459] on div "+" at bounding box center [315, 468] width 19 height 19
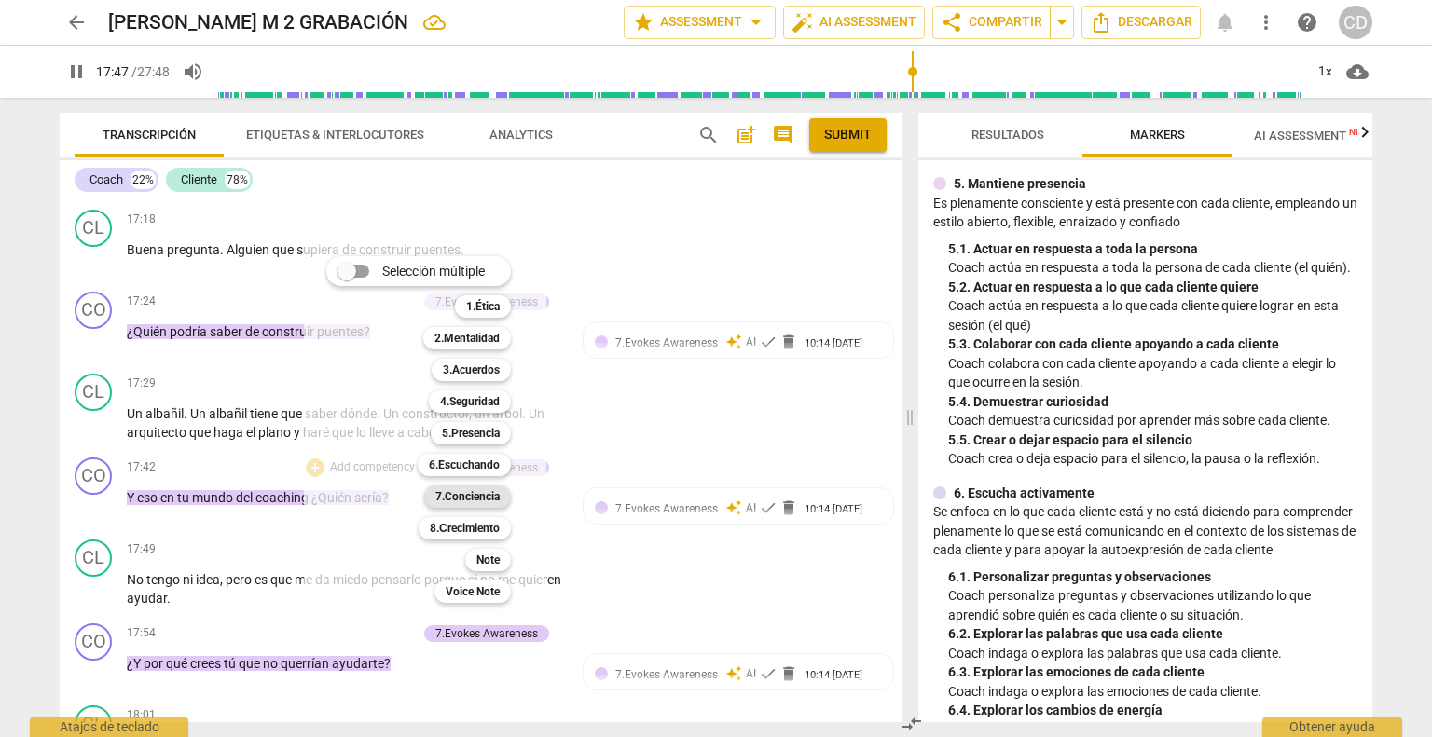
click at [481, 495] on b "7.Conciencia" at bounding box center [467, 497] width 64 height 22
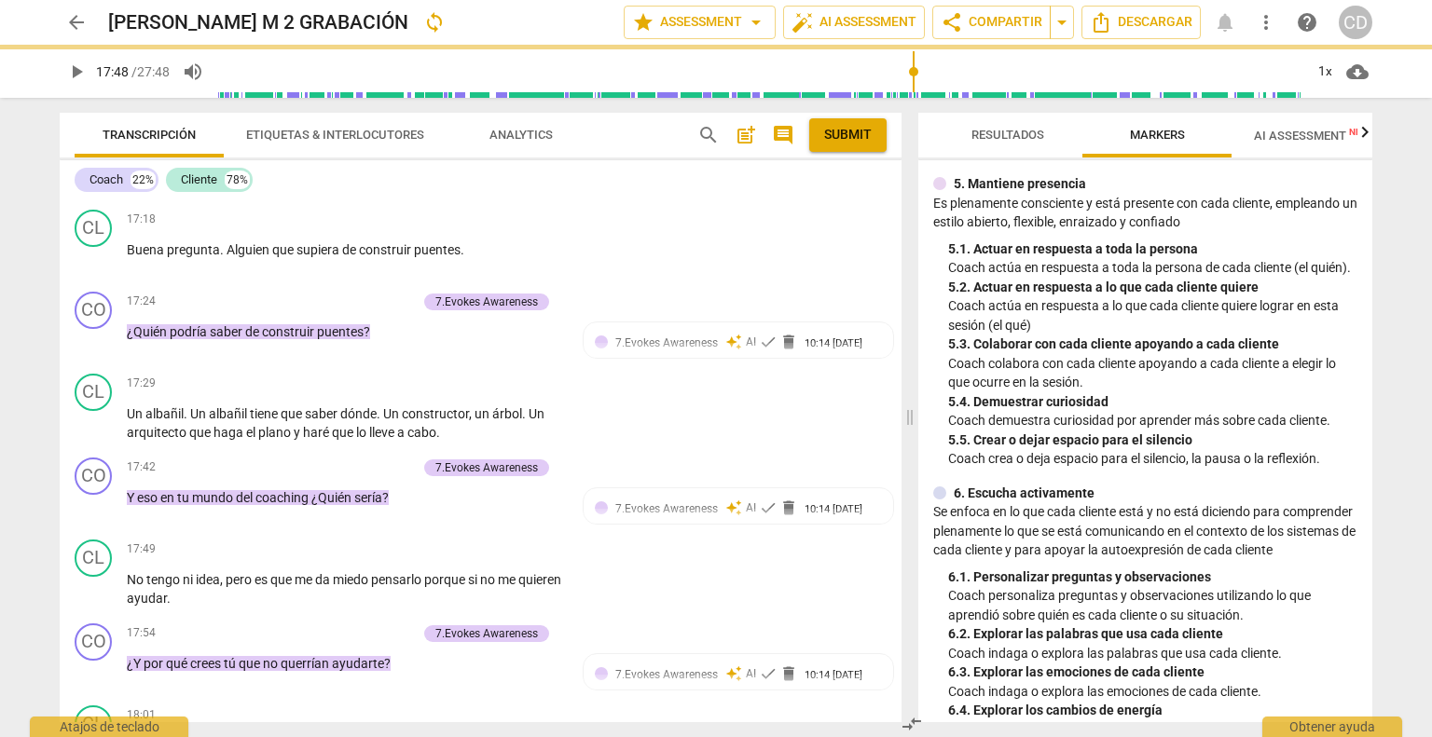
type input "1068"
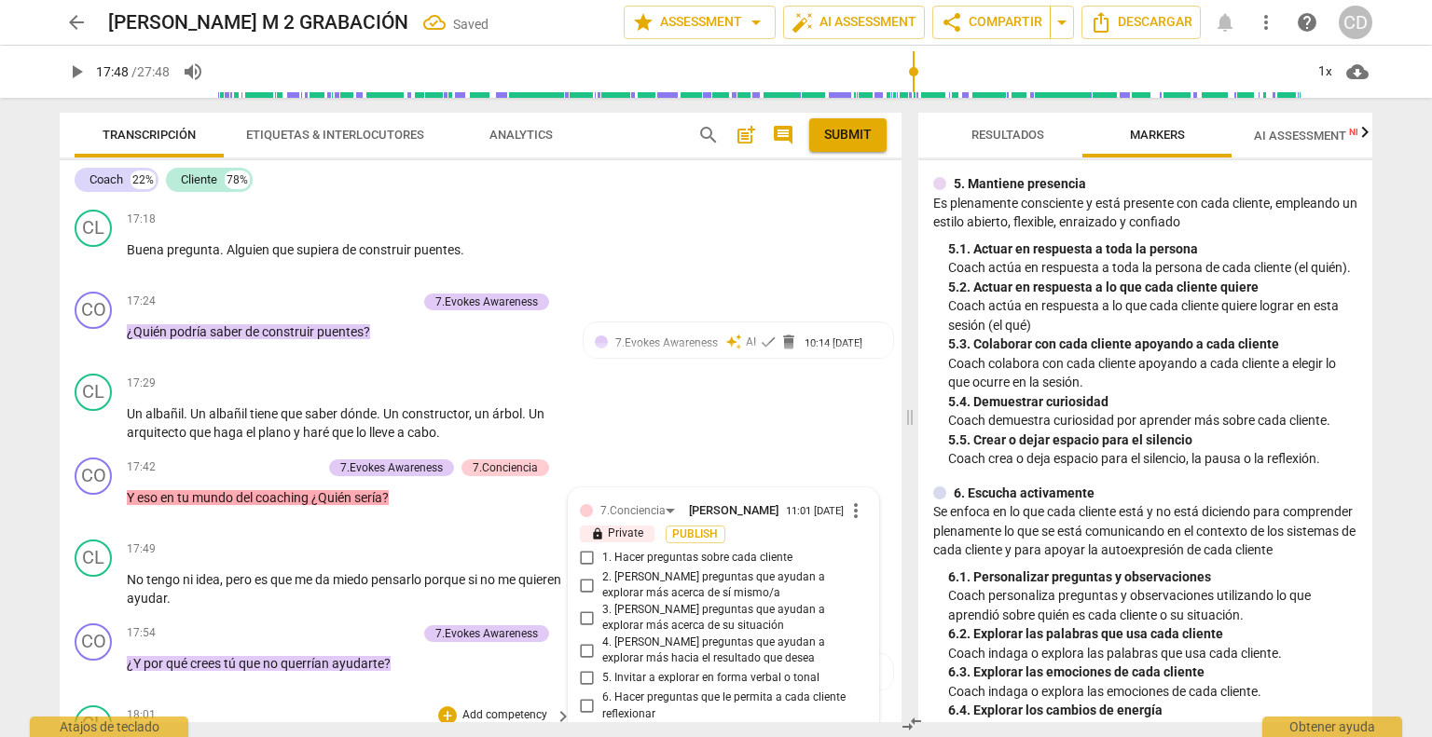
scroll to position [6245, 0]
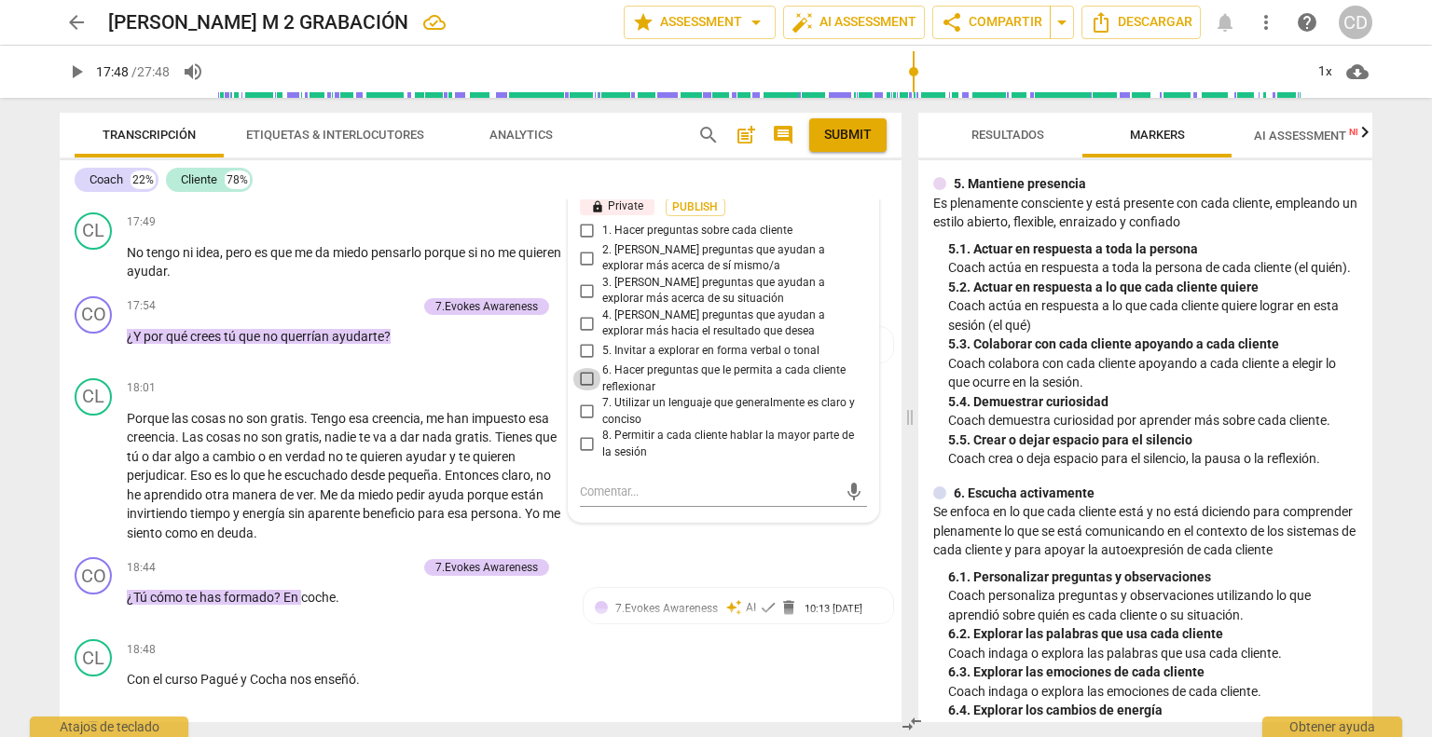
click at [579, 368] on input "6. Hacer preguntas que le permita a cada cliente reflexionar" at bounding box center [587, 379] width 30 height 22
checkbox input "true"
click at [583, 312] on input "4. [PERSON_NAME] preguntas que ayudan a explorar más hacia el resultado que des…" at bounding box center [587, 323] width 30 height 22
checkbox input "true"
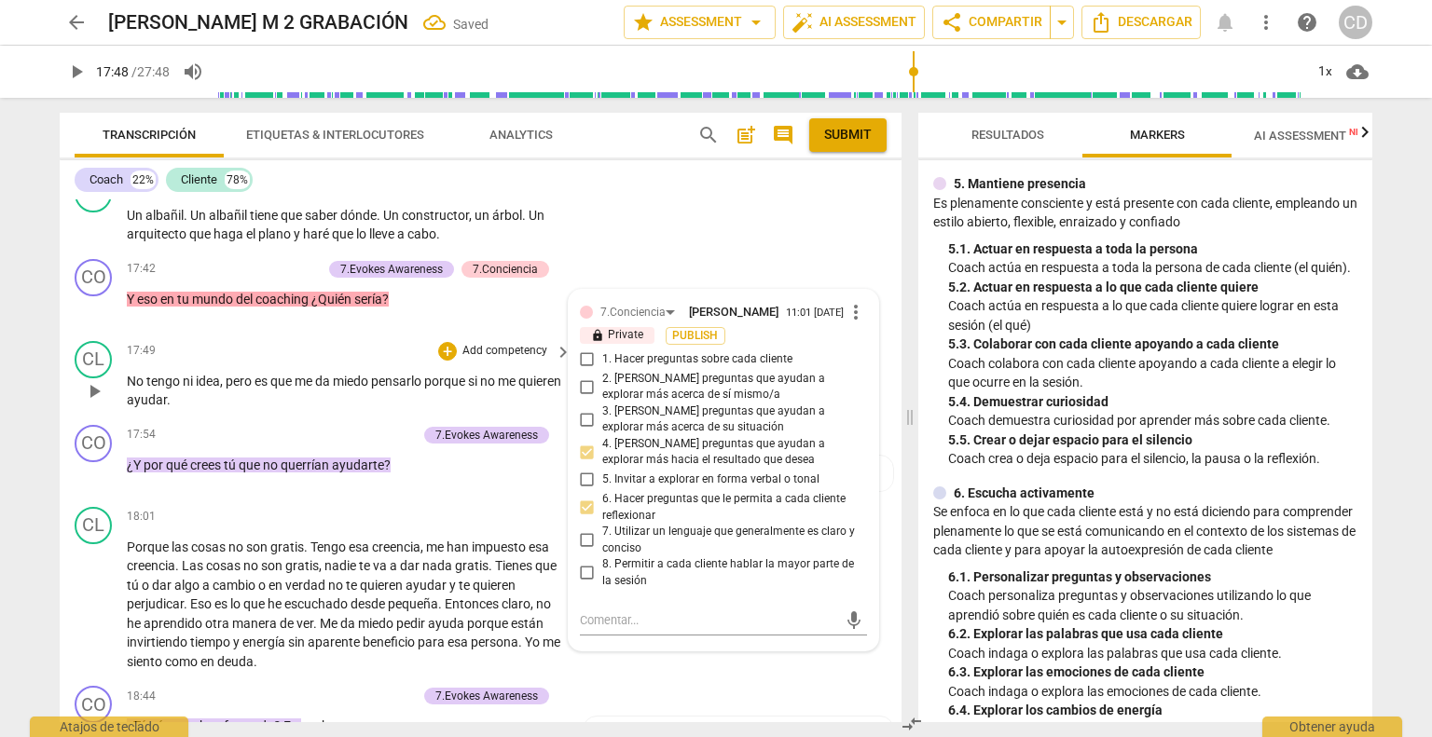
scroll to position [6058, 0]
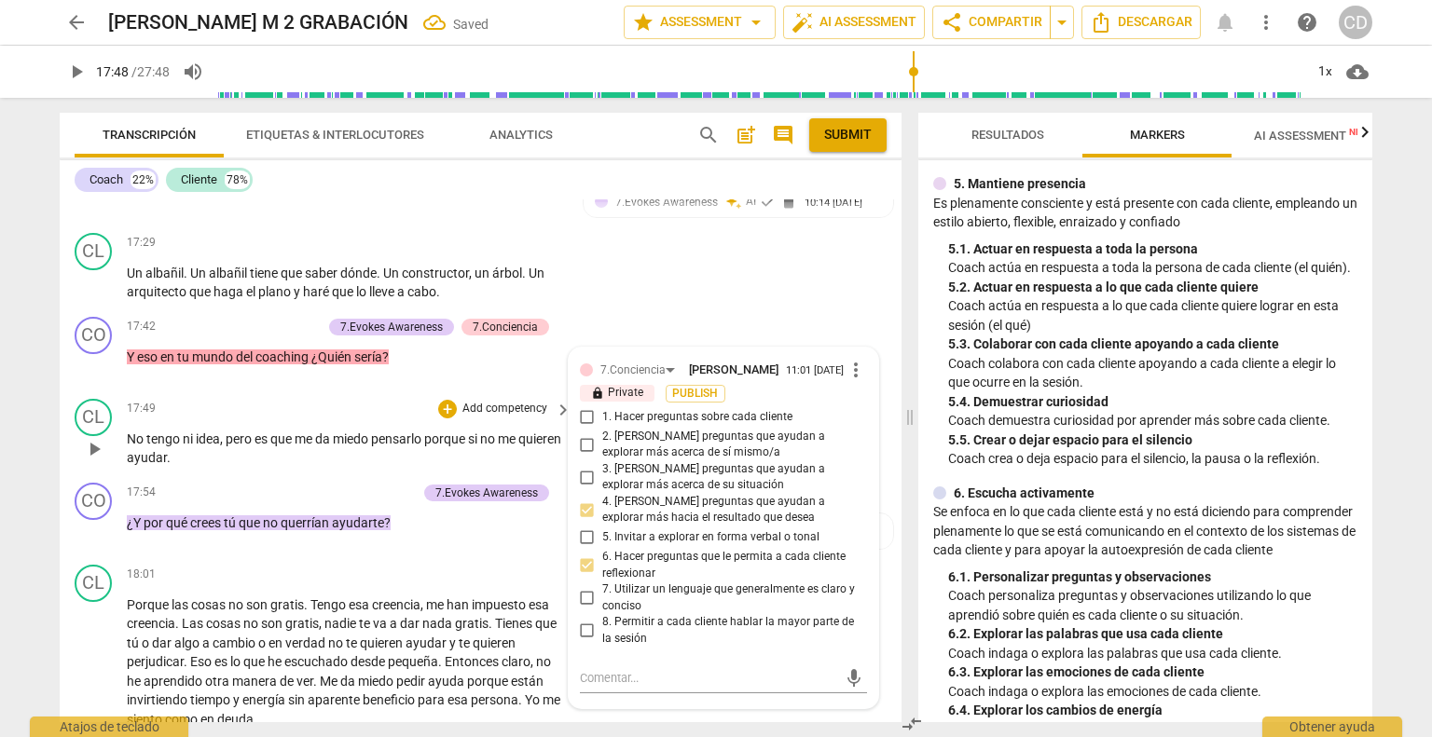
click at [92, 438] on span "play_arrow" at bounding box center [94, 449] width 22 height 22
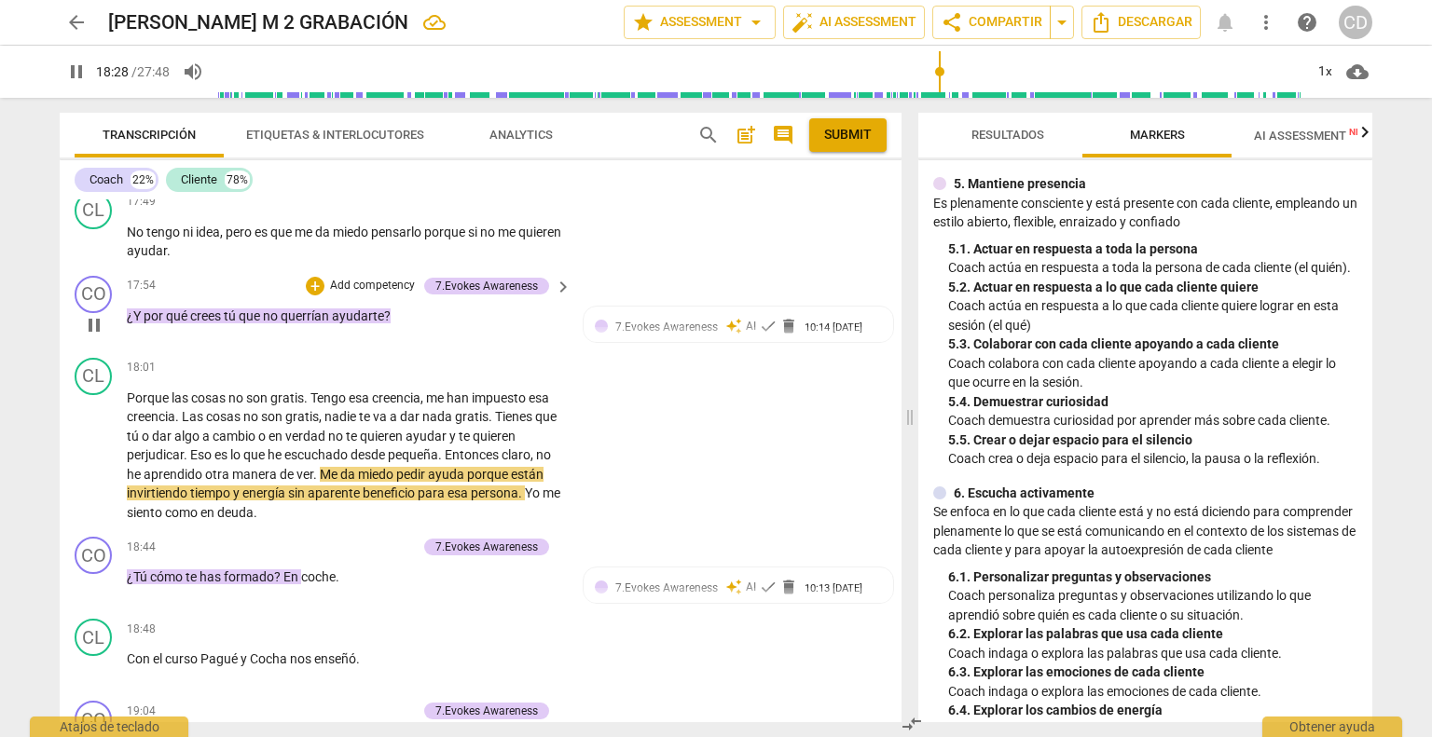
scroll to position [6245, 0]
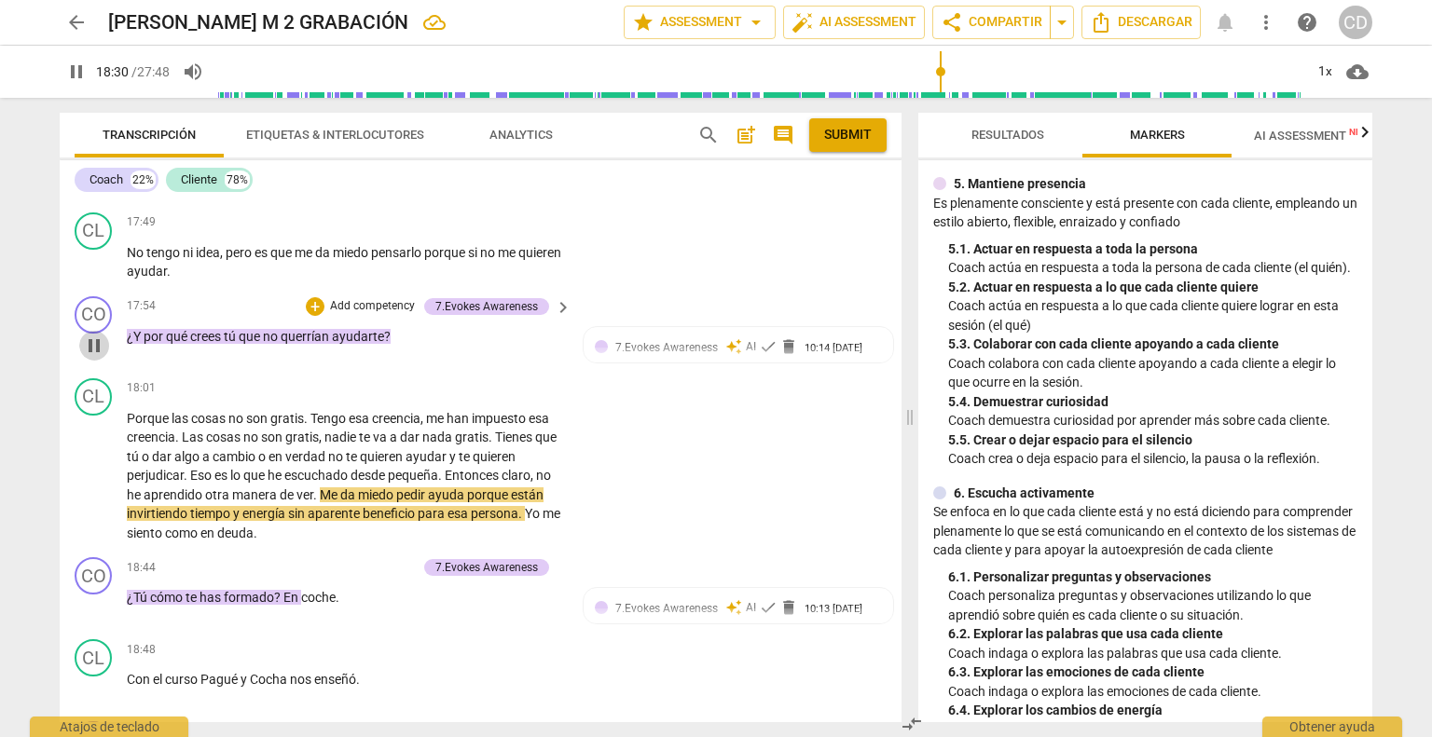
click at [94, 335] on span "pause" at bounding box center [94, 346] width 22 height 22
type input "1111"
click at [313, 297] on div "+" at bounding box center [315, 306] width 19 height 19
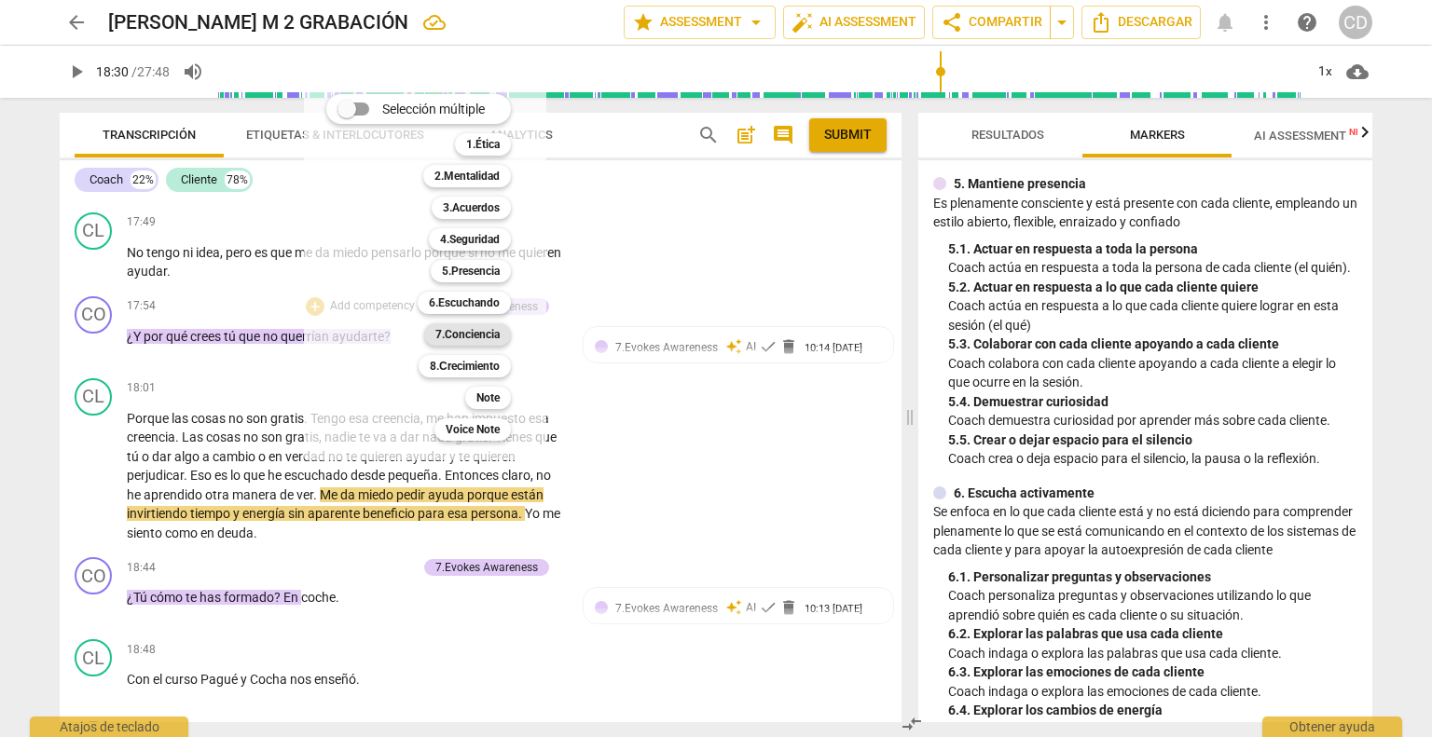
click at [466, 330] on b "7.Conciencia" at bounding box center [467, 334] width 64 height 22
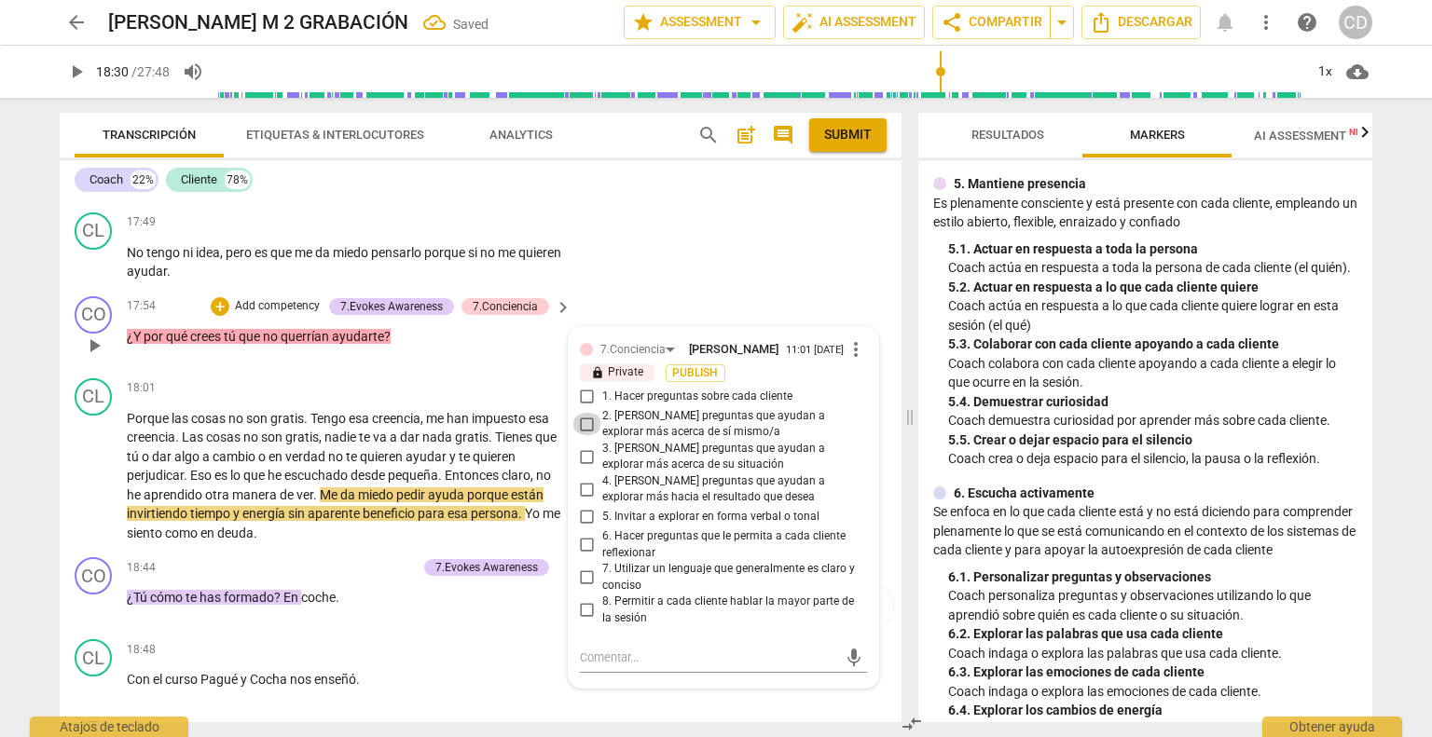
click at [585, 413] on input "2. [PERSON_NAME] preguntas que ayudan a explorar más acerca de sí mismo/a" at bounding box center [587, 424] width 30 height 22
checkbox input "true"
click at [102, 465] on span "play_arrow" at bounding box center [94, 476] width 22 height 22
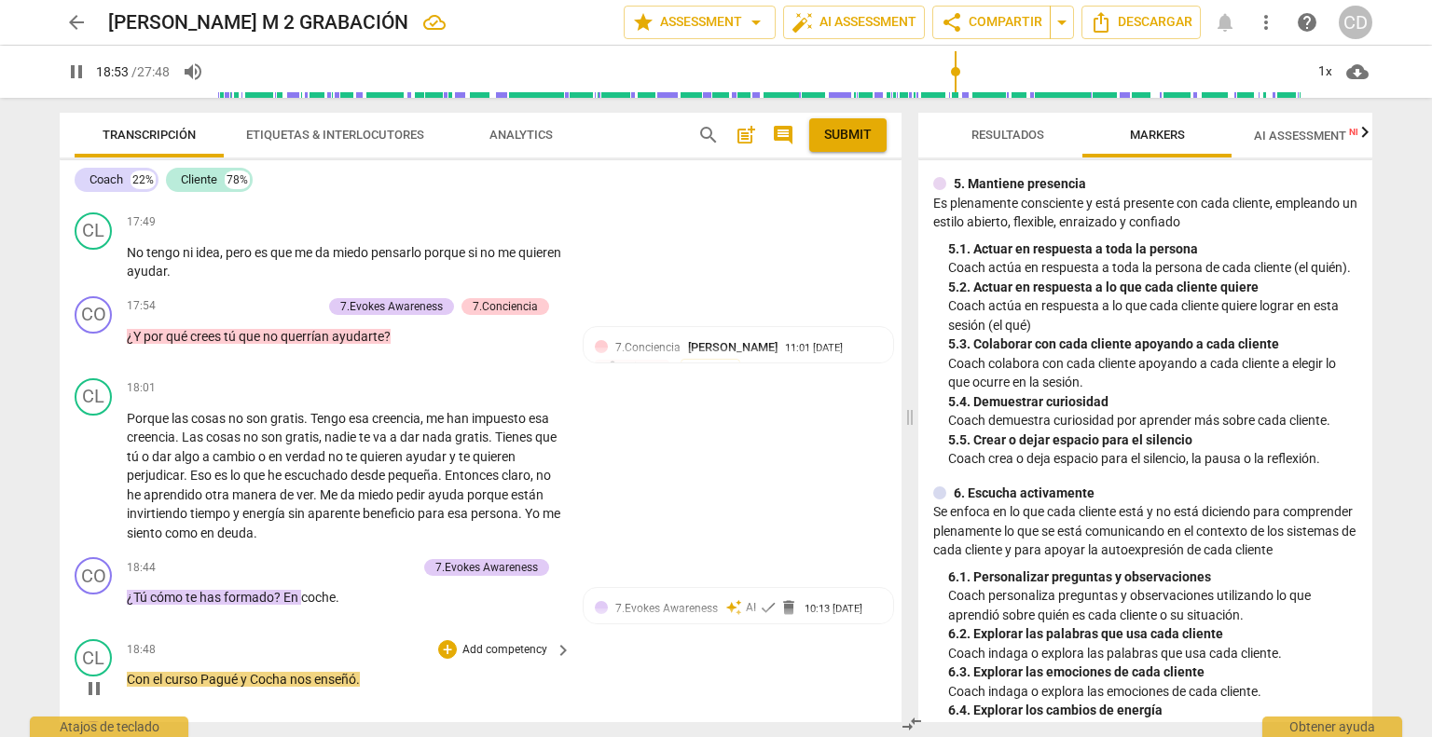
drag, startPoint x: 264, startPoint y: 641, endPoint x: 292, endPoint y: 633, distance: 29.2
click at [282, 672] on span "Cocha" at bounding box center [270, 679] width 40 height 15
click at [267, 672] on span "Cocha" at bounding box center [270, 679] width 40 height 15
type input "1137"
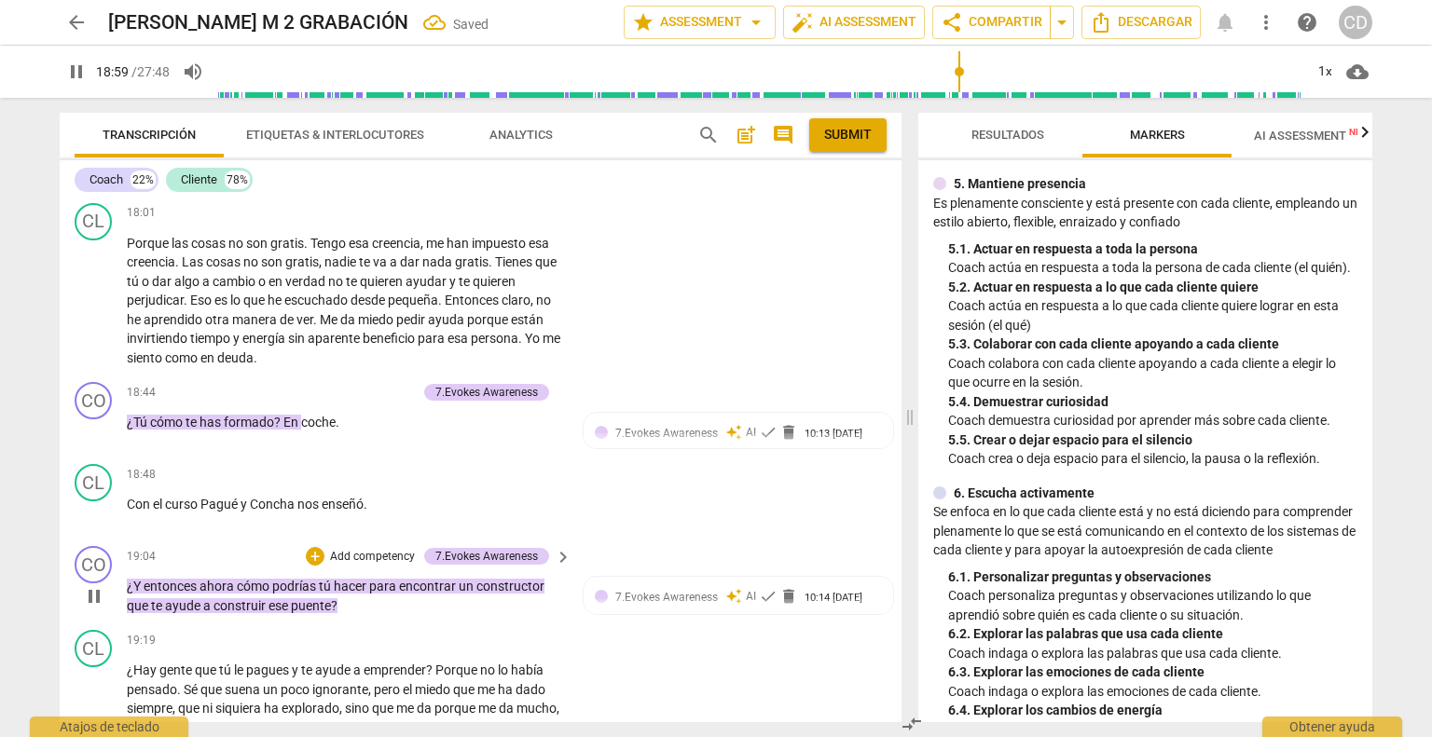
scroll to position [6431, 0]
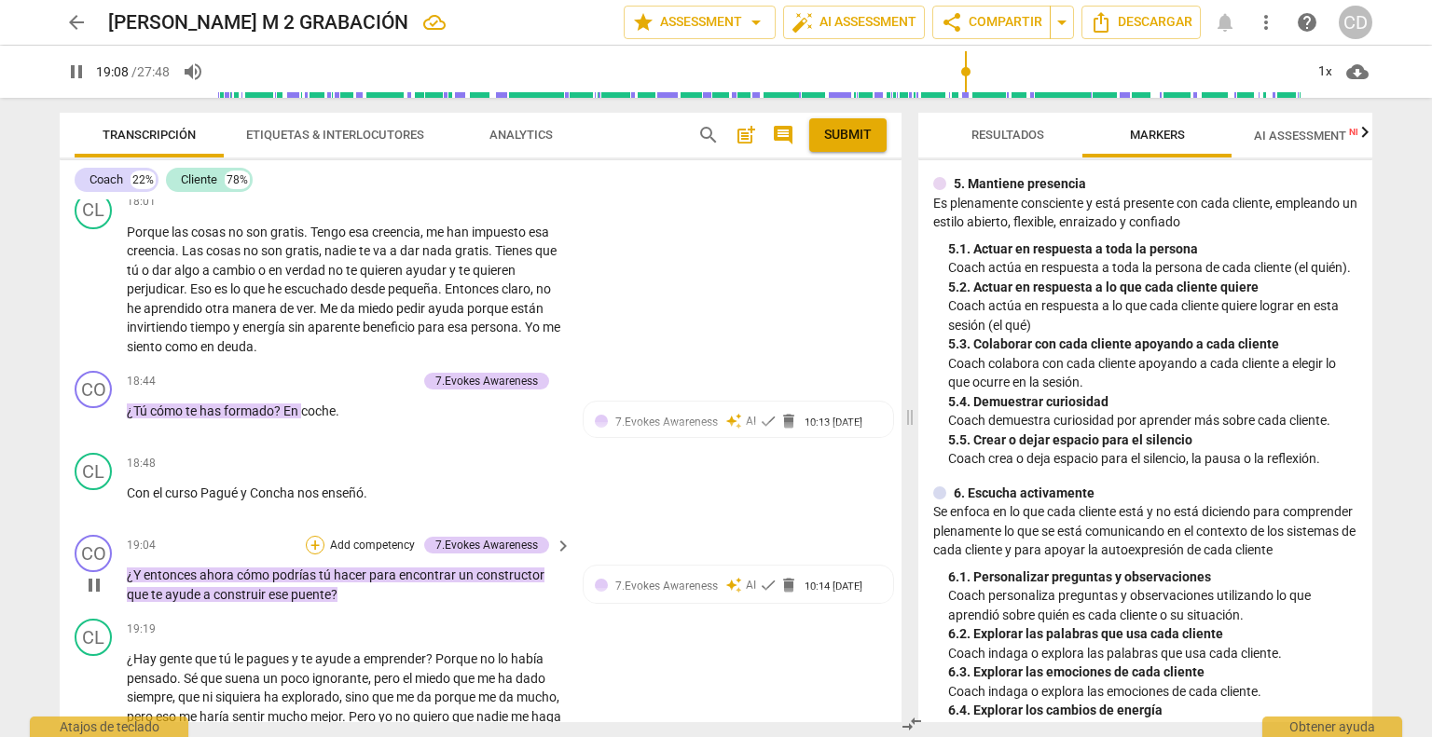
click at [309, 536] on div "+" at bounding box center [315, 545] width 19 height 19
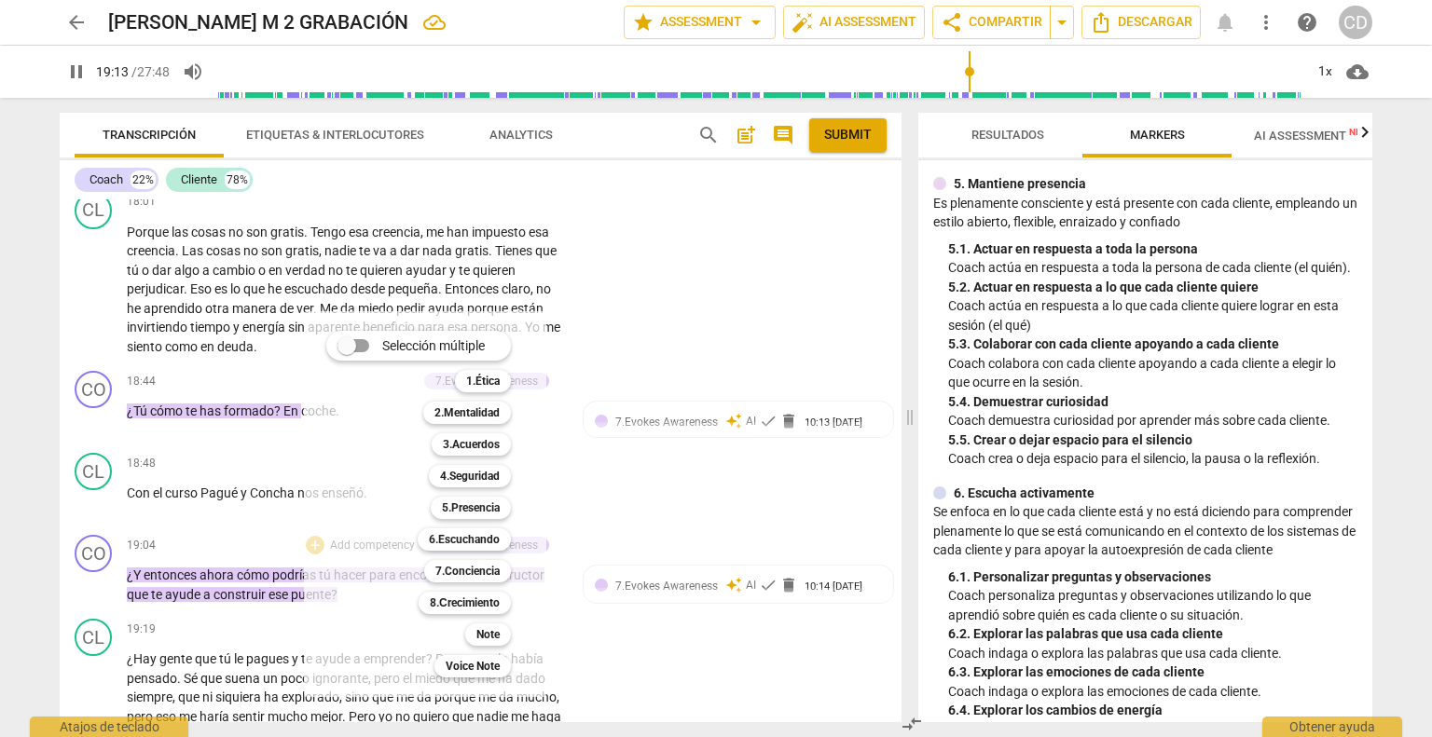
click at [374, 446] on div "Selección múltiple m 1.Ética 1 2.Mentalidad 2 3.Acuerdos 3 4.Seguridad 4 5.Pres…" at bounding box center [432, 504] width 227 height 356
click at [472, 571] on b "7.Conciencia" at bounding box center [467, 571] width 64 height 22
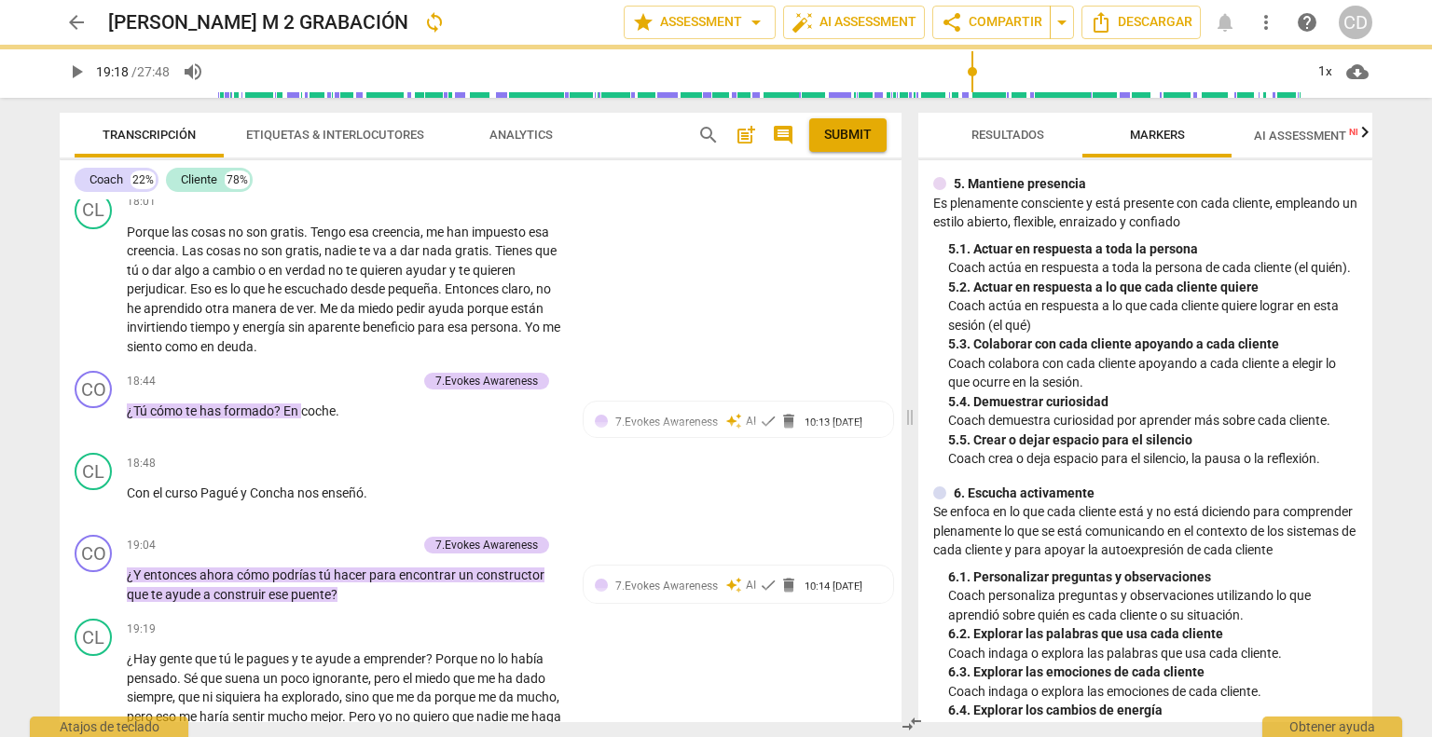
type input "1158"
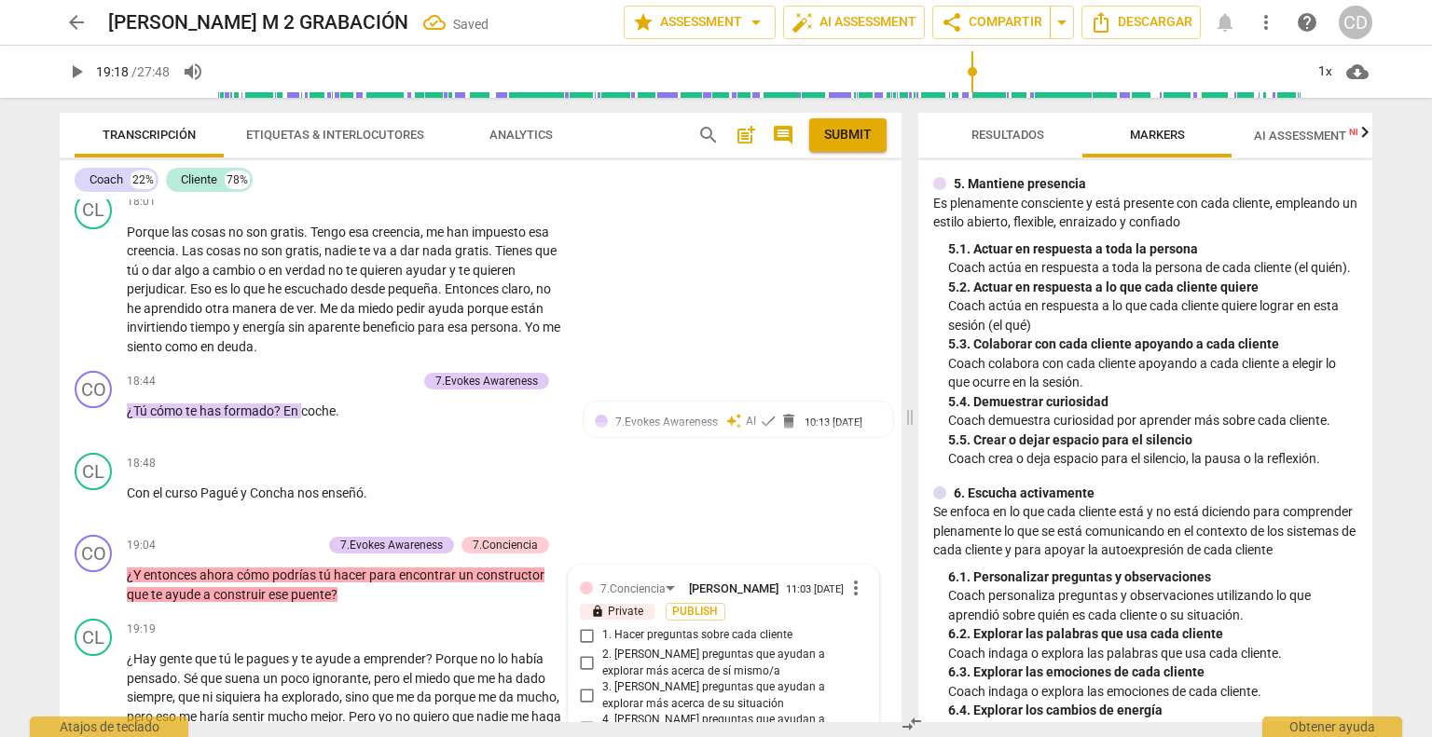
scroll to position [6834, 0]
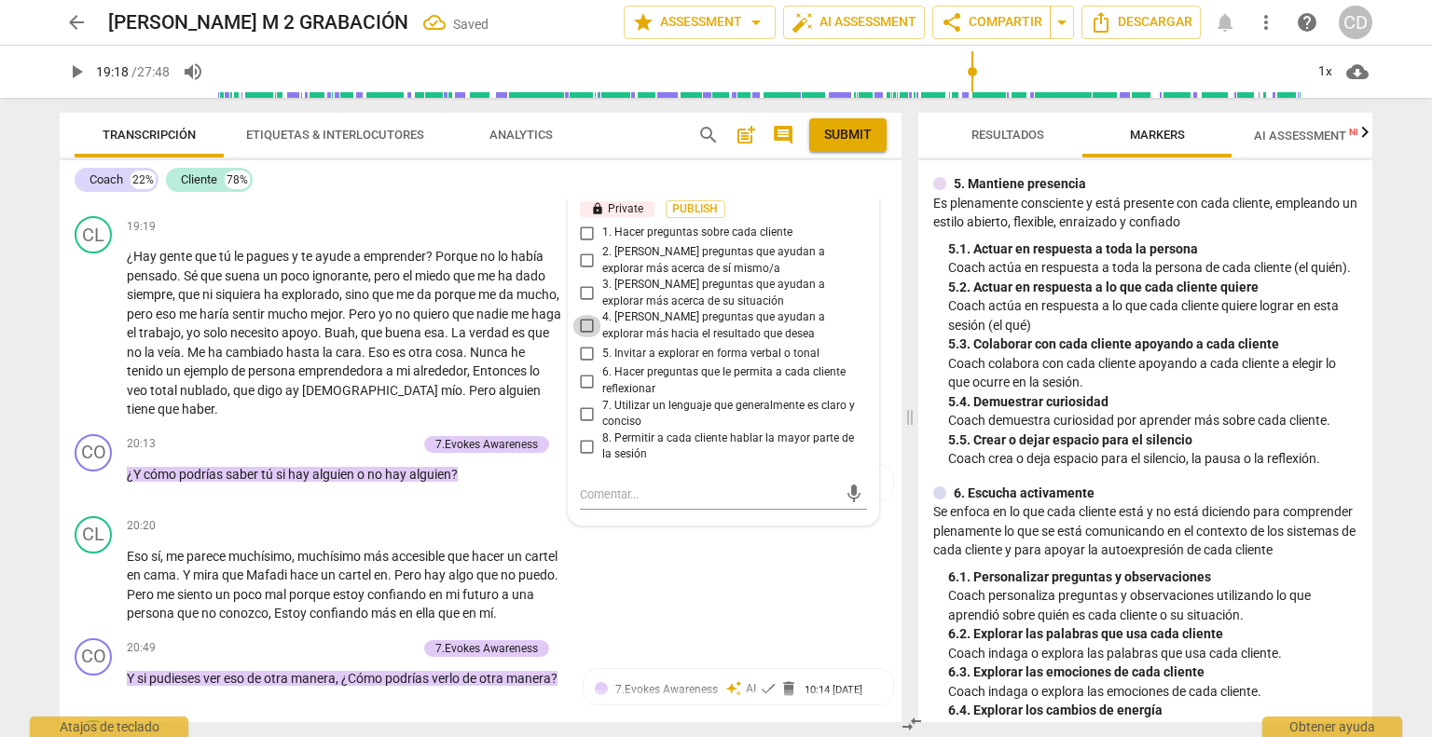
click at [583, 315] on input "4. [PERSON_NAME] preguntas que ayudan a explorar más hacia el resultado que des…" at bounding box center [587, 326] width 30 height 22
checkbox input "true"
click at [680, 558] on div "CL play_arrow pause 20:20 + Add competency keyboard_arrow_right Eso sí , me par…" at bounding box center [481, 570] width 842 height 122
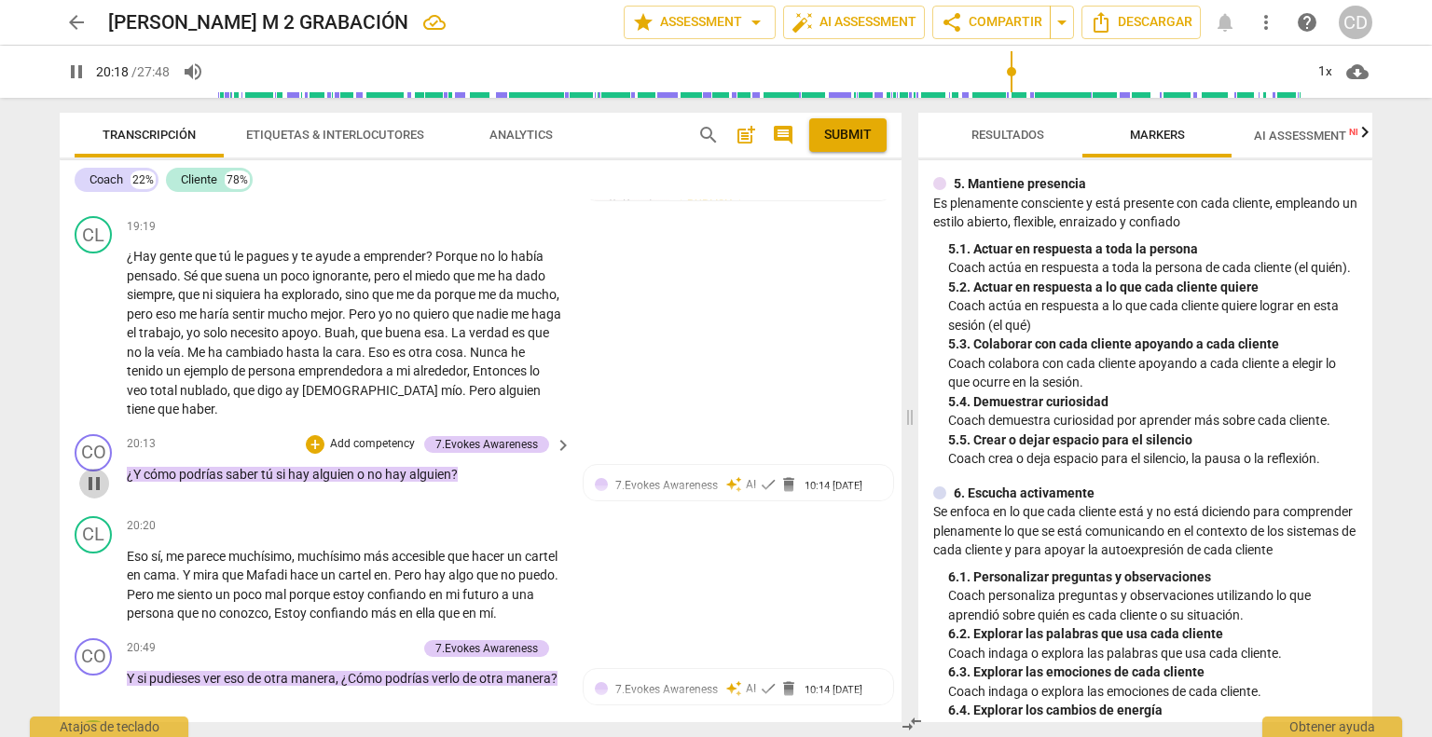
click at [94, 473] on span "pause" at bounding box center [94, 484] width 22 height 22
type input "1219"
click at [316, 435] on div "+" at bounding box center [315, 444] width 19 height 19
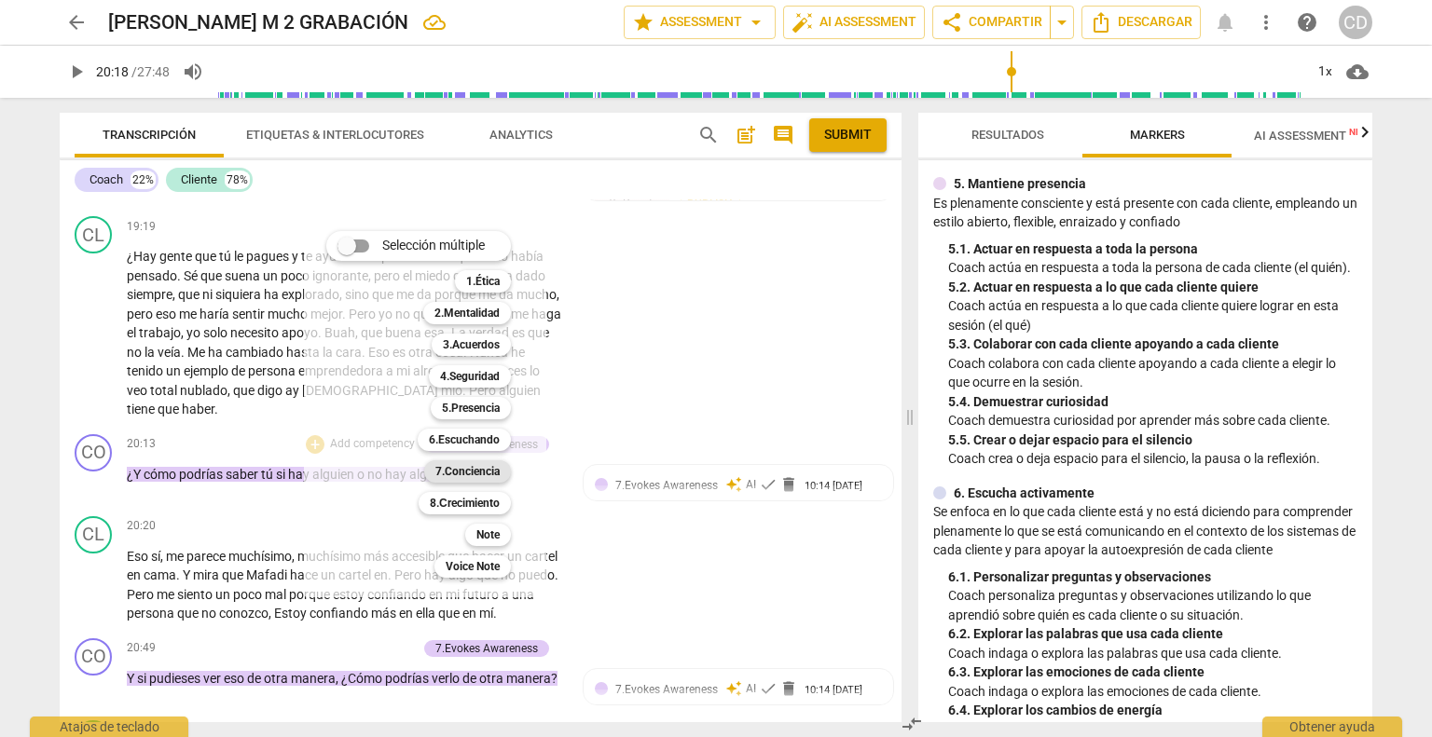
click at [483, 473] on b "7.Conciencia" at bounding box center [467, 471] width 64 height 22
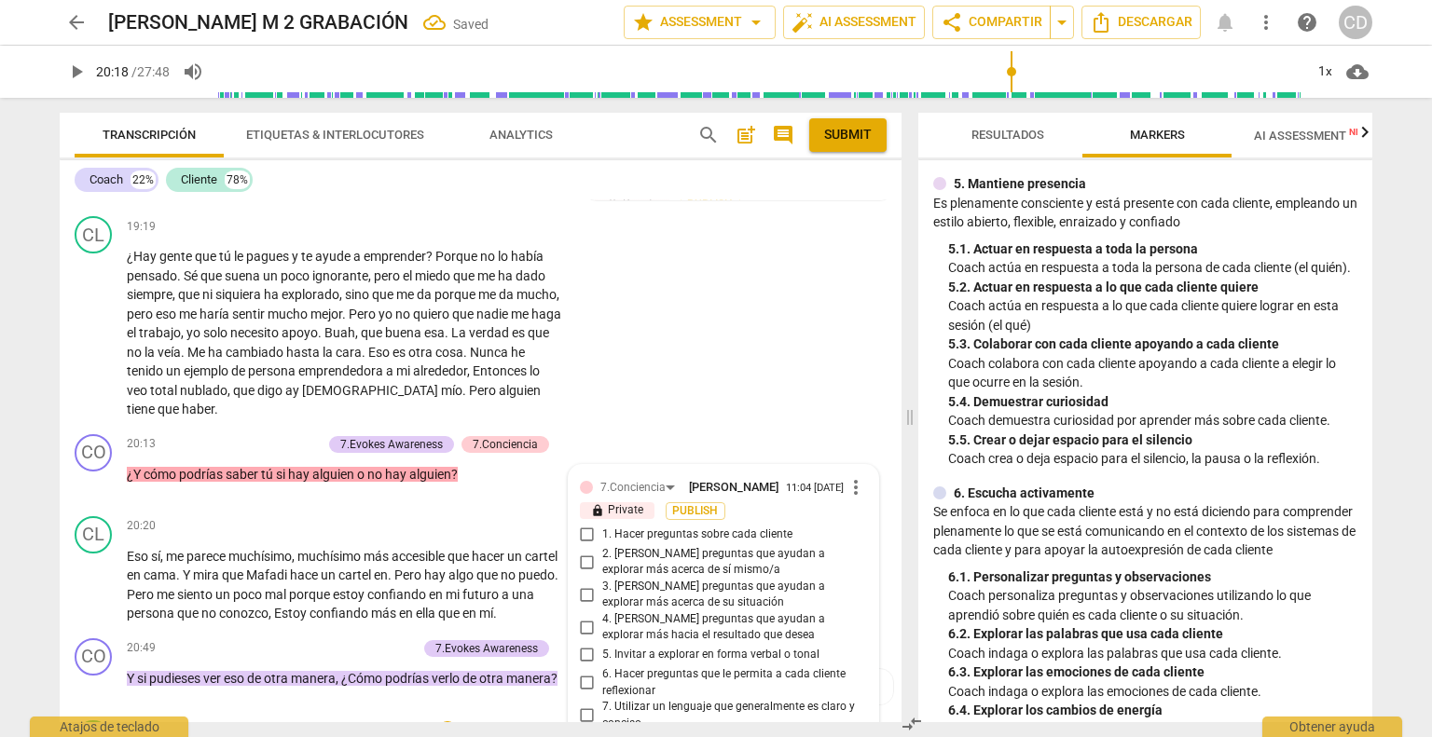
scroll to position [7136, 0]
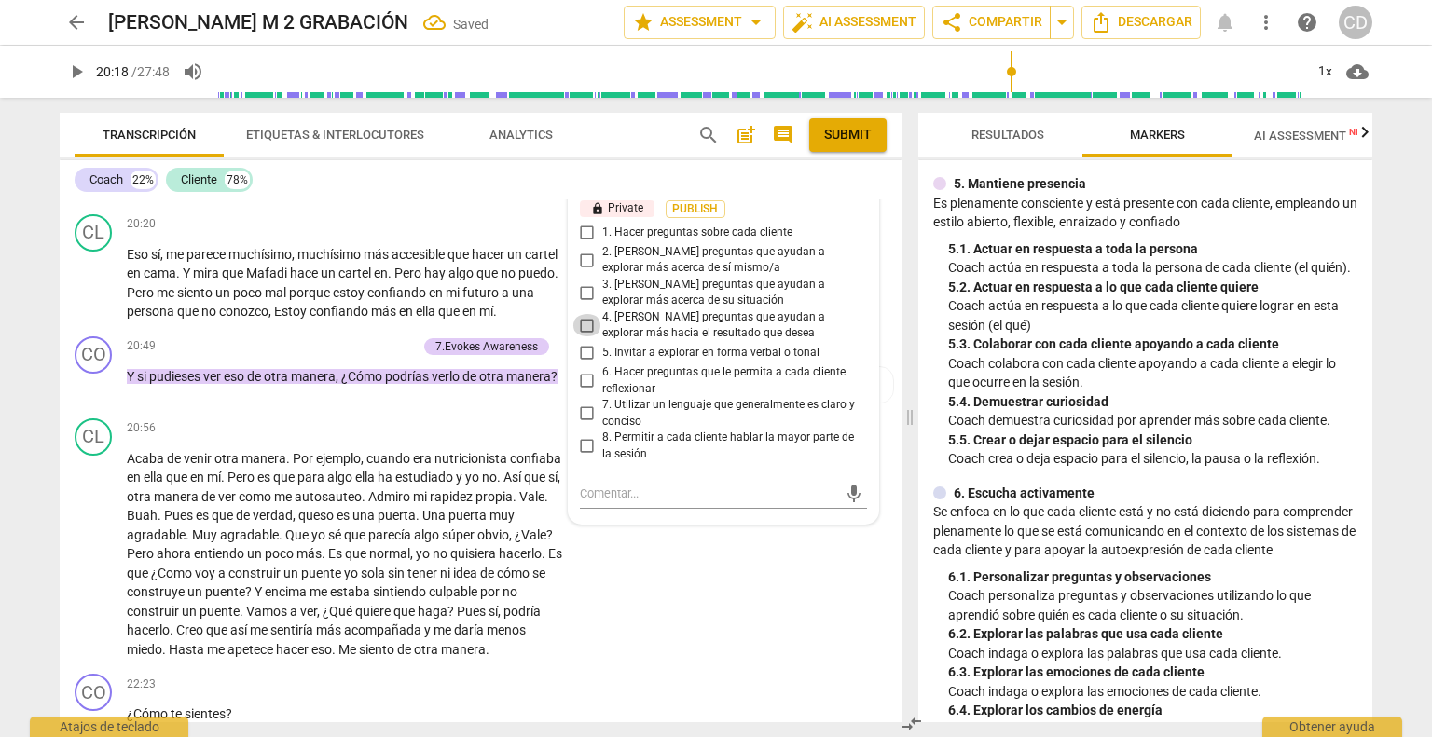
click at [589, 314] on input "4. [PERSON_NAME] preguntas que ayudan a explorar más hacia el resultado que des…" at bounding box center [587, 325] width 30 height 22
checkbox input "true"
click at [589, 370] on input "6. Hacer preguntas que le permita a cada cliente reflexionar" at bounding box center [587, 381] width 30 height 22
checkbox input "true"
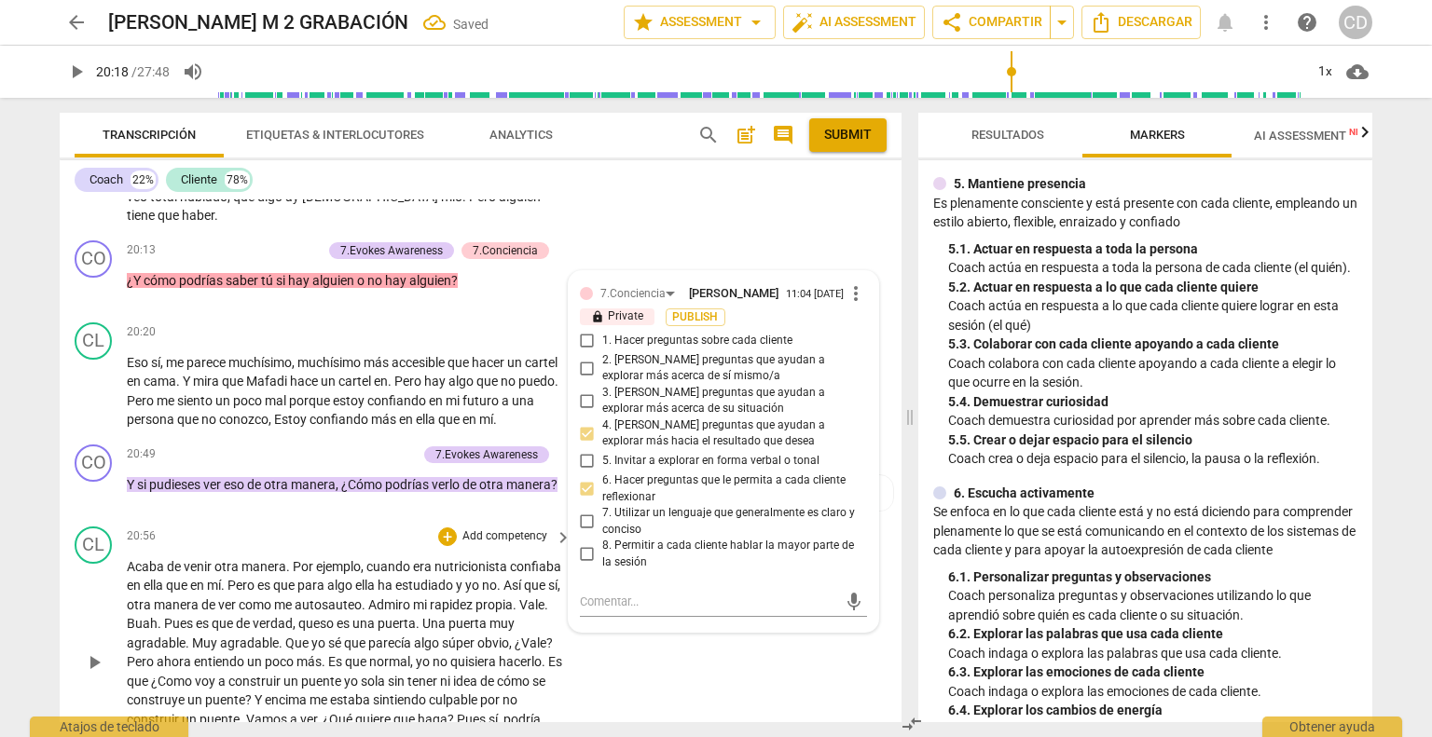
scroll to position [6949, 0]
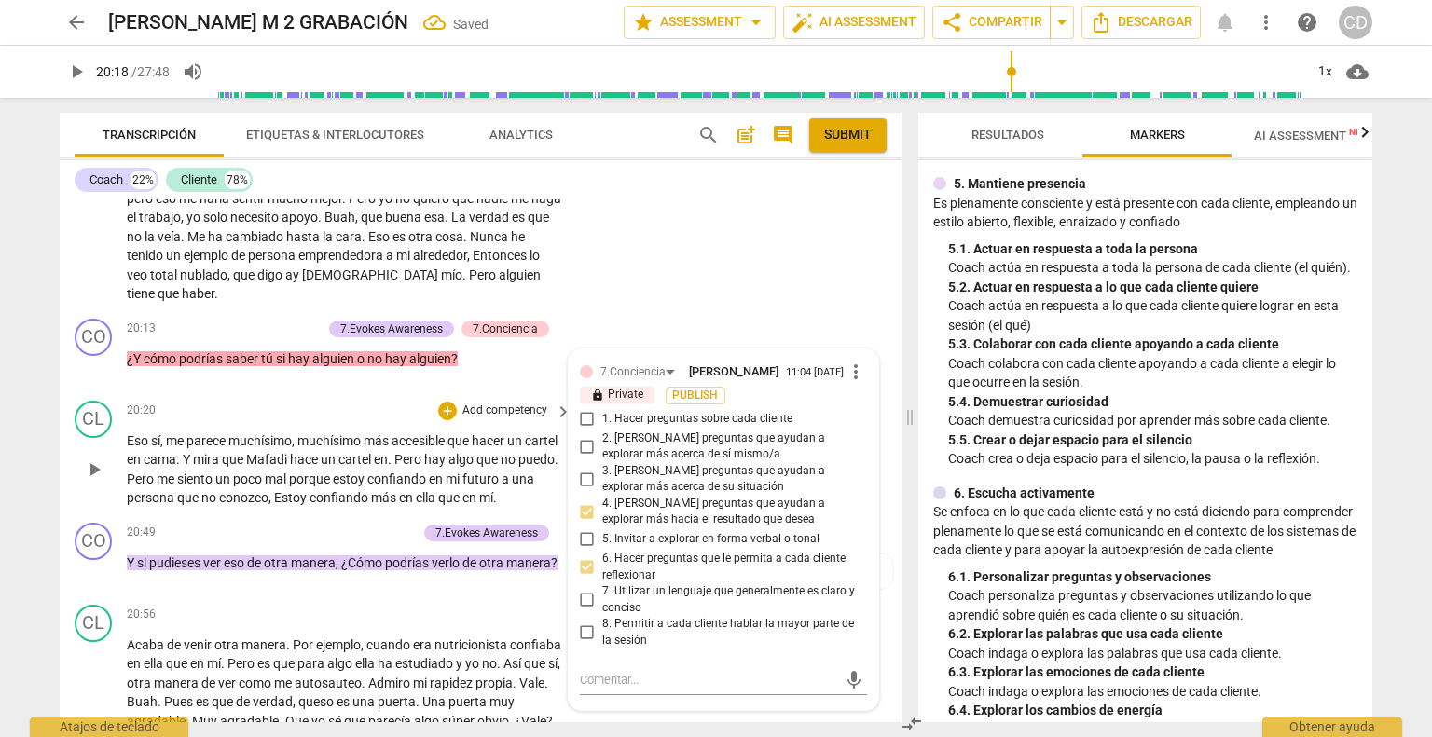
click at [87, 459] on span "play_arrow" at bounding box center [94, 470] width 22 height 22
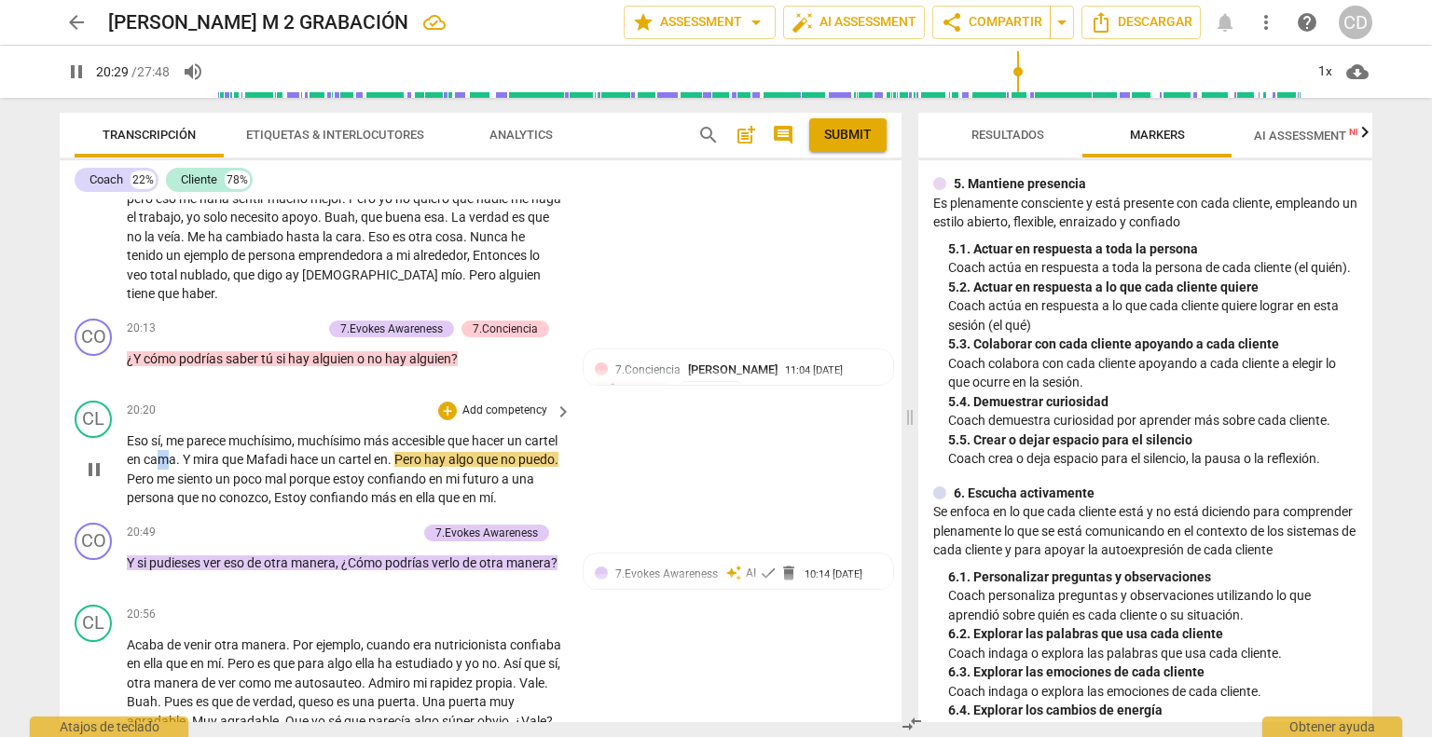
click at [176, 452] on span "cama" at bounding box center [160, 459] width 33 height 15
type input "1230"
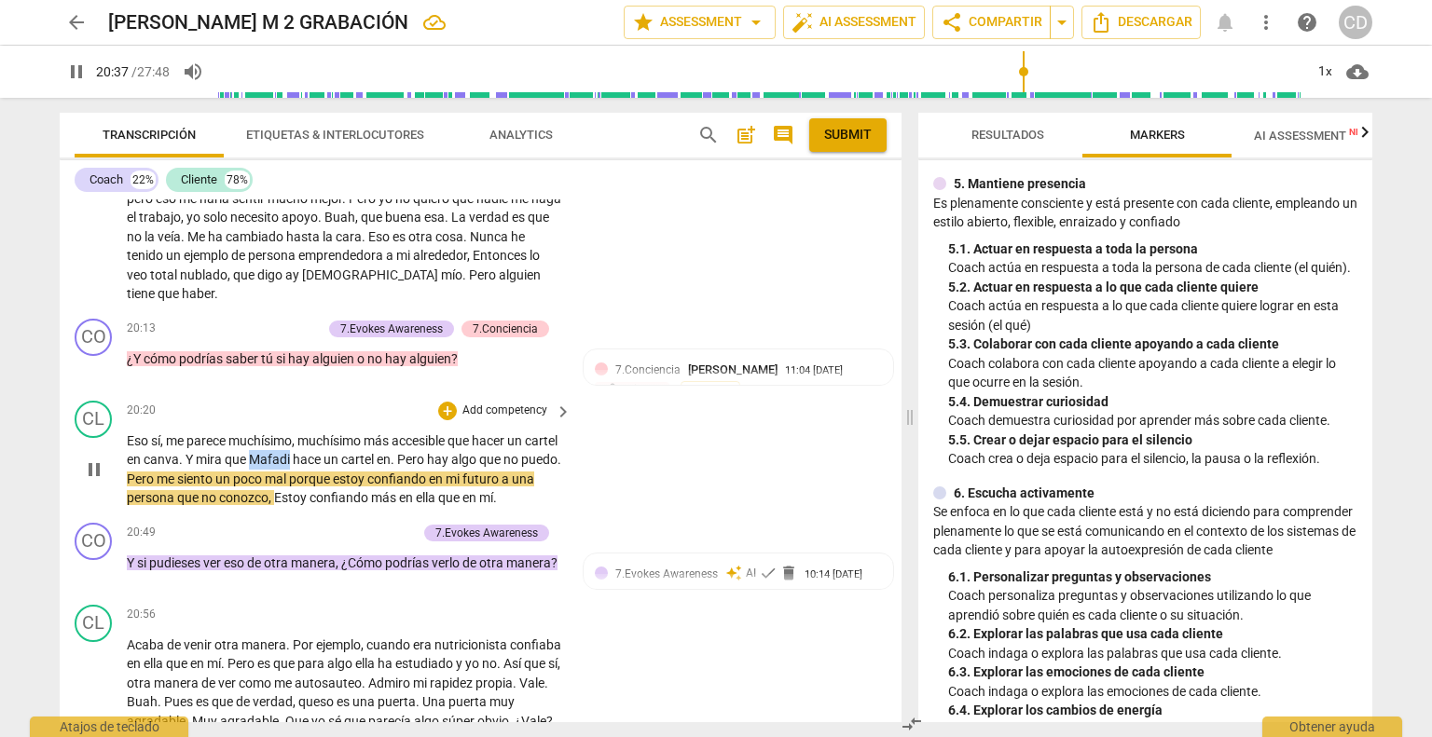
drag, startPoint x: 327, startPoint y: 416, endPoint x: 284, endPoint y: 418, distance: 43.0
click at [284, 432] on p "Eso sí , me parece muchísimo , muchísimo más accesible que hacer un cartel en c…" at bounding box center [344, 470] width 435 height 76
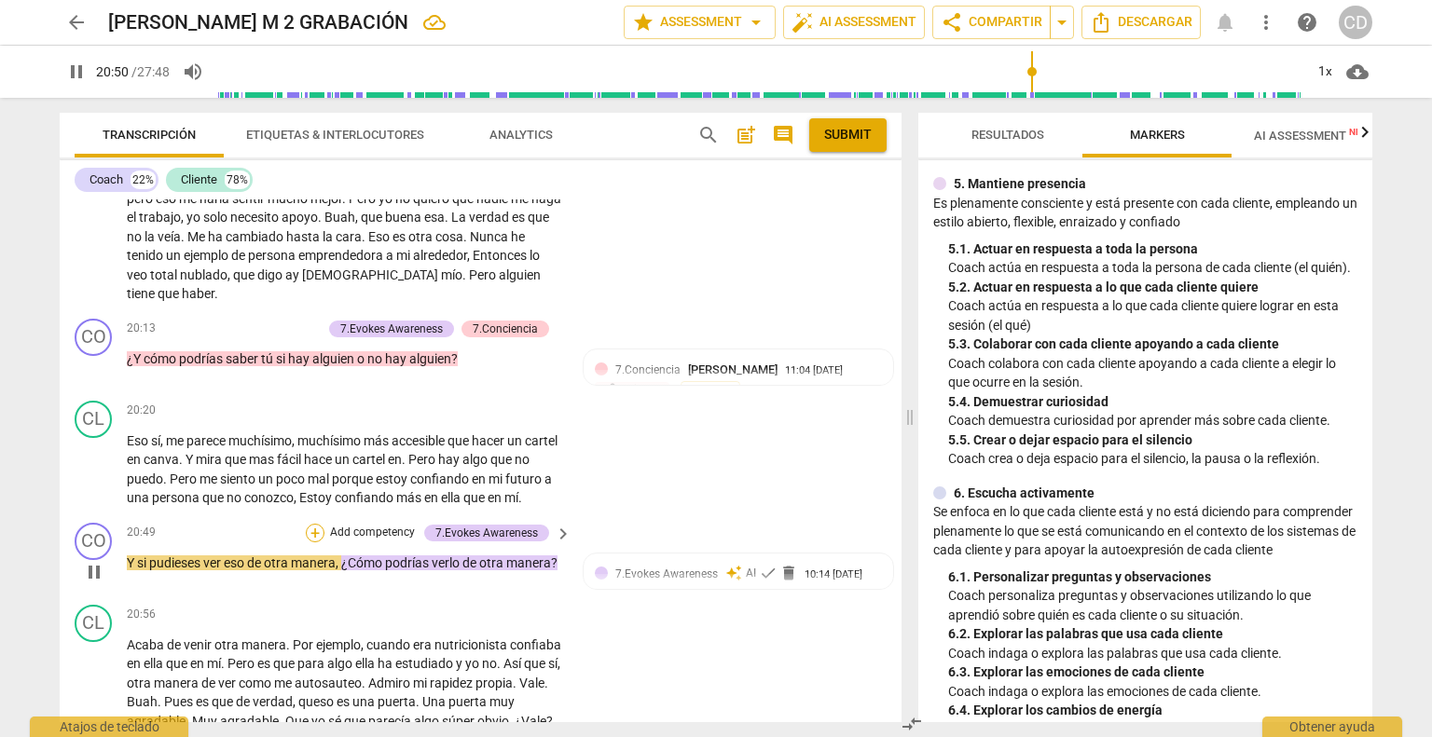
click at [314, 524] on div "+" at bounding box center [315, 533] width 19 height 19
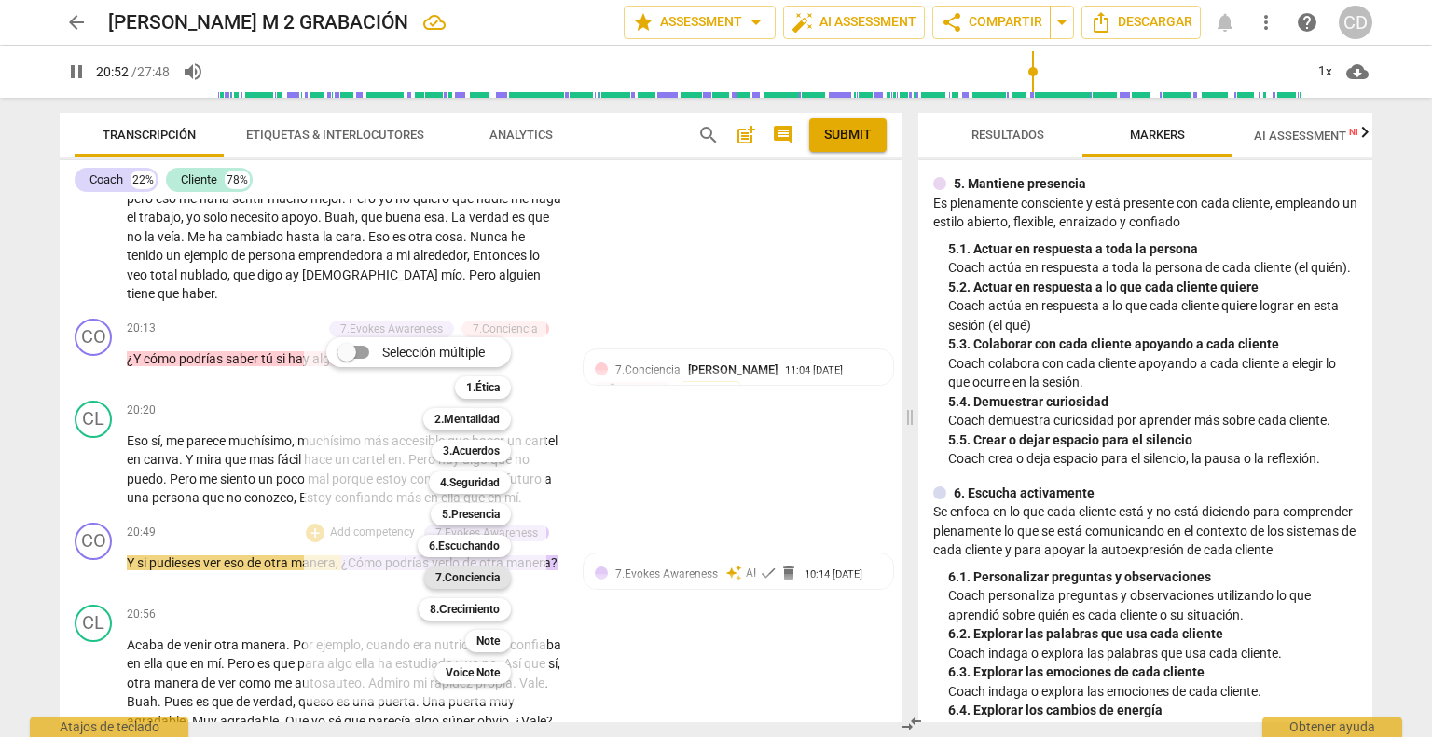
click at [475, 577] on b "7.Conciencia" at bounding box center [467, 578] width 64 height 22
type input "1253"
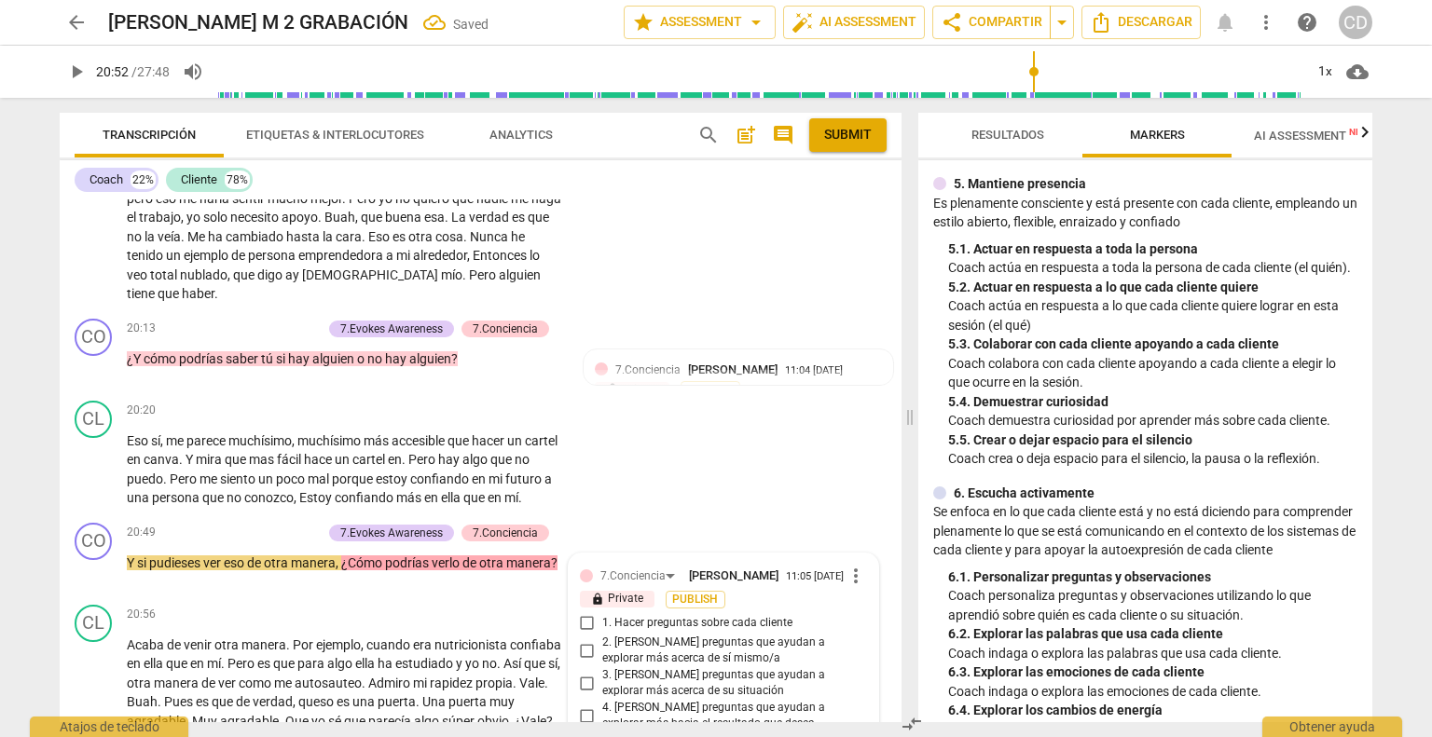
scroll to position [7358, 0]
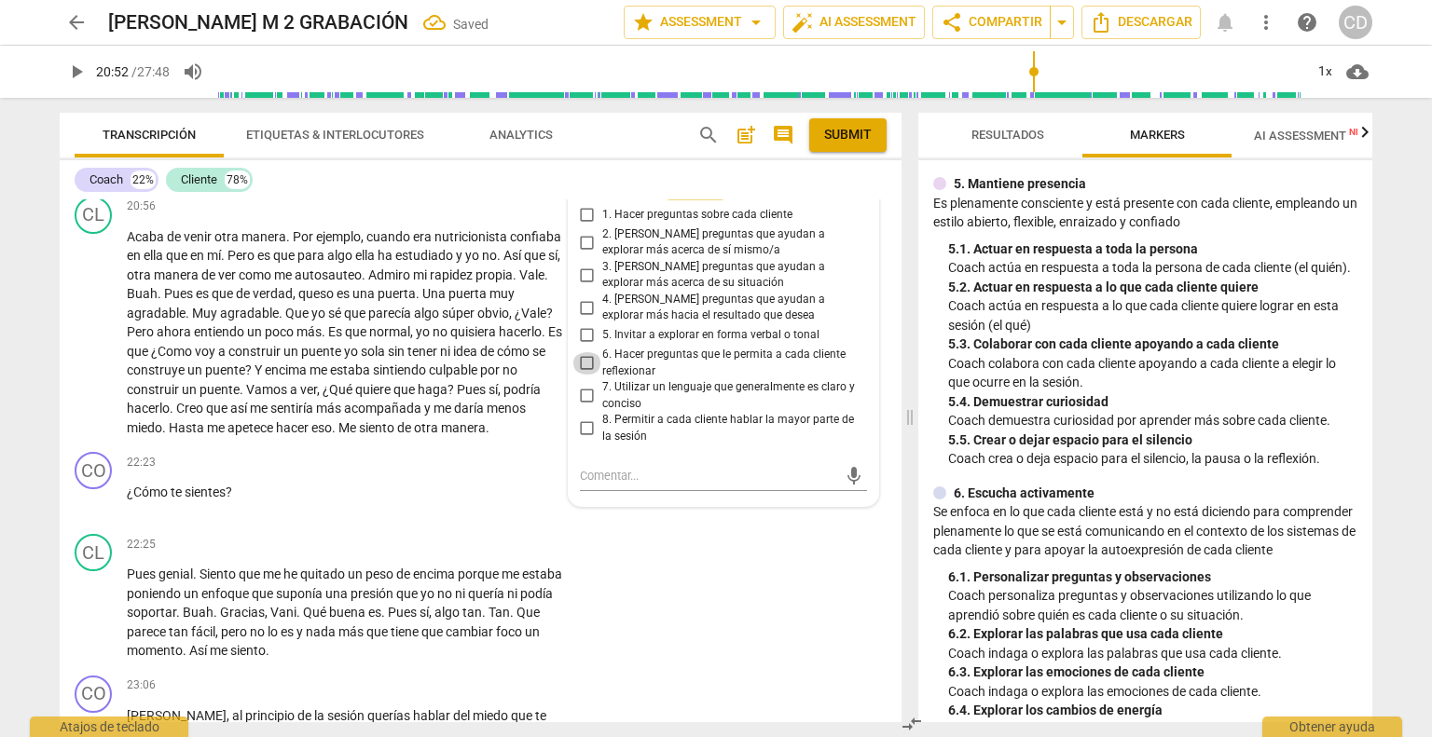
click at [581, 352] on input "6. Hacer preguntas que le permita a cada cliente reflexionar" at bounding box center [587, 363] width 30 height 22
checkbox input "true"
click at [746, 574] on div "CL play_arrow pause 22:25 + Add competency keyboard_arrow_right Pues genial . S…" at bounding box center [481, 598] width 842 height 142
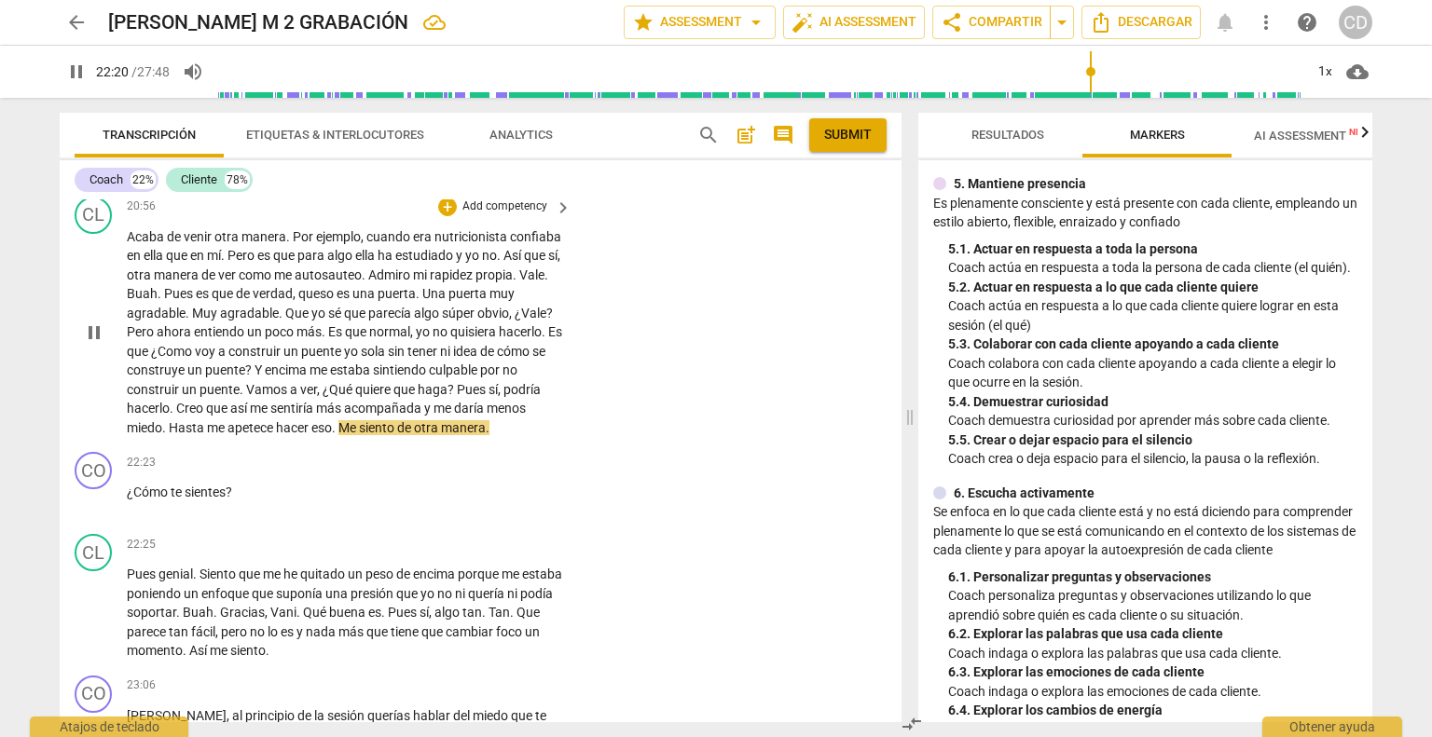
scroll to position [7451, 0]
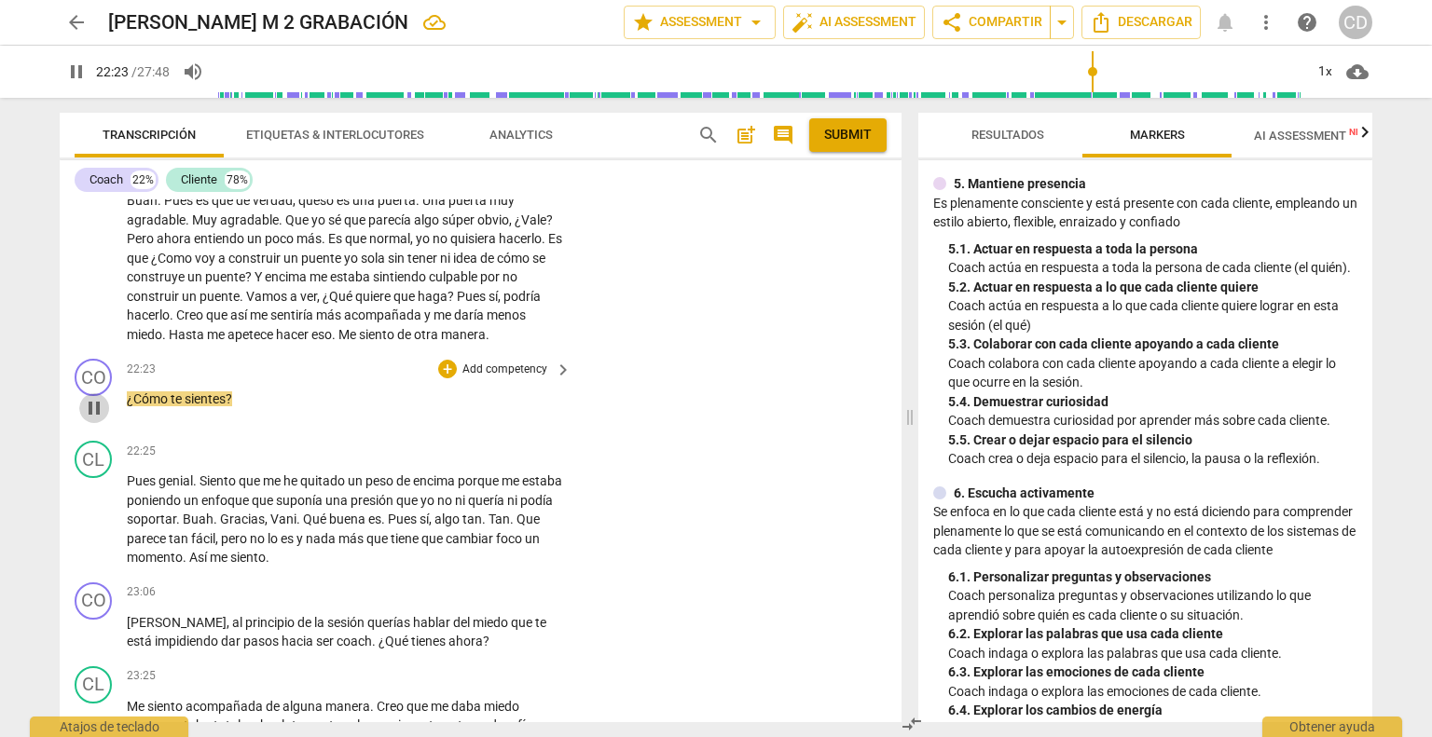
click at [93, 409] on span "pause" at bounding box center [94, 408] width 22 height 22
click at [93, 409] on span "play_arrow" at bounding box center [94, 408] width 22 height 22
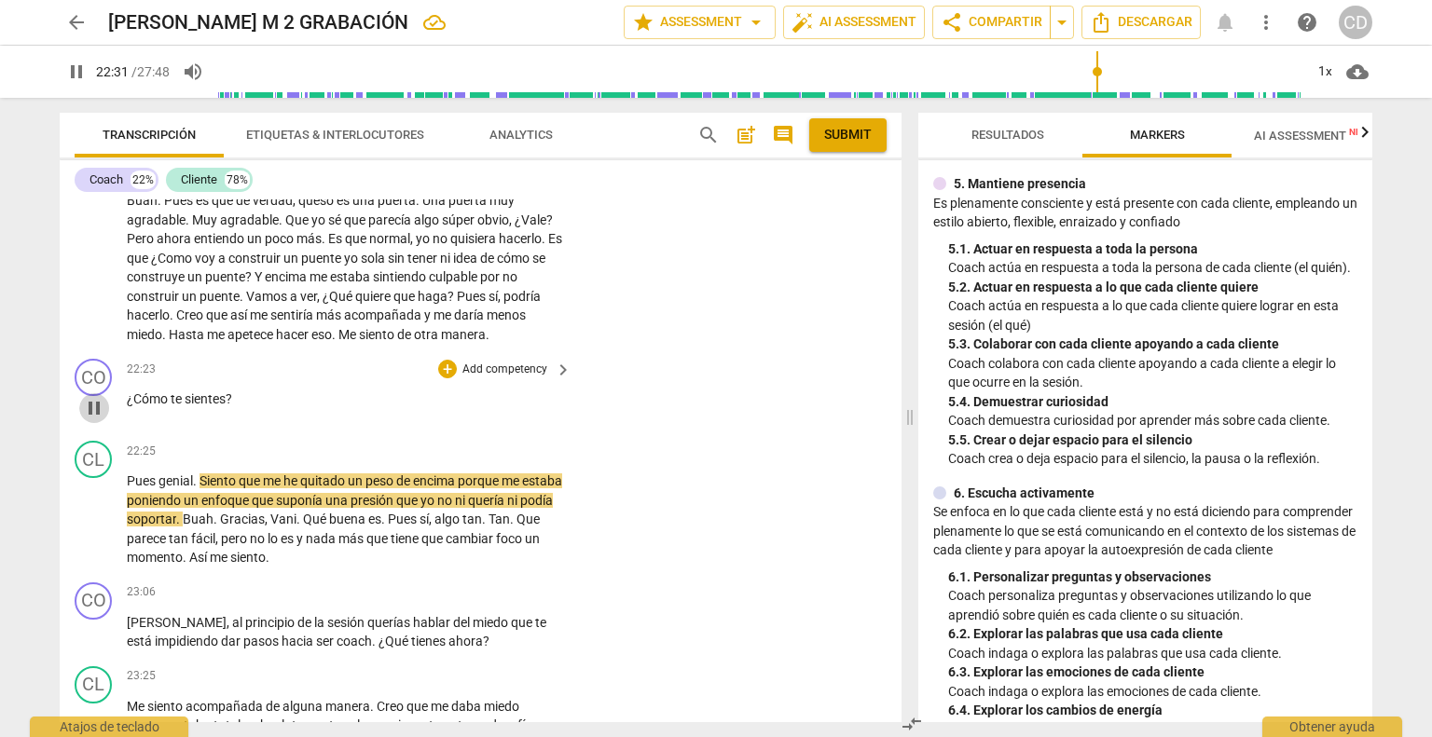
click at [96, 407] on span "pause" at bounding box center [94, 408] width 22 height 22
type input "1351"
click at [448, 369] on div "+" at bounding box center [447, 369] width 19 height 19
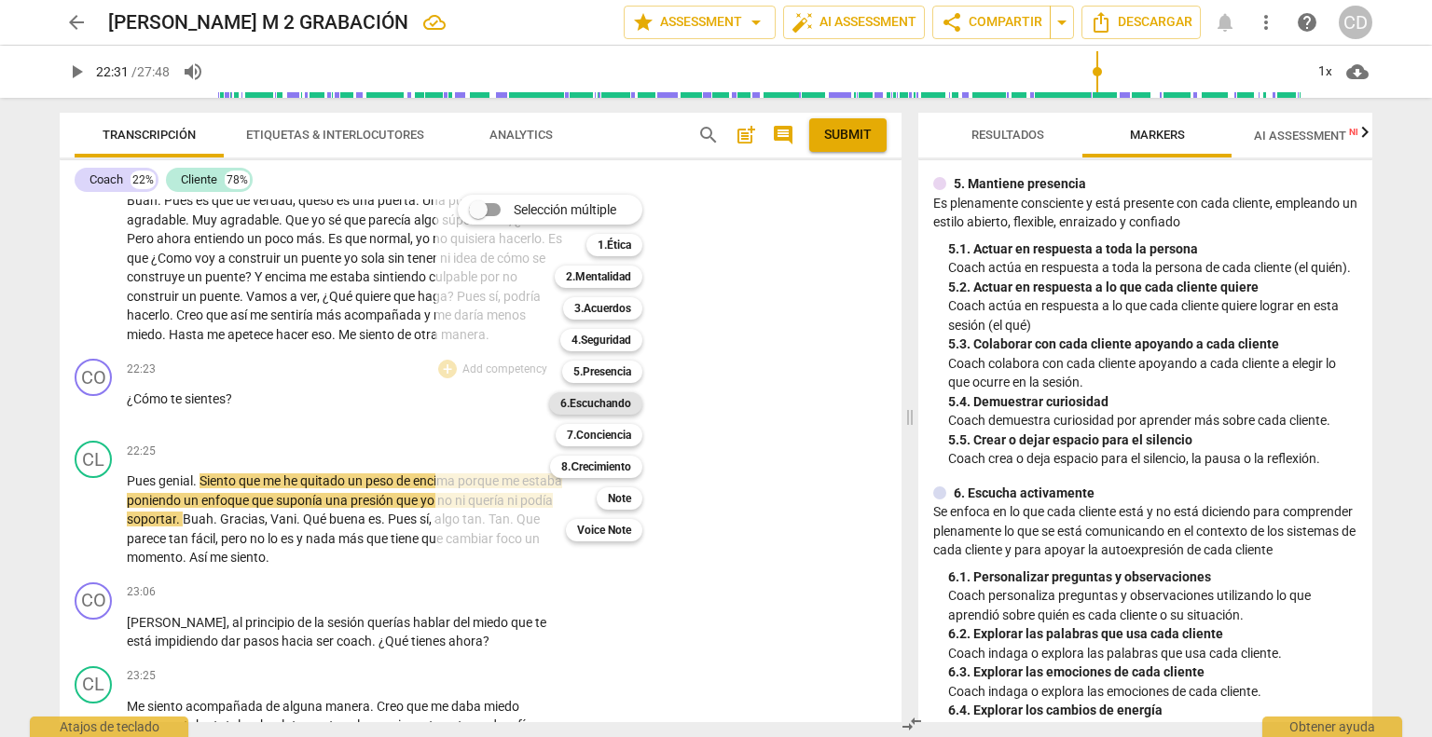
click at [619, 405] on b "6.Escuchando" at bounding box center [595, 403] width 71 height 22
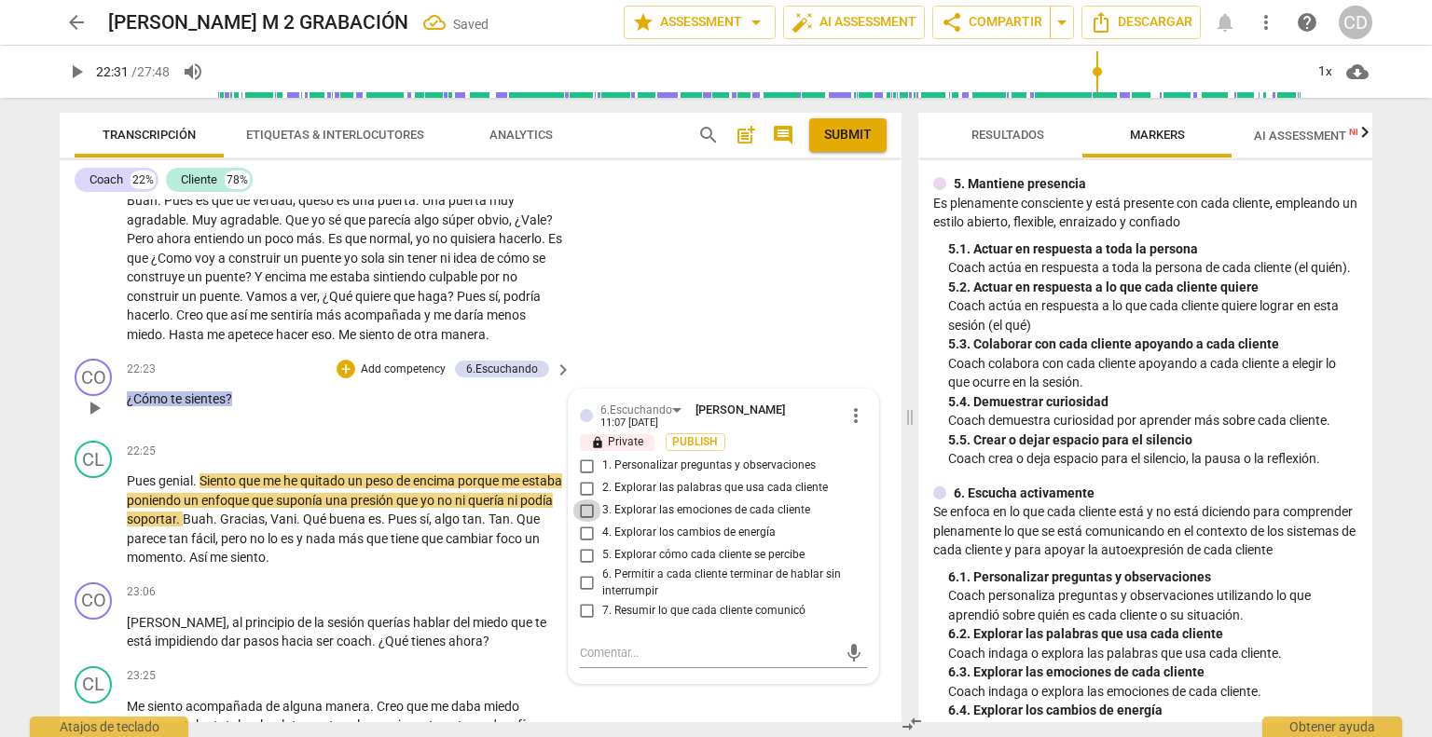
click at [583, 508] on input "3. Explorar las emociones de cada cliente" at bounding box center [587, 511] width 30 height 22
checkbox input "true"
click at [354, 610] on div "23:06 + Add competency keyboard_arrow_right [PERSON_NAME] , al principio de la …" at bounding box center [350, 617] width 446 height 69
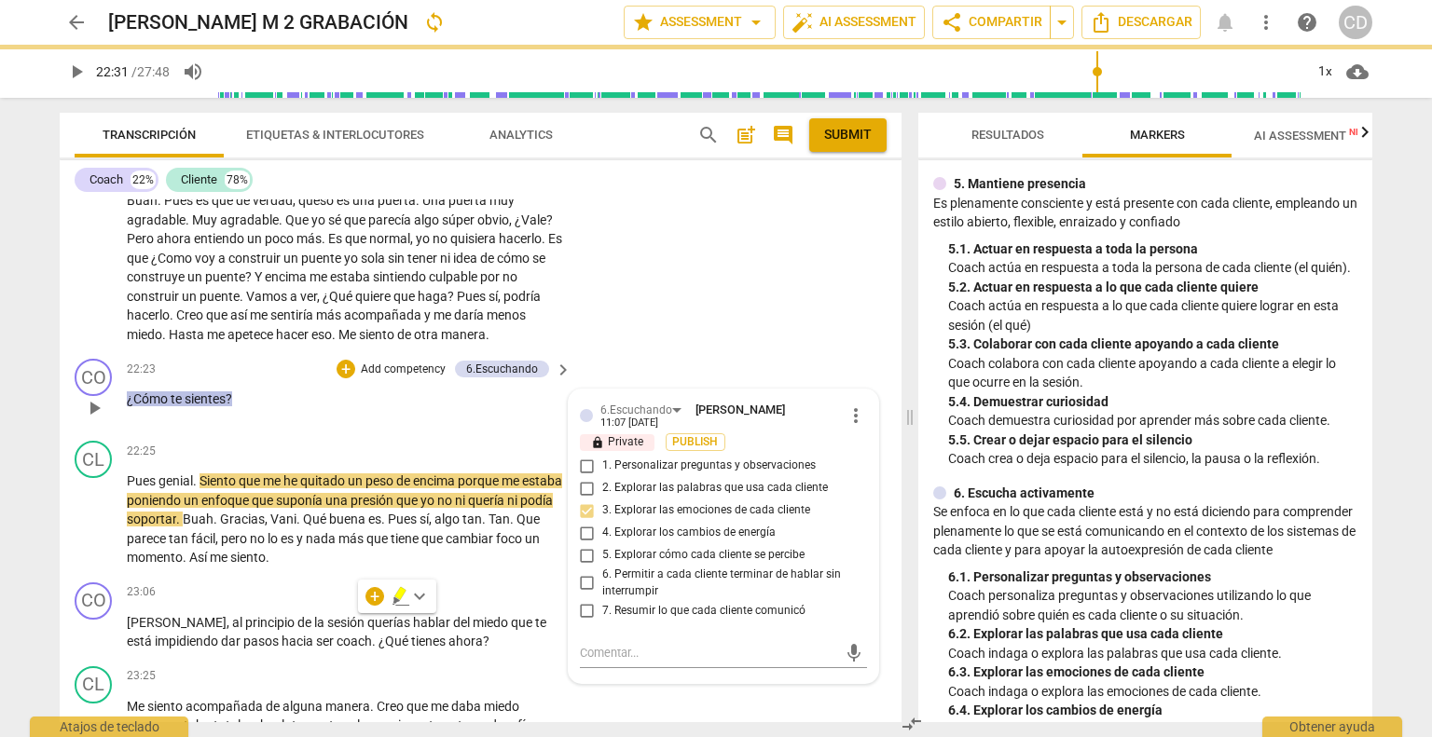
click at [341, 410] on div "22:23 + Add competency 6.Escuchando keyboard_arrow_right ¿Cómo te sientes ?" at bounding box center [350, 392] width 446 height 67
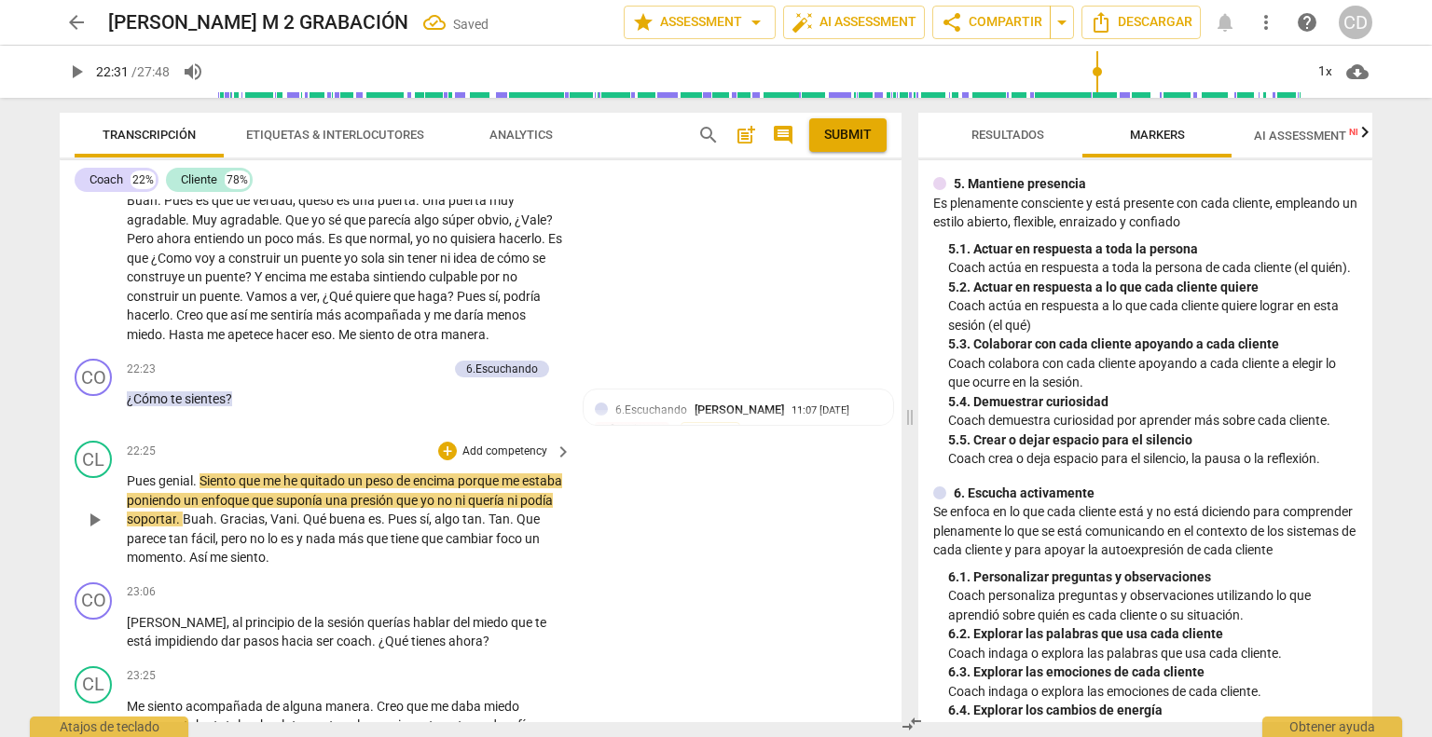
click at [92, 525] on span "play_arrow" at bounding box center [94, 520] width 22 height 22
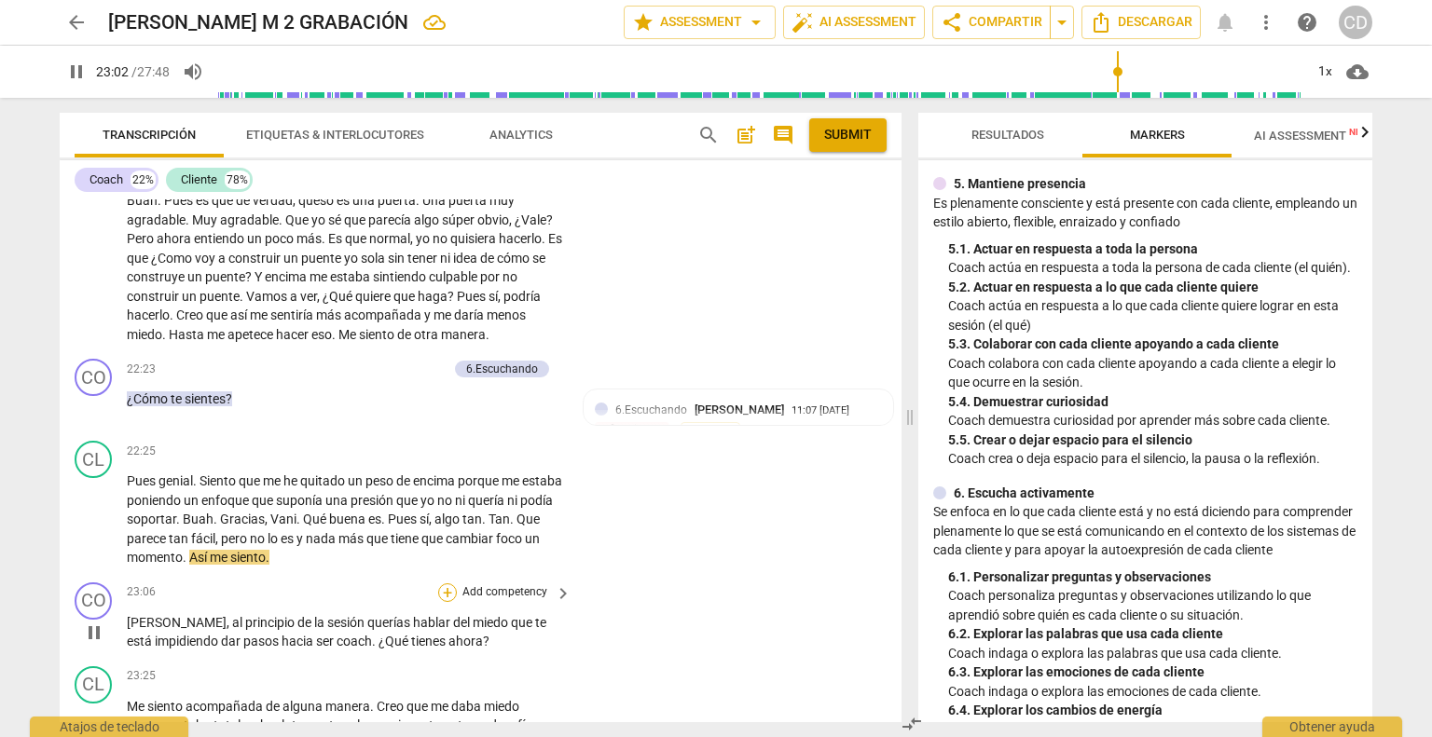
click at [447, 594] on div "+" at bounding box center [447, 592] width 19 height 19
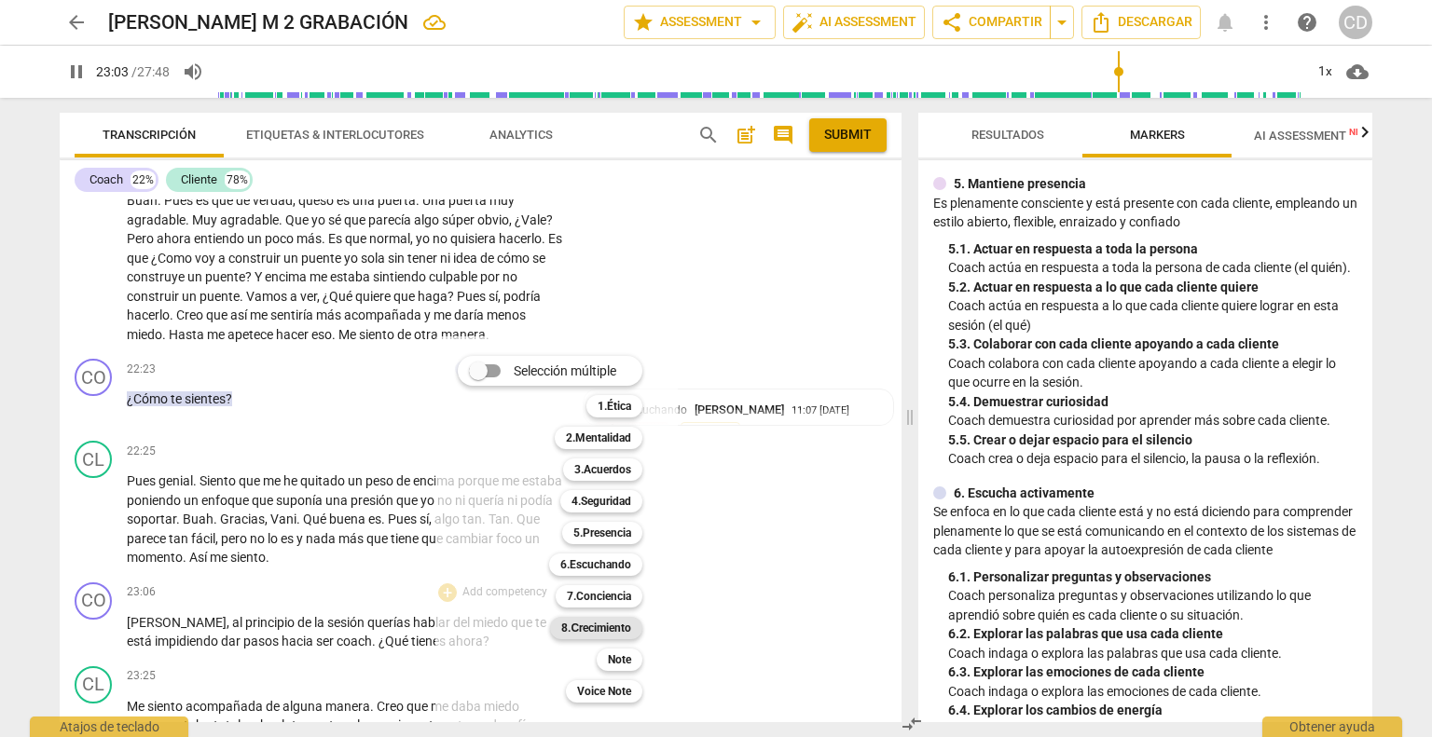
click at [608, 628] on b "8.Сrecimiento" at bounding box center [596, 628] width 70 height 22
type input "1384"
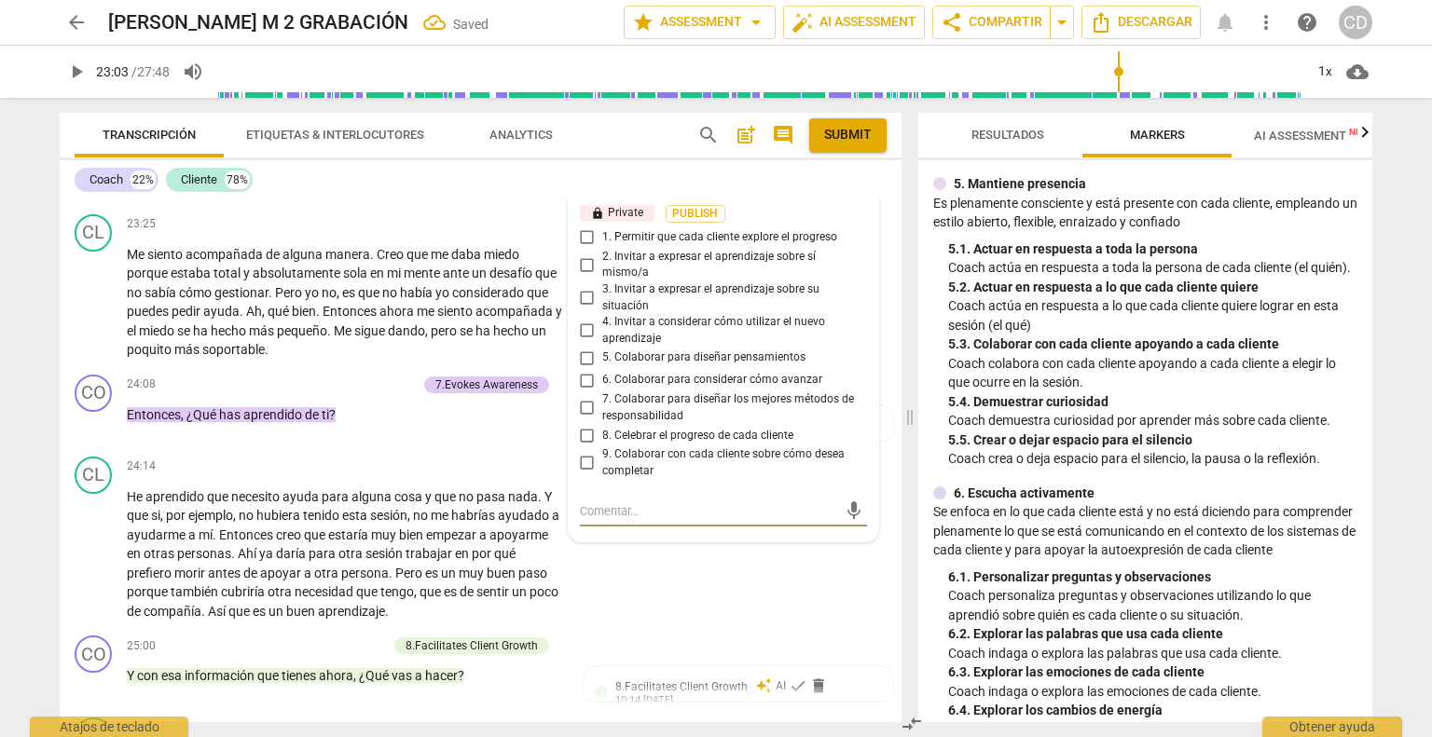
scroll to position [7765, 0]
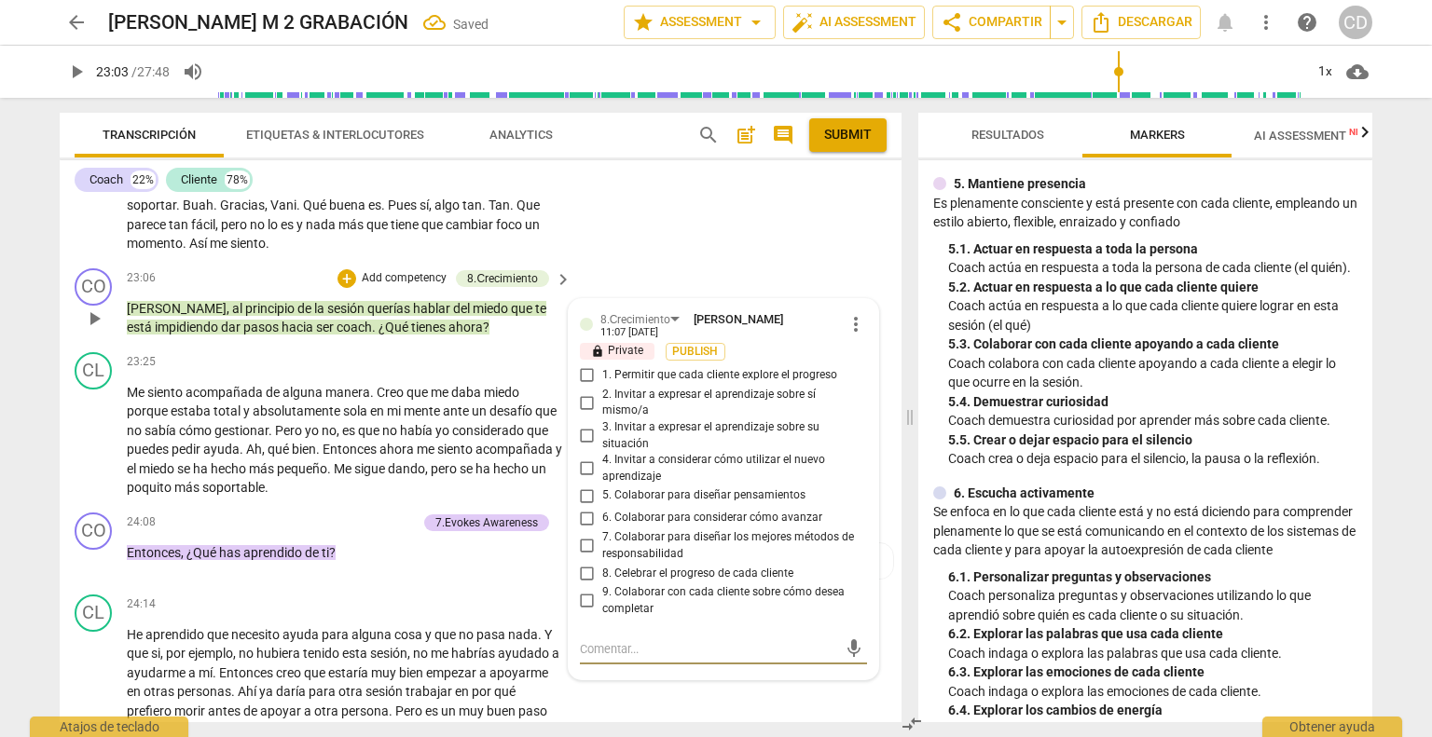
click at [584, 373] on input "1. Permitir que cada cliente explore el progreso" at bounding box center [587, 375] width 30 height 22
checkbox input "true"
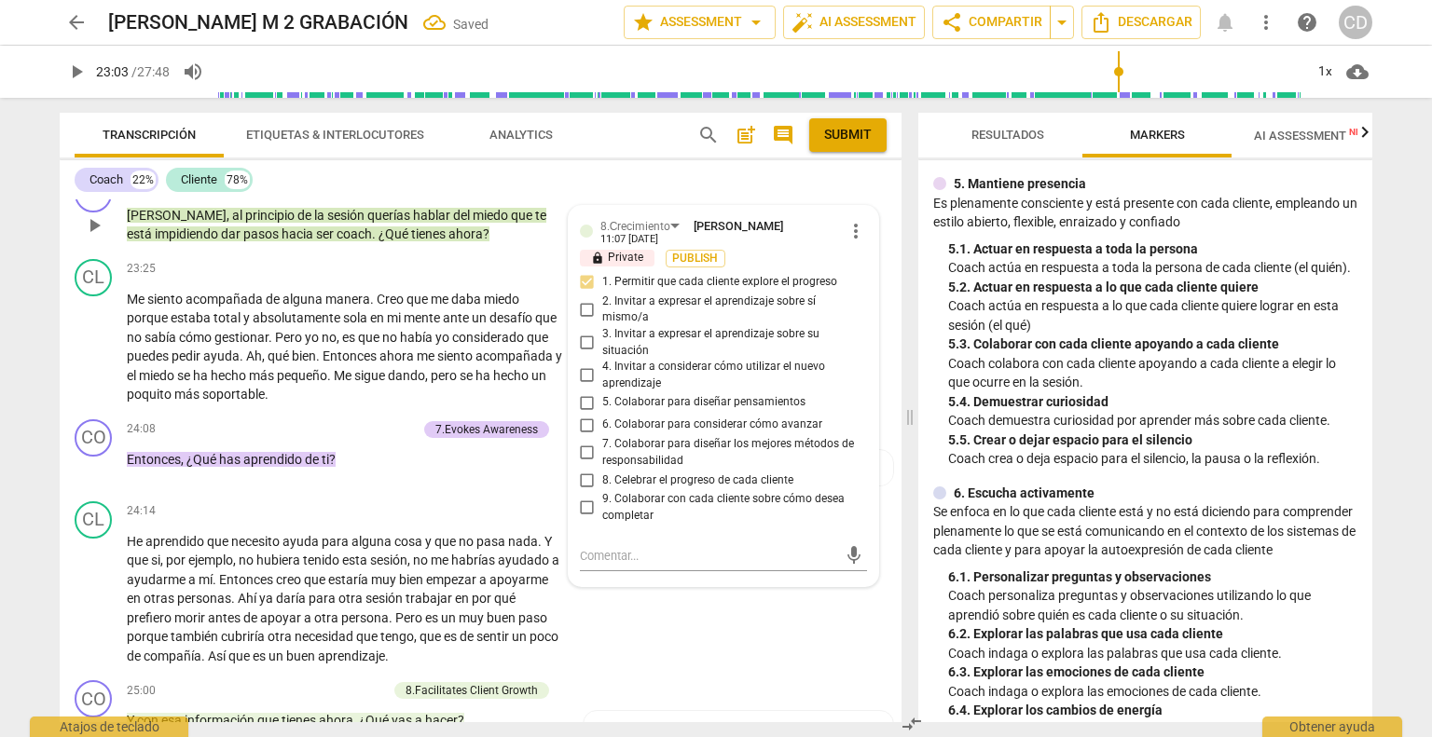
scroll to position [7578, 0]
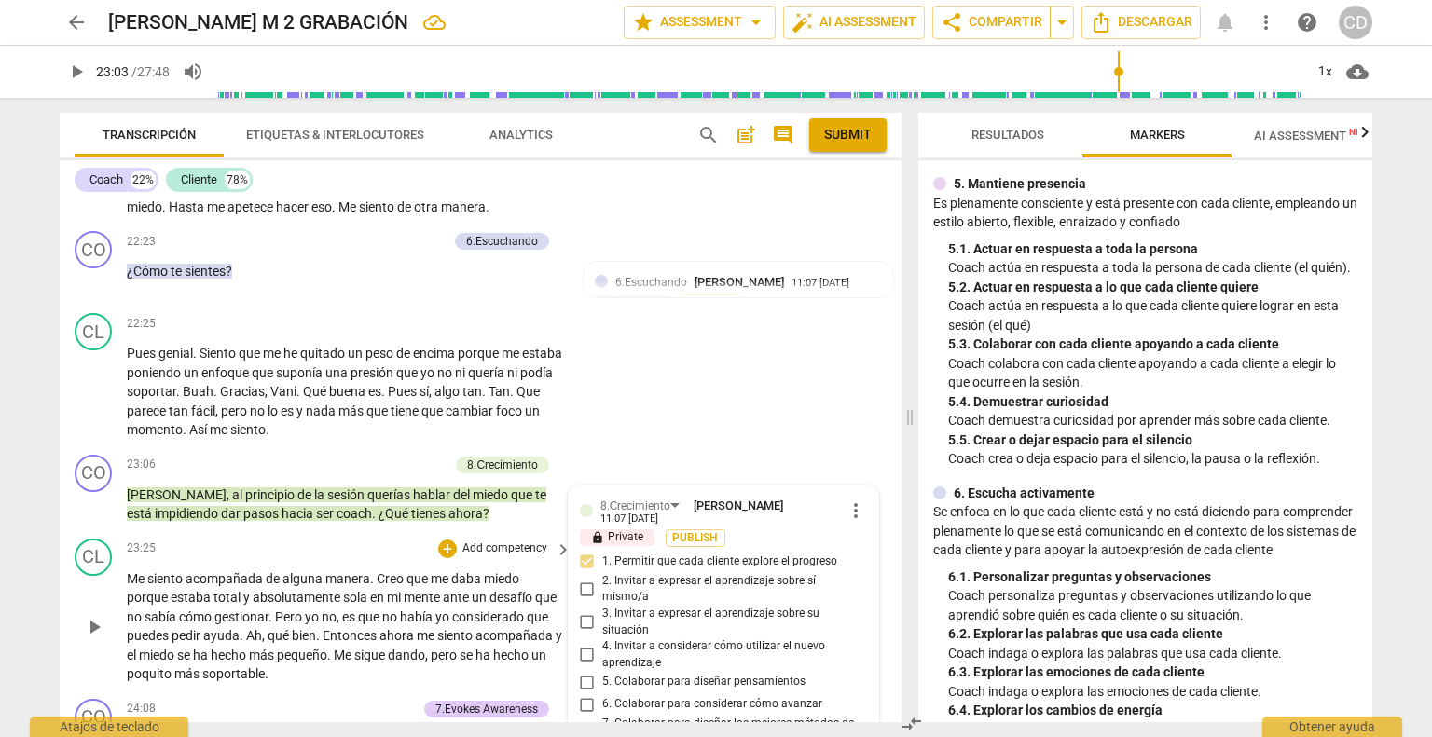
click at [391, 536] on div "CL play_arrow pause 23:25 + Add competency keyboard_arrow_right Me siento acomp…" at bounding box center [481, 611] width 842 height 160
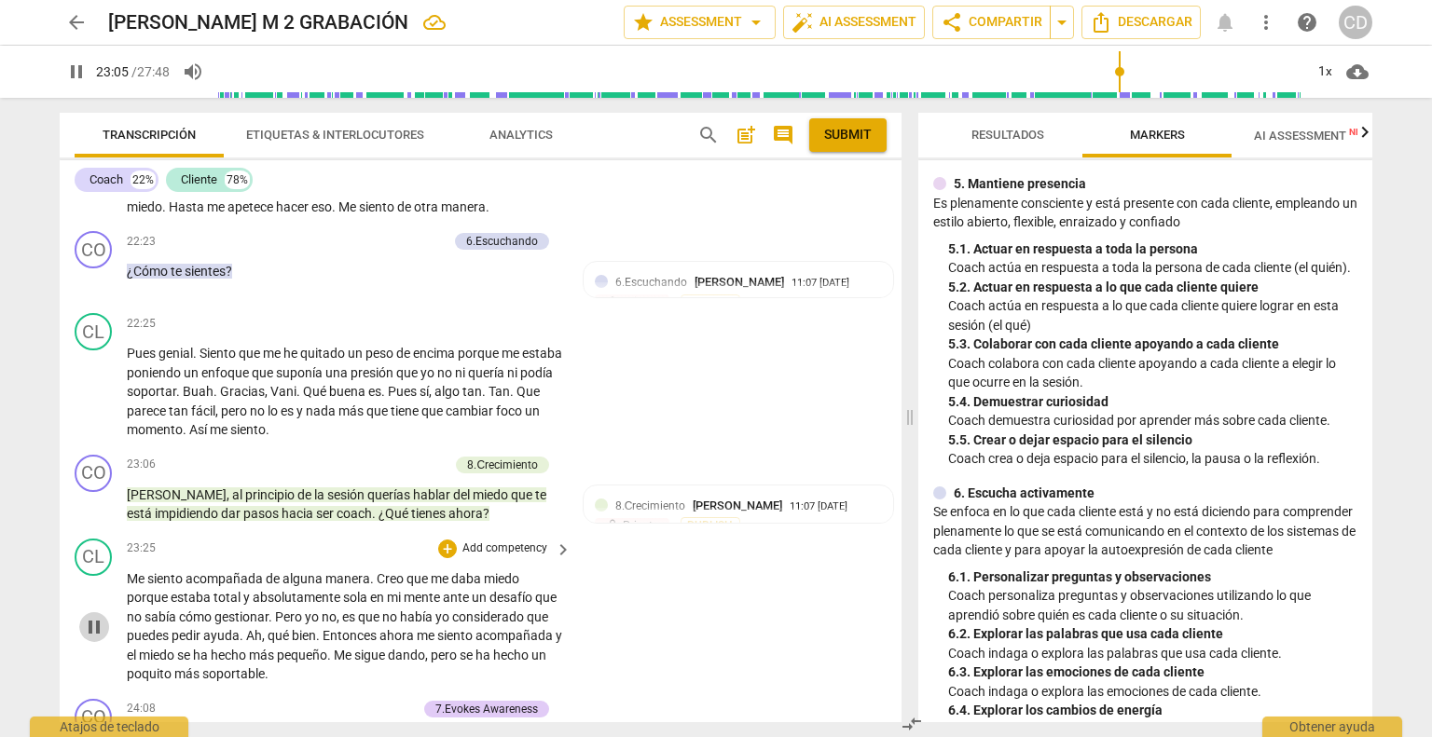
click at [96, 624] on span "pause" at bounding box center [94, 627] width 22 height 22
click at [89, 628] on span "play_arrow" at bounding box center [94, 627] width 22 height 22
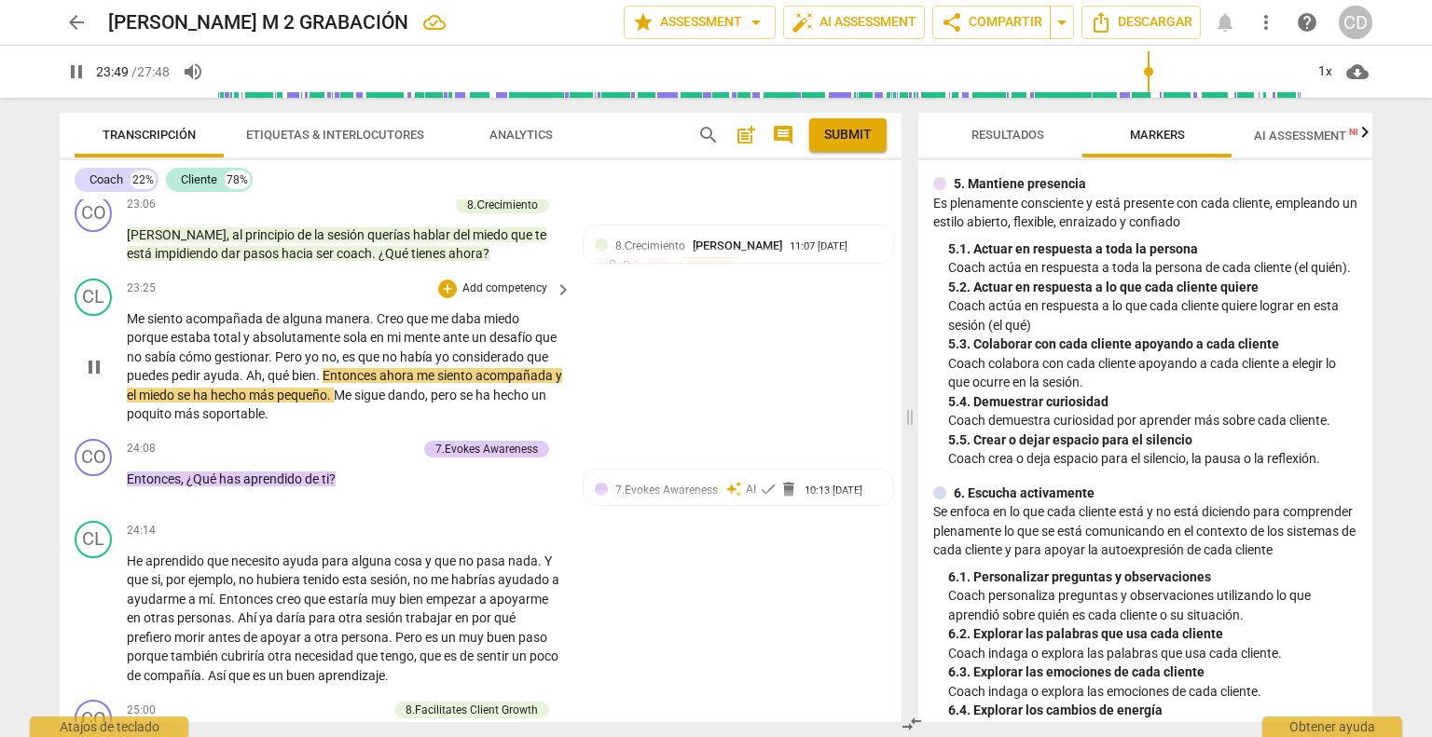
scroll to position [7858, 0]
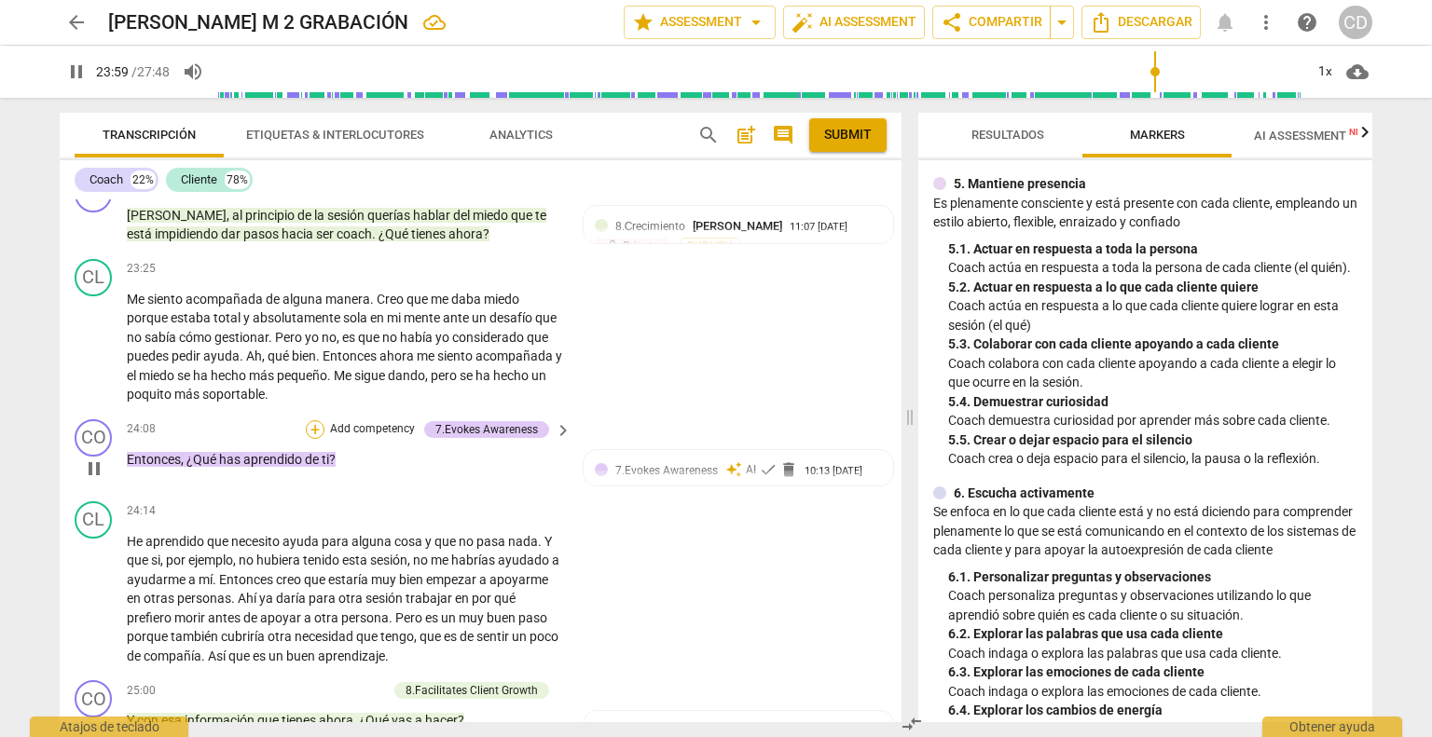
click at [316, 428] on div "+" at bounding box center [315, 429] width 19 height 19
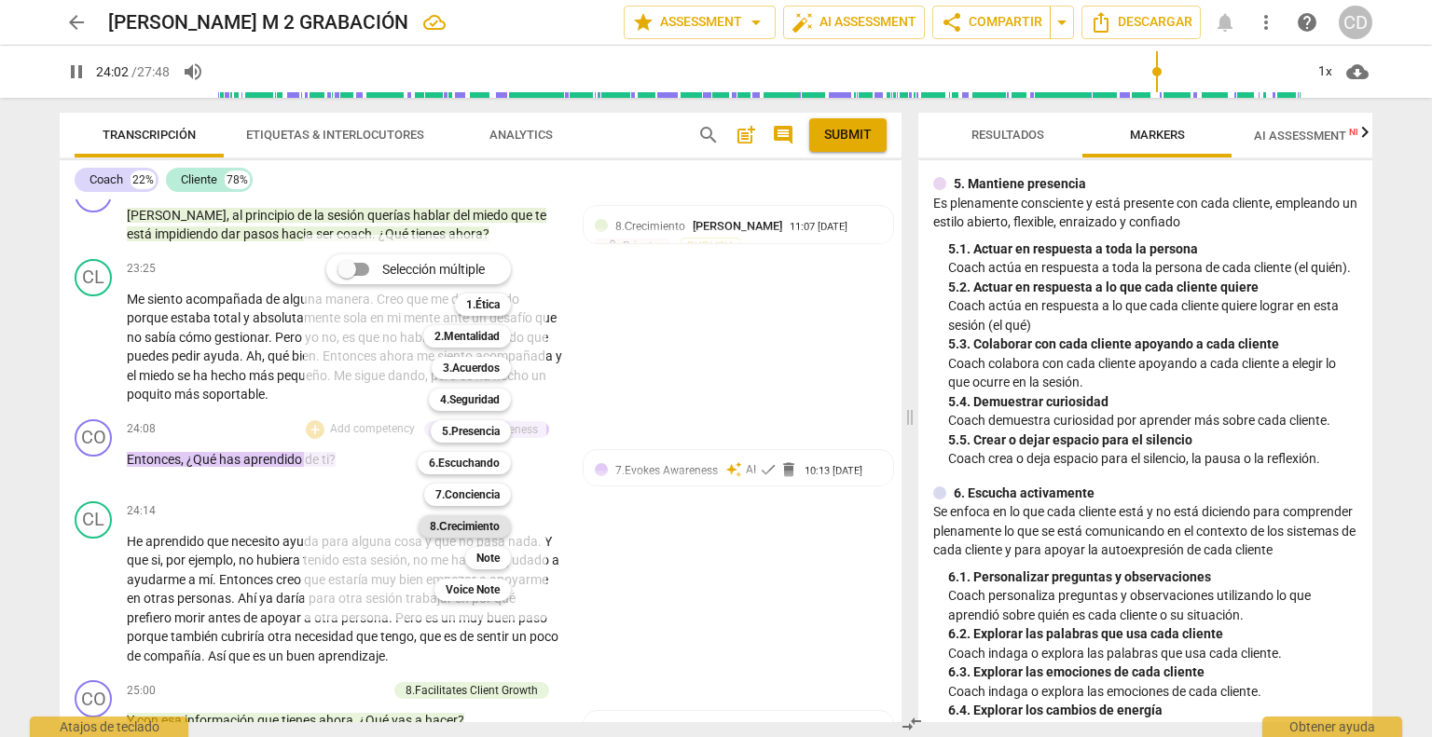
click at [467, 525] on b "8.Сrecimiento" at bounding box center [465, 526] width 70 height 22
type input "1443"
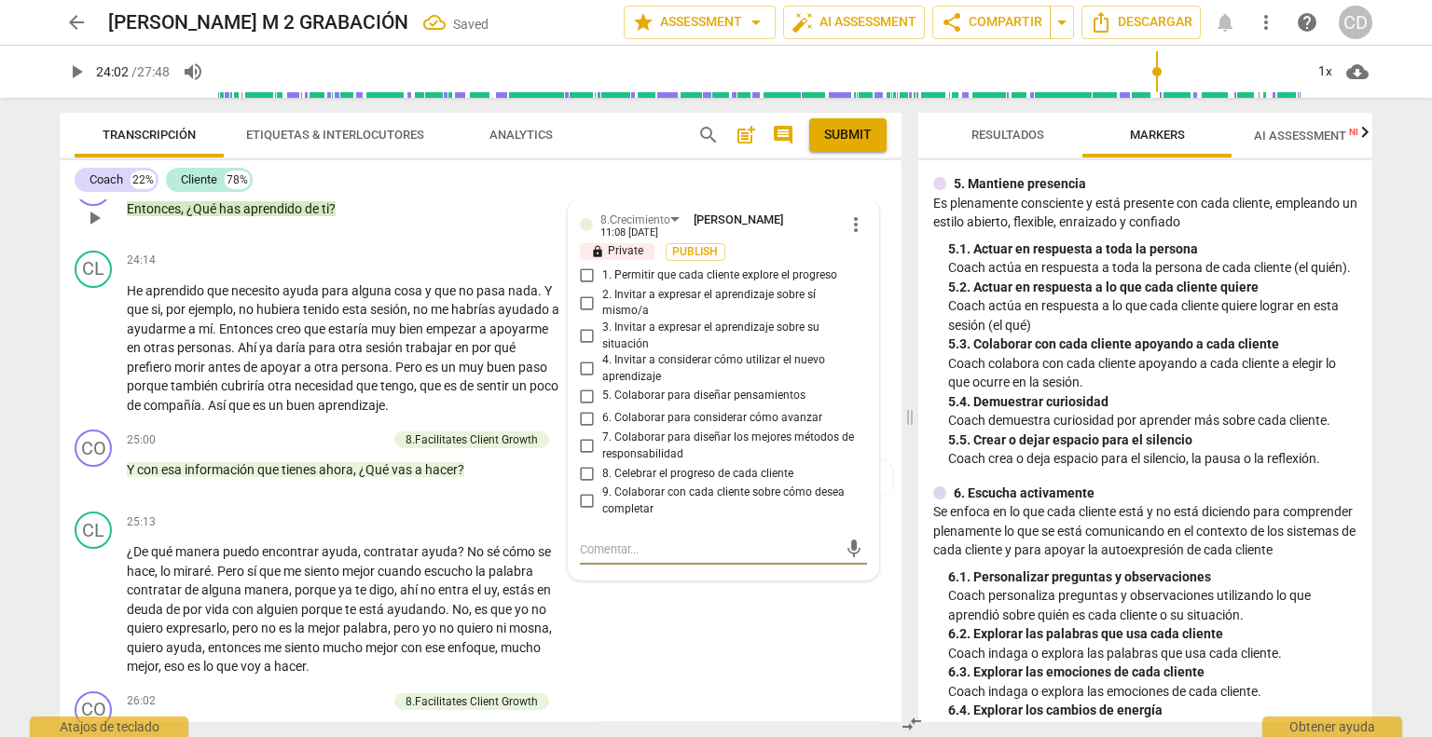
scroll to position [8008, 0]
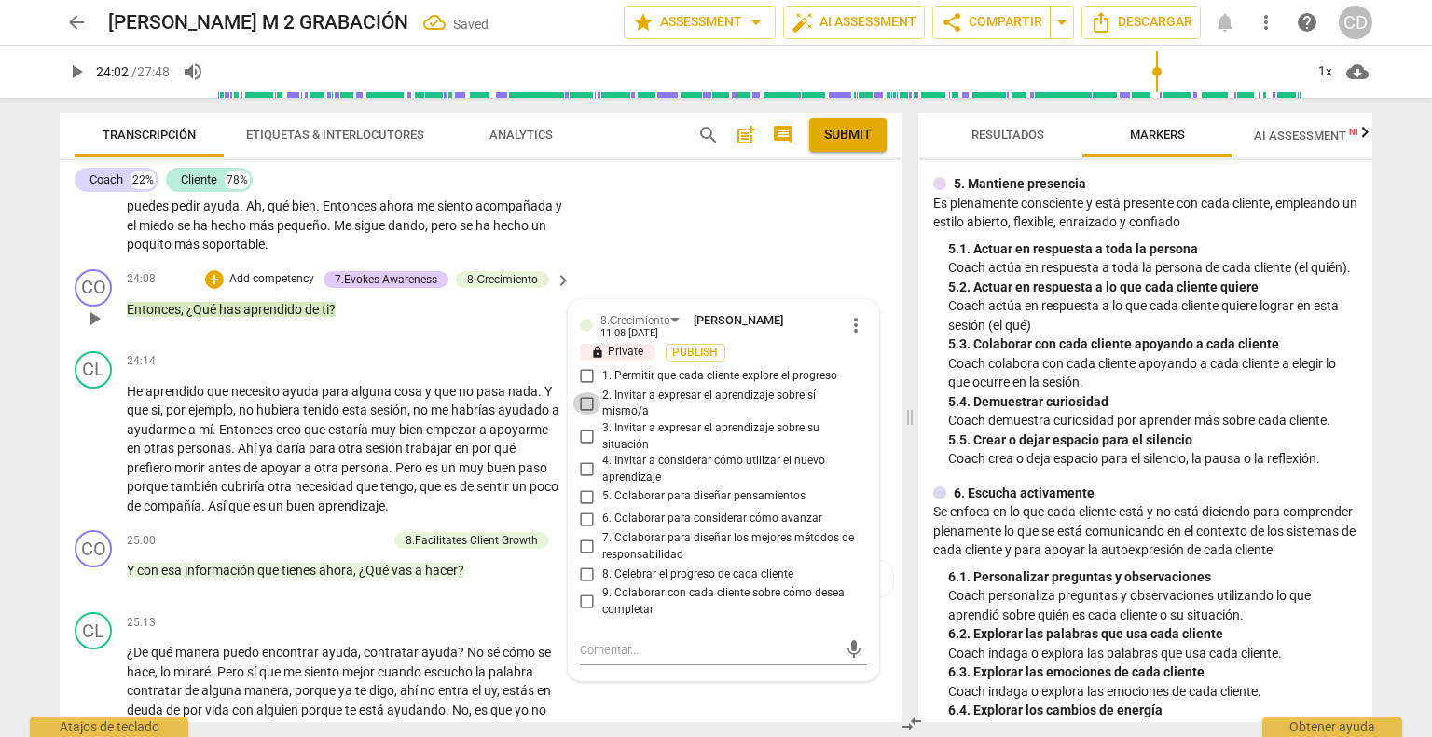
click at [585, 401] on input "2. Invitar a expresar el aprendizaje sobre sí mismo/a" at bounding box center [587, 403] width 30 height 22
checkbox input "true"
click at [638, 679] on div "CL play_arrow pause 25:13 + Add competency keyboard_arrow_right ¿De qué manera …" at bounding box center [481, 695] width 842 height 180
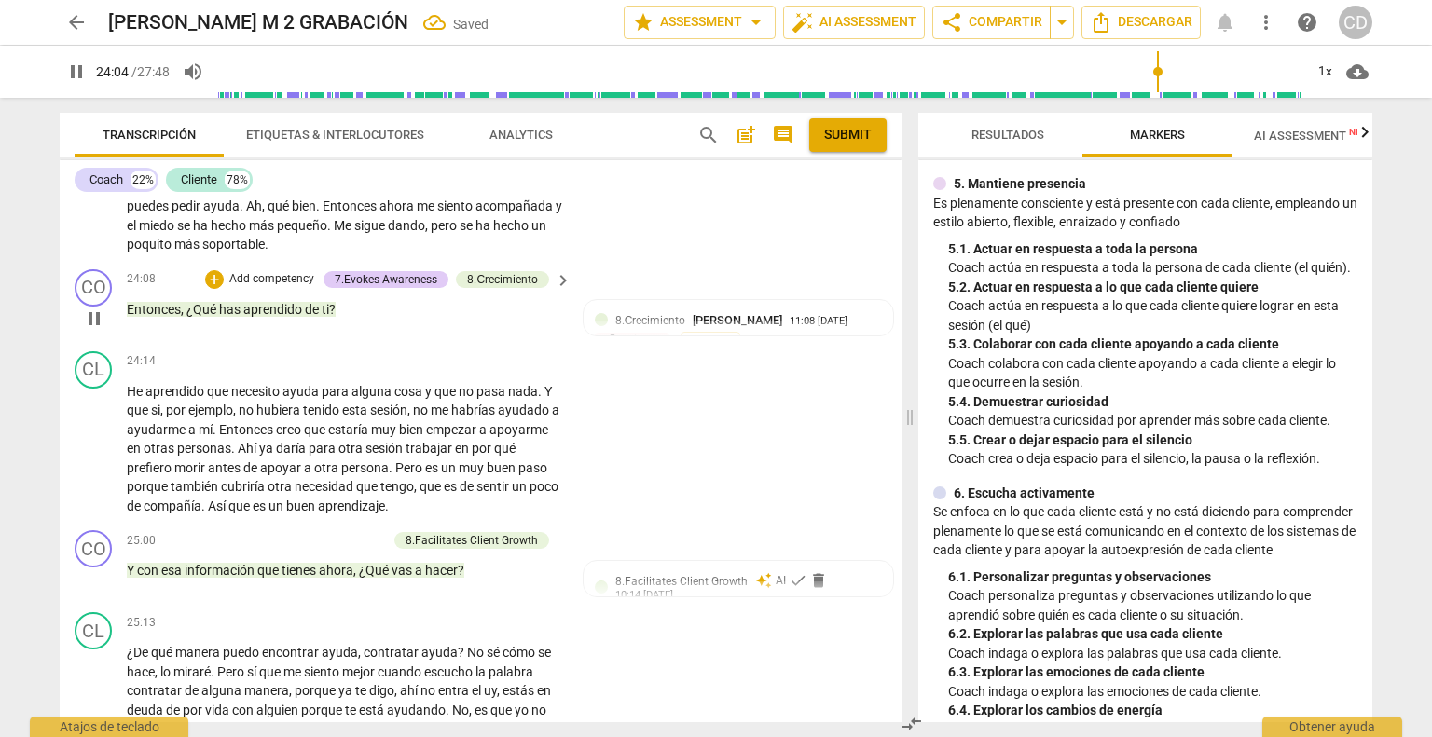
scroll to position [7822, 0]
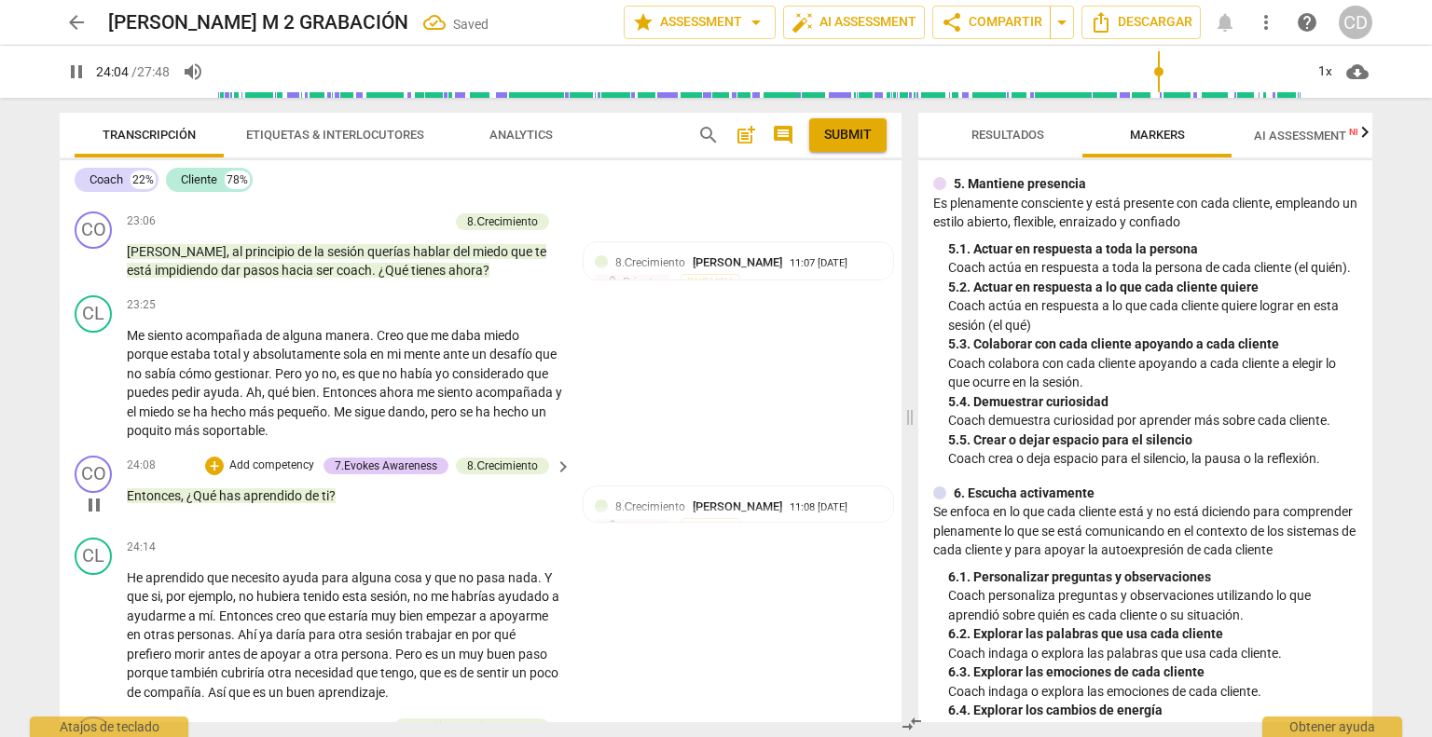
click at [89, 509] on span "pause" at bounding box center [94, 505] width 22 height 22
click at [97, 499] on span "play_arrow" at bounding box center [94, 505] width 22 height 22
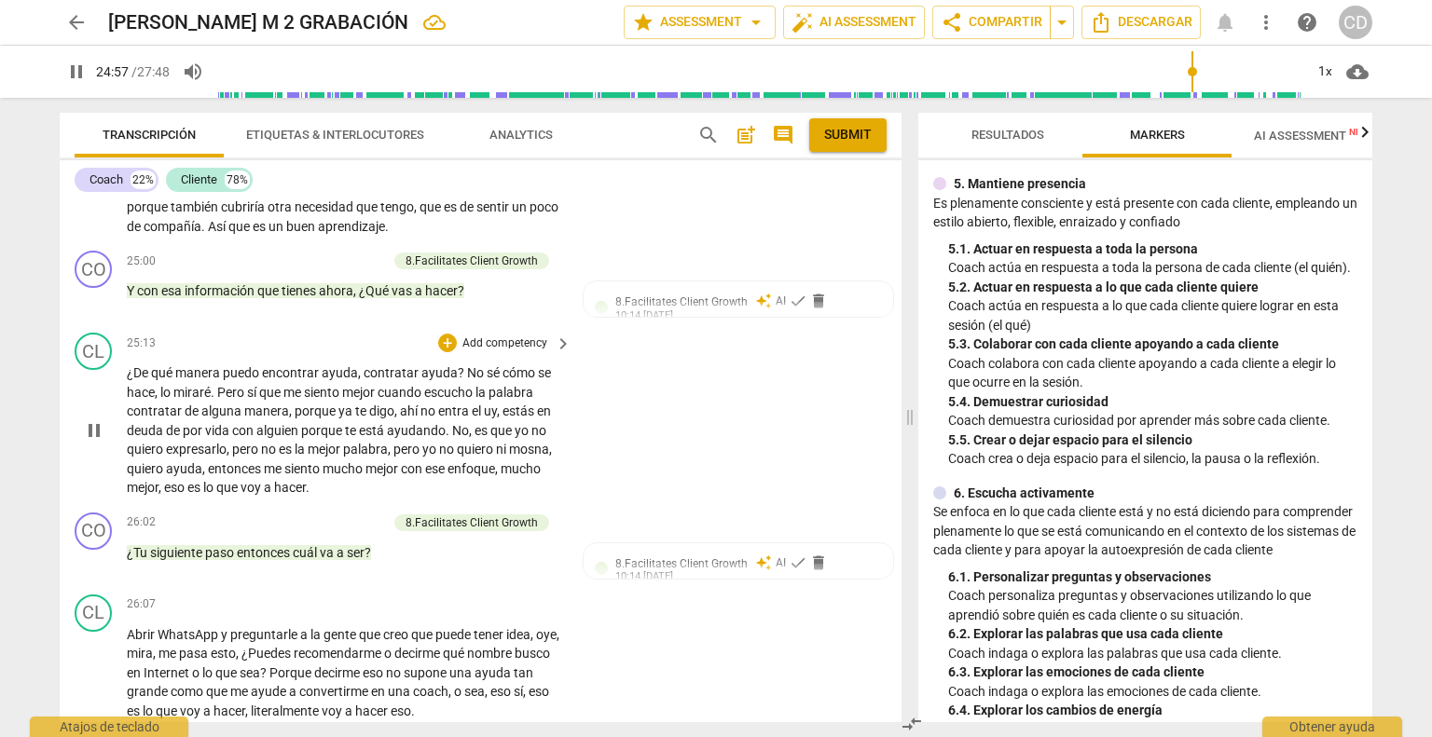
scroll to position [8288, 0]
click at [285, 263] on div "+" at bounding box center [285, 261] width 19 height 19
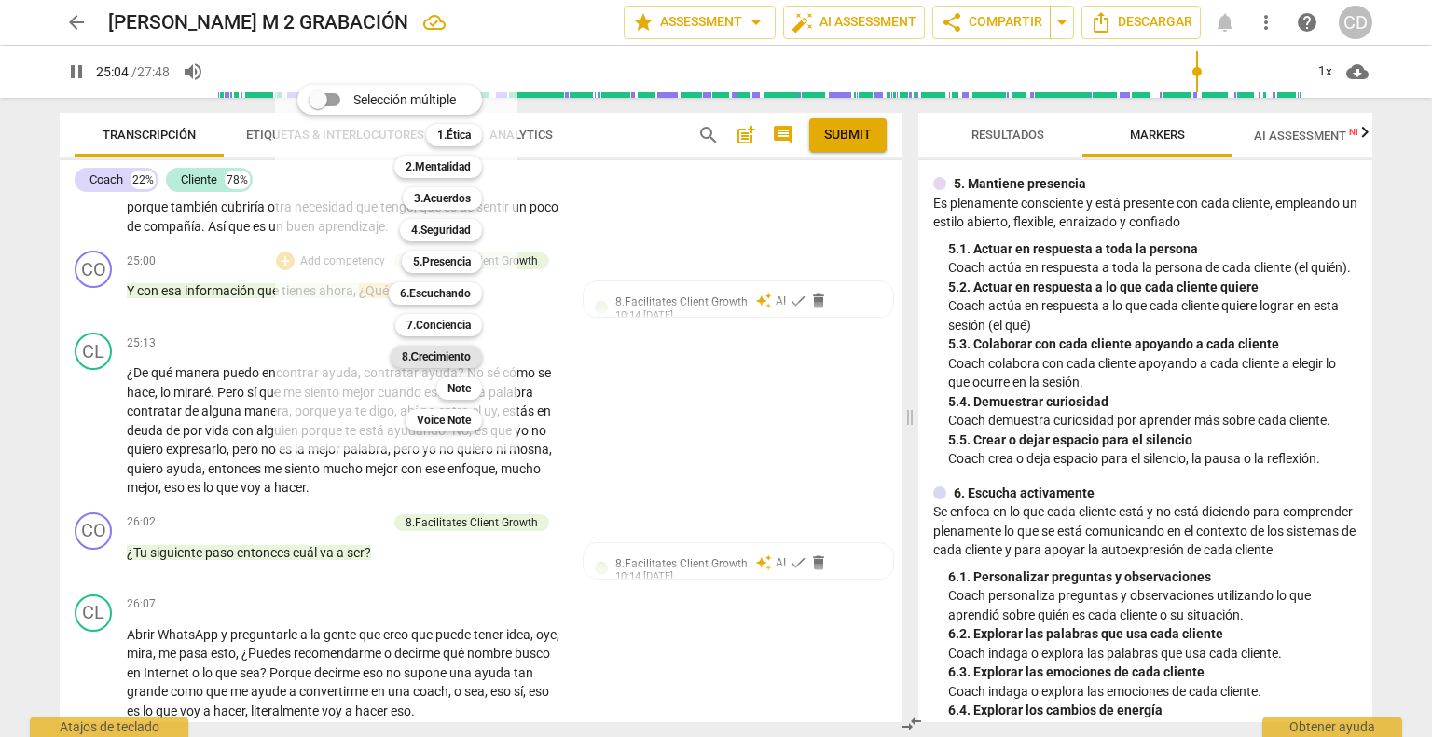
click at [441, 362] on b "8.Сrecimiento" at bounding box center [437, 357] width 70 height 22
type input "1505"
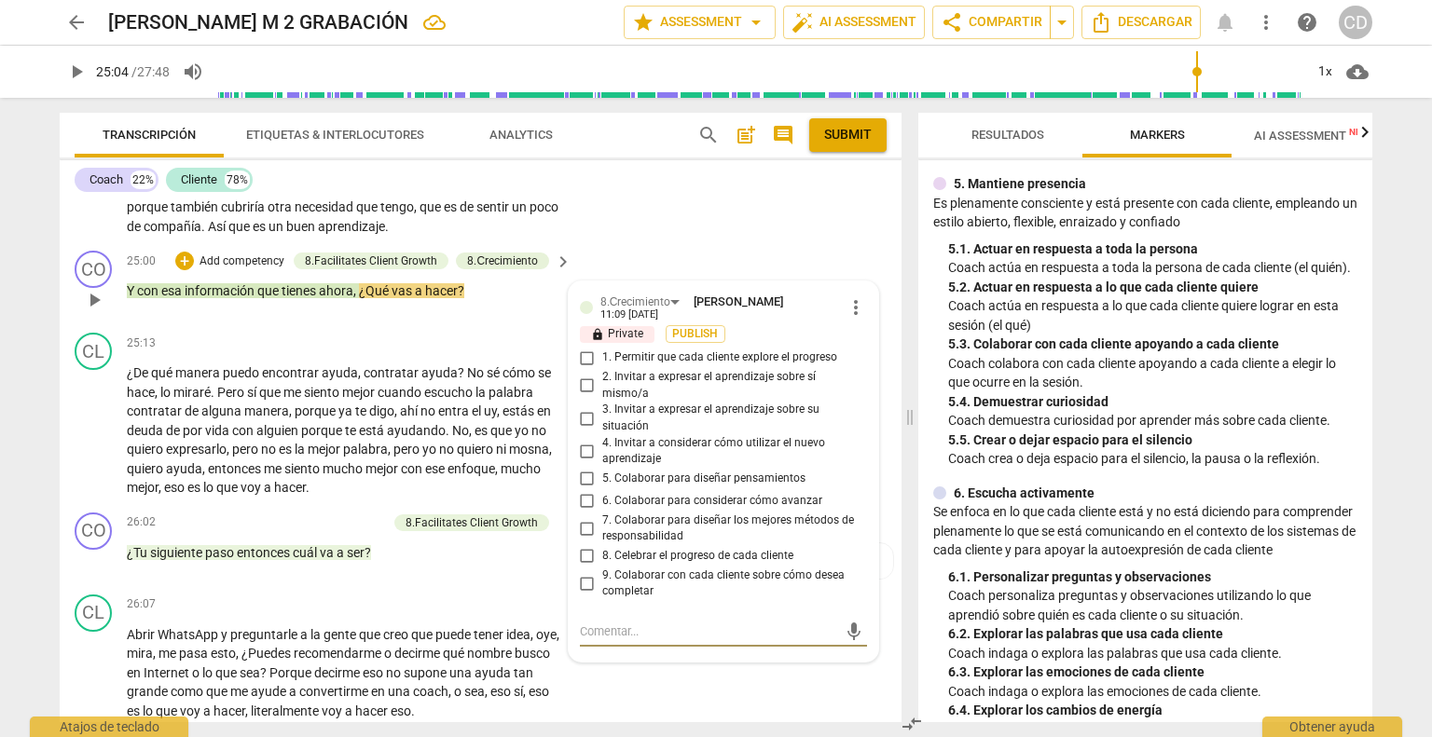
click at [585, 448] on input "4. Invitar a considerar cómo utilizar el nuevo aprendizaje" at bounding box center [587, 451] width 30 height 22
checkbox input "true"
click at [89, 300] on span "play_arrow" at bounding box center [94, 300] width 22 height 22
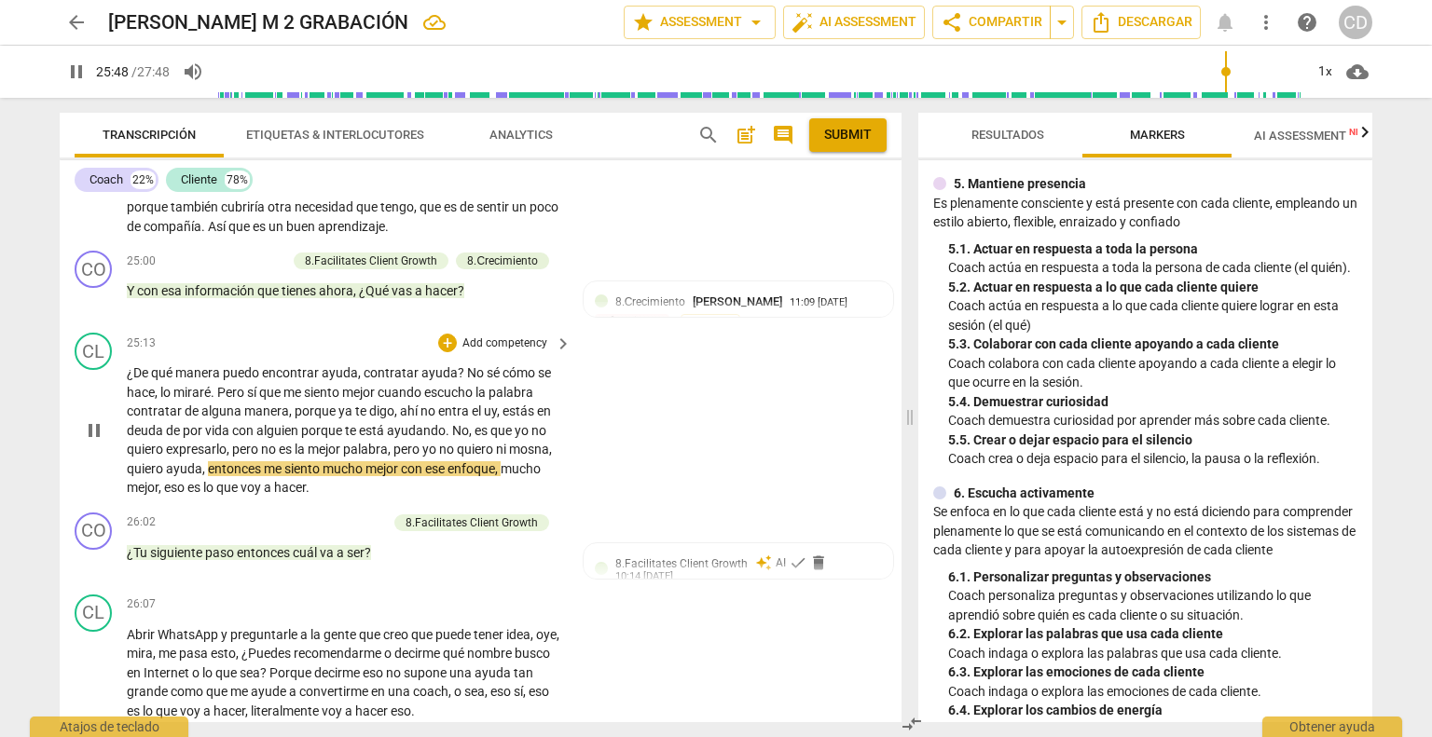
click at [513, 446] on span "mosna" at bounding box center [529, 449] width 40 height 15
type input "1549"
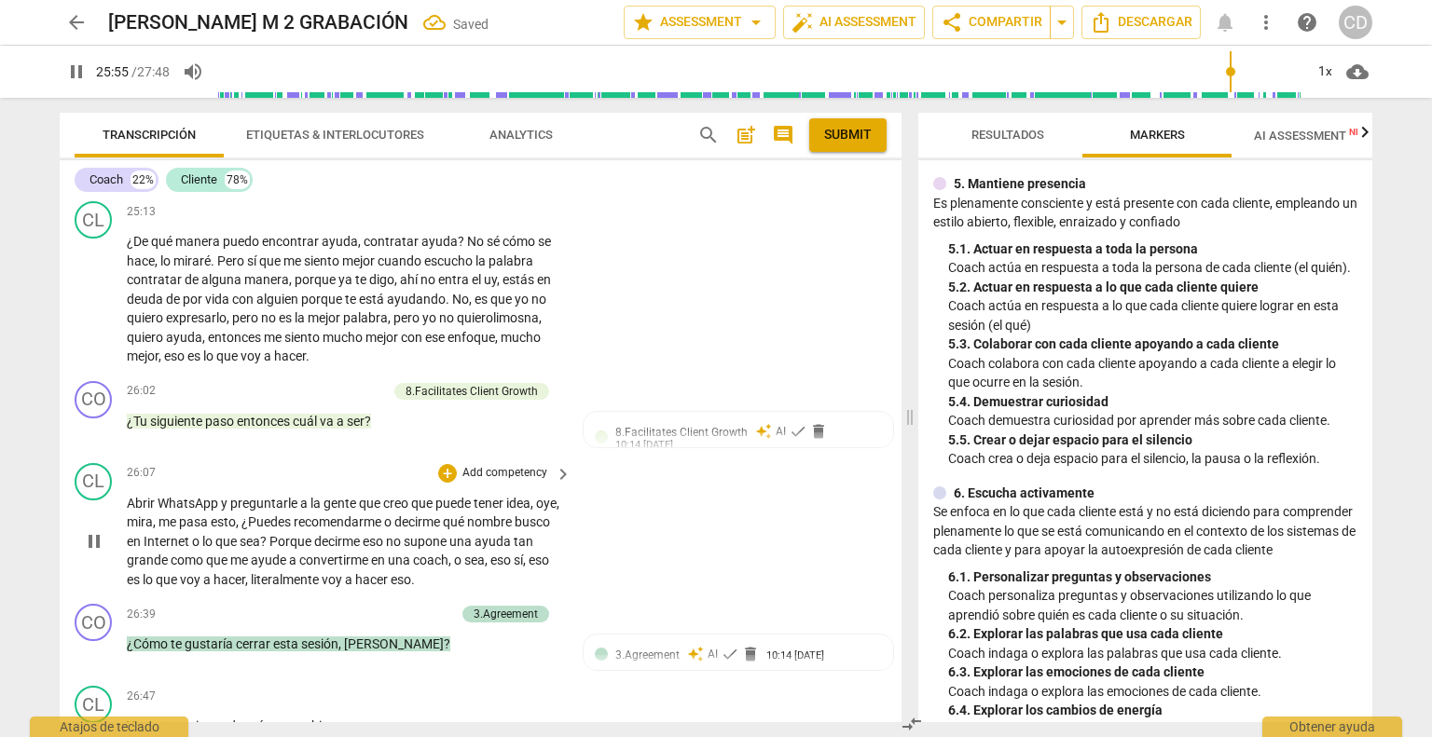
scroll to position [8474, 0]
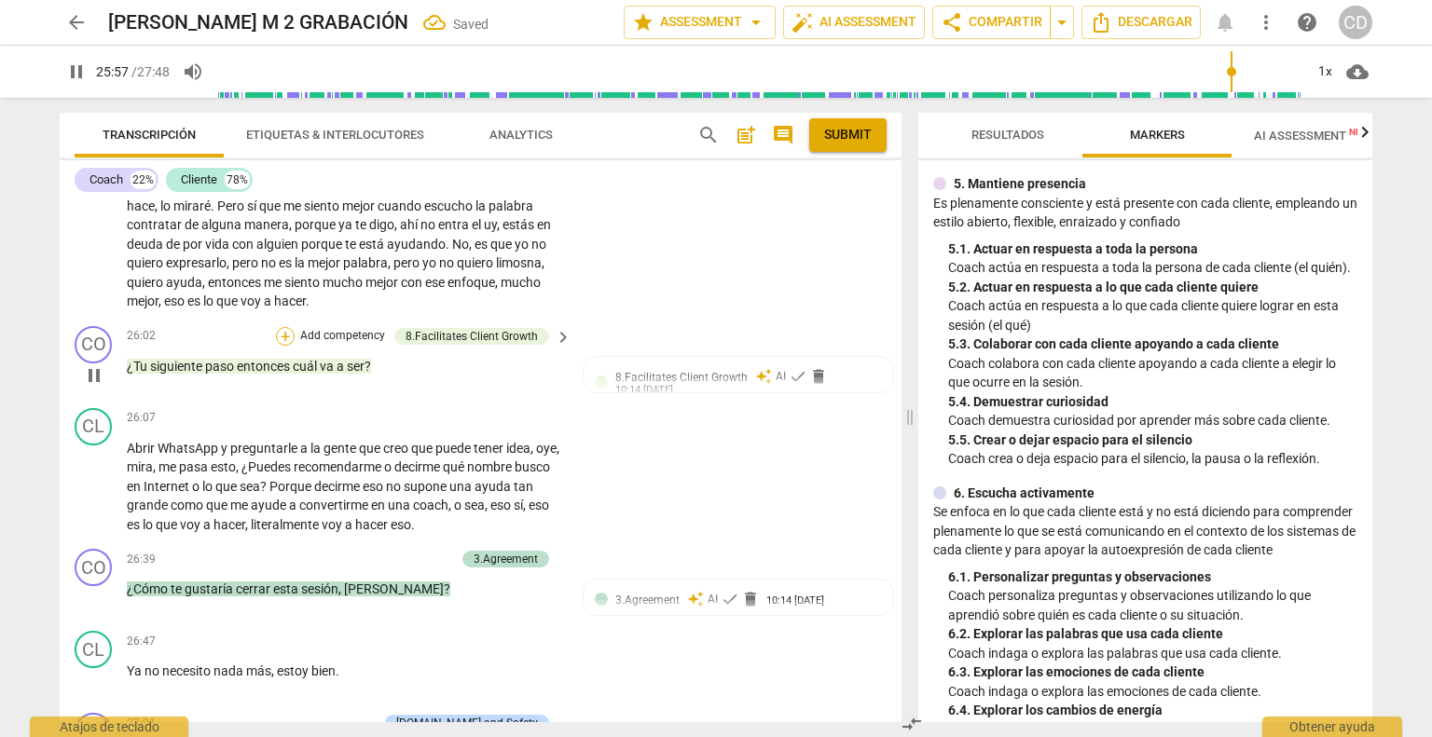
click at [281, 336] on div "+" at bounding box center [285, 336] width 19 height 19
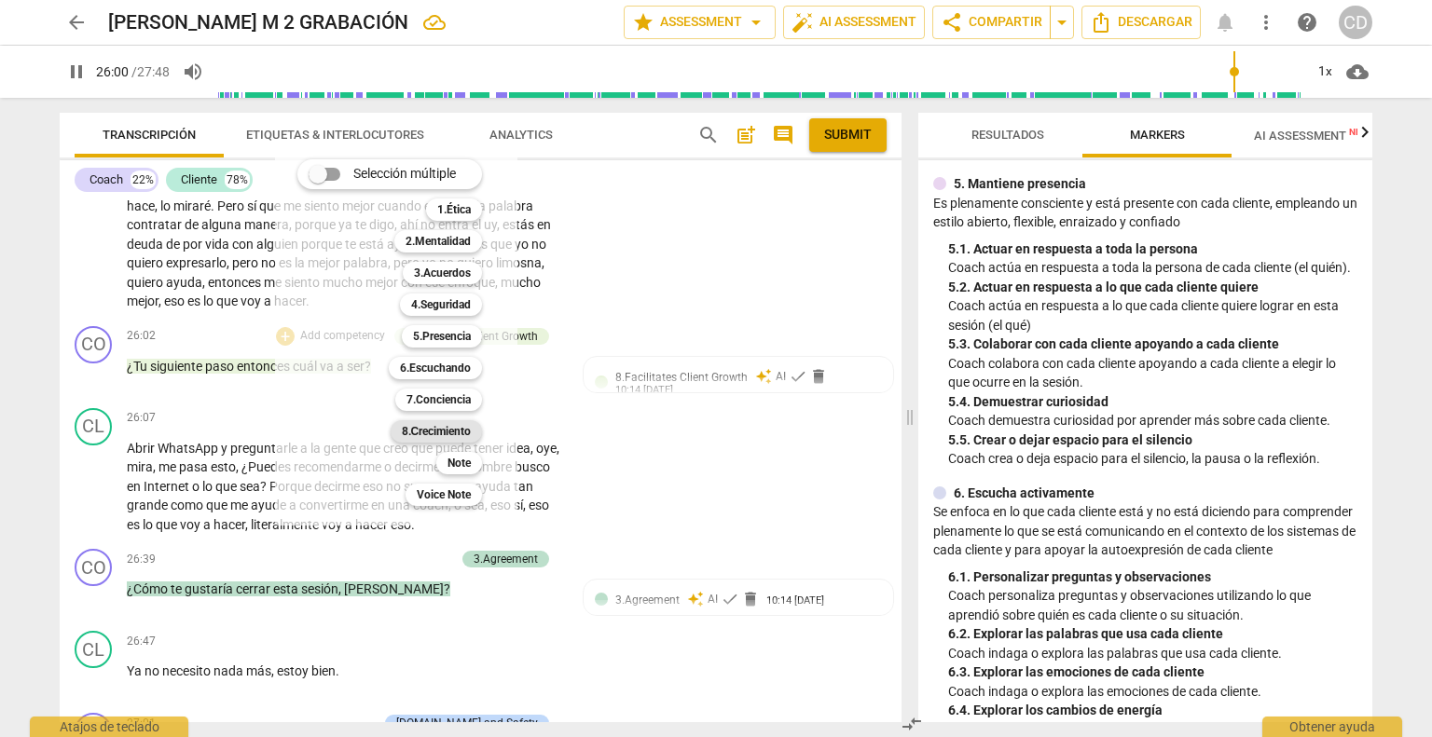
click at [419, 432] on b "8.Сrecimiento" at bounding box center [437, 431] width 70 height 22
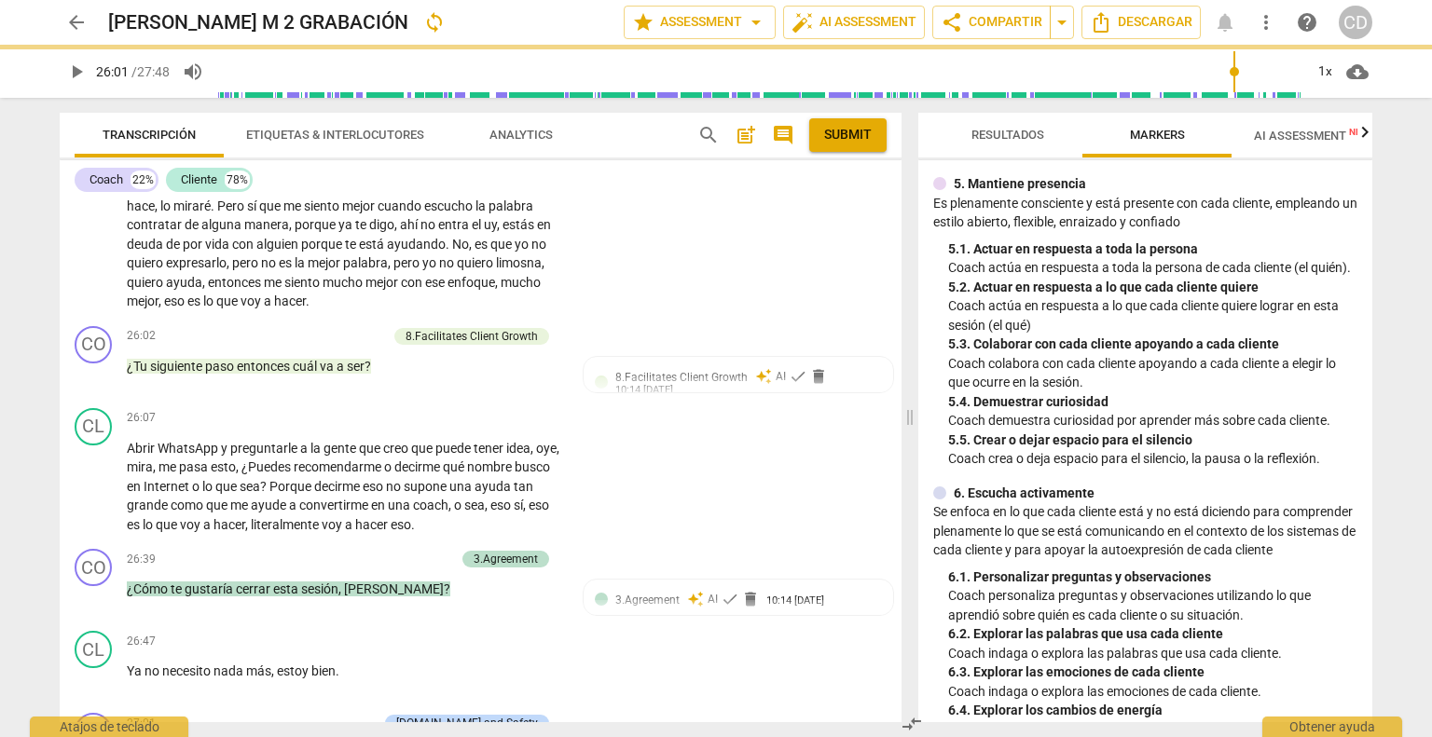
type input "1561"
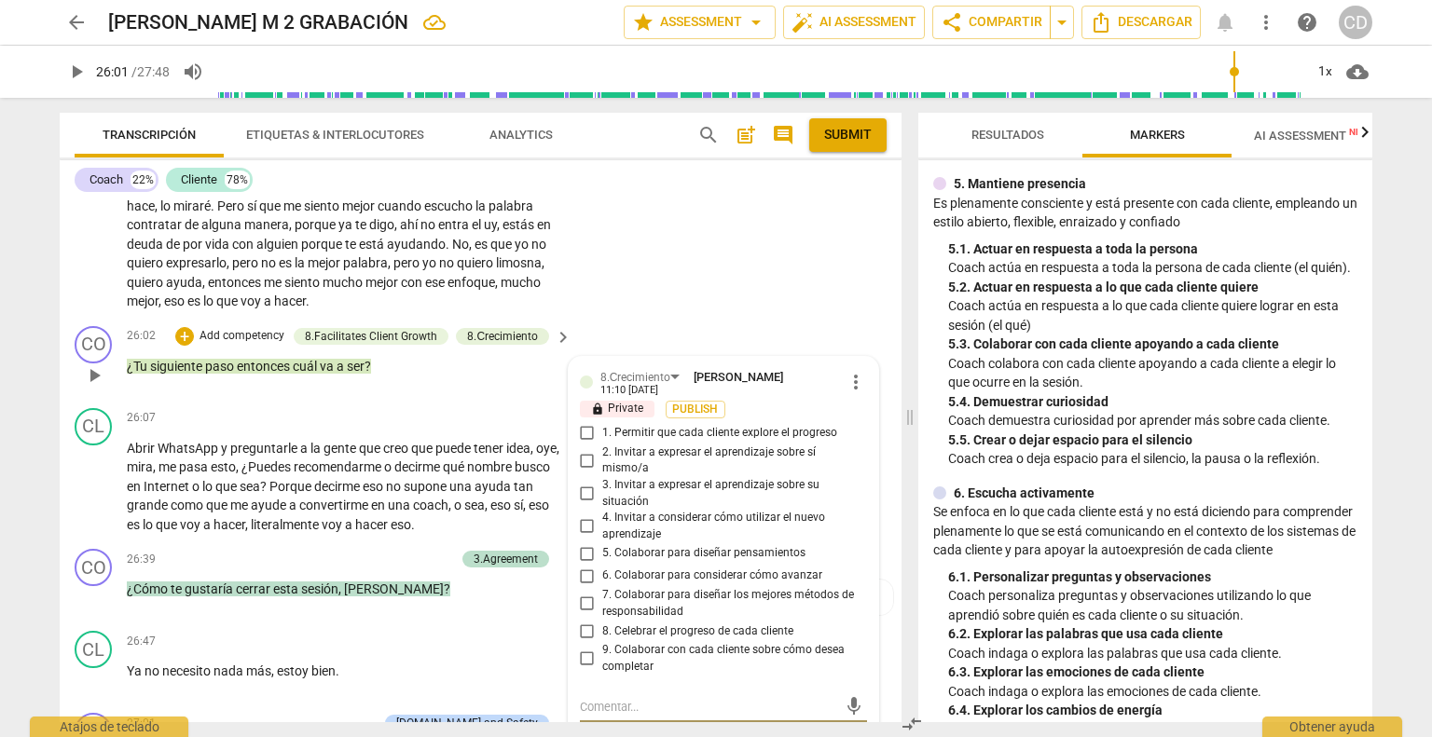
click at [584, 571] on input "6. Colaborar para considerar cómo avanzar" at bounding box center [587, 576] width 30 height 22
checkbox input "true"
click at [448, 357] on p "¿Tu siguiente paso entonces cuál va a ser ?" at bounding box center [344, 367] width 435 height 20
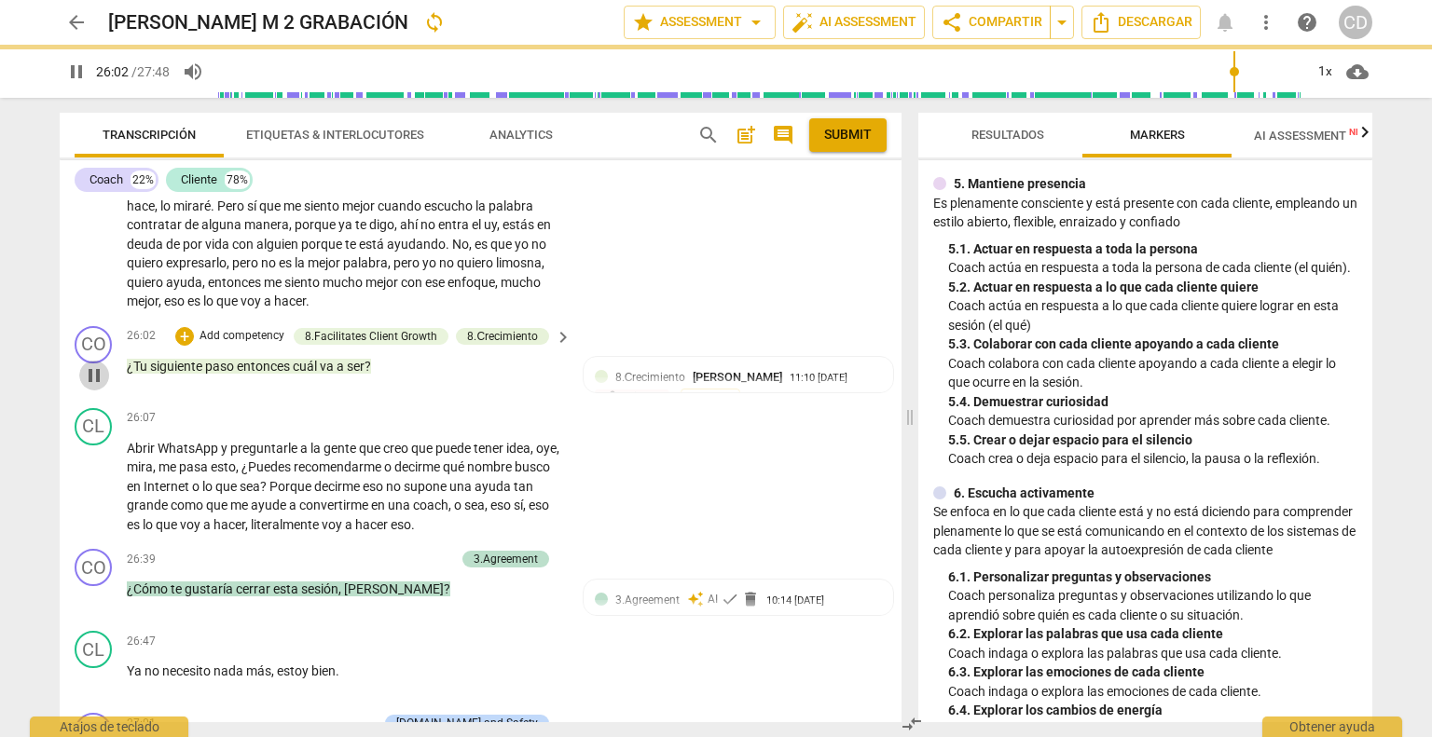
click at [93, 368] on span "pause" at bounding box center [94, 375] width 22 height 22
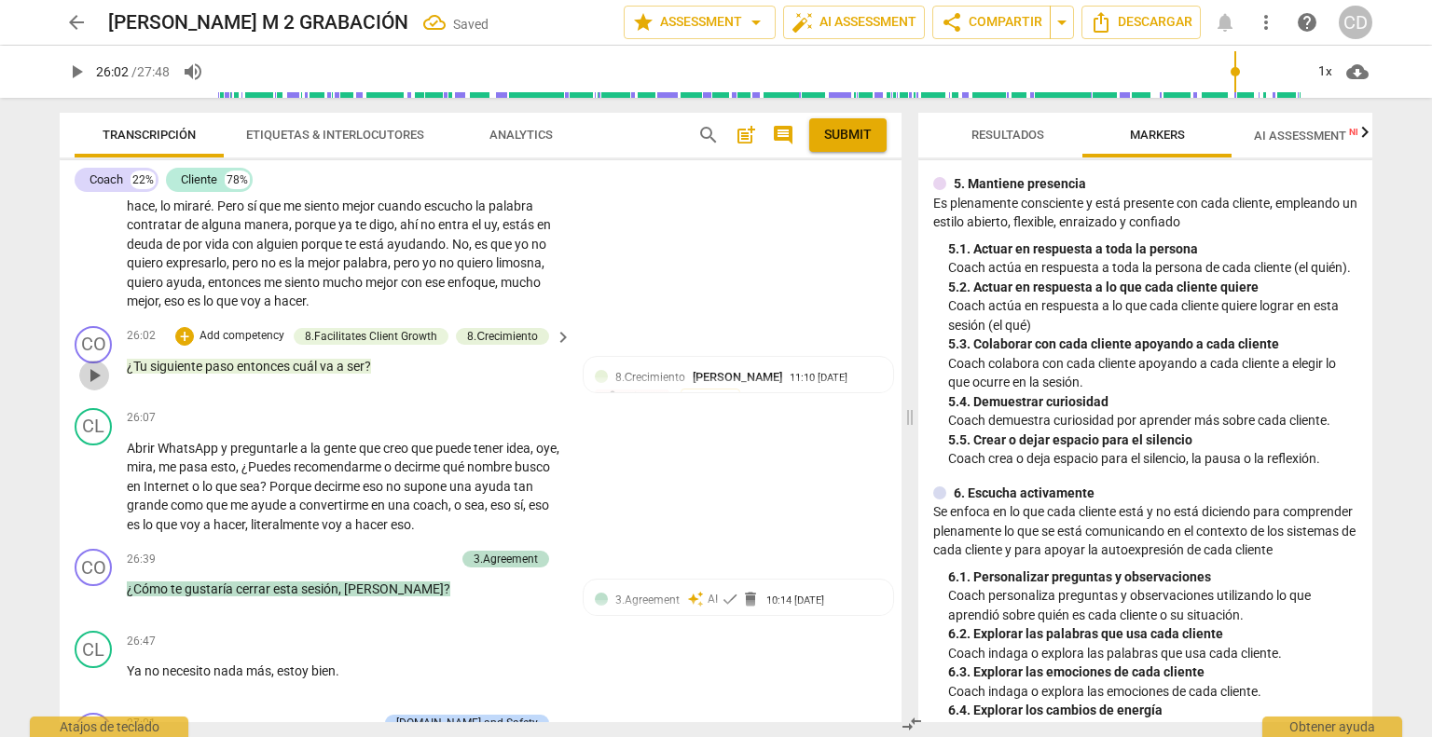
click at [96, 371] on span "play_arrow" at bounding box center [94, 375] width 22 height 22
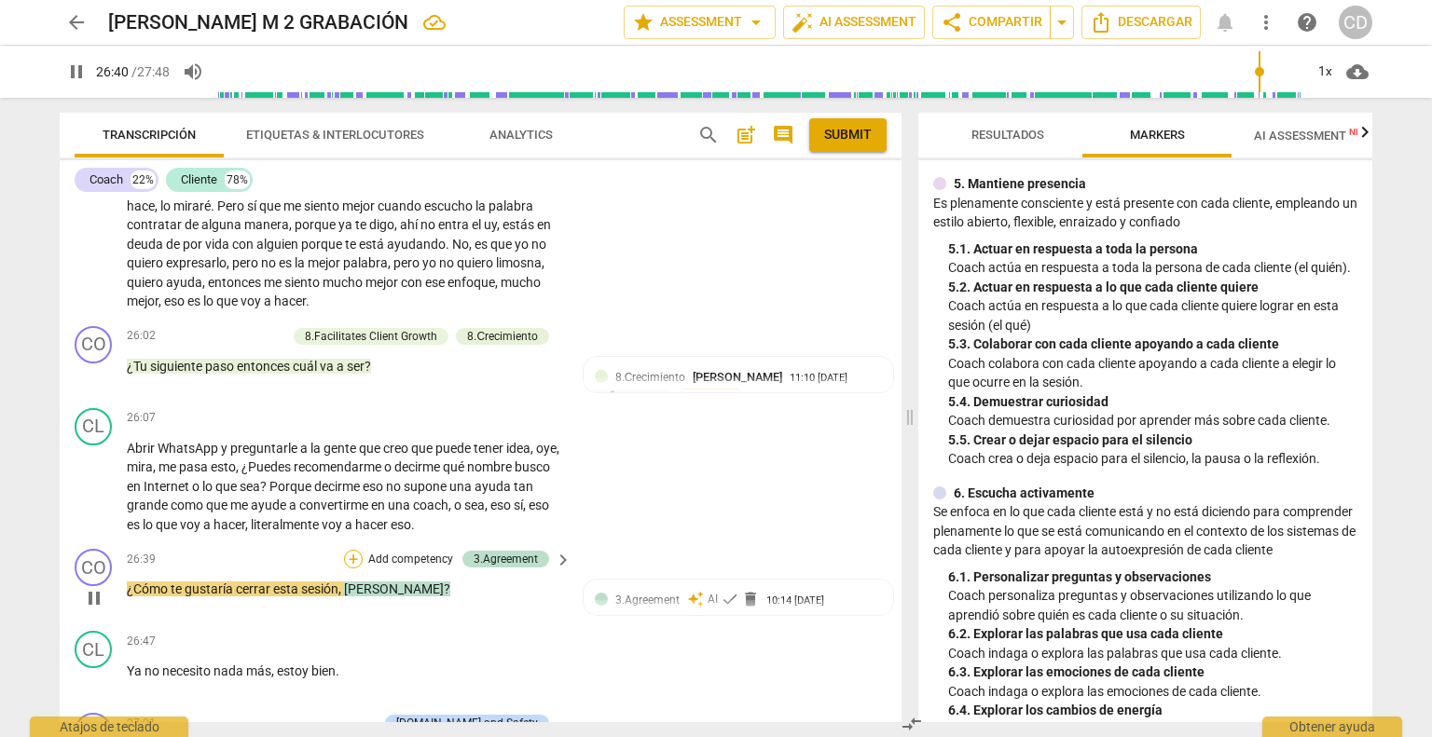
click at [359, 551] on div "+" at bounding box center [353, 559] width 19 height 19
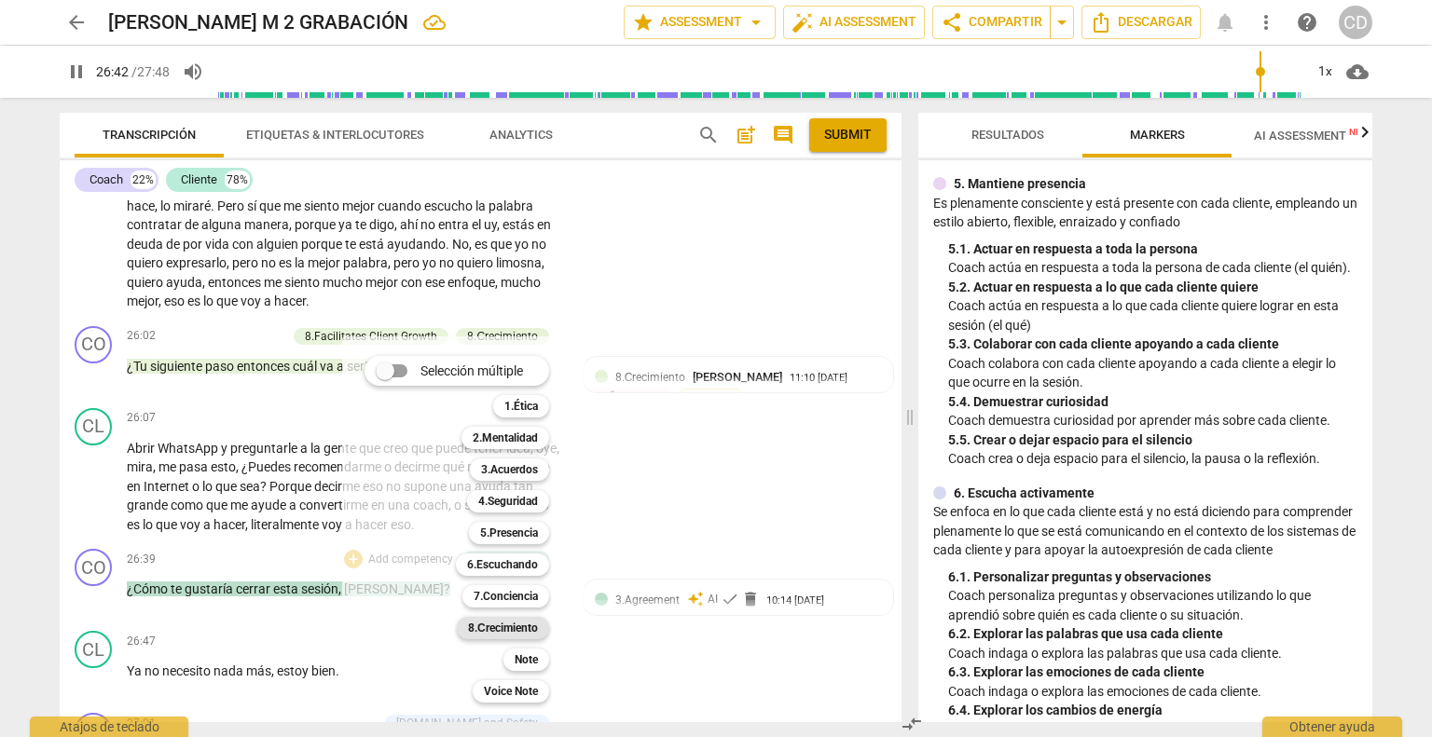
click at [493, 633] on b "8.Сrecimiento" at bounding box center [503, 628] width 70 height 22
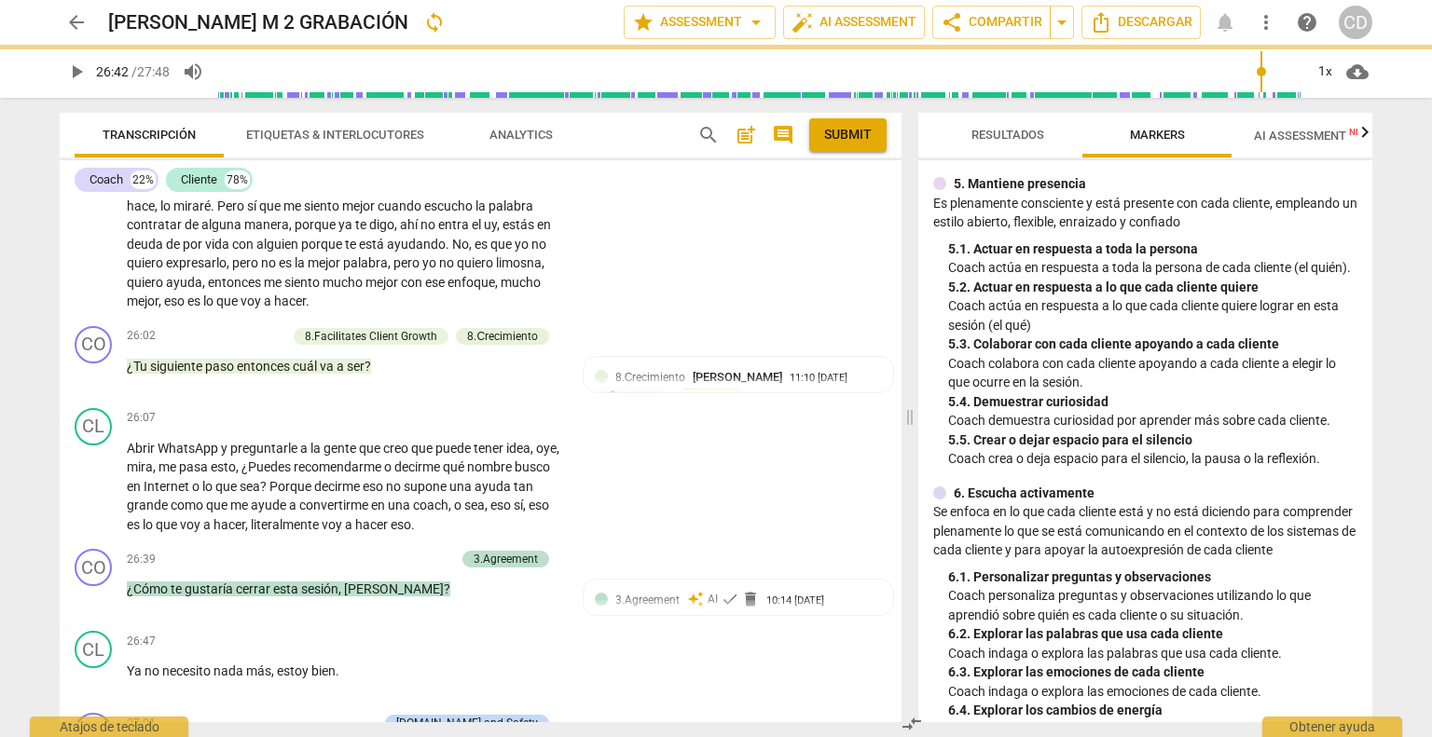
type input "1603"
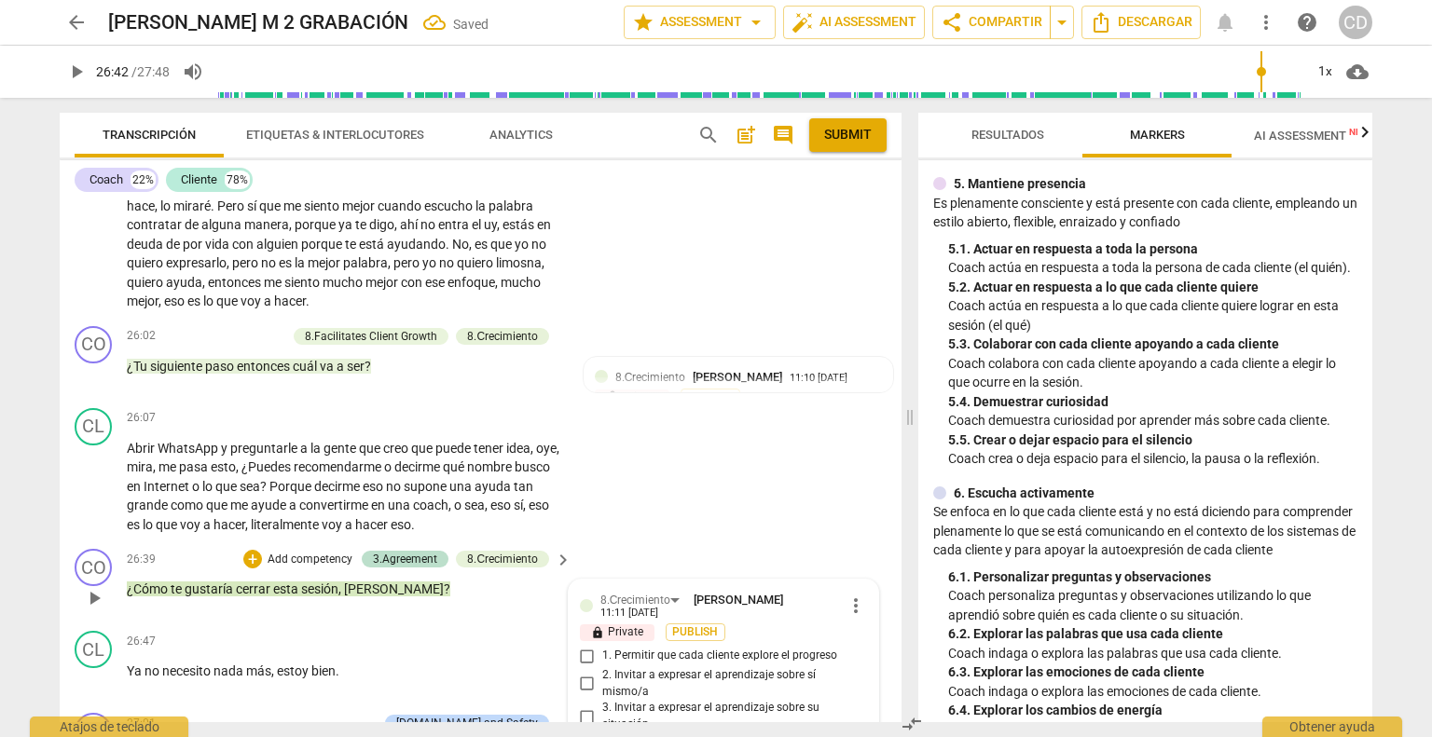
scroll to position [8886, 0]
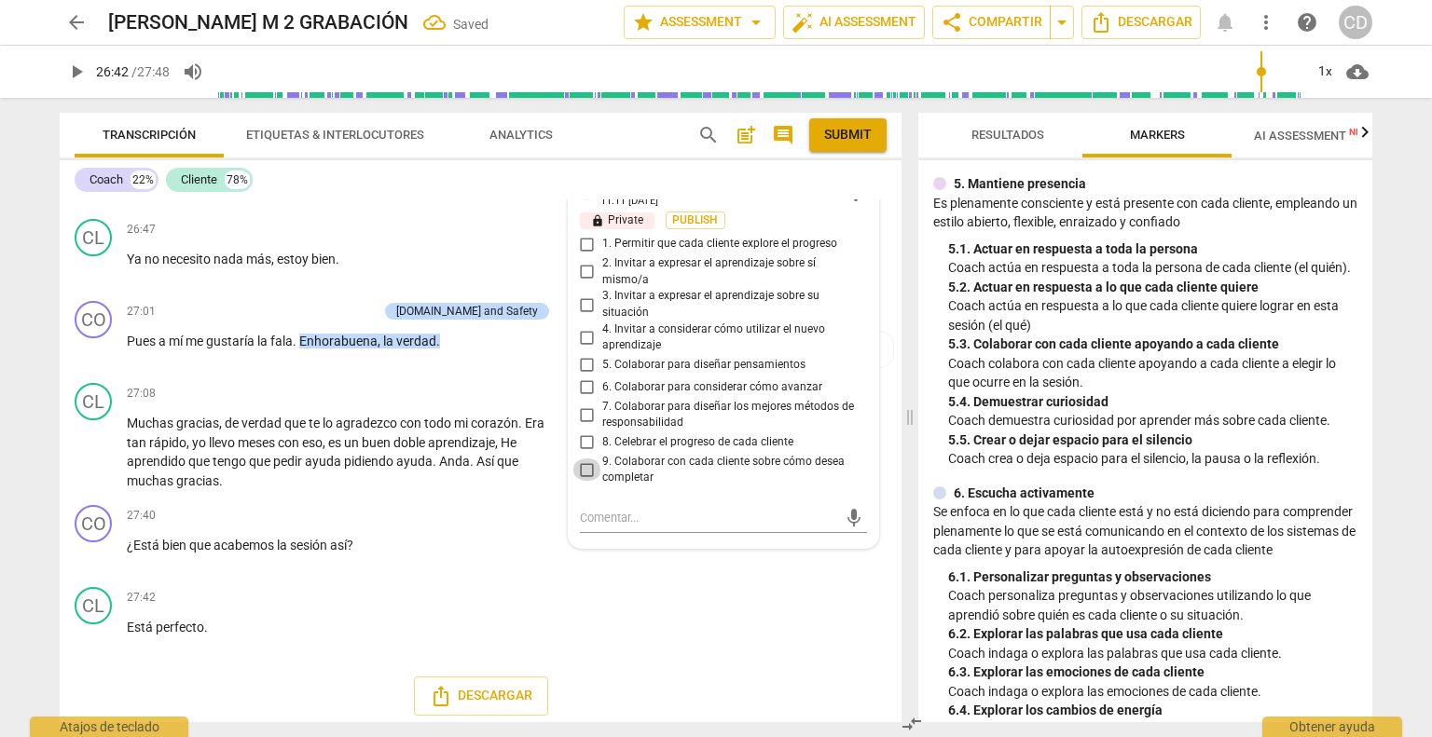
click at [585, 465] on input "9. Colaborar con cada cliente sobre cómo desea completar" at bounding box center [587, 470] width 30 height 22
checkbox input "true"
click at [684, 599] on div "CL play_arrow pause 27:42 + Add competency keyboard_arrow_right Está perfecto ." at bounding box center [481, 621] width 842 height 82
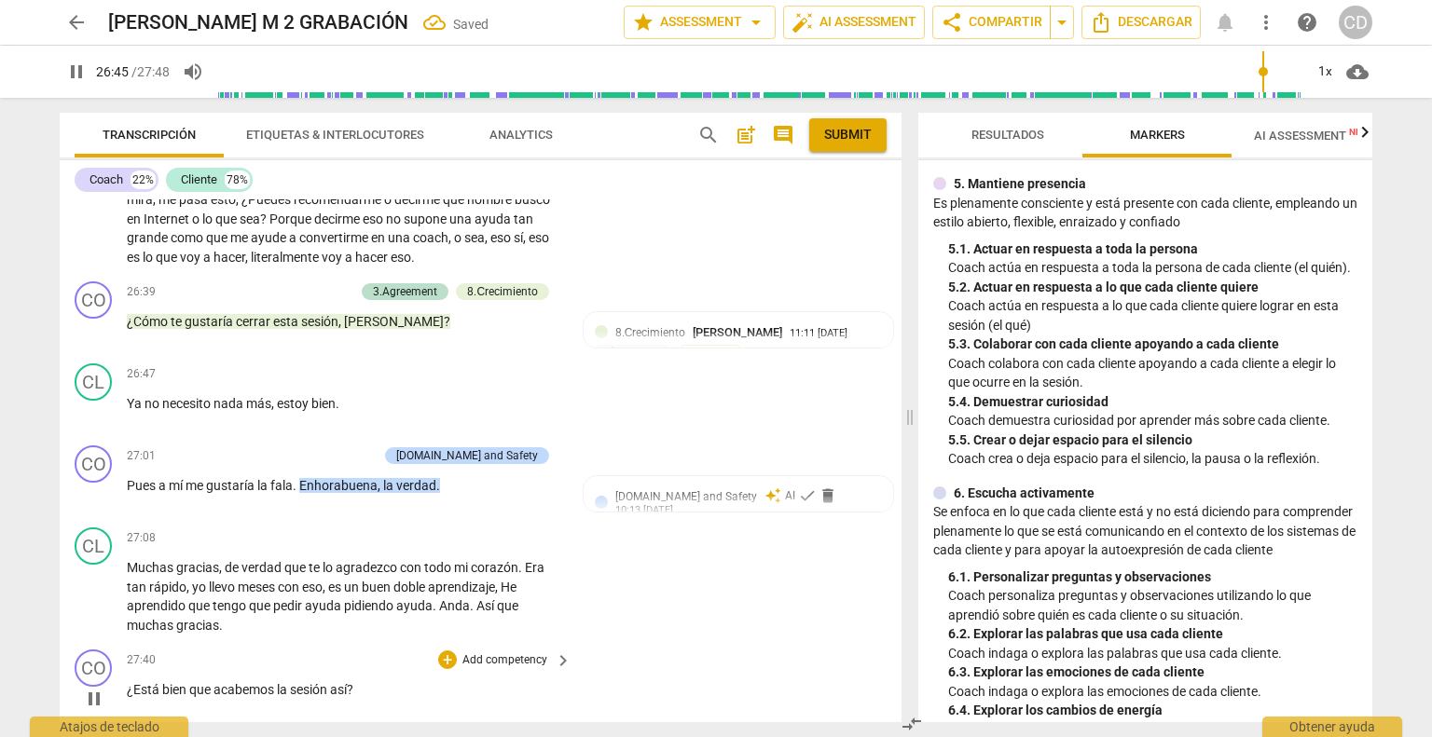
scroll to position [8700, 0]
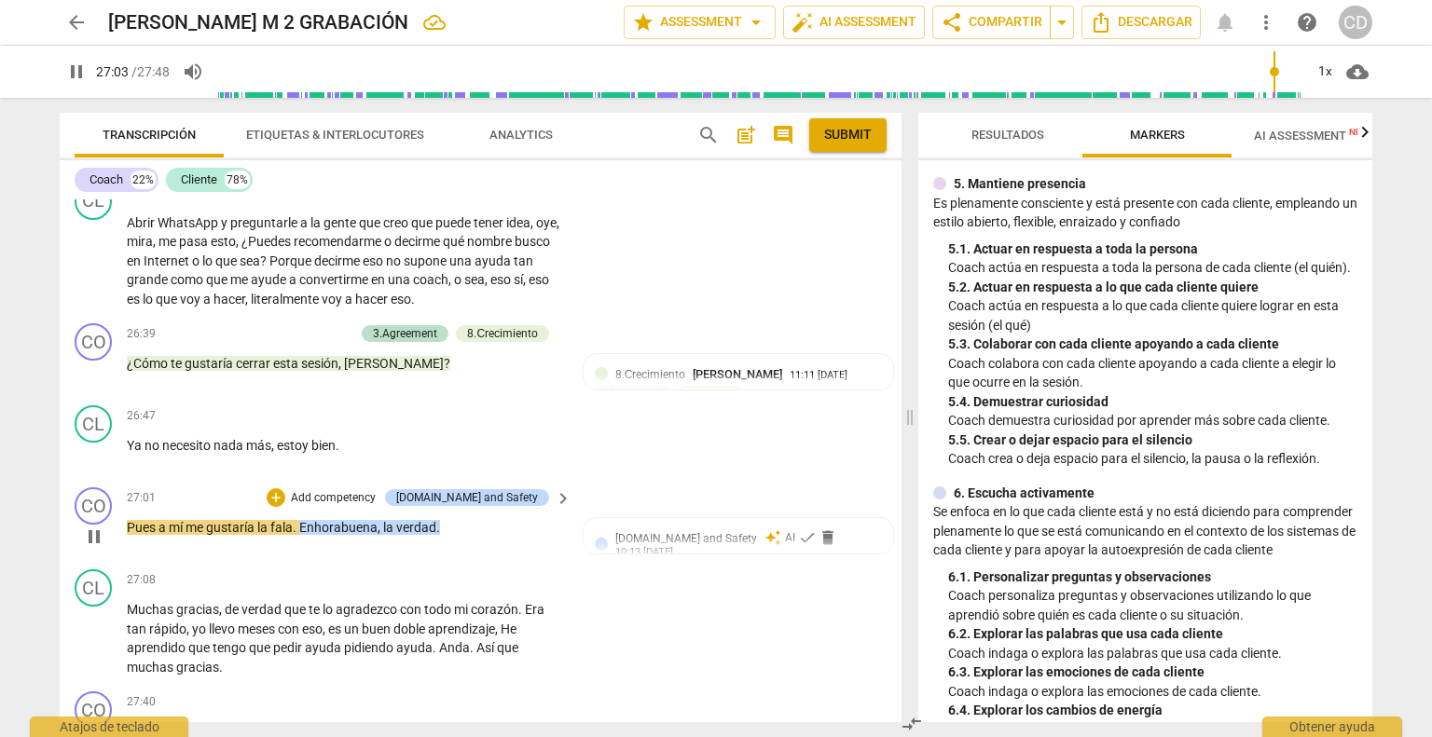
click at [295, 523] on span "." at bounding box center [296, 527] width 7 height 15
drag, startPoint x: 295, startPoint y: 523, endPoint x: 277, endPoint y: 520, distance: 17.9
click at [277, 520] on p "Pues a mí me gustaría la fala . Enhorabuena , la verdad ." at bounding box center [344, 528] width 435 height 20
click at [303, 527] on span "Enhorabuena" at bounding box center [338, 527] width 78 height 15
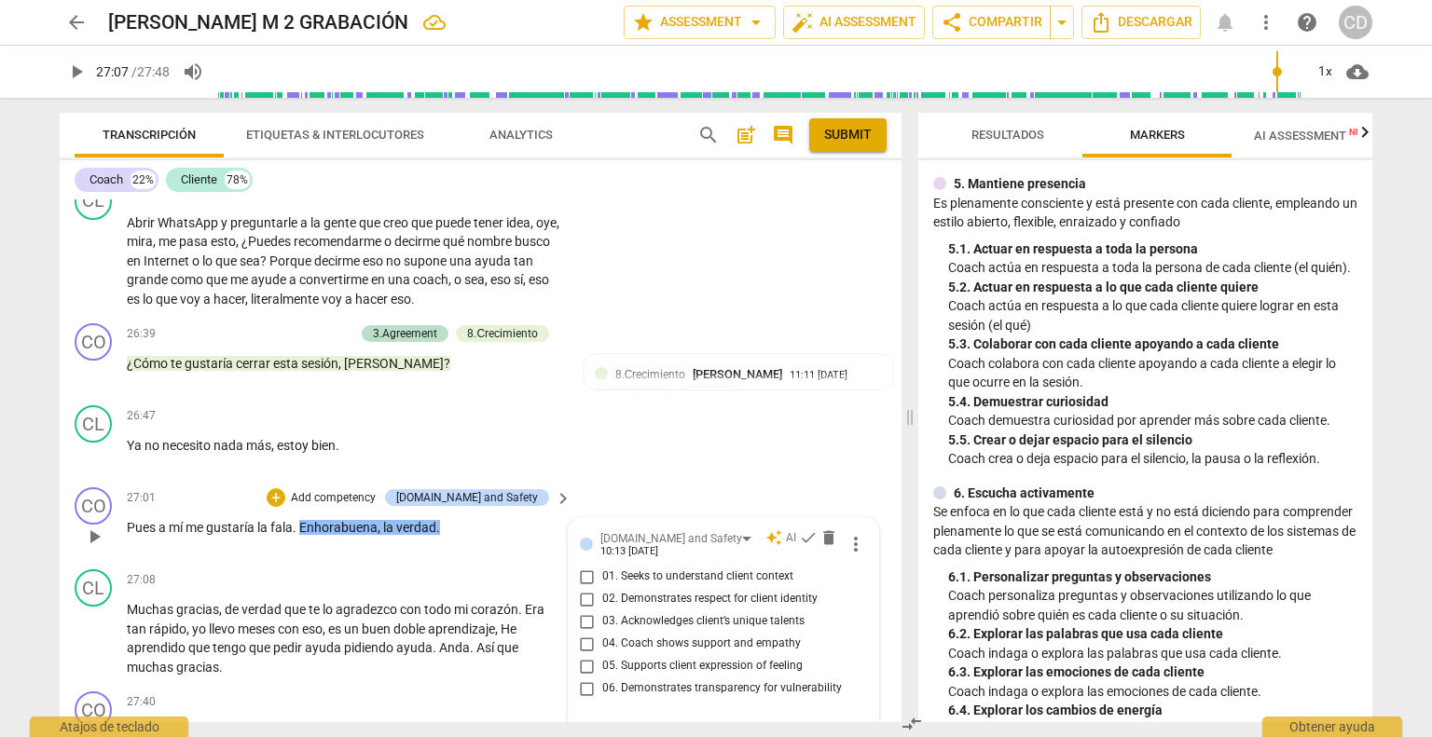
scroll to position [8711, 0]
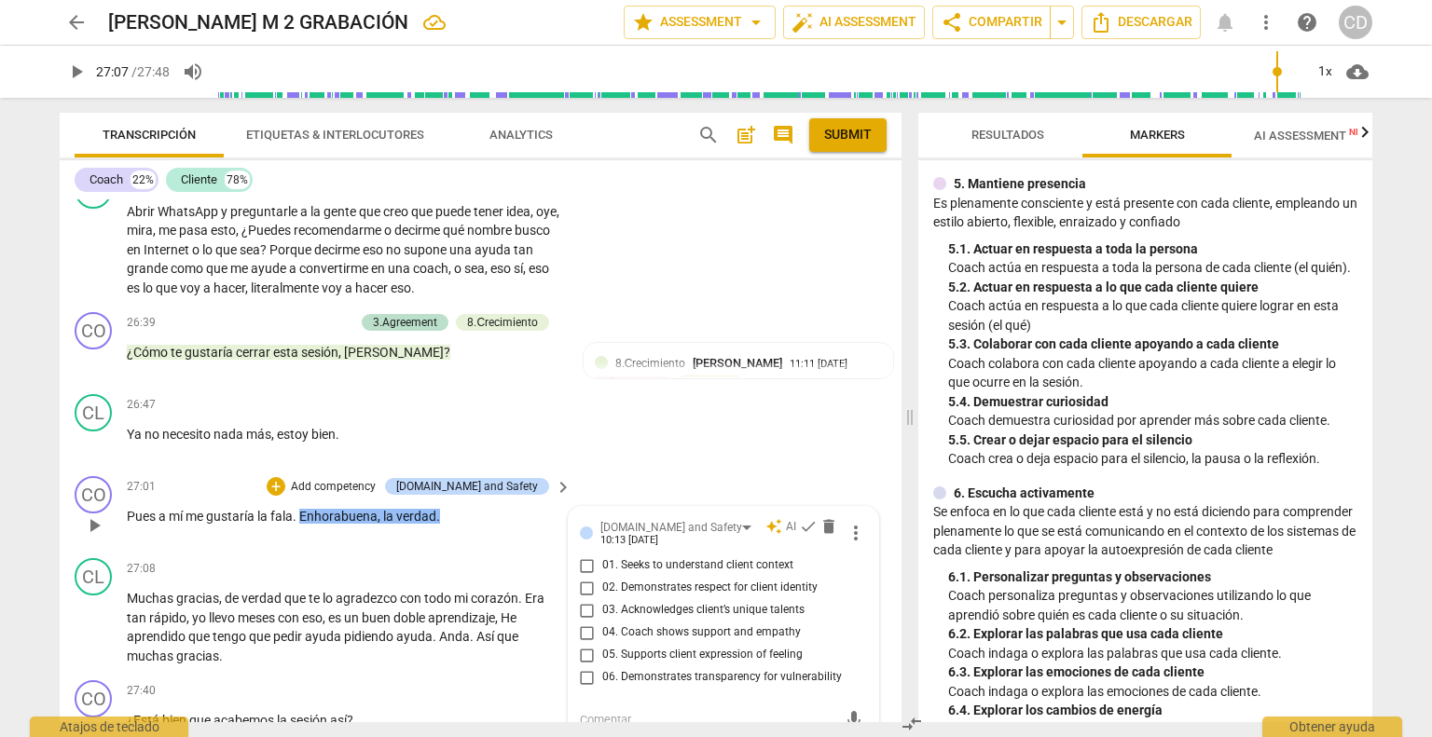
click at [295, 514] on span "." at bounding box center [296, 516] width 7 height 15
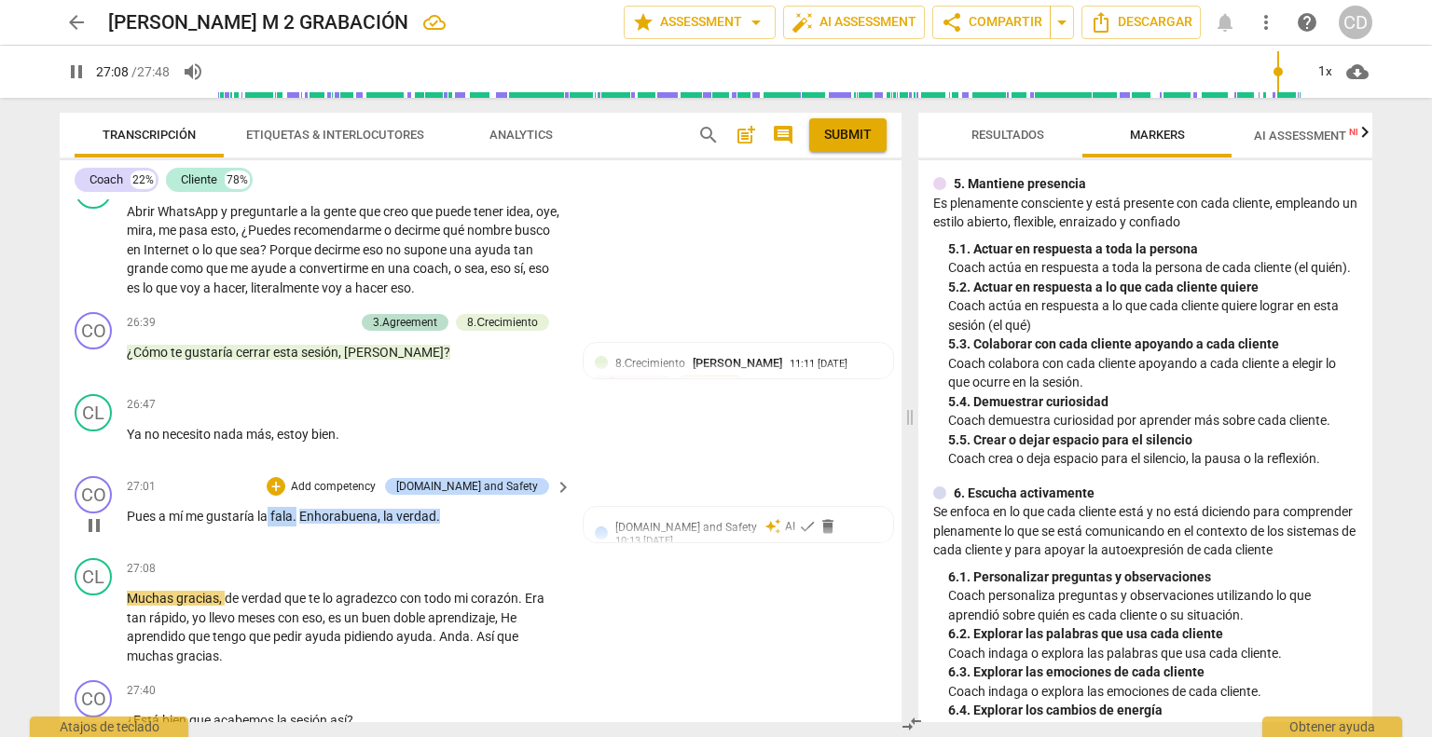
drag, startPoint x: 298, startPoint y: 510, endPoint x: 268, endPoint y: 510, distance: 29.8
click at [268, 510] on p "Pues a mí me gustaría la fala . Enhorabuena , la verdad ." at bounding box center [344, 517] width 435 height 20
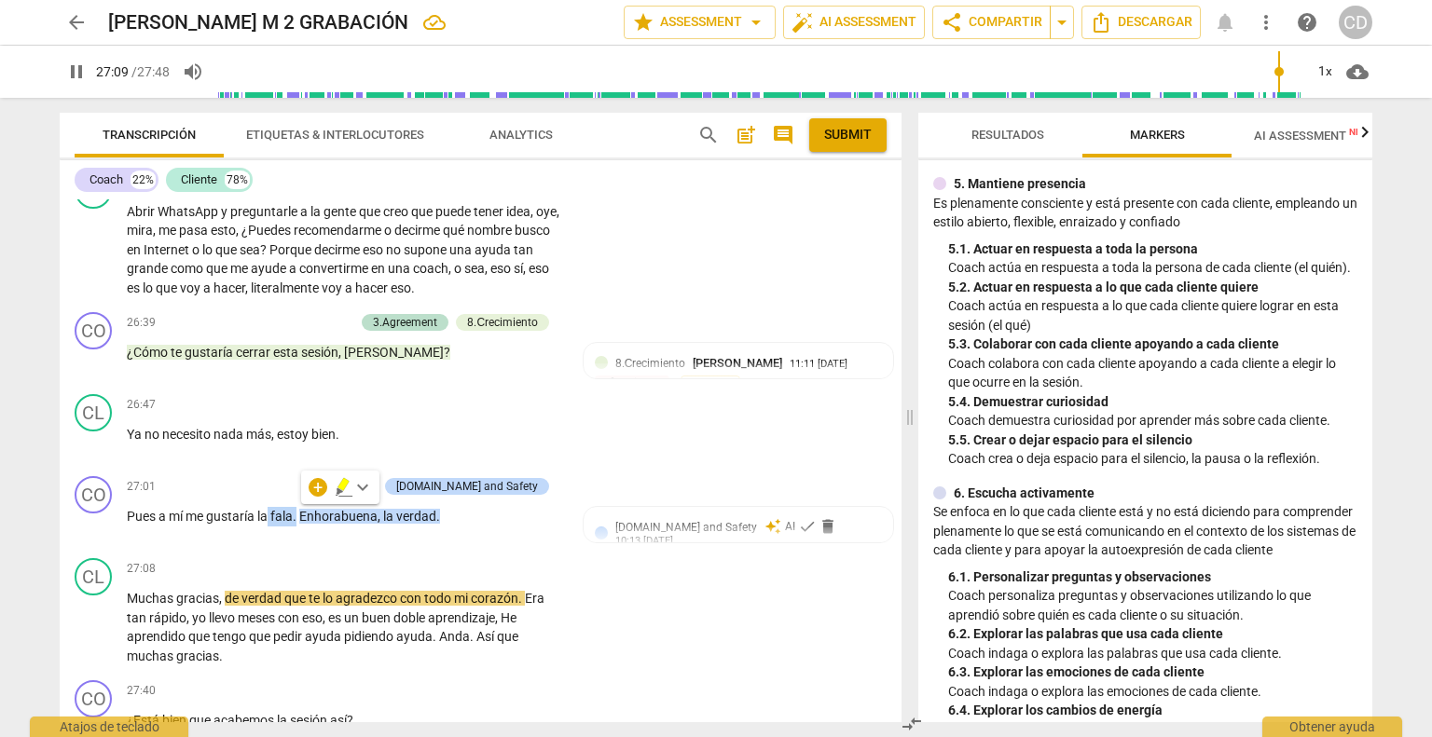
type input "1630"
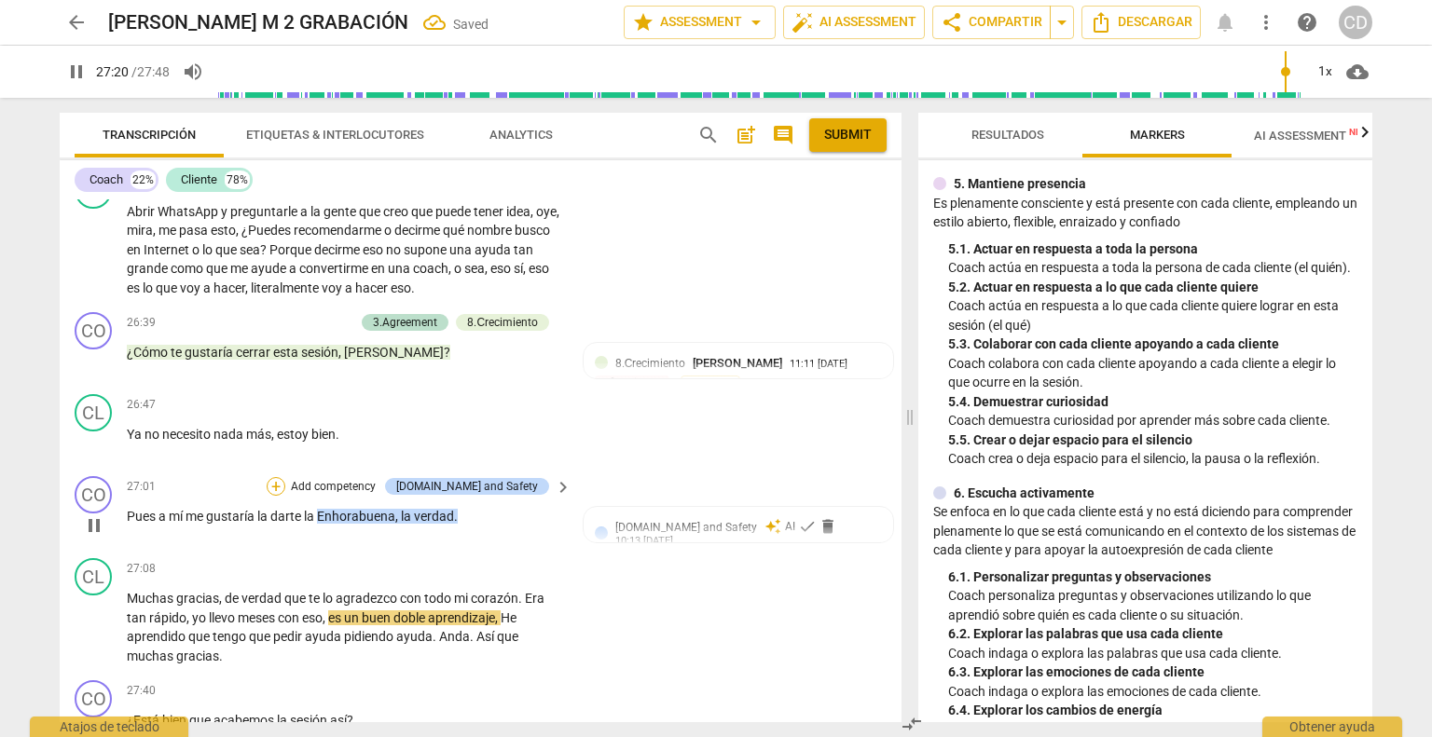
click at [285, 484] on div "+" at bounding box center [276, 486] width 19 height 19
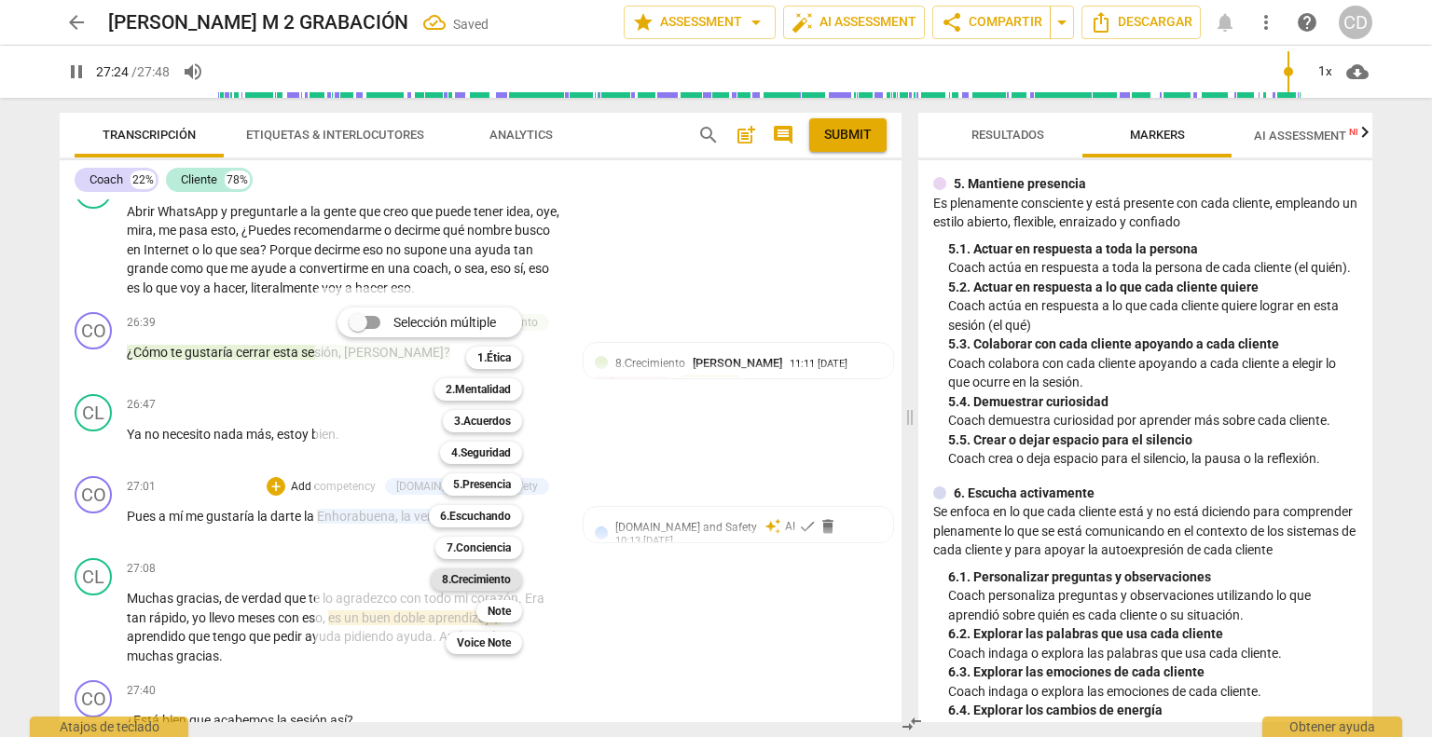
click at [487, 581] on b "8.Сrecimiento" at bounding box center [477, 580] width 70 height 22
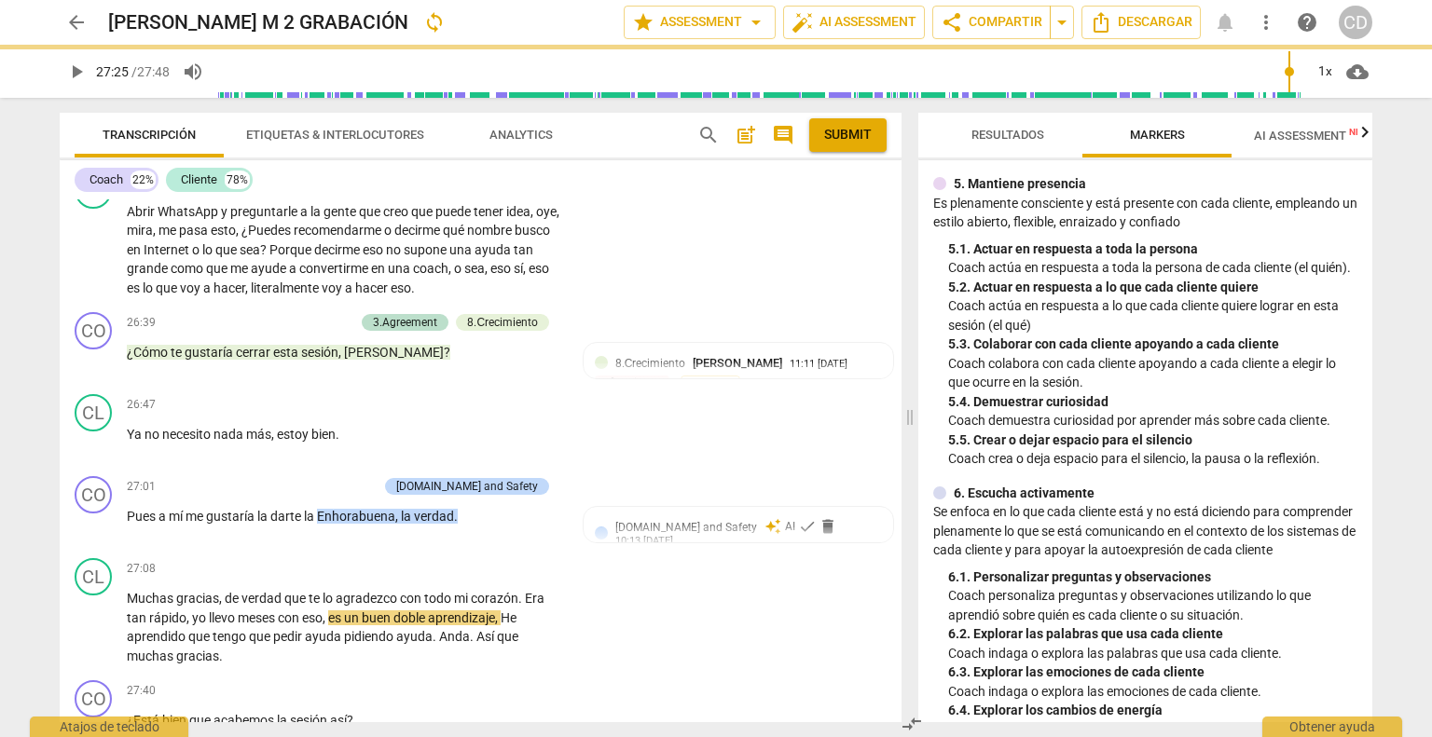
type input "1645"
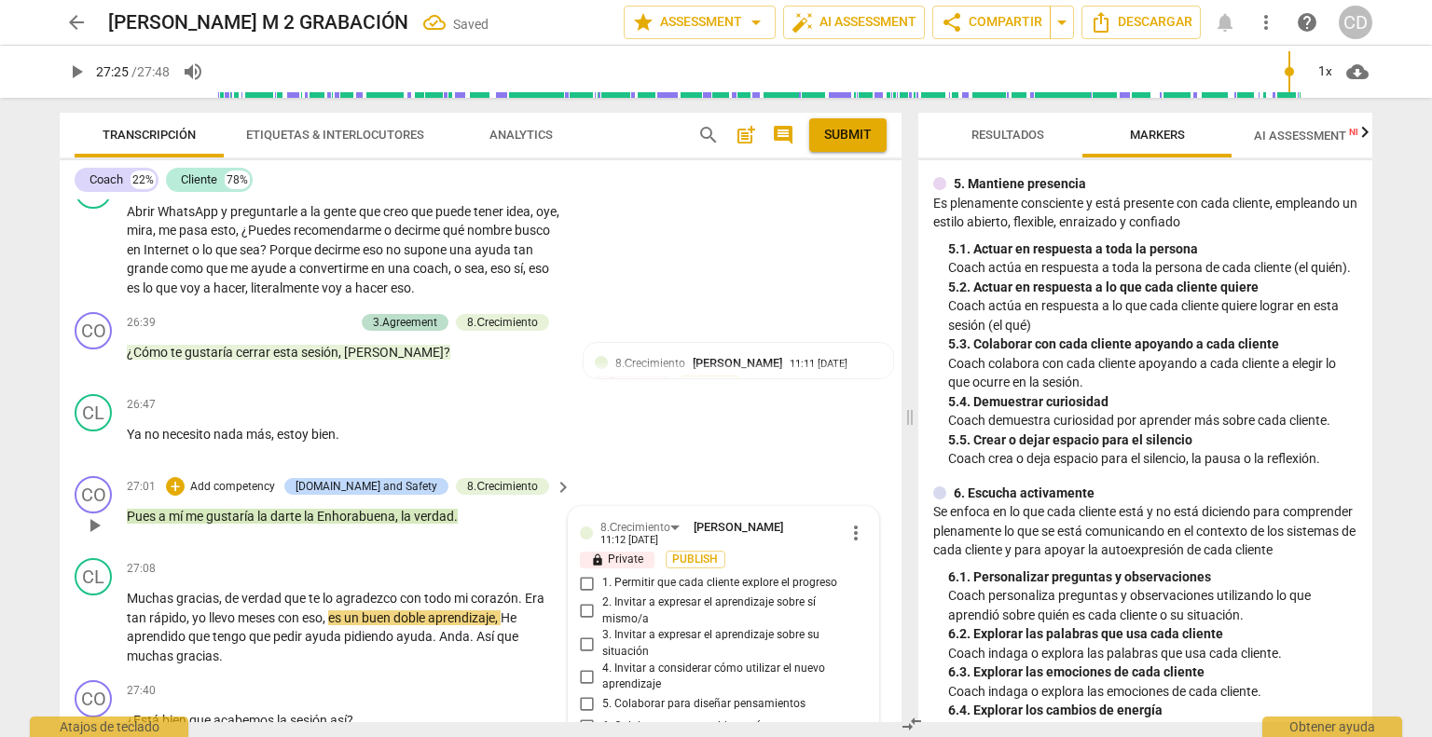
scroll to position [8886, 0]
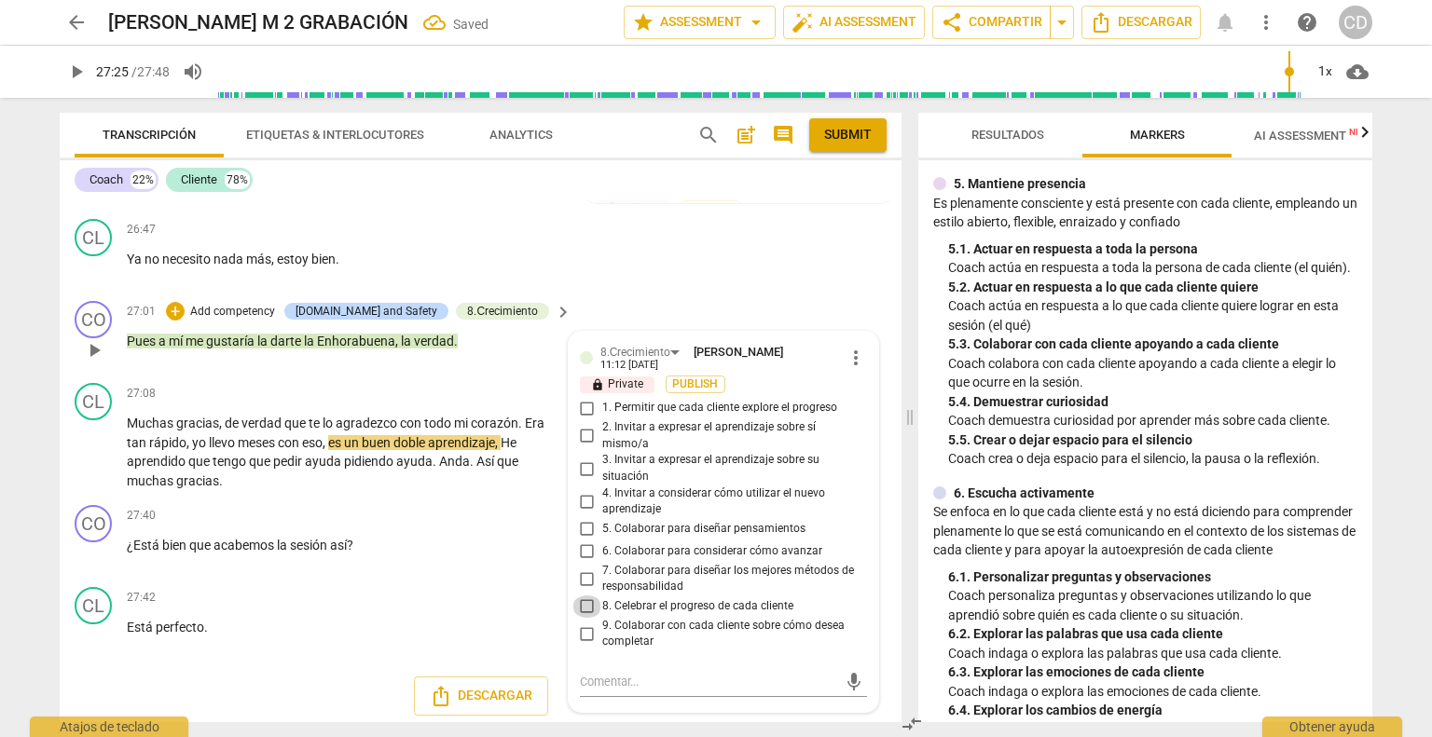
click at [585, 603] on input "8. Celebrar el progreso de cada cliente" at bounding box center [587, 607] width 30 height 22
checkbox input "true"
click at [428, 509] on div "27:40 + Add competency keyboard_arrow_right" at bounding box center [350, 515] width 446 height 21
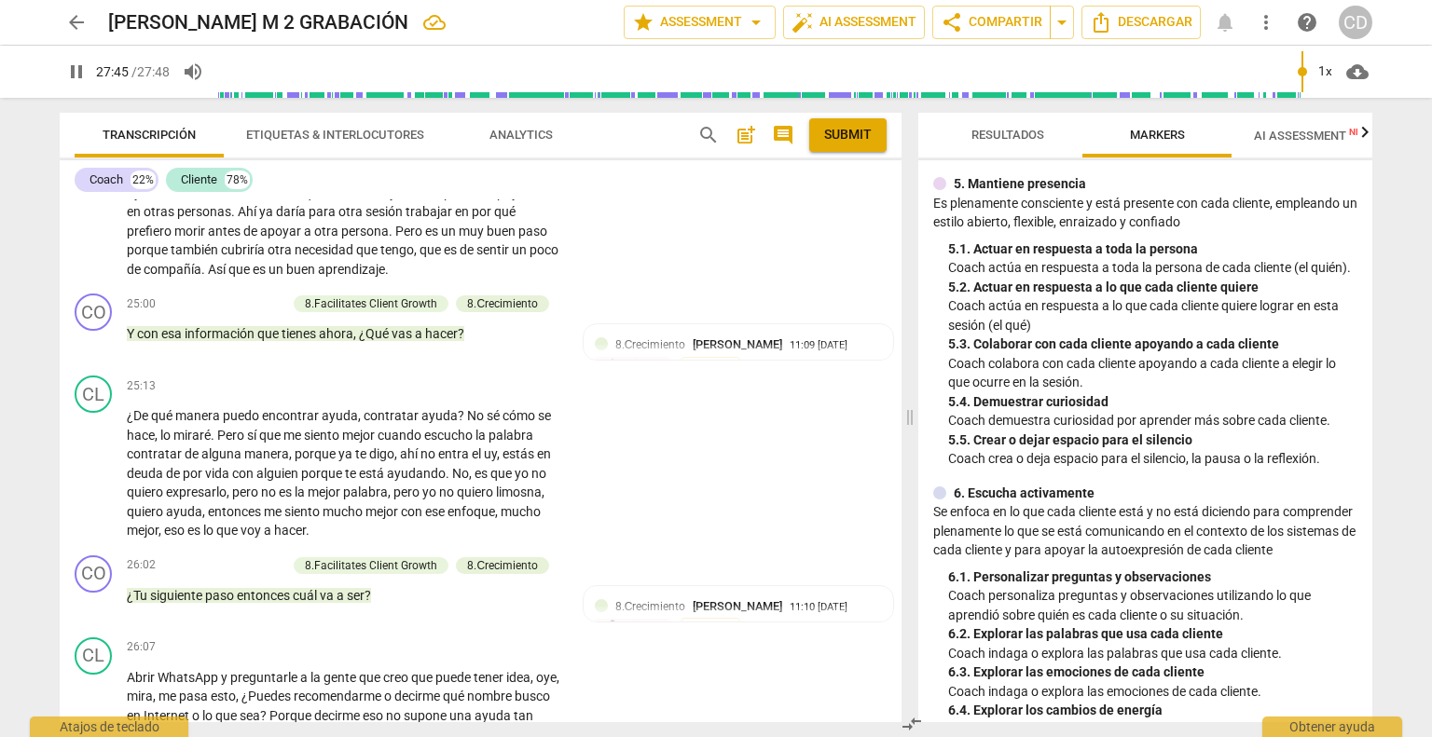
scroll to position [8234, 0]
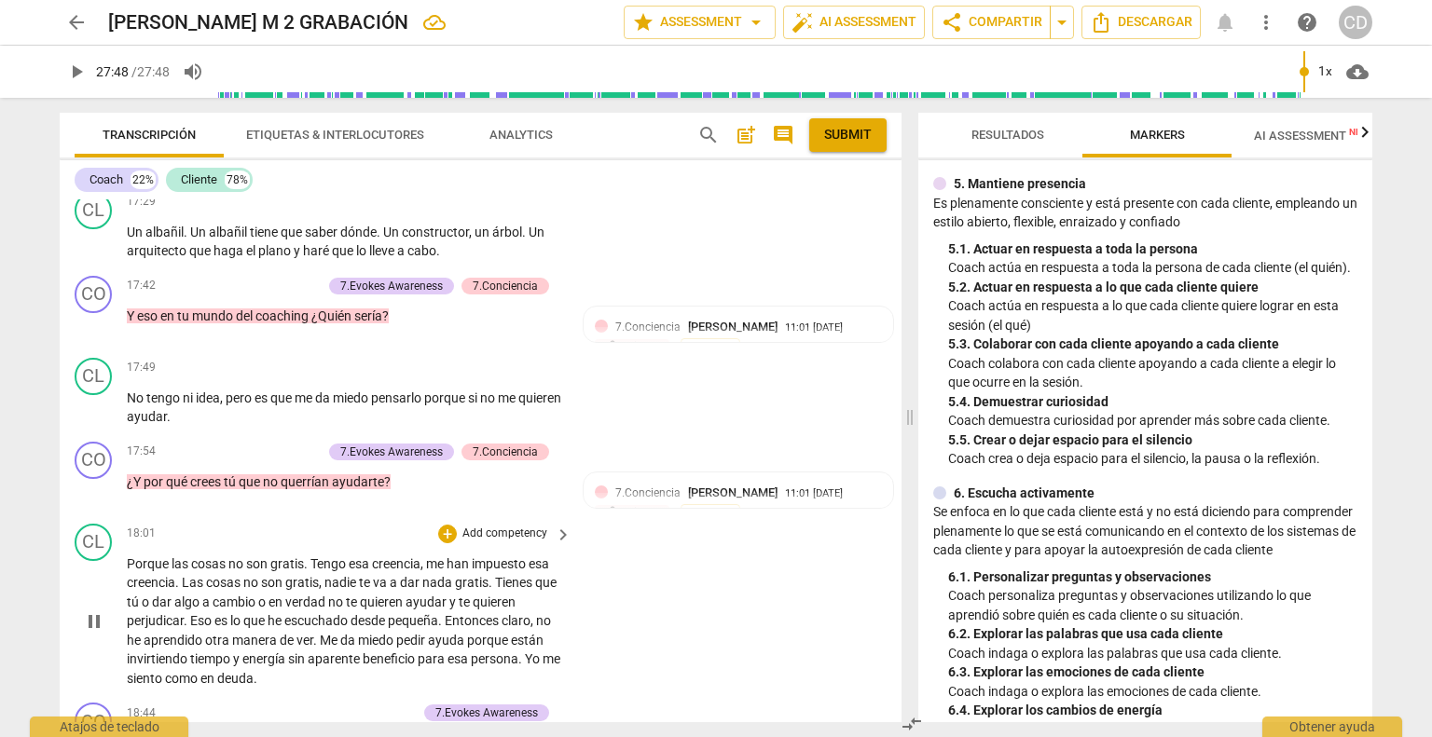
type input "1668"
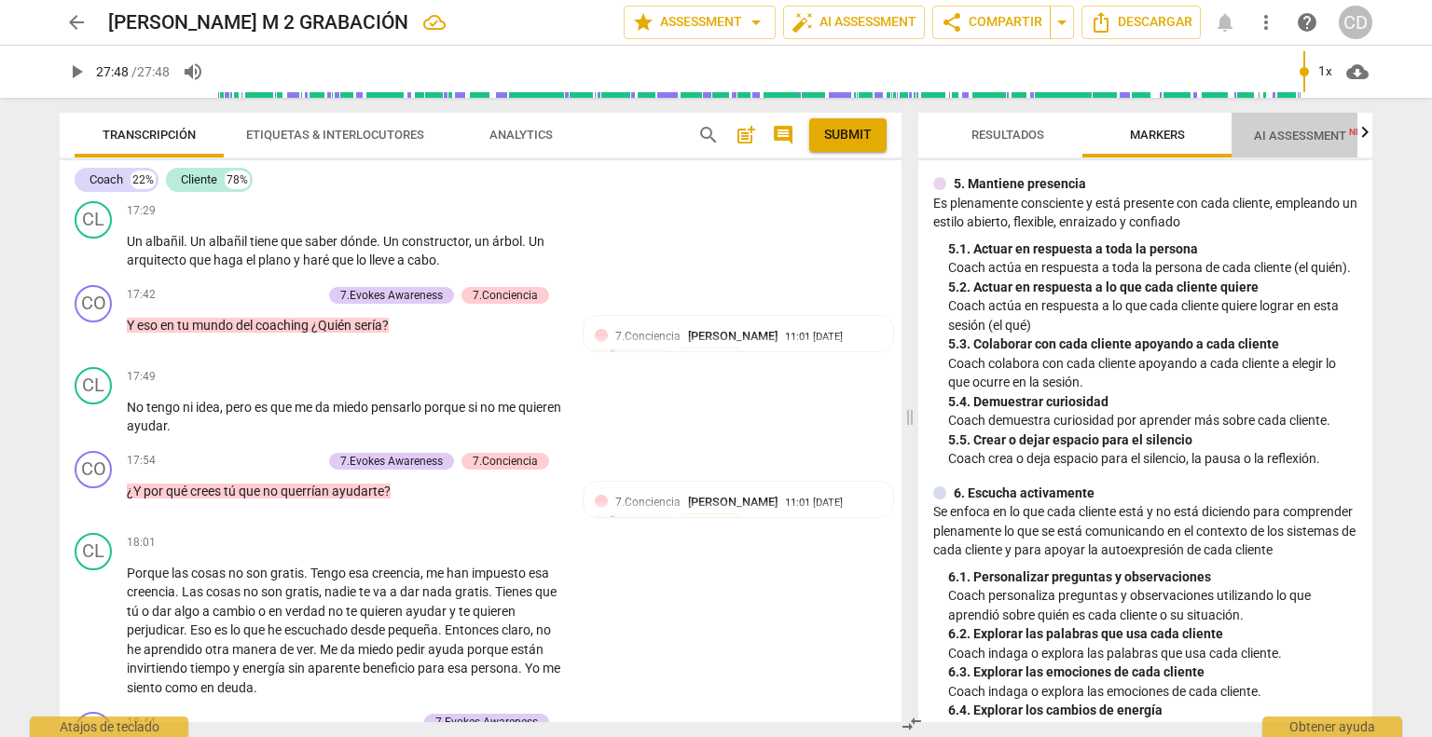
click at [1319, 132] on span "AI Assessment New" at bounding box center [1312, 136] width 116 height 14
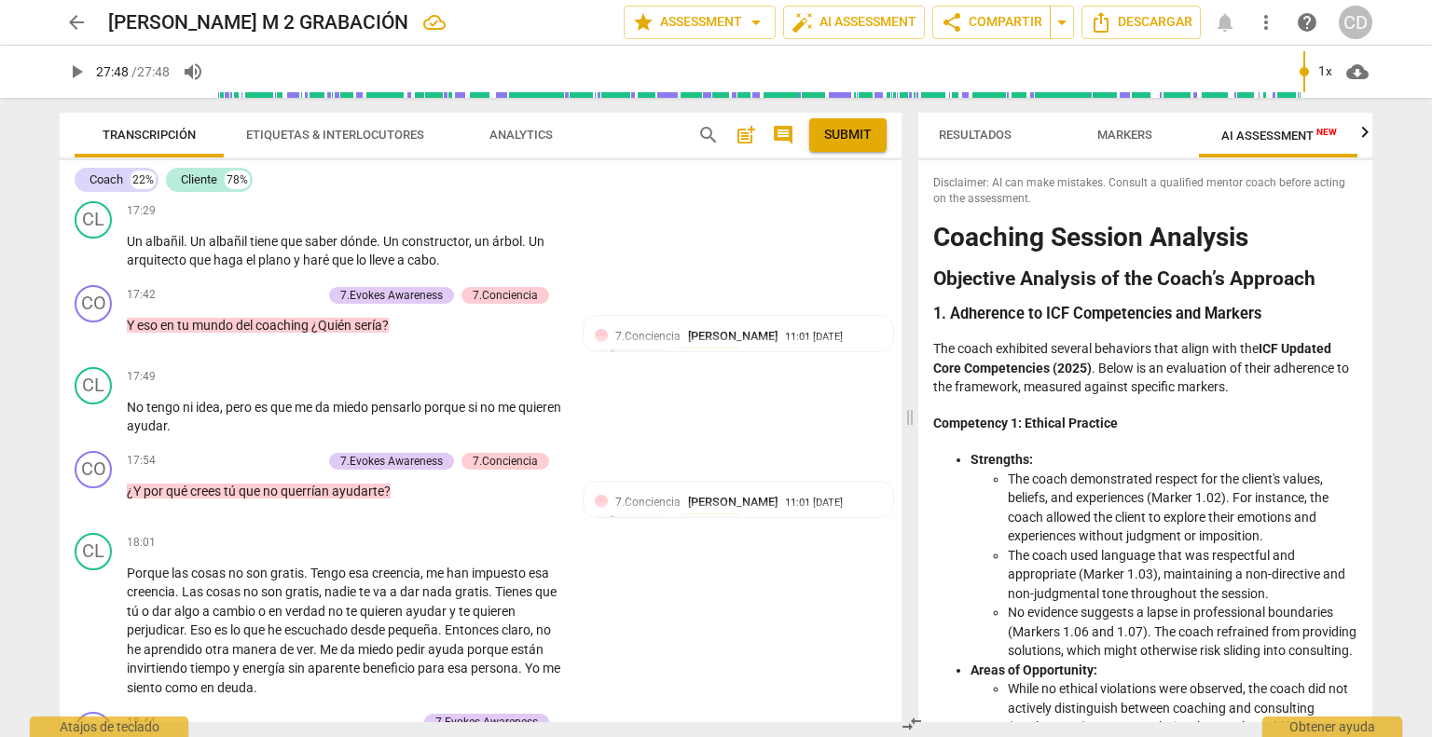
scroll to position [0, 34]
click at [1156, 136] on span "Markers" at bounding box center [1124, 135] width 100 height 25
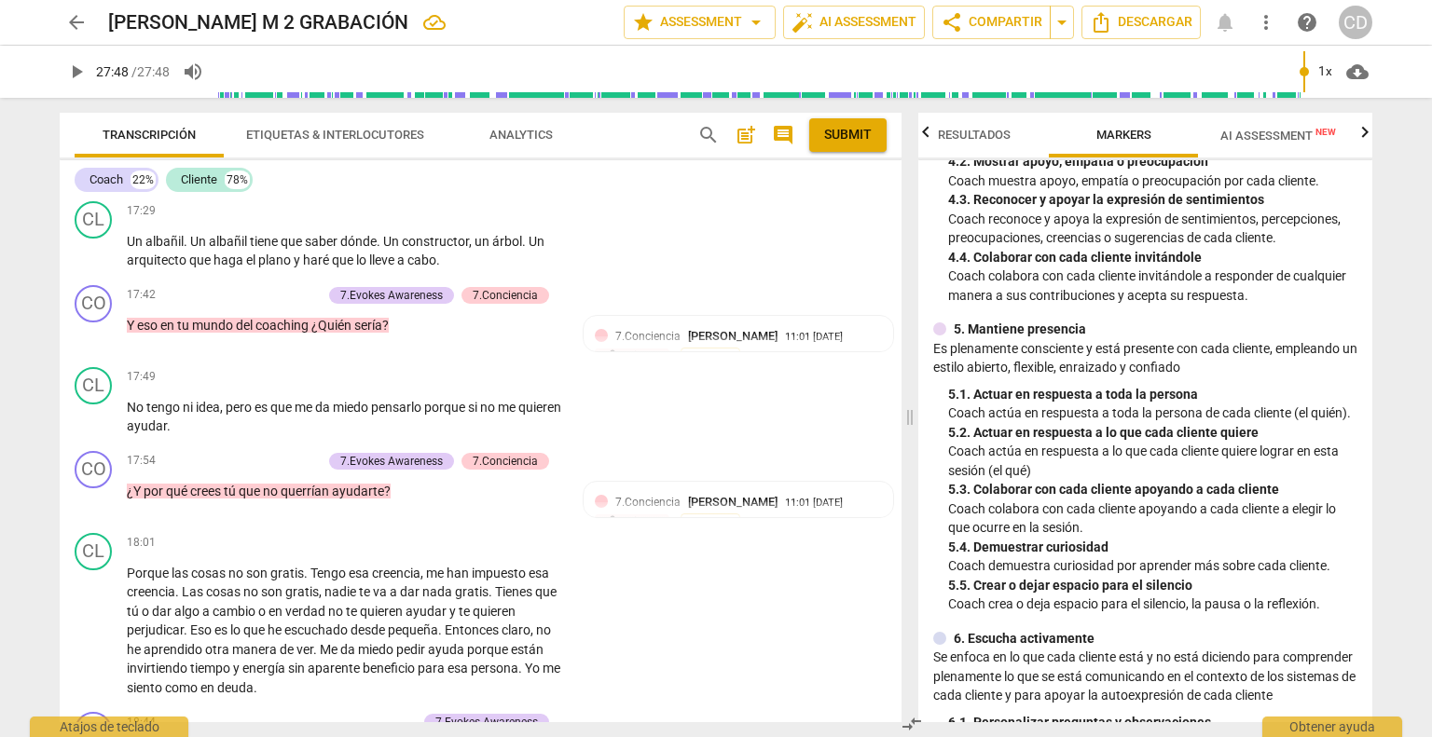
scroll to position [652, 0]
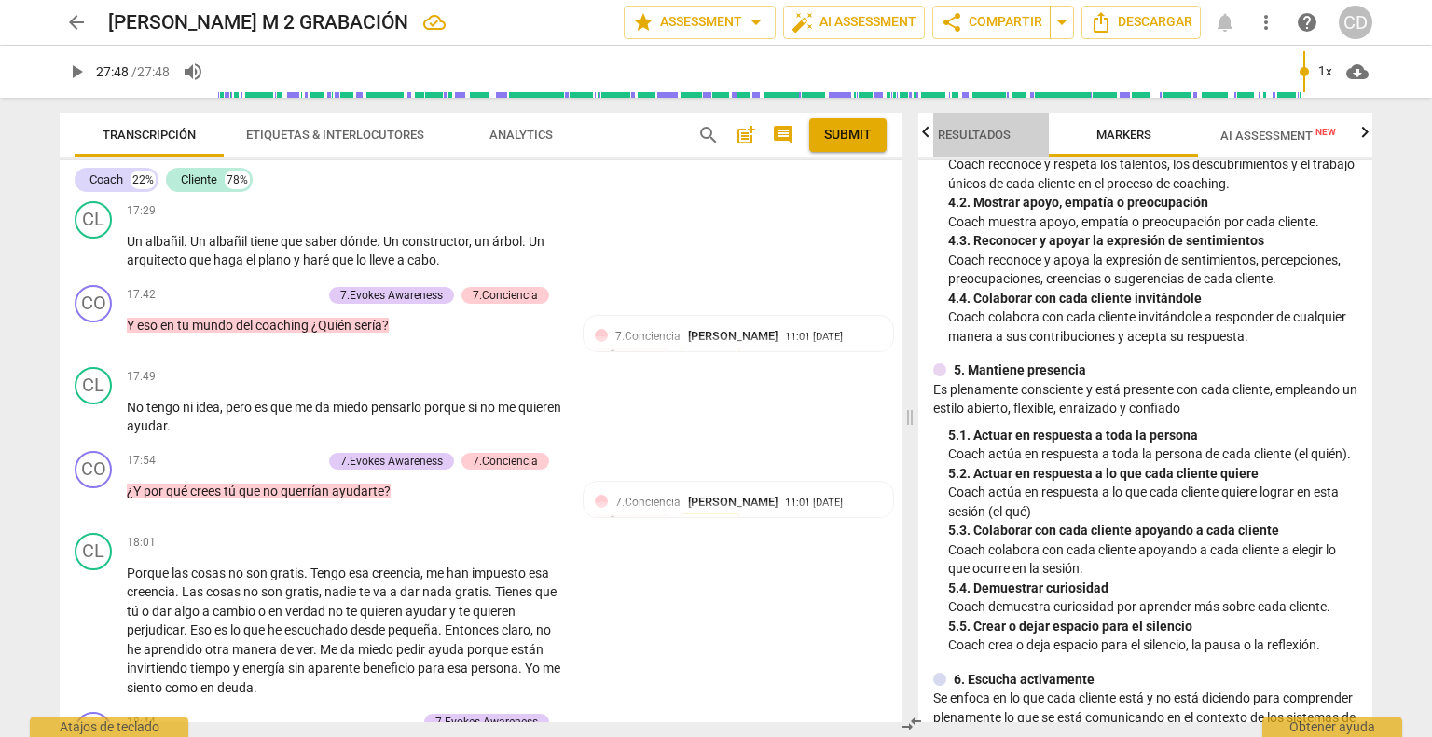
click at [980, 131] on span "Resultados" at bounding box center [974, 135] width 73 height 14
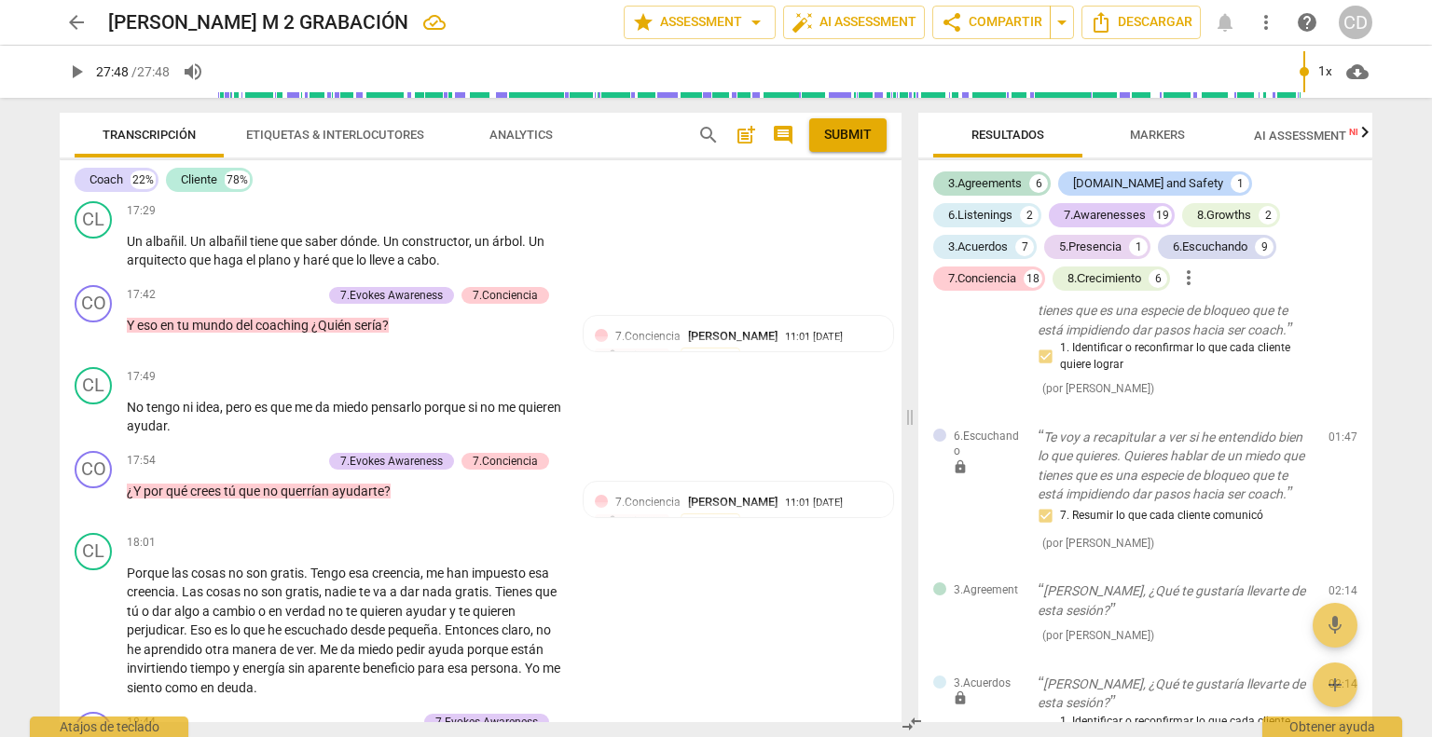
scroll to position [559, 0]
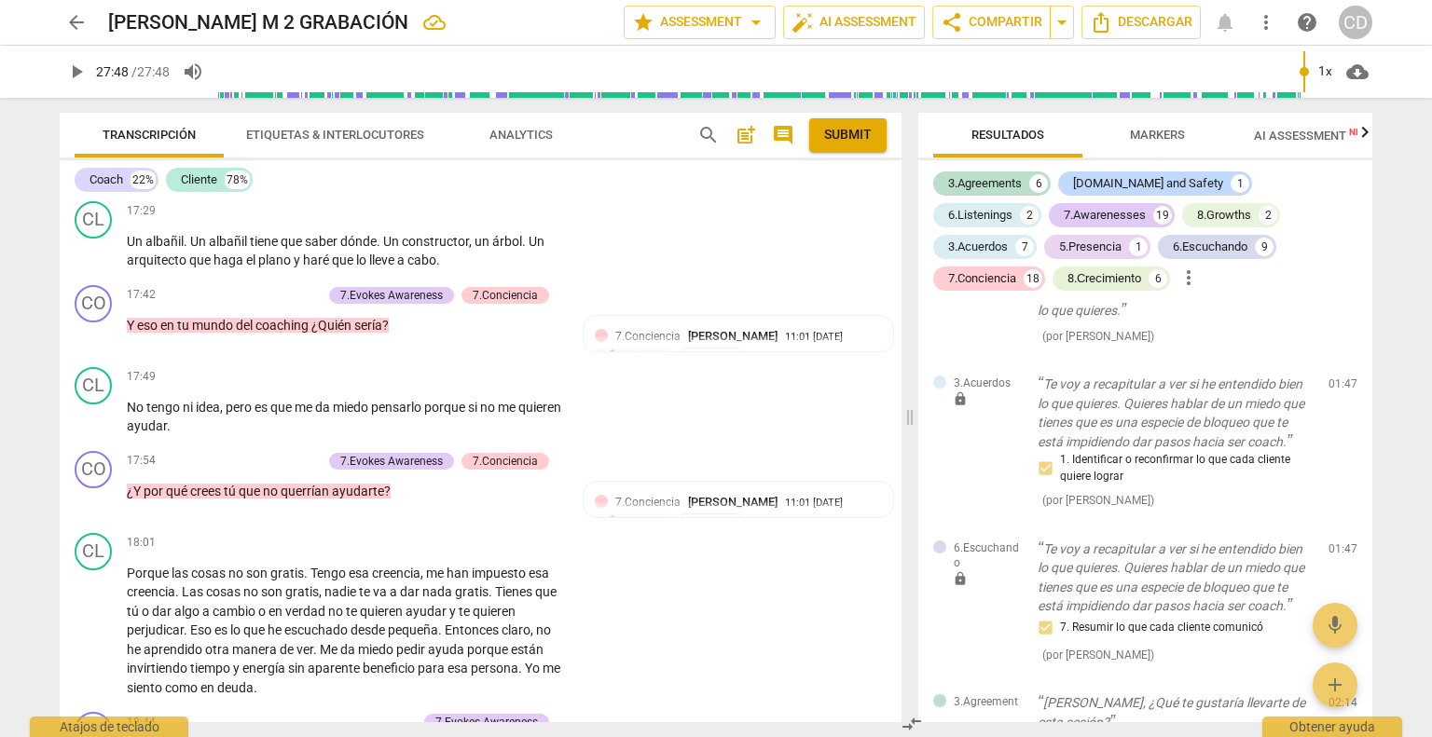
click at [1138, 129] on span "Markers" at bounding box center [1157, 135] width 55 height 14
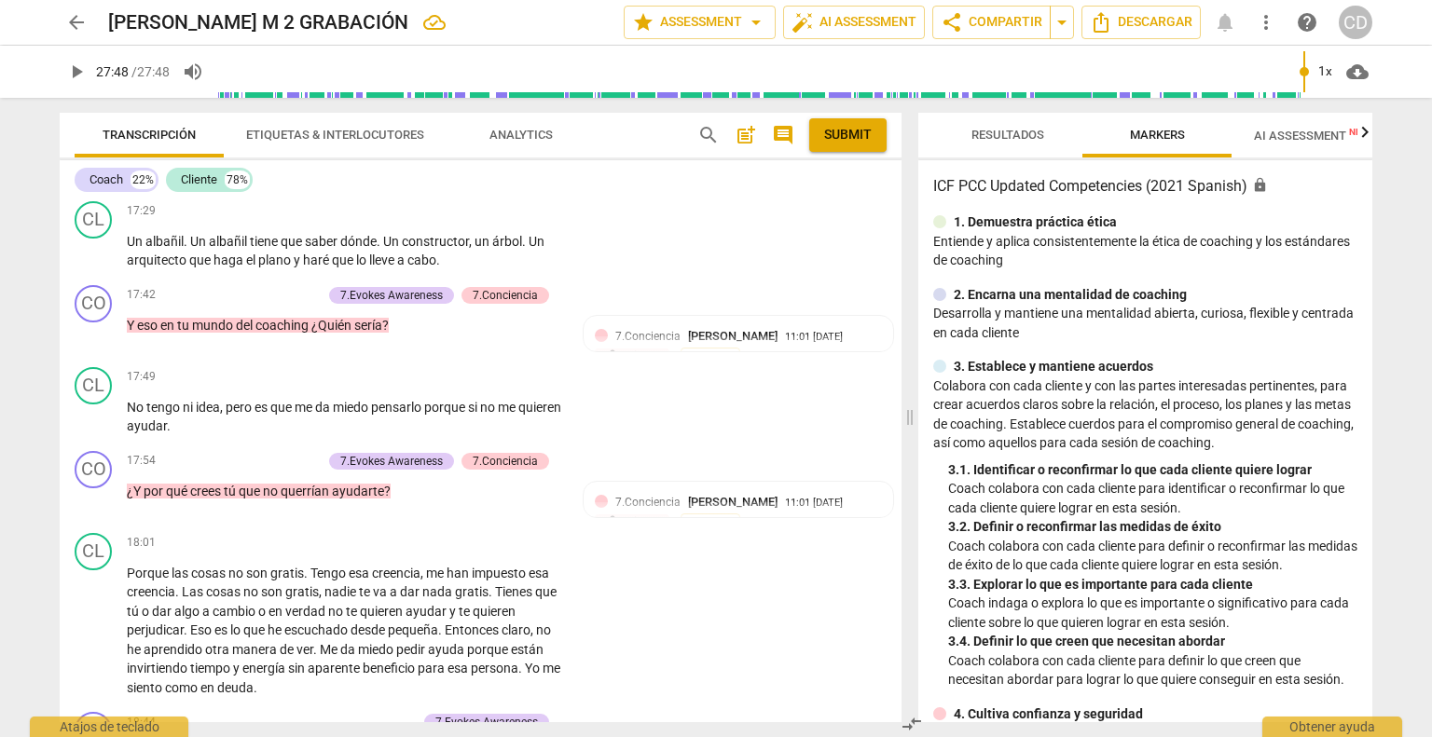
click at [1361, 137] on icon "button" at bounding box center [1364, 132] width 22 height 22
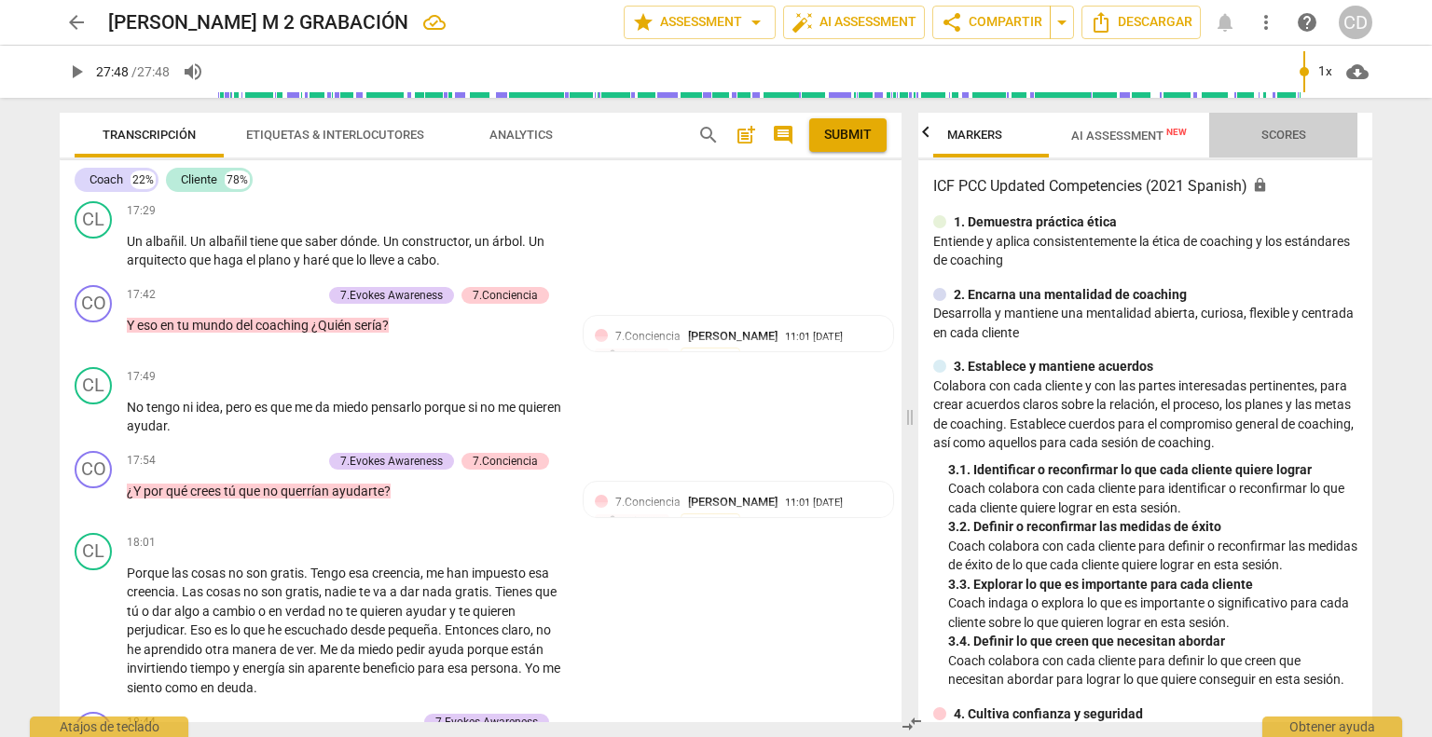
click at [1282, 133] on span "Scores" at bounding box center [1283, 135] width 45 height 14
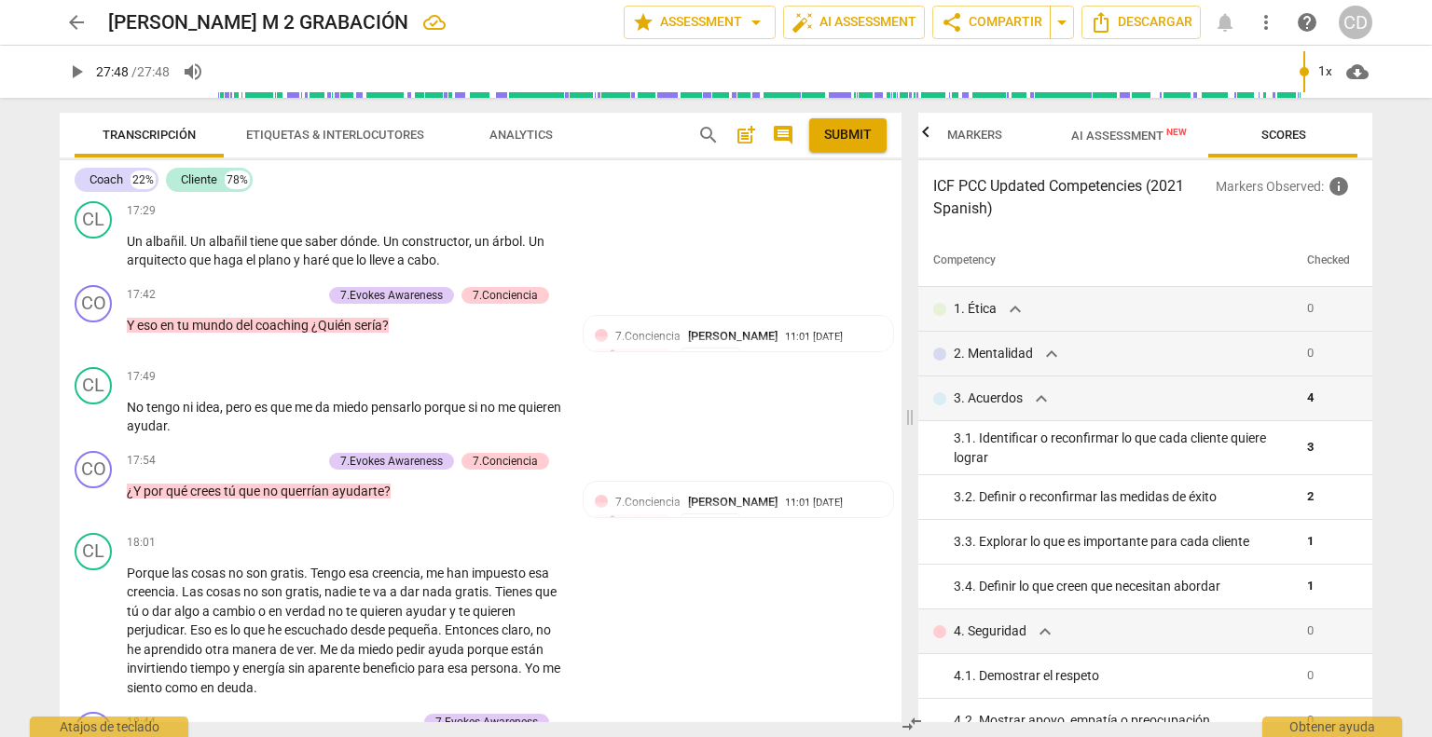
click at [746, 144] on span "post_add" at bounding box center [745, 135] width 22 height 22
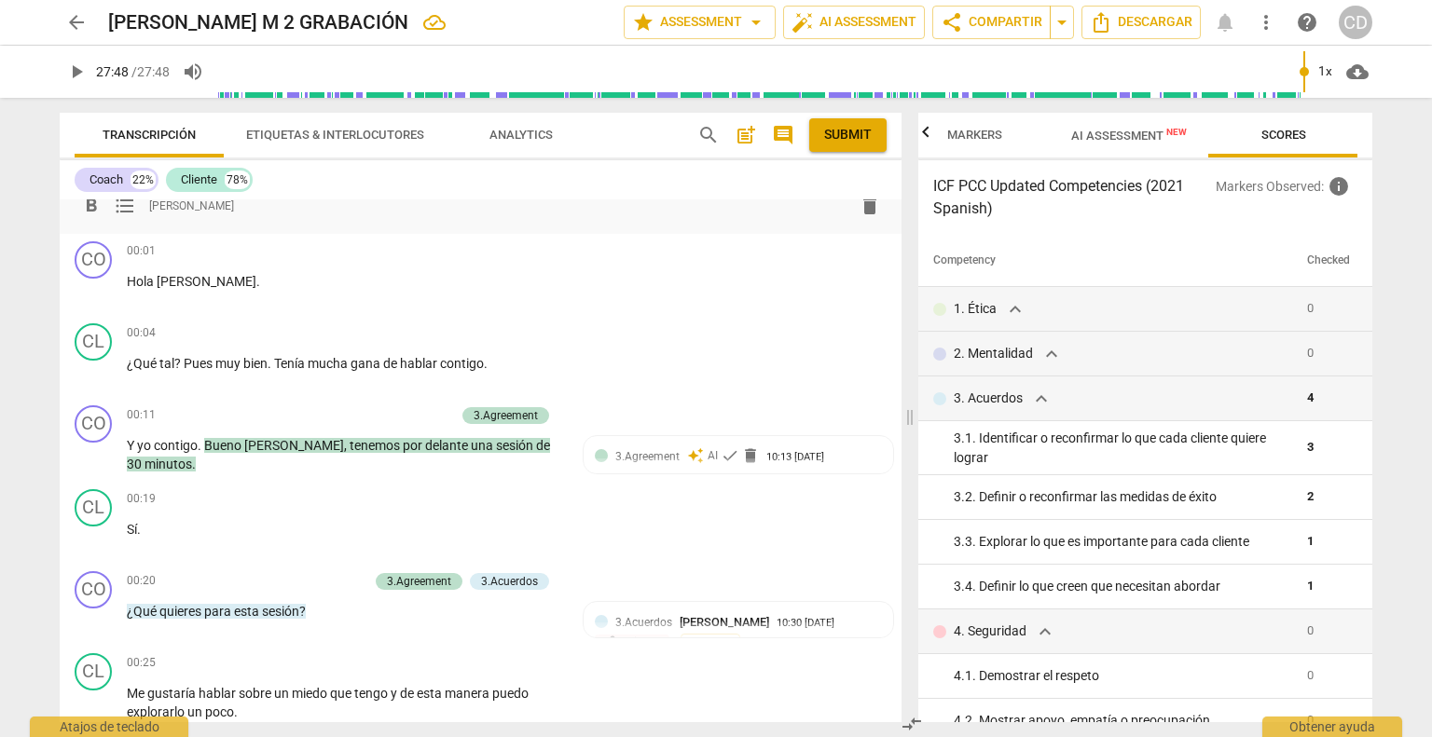
click at [231, 213] on div "format_bold format_list_bulleted [PERSON_NAME] delete" at bounding box center [481, 206] width 812 height 34
click at [239, 202] on div "format_bold format_list_bulleted [PERSON_NAME] delete" at bounding box center [481, 206] width 812 height 34
click at [239, 211] on div "format_bold format_list_bulleted [PERSON_NAME] delete" at bounding box center [481, 206] width 812 height 34
click at [116, 223] on div "format_bold format_list_bulleted [PERSON_NAME] delete Summary:" at bounding box center [481, 195] width 842 height 75
drag, startPoint x: 221, startPoint y: 242, endPoint x: 231, endPoint y: 230, distance: 15.9
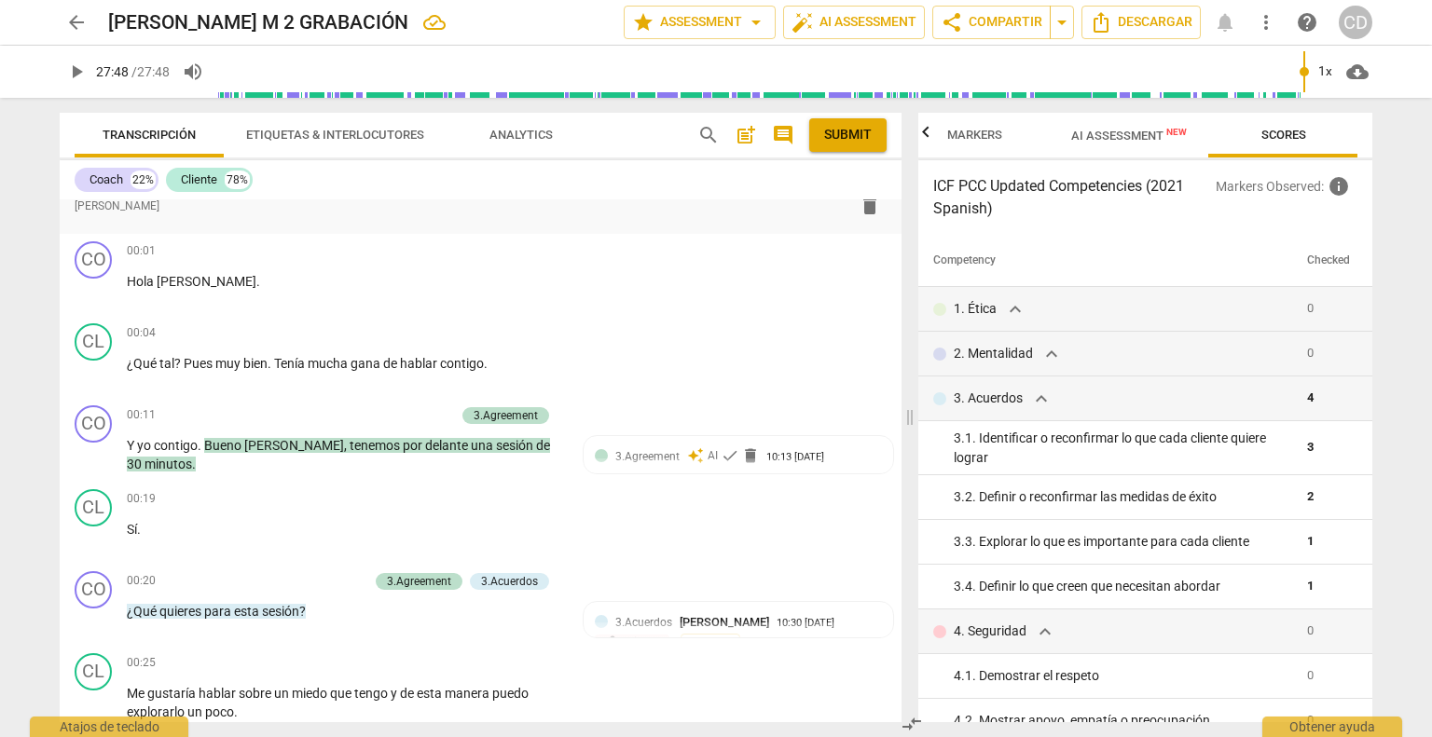
click at [224, 241] on div "00:01 + Add competency keyboard_arrow_right" at bounding box center [350, 251] width 446 height 21
click at [747, 133] on span "post_add" at bounding box center [745, 135] width 22 height 22
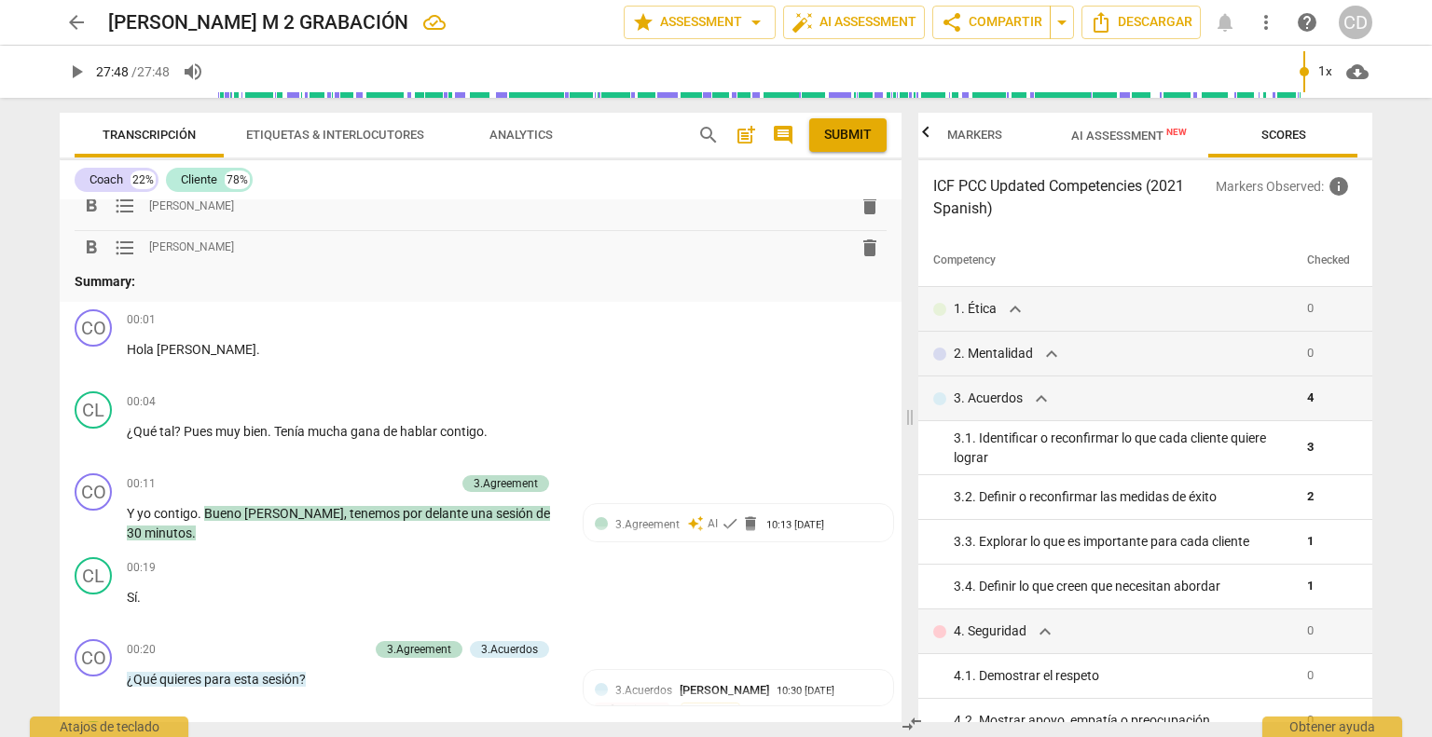
click at [194, 211] on span "[PERSON_NAME]" at bounding box center [191, 206] width 85 height 16
click at [134, 298] on div "format_bold format_list_bulleted Concha Durante delete Summary: format_bold for…" at bounding box center [481, 230] width 842 height 144
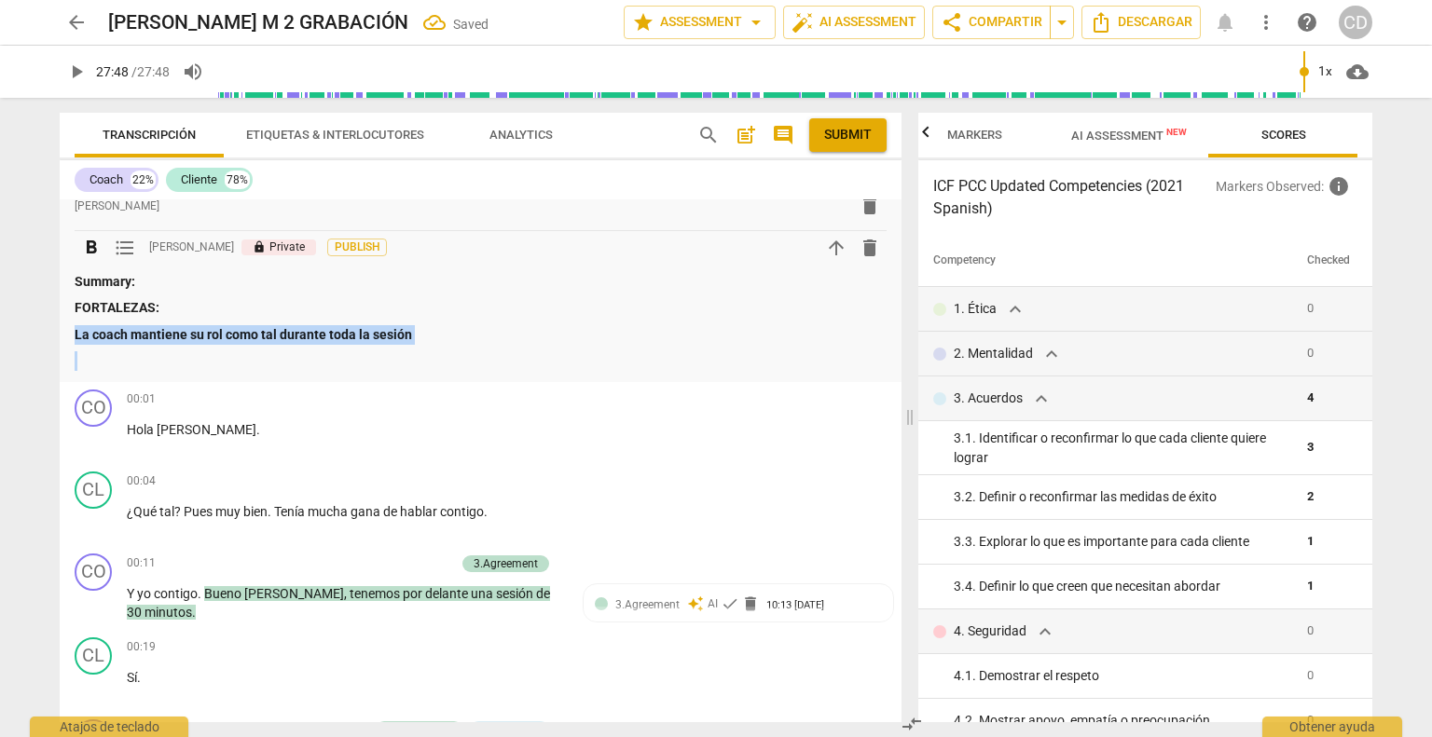
drag, startPoint x: 419, startPoint y: 347, endPoint x: 68, endPoint y: 342, distance: 351.4
click at [69, 342] on div "format_bold format_list_bulleted [PERSON_NAME] delete Summary: format_bold form…" at bounding box center [481, 270] width 842 height 224
drag, startPoint x: 206, startPoint y: 331, endPoint x: 174, endPoint y: 334, distance: 31.8
click at [174, 334] on strong "La coach mantiene su rol como tal durante toda la sesión" at bounding box center [243, 334] width 337 height 15
drag, startPoint x: 261, startPoint y: 324, endPoint x: 149, endPoint y: 366, distance: 119.5
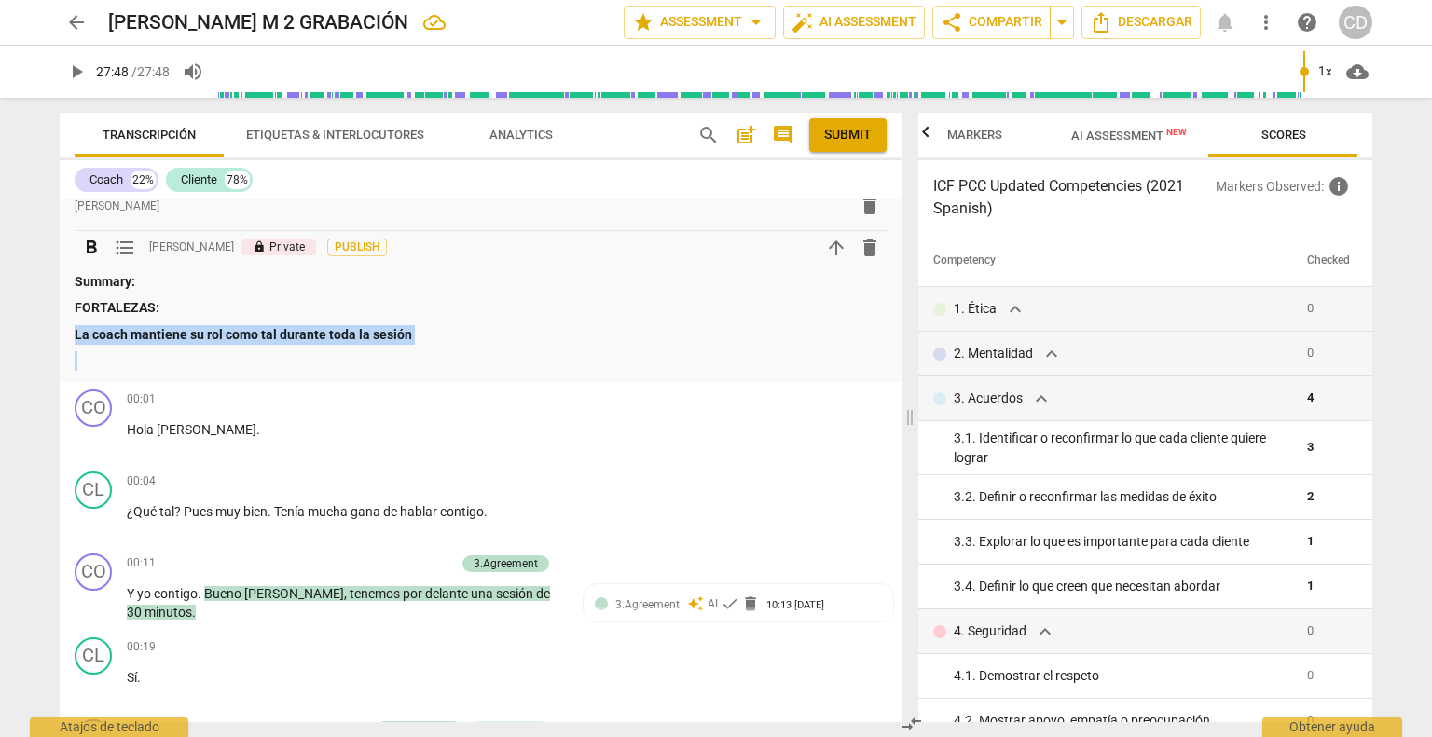
click at [149, 366] on p at bounding box center [481, 361] width 812 height 20
click at [360, 309] on p "FORTALEZAS:" at bounding box center [481, 308] width 812 height 20
click at [414, 328] on p "La coach mantiene su rol como tal durante toda la sesión" at bounding box center [481, 335] width 812 height 20
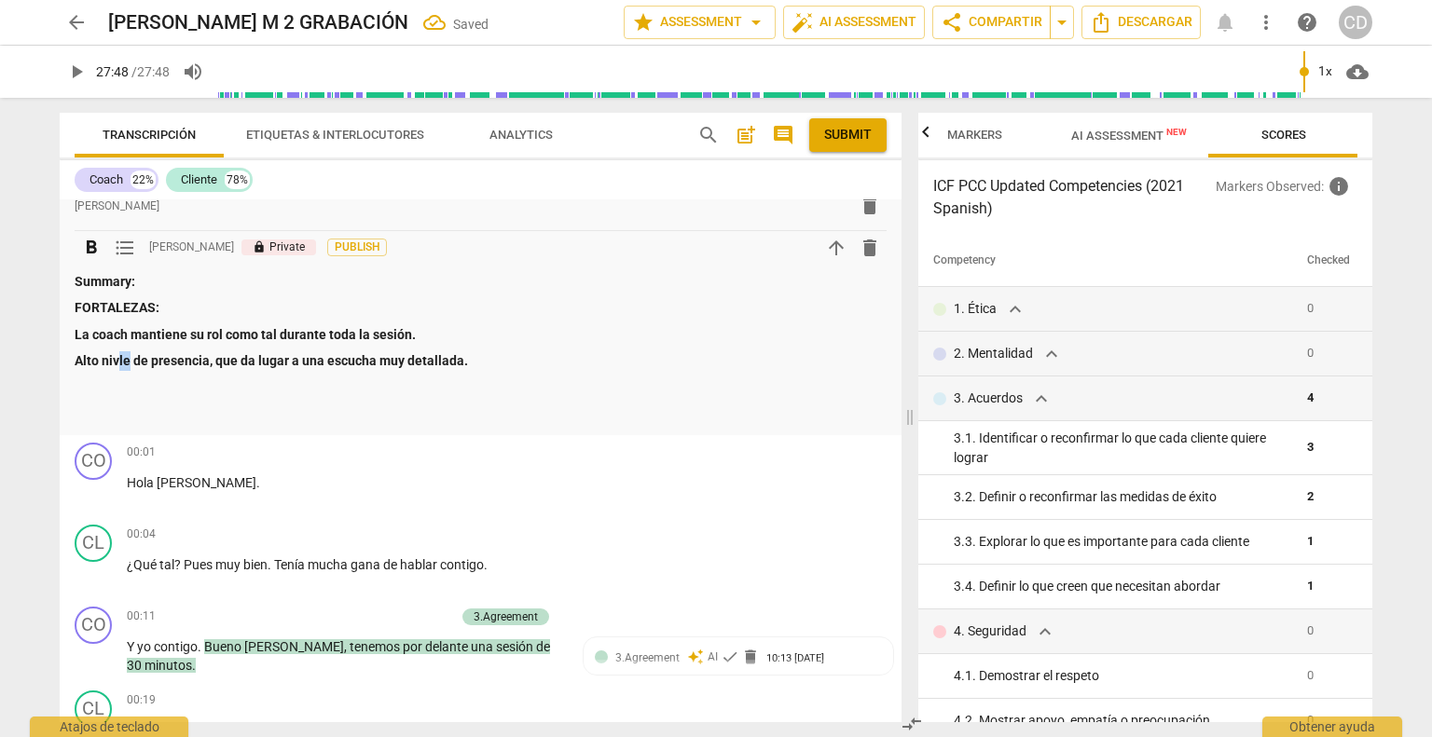
click at [119, 359] on strong "Alto nivle de presencia, que da lugar a una escucha muy detallada." at bounding box center [271, 360] width 393 height 15
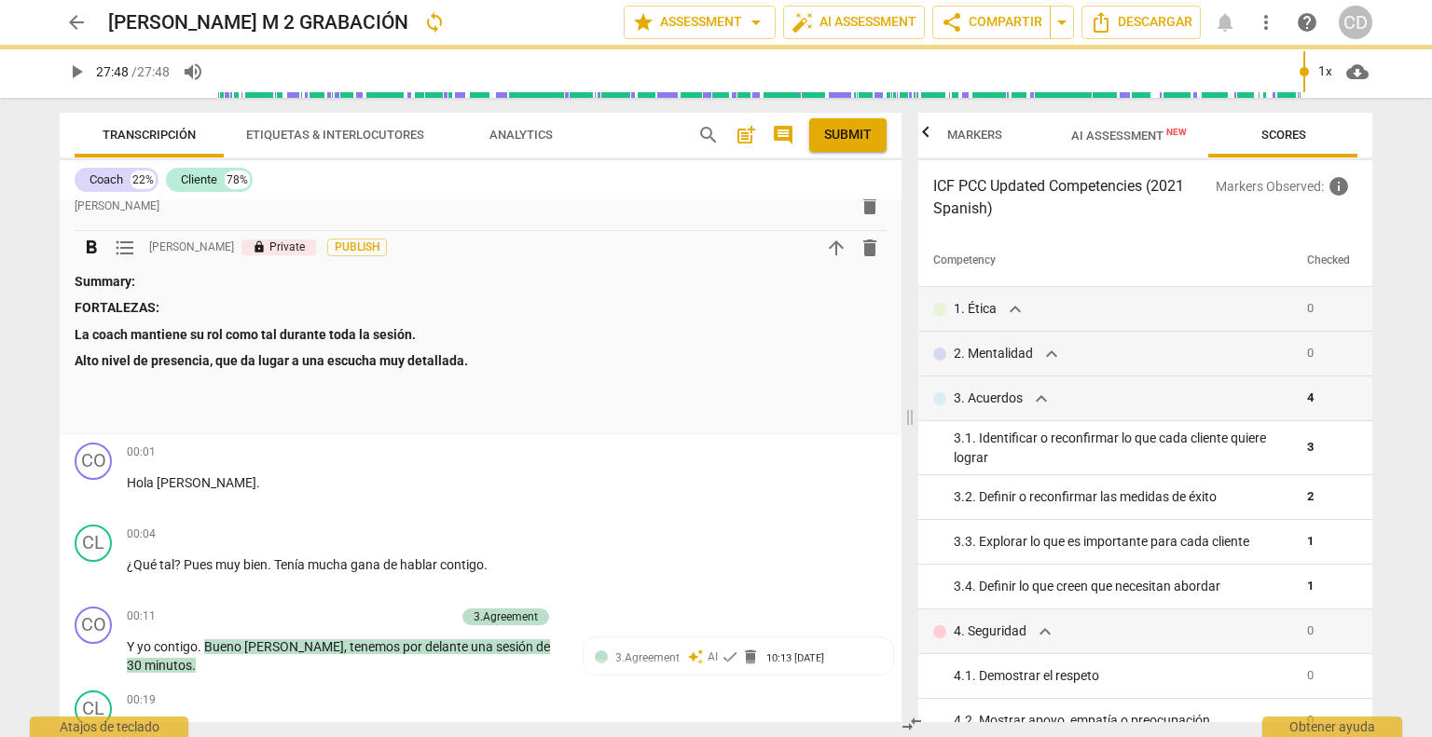
click at [506, 353] on p "Alto nivel de presencia, que da lugar a una escucha muy detallada." at bounding box center [481, 361] width 812 height 20
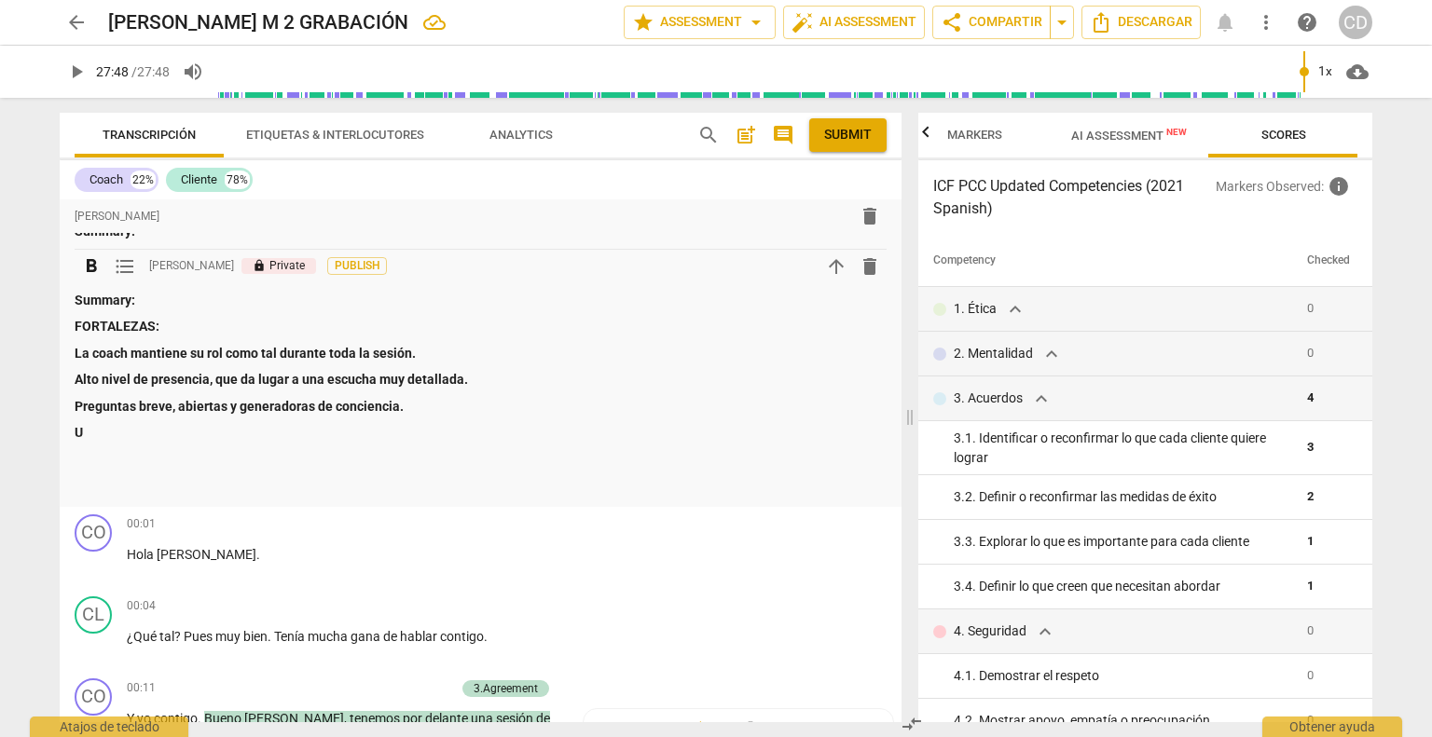
scroll to position [34, 0]
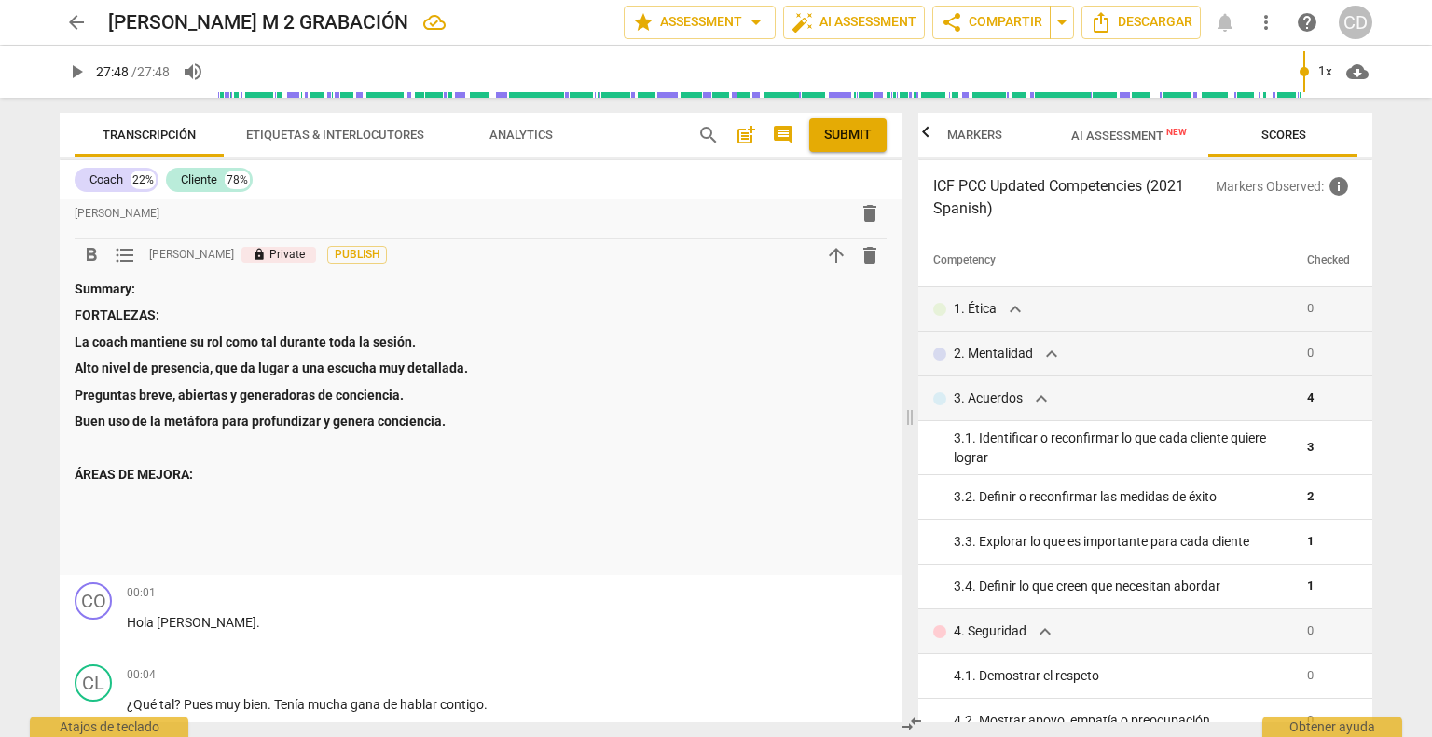
click at [95, 500] on p at bounding box center [481, 502] width 812 height 20
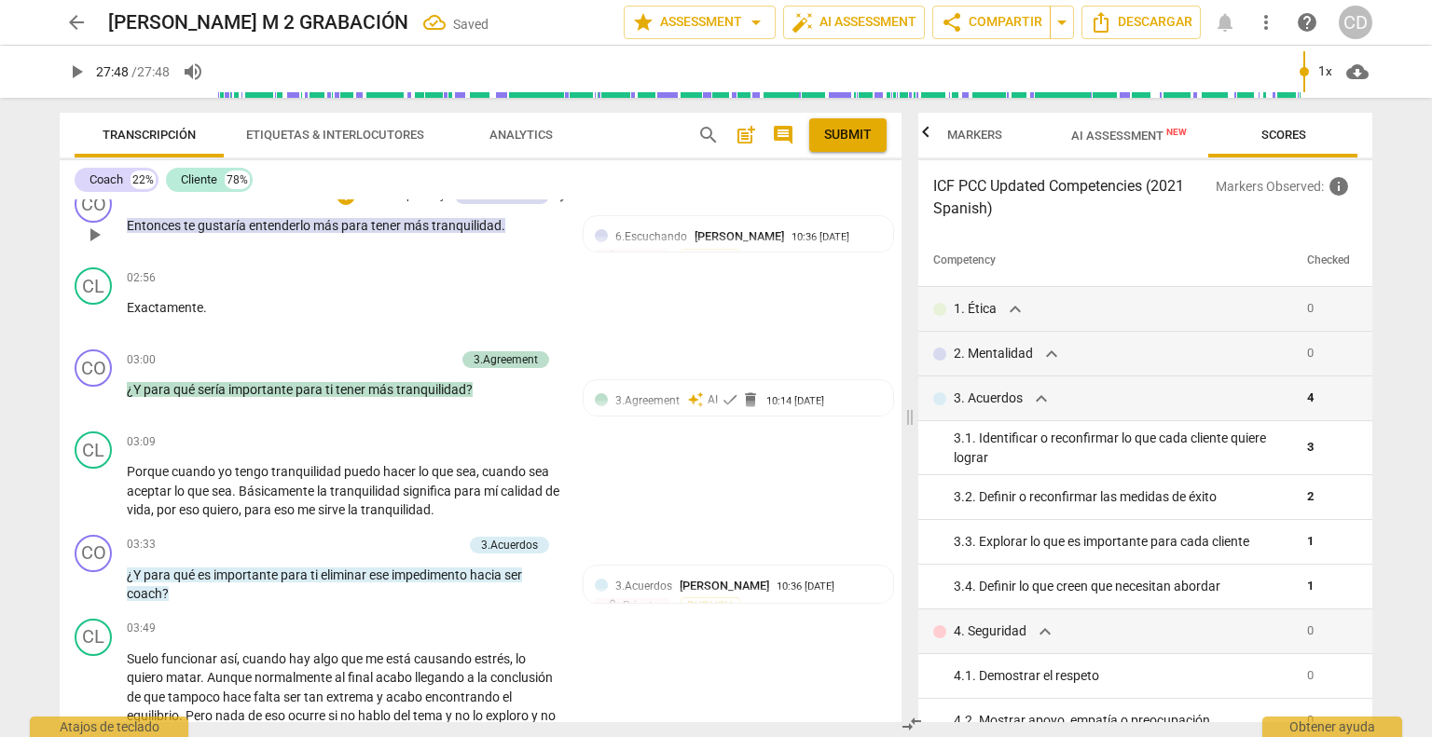
scroll to position [1804, 0]
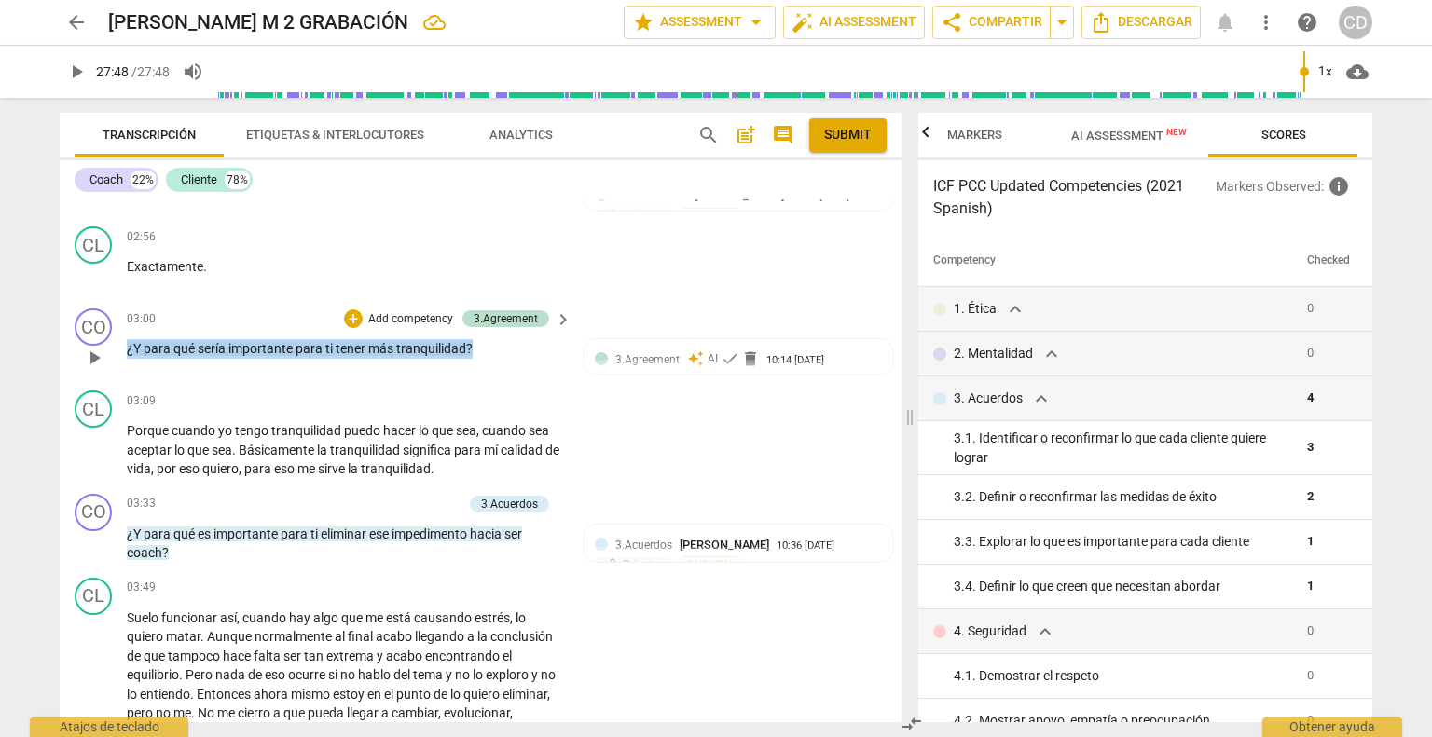
drag, startPoint x: 492, startPoint y: 346, endPoint x: 111, endPoint y: 349, distance: 381.2
click at [111, 349] on div "CO play_arrow pause 03:00 + Add competency 3.Agreement keyboard_arrow_right ¿Y …" at bounding box center [481, 342] width 842 height 82
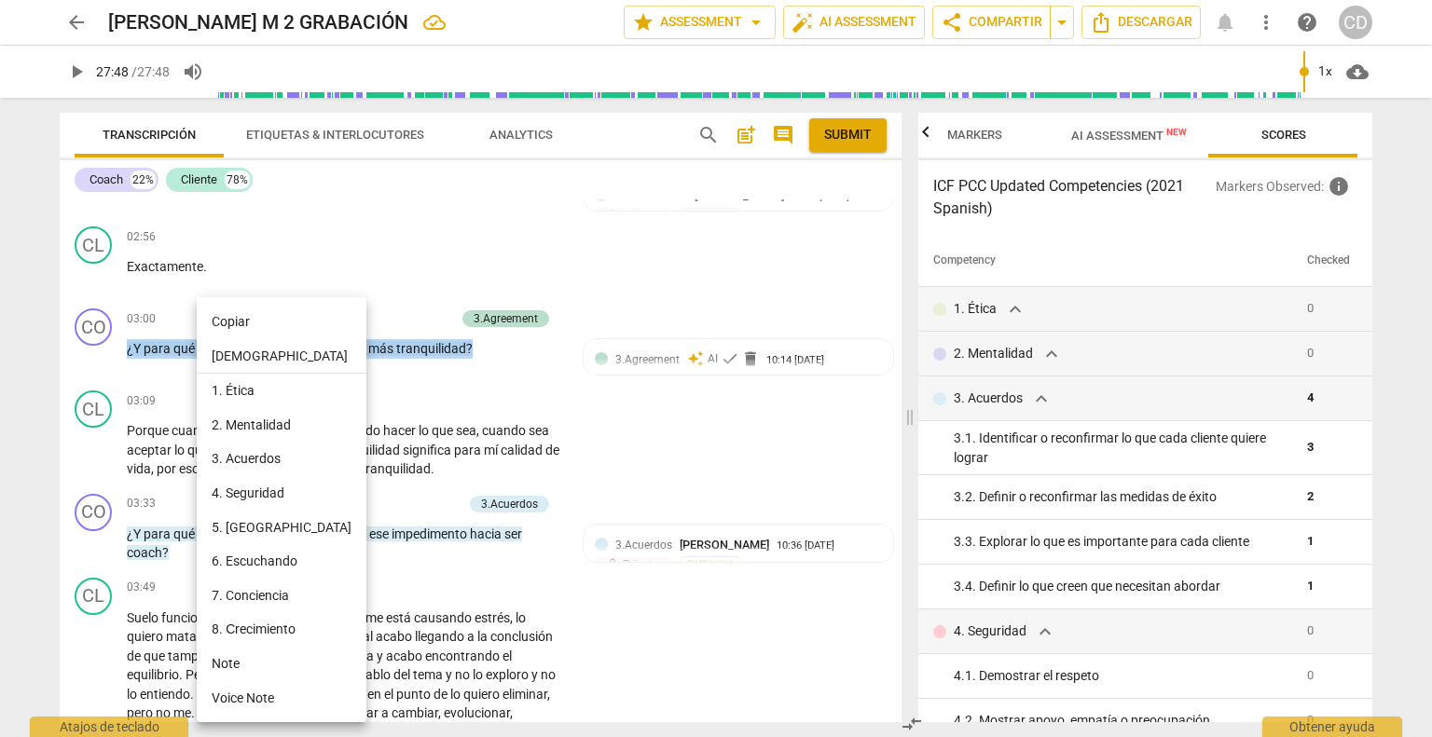
click at [242, 332] on li "Copiar" at bounding box center [282, 322] width 170 height 34
copy p "¿Y para qué sería importante para ti tener más tranquilidad ?"
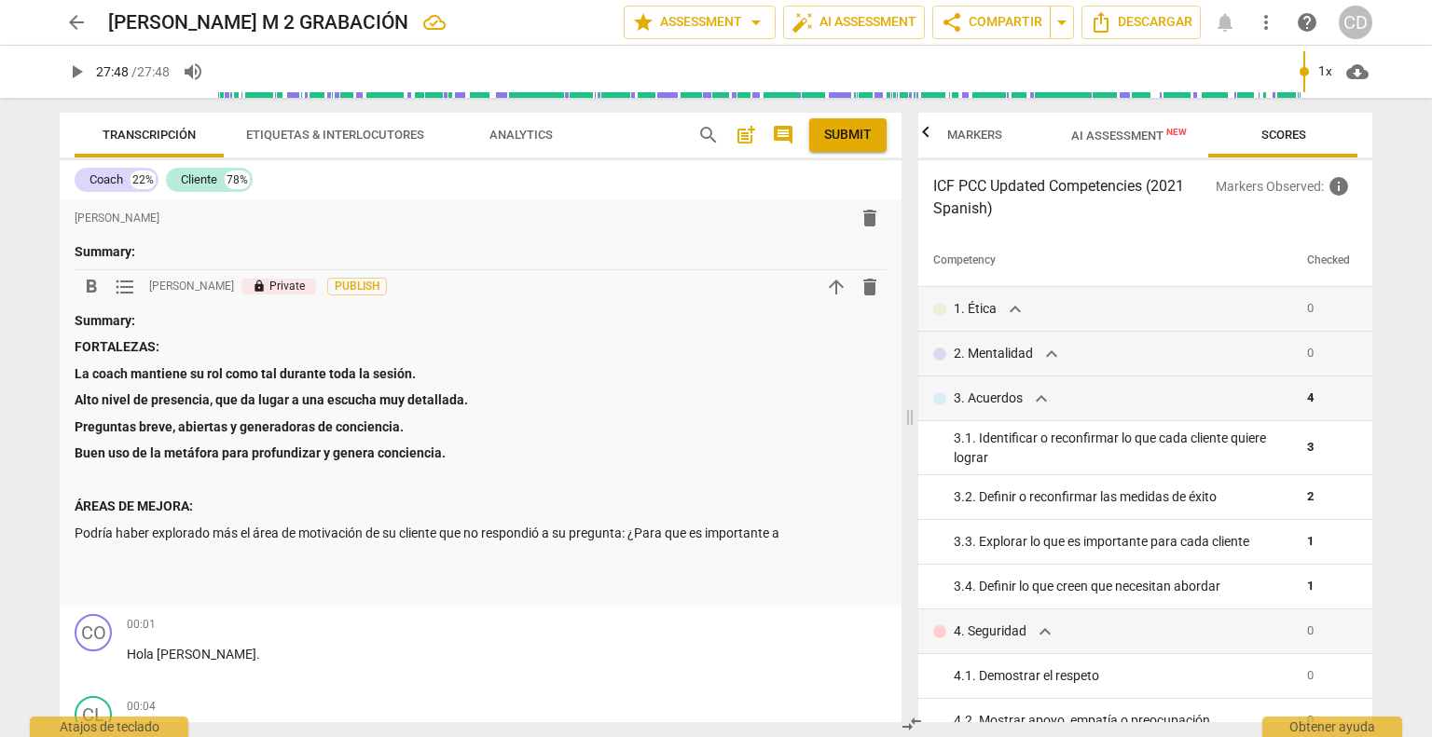
scroll to position [0, 0]
click at [628, 536] on p "Podría haber explorado más el área de motivación de su cliente que no respondió…" at bounding box center [481, 536] width 812 height 20
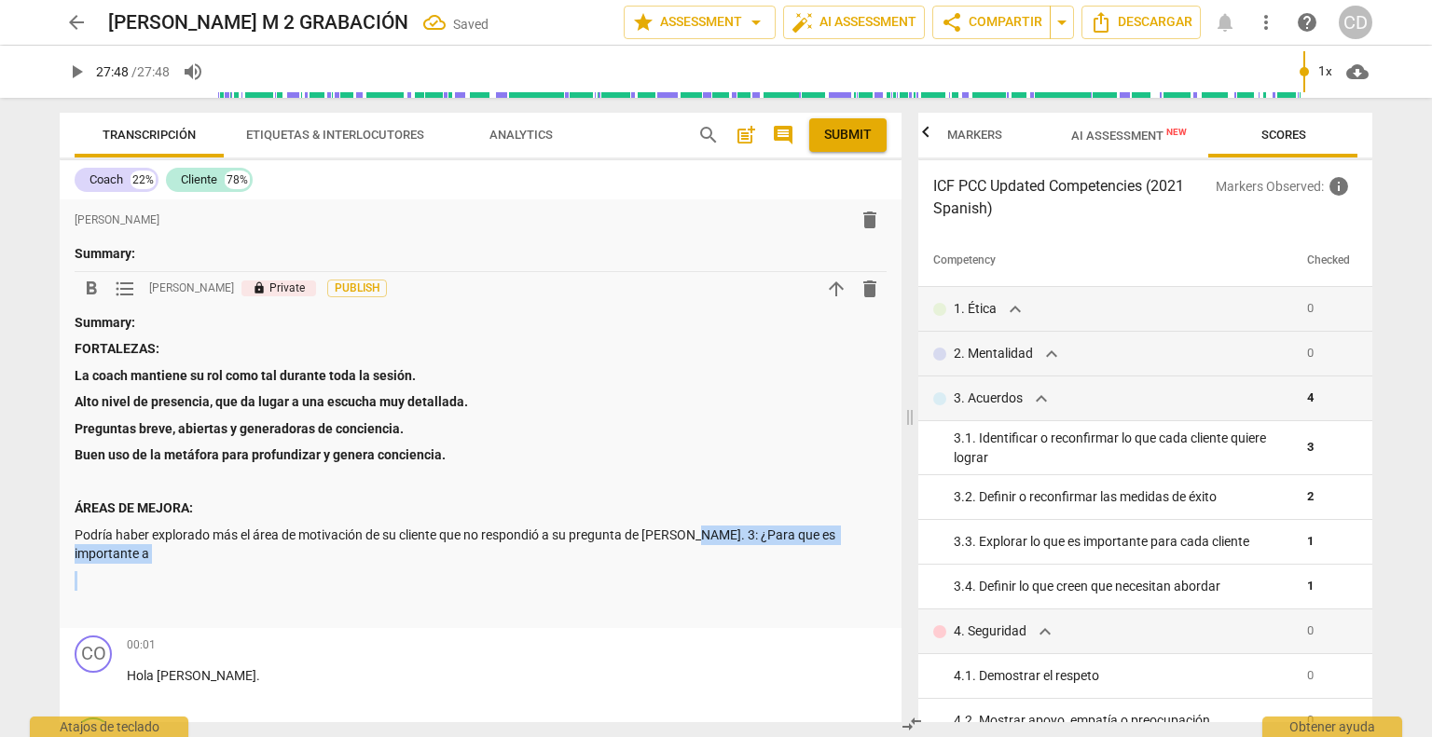
drag, startPoint x: 693, startPoint y: 534, endPoint x: 828, endPoint y: 555, distance: 136.7
click at [831, 555] on div "Summary: FORTALEZAS: La coach mantiene su rol como tal durante toda la sesión. …" at bounding box center [481, 465] width 812 height 304
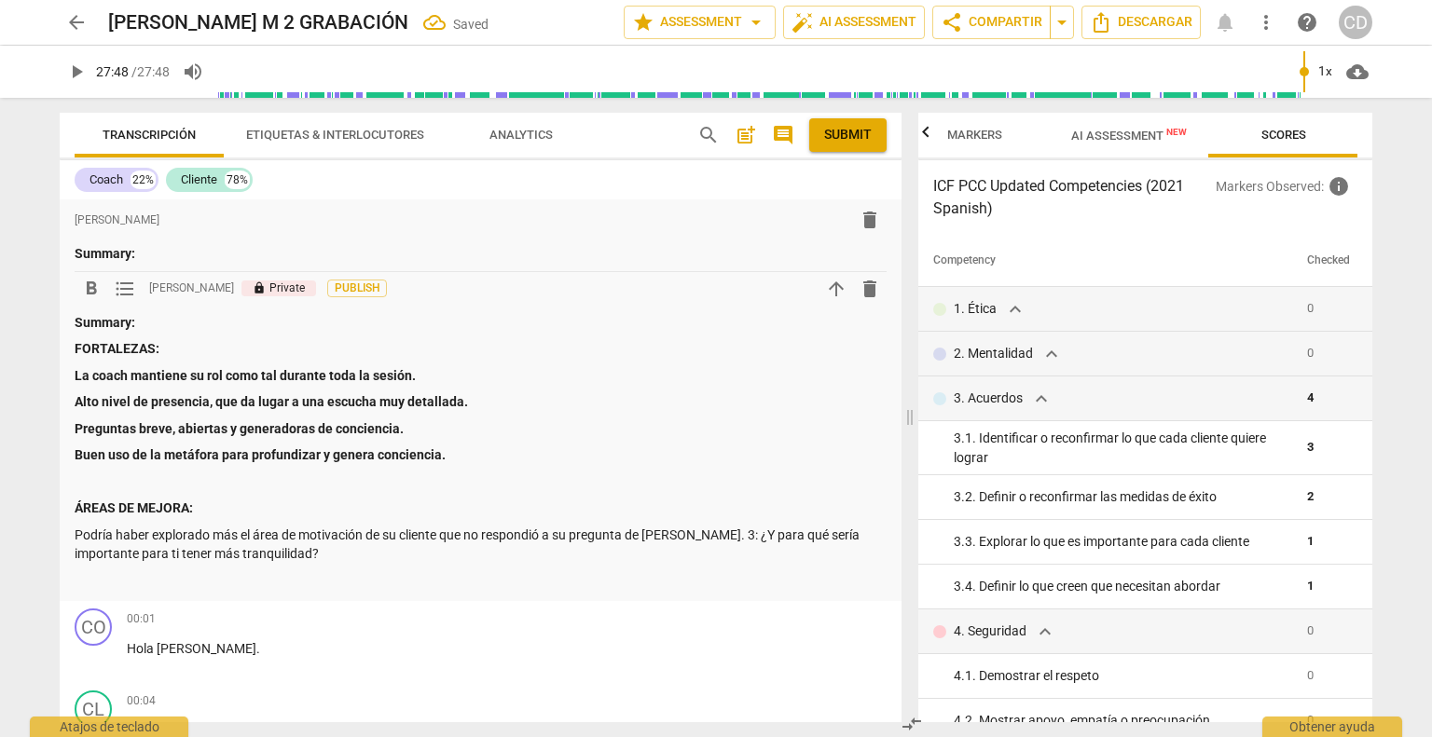
click at [690, 537] on p "Podría haber explorado más el área de motivación de su cliente que no respondió…" at bounding box center [481, 545] width 812 height 38
drag, startPoint x: 262, startPoint y: 555, endPoint x: 318, endPoint y: 543, distance: 57.2
click at [261, 555] on p "Podría haber explorado más el área de motivación de su cliente que no respondió…" at bounding box center [481, 545] width 812 height 38
click at [127, 582] on p "Explorar on más literalidad" at bounding box center [481, 581] width 812 height 20
click at [254, 588] on p "Explorar con más literalidad" at bounding box center [481, 581] width 812 height 20
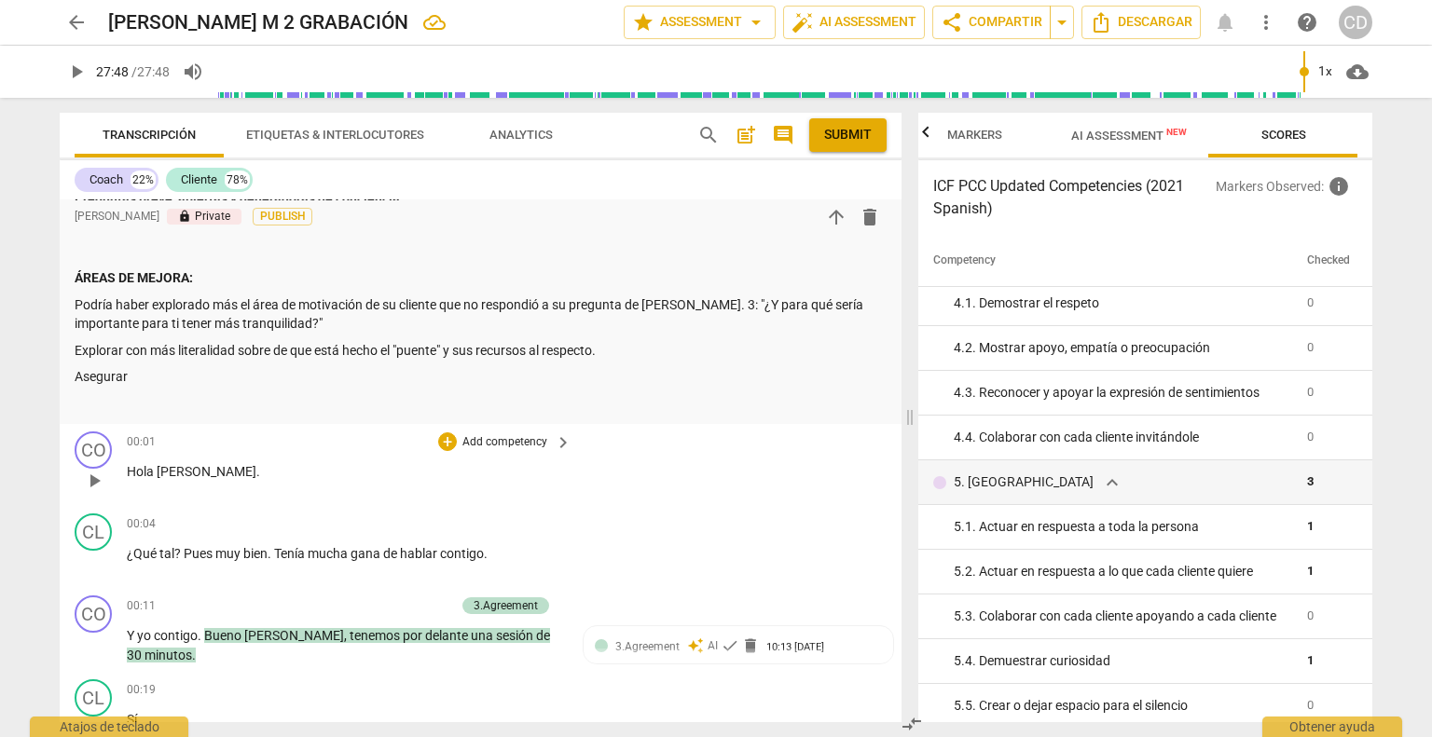
scroll to position [186, 0]
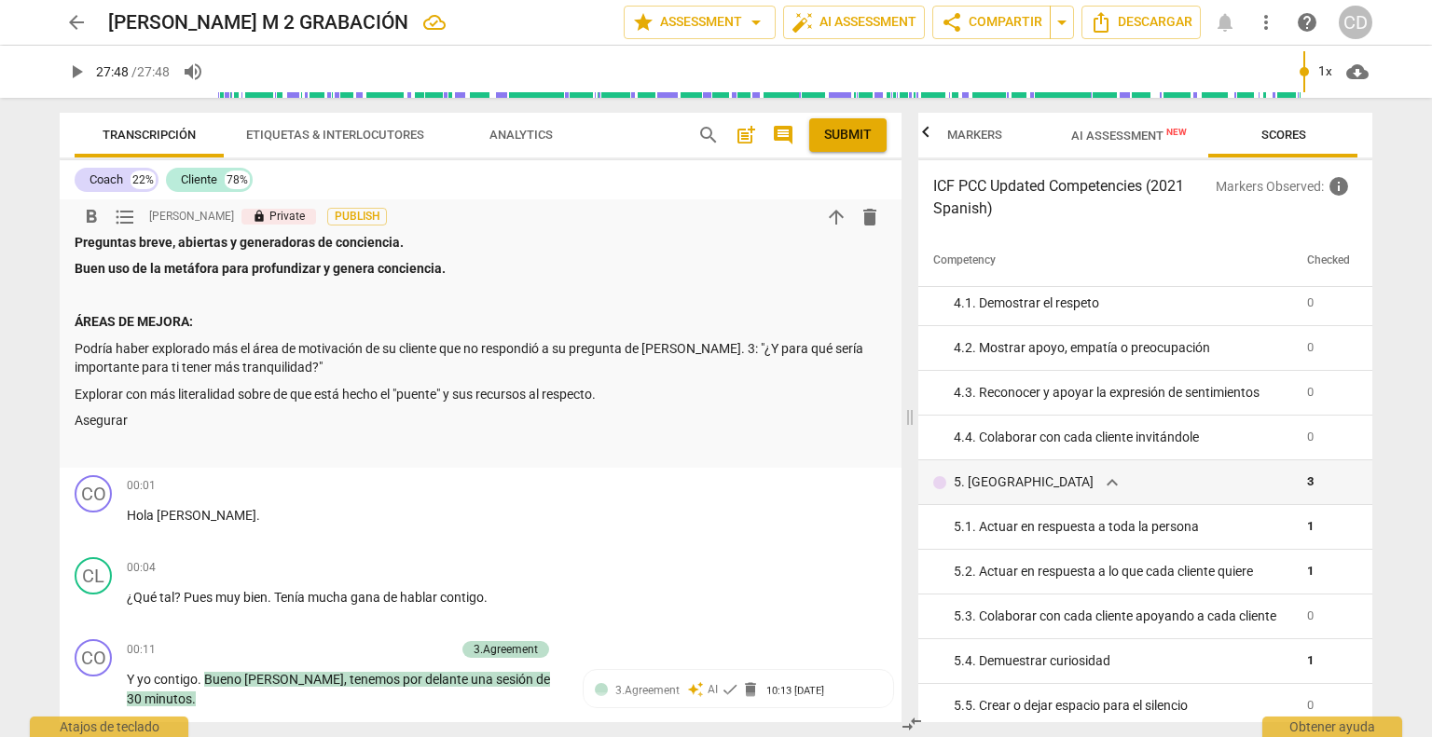
click at [136, 422] on p "Asegurar" at bounding box center [481, 421] width 812 height 20
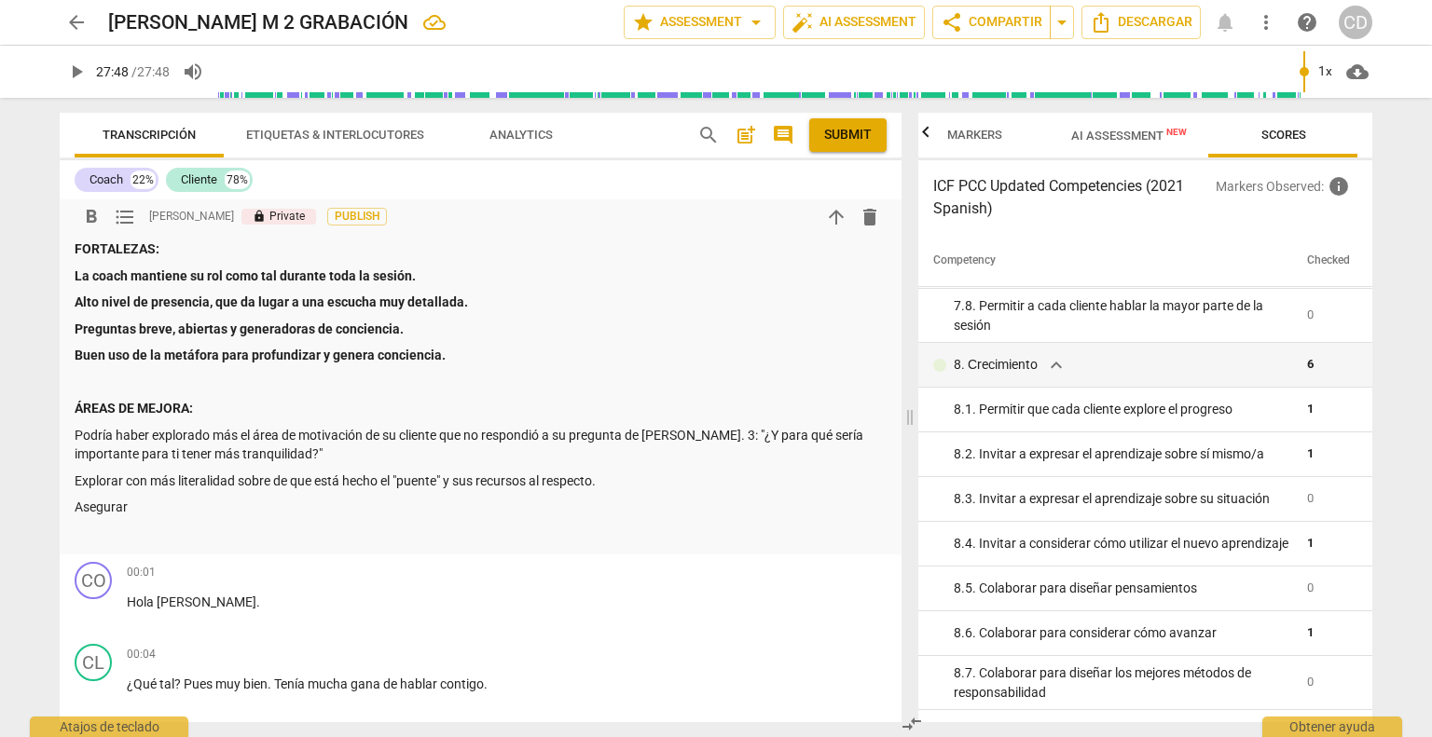
scroll to position [0, 0]
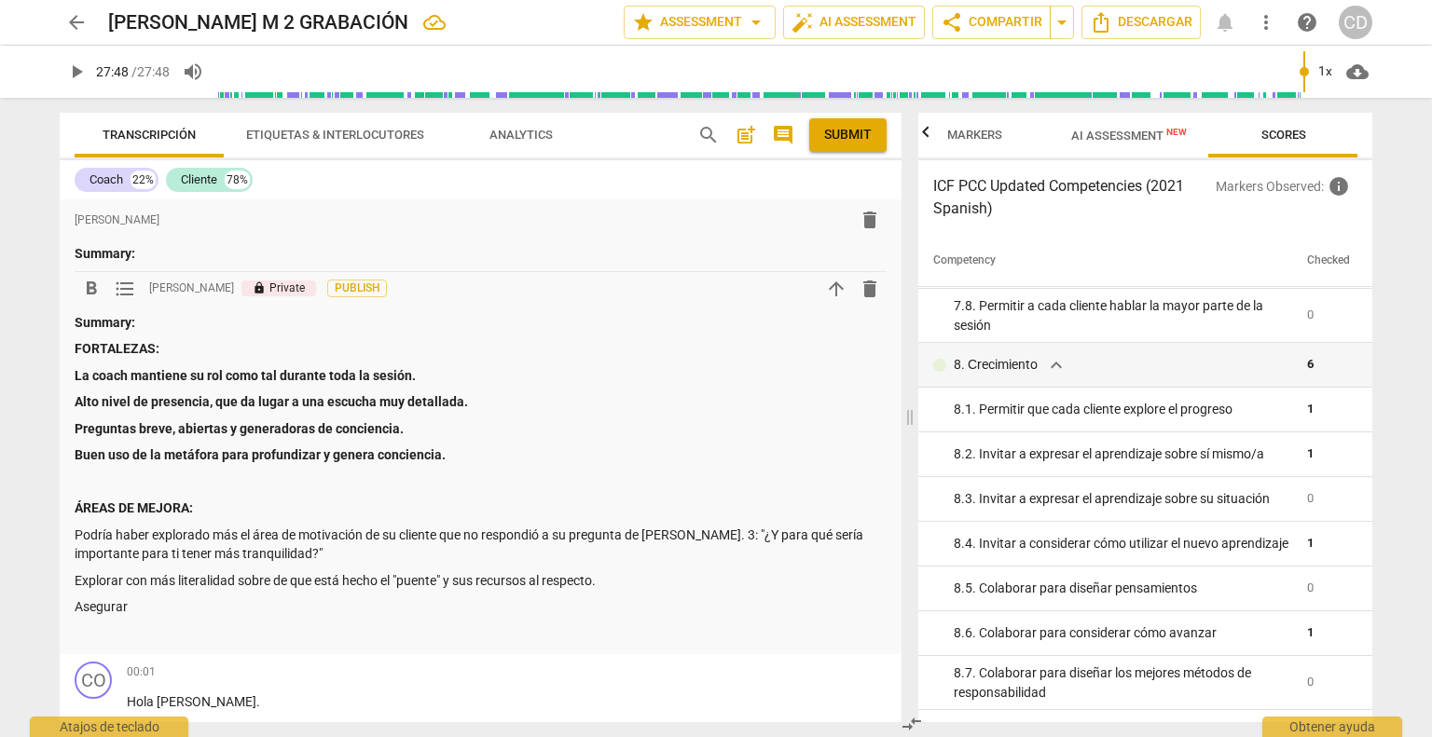
drag, startPoint x: 75, startPoint y: 346, endPoint x: 145, endPoint y: 606, distance: 269.3
click at [145, 606] on div "Summary: FORTALEZAS: La coach mantiene su rol como tal durante toda la sesión. …" at bounding box center [481, 478] width 812 height 331
copy div "FORTALEZAS: La coach mantiene su rol como tal durante toda la sesión. Alto nive…"
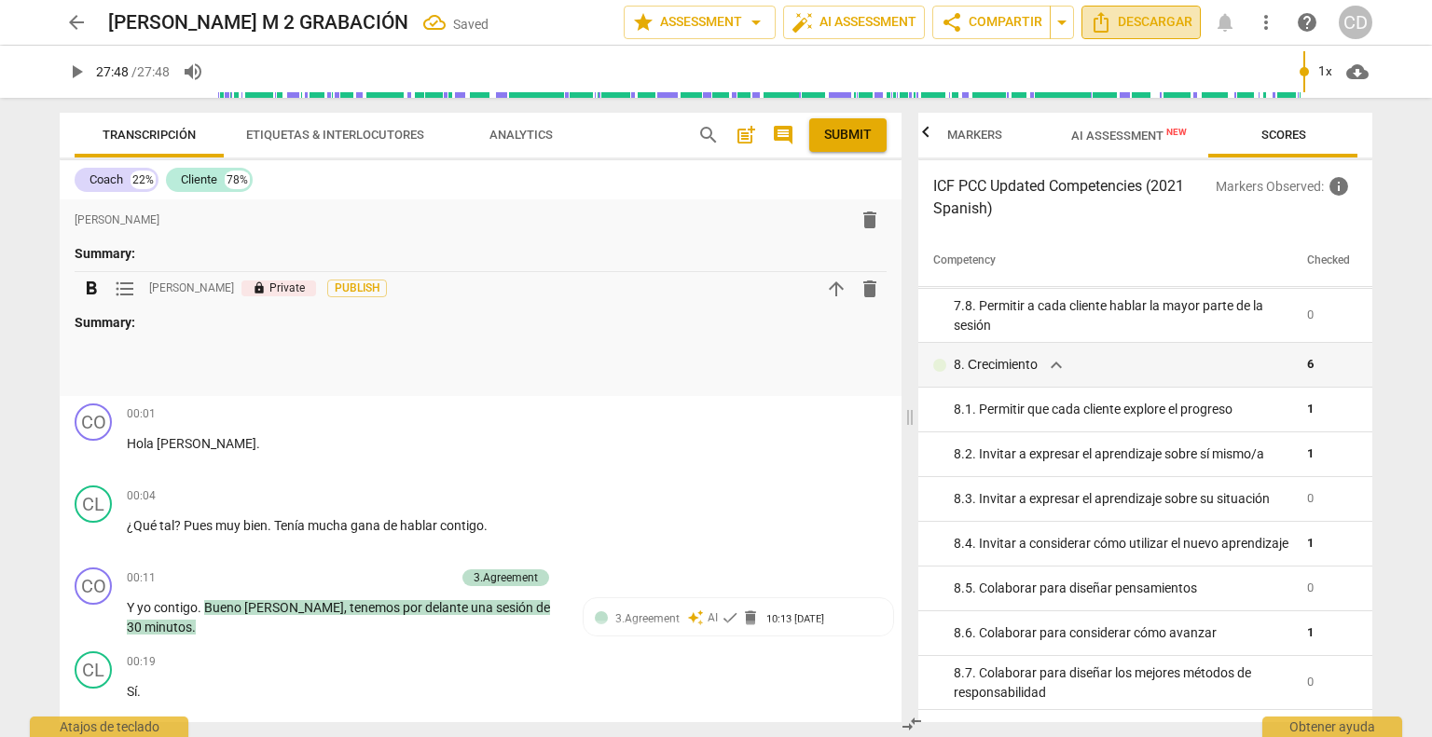
click at [1117, 29] on span "Descargar" at bounding box center [1141, 22] width 103 height 22
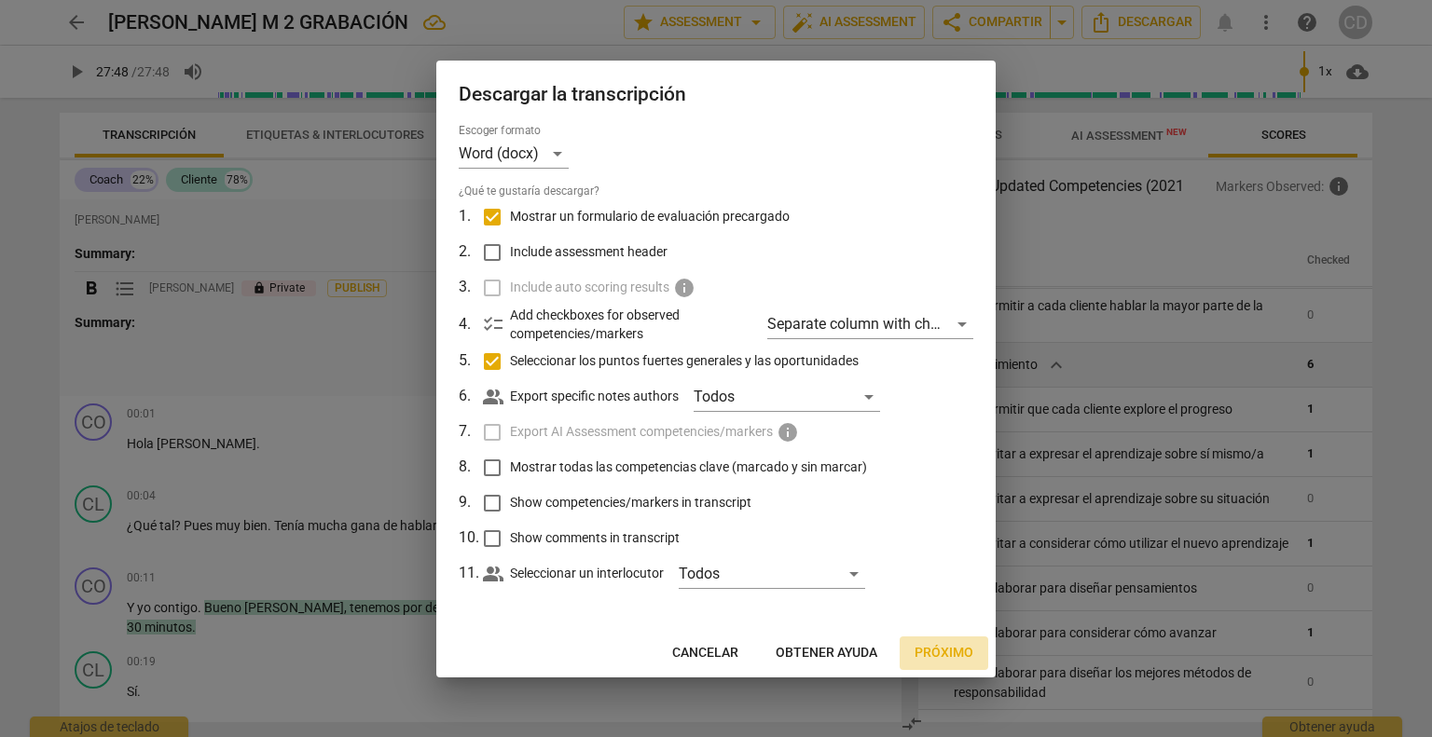
click at [955, 665] on button "Próximo" at bounding box center [943, 654] width 89 height 34
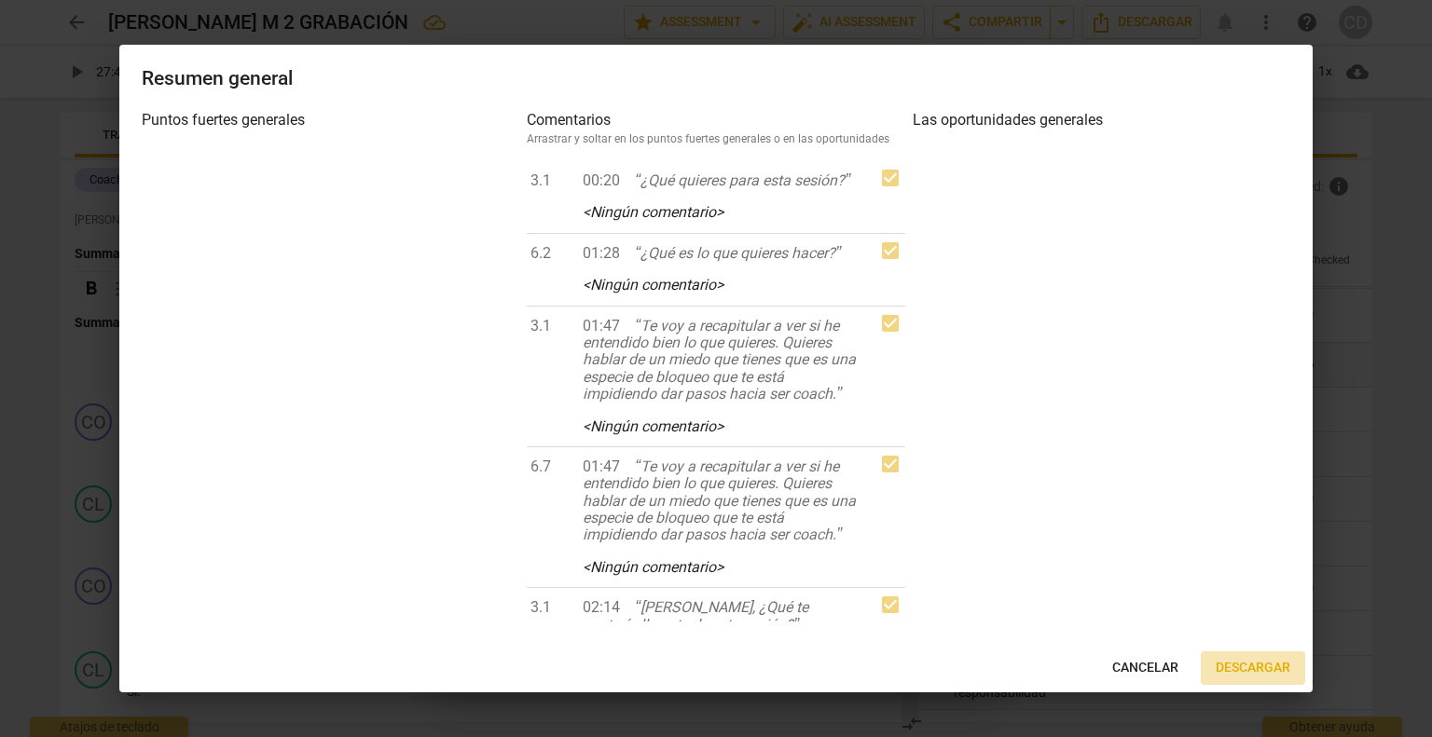
click at [1245, 670] on span "Descargar" at bounding box center [1252, 668] width 75 height 19
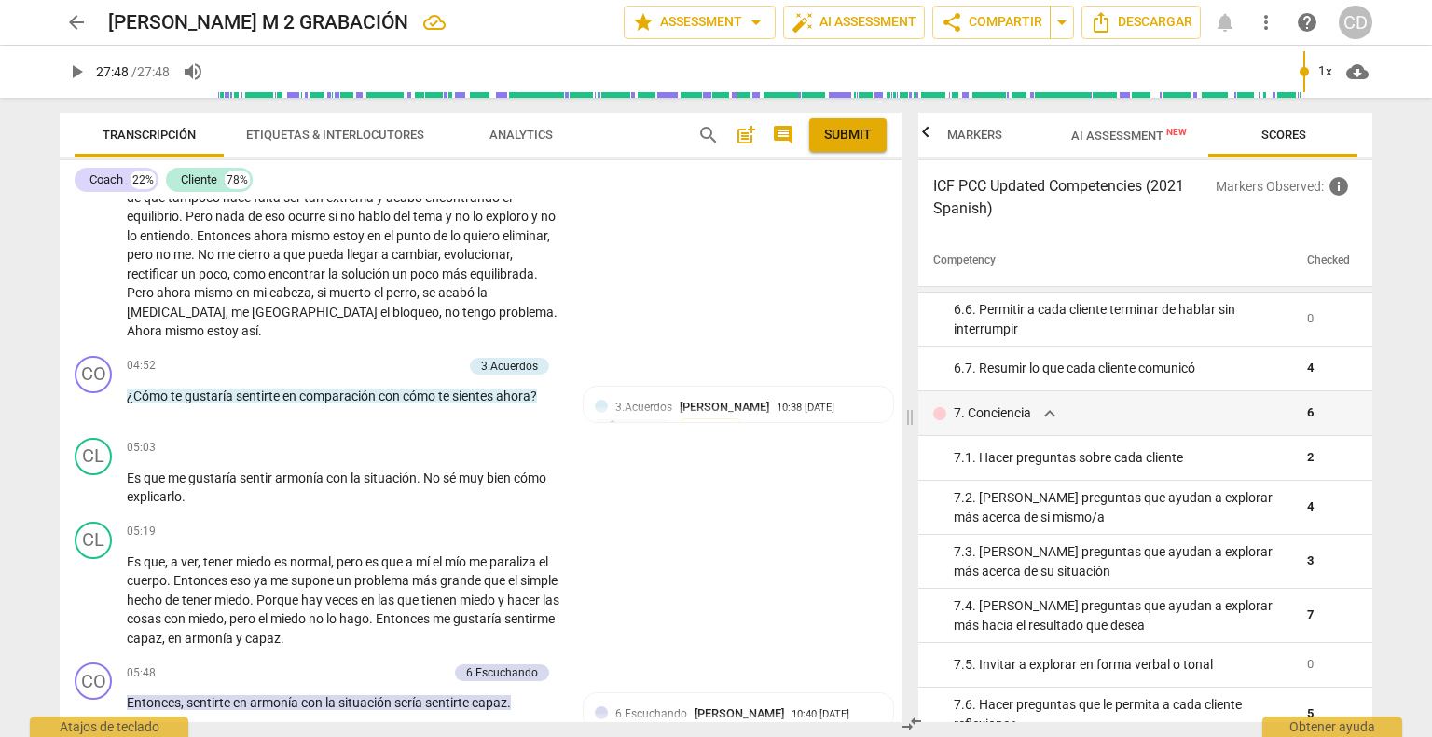
scroll to position [1025, 0]
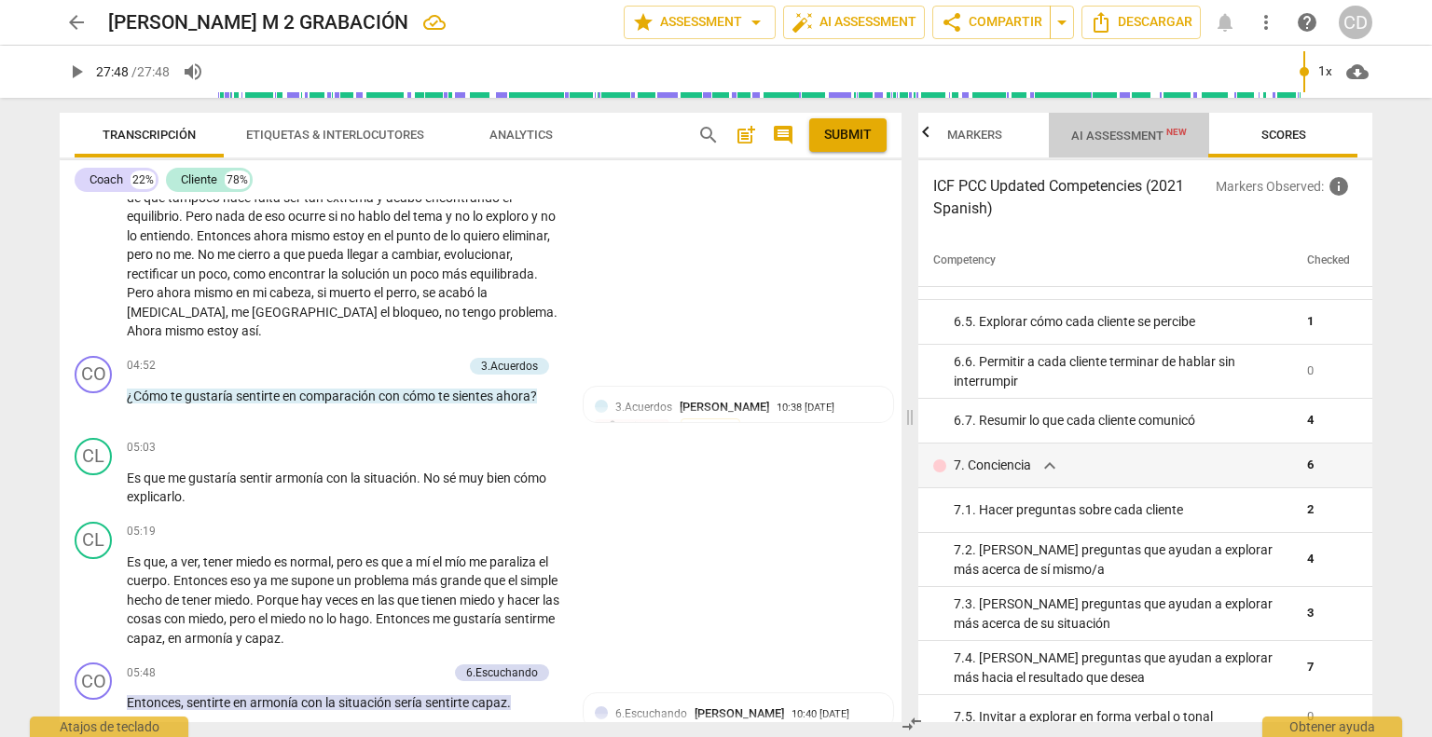
click at [1143, 141] on span "AI Assessment New" at bounding box center [1129, 136] width 116 height 14
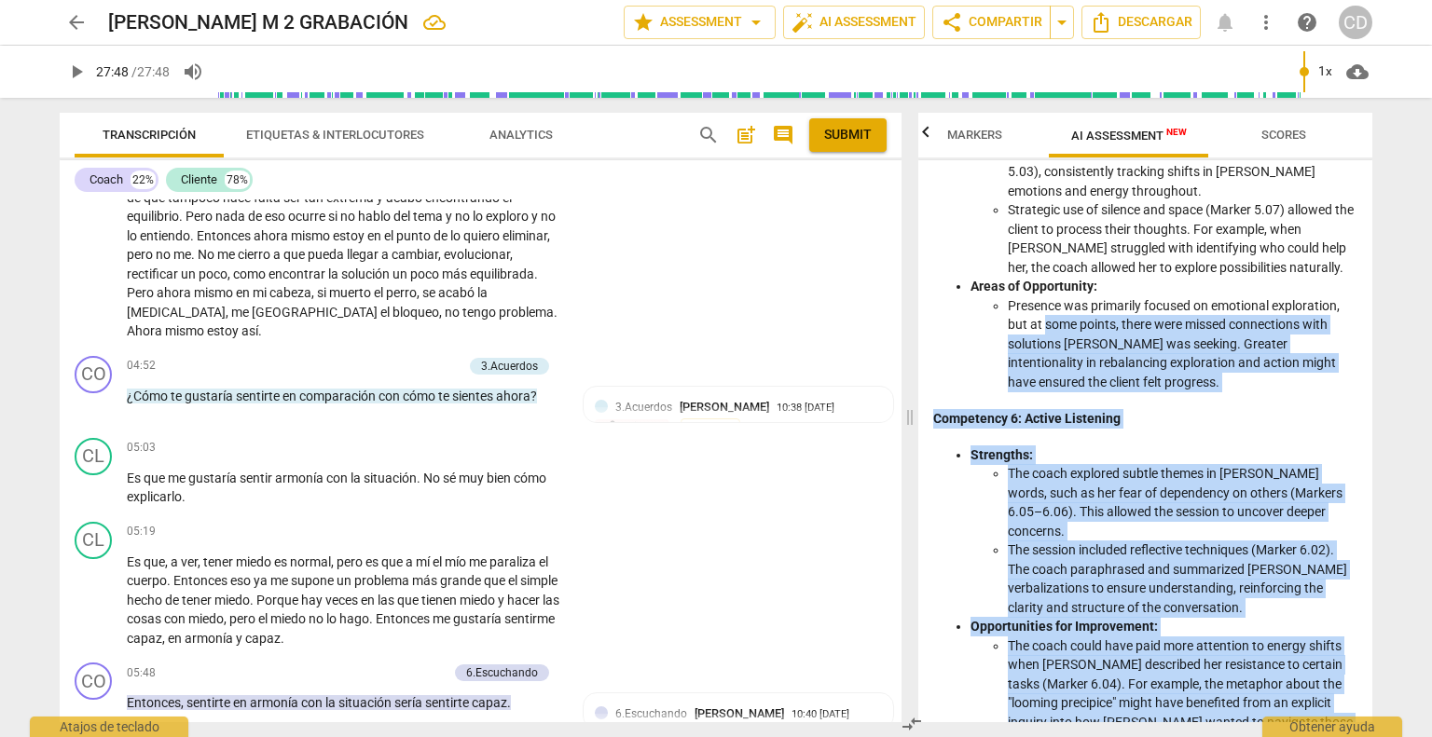
scroll to position [1795, 0]
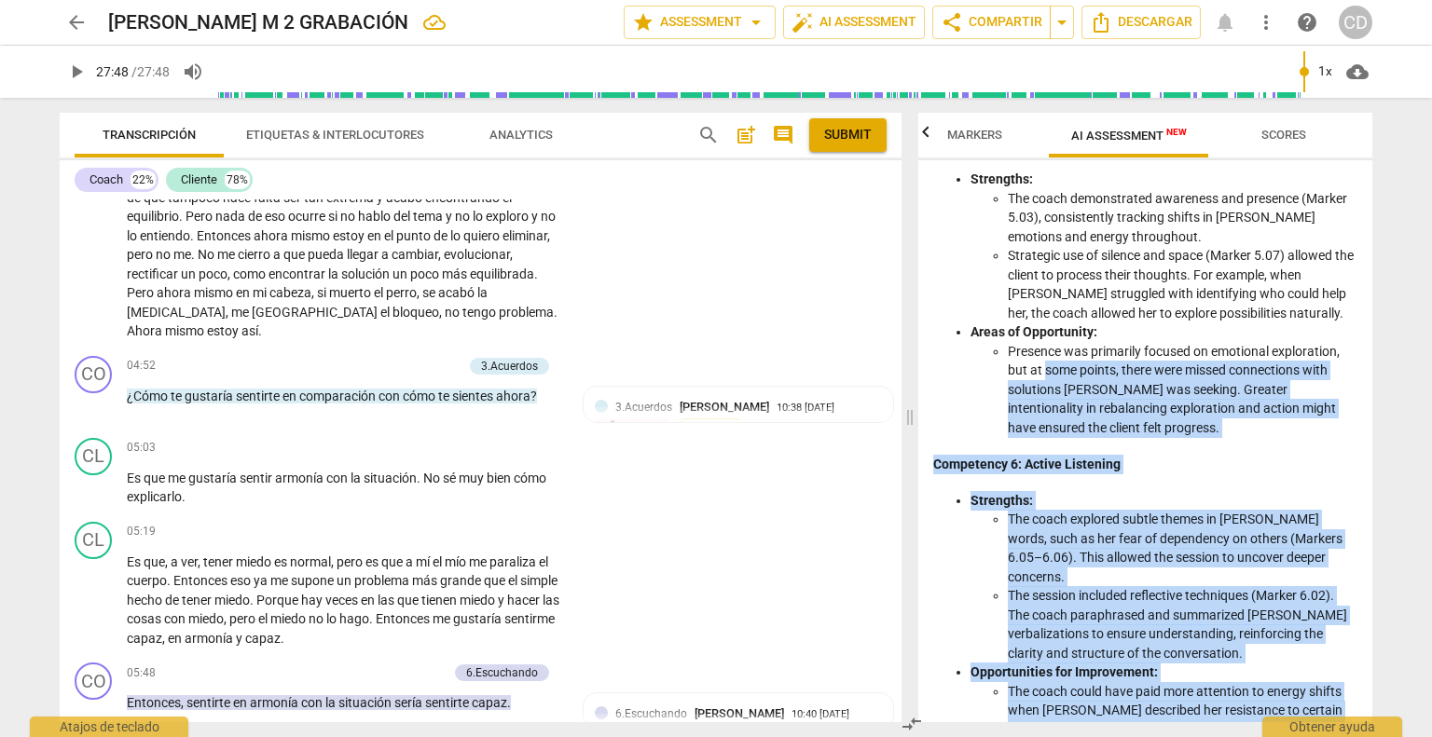
drag, startPoint x: 1166, startPoint y: 703, endPoint x: 1044, endPoint y: 426, distance: 302.5
click at [1044, 426] on div "Coaching Session Analysis Objective Analysis of the Coach’s Approach 1. Adheren…" at bounding box center [1145, 548] width 424 height 4238
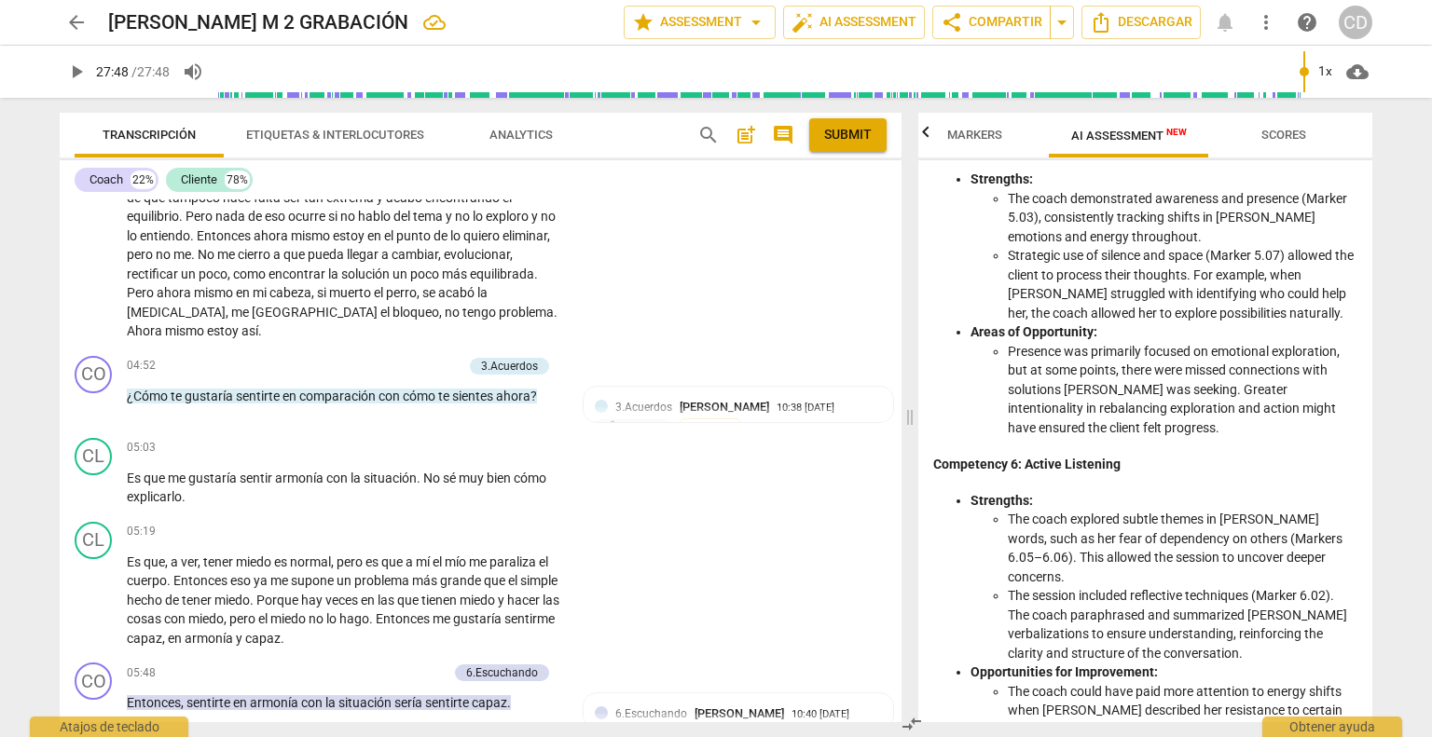
click at [1141, 230] on li "Strengths: The coach demonstrated awareness and presence (Marker 5.03), consist…" at bounding box center [1163, 246] width 387 height 153
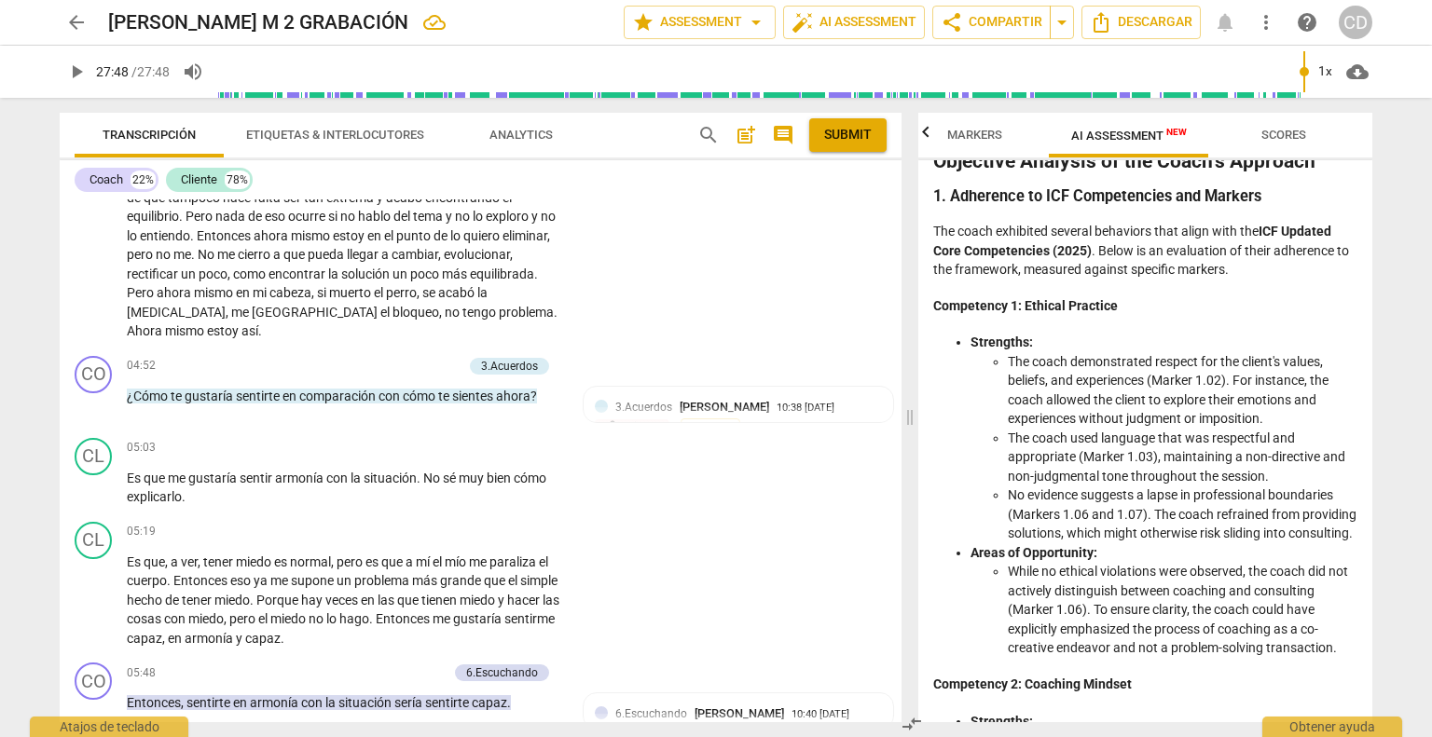
scroll to position [0, 0]
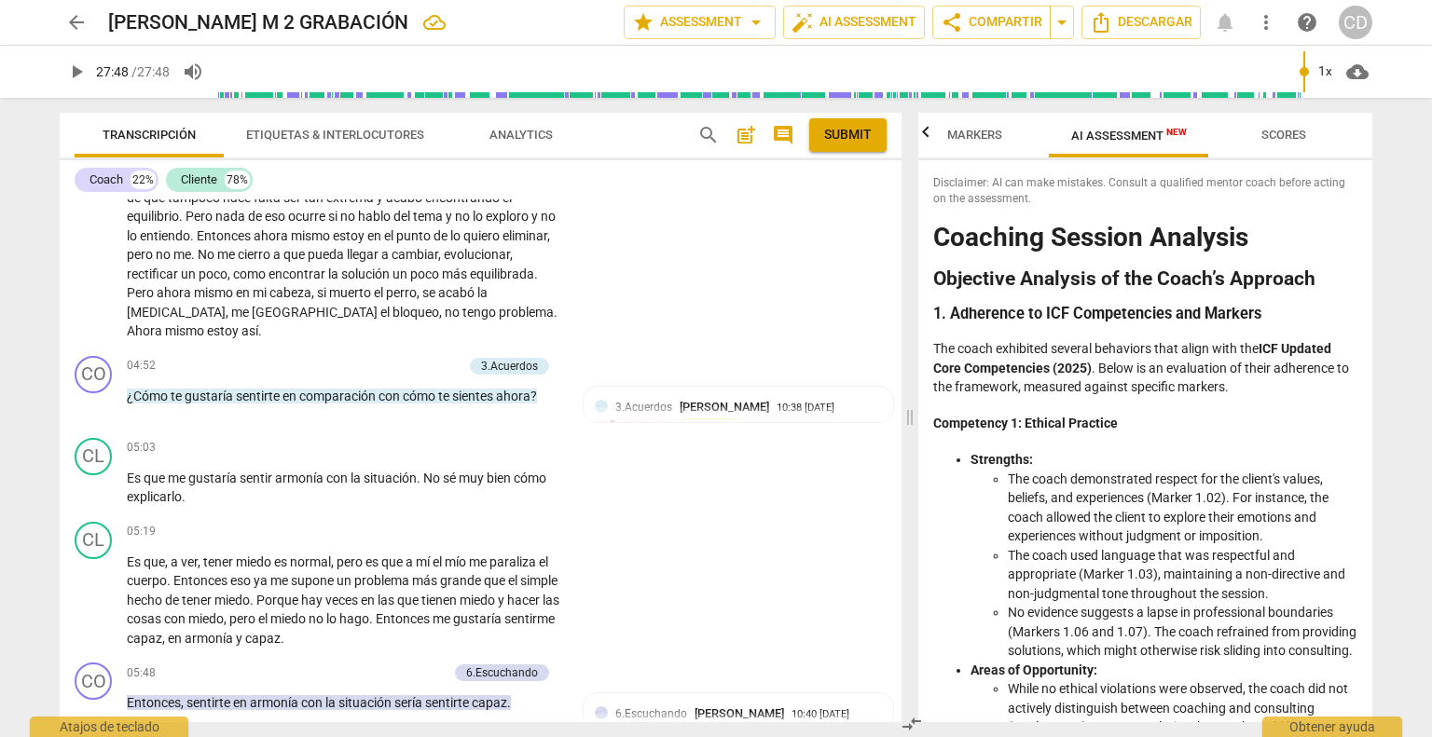
type input "1668"
